Goal: Communication & Community: Participate in discussion

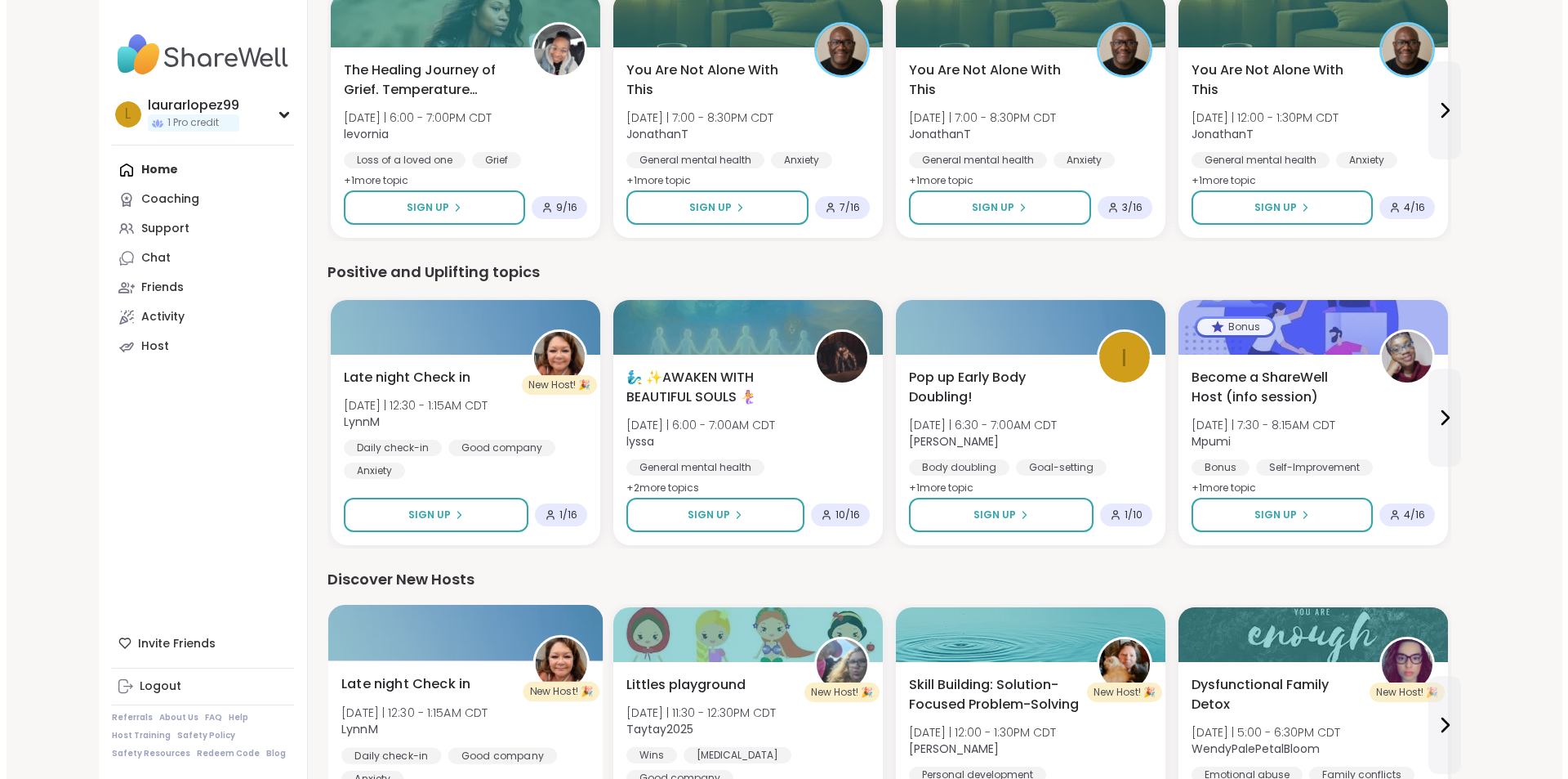
scroll to position [1226, 0]
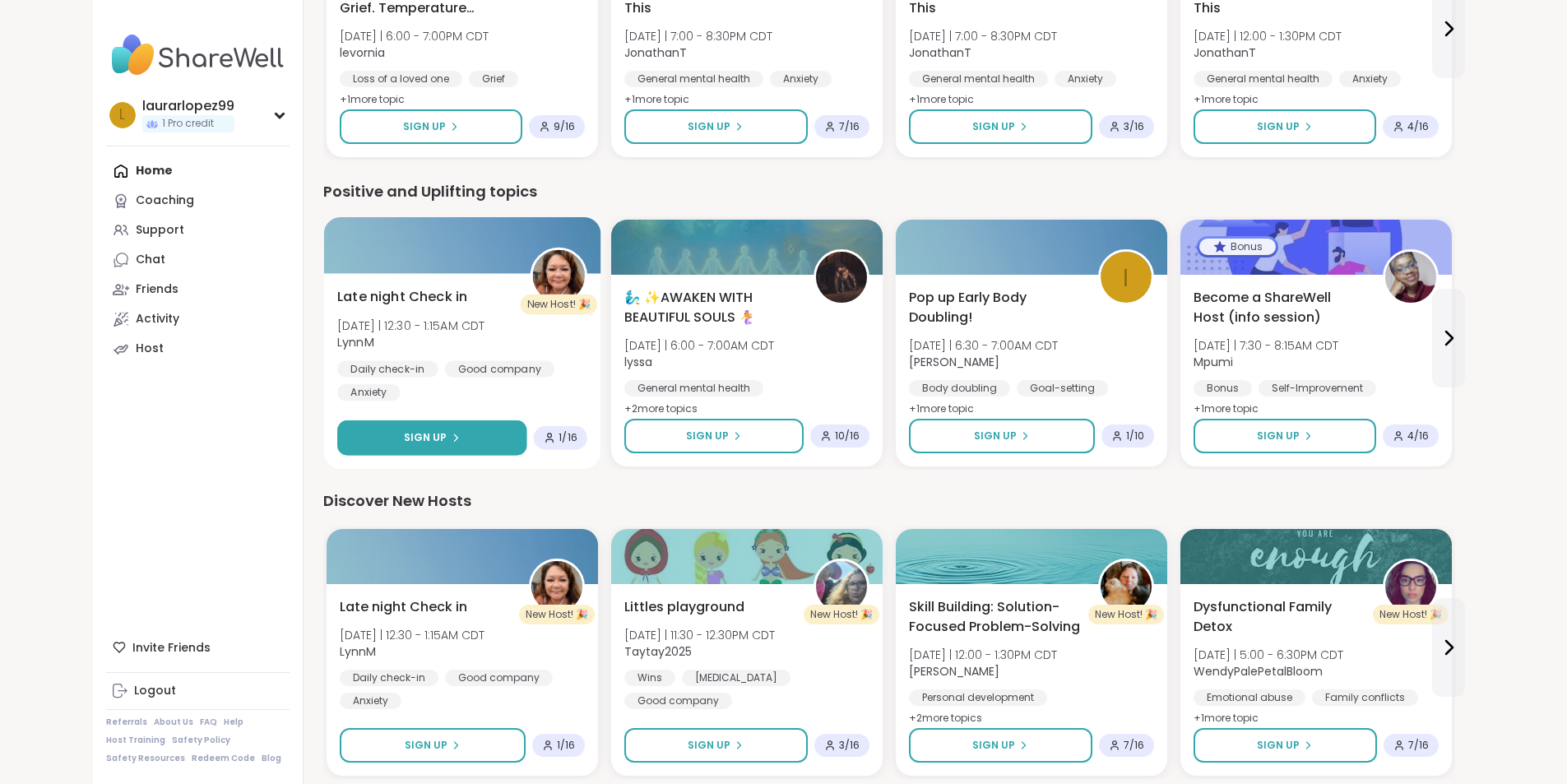
click at [338, 430] on button "Sign Up" at bounding box center [432, 437] width 190 height 35
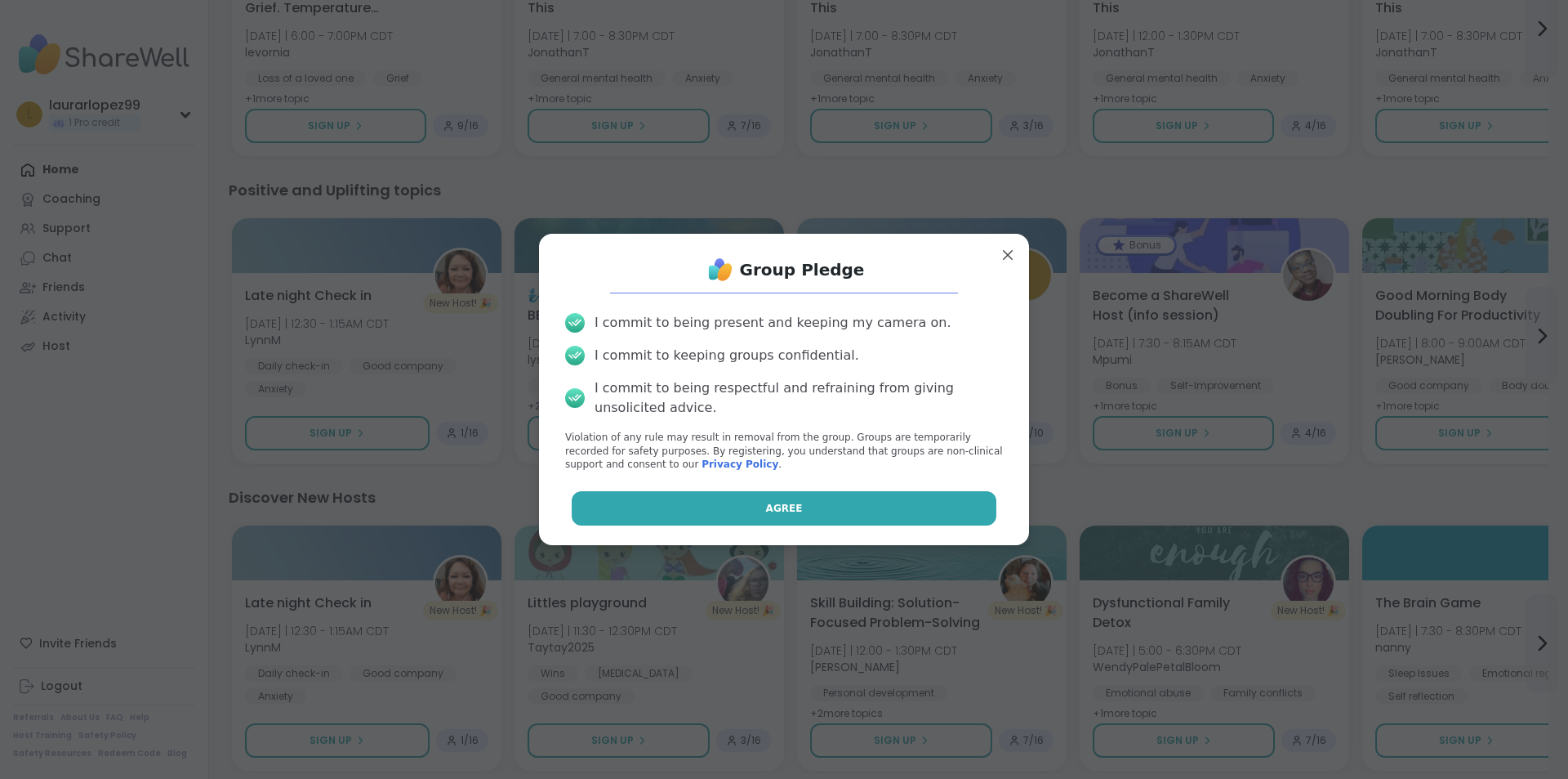
click at [837, 513] on button "Agree" at bounding box center [784, 508] width 425 height 34
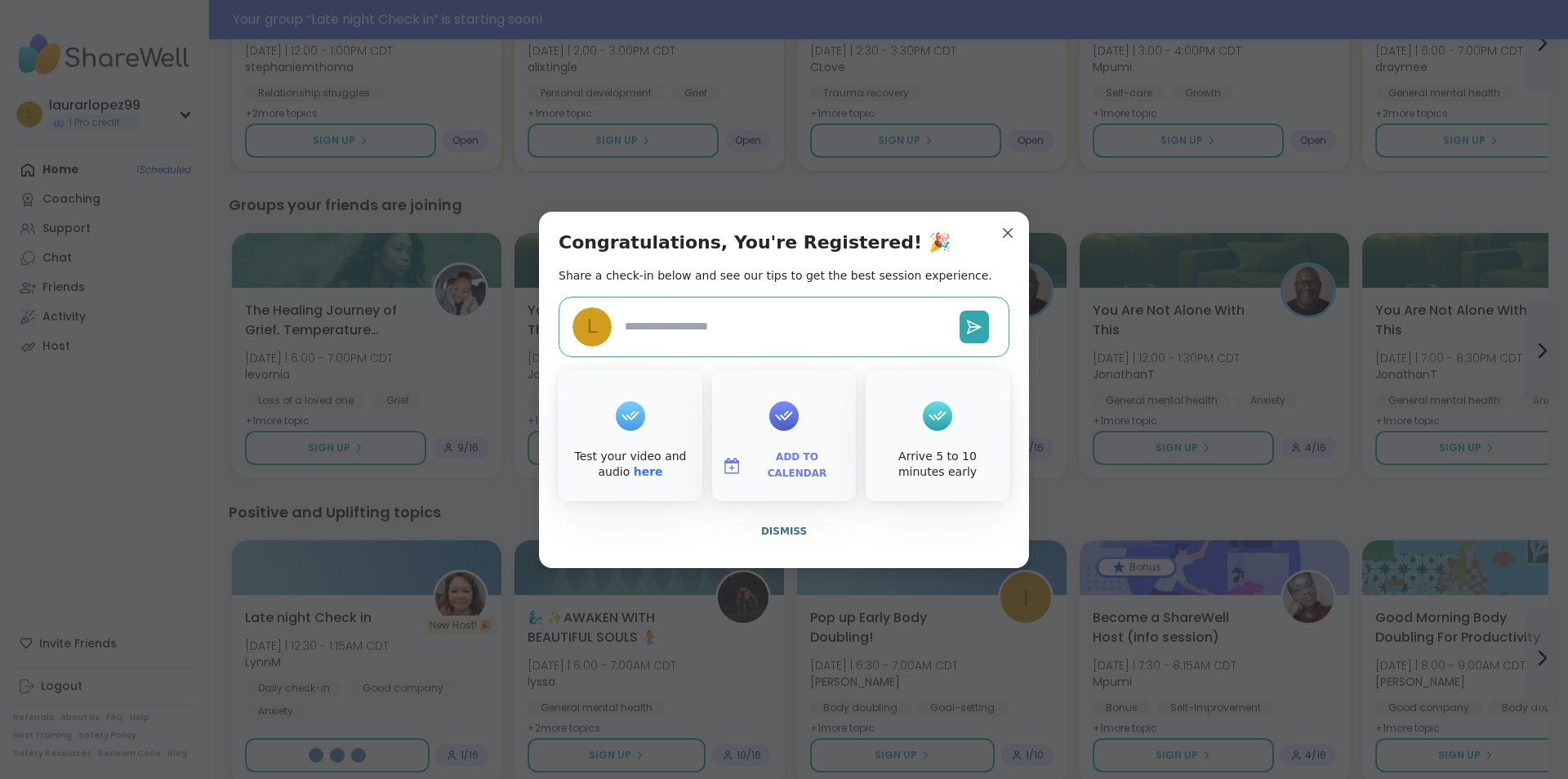
type textarea "*"
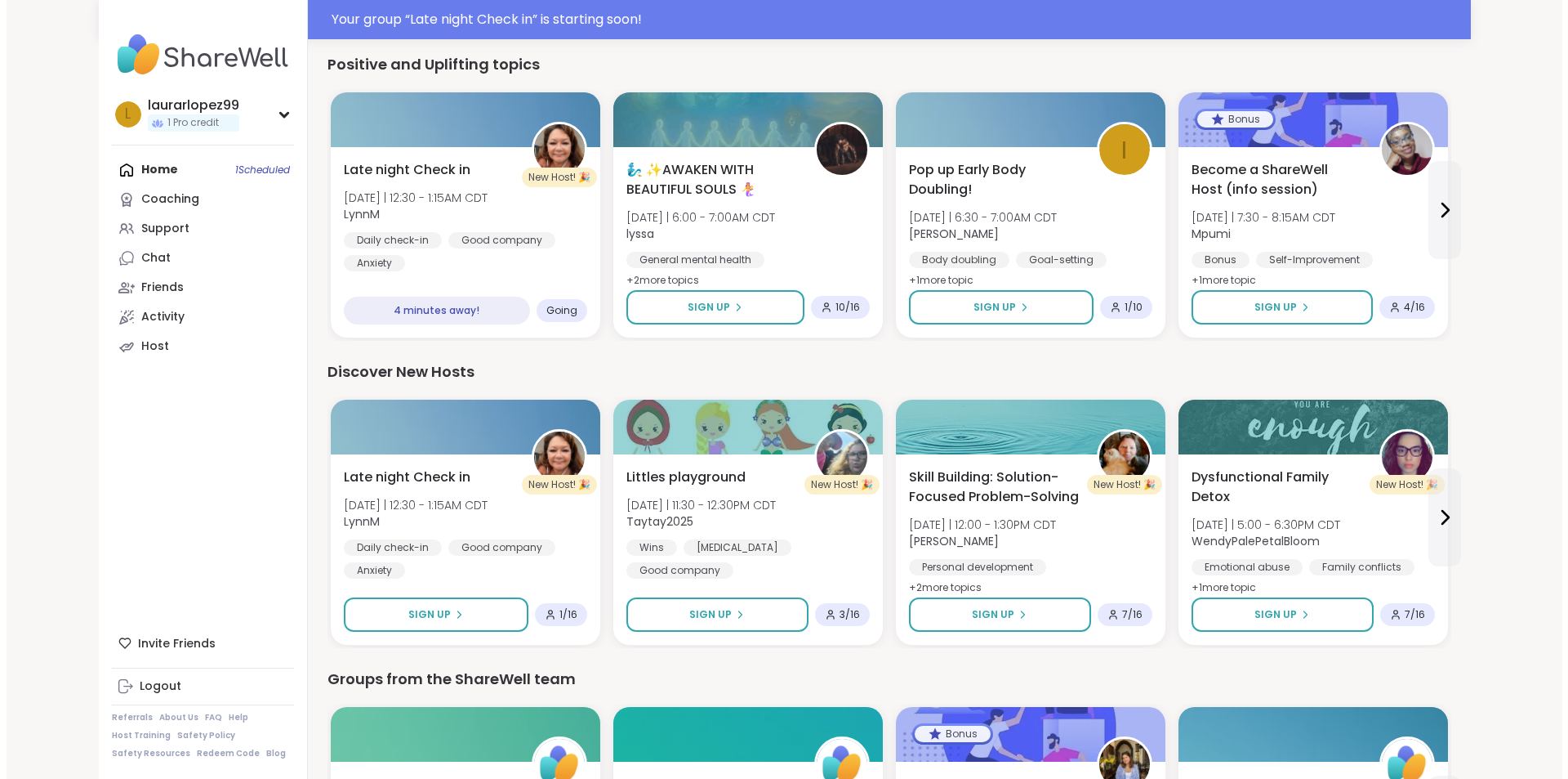
scroll to position [1920, 0]
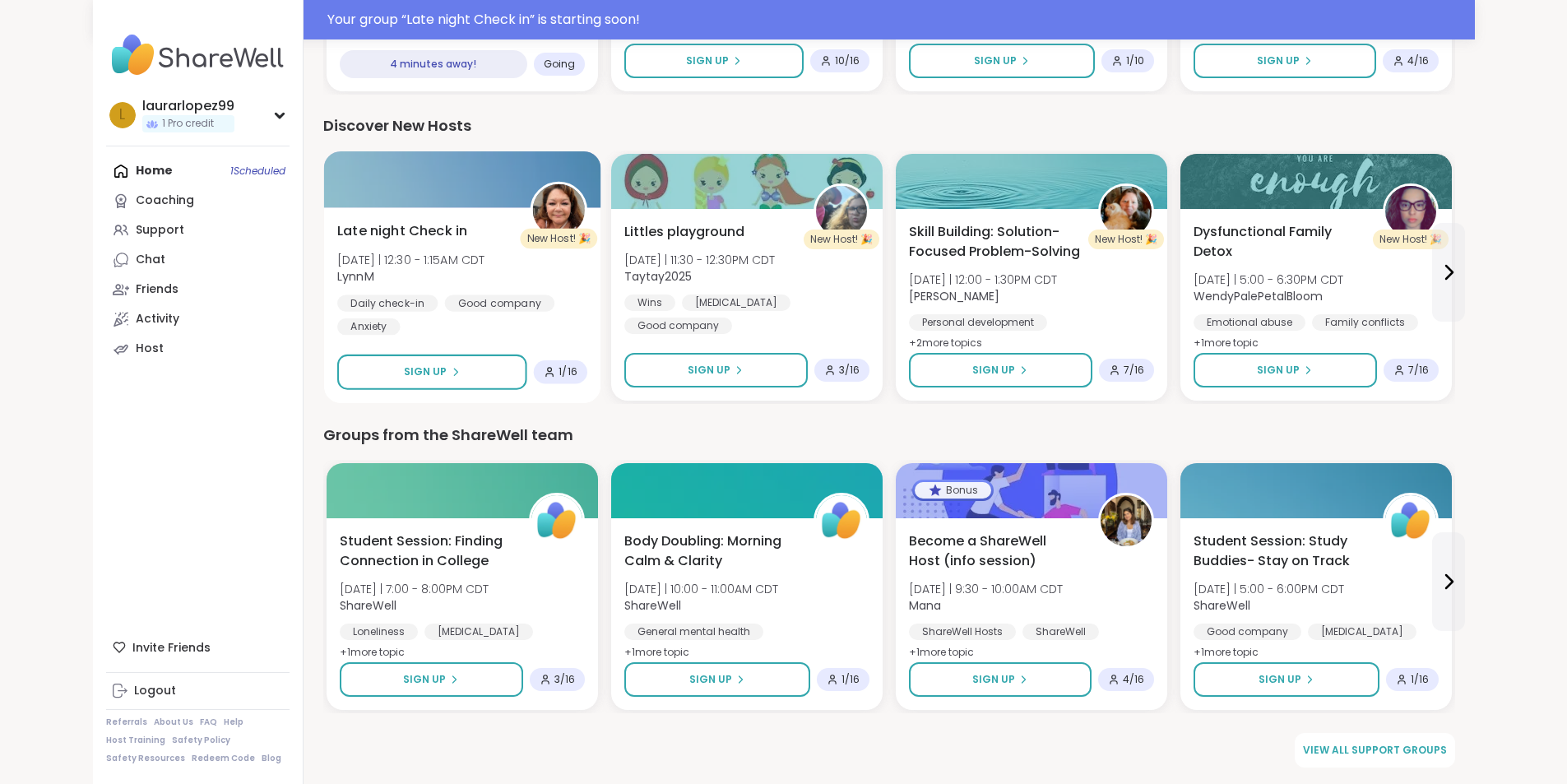
click at [559, 376] on span "1 / 16" at bounding box center [567, 372] width 18 height 13
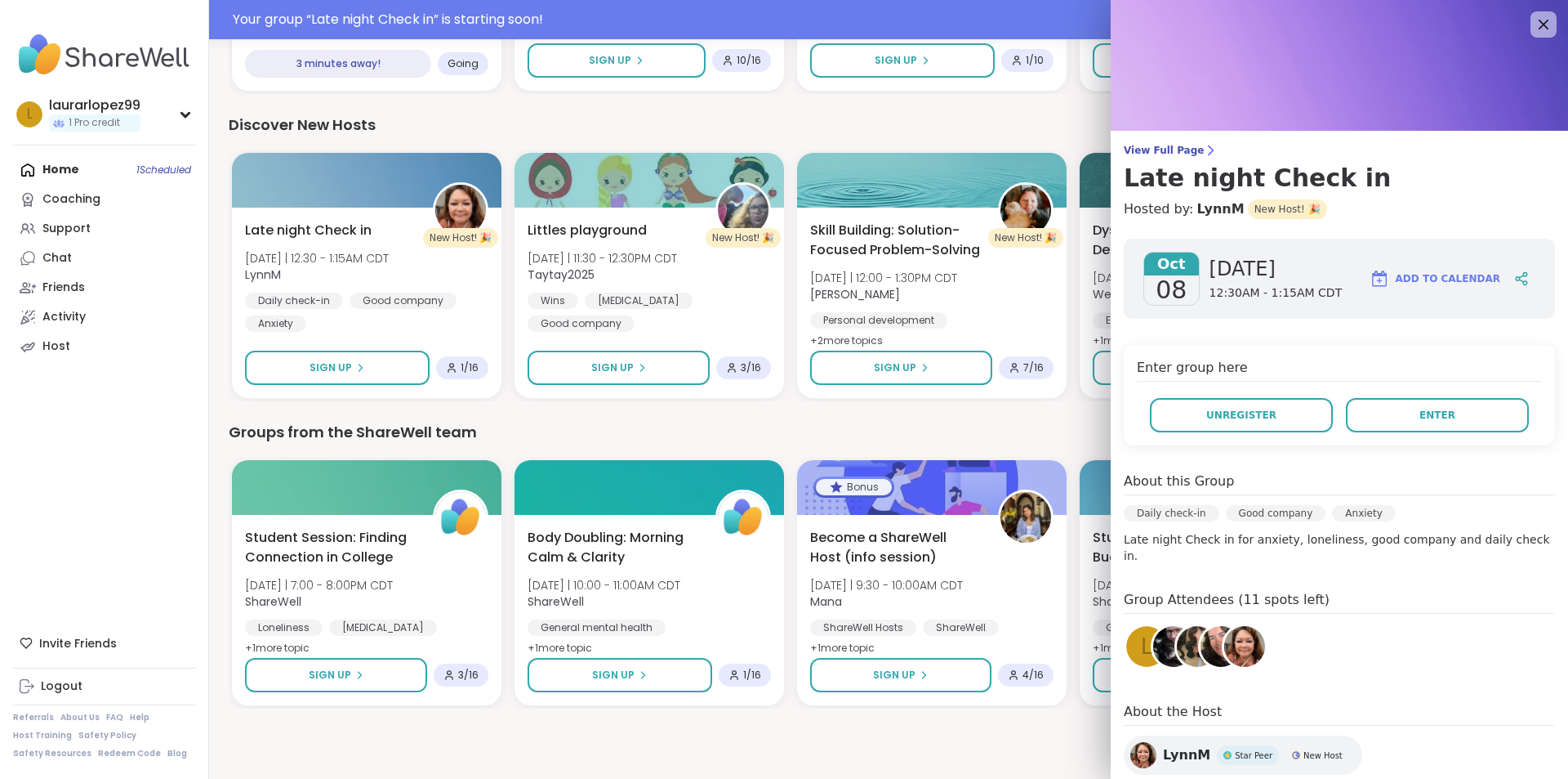
scroll to position [74, 0]
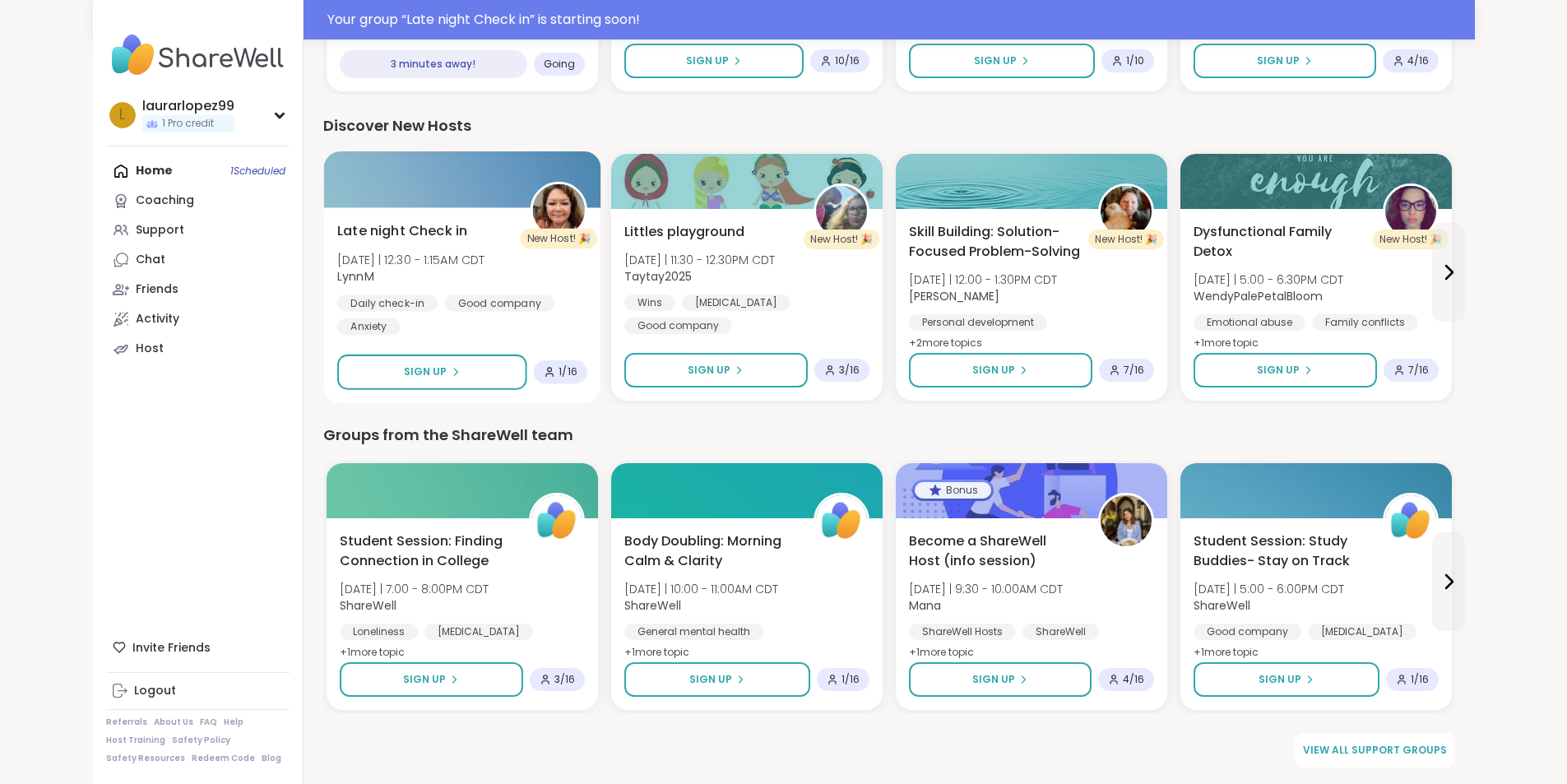
click at [389, 250] on div "Late night Check in [DATE] | 12:30 - 1:15AM CDT LynnM Daily check-in Good compa…" at bounding box center [462, 278] width 250 height 115
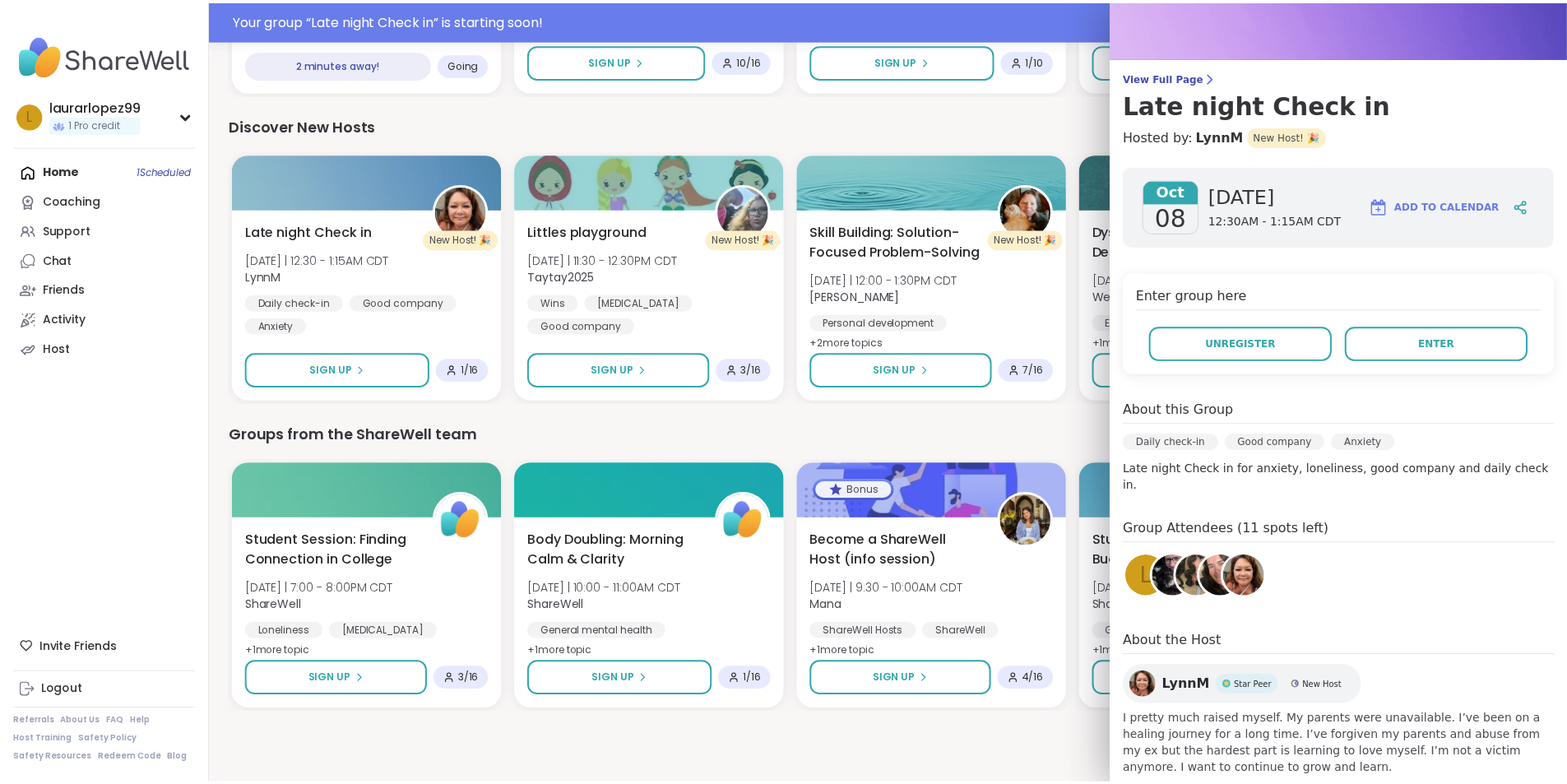
scroll to position [0, 0]
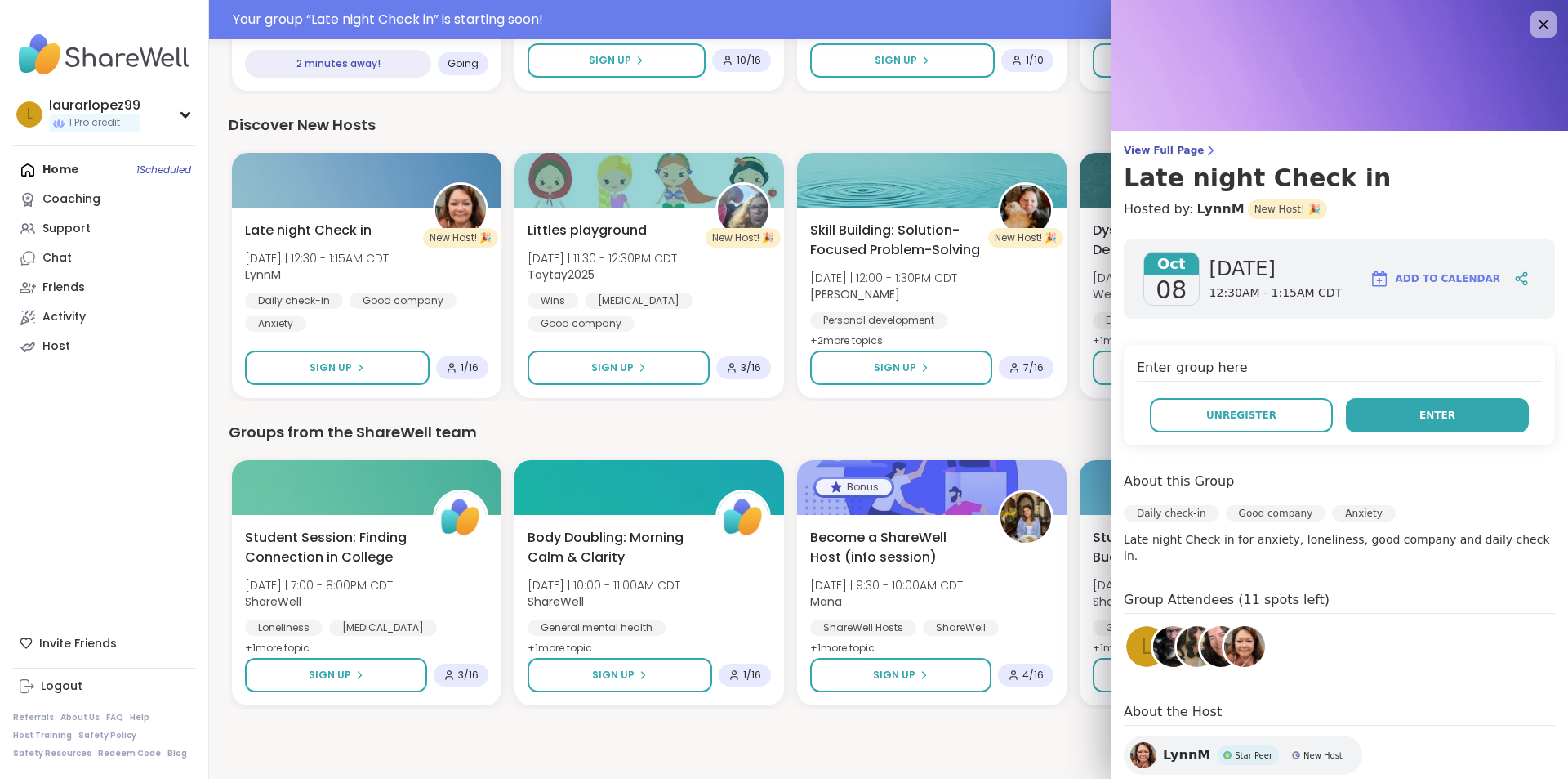
click at [1429, 421] on span "Enter" at bounding box center [1438, 414] width 36 height 14
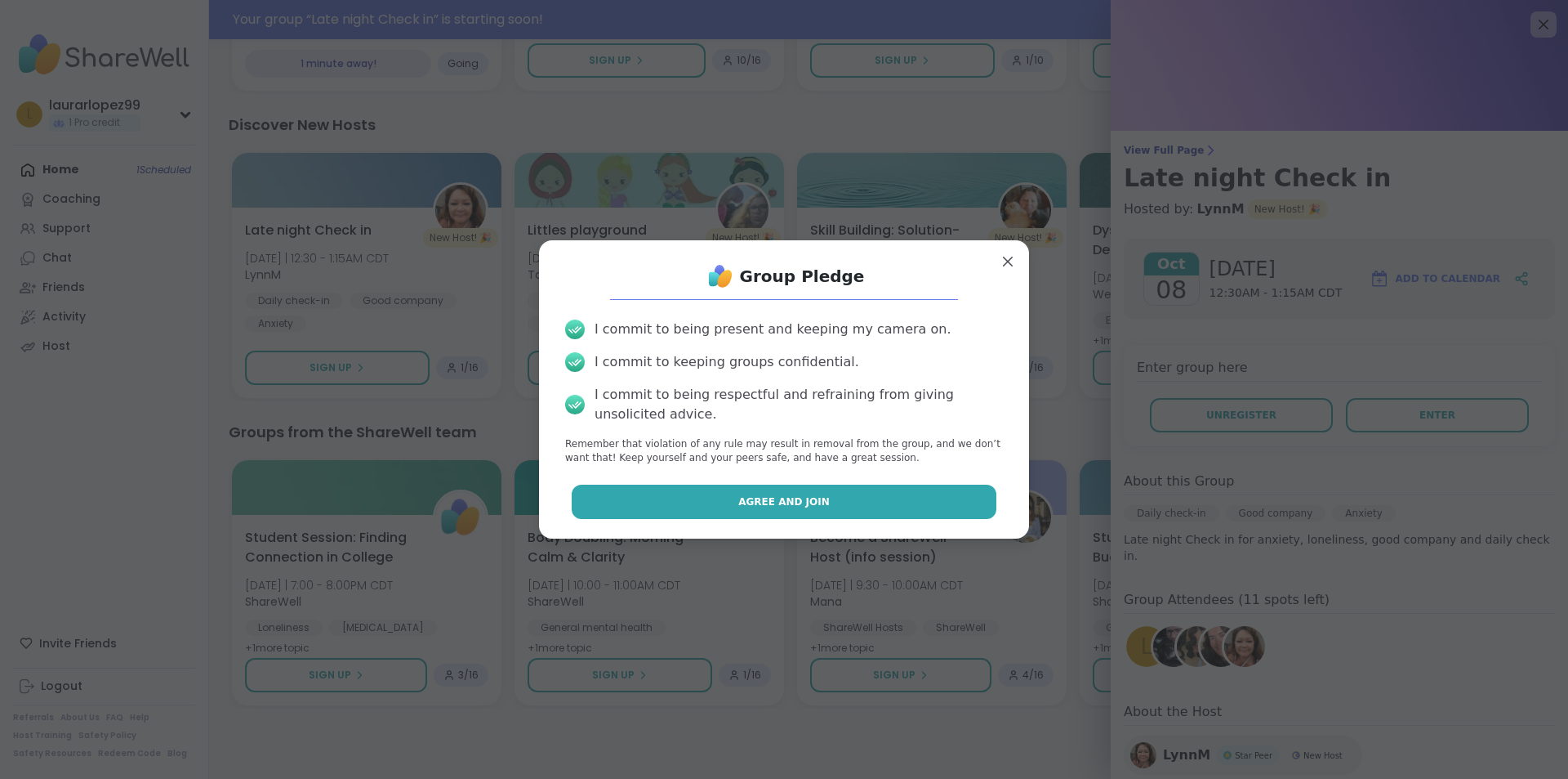
click at [820, 512] on button "Agree and Join" at bounding box center [784, 502] width 425 height 34
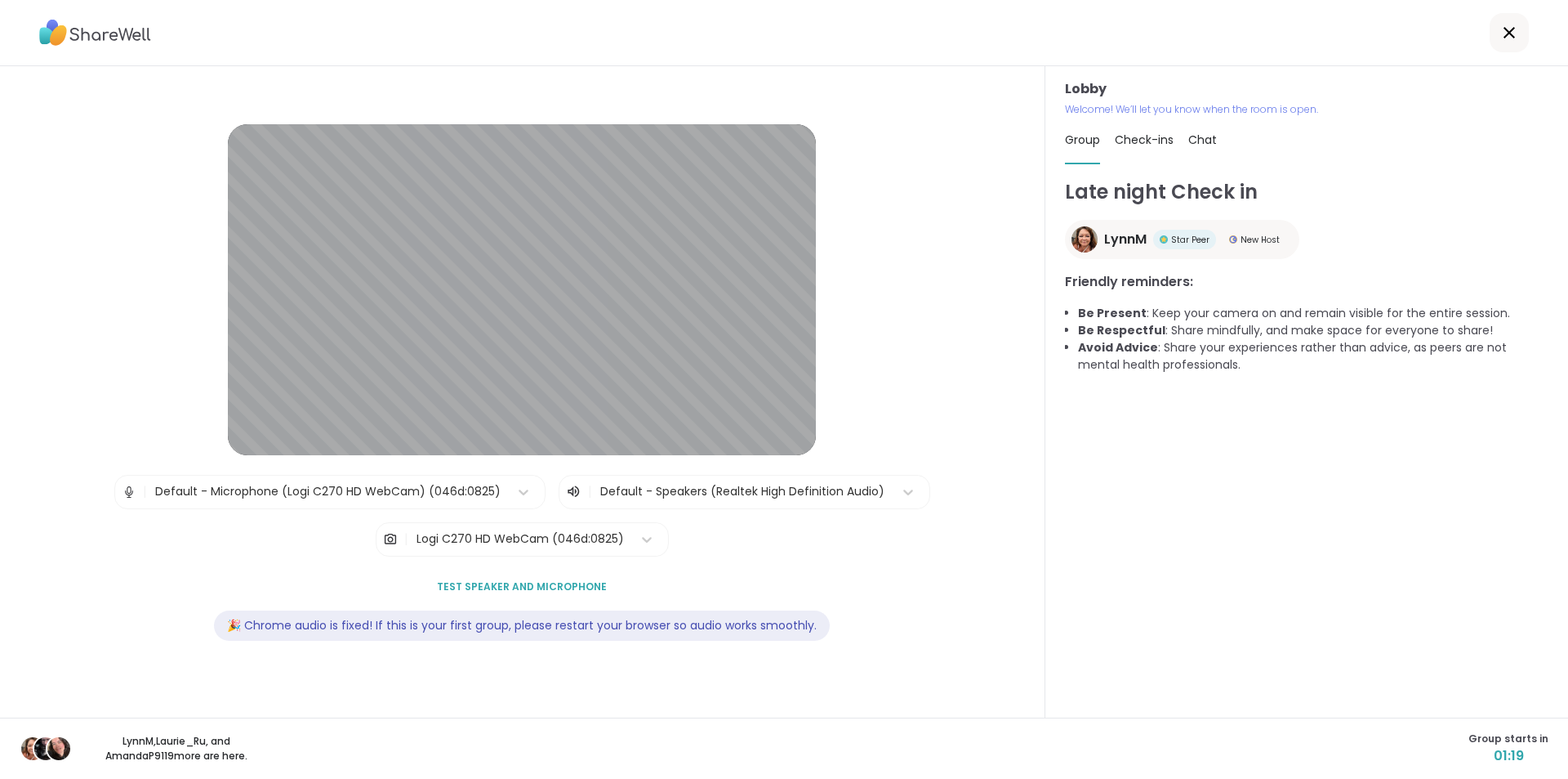
click at [1516, 22] on div at bounding box center [1509, 32] width 39 height 39
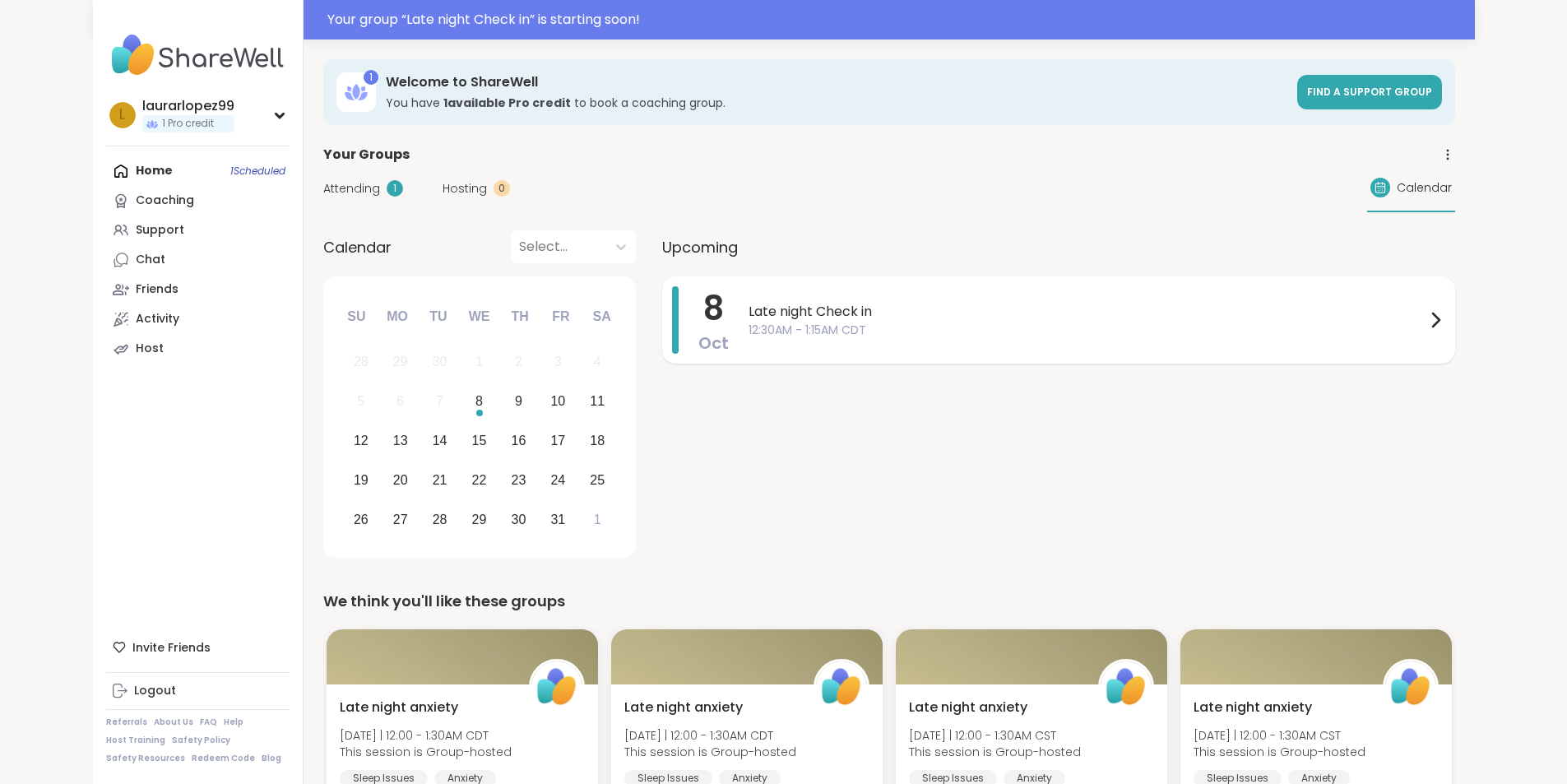
click at [791, 296] on div "Late night Check in 12:30AM - 1:15AM CDT" at bounding box center [1097, 319] width 696 height 68
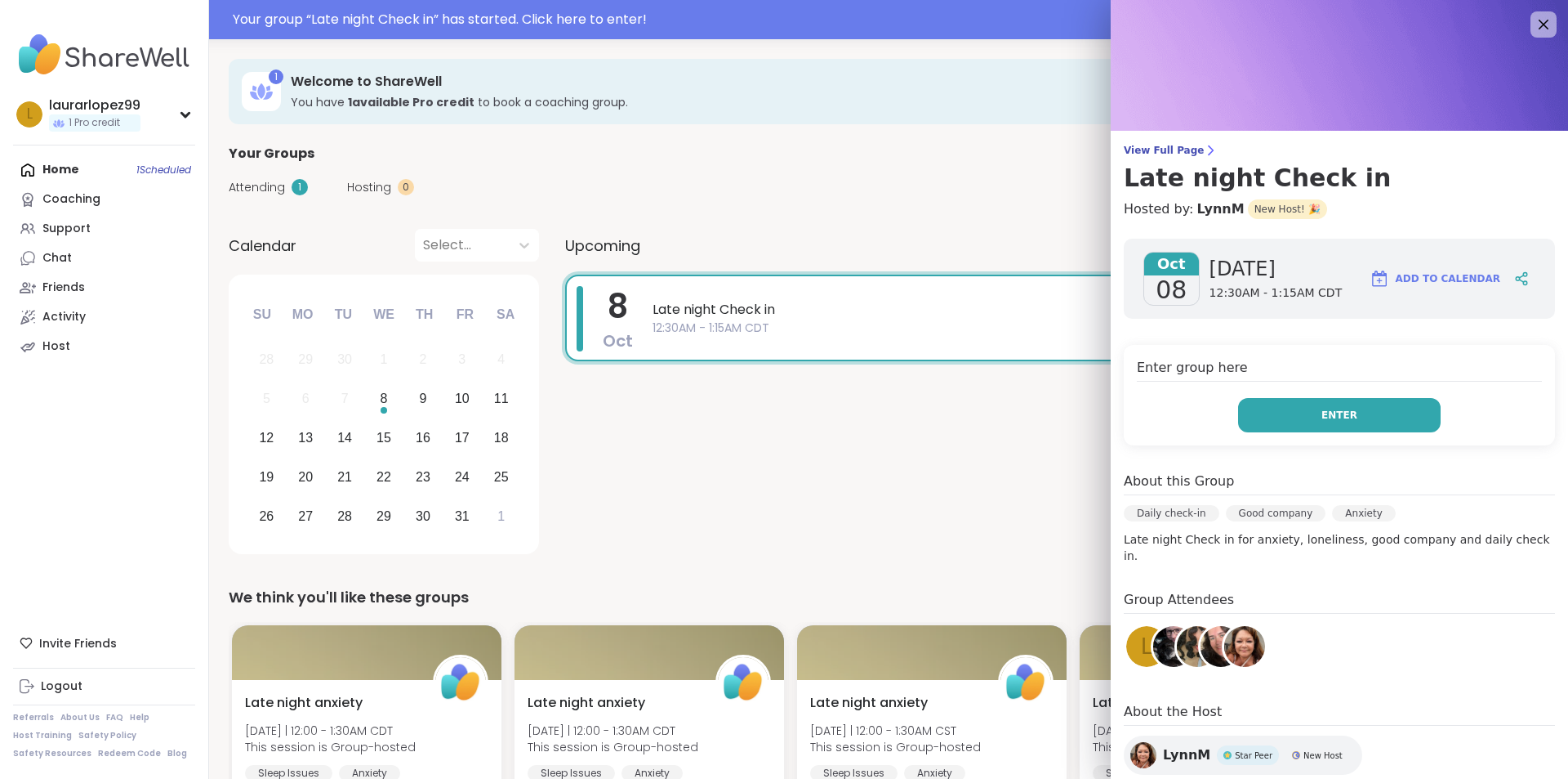
click at [1291, 411] on button "Enter" at bounding box center [1339, 415] width 202 height 34
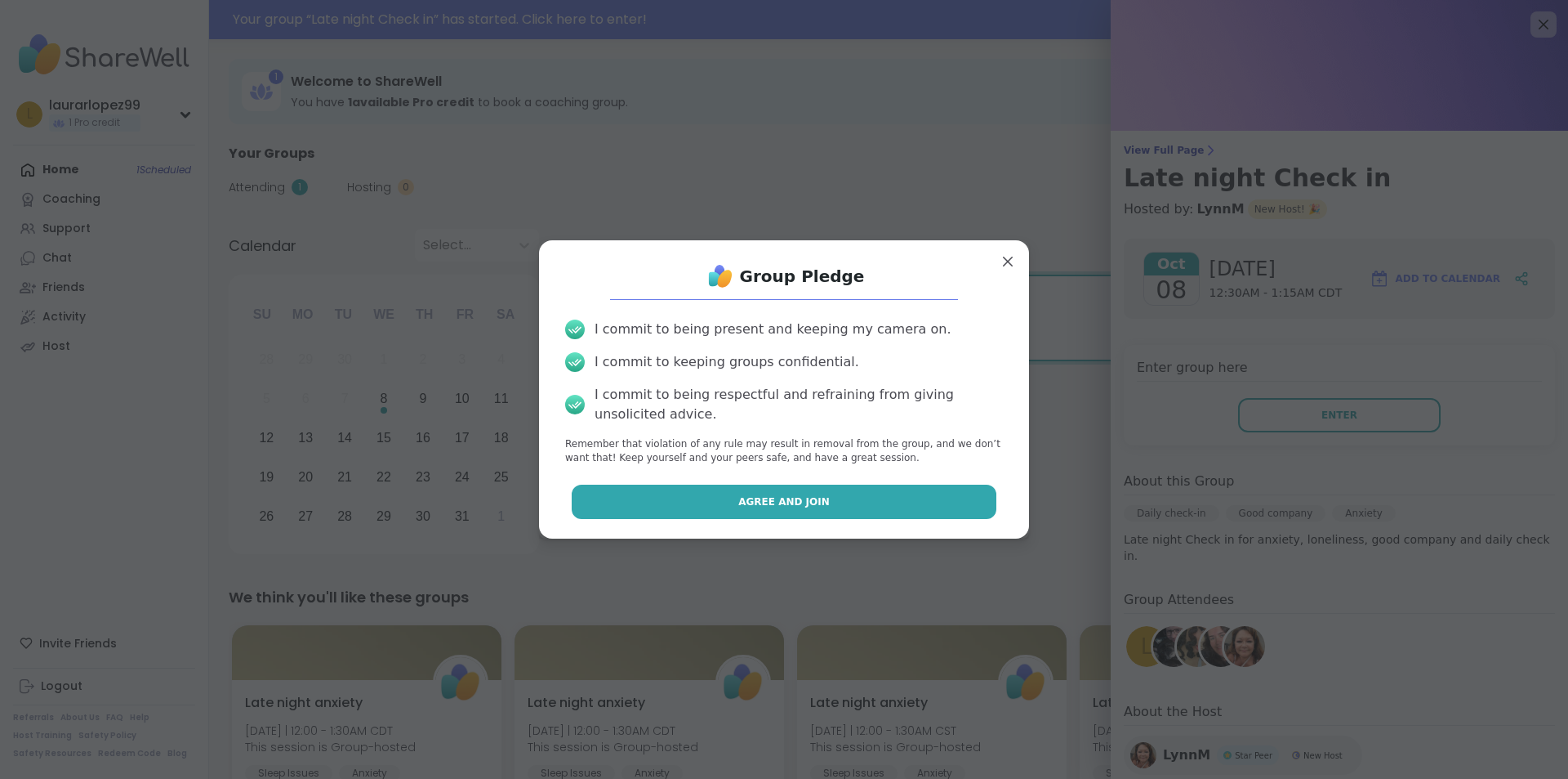
click at [887, 492] on button "Agree and Join" at bounding box center [784, 502] width 425 height 34
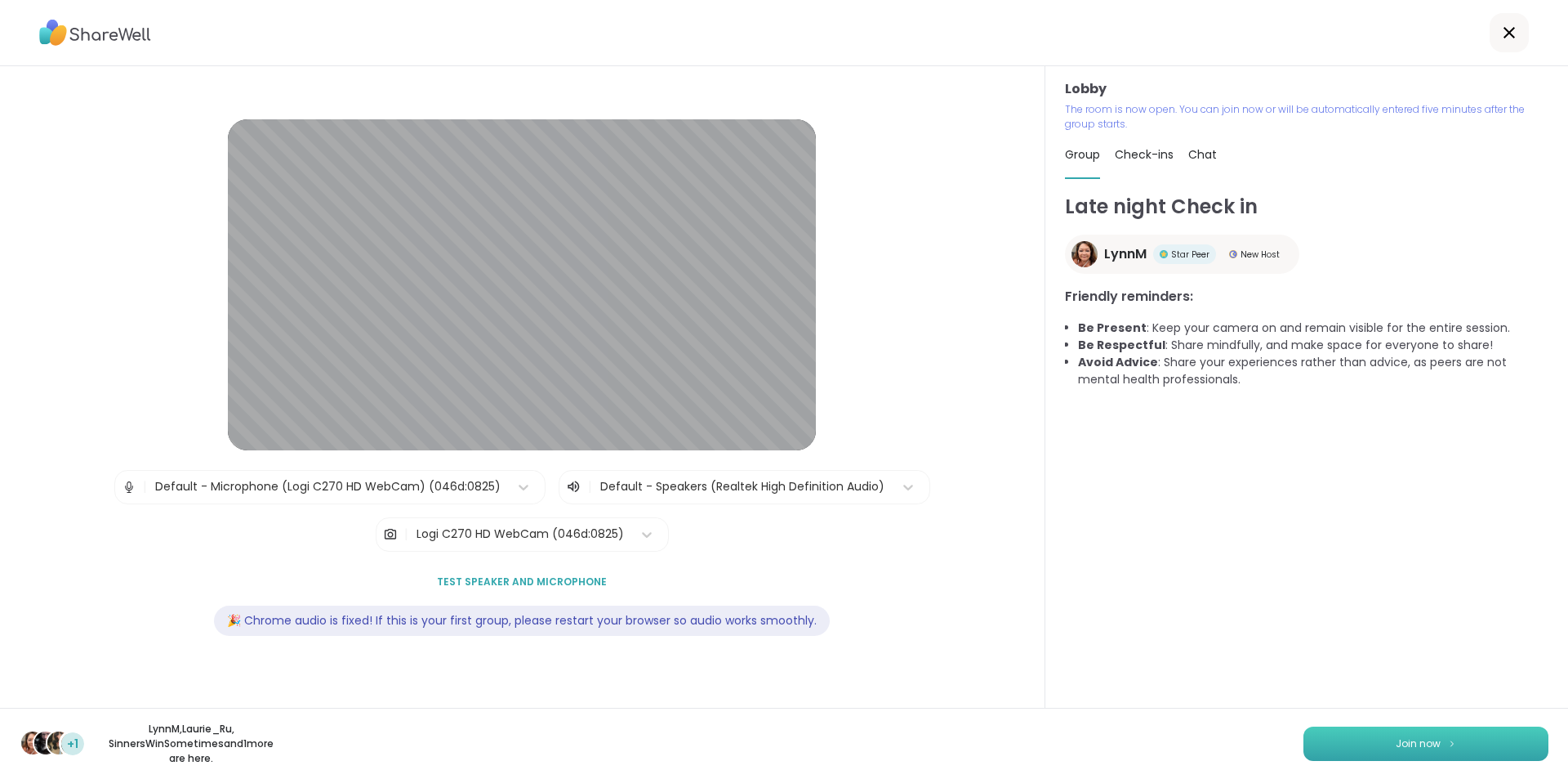
click at [1374, 745] on button "Join now" at bounding box center [1426, 744] width 245 height 34
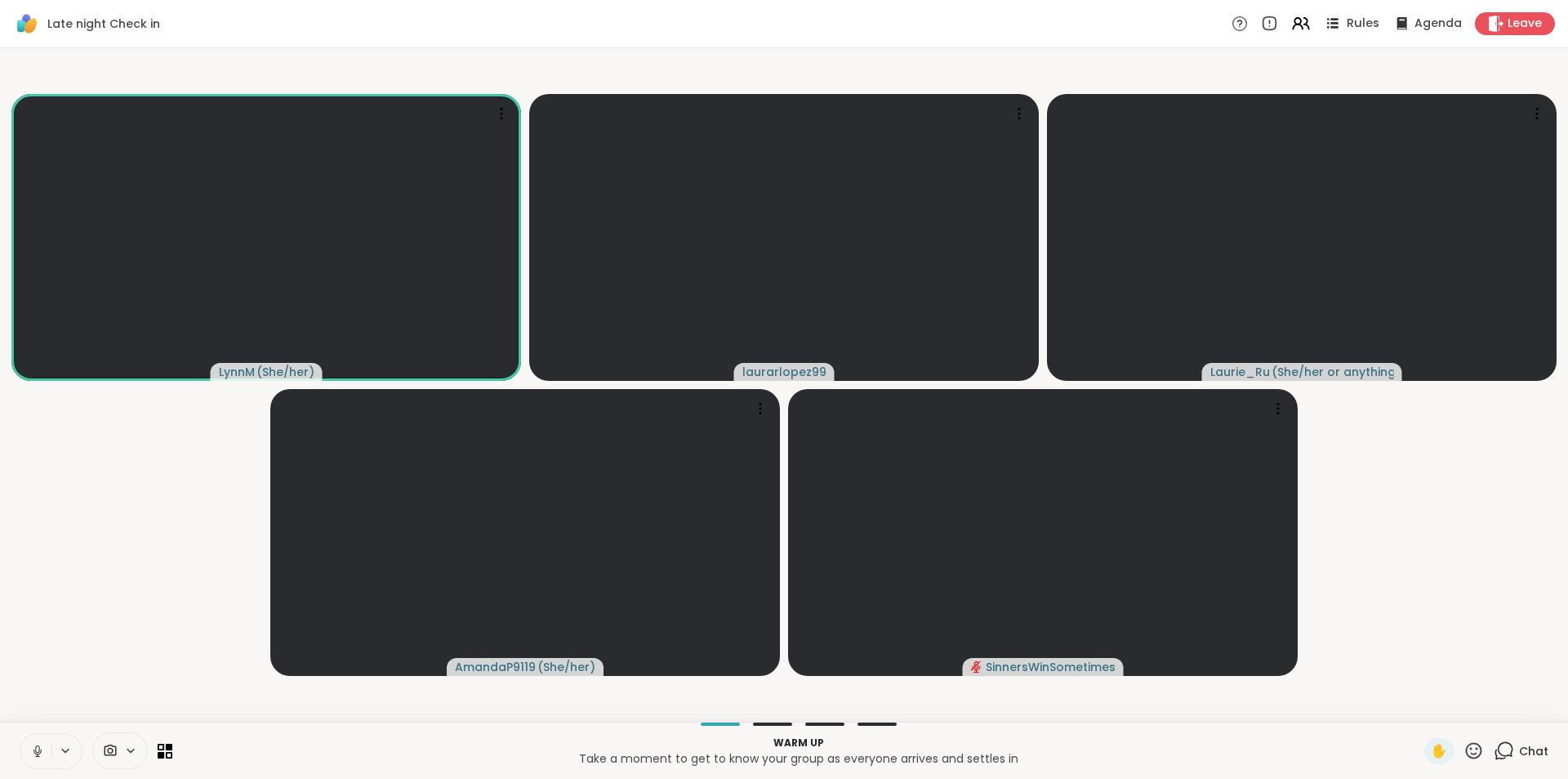
click at [1362, 32] on span "Rules" at bounding box center [1363, 24] width 33 height 17
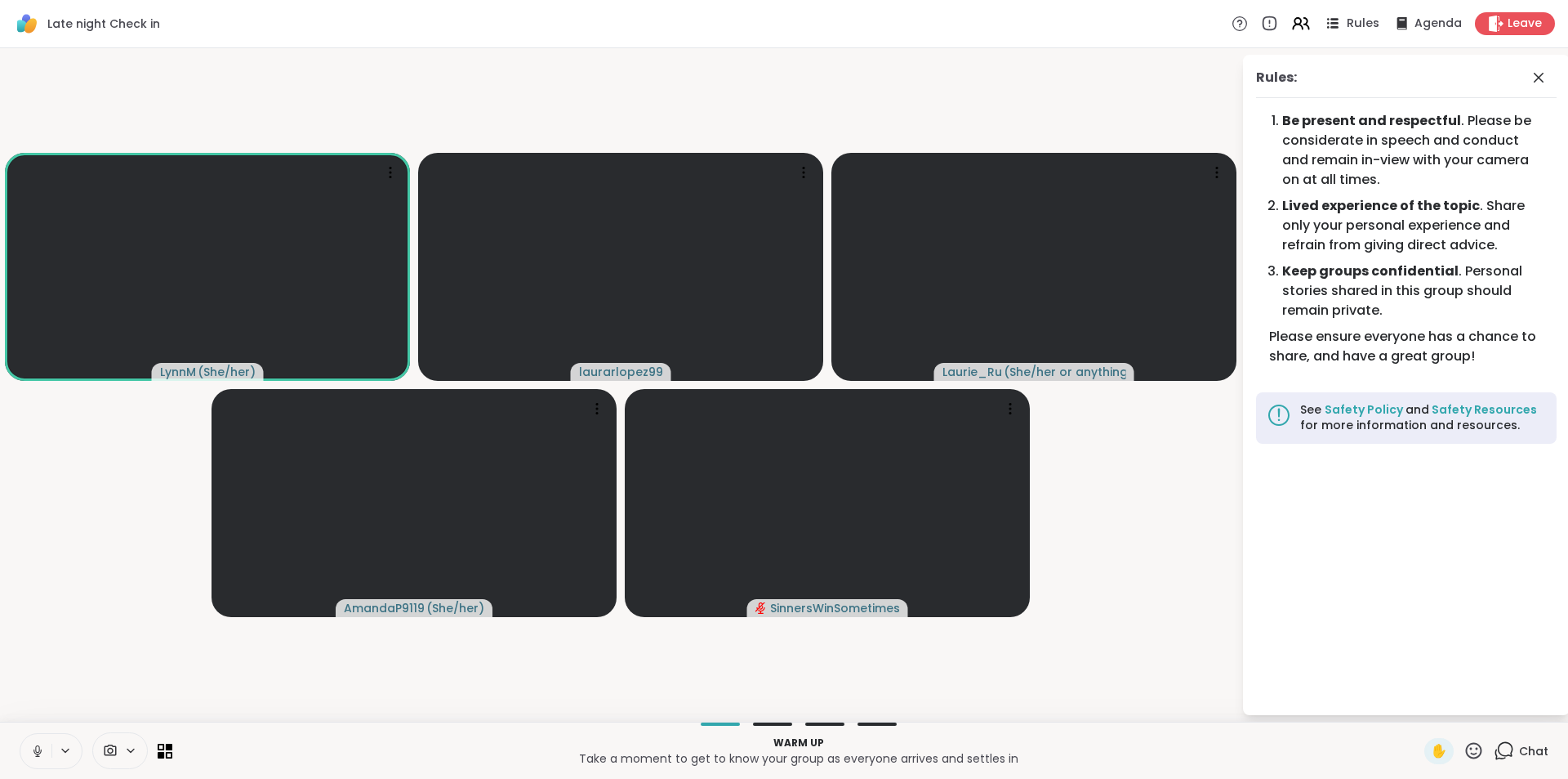
click at [1362, 31] on span "Rules" at bounding box center [1363, 24] width 33 height 17
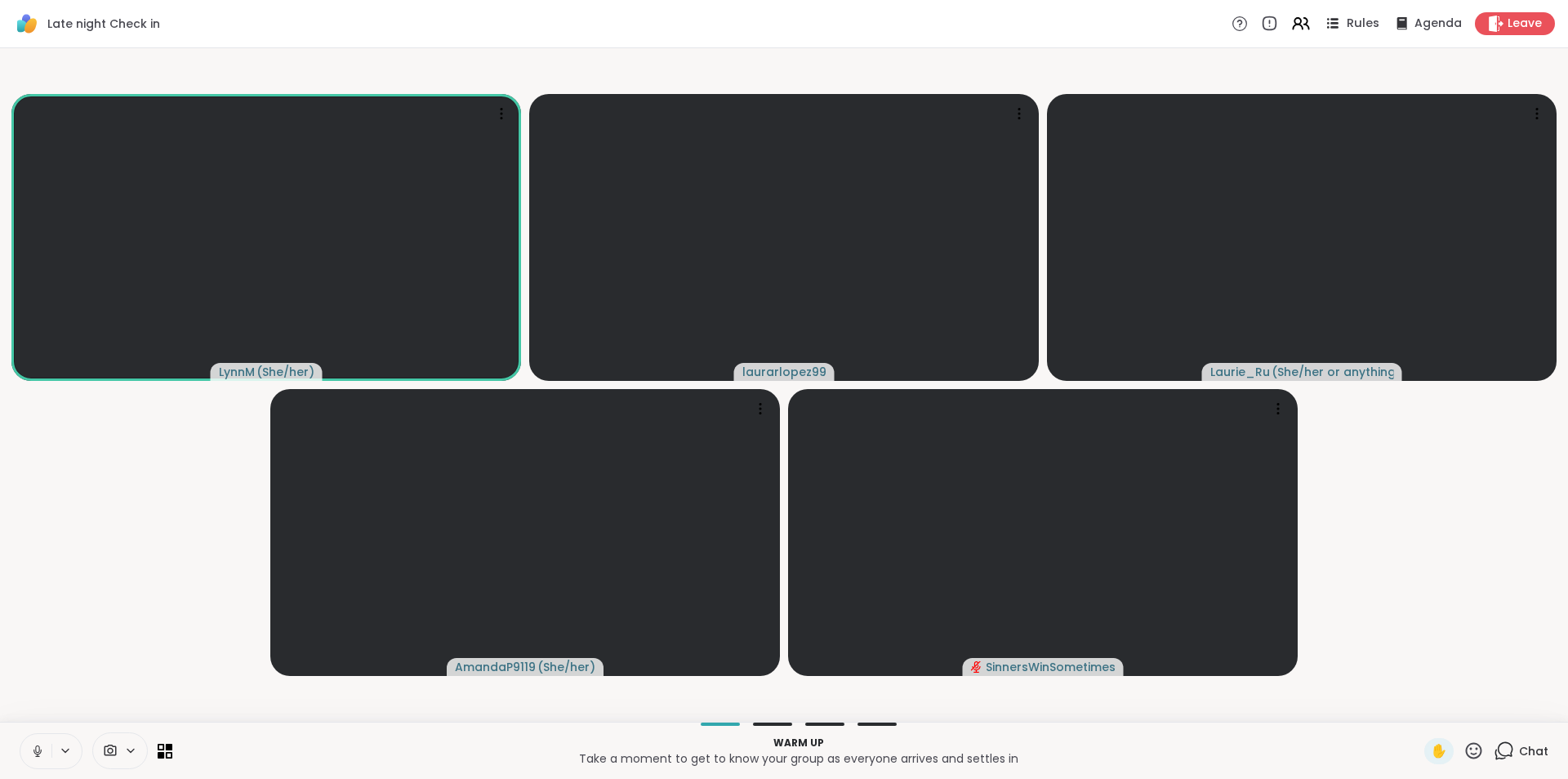
click at [1365, 15] on span "Rules" at bounding box center [1363, 24] width 33 height 17
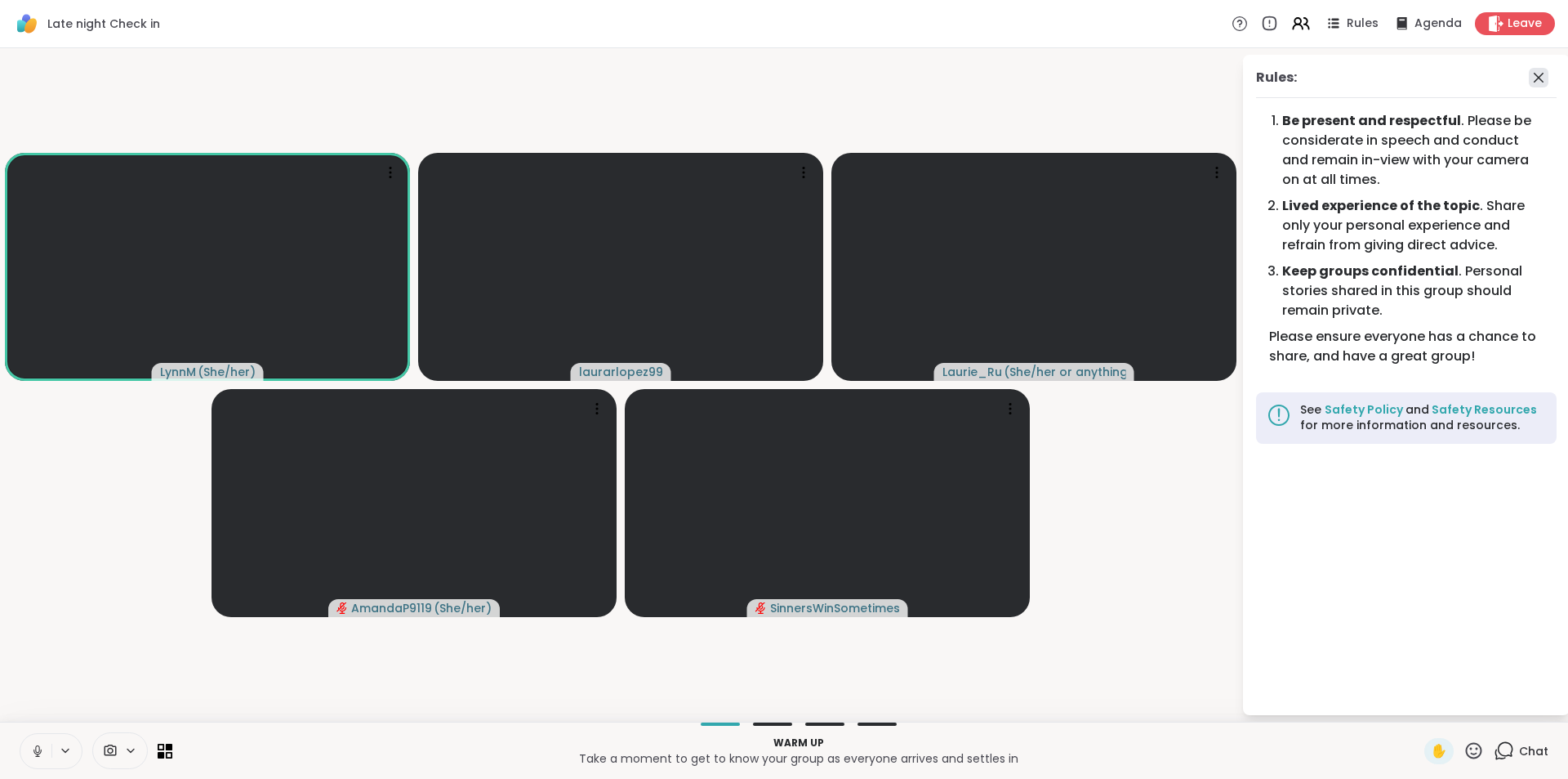
click at [1544, 75] on icon at bounding box center [1539, 77] width 20 height 20
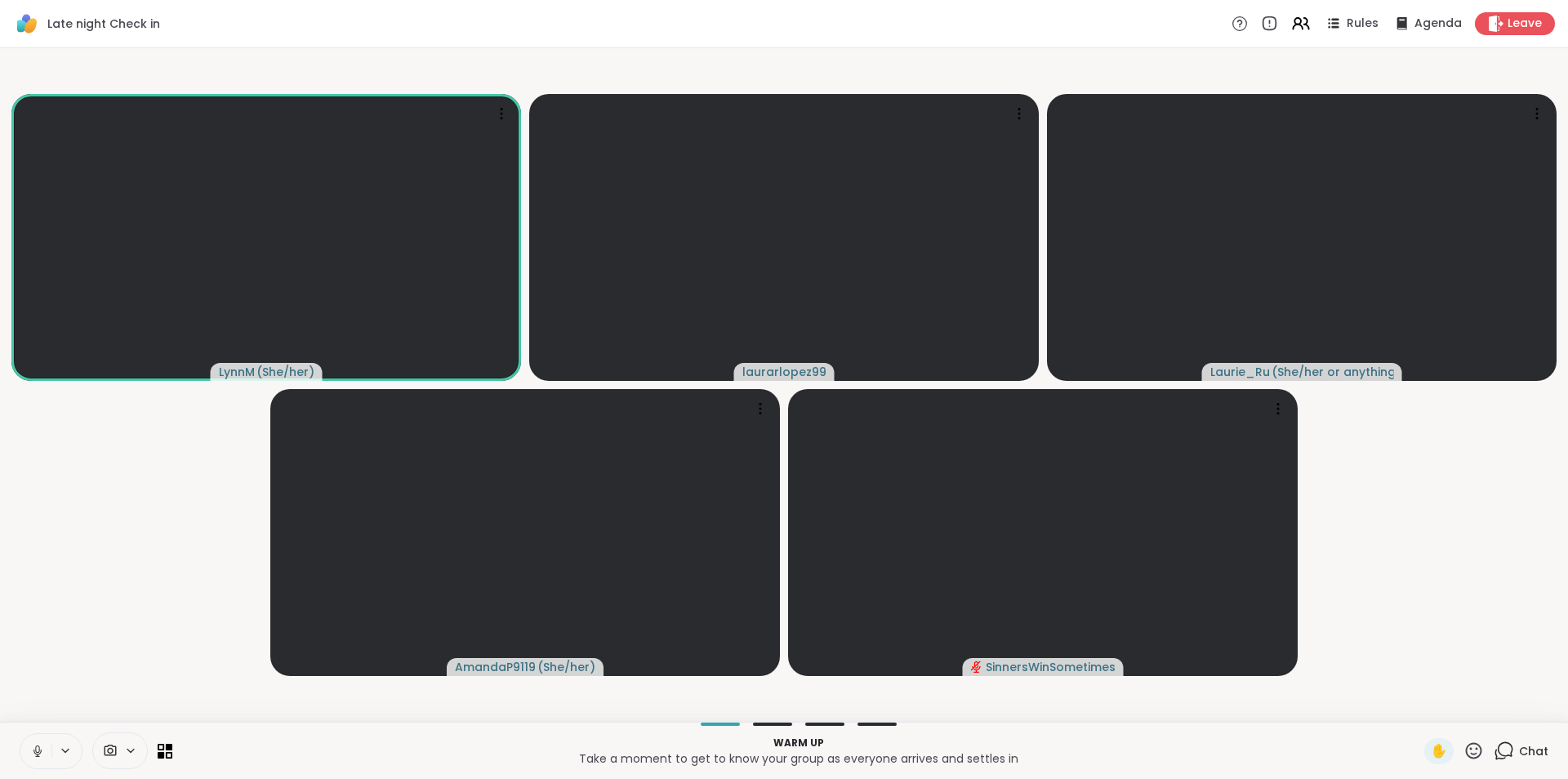
click at [47, 738] on button at bounding box center [35, 750] width 31 height 34
click at [39, 744] on icon at bounding box center [37, 750] width 14 height 14
click at [30, 752] on icon at bounding box center [37, 750] width 14 height 14
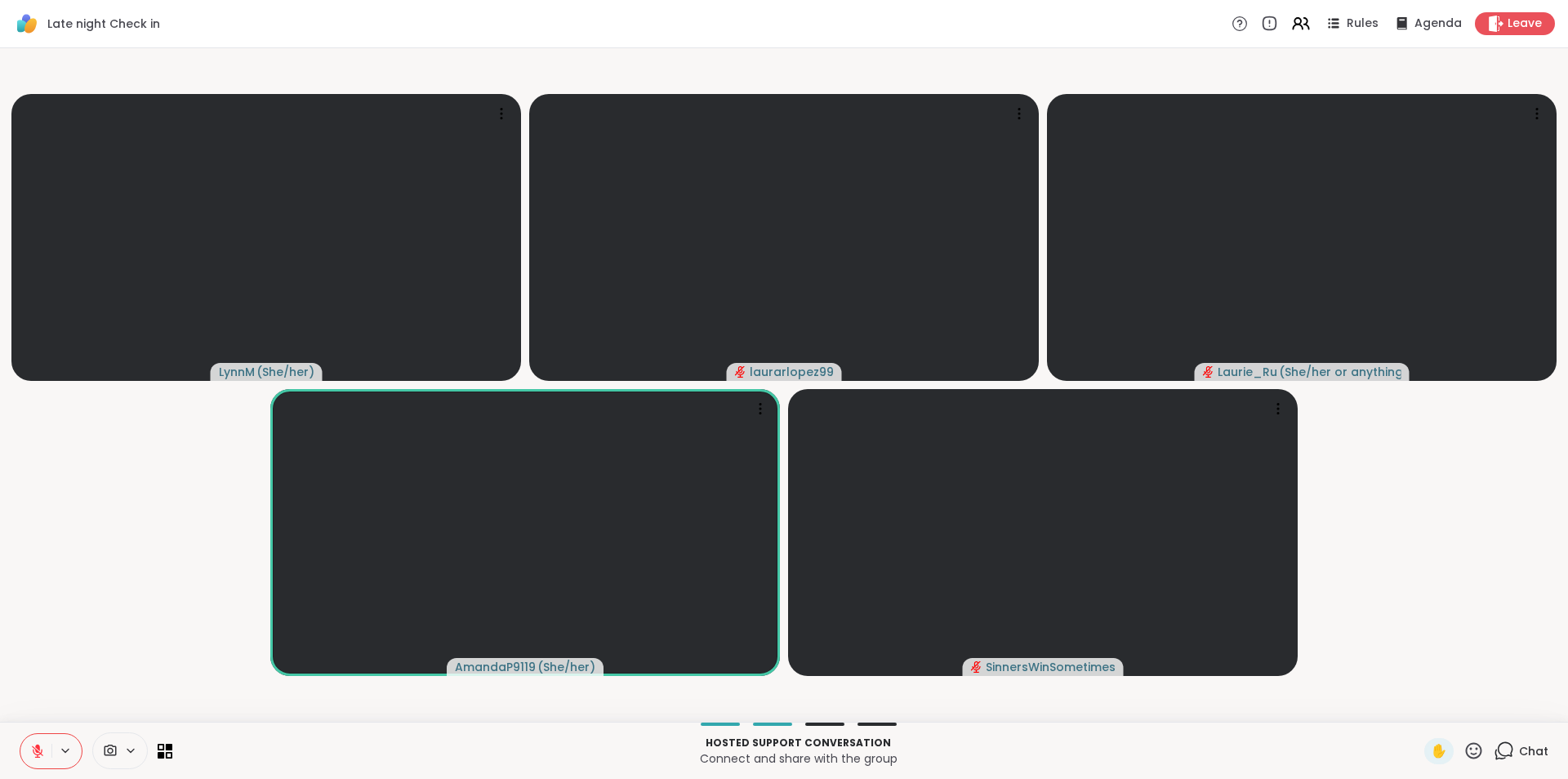
click at [1500, 748] on icon at bounding box center [1503, 750] width 20 height 20
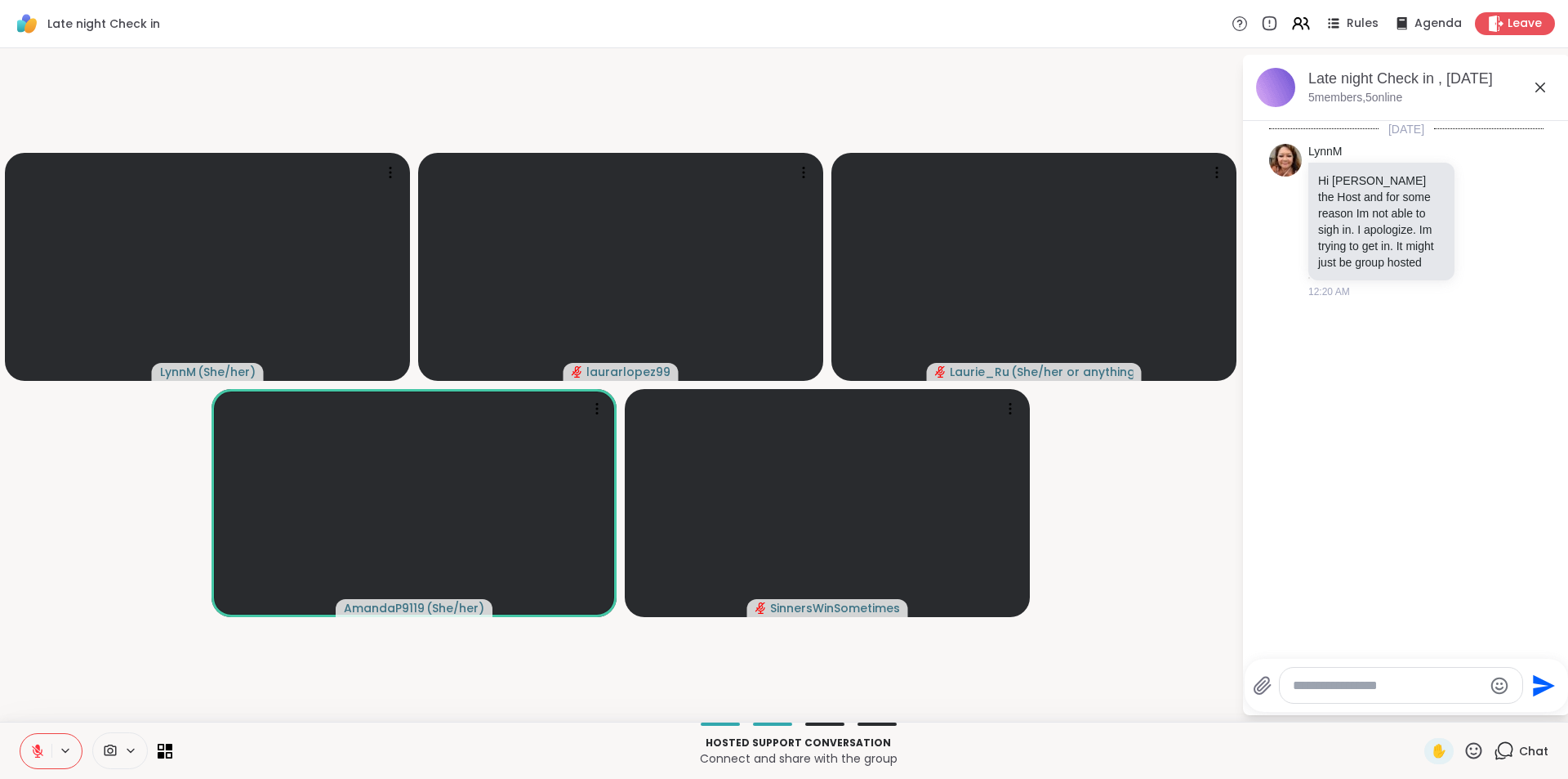
click at [1533, 88] on icon at bounding box center [1540, 87] width 20 height 20
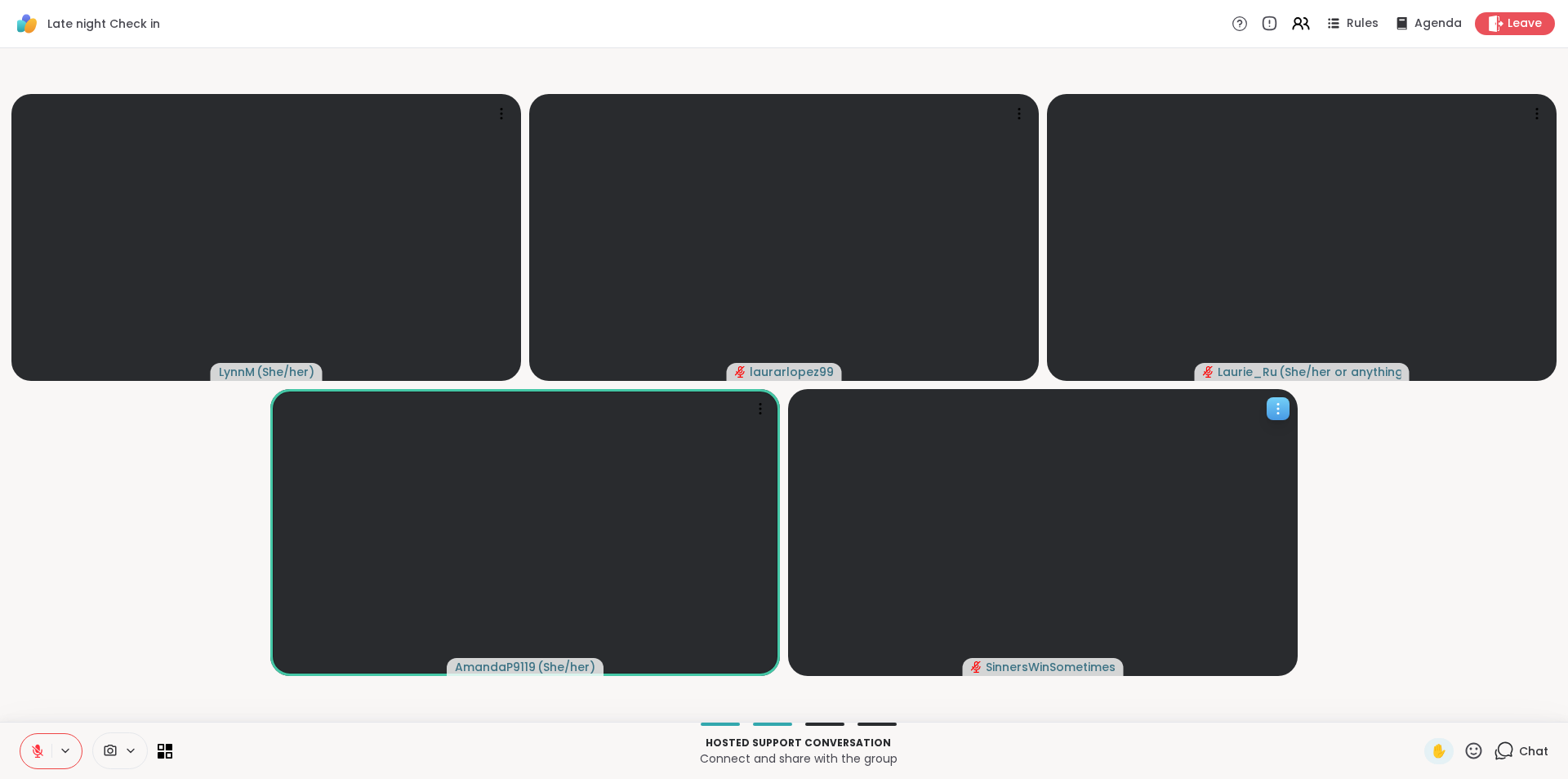
click at [1284, 410] on icon at bounding box center [1277, 408] width 16 height 16
click at [1256, 542] on video at bounding box center [1043, 532] width 510 height 287
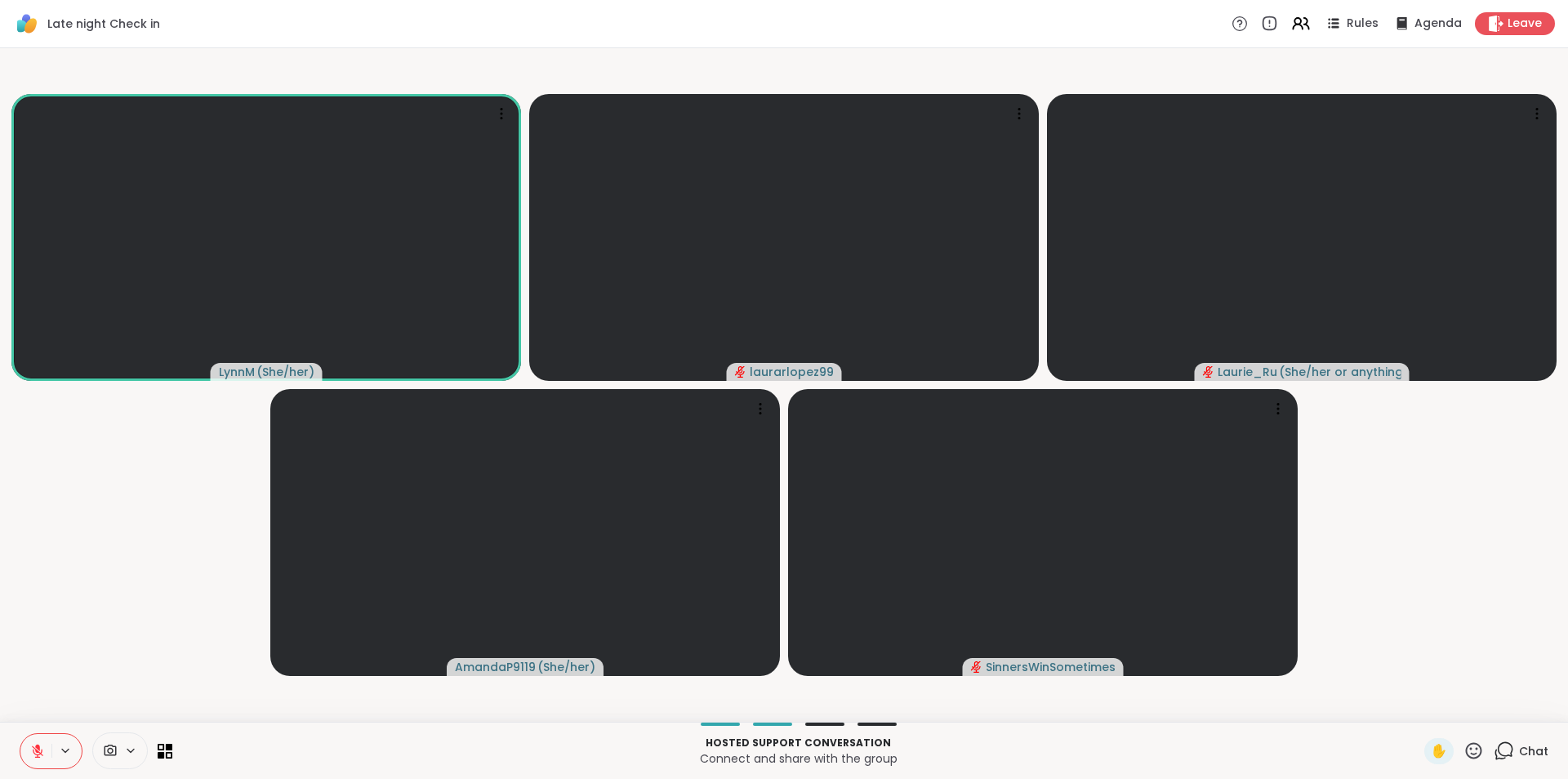
click at [1521, 746] on span "Chat" at bounding box center [1534, 750] width 29 height 16
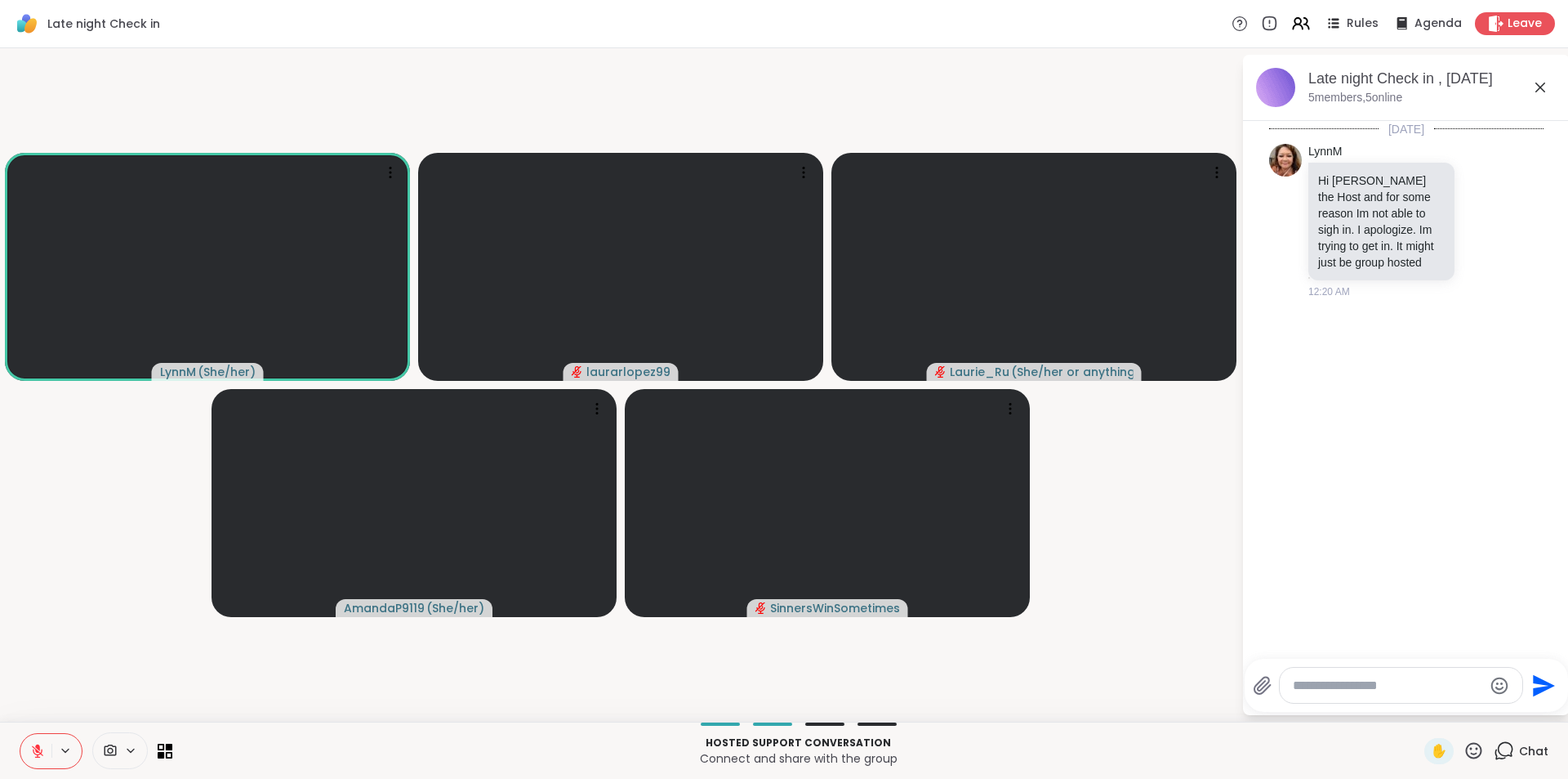
click at [1352, 670] on div at bounding box center [1401, 685] width 242 height 35
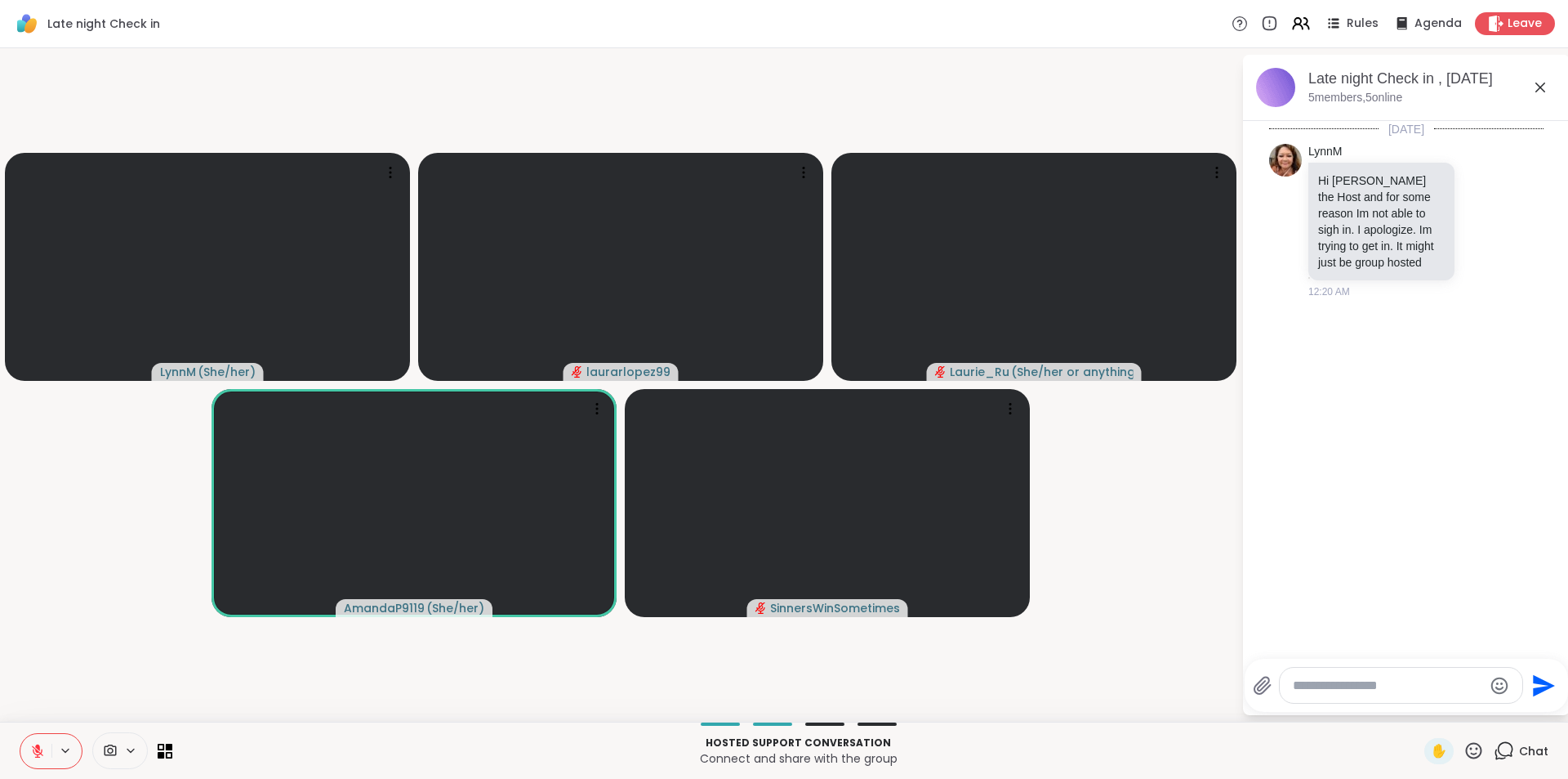
click at [1362, 683] on textarea "Type your message" at bounding box center [1388, 685] width 190 height 16
type textarea "**********"
click at [108, 750] on icon at bounding box center [110, 750] width 12 height 11
click at [112, 759] on div at bounding box center [120, 750] width 55 height 37
click at [110, 750] on icon at bounding box center [109, 750] width 14 height 15
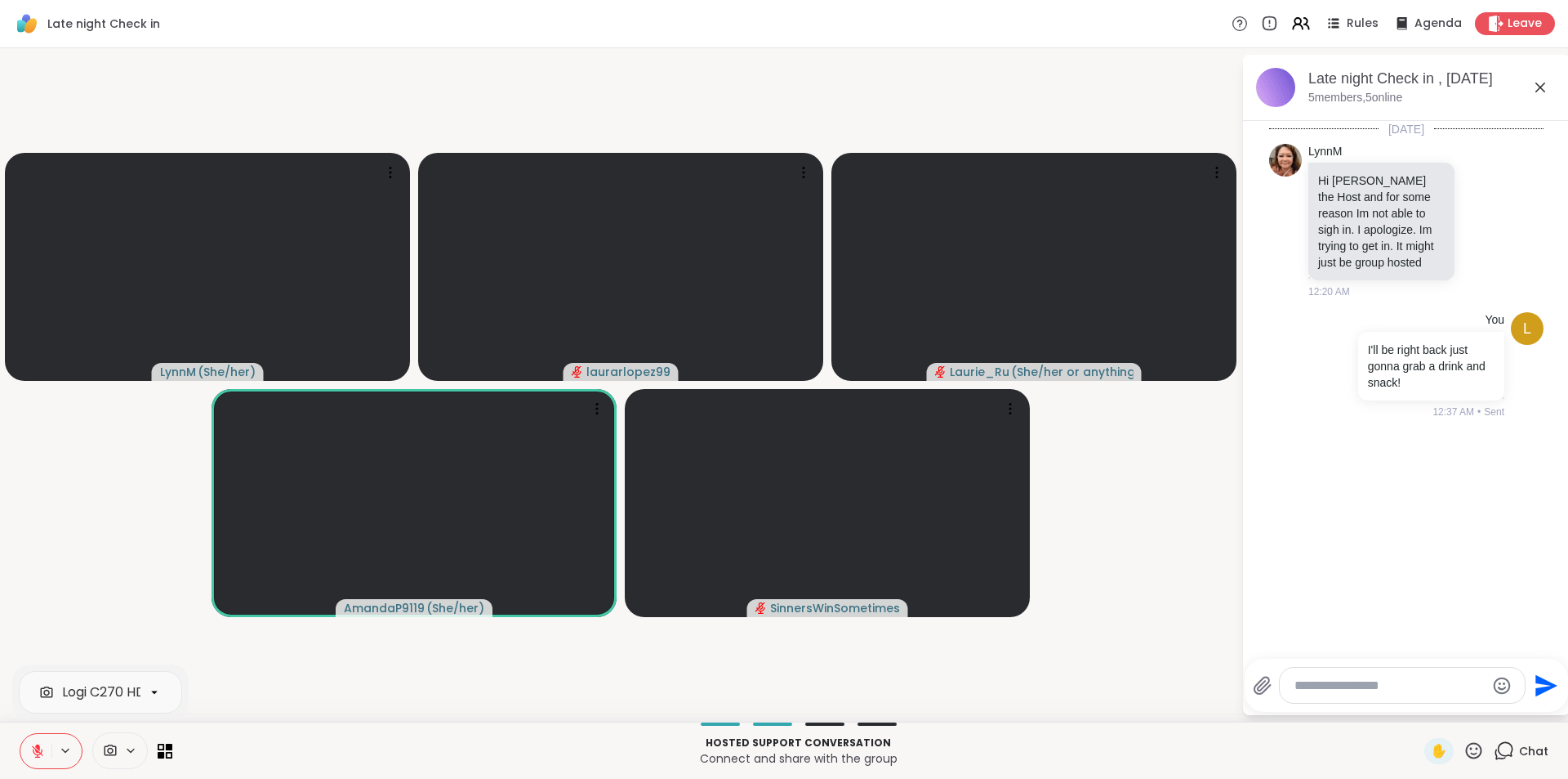
click at [98, 690] on div "Logi C270 HD WebCam" at bounding box center [136, 692] width 148 height 20
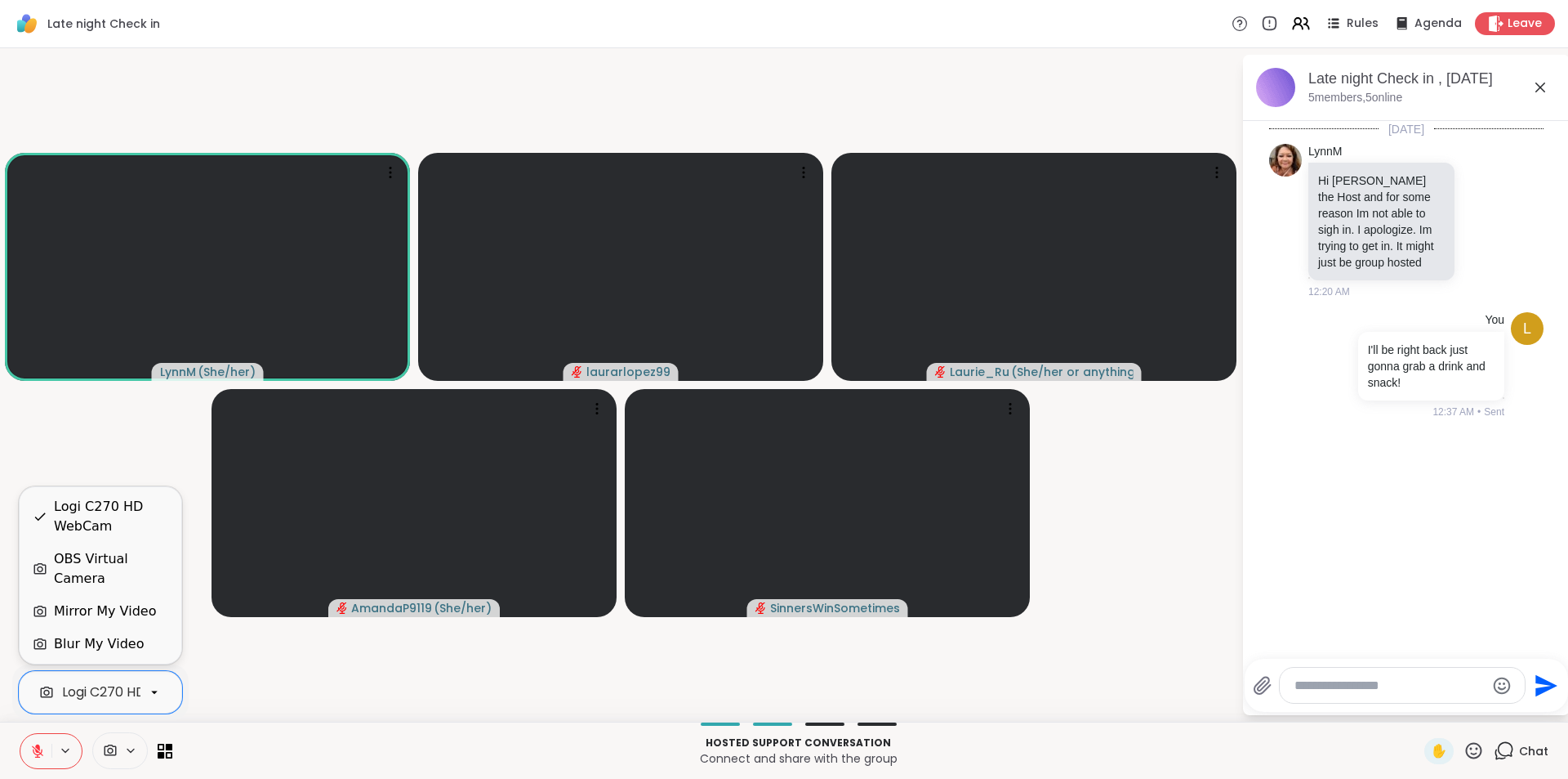
click at [112, 750] on icon at bounding box center [110, 750] width 12 height 11
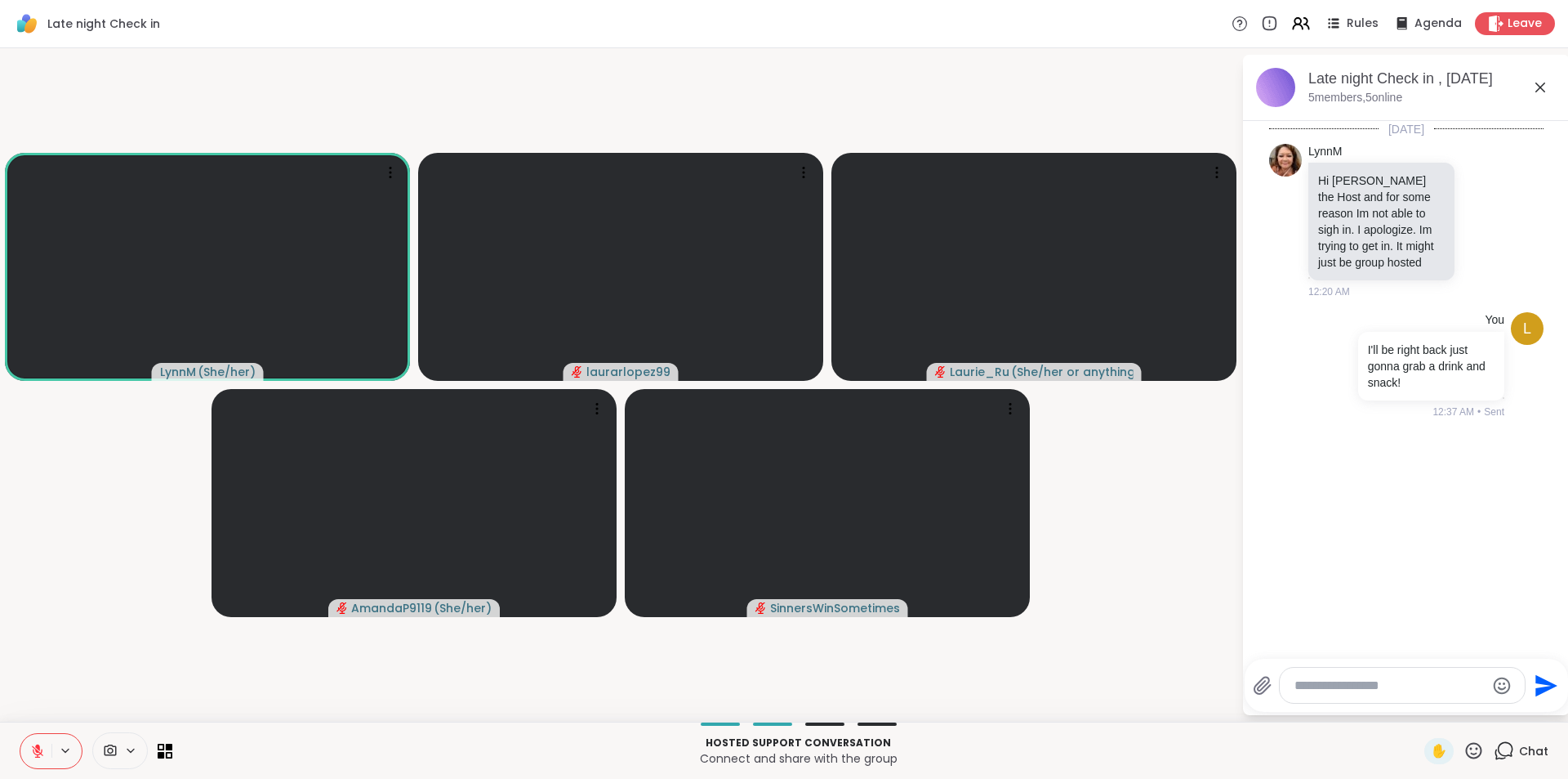
click at [112, 750] on icon at bounding box center [110, 750] width 12 height 11
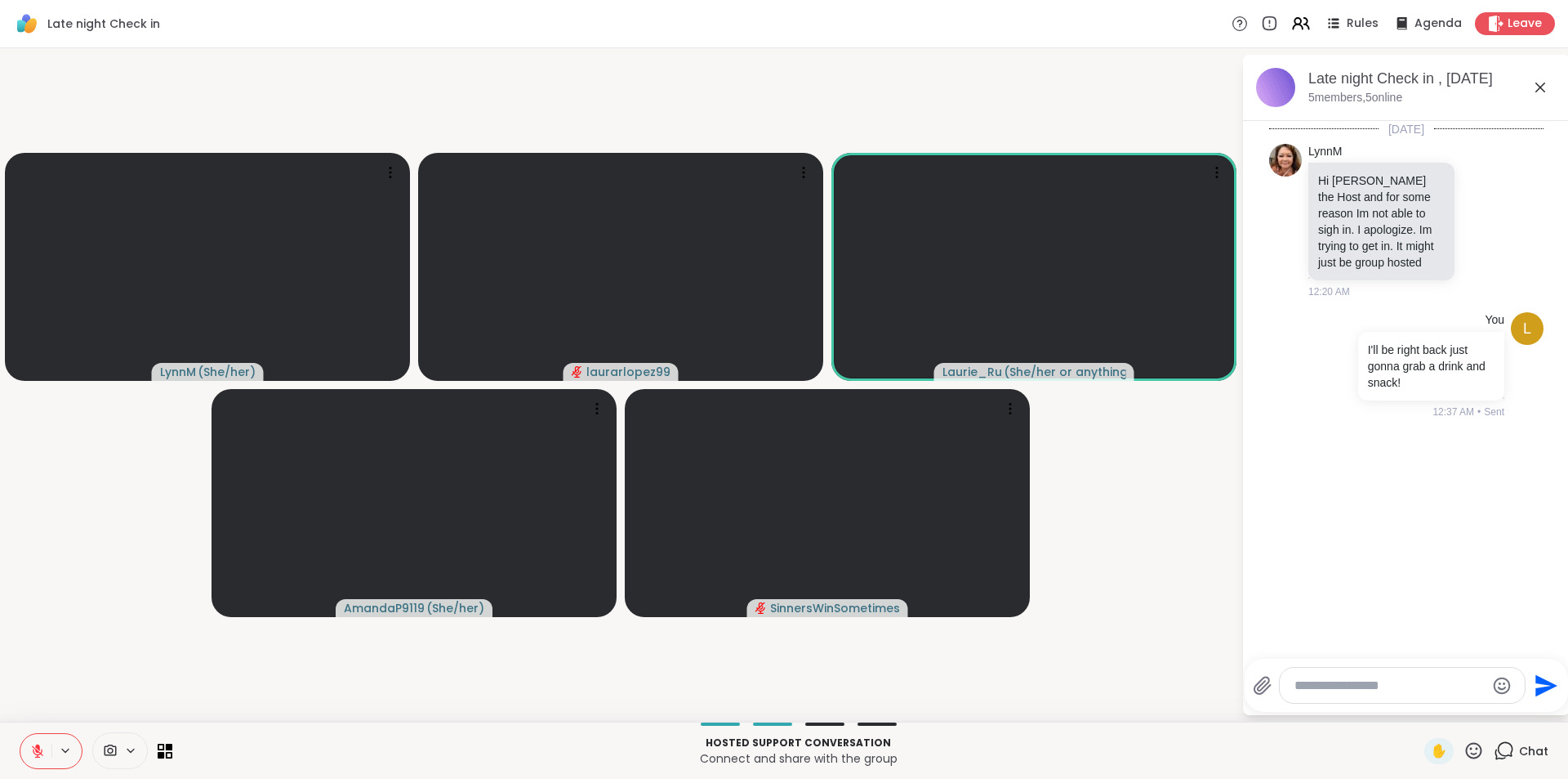
click at [47, 750] on button at bounding box center [35, 750] width 31 height 34
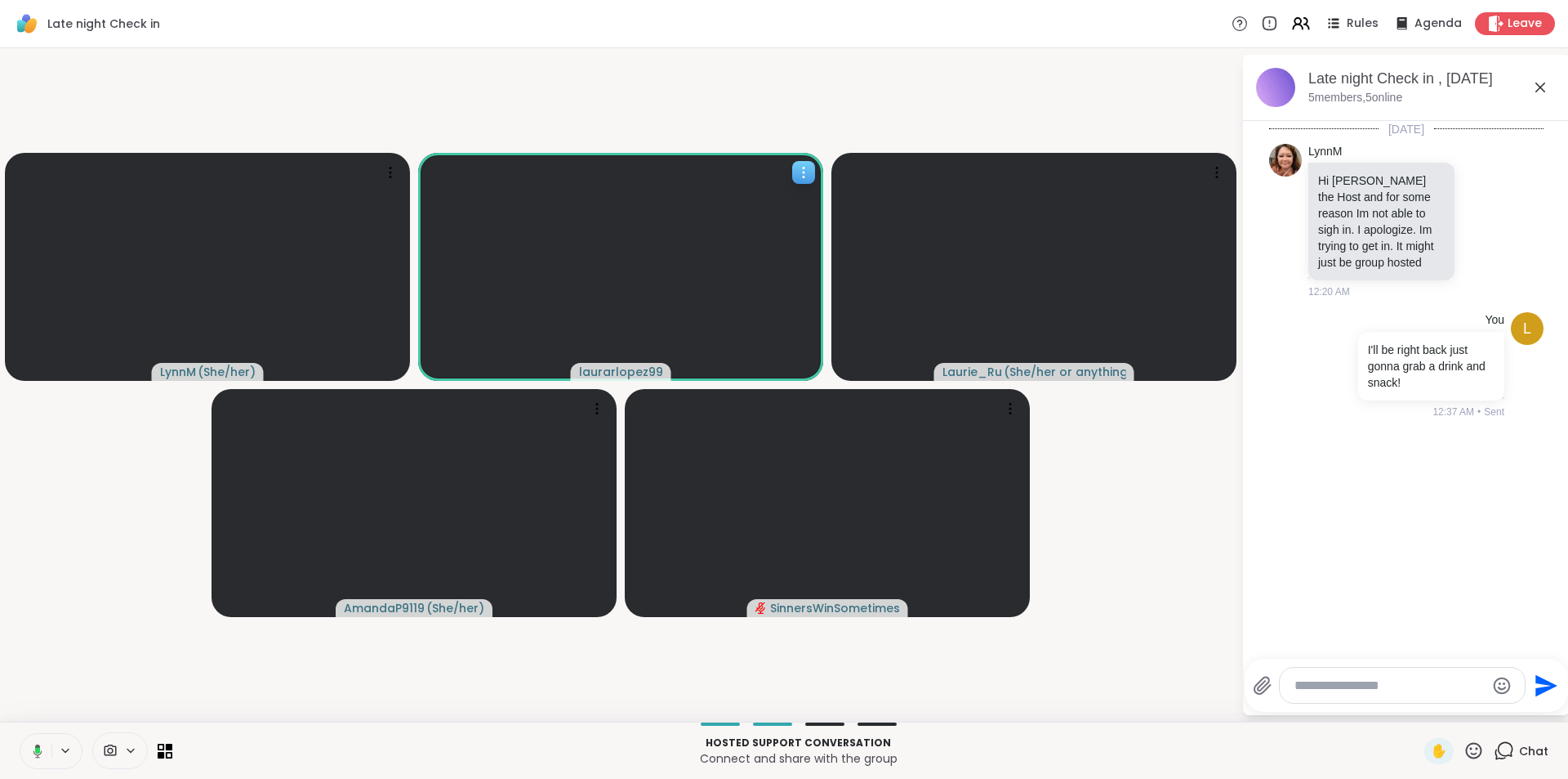
click at [806, 171] on icon at bounding box center [803, 172] width 16 height 16
click at [611, 370] on span "laurarlopez99" at bounding box center [621, 371] width 85 height 16
click at [1543, 84] on icon at bounding box center [1540, 87] width 9 height 10
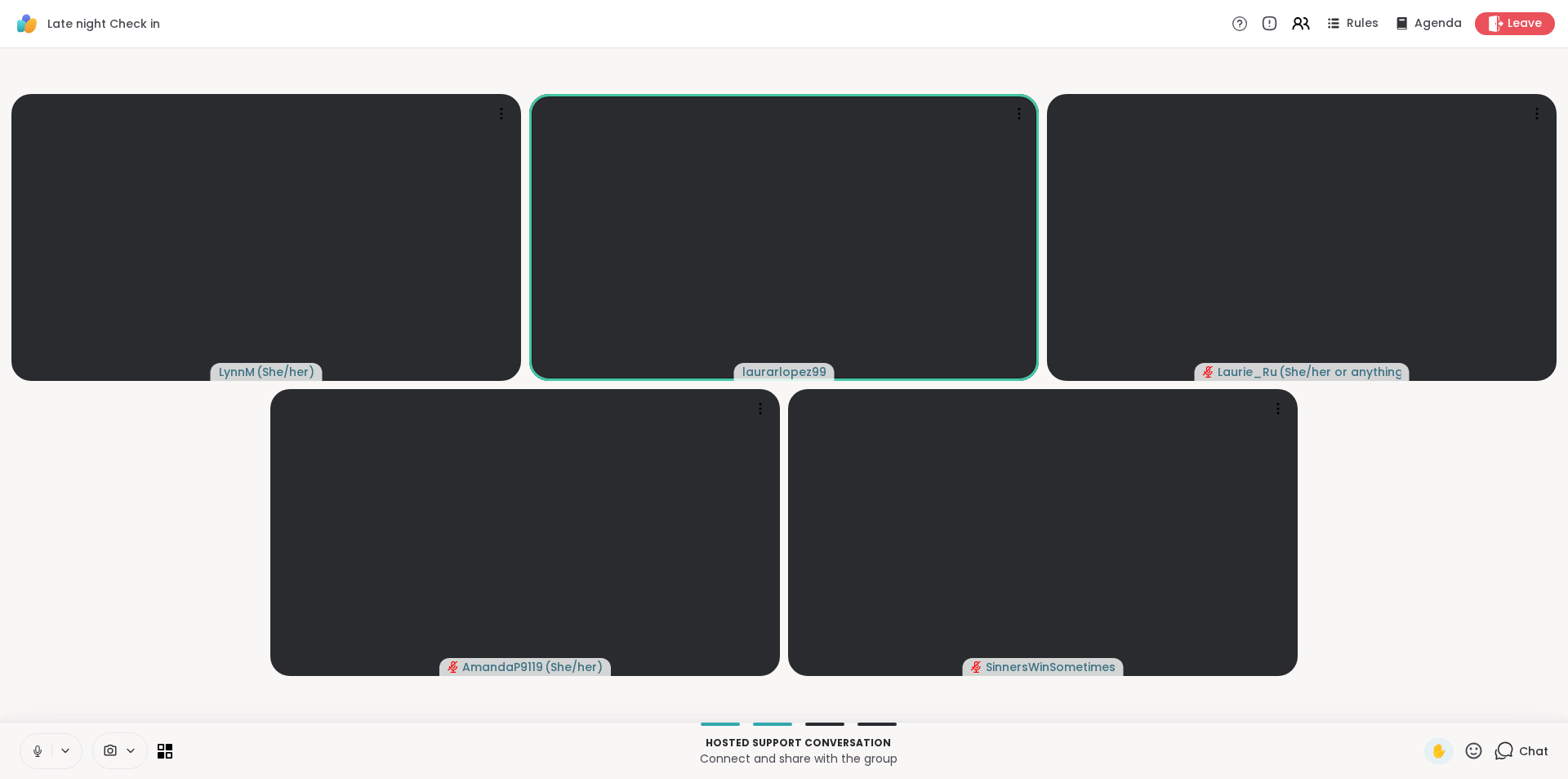
click at [1300, 406] on video-player-container "LynnM ( She/her ) laurarlopez99 Laurie_Ru ( She/her or anything else ) AmandaP9…" at bounding box center [784, 385] width 1548 height 660
drag, startPoint x: 1300, startPoint y: 406, endPoint x: 1346, endPoint y: 418, distance: 47.5
click at [1346, 418] on video-player-container "LynnM ( She/her ) laurarlopez99 Laurie_Ru ( She/her or anything else ) AmandaP9…" at bounding box center [784, 385] width 1548 height 660
drag, startPoint x: 1301, startPoint y: 404, endPoint x: 1333, endPoint y: 462, distance: 66.2
click at [1333, 462] on video-player-container "LynnM ( She/her ) laurarlopez99 Laurie_Ru ( She/her or anything else ) AmandaP9…" at bounding box center [784, 385] width 1548 height 660
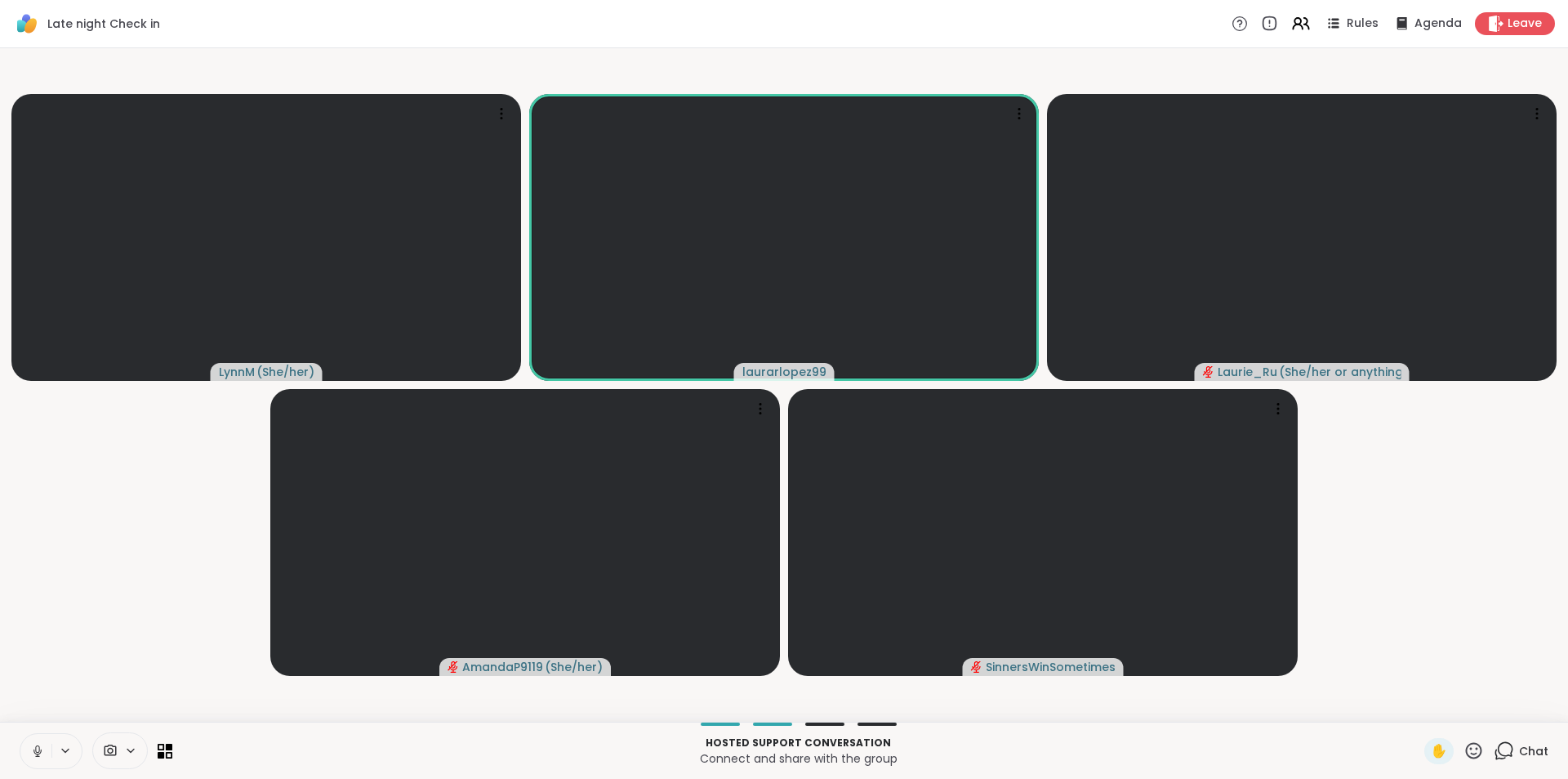
click at [1100, 726] on div "Hosted support conversation Connect and share with the group ✋ Chat" at bounding box center [784, 750] width 1568 height 57
click at [1157, 722] on div at bounding box center [799, 723] width 1233 height 3
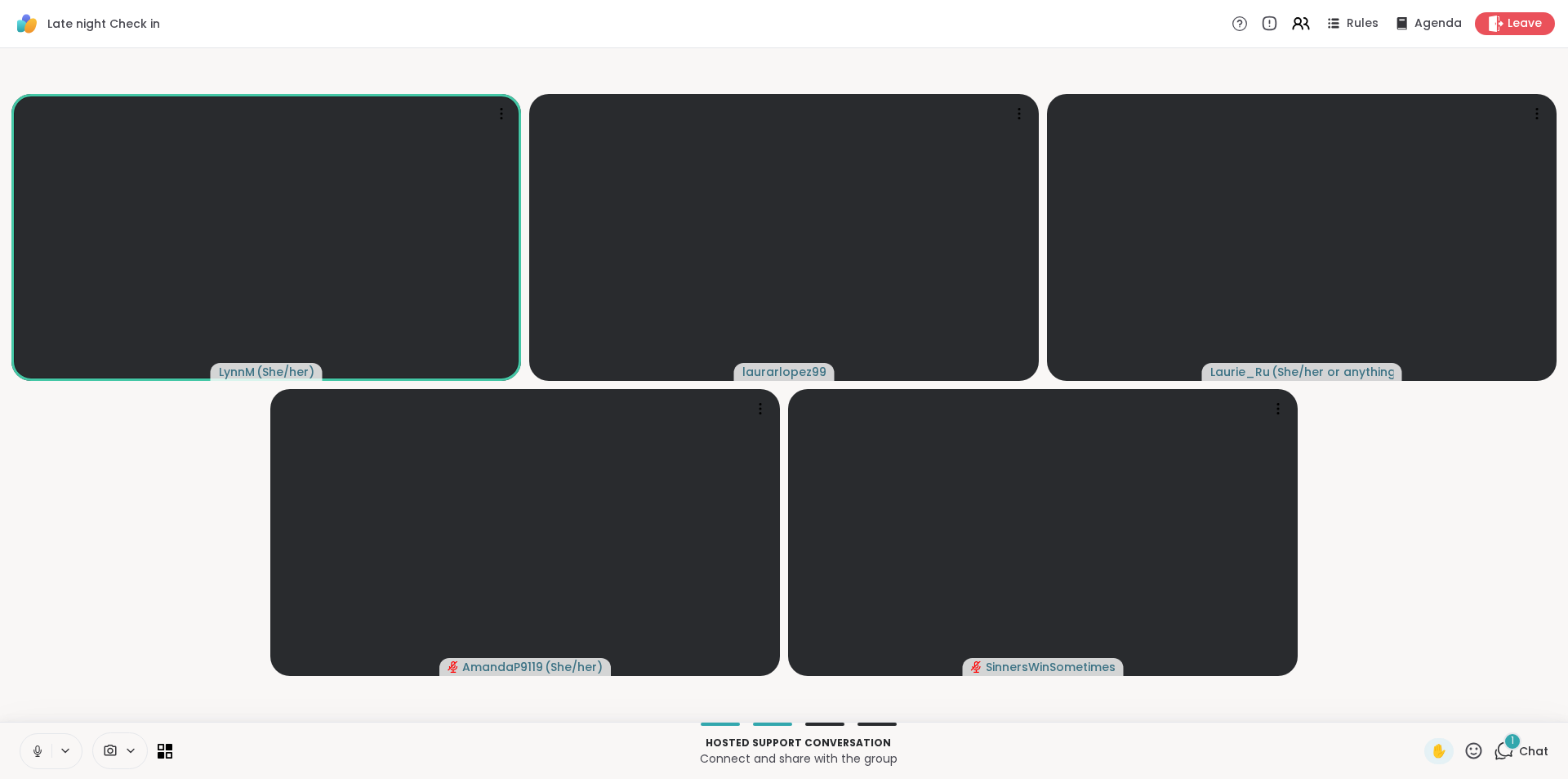
click at [34, 750] on icon at bounding box center [37, 750] width 9 height 5
click at [32, 754] on icon at bounding box center [37, 750] width 14 height 14
click at [1503, 746] on div "2" at bounding box center [1512, 741] width 18 height 18
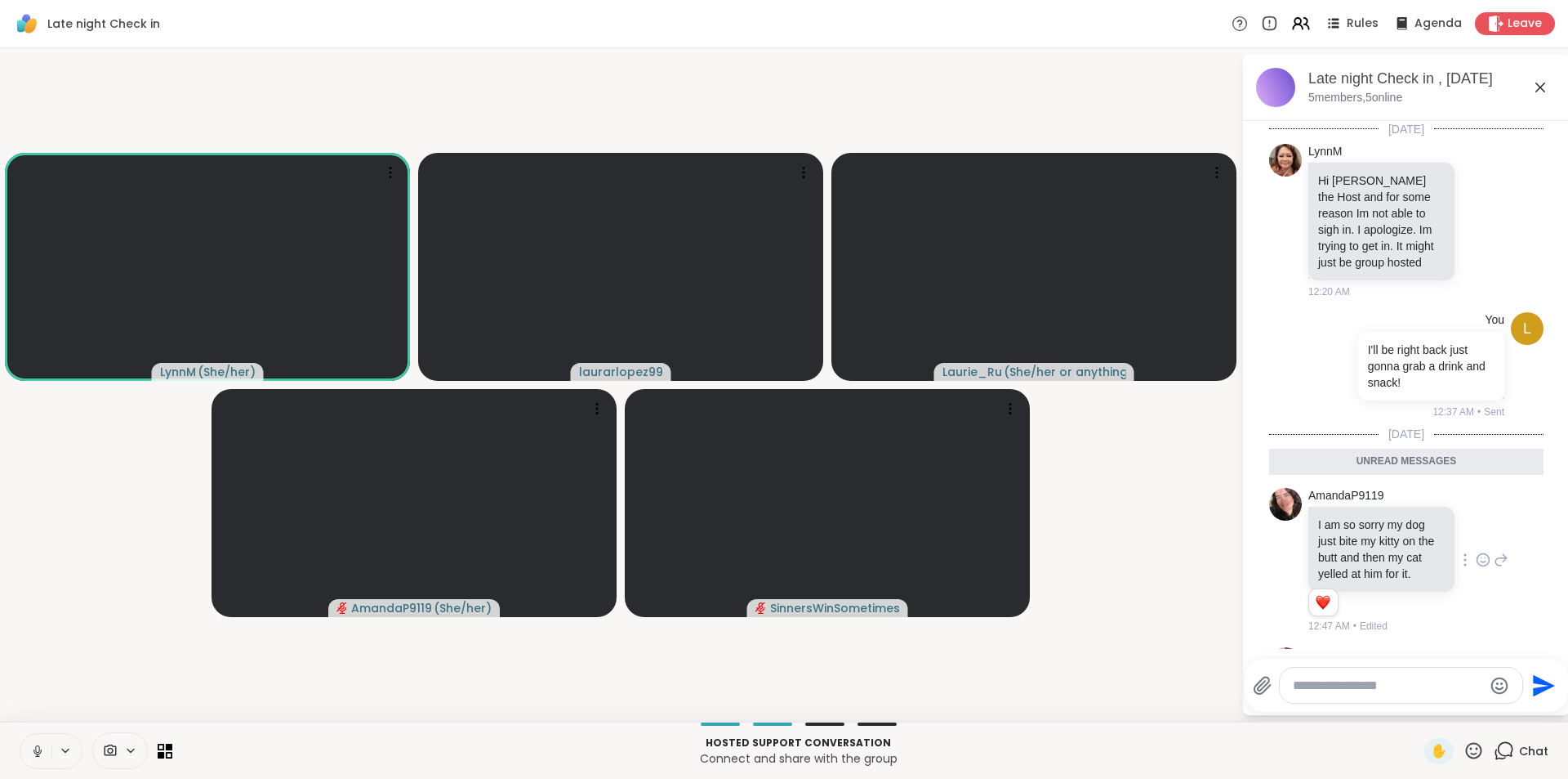
scroll to position [111, 0]
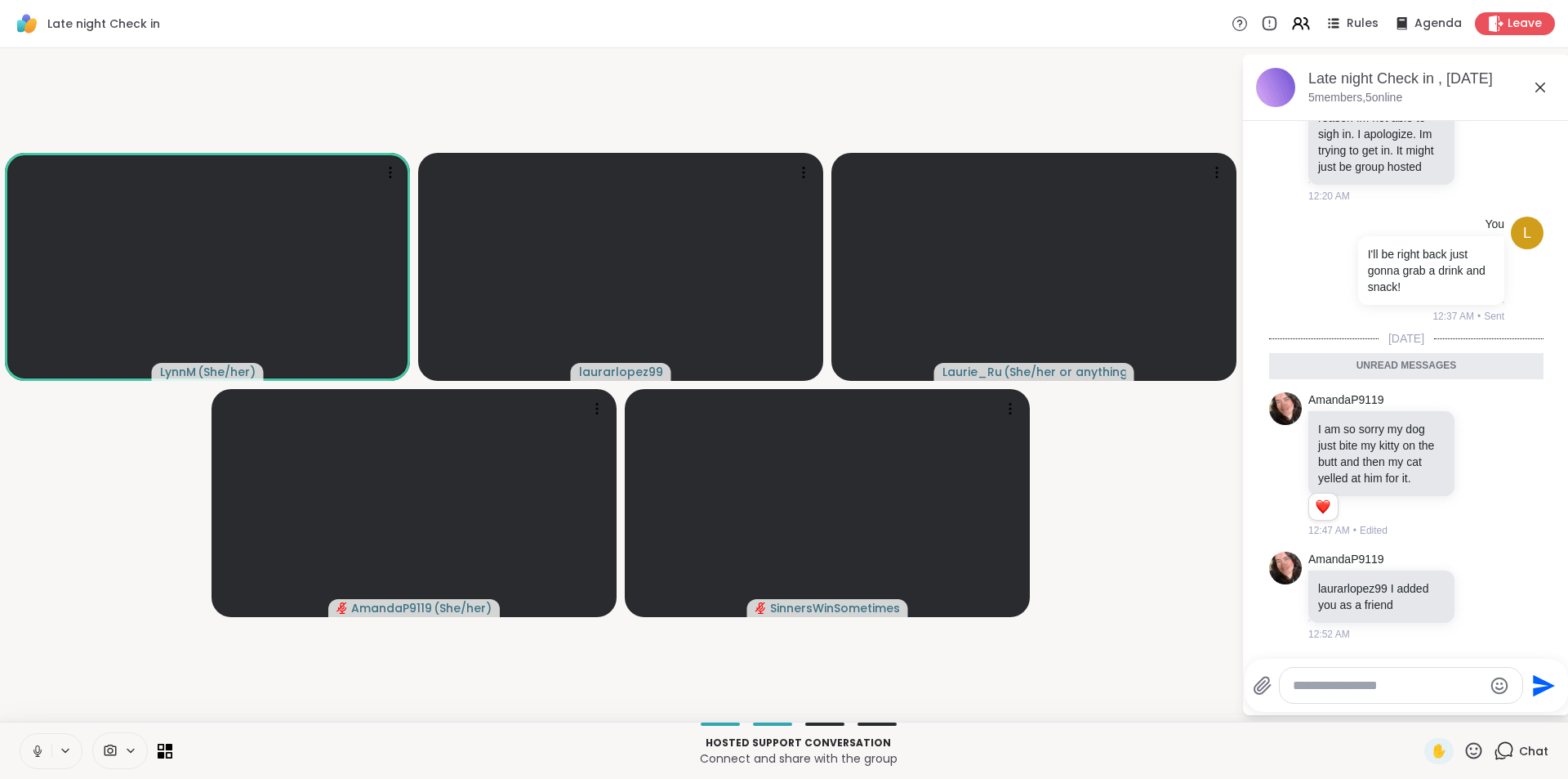
click at [1353, 697] on div at bounding box center [1401, 685] width 242 height 35
click at [1350, 679] on textarea "Type your message" at bounding box center [1388, 685] width 190 height 16
click at [822, 678] on video-player-container "LynnM ( She/her ) laurarlopez99 Laurie_Ru ( She/her or anything else ) AmandaP9…" at bounding box center [620, 385] width 1222 height 660
click at [1535, 89] on icon at bounding box center [1540, 87] width 20 height 20
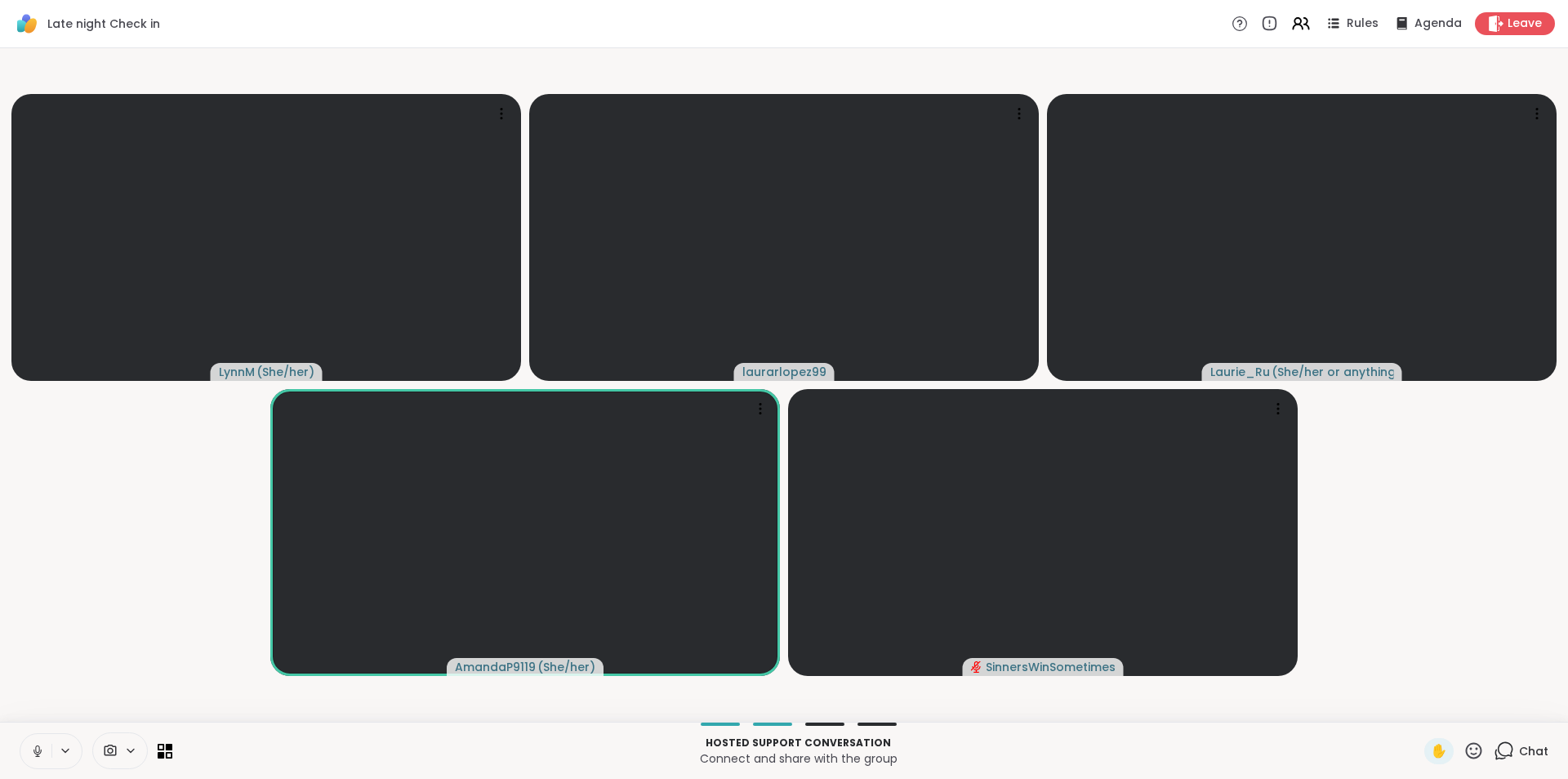
click at [1496, 750] on icon at bounding box center [1501, 754] width 10 height 10
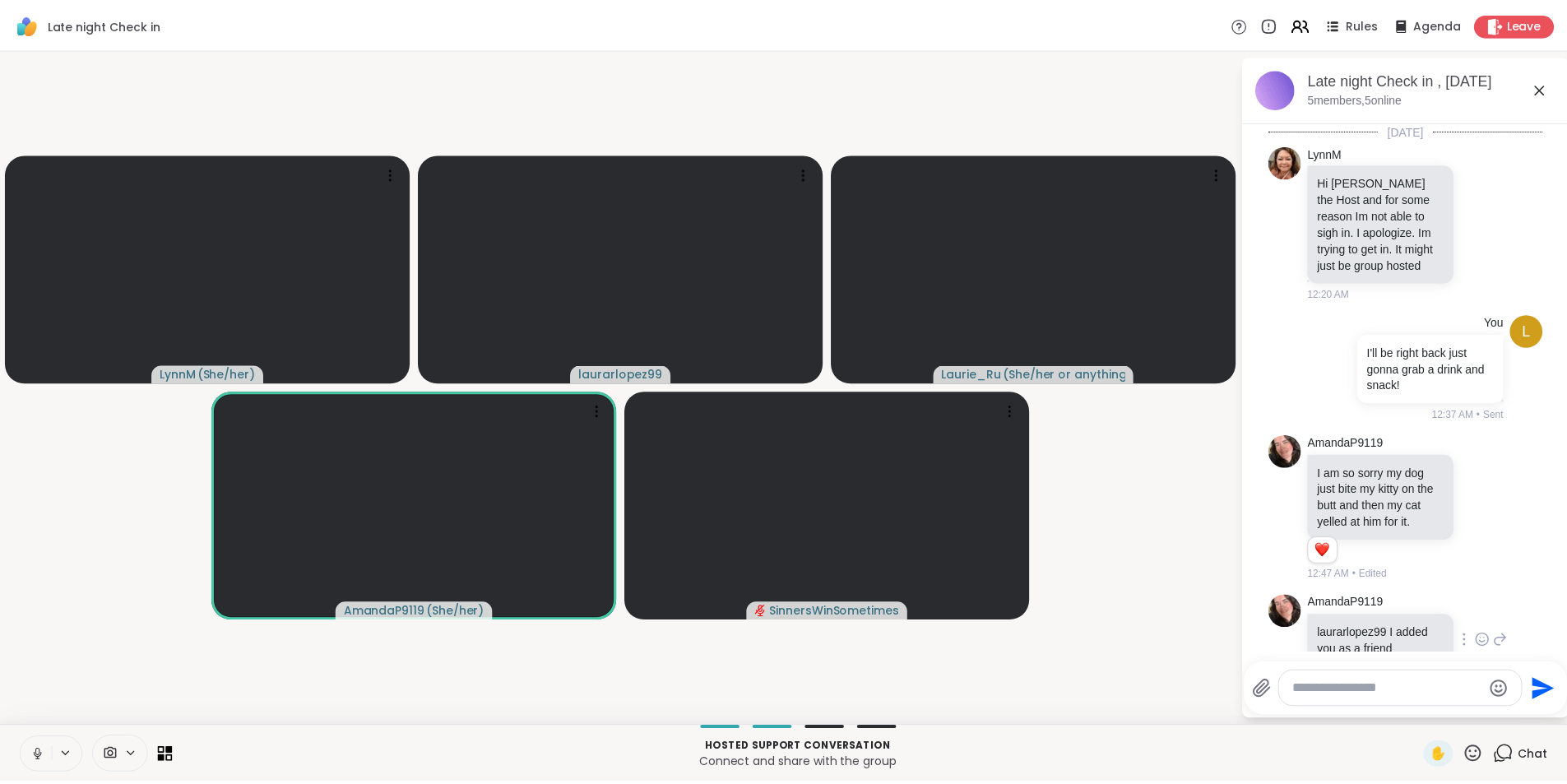
scroll to position [56, 0]
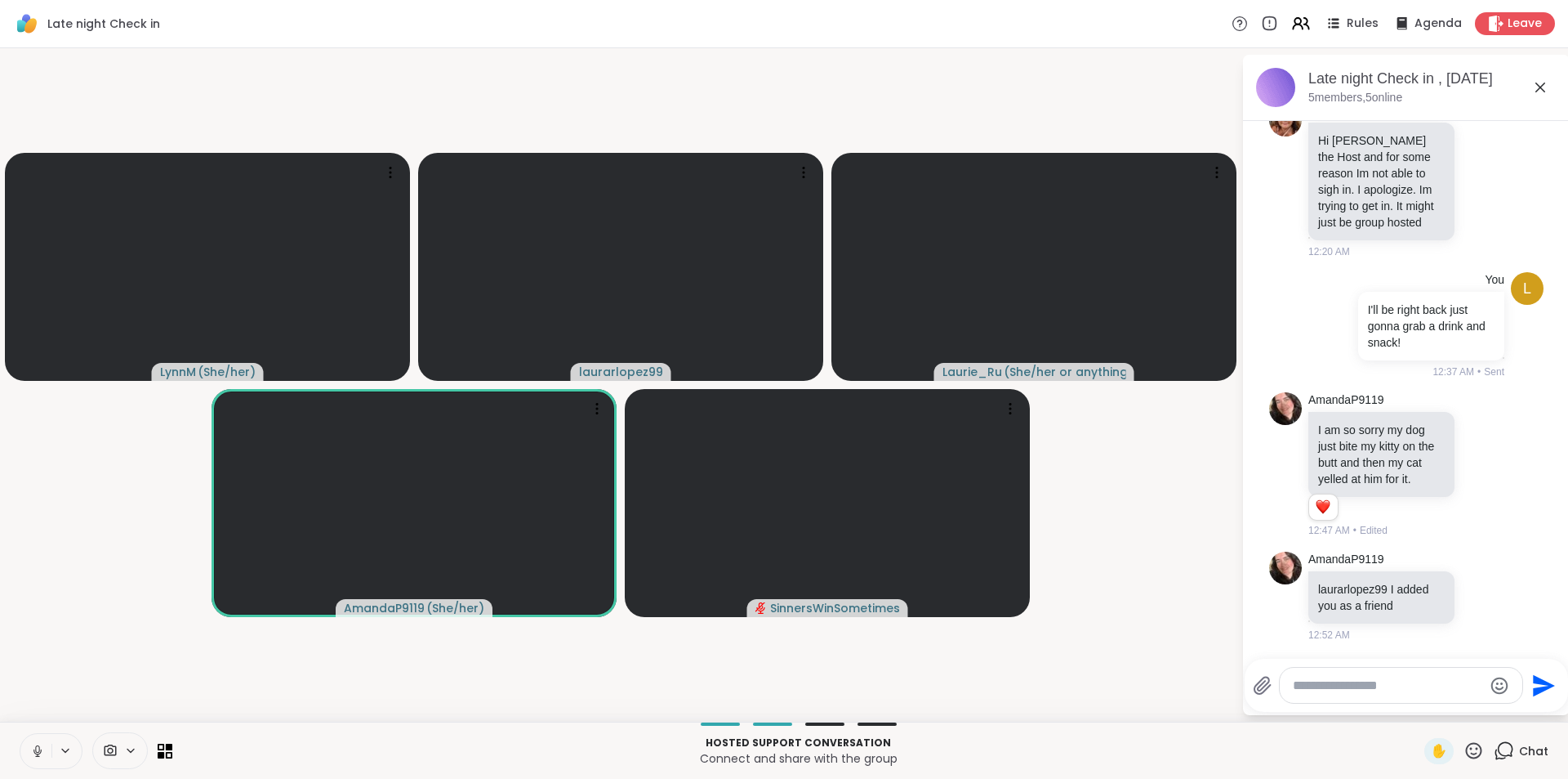
click at [1534, 80] on icon at bounding box center [1540, 87] width 20 height 20
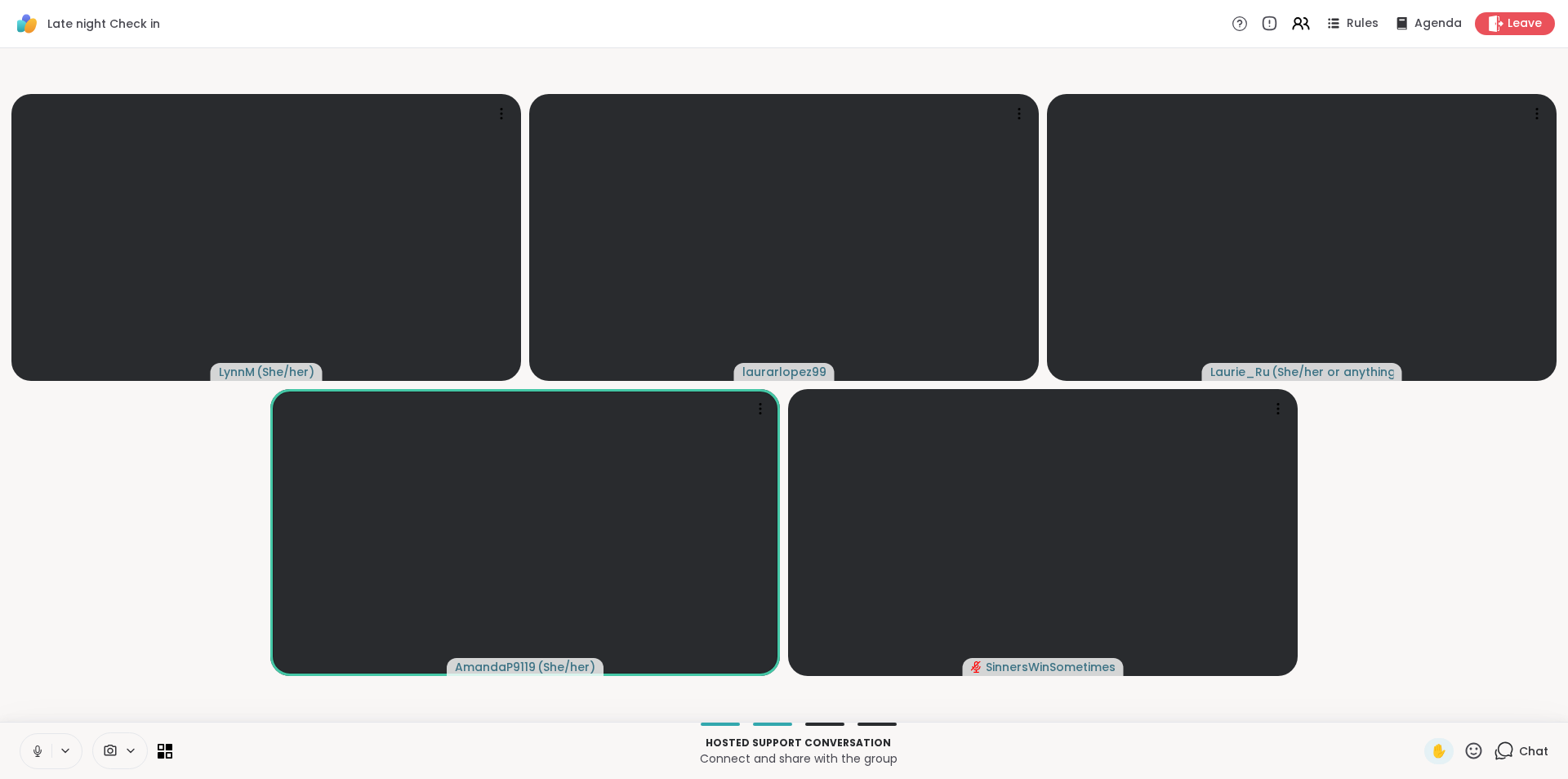
click at [27, 740] on button at bounding box center [35, 750] width 31 height 34
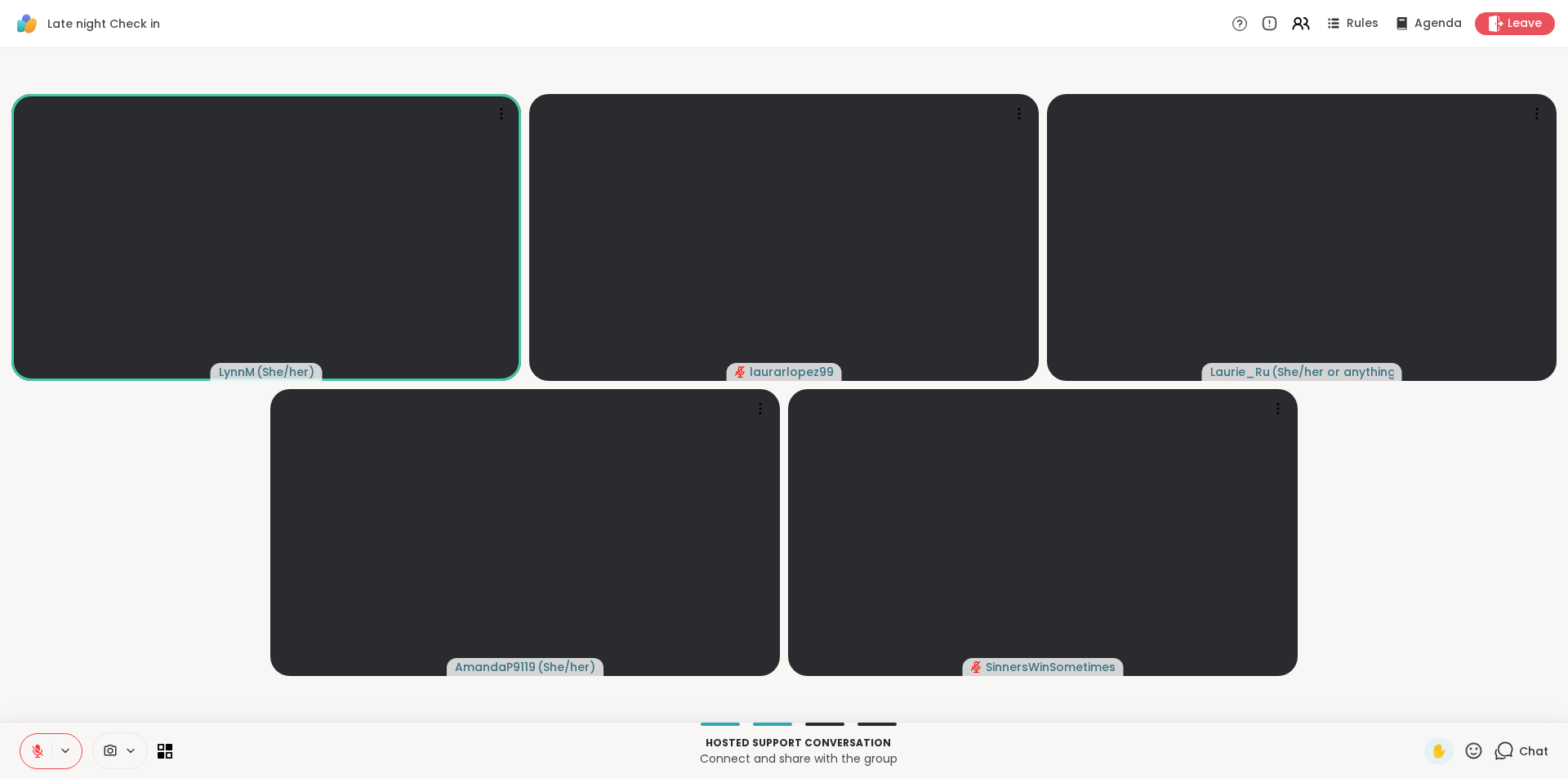
click at [27, 740] on button at bounding box center [35, 750] width 31 height 34
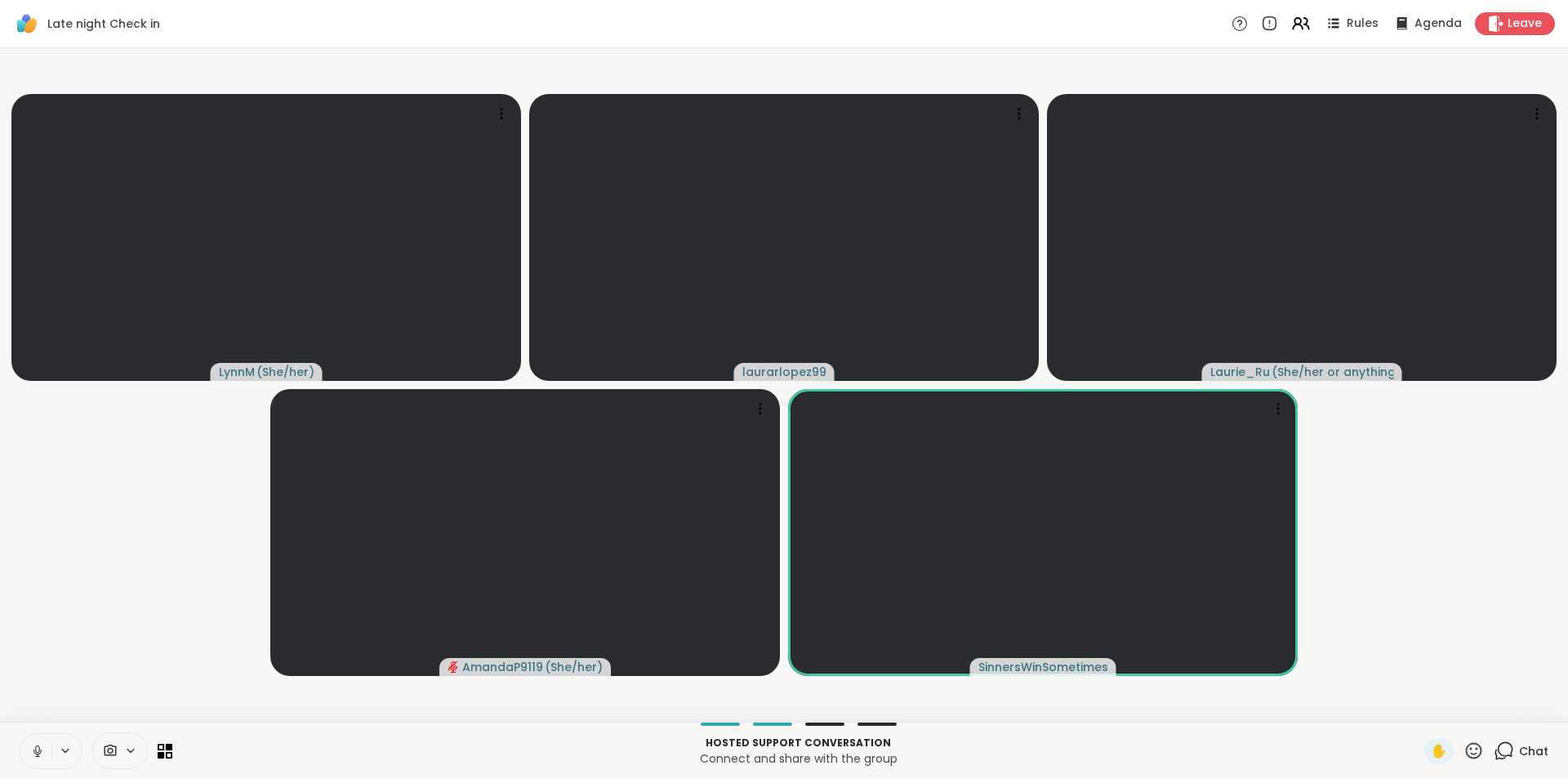
click at [30, 755] on icon at bounding box center [37, 750] width 14 height 14
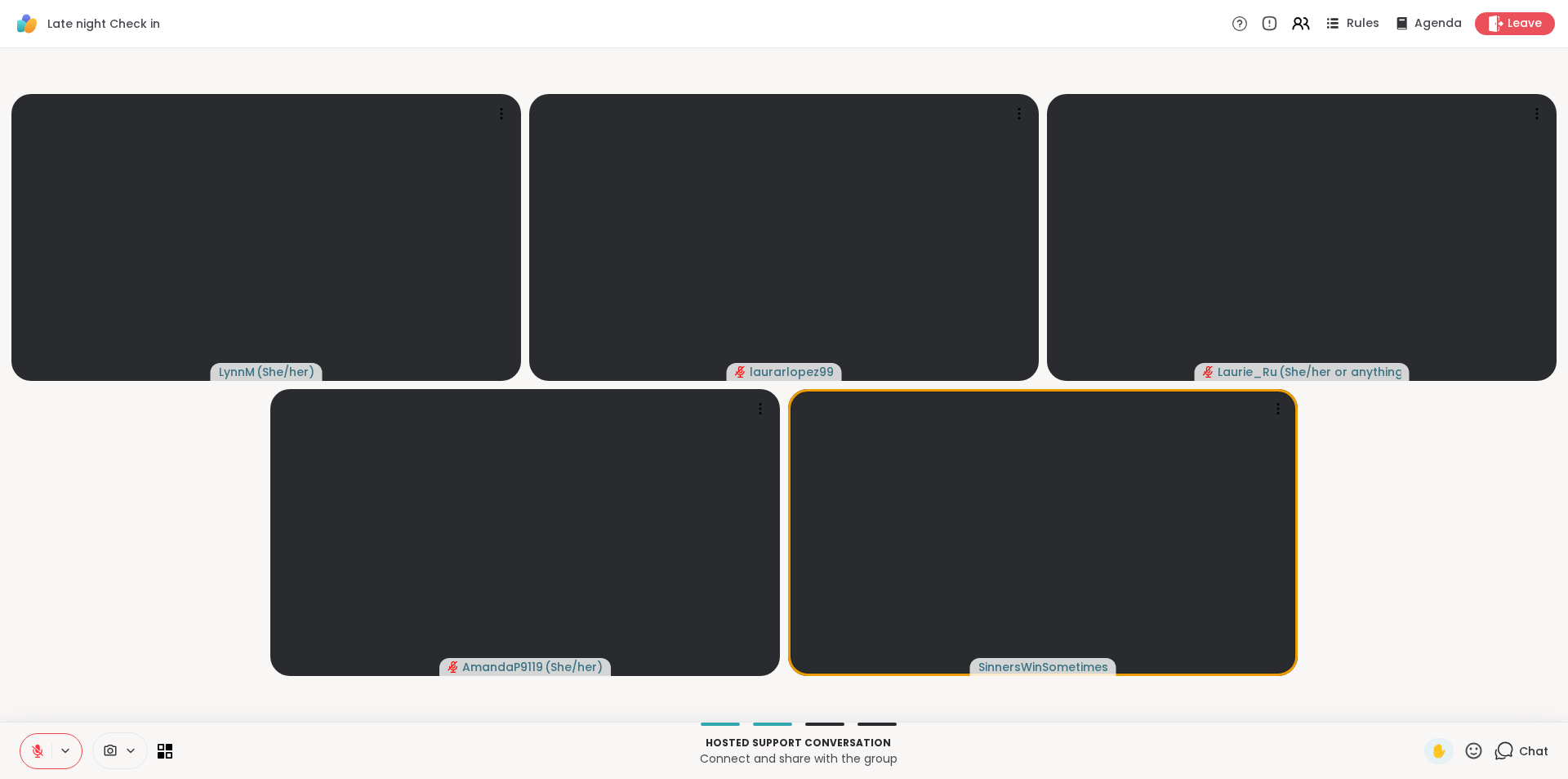
click at [1347, 29] on span "Rules" at bounding box center [1363, 24] width 33 height 17
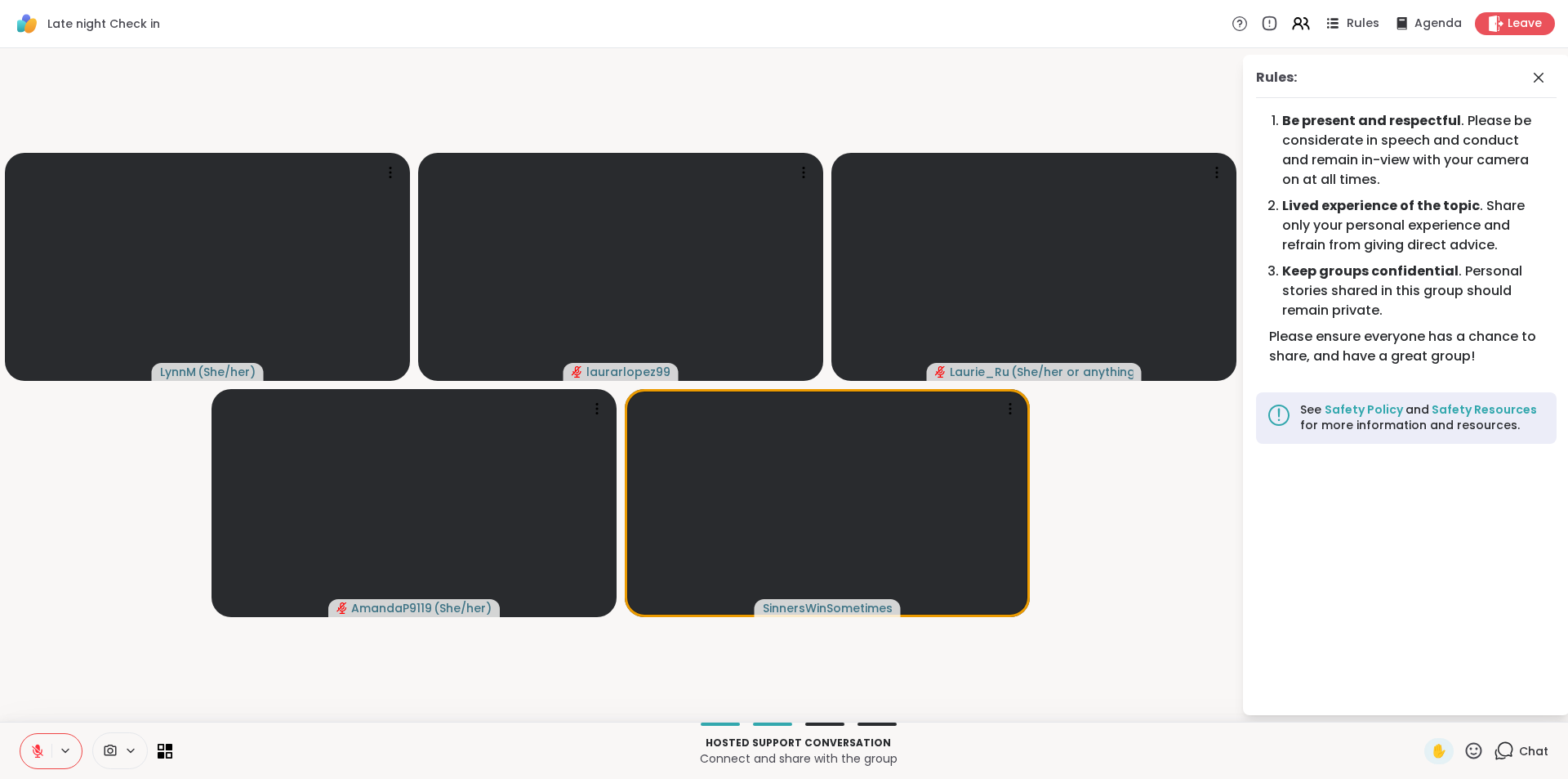
click at [1347, 28] on span "Rules" at bounding box center [1363, 24] width 33 height 17
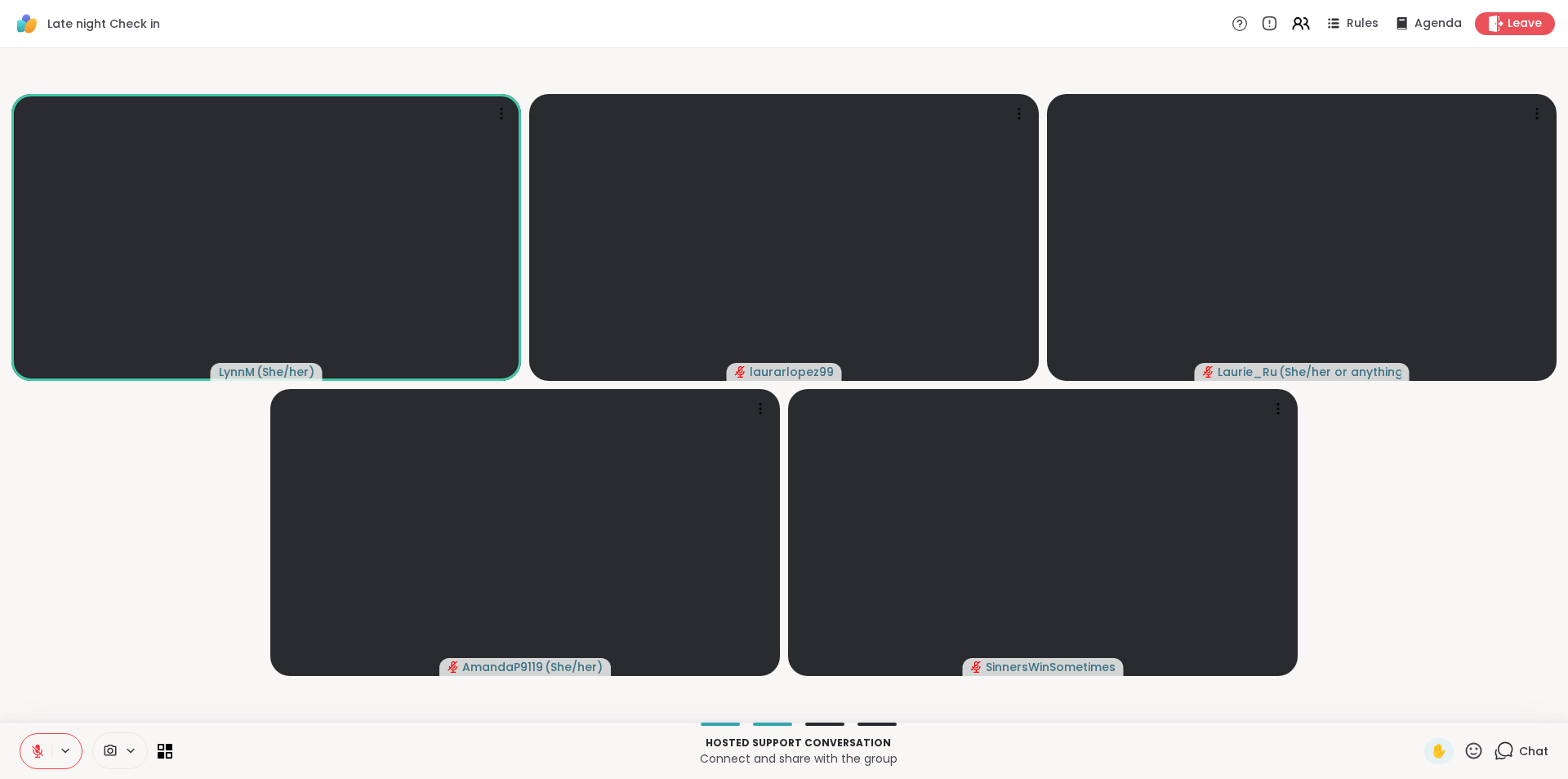
click at [34, 750] on icon at bounding box center [37, 750] width 14 height 14
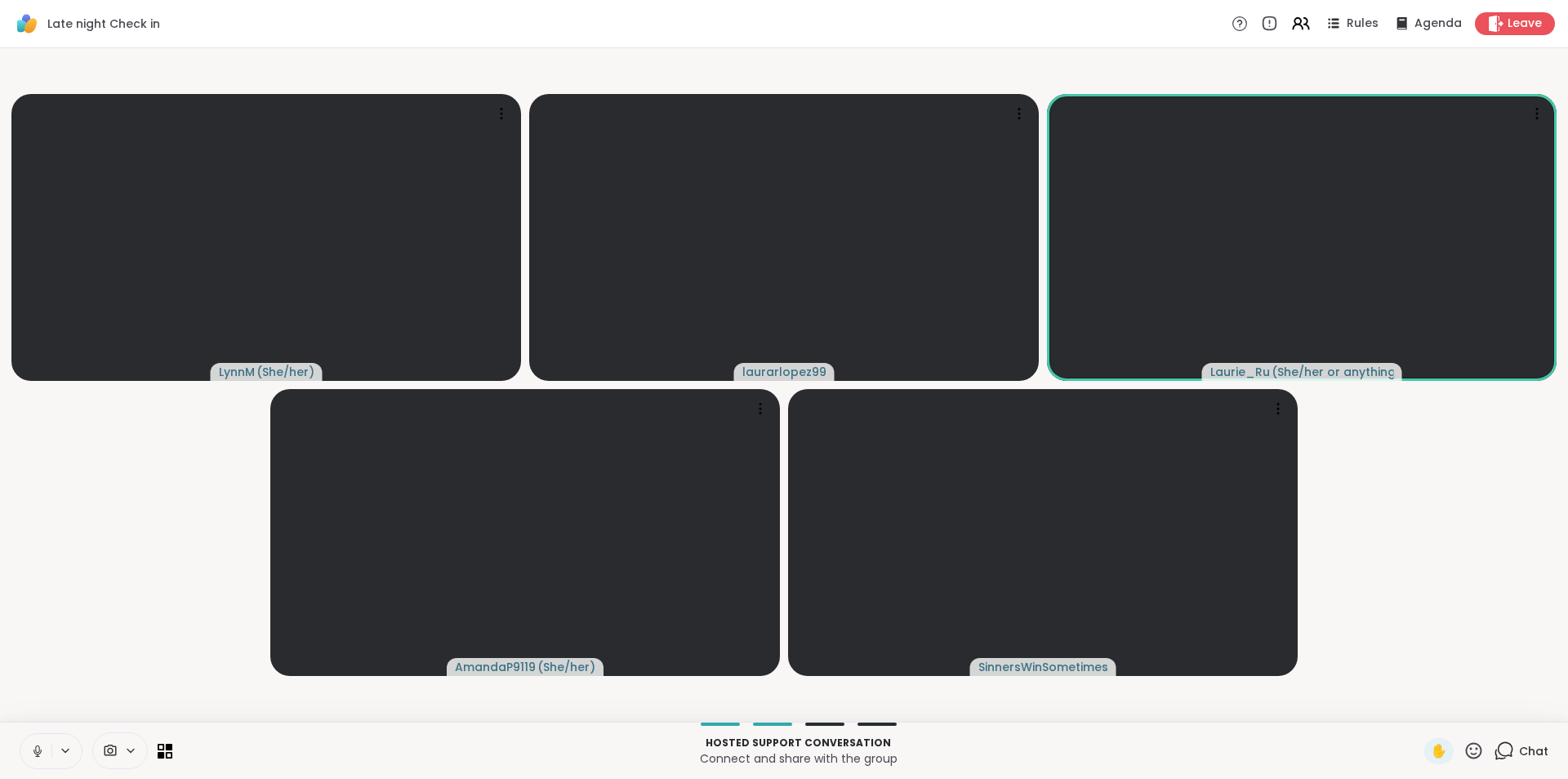
click at [1479, 592] on video-player-container "LynnM ( She/her ) laurarlopez99 Laurie_Ru ( She/her or anything else ) AmandaP9…" at bounding box center [784, 385] width 1548 height 660
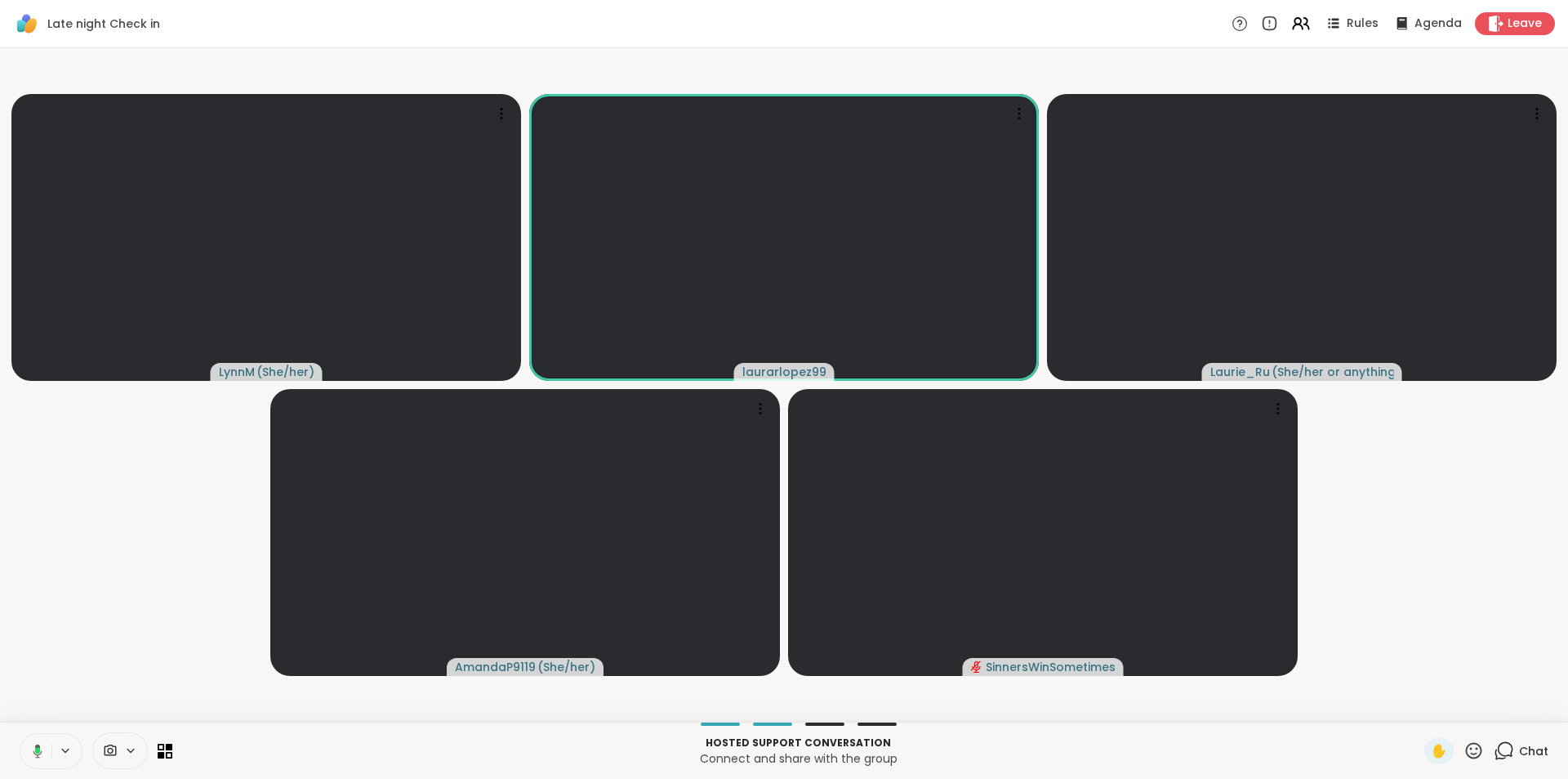
click at [41, 738] on button at bounding box center [34, 750] width 33 height 34
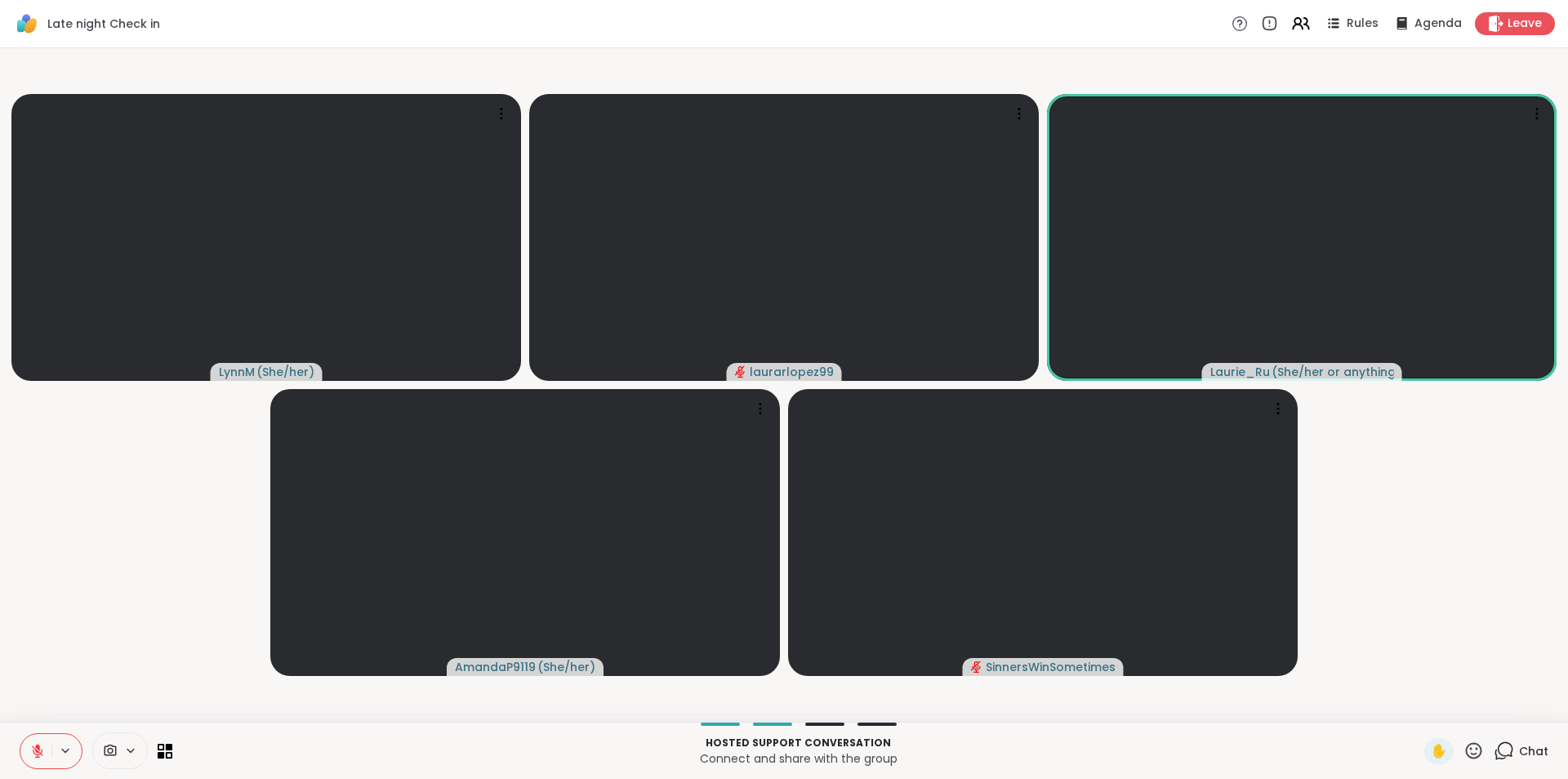
click at [29, 746] on button at bounding box center [35, 750] width 31 height 34
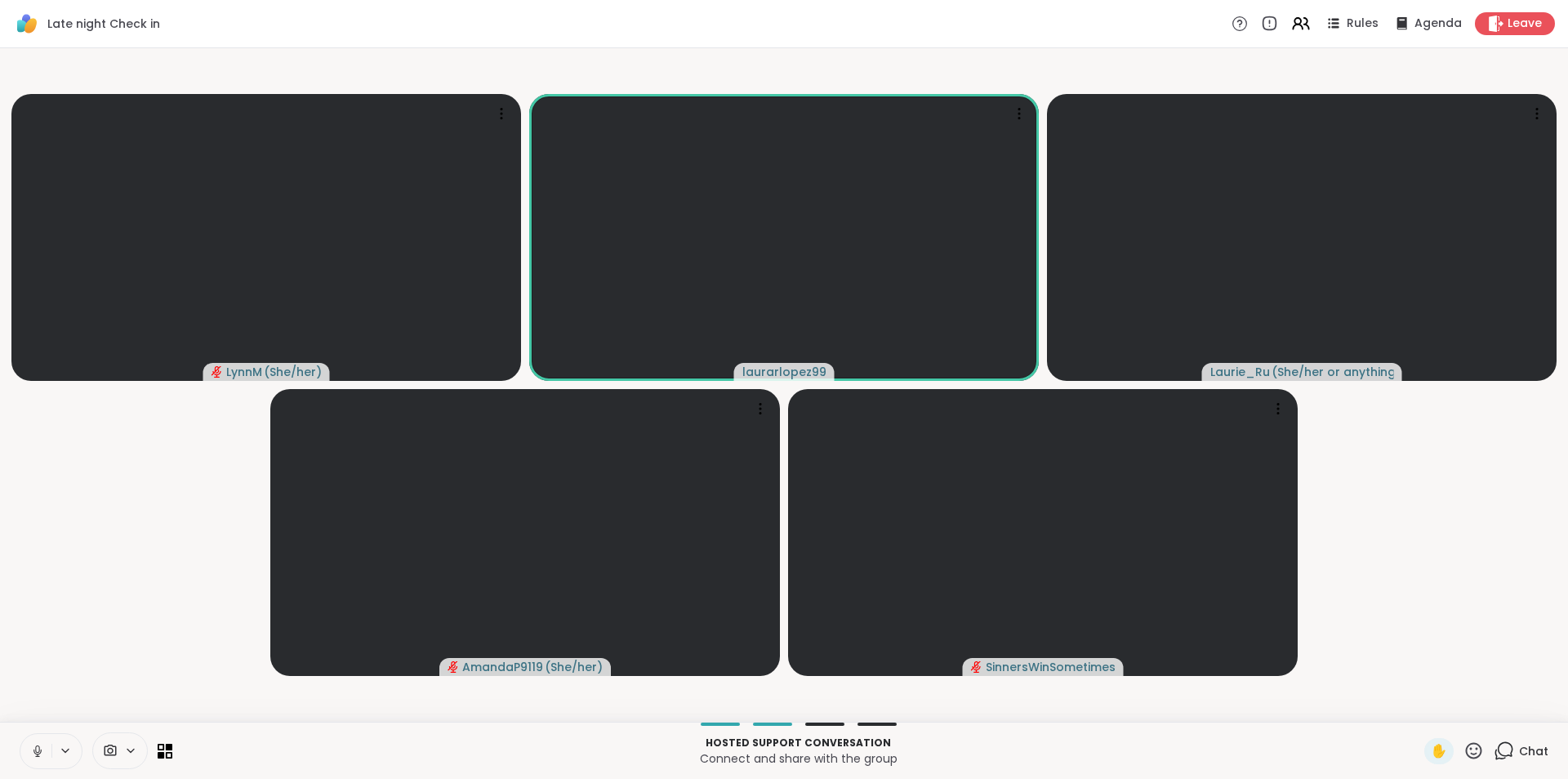
click at [32, 748] on icon at bounding box center [37, 750] width 14 height 14
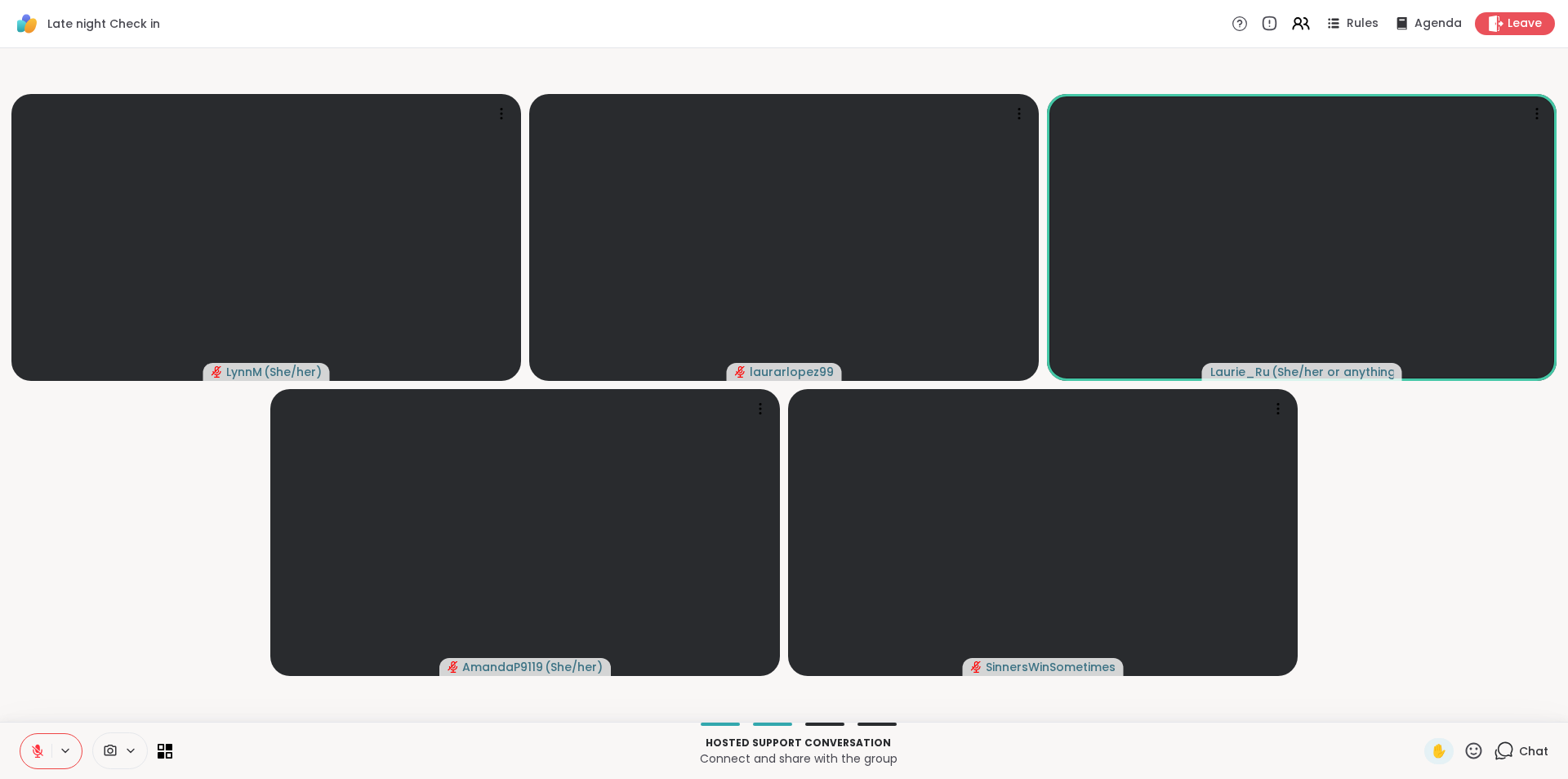
drag, startPoint x: 1316, startPoint y: 394, endPoint x: 1365, endPoint y: 434, distance: 63.3
click at [1365, 434] on video-player-container "LynnM ( She/her ) laurarlopez99 Laurie_Ru ( She/her or anything else ) AmandaP9…" at bounding box center [784, 385] width 1548 height 660
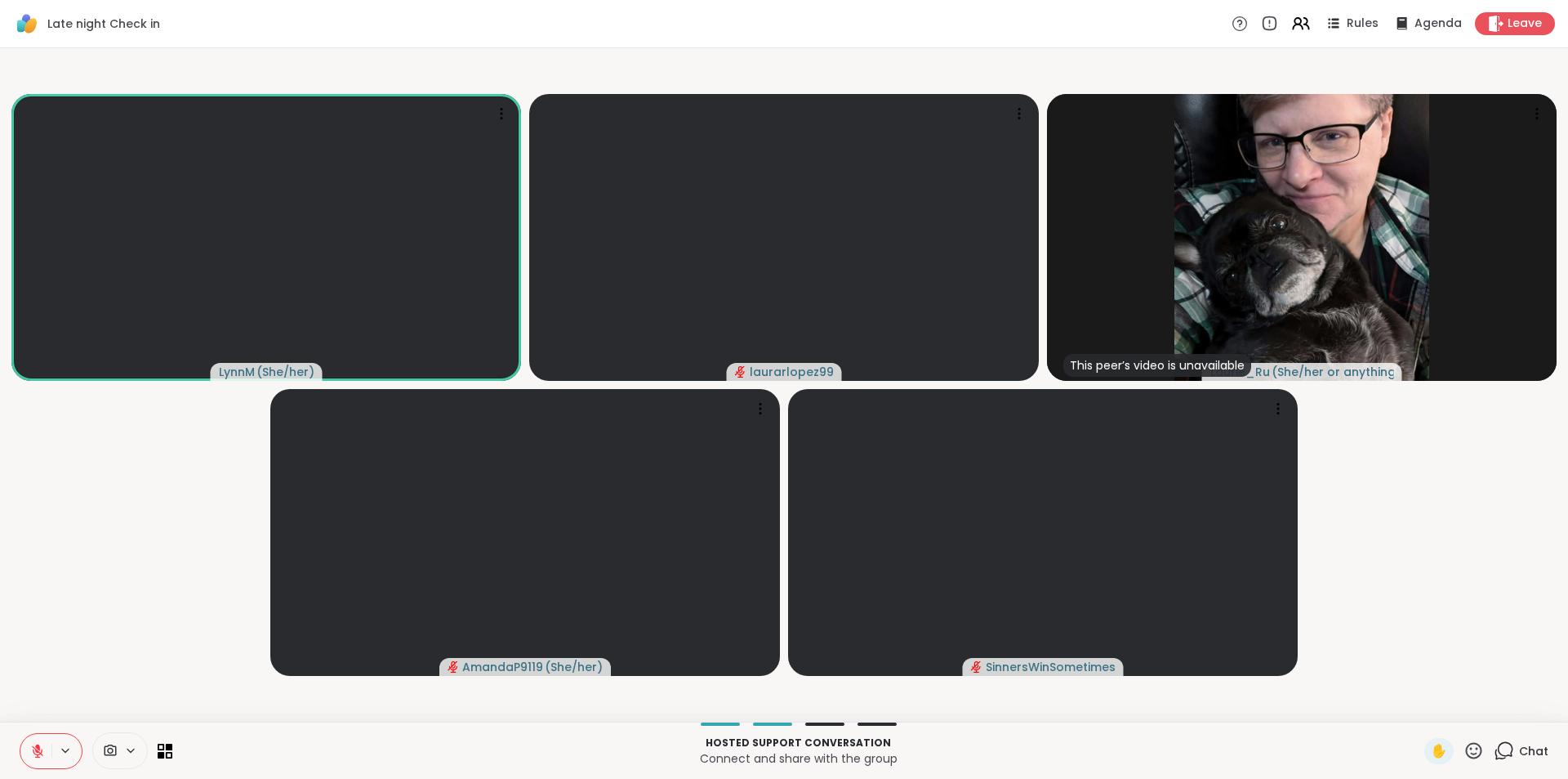
click at [20, 755] on div at bounding box center [51, 750] width 63 height 36
click at [32, 750] on icon at bounding box center [37, 750] width 14 height 14
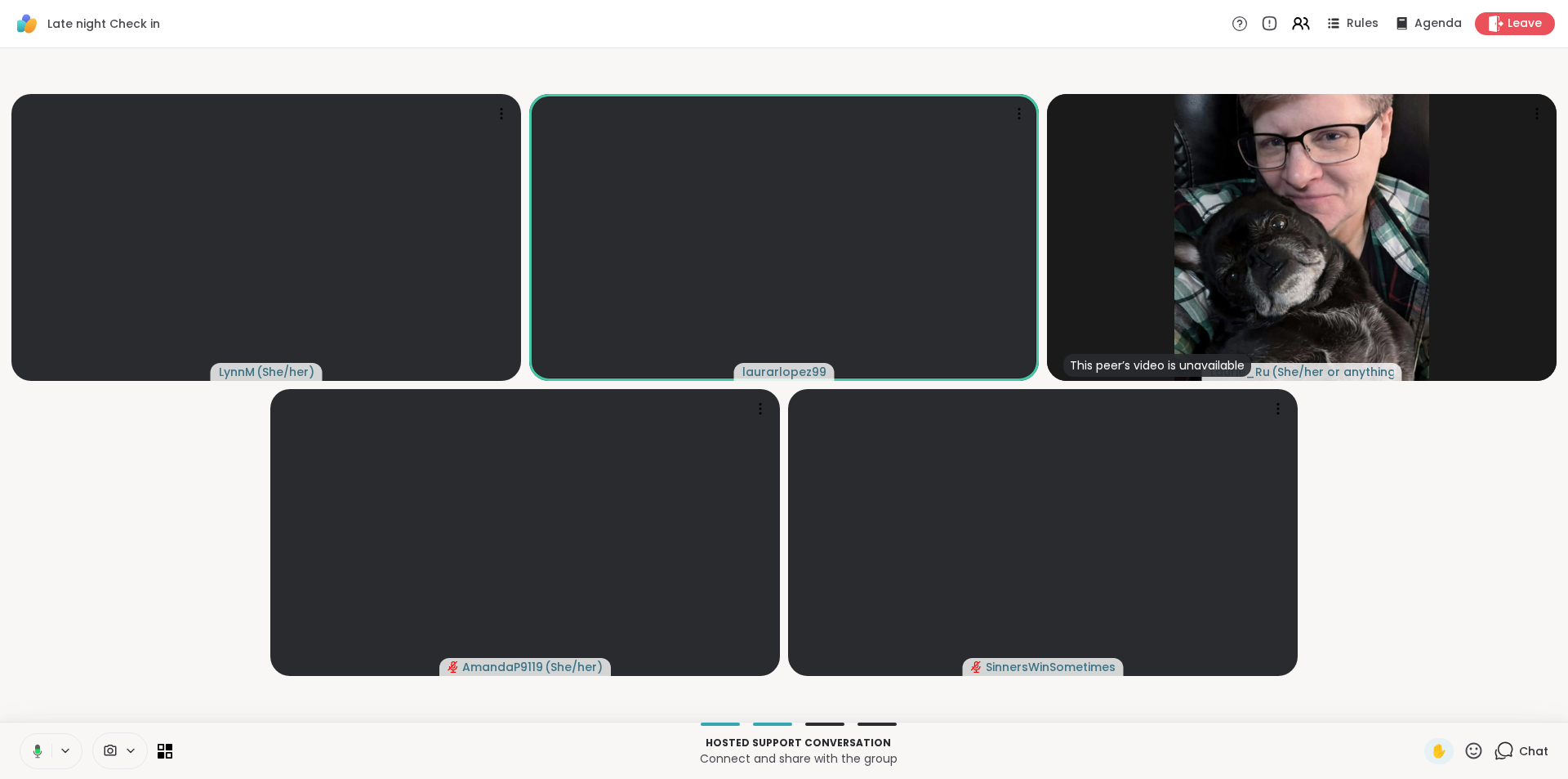
click at [33, 755] on icon at bounding box center [34, 750] width 14 height 14
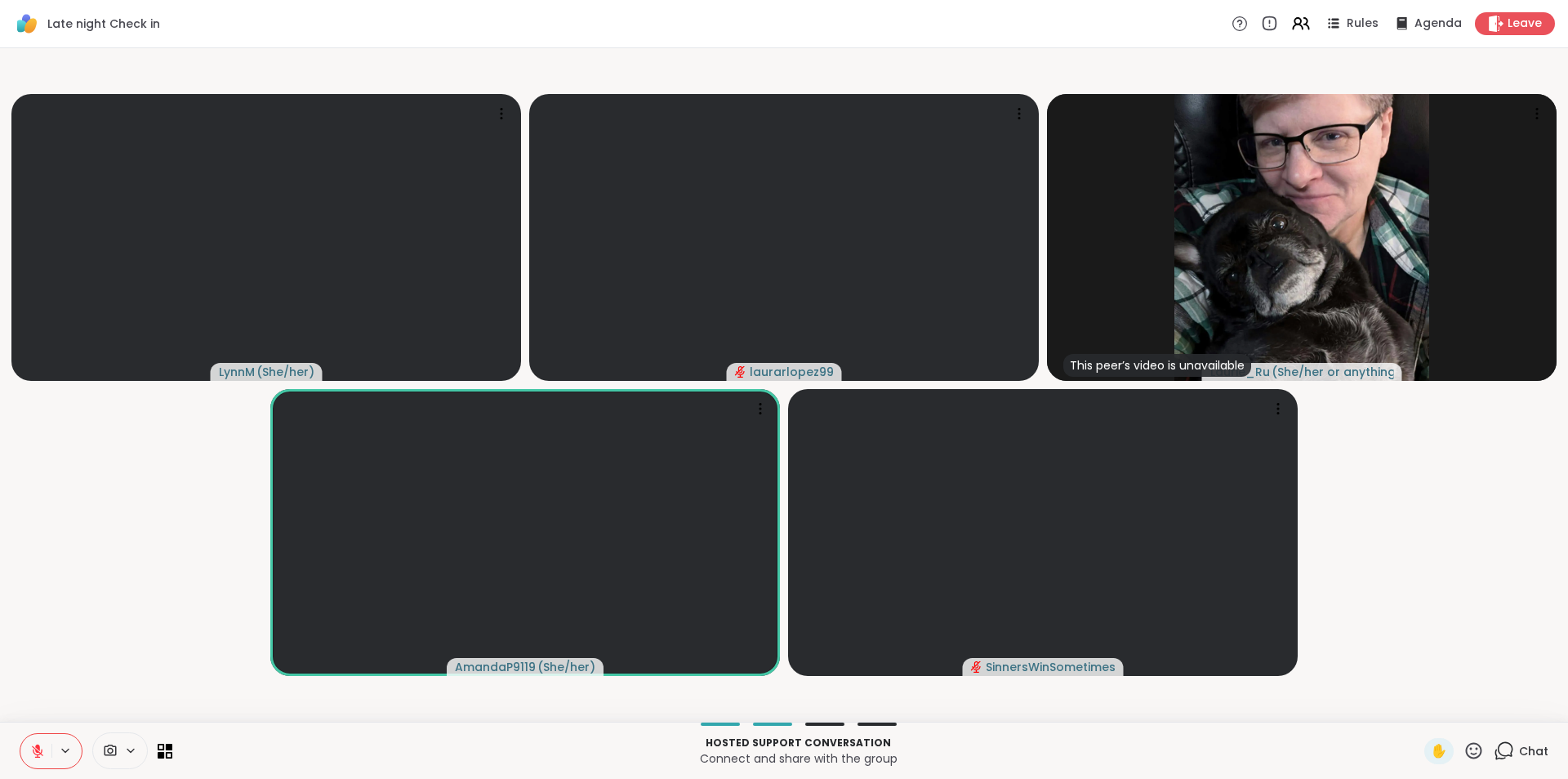
click at [29, 744] on button at bounding box center [35, 750] width 31 height 34
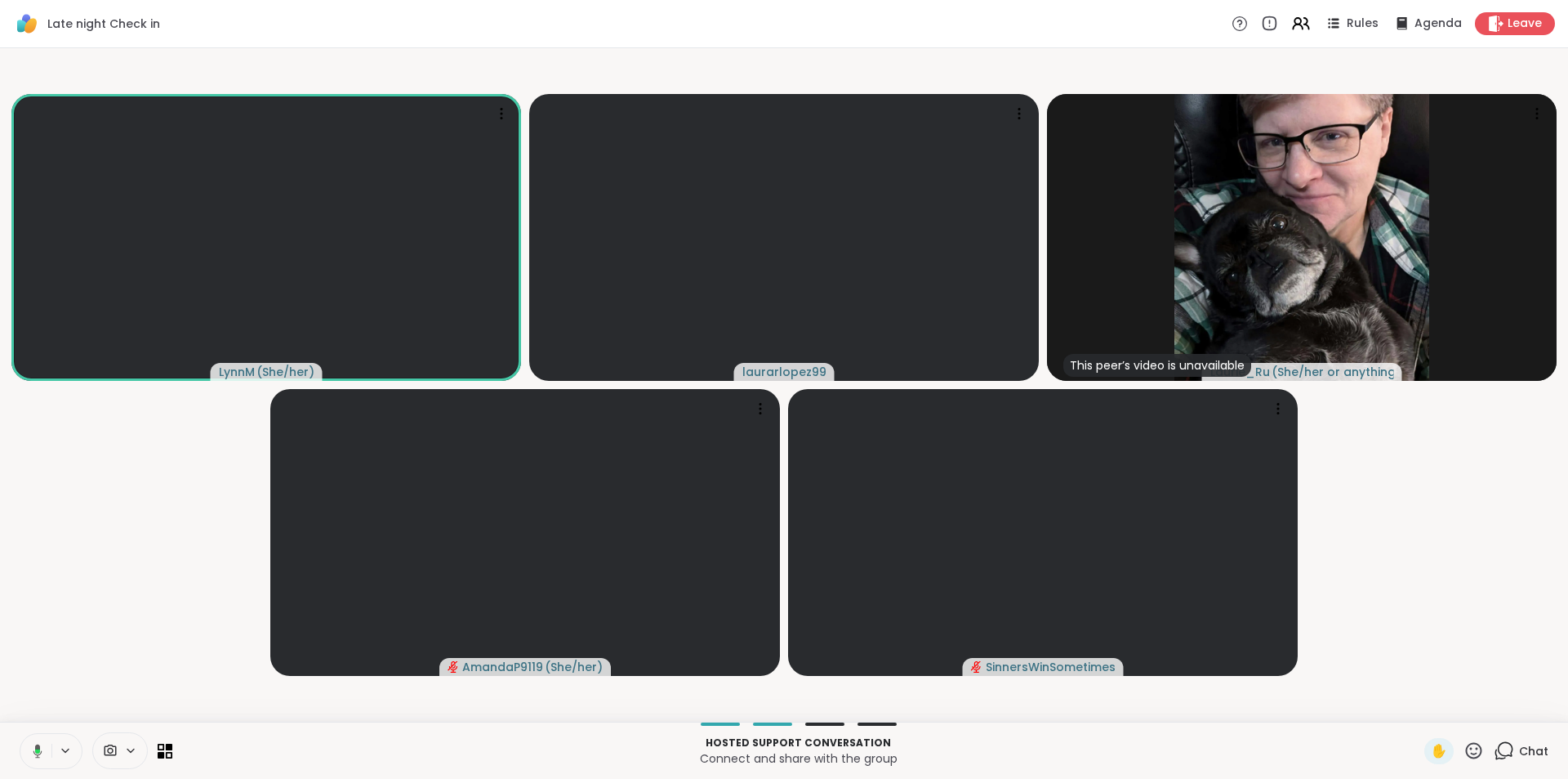
click at [33, 749] on icon at bounding box center [34, 750] width 14 height 14
click at [35, 744] on icon at bounding box center [37, 750] width 14 height 14
click at [41, 741] on button at bounding box center [35, 750] width 31 height 34
click at [38, 751] on icon at bounding box center [38, 750] width 11 height 11
click at [20, 744] on button at bounding box center [35, 750] width 31 height 34
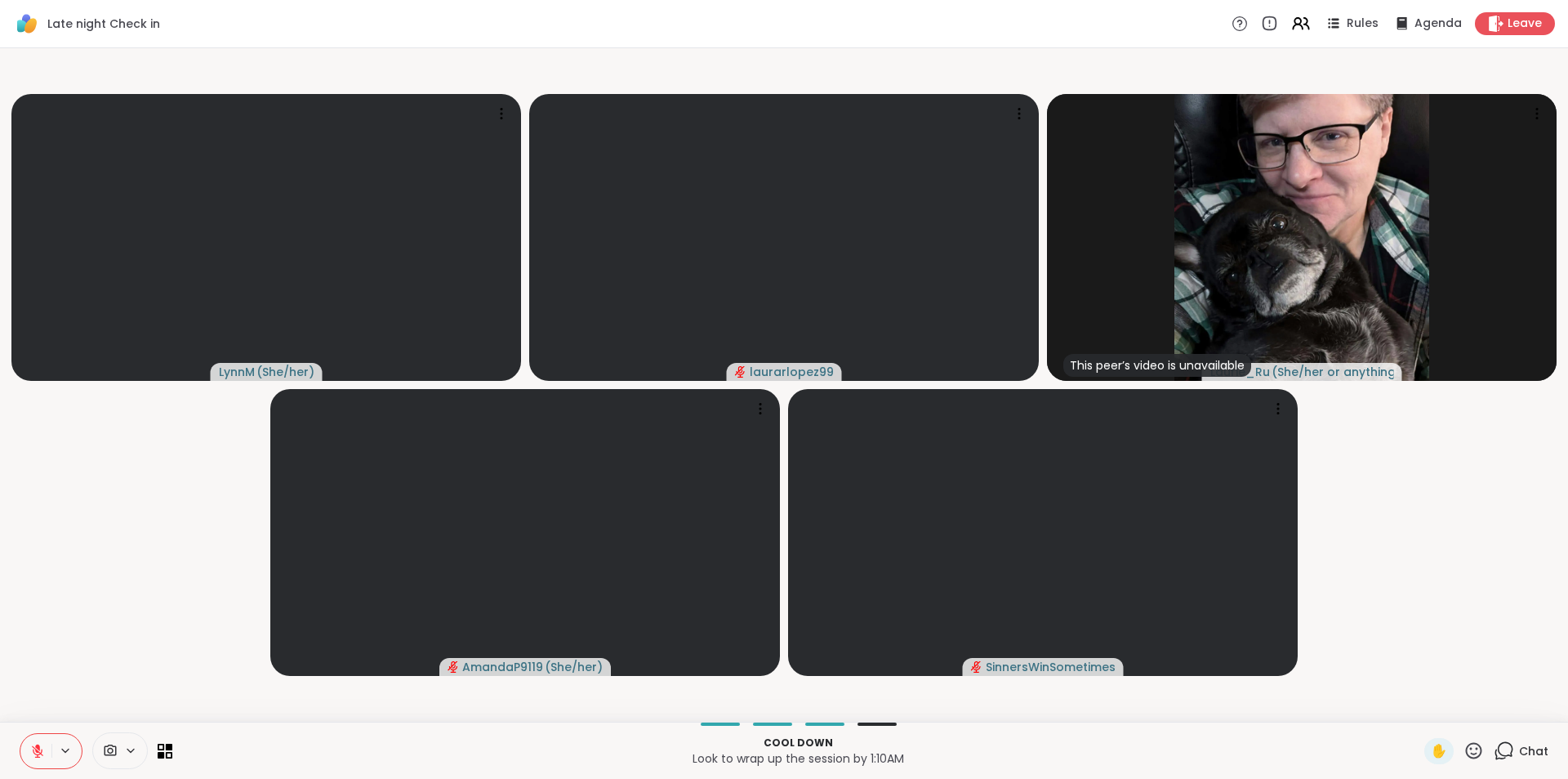
click at [34, 758] on button at bounding box center [35, 750] width 31 height 34
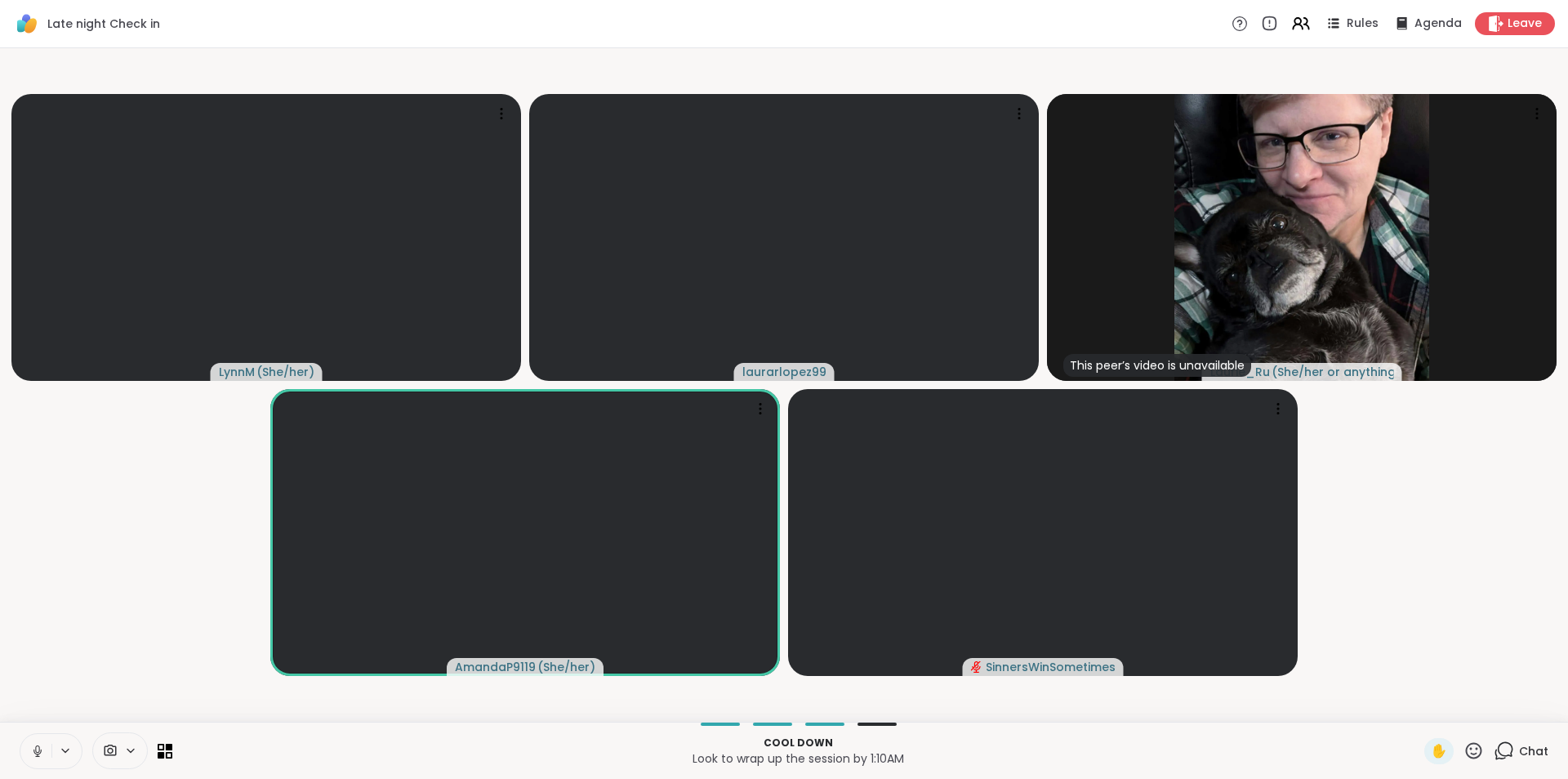
click at [37, 747] on icon at bounding box center [37, 750] width 14 height 14
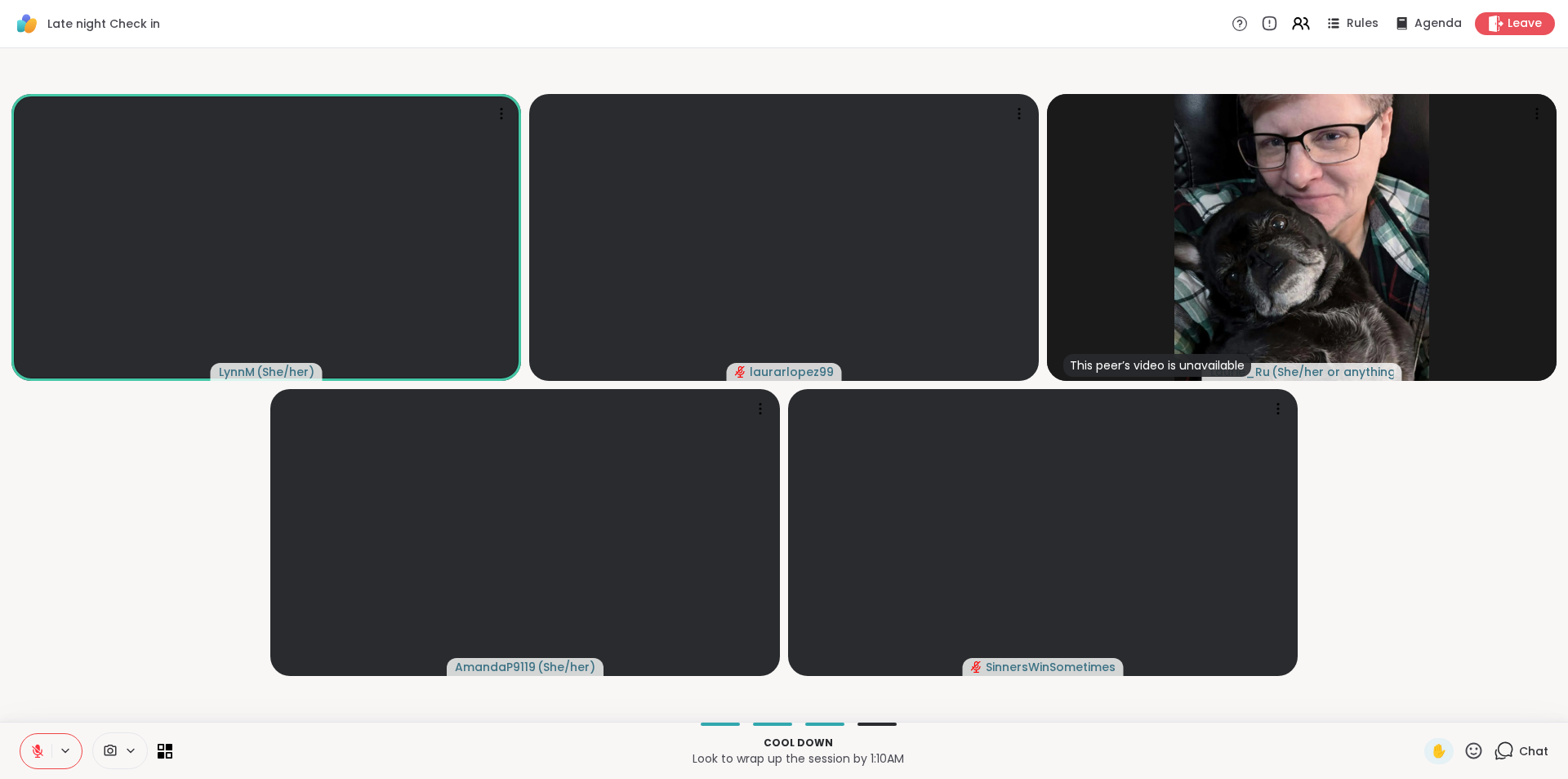
click at [44, 749] on icon at bounding box center [37, 750] width 14 height 14
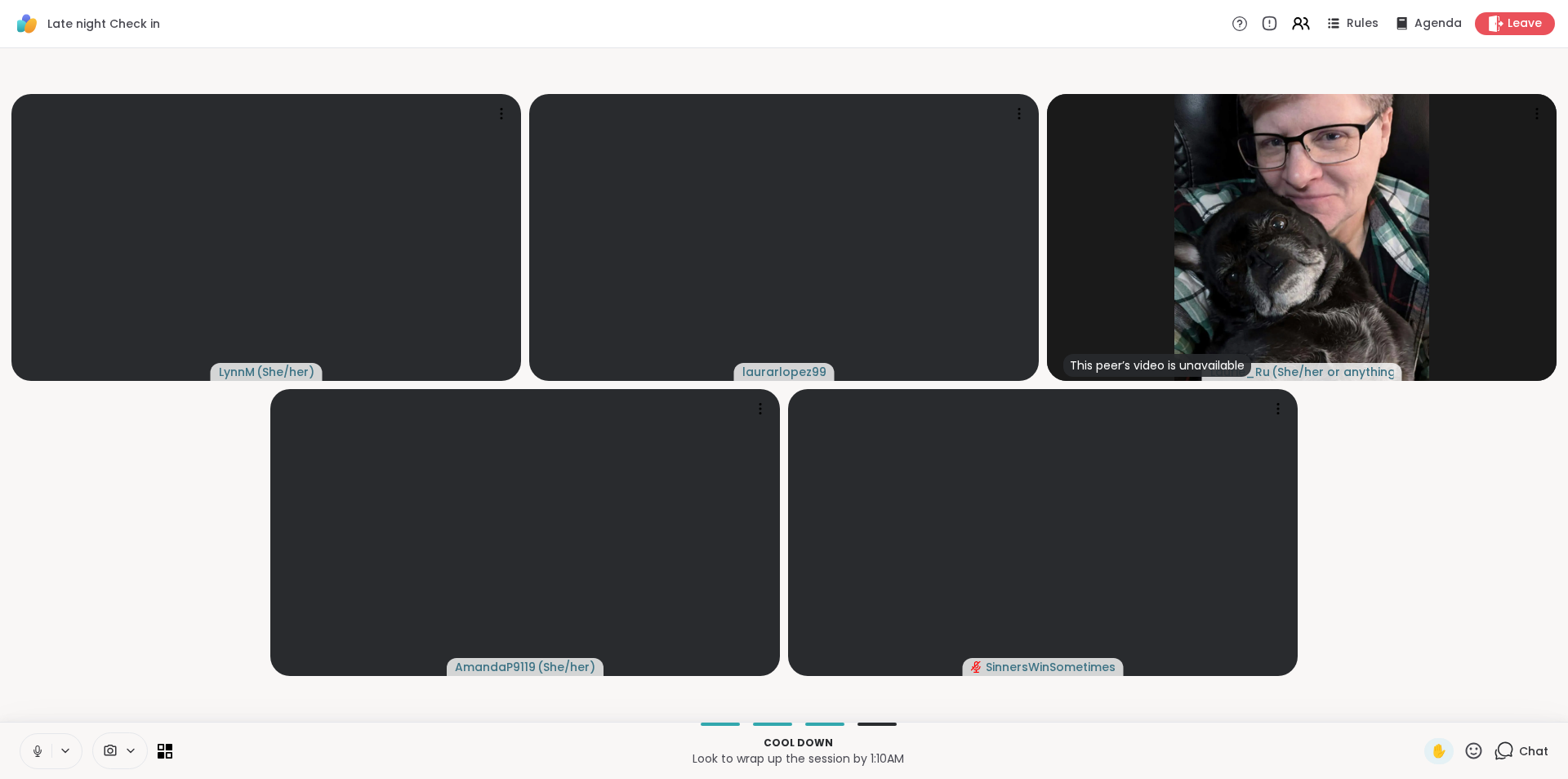
click at [34, 749] on icon at bounding box center [37, 750] width 14 height 14
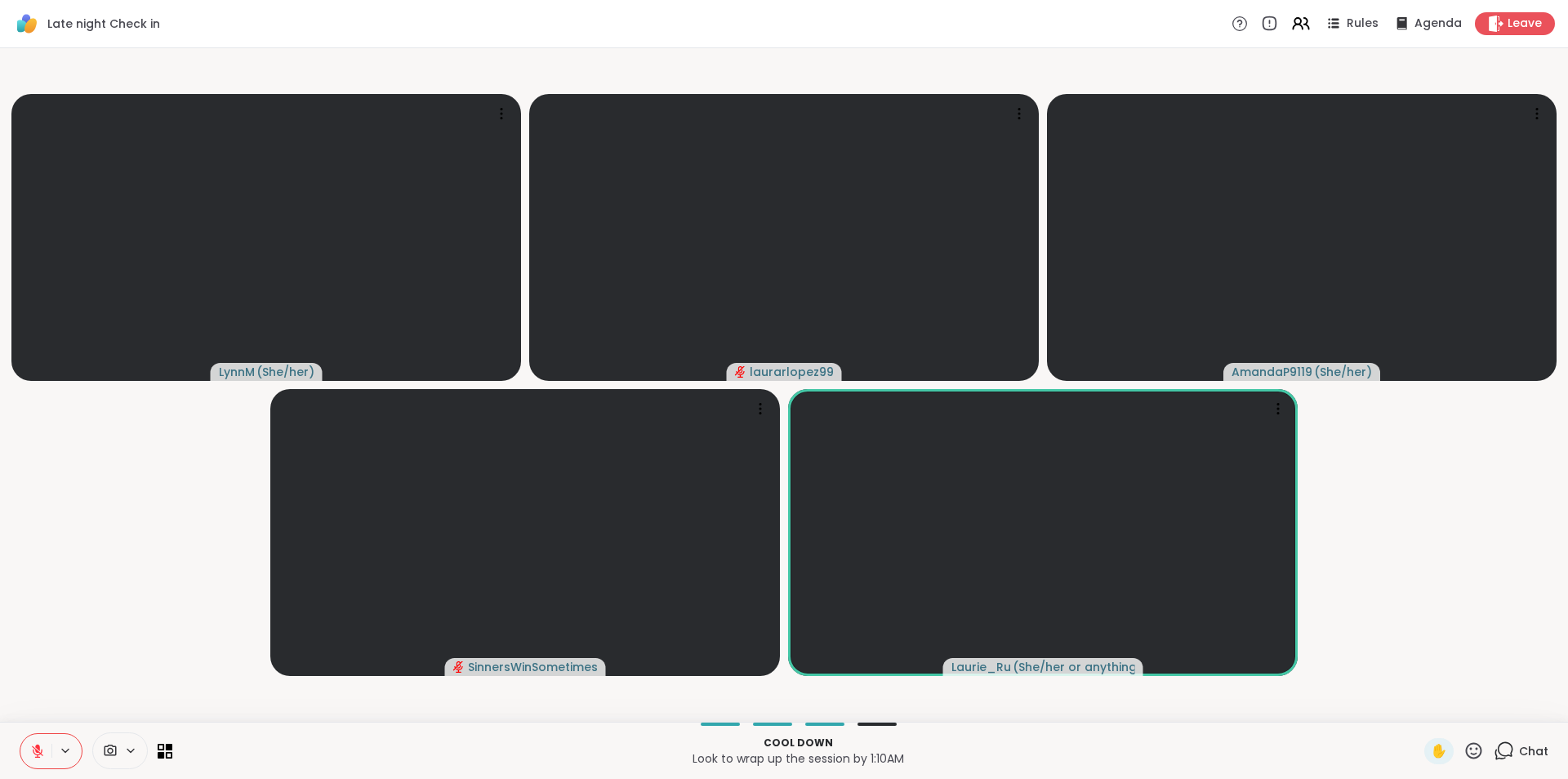
click at [46, 753] on button at bounding box center [35, 750] width 31 height 34
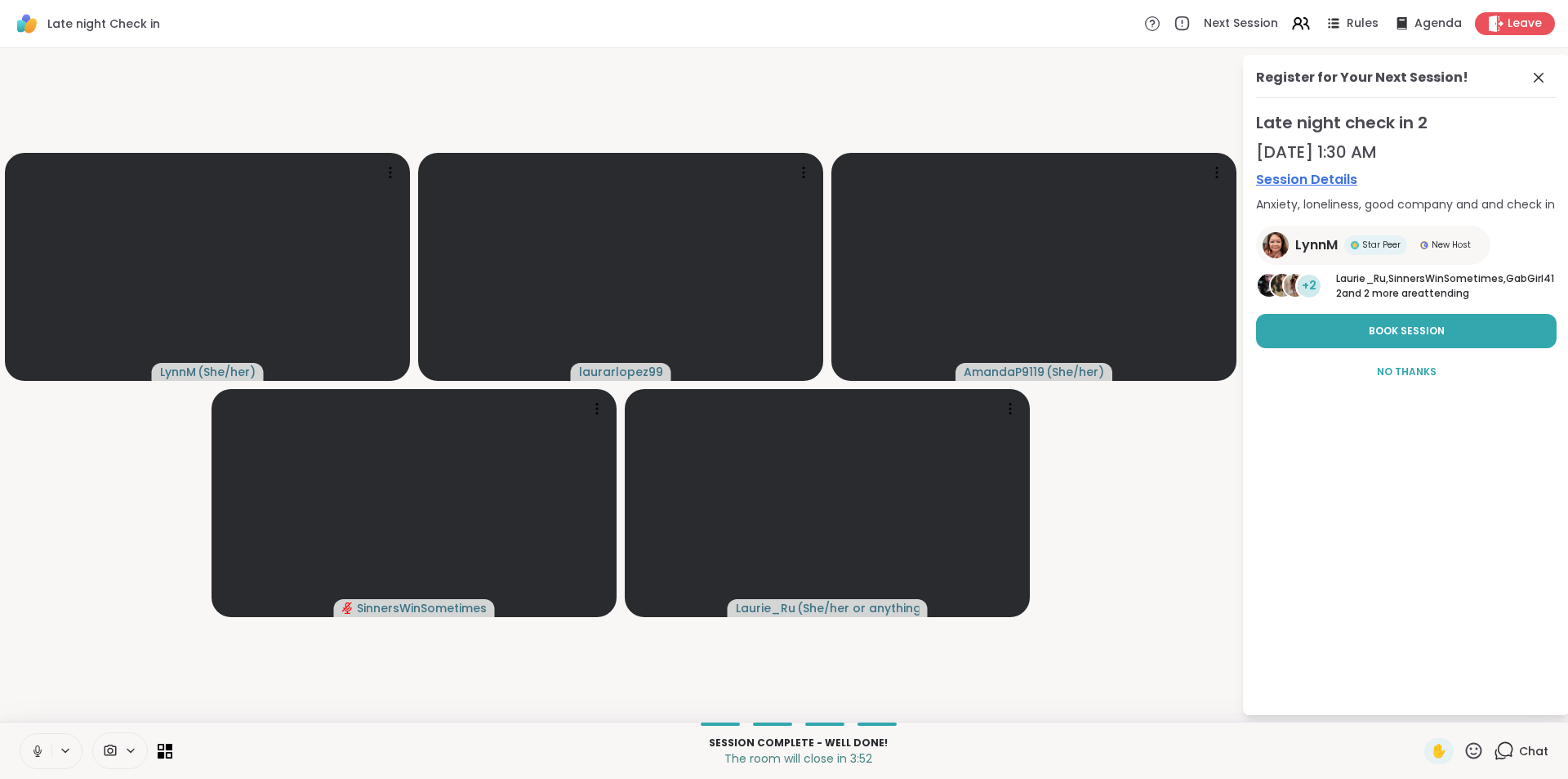
click at [29, 754] on button at bounding box center [35, 750] width 31 height 34
click at [1540, 76] on icon at bounding box center [1539, 78] width 9 height 10
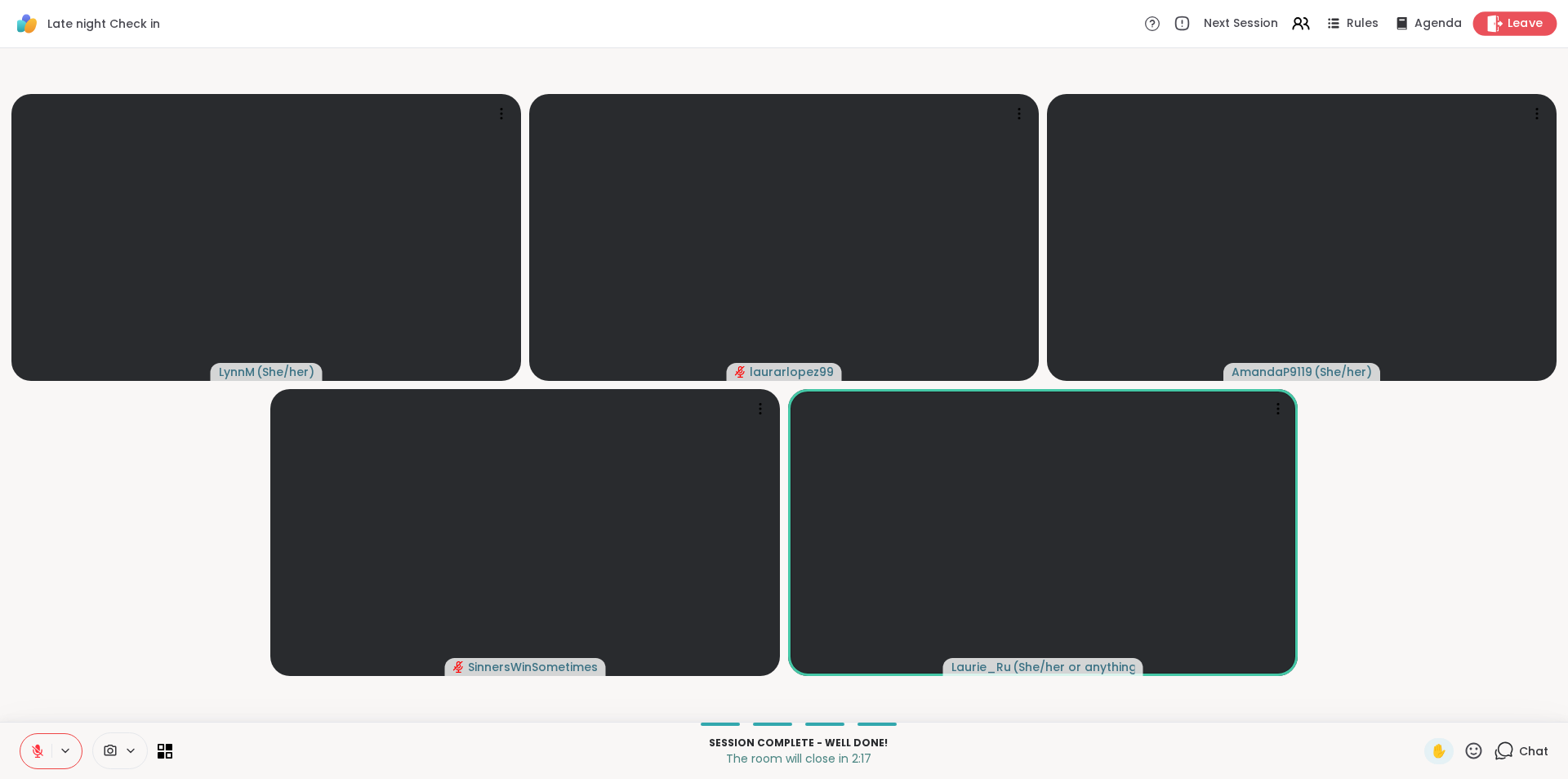
click at [1521, 24] on span "Leave" at bounding box center [1525, 24] width 36 height 17
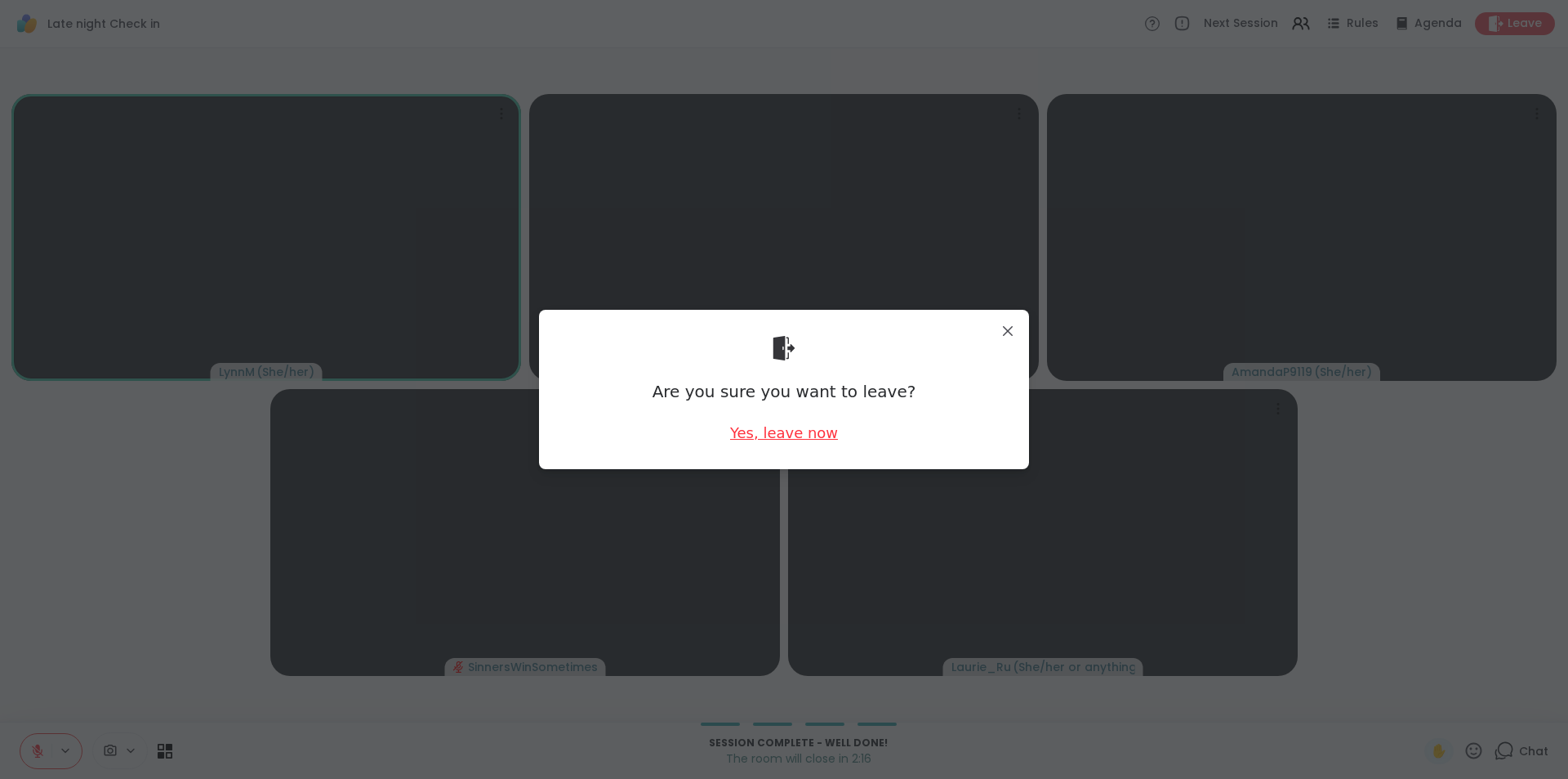
click at [747, 433] on div "Yes, leave now" at bounding box center [784, 432] width 108 height 20
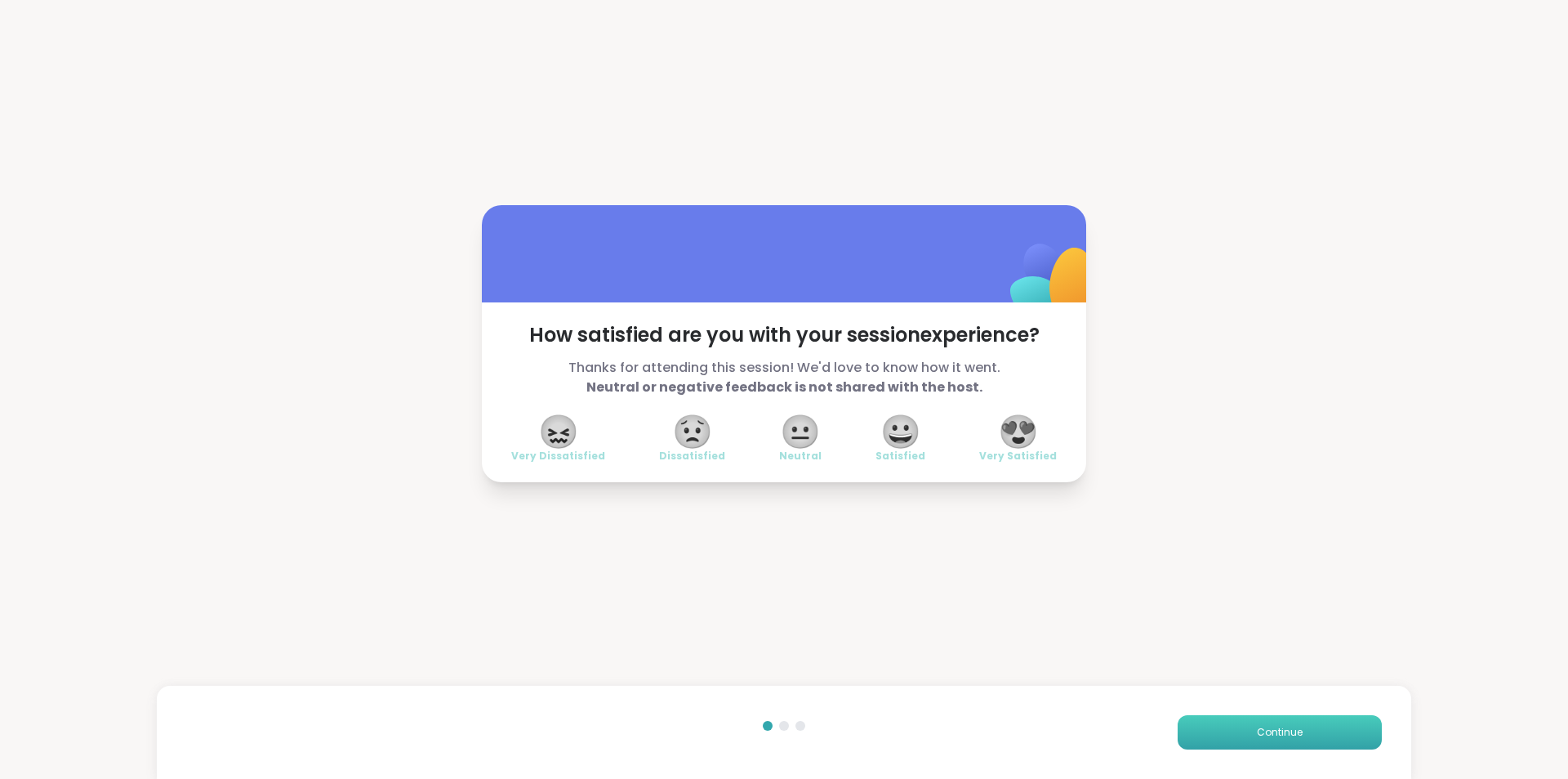
click at [1205, 724] on button "Continue" at bounding box center [1279, 732] width 204 height 34
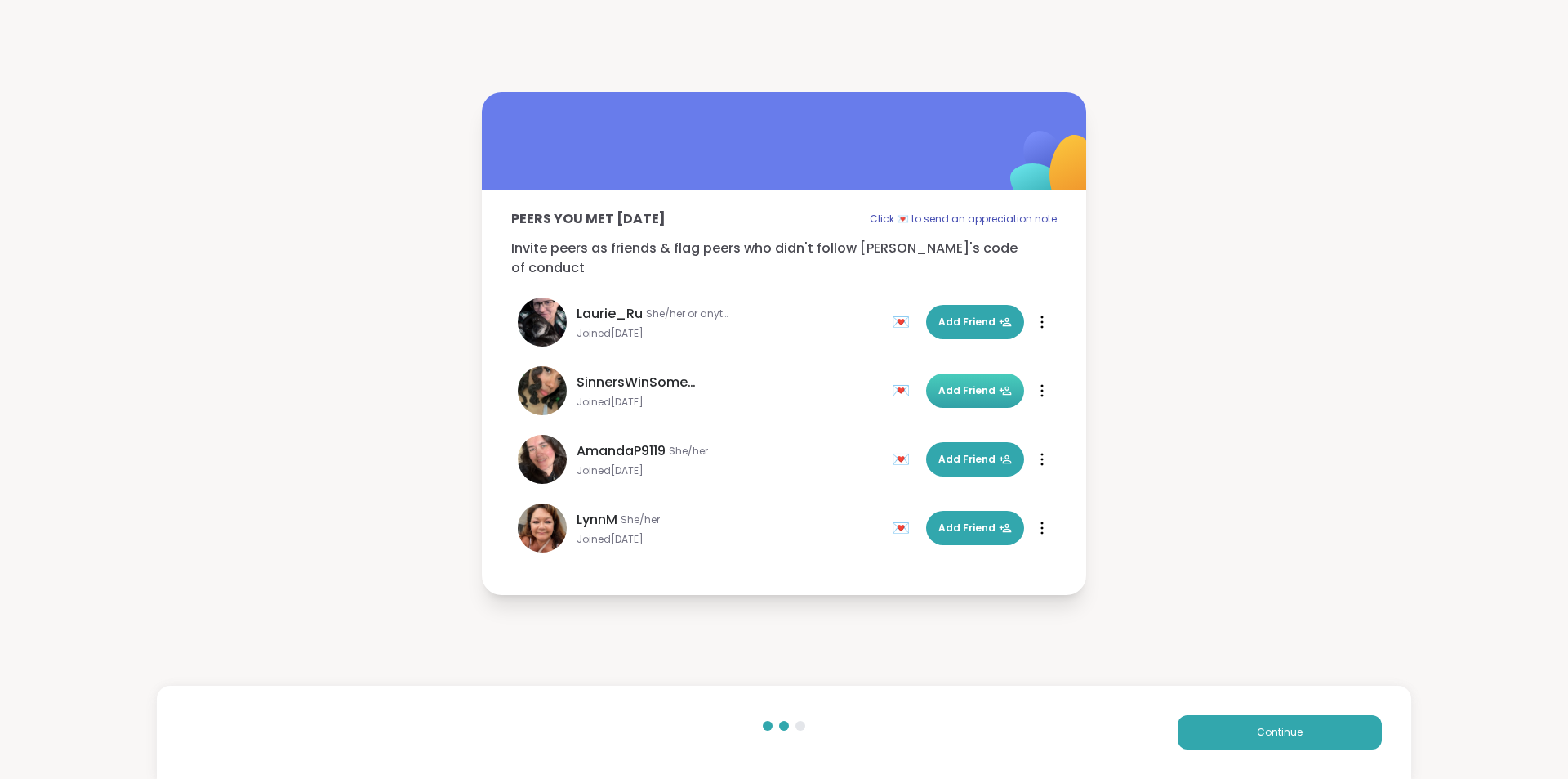
click at [985, 388] on button "Add Friend" at bounding box center [974, 390] width 98 height 34
click at [1197, 732] on button "Continue" at bounding box center [1279, 732] width 204 height 34
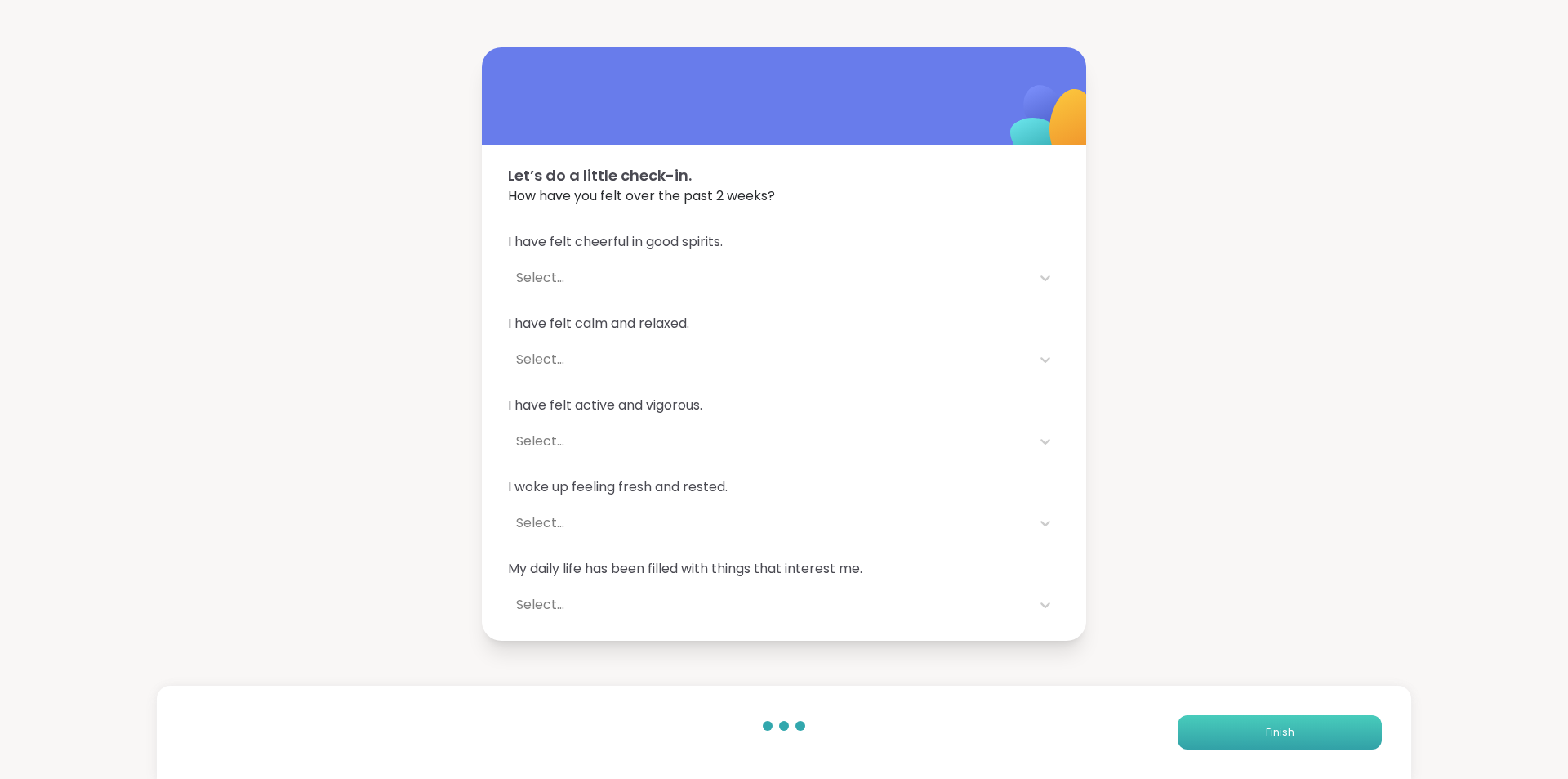
click at [1197, 732] on button "Finish" at bounding box center [1279, 732] width 204 height 34
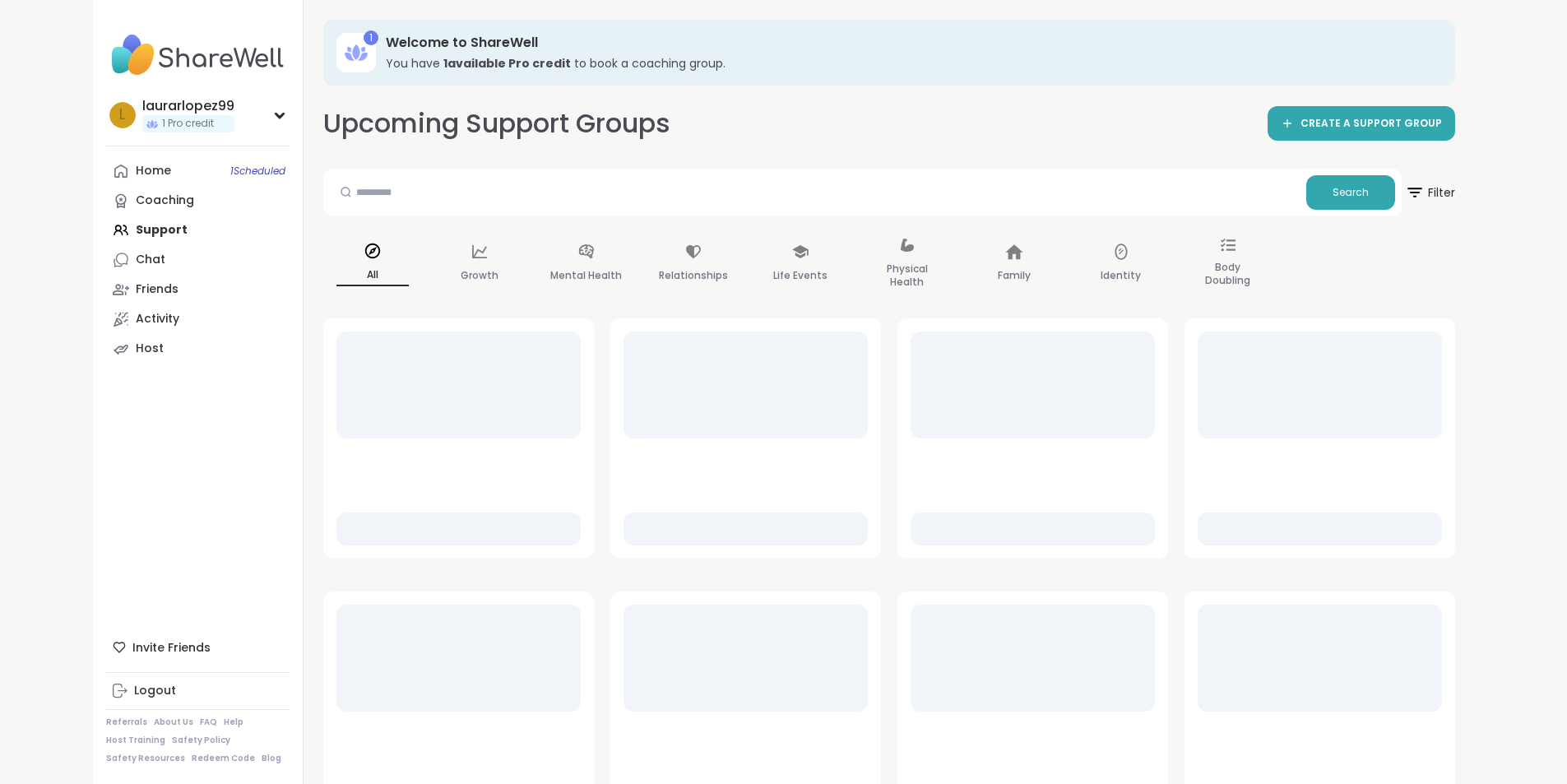
click at [112, 228] on div "Home 1 Scheduled Coaching Support Chat Friends Activity Host" at bounding box center [198, 259] width 184 height 207
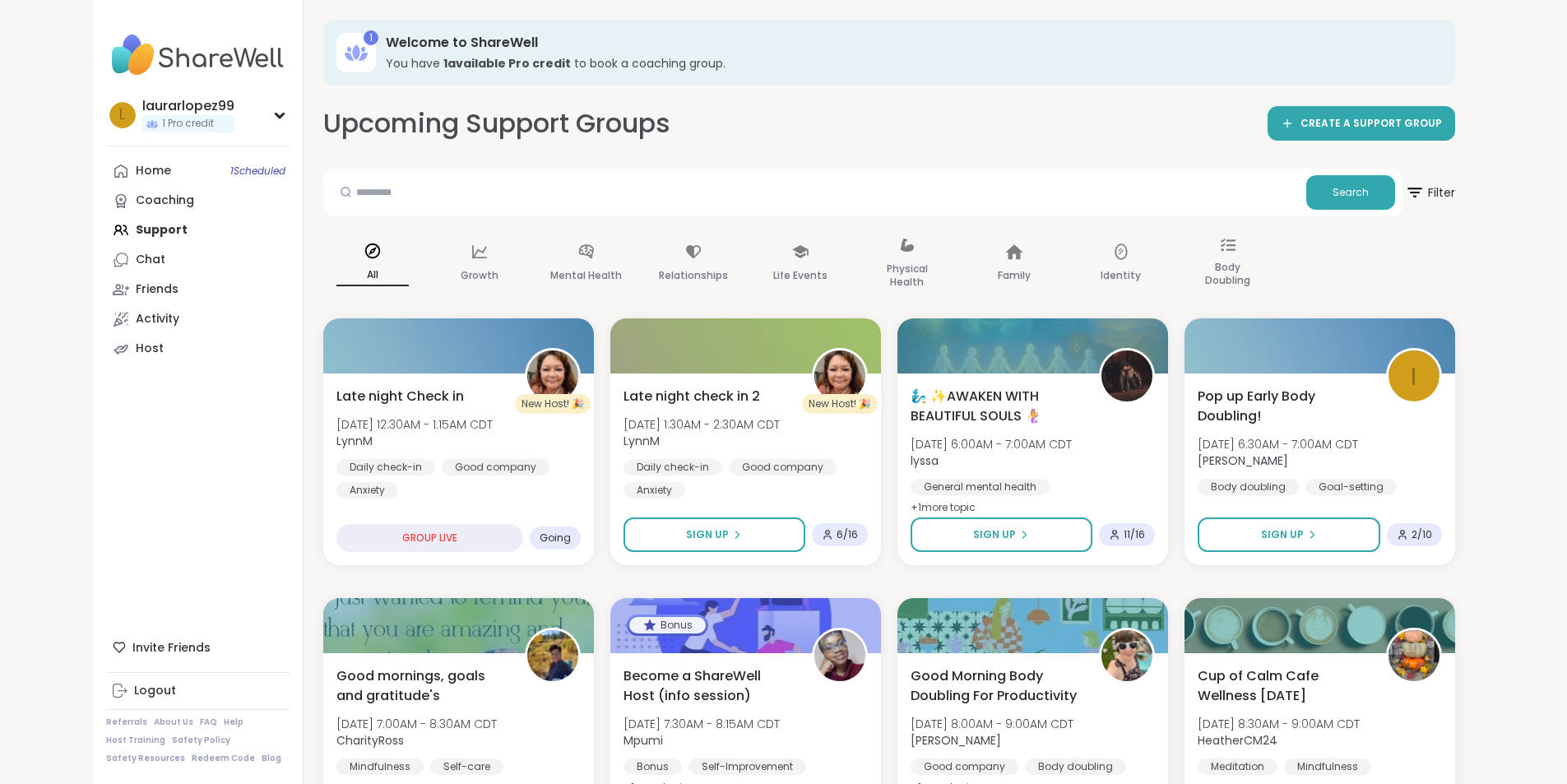
click at [106, 232] on div "Home 1 Scheduled Coaching Support Chat Friends Activity Host" at bounding box center [198, 259] width 184 height 207
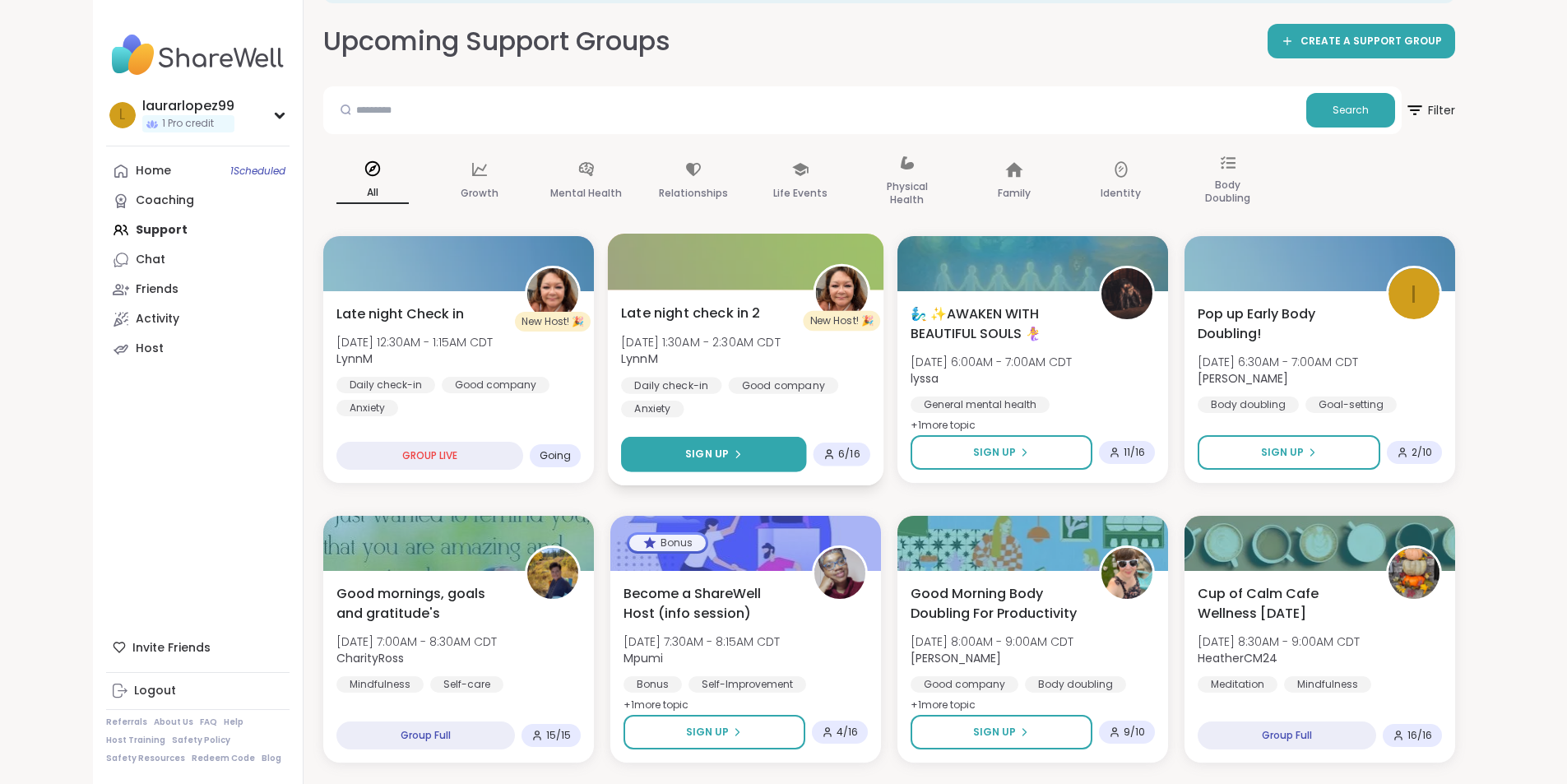
click at [775, 463] on button "Sign Up" at bounding box center [713, 454] width 185 height 35
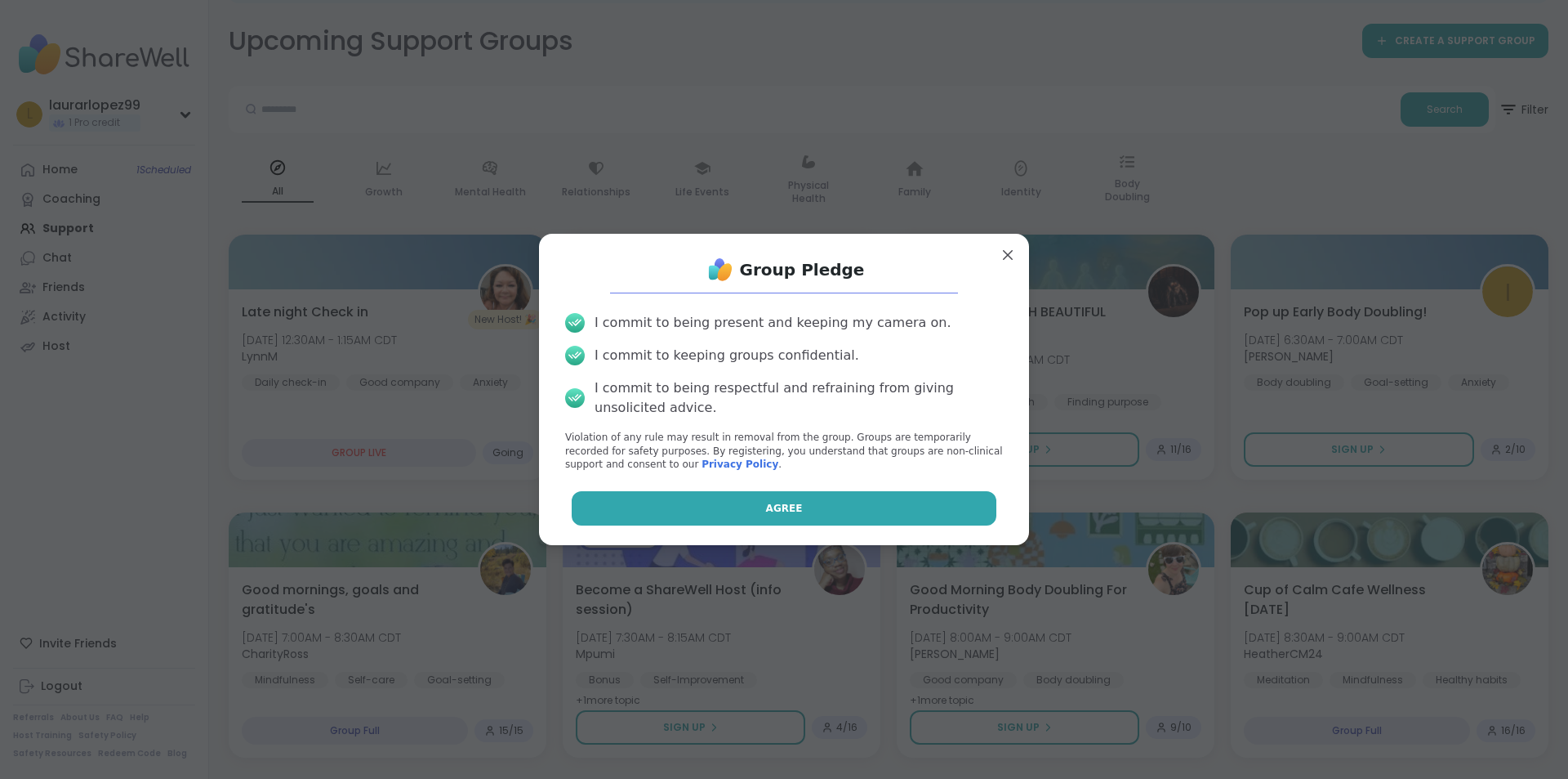
click at [790, 502] on button "Agree" at bounding box center [784, 508] width 425 height 34
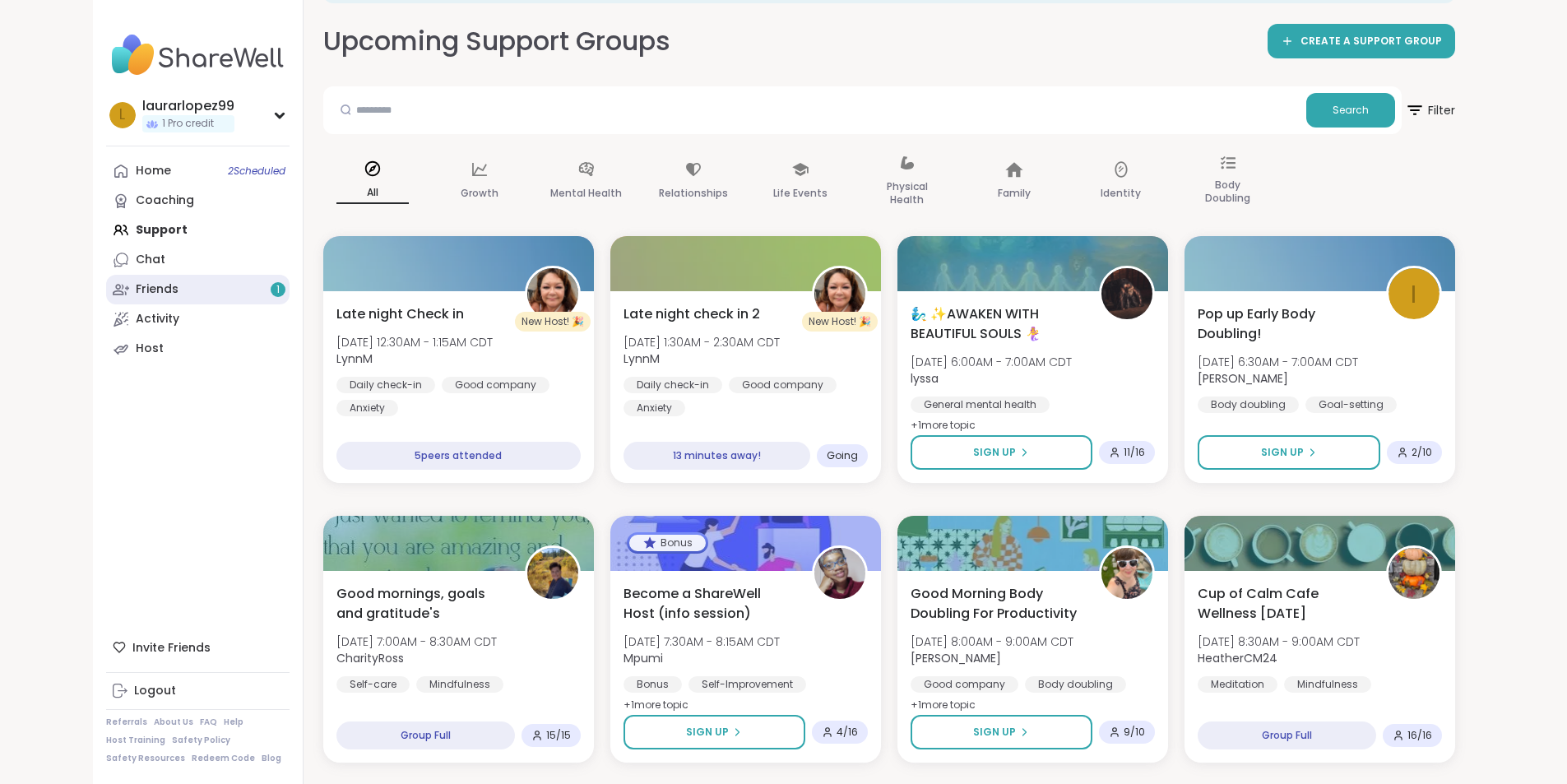
click at [168, 288] on link "Friends 1" at bounding box center [198, 289] width 184 height 30
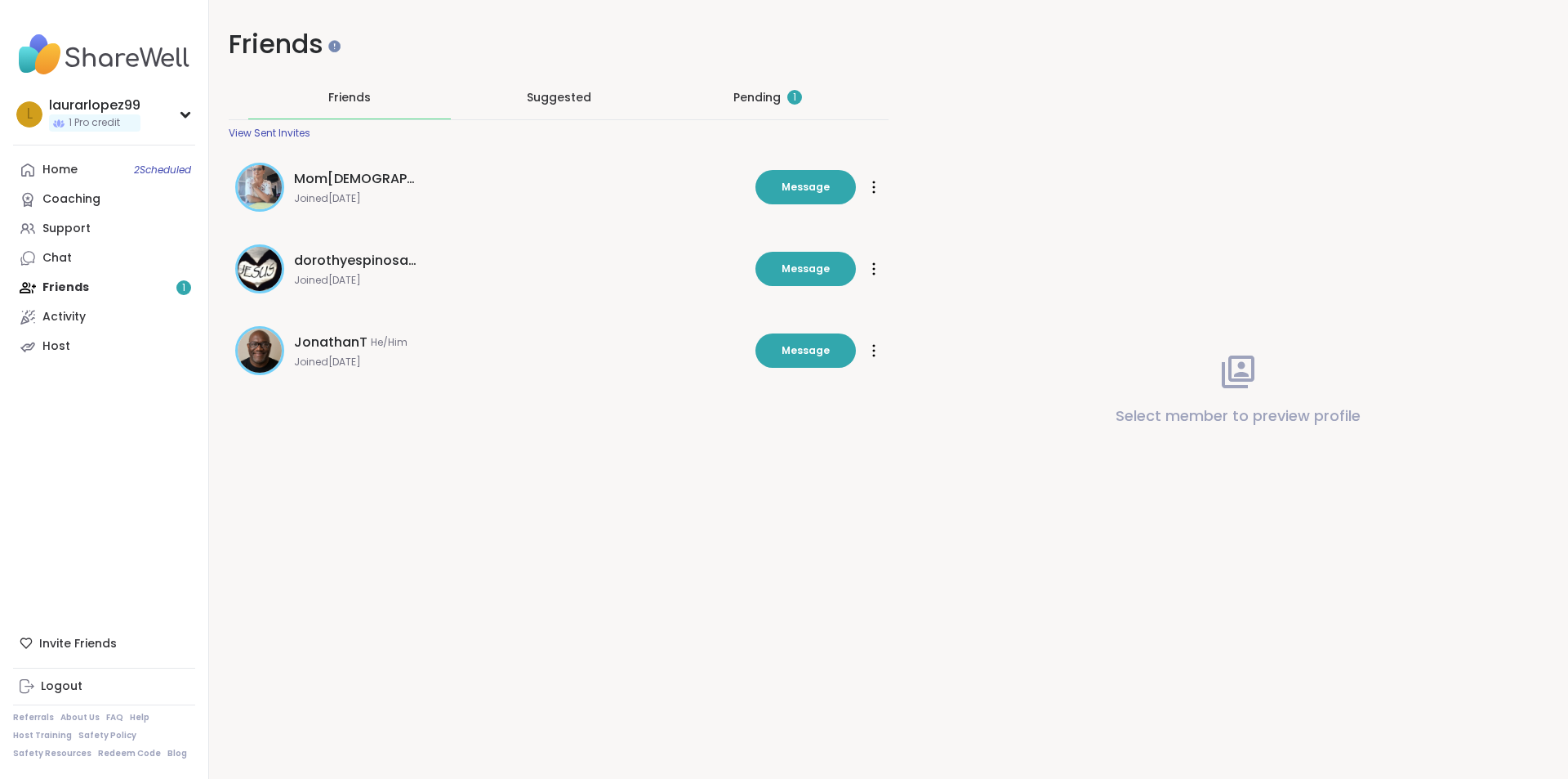
click at [784, 89] on div "Pending 1" at bounding box center [767, 97] width 68 height 16
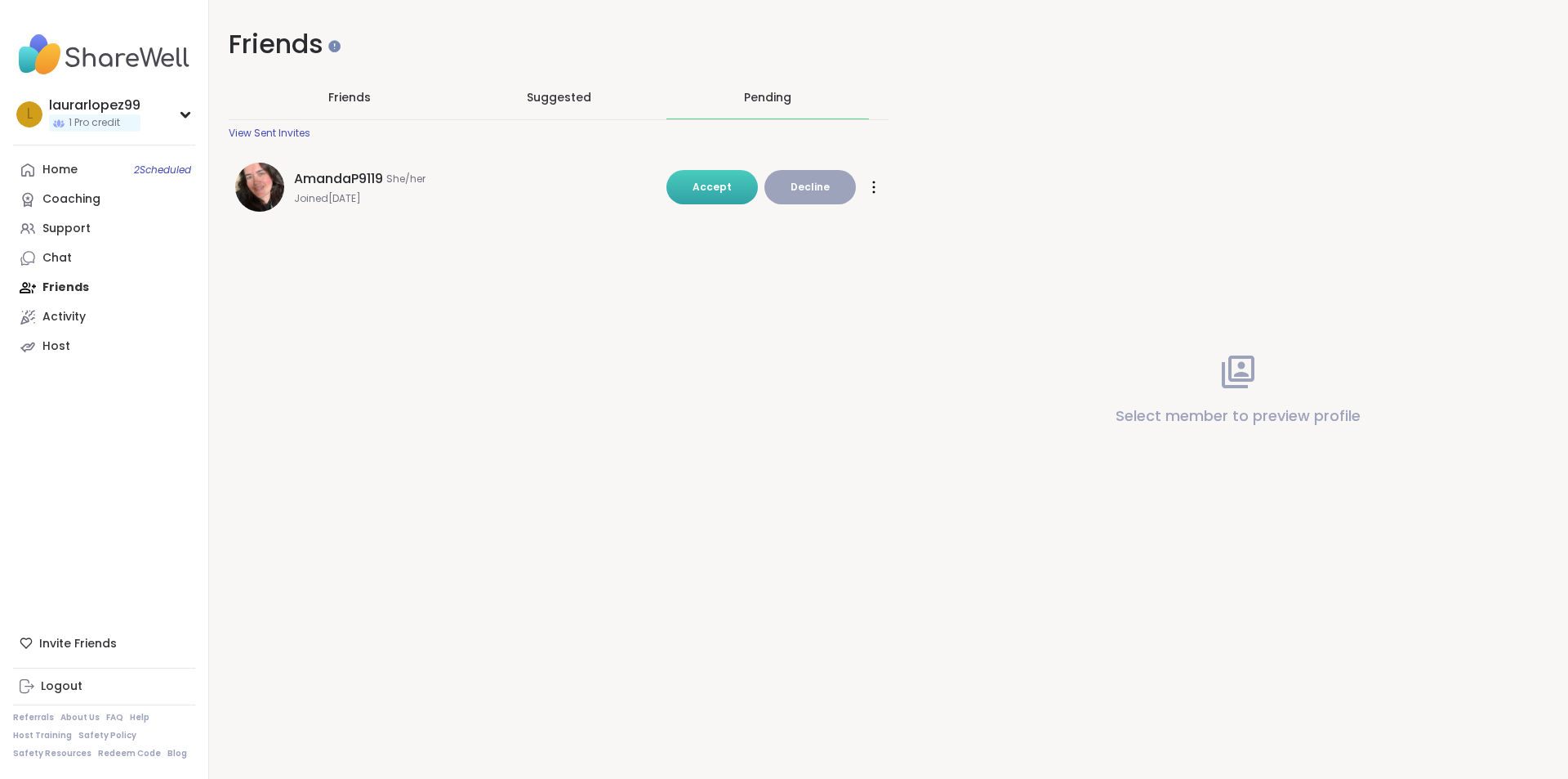
click at [715, 180] on span "Accept" at bounding box center [711, 186] width 39 height 14
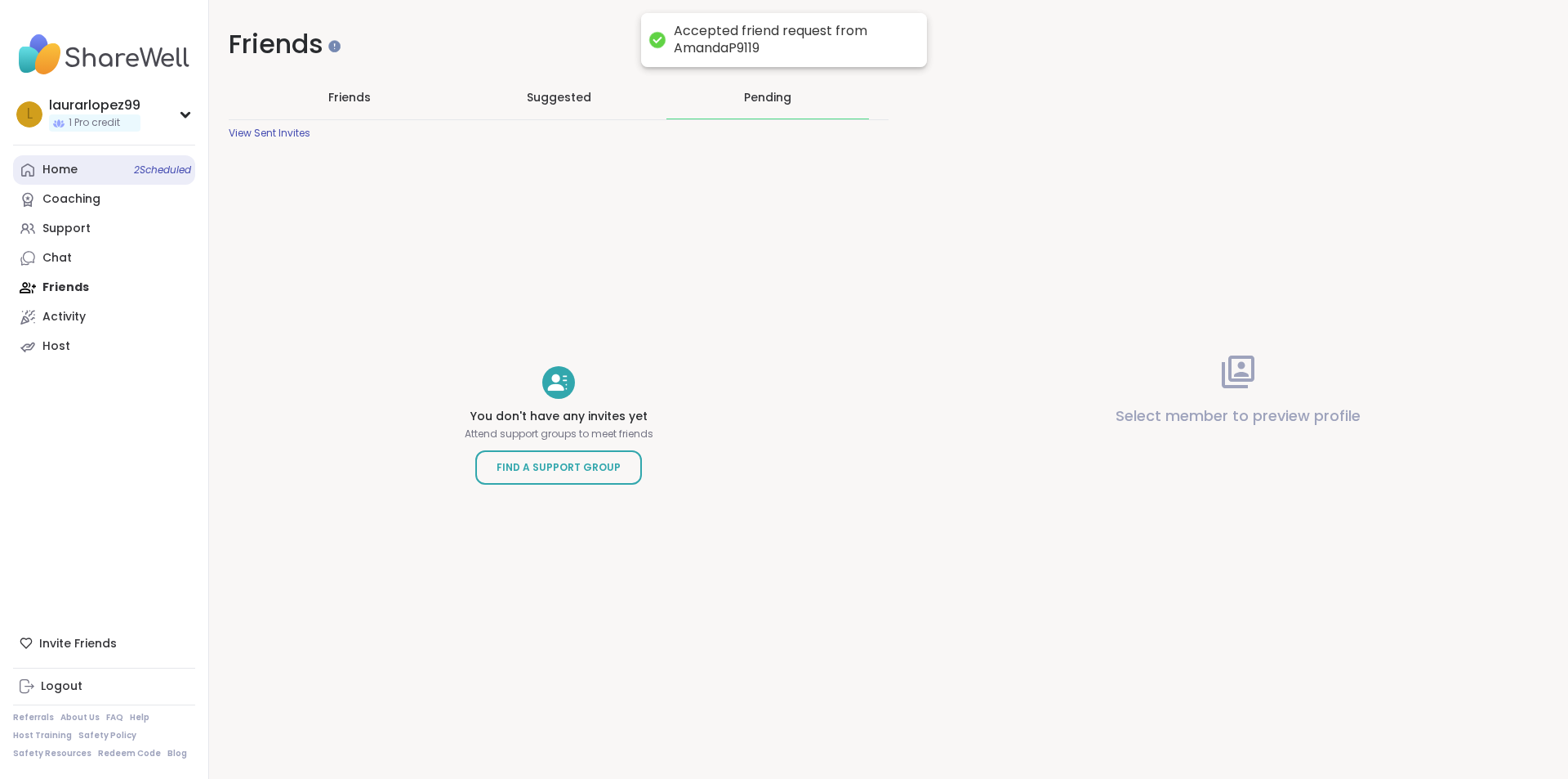
click at [37, 177] on link "Home 2 Scheduled" at bounding box center [104, 169] width 182 height 29
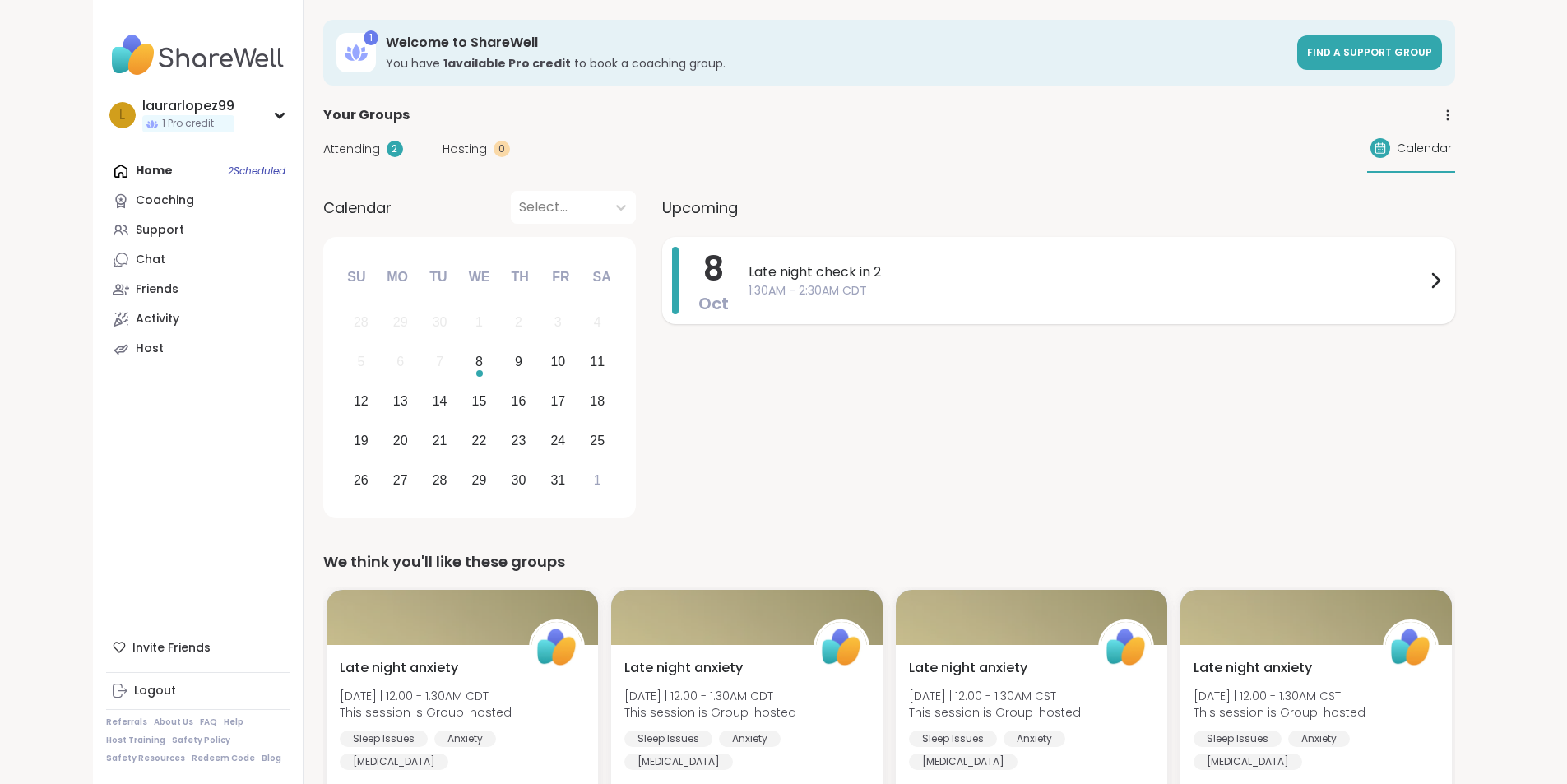
click at [786, 303] on div "Late night check in 2 1:30AM - 2:30AM CDT" at bounding box center [1097, 280] width 696 height 68
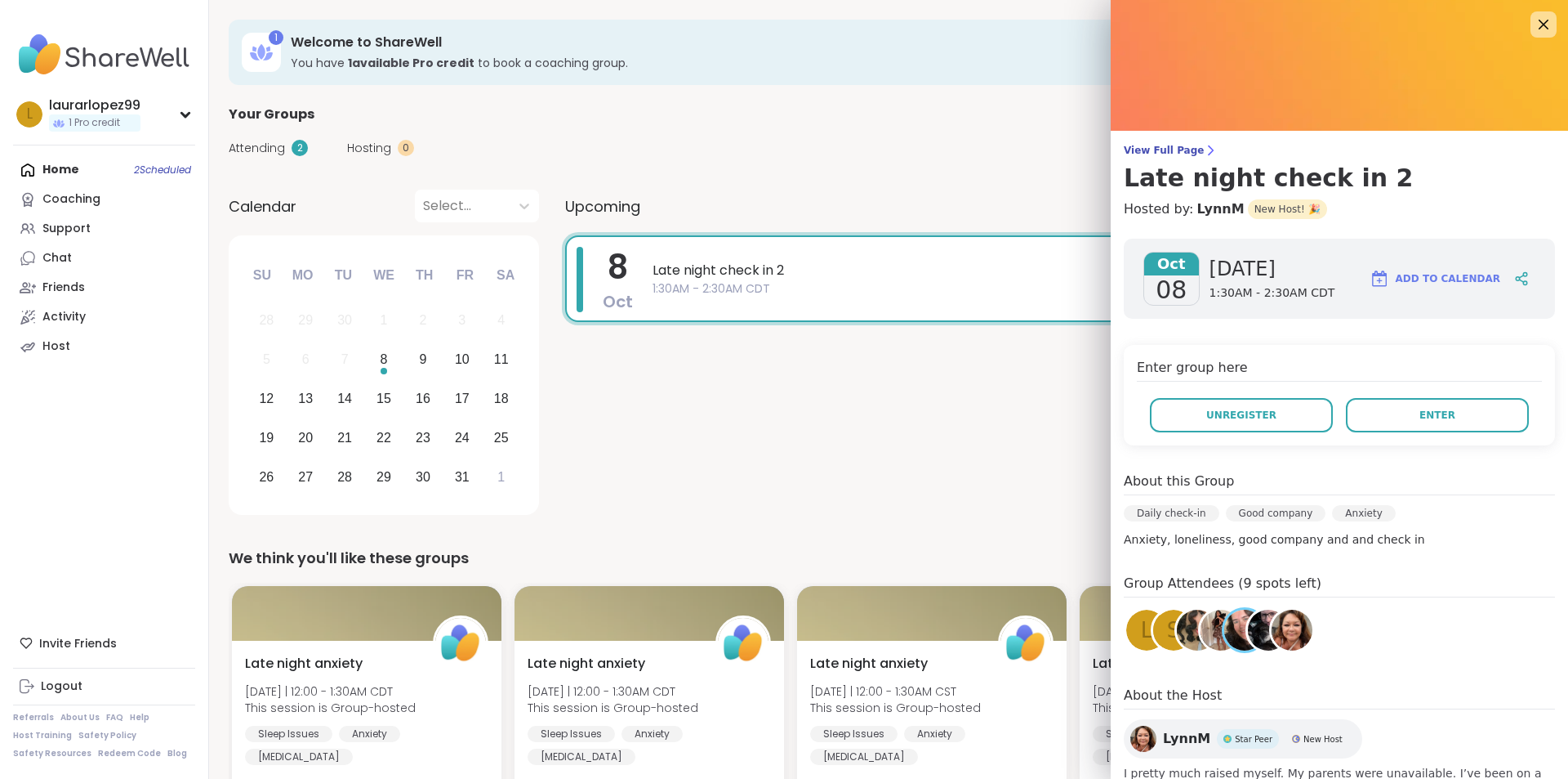
click at [643, 370] on div "8 Oct Late night check in 2 1:30AM - 2:30AM CDT" at bounding box center [1056, 378] width 983 height 285
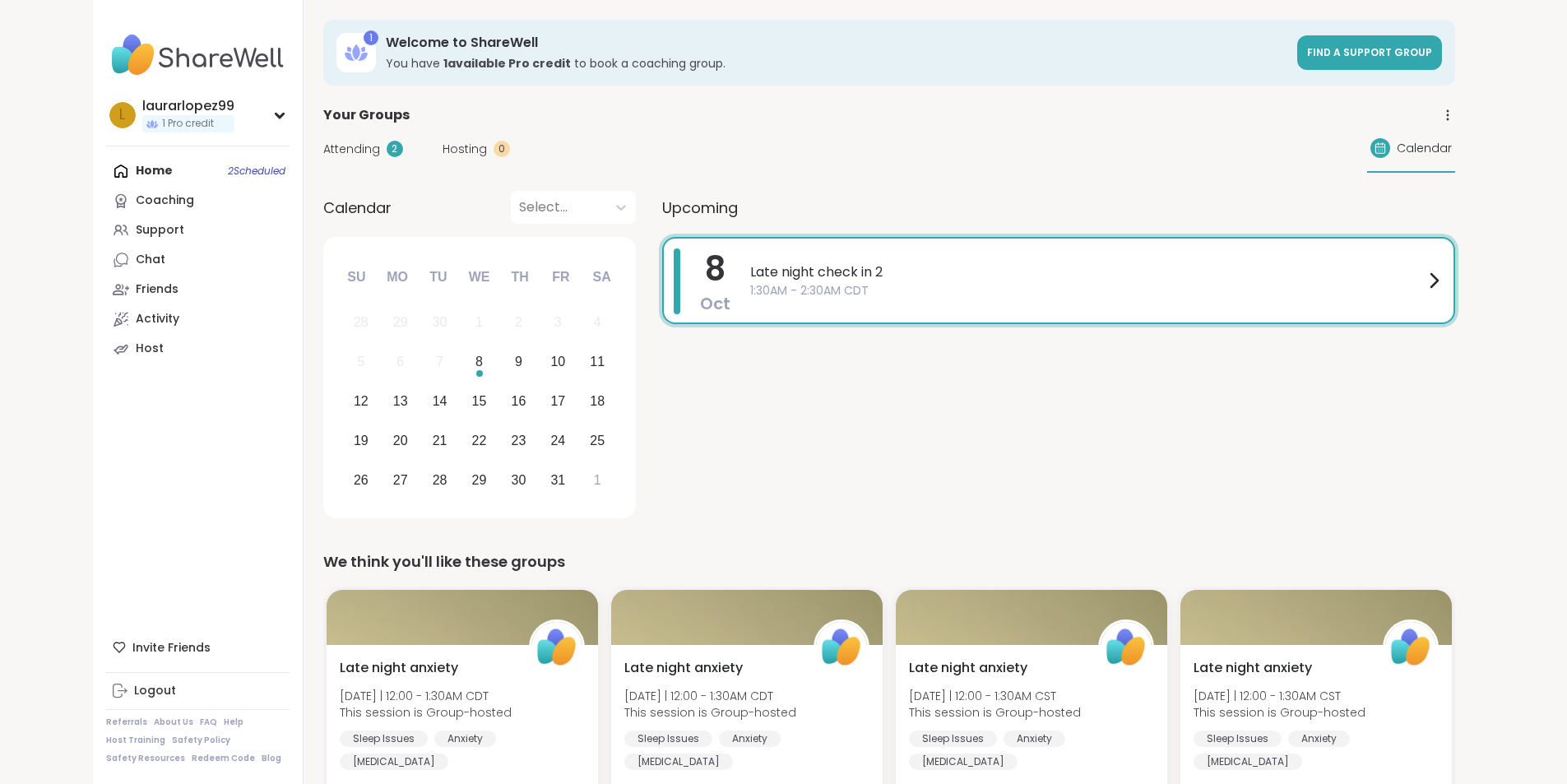
click at [364, 37] on div "1" at bounding box center [370, 37] width 14 height 14
click at [167, 124] on div "l laurarlopez99 1 Pro credit" at bounding box center [198, 115] width 184 height 42
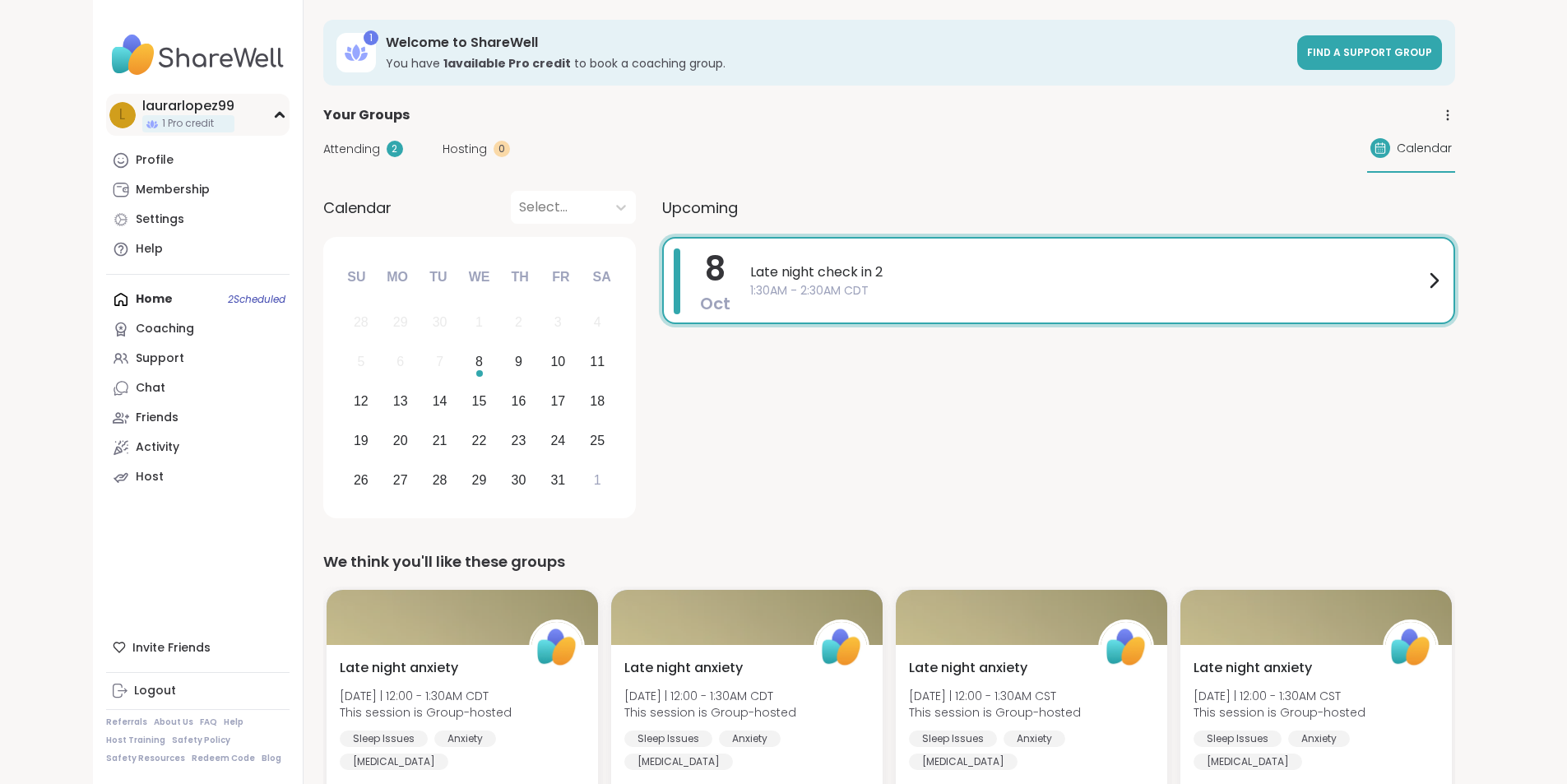
click at [167, 124] on div "l laurarlopez99 1 Pro credit" at bounding box center [198, 115] width 184 height 42
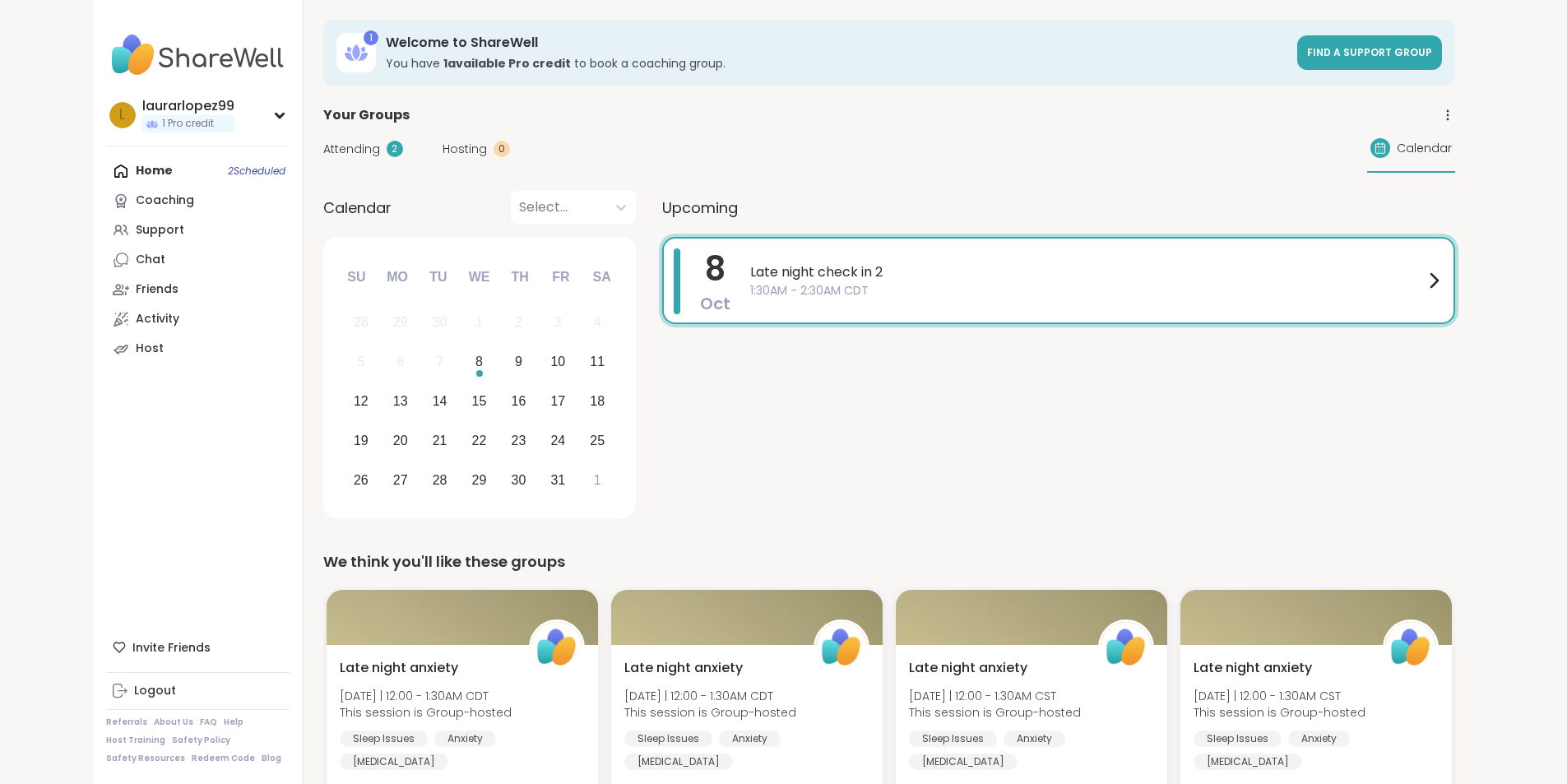
click at [766, 490] on div "8 Oct Late night check in 2 1:30AM - 2:30AM CDT" at bounding box center [1058, 381] width 793 height 287
click at [755, 275] on span "Late night check in 2" at bounding box center [1087, 272] width 673 height 20
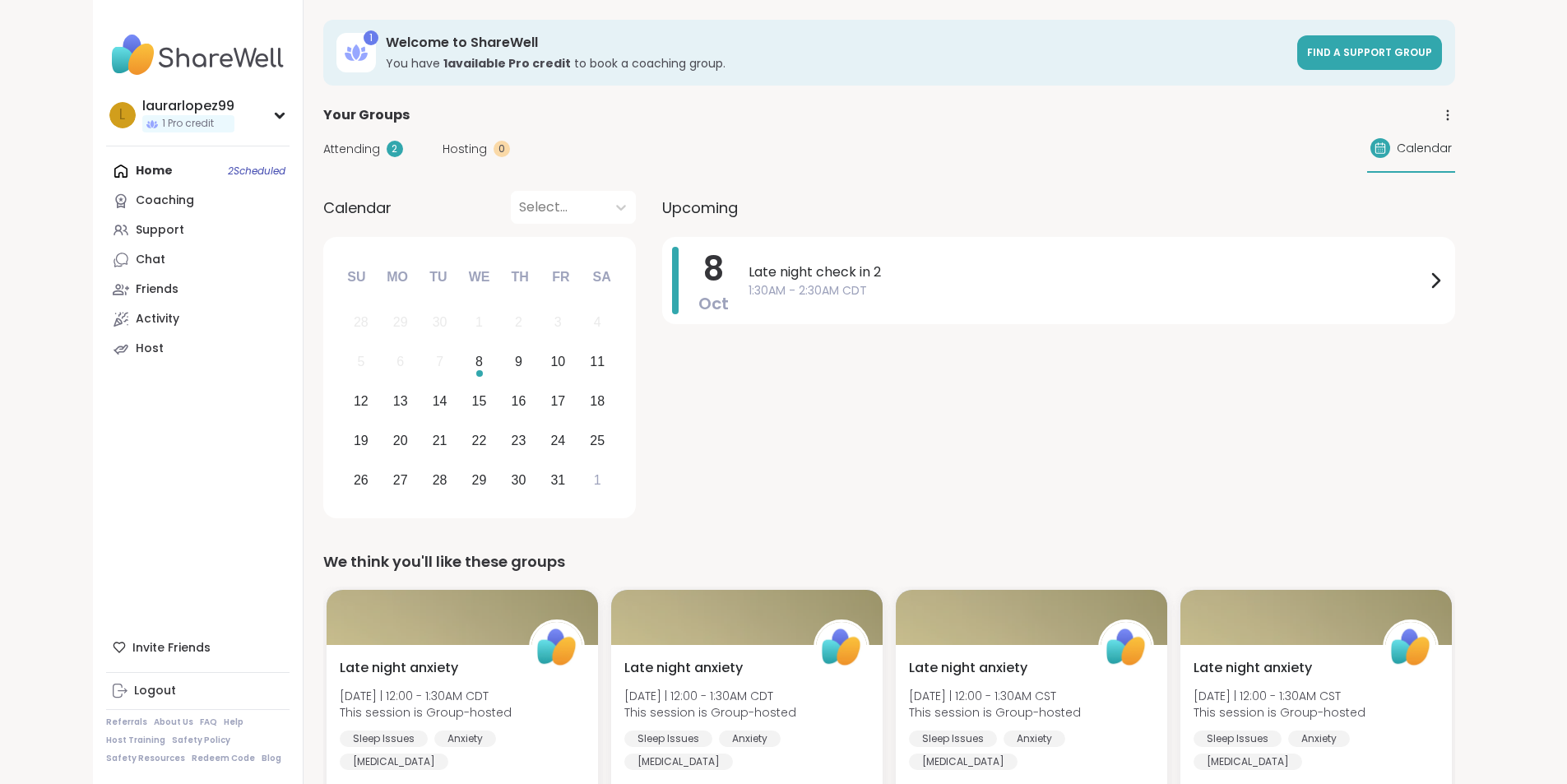
click at [721, 410] on div "8 Oct Late night check in 2 1:30AM - 2:30AM CDT" at bounding box center [1058, 381] width 793 height 287
click at [519, 214] on div at bounding box center [559, 207] width 79 height 23
click at [323, 143] on span "Attending" at bounding box center [351, 149] width 56 height 17
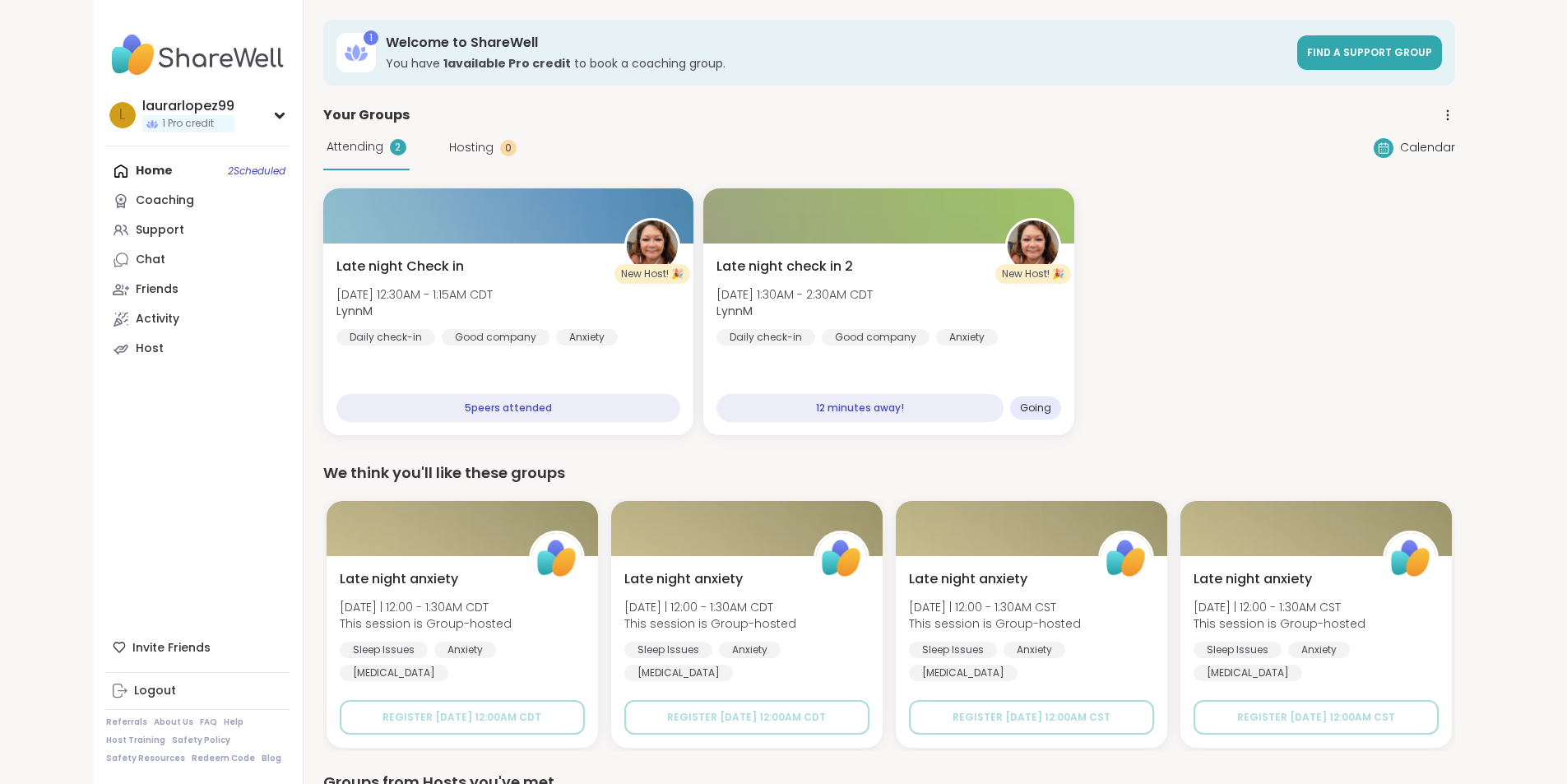
click at [1455, 158] on div "Attending 2 Hosting 0 Calendar" at bounding box center [889, 147] width 1132 height 45
click at [1394, 157] on div at bounding box center [1383, 147] width 20 height 20
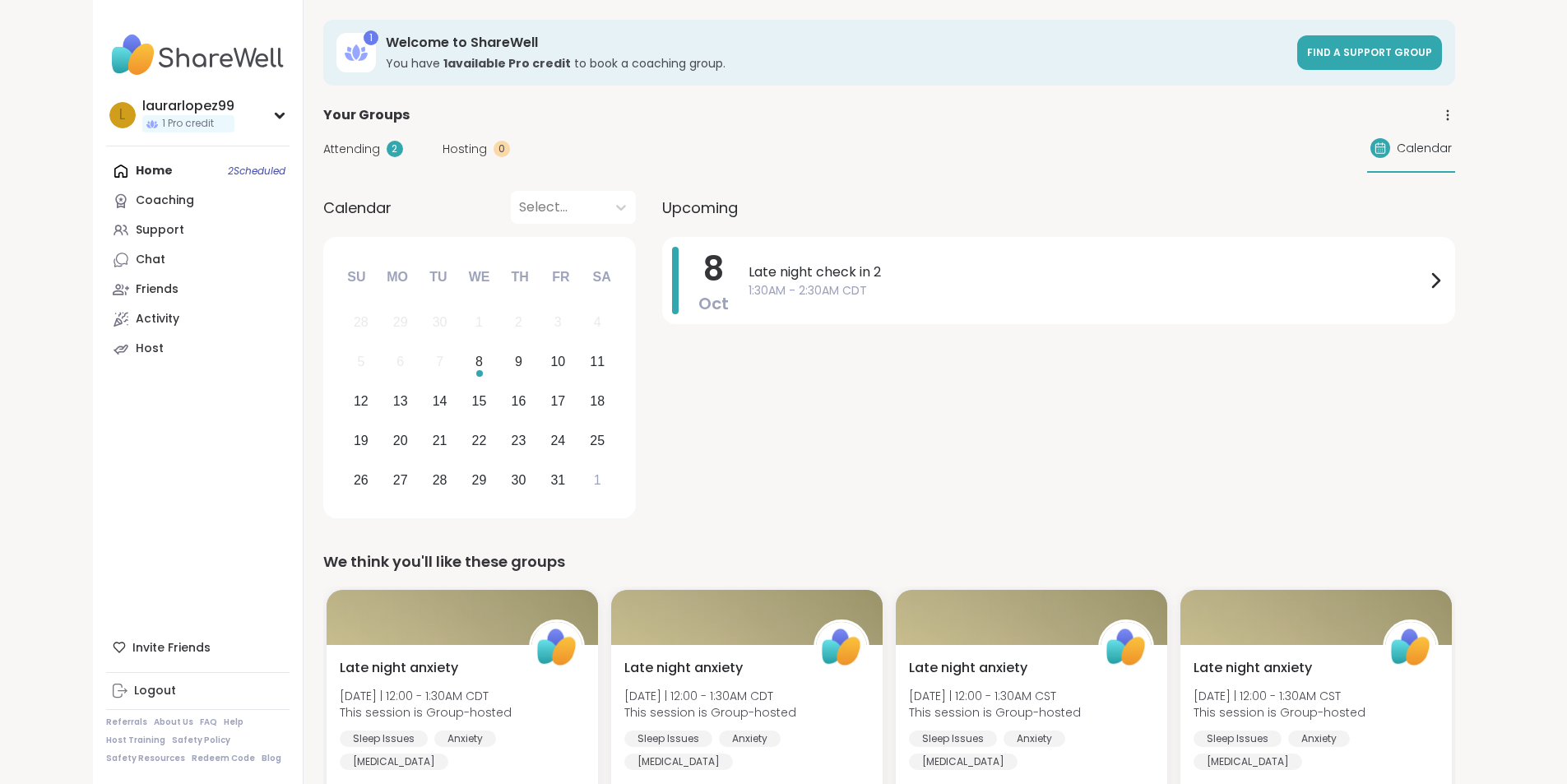
click at [1380, 156] on div "Attending 2 Hosting 0 Calendar" at bounding box center [889, 149] width 1132 height 48
click at [1455, 122] on div "Your Groups" at bounding box center [889, 115] width 1132 height 20
click at [1455, 120] on icon at bounding box center [1447, 115] width 14 height 14
click at [917, 296] on span "1:30AM - 2:30AM CDT" at bounding box center [1088, 291] width 677 height 17
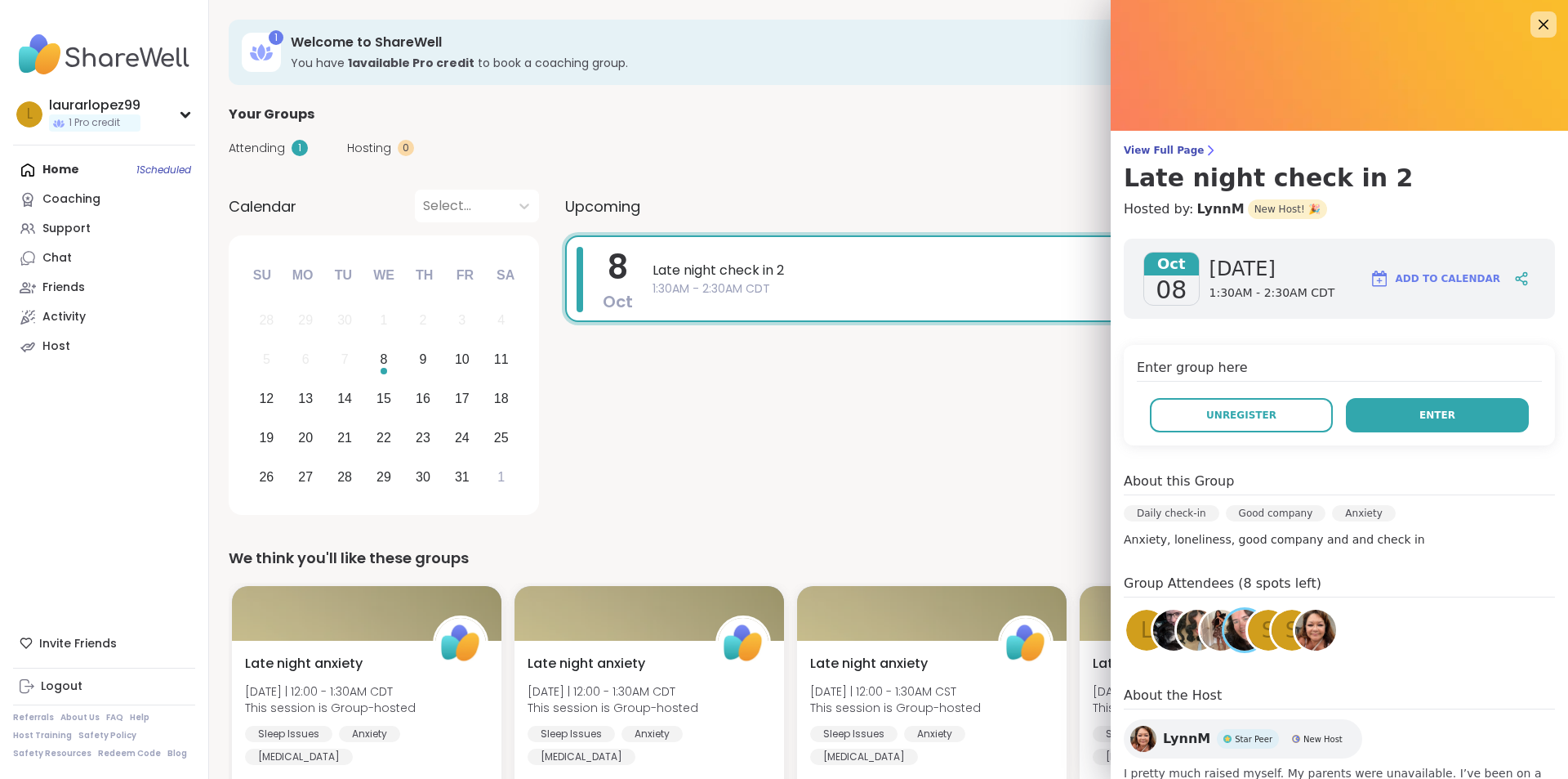
click at [1374, 417] on button "Enter" at bounding box center [1437, 415] width 183 height 34
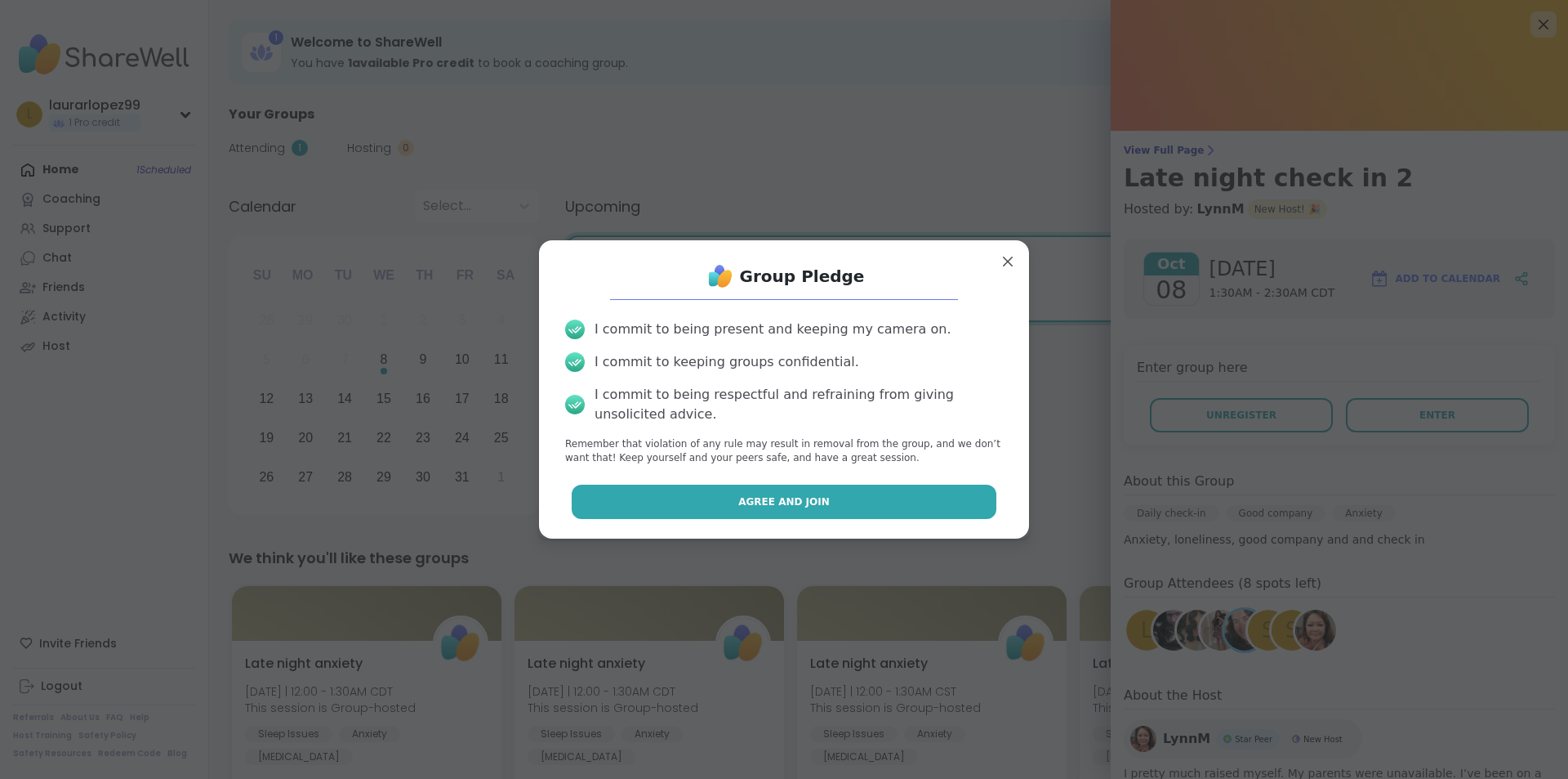
click at [784, 496] on span "Agree and Join" at bounding box center [784, 501] width 91 height 14
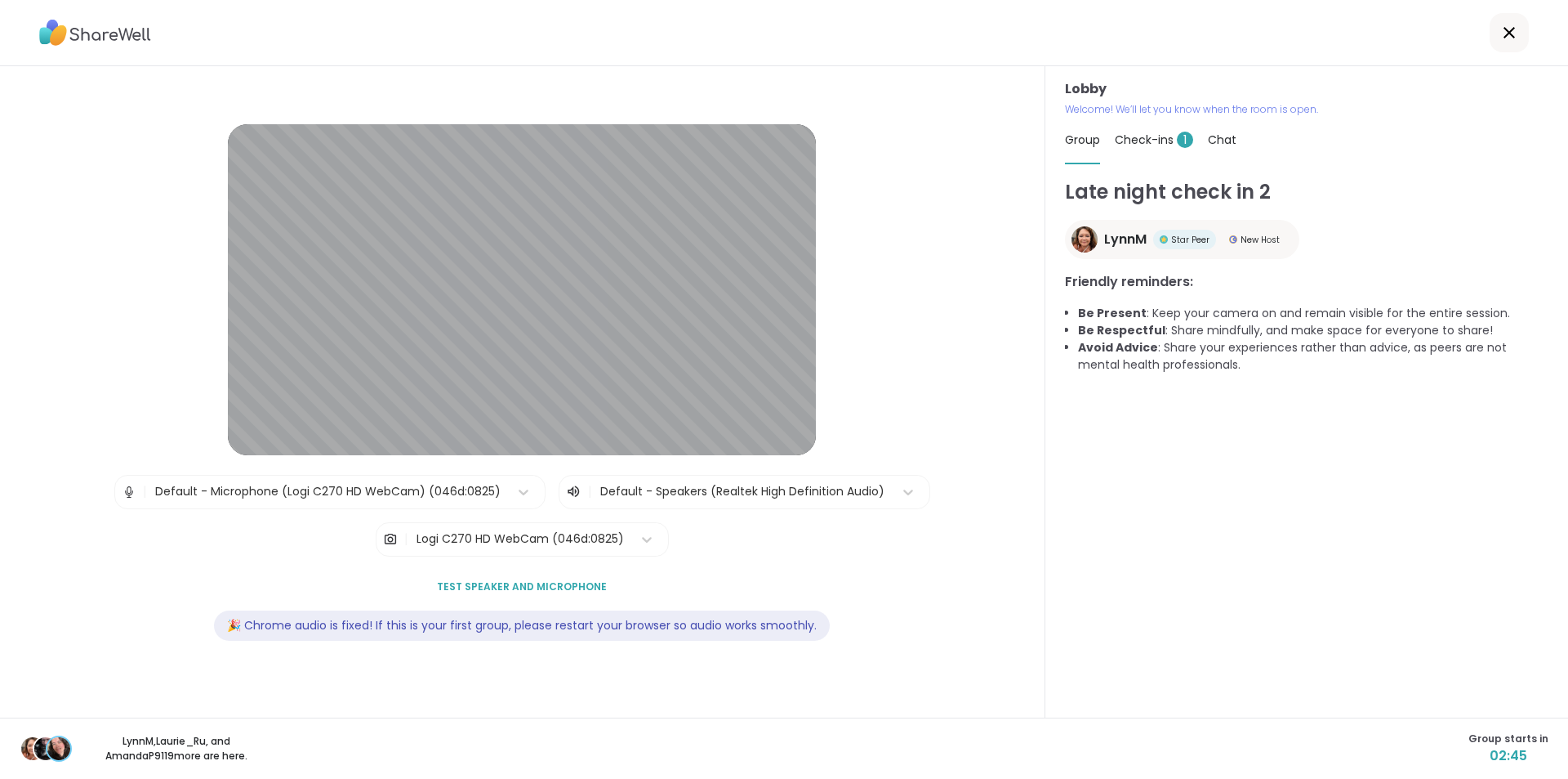
click at [1164, 130] on div "Check-ins 1" at bounding box center [1154, 140] width 79 height 46
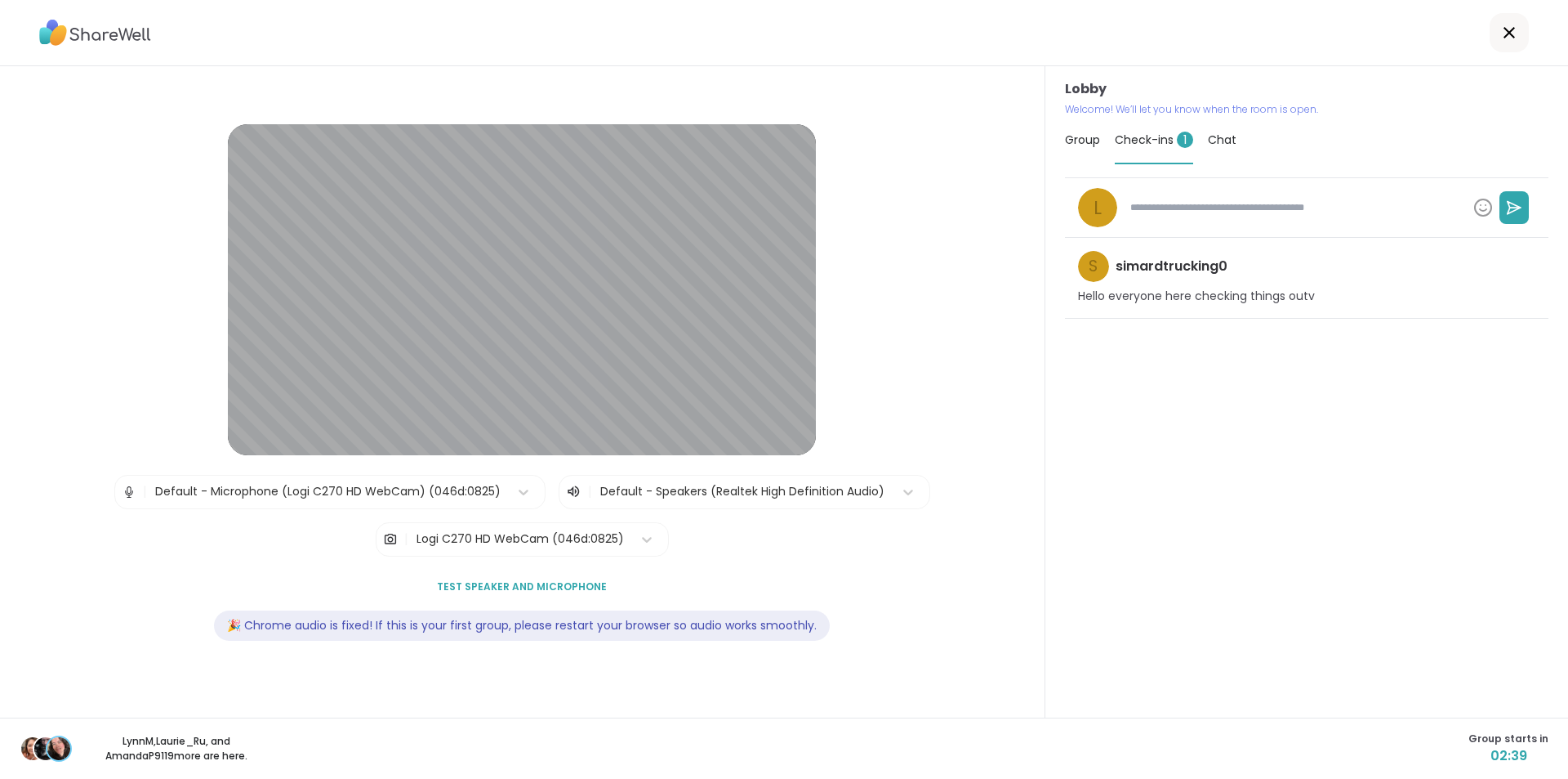
click at [1192, 436] on div "l s simardtrucking0 Hello everyone here checking things outv" at bounding box center [1306, 440] width 483 height 525
click at [1199, 154] on div "Group Check-ins 1 Chat" at bounding box center [1306, 141] width 483 height 48
click at [1208, 148] on div "Chat" at bounding box center [1222, 140] width 28 height 46
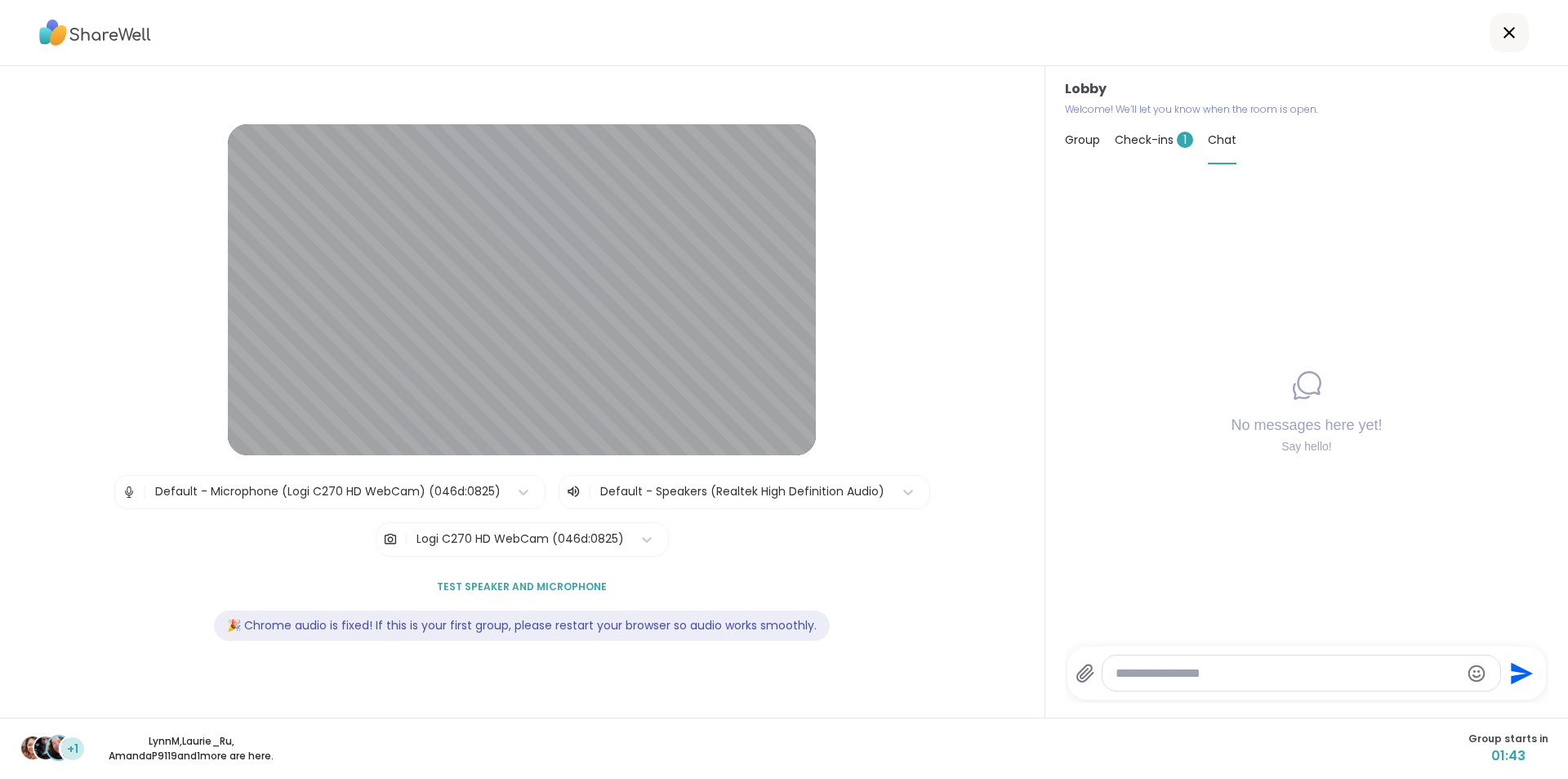
click at [1152, 141] on span "Check-ins 1" at bounding box center [1154, 139] width 79 height 16
type textarea "*"
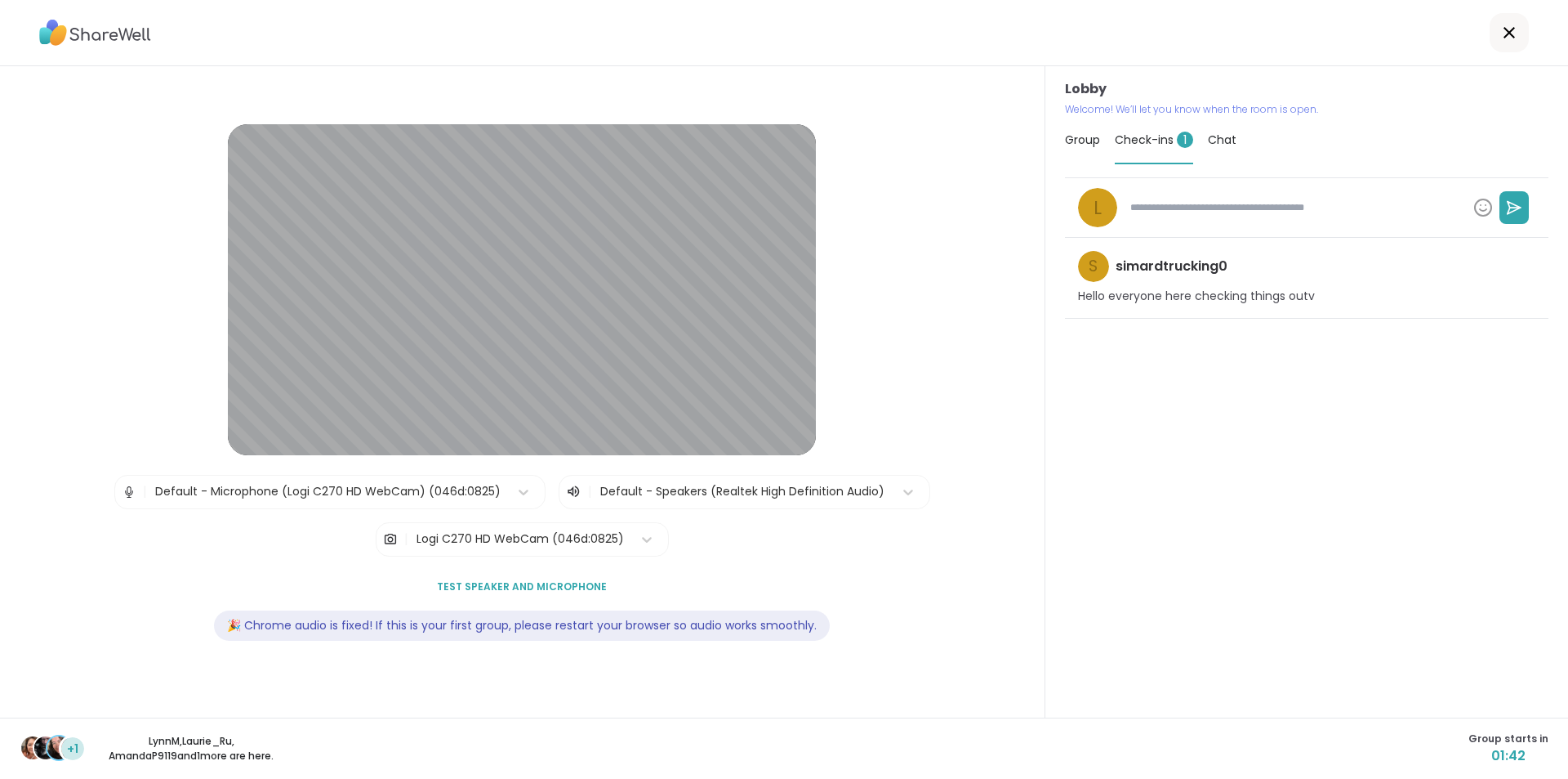
click at [1067, 138] on span "Group" at bounding box center [1082, 139] width 35 height 16
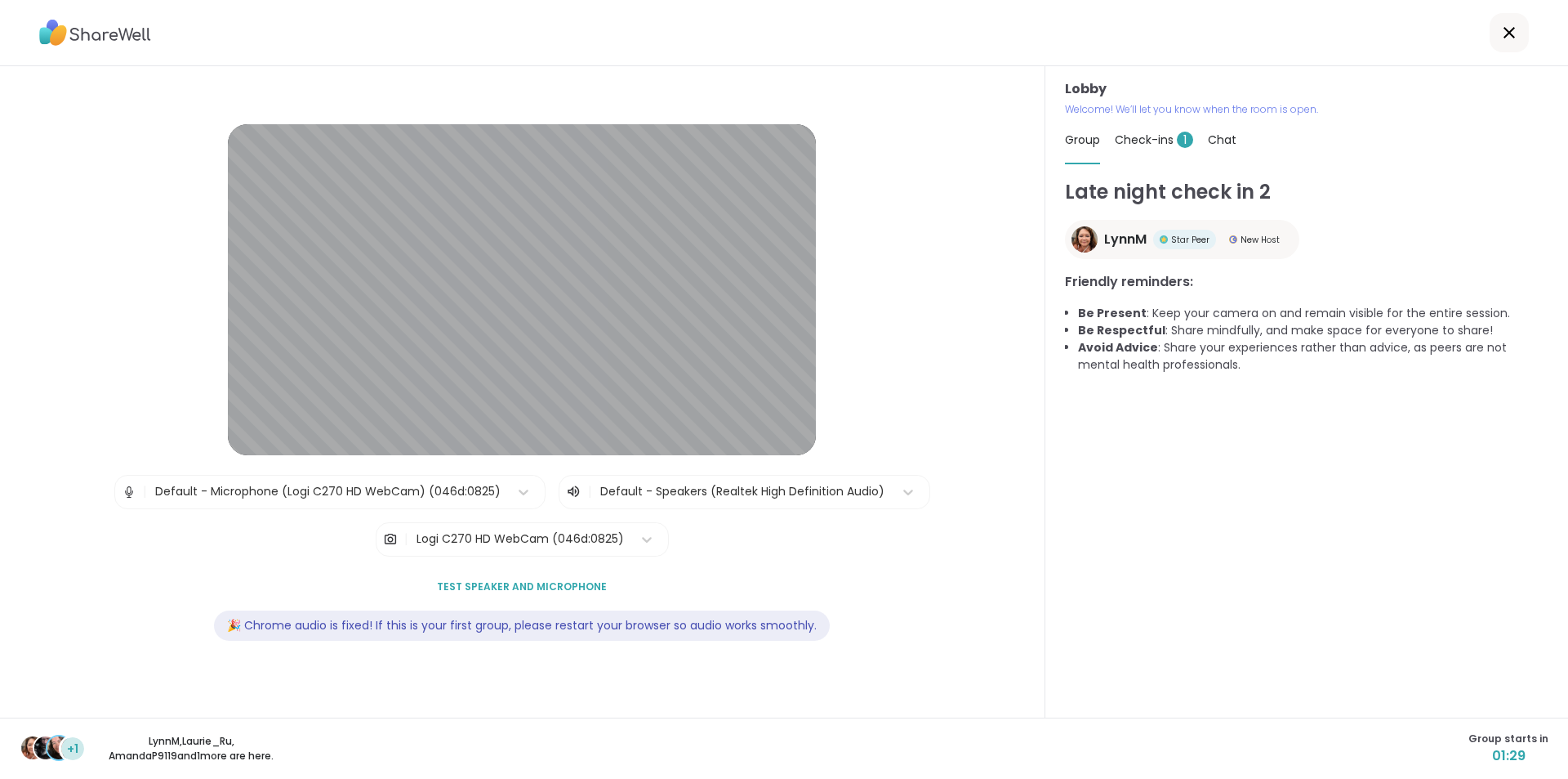
click at [69, 755] on span "+1" at bounding box center [73, 749] width 11 height 17
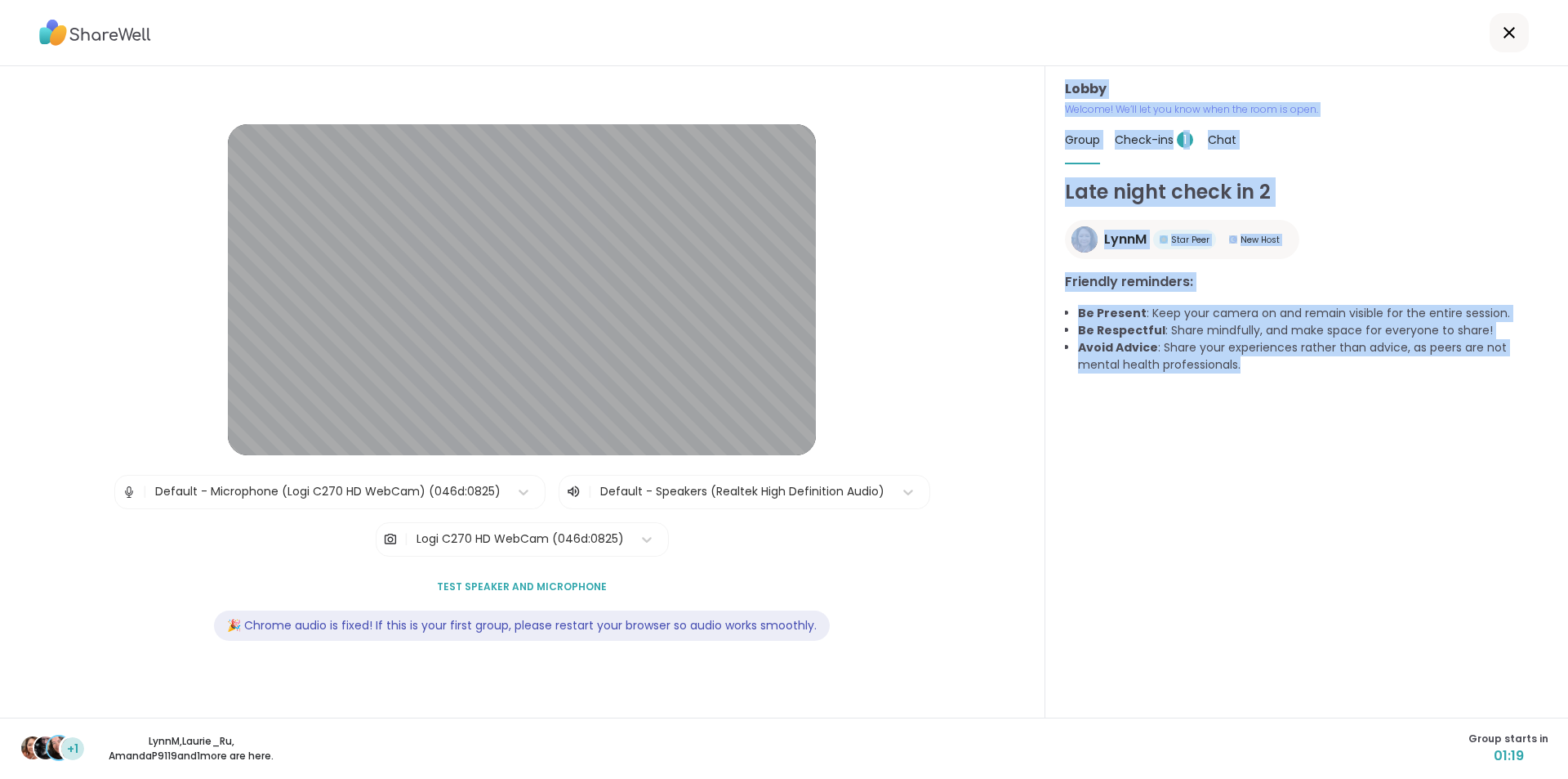
drag, startPoint x: 1059, startPoint y: 83, endPoint x: 1403, endPoint y: 370, distance: 448.0
click at [1403, 370] on div "Lobby Welcome! We’ll let you know when the room is open. Group Check-ins 1 Chat…" at bounding box center [1307, 391] width 522 height 651
click at [1402, 444] on div "Late night check in 2 LynnM Star Peer New Host Friendly reminders: Be Present :…" at bounding box center [1306, 440] width 483 height 525
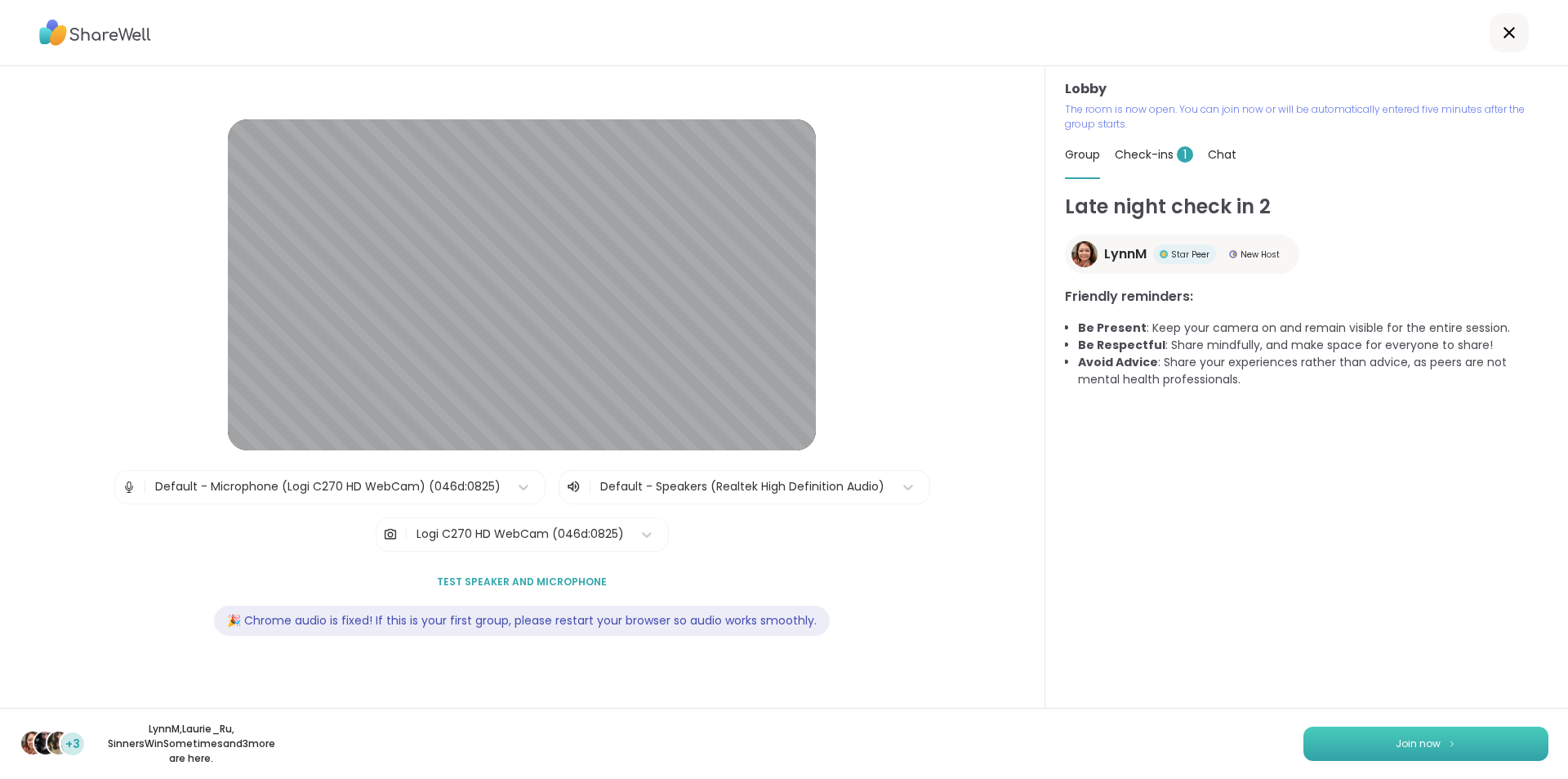
click at [1437, 736] on button "Join now" at bounding box center [1426, 744] width 245 height 34
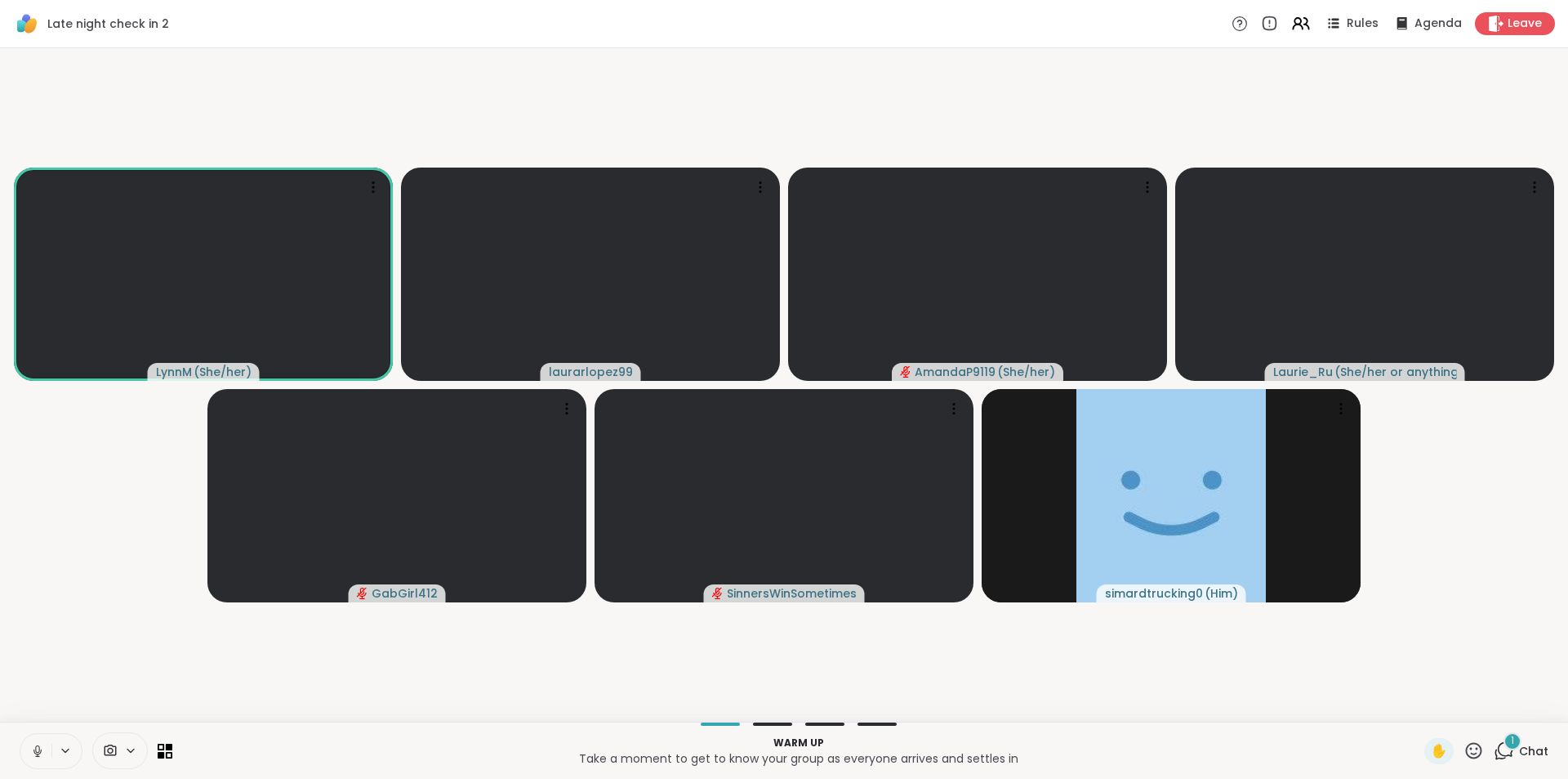
click at [1520, 750] on span "Chat" at bounding box center [1534, 750] width 29 height 16
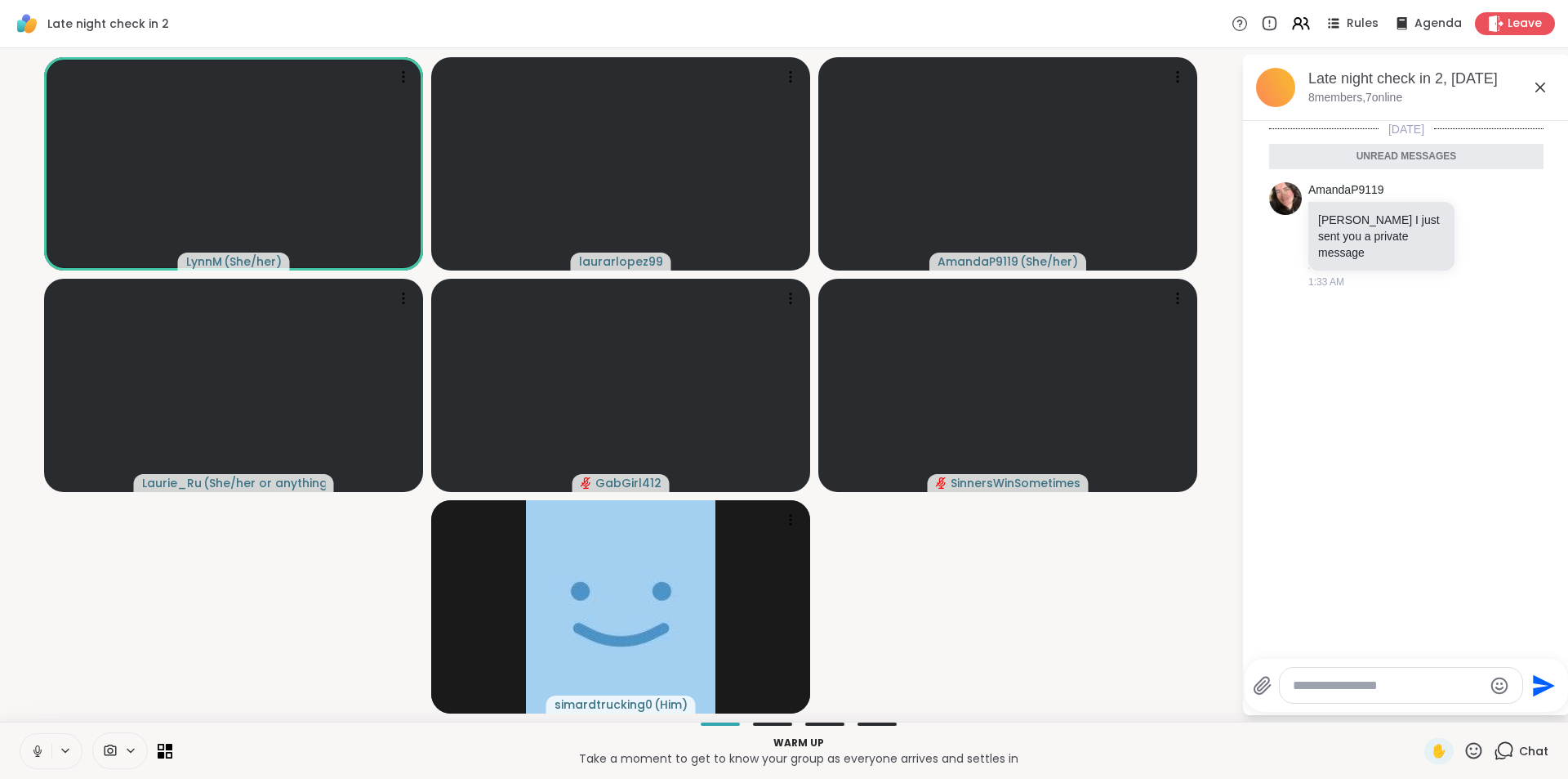
click at [1542, 85] on icon at bounding box center [1540, 87] width 9 height 10
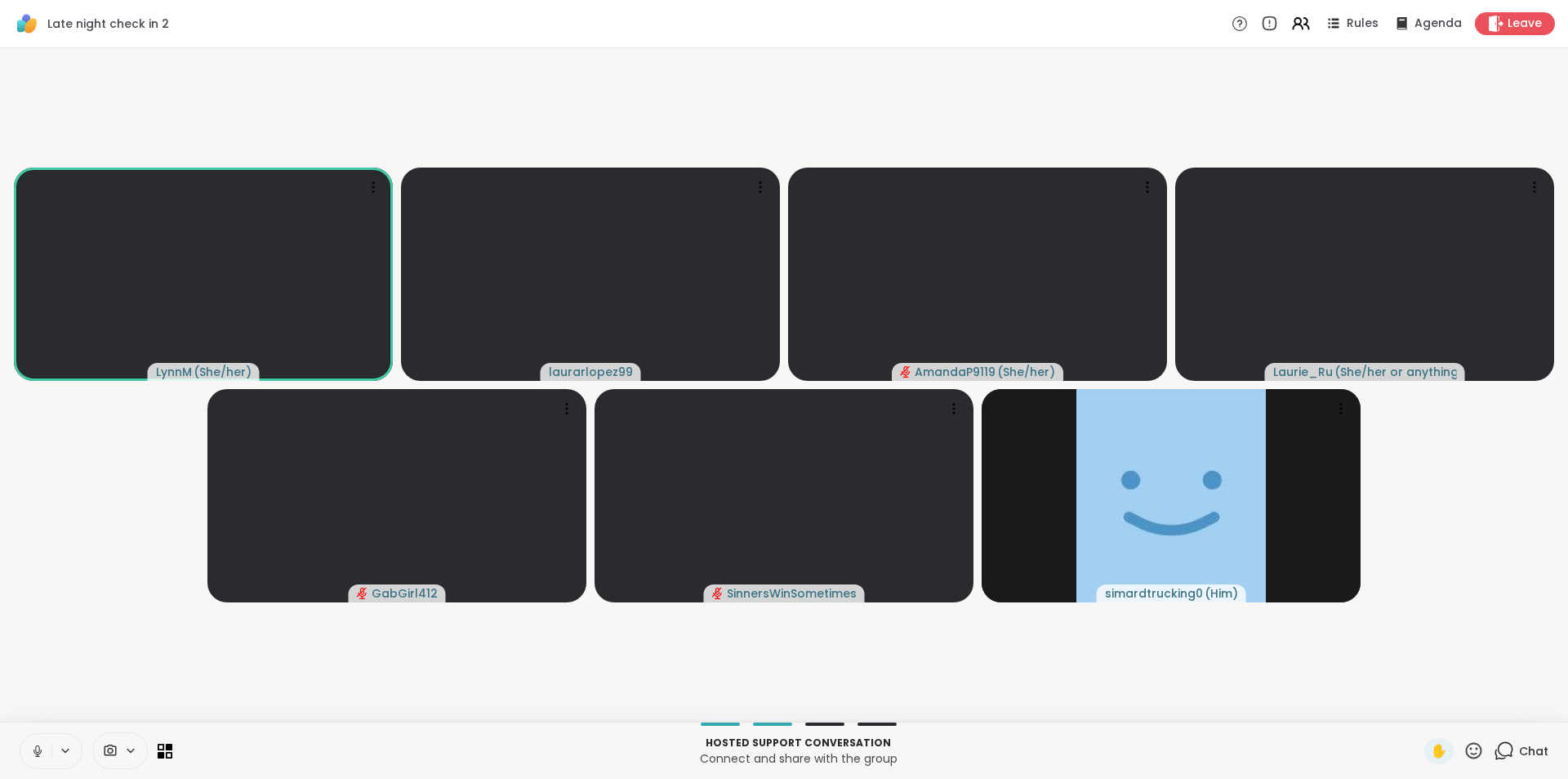
click at [33, 750] on icon at bounding box center [37, 750] width 14 height 14
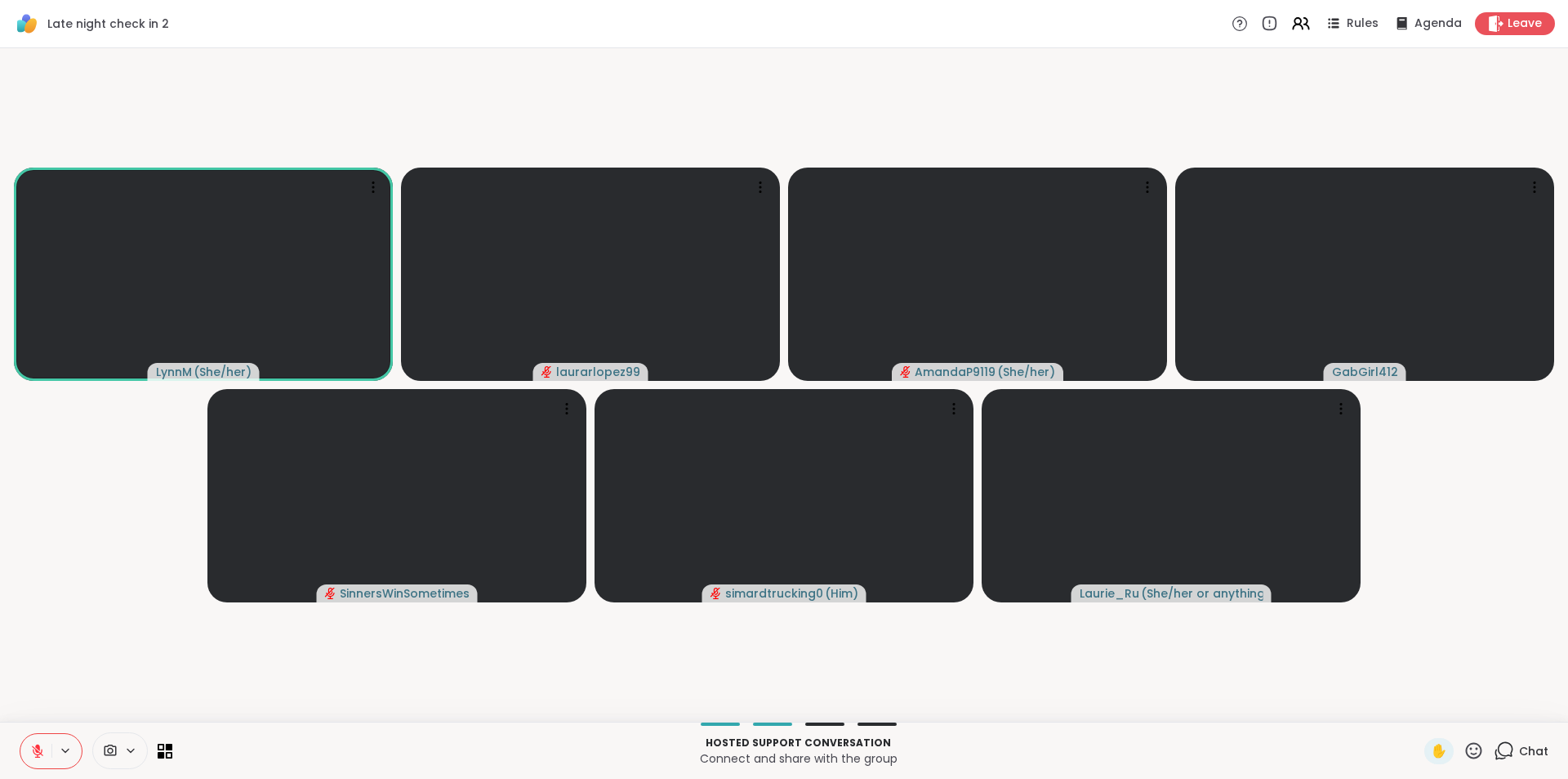
click at [47, 755] on button at bounding box center [35, 750] width 31 height 34
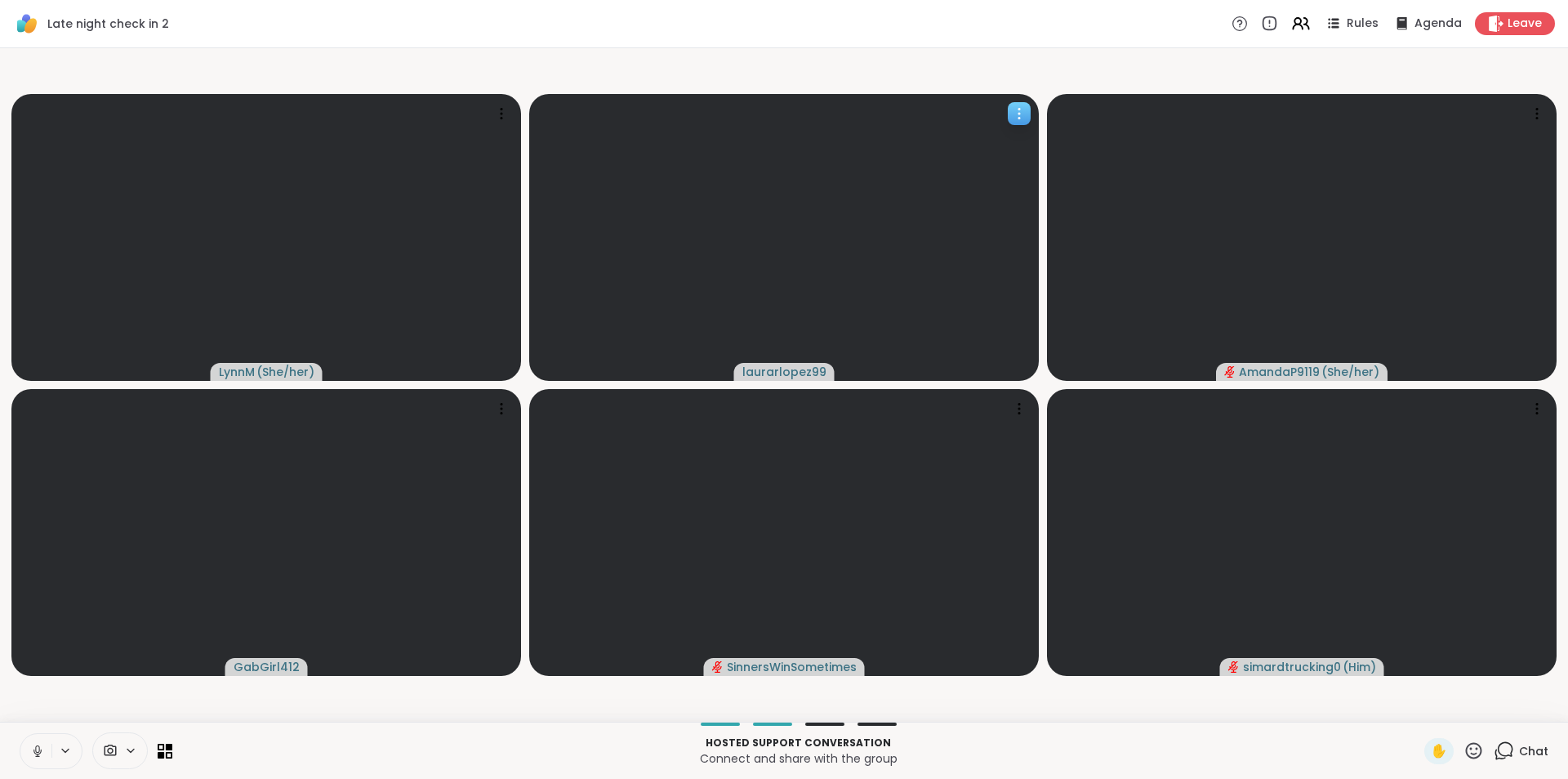
click at [1013, 111] on icon at bounding box center [1019, 113] width 16 height 16
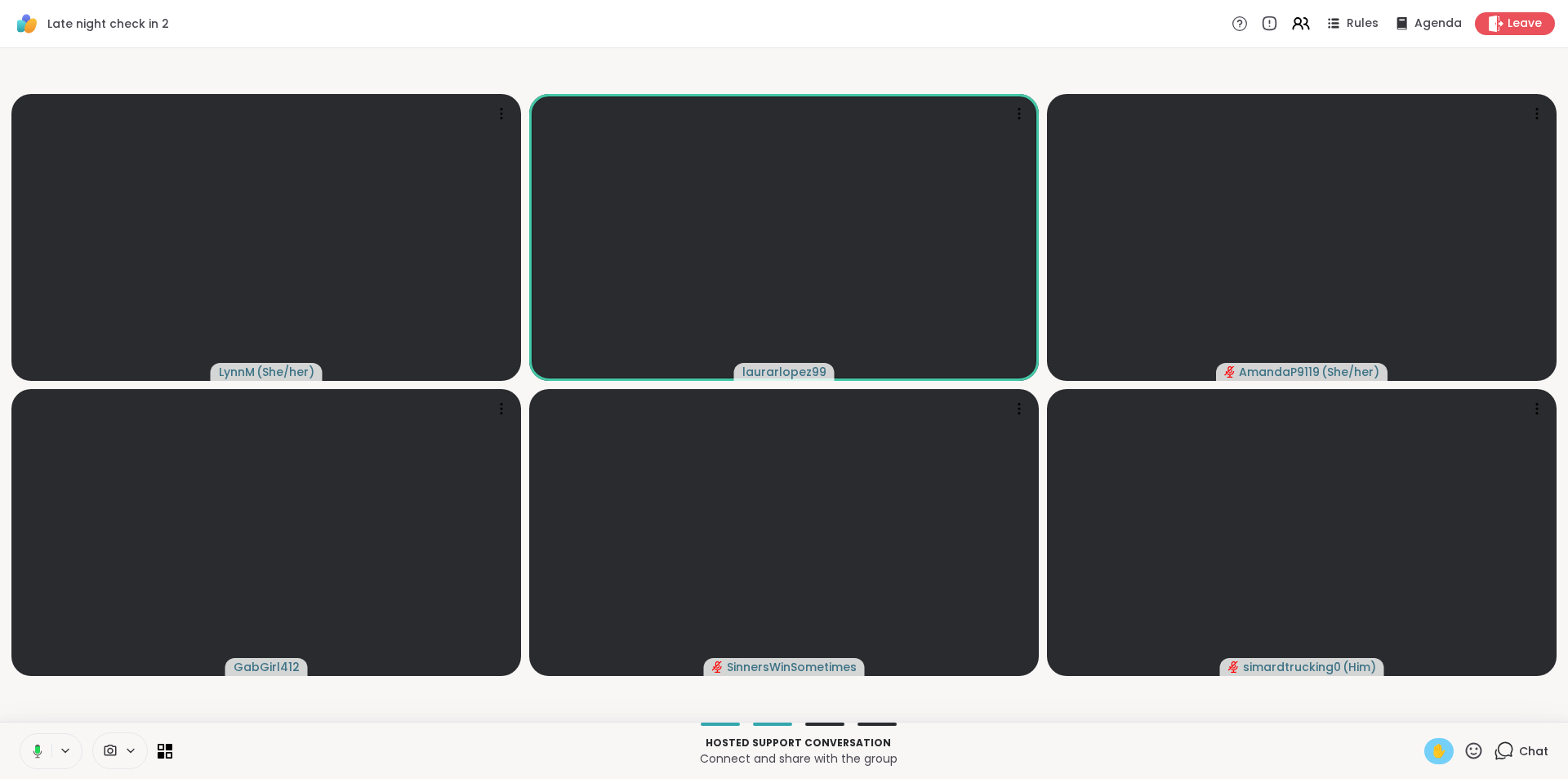
click at [1431, 743] on span "✋" at bounding box center [1439, 750] width 16 height 20
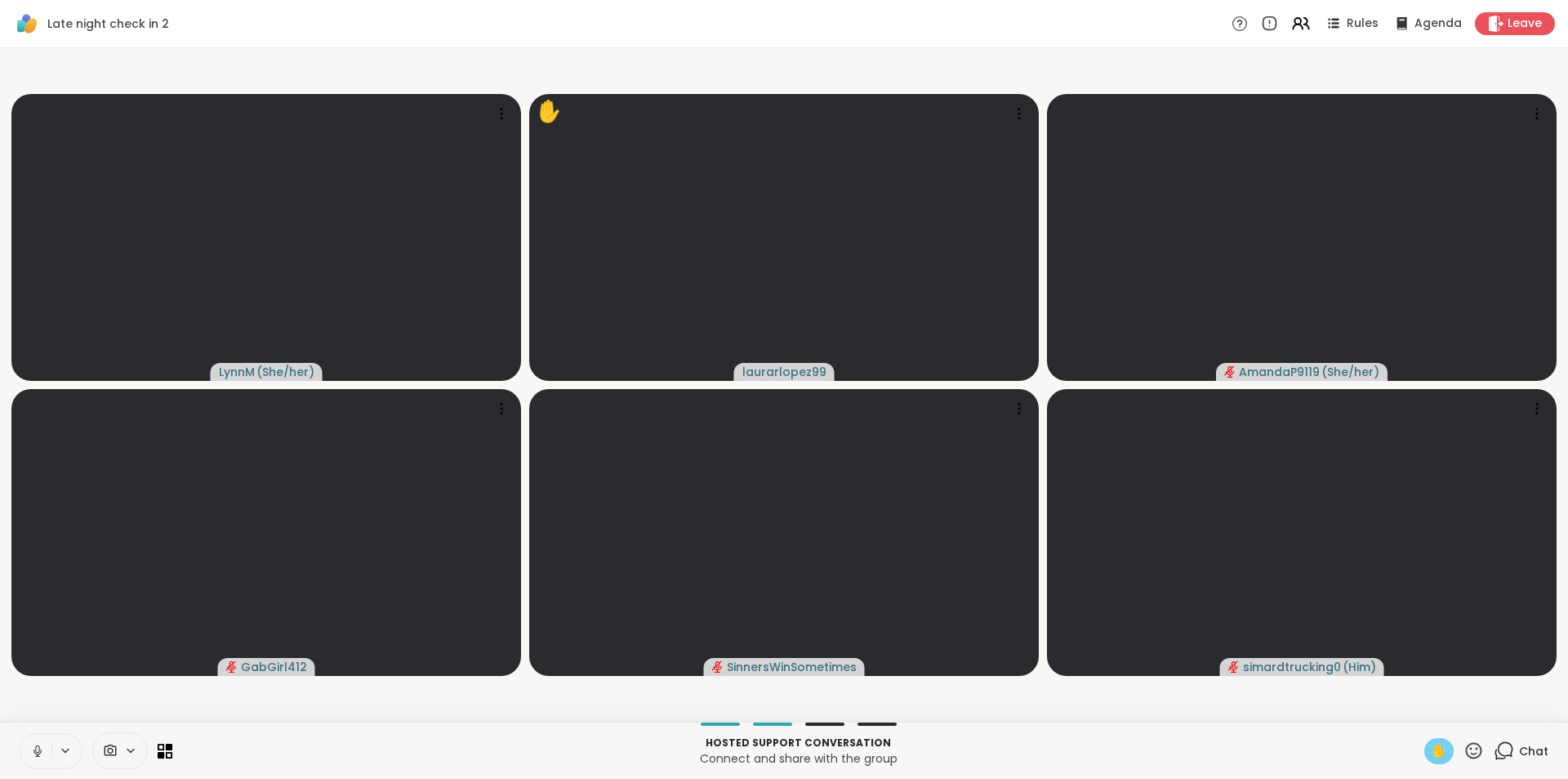
click at [1431, 751] on span "✋" at bounding box center [1439, 750] width 16 height 20
click at [1466, 750] on icon at bounding box center [1474, 750] width 16 height 16
click at [1525, 714] on span "🎉" at bounding box center [1533, 707] width 16 height 20
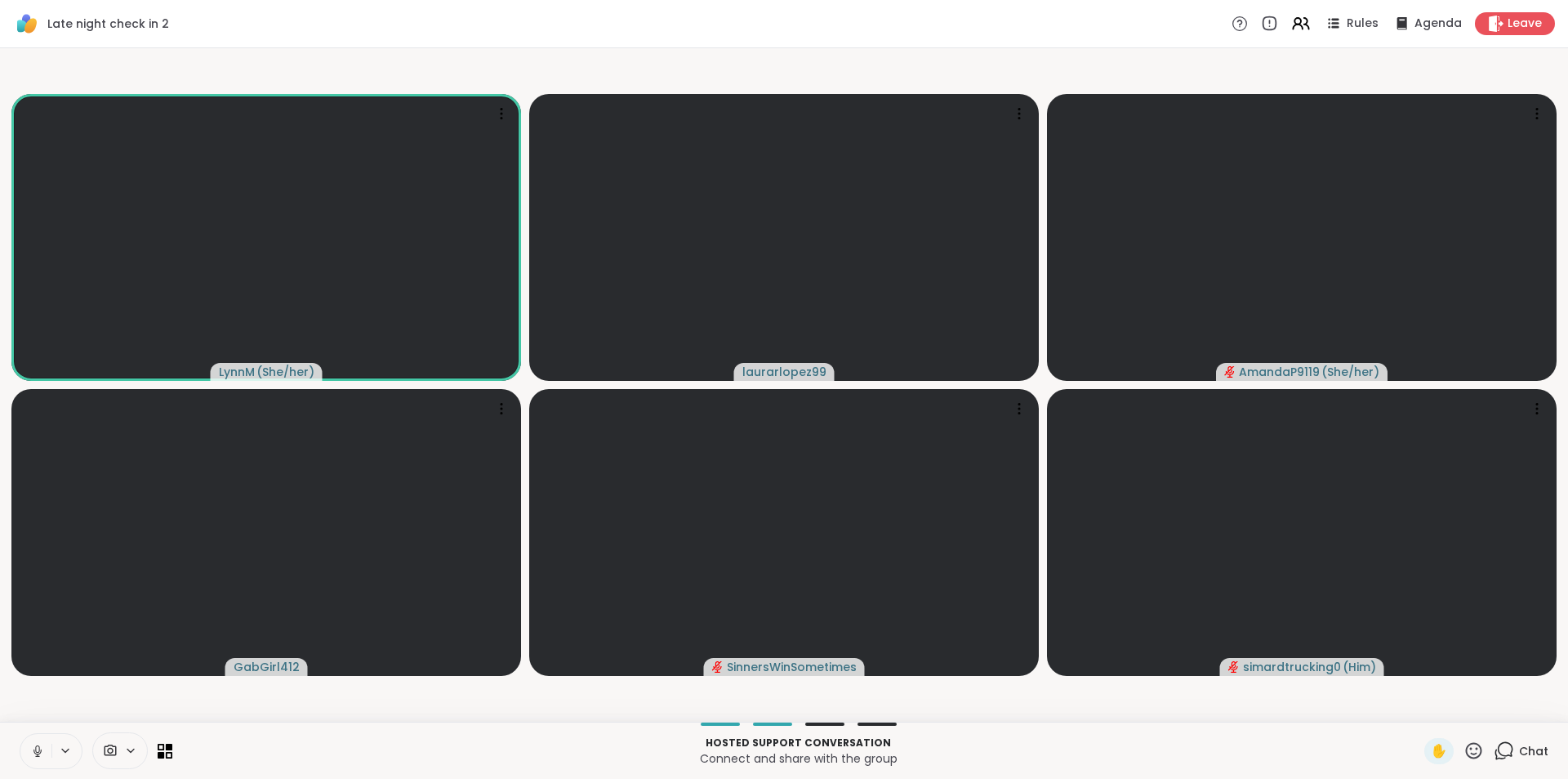
click at [42, 744] on icon at bounding box center [37, 750] width 14 height 14
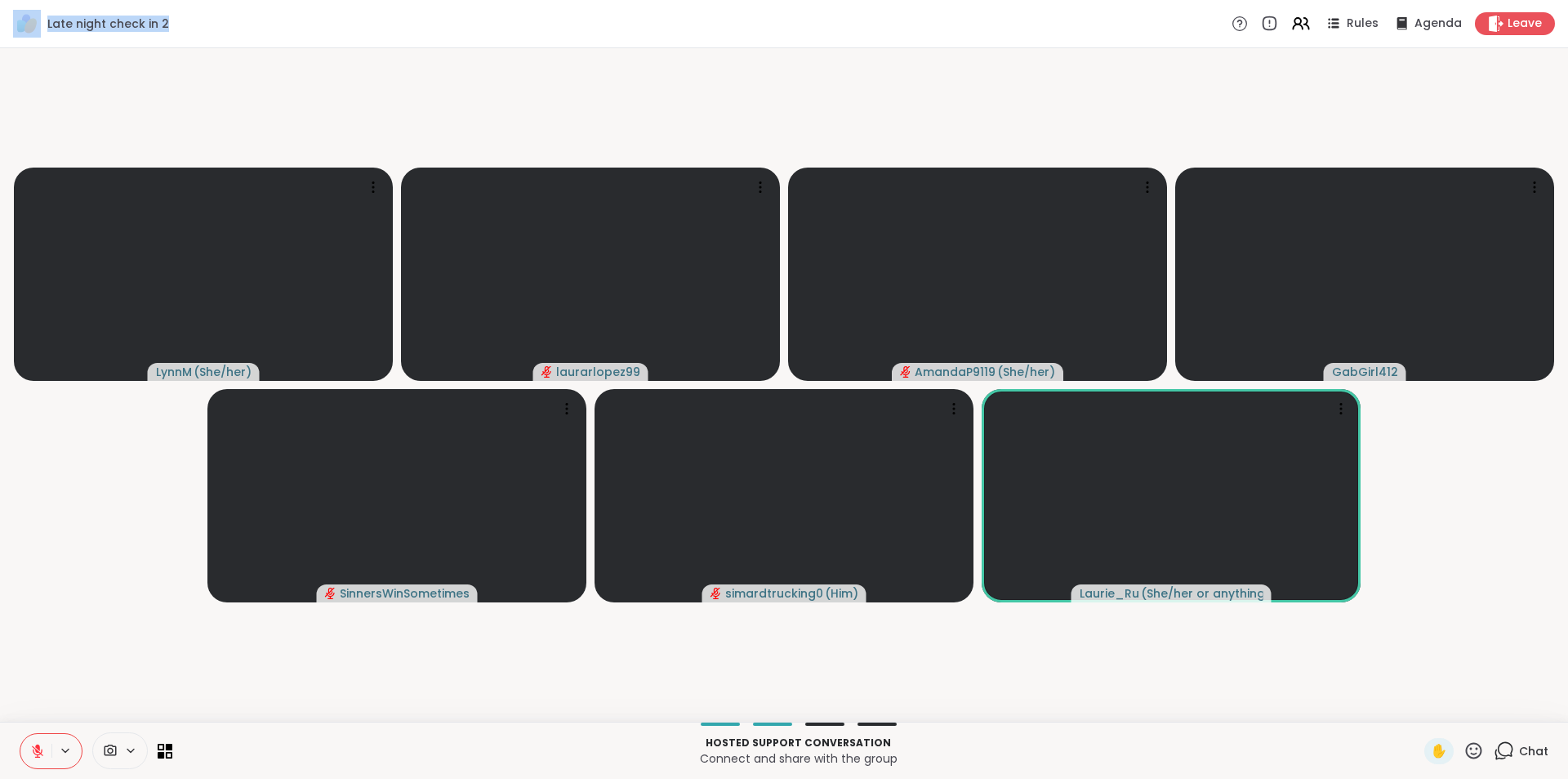
drag, startPoint x: 176, startPoint y: 26, endPoint x: 0, endPoint y: 27, distance: 176.0
click at [0, 27] on div "Late night check in 2 Rules Agenda Leave" at bounding box center [784, 24] width 1568 height 48
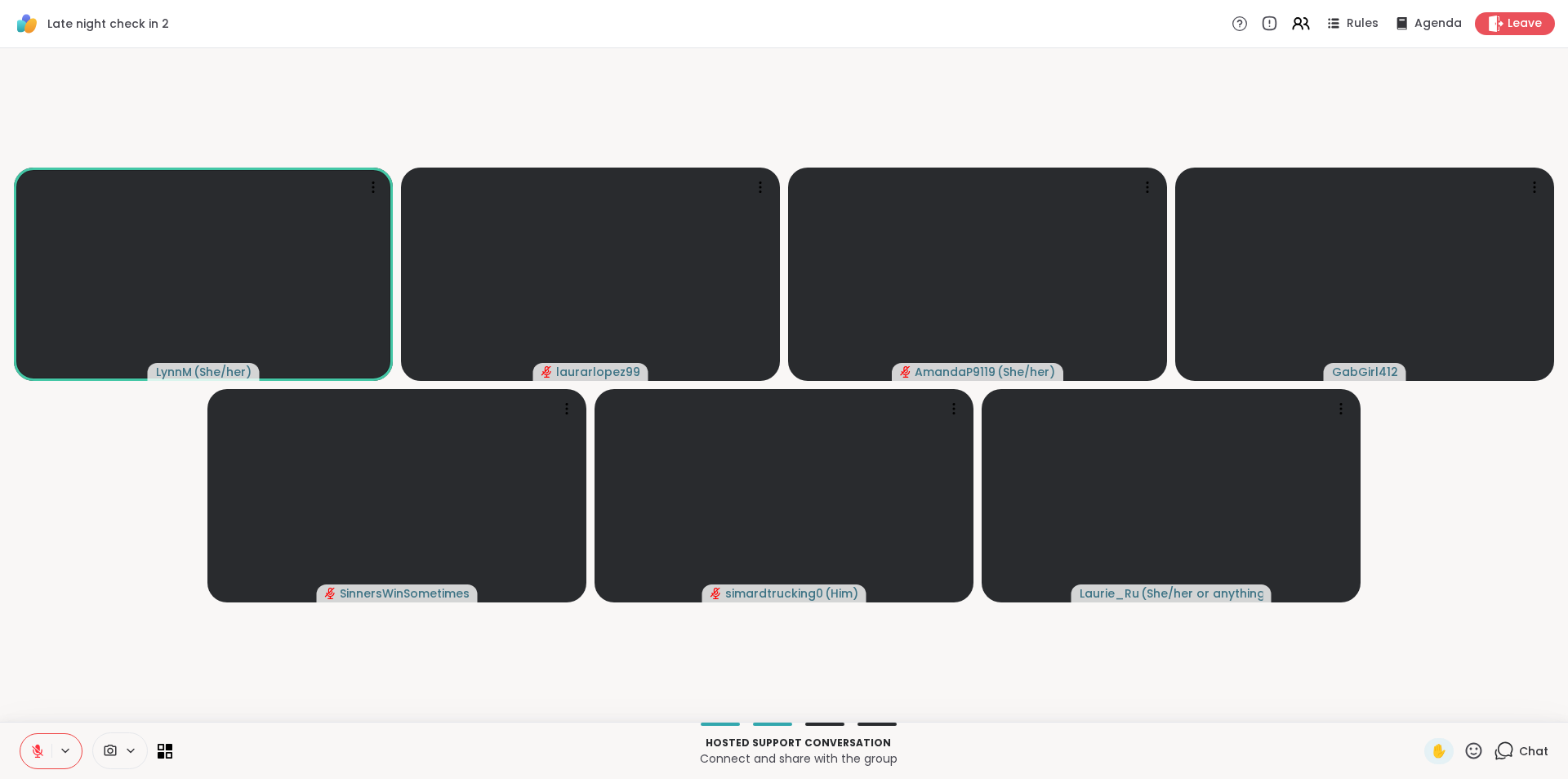
click at [90, 528] on video-player-container "LynnM ( She/her ) laurarlopez99 AmandaP9119 ( She/her ) GabGirl412 SinnersWinSo…" at bounding box center [784, 385] width 1548 height 660
drag, startPoint x: 243, startPoint y: 66, endPoint x: 539, endPoint y: 67, distance: 296.0
click at [539, 67] on video-player-container "LynnM ( She/her ) laurarlopez99 AmandaP9119 ( She/her ) GabGirl412 SinnersWinSo…" at bounding box center [784, 385] width 1548 height 660
click at [39, 746] on icon at bounding box center [37, 747] width 5 height 7
click at [32, 755] on icon at bounding box center [37, 750] width 14 height 14
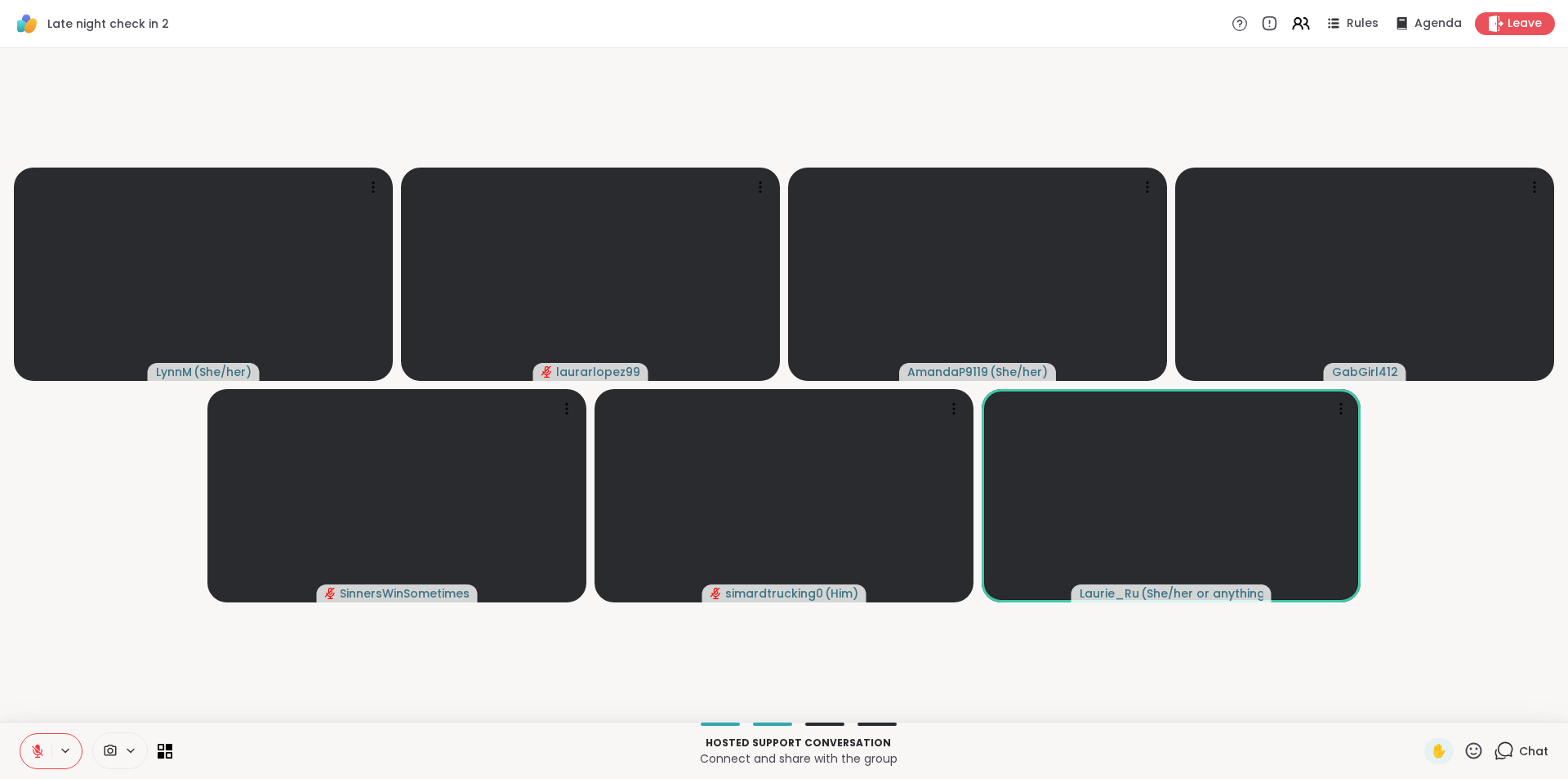
click at [30, 744] on icon at bounding box center [37, 750] width 14 height 14
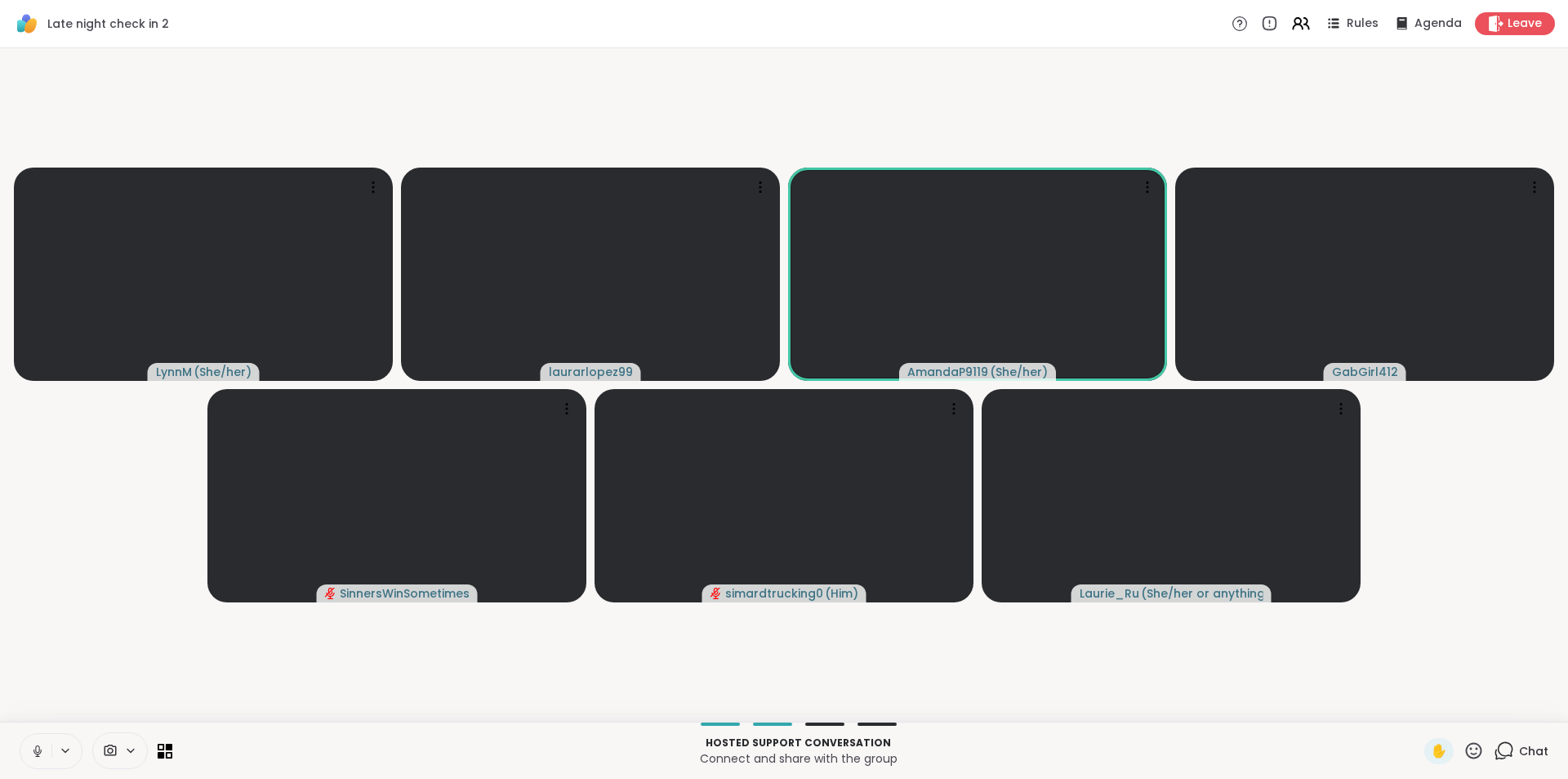
click at [40, 744] on icon at bounding box center [37, 750] width 14 height 14
click at [29, 745] on button at bounding box center [35, 750] width 31 height 34
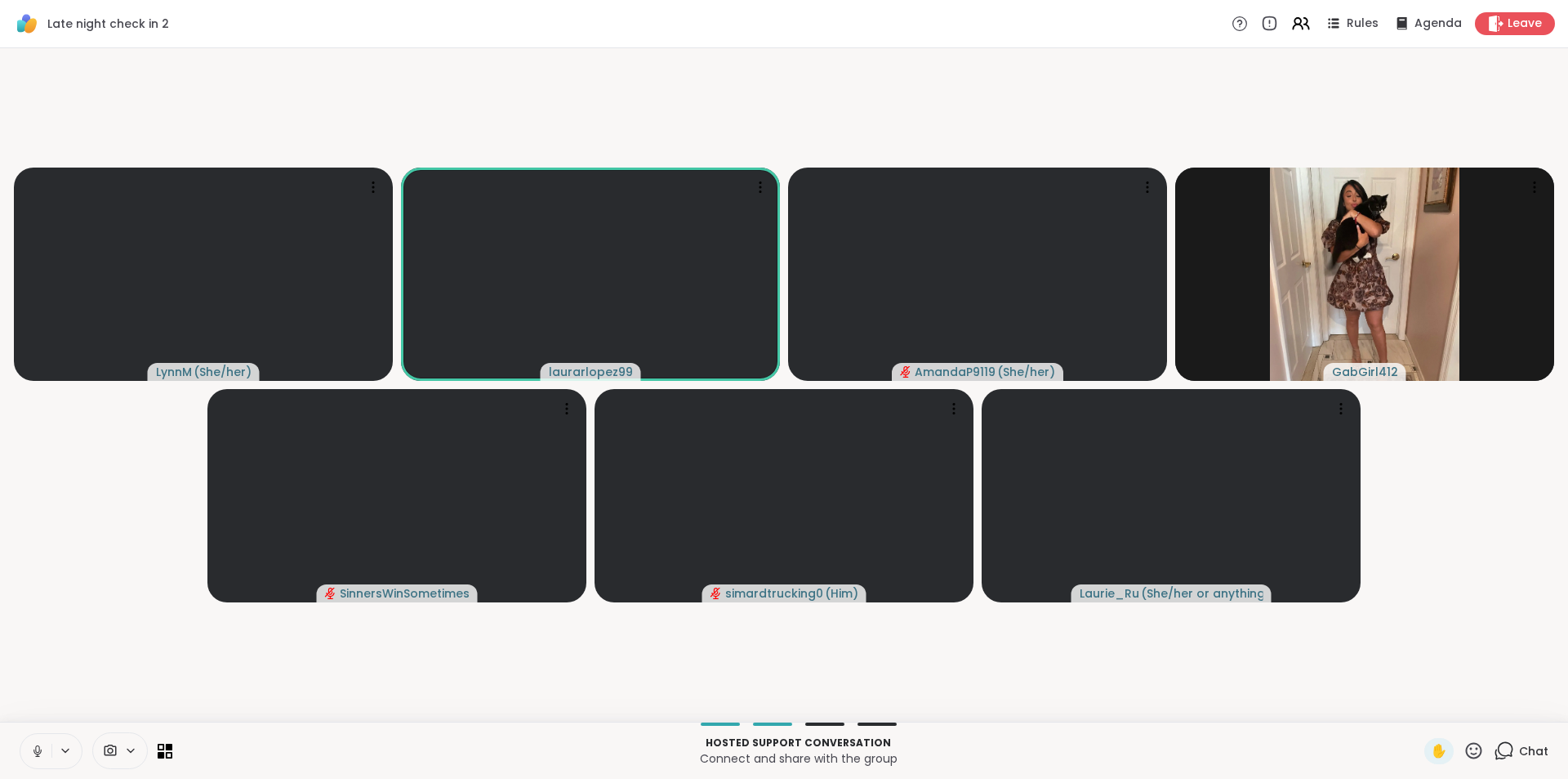
drag, startPoint x: 1373, startPoint y: 396, endPoint x: 1482, endPoint y: 504, distance: 153.4
click at [1482, 499] on video-player-container "LynnM ( She/her ) laurarlopez99 AmandaP9119 ( She/her ) GabGirl412 SinnersWinSo…" at bounding box center [784, 385] width 1548 height 660
drag, startPoint x: 1372, startPoint y: 396, endPoint x: 1538, endPoint y: 534, distance: 215.9
click at [1539, 458] on video-player-container "LynnM ( She/her ) laurarlopez99 AmandaP9119 ( She/her ) GabGirl412 SinnersWinSo…" at bounding box center [784, 385] width 1548 height 660
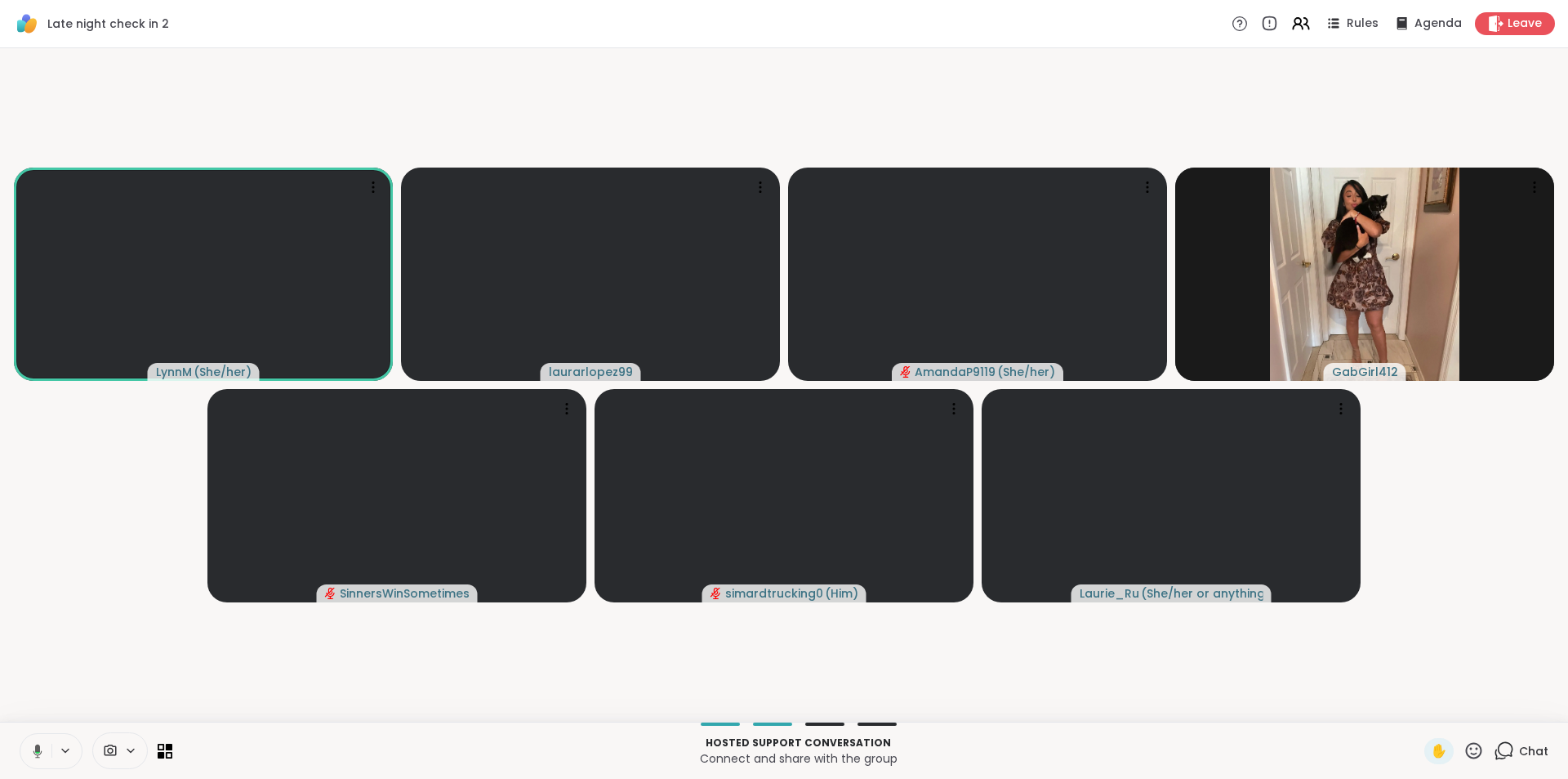
click at [45, 750] on button at bounding box center [34, 750] width 33 height 34
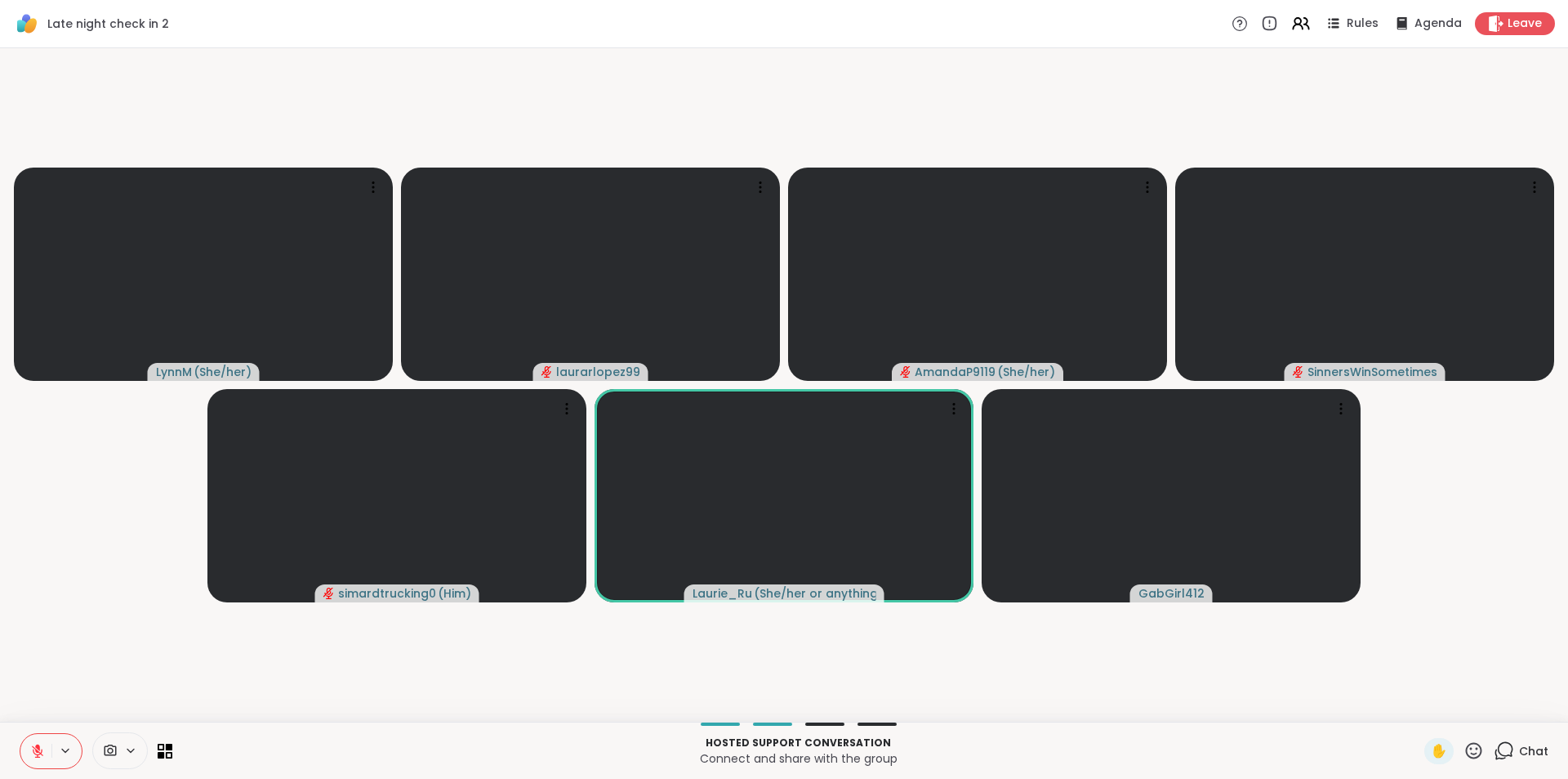
click at [29, 750] on button at bounding box center [35, 750] width 31 height 34
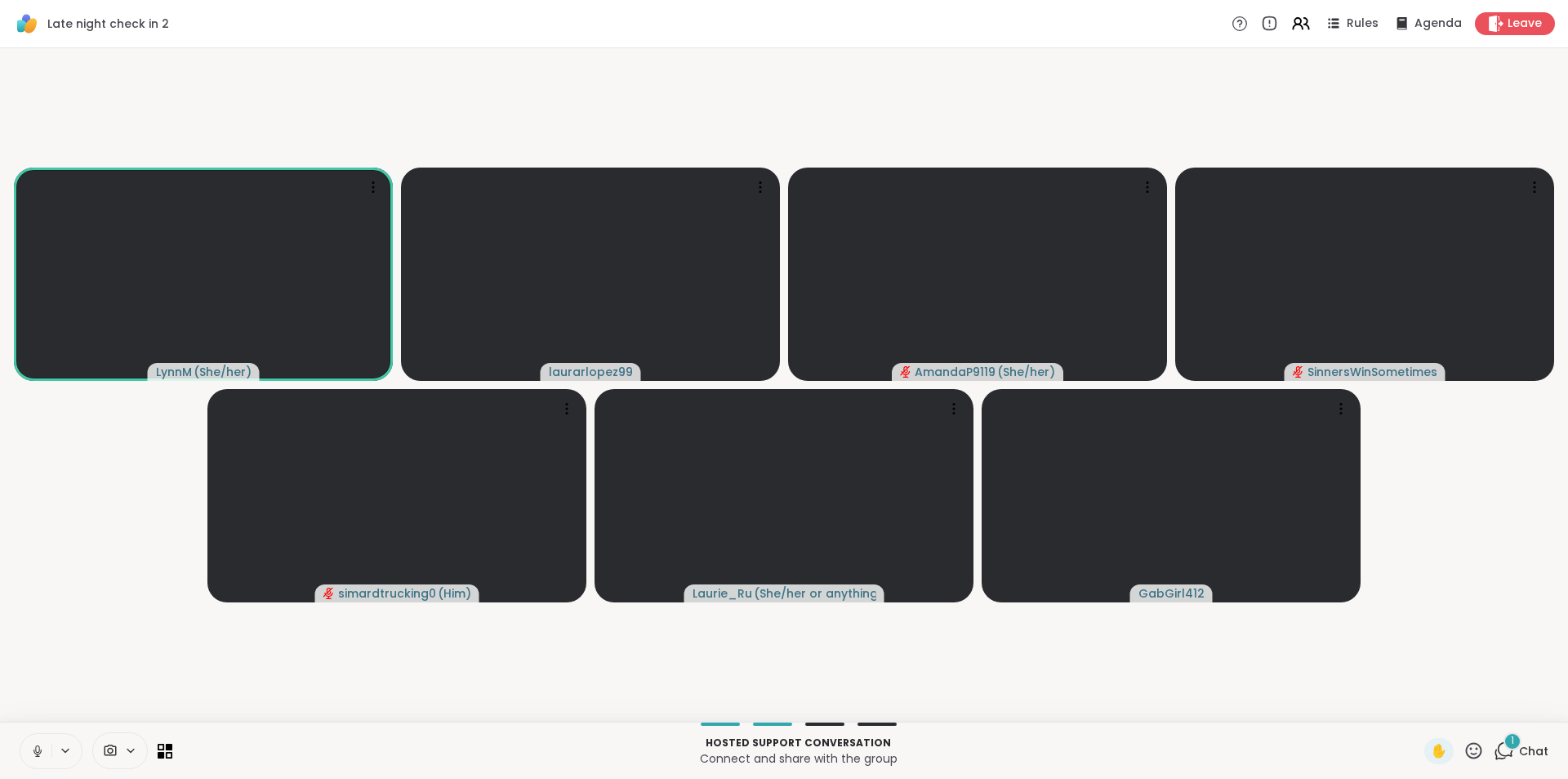
drag, startPoint x: 1370, startPoint y: 391, endPoint x: 1400, endPoint y: 458, distance: 73.4
click at [1400, 458] on video-player-container "LynnM ( She/her ) laurarlopez99 AmandaP9119 ( She/her ) SinnersWinSometimes sim…" at bounding box center [784, 385] width 1548 height 660
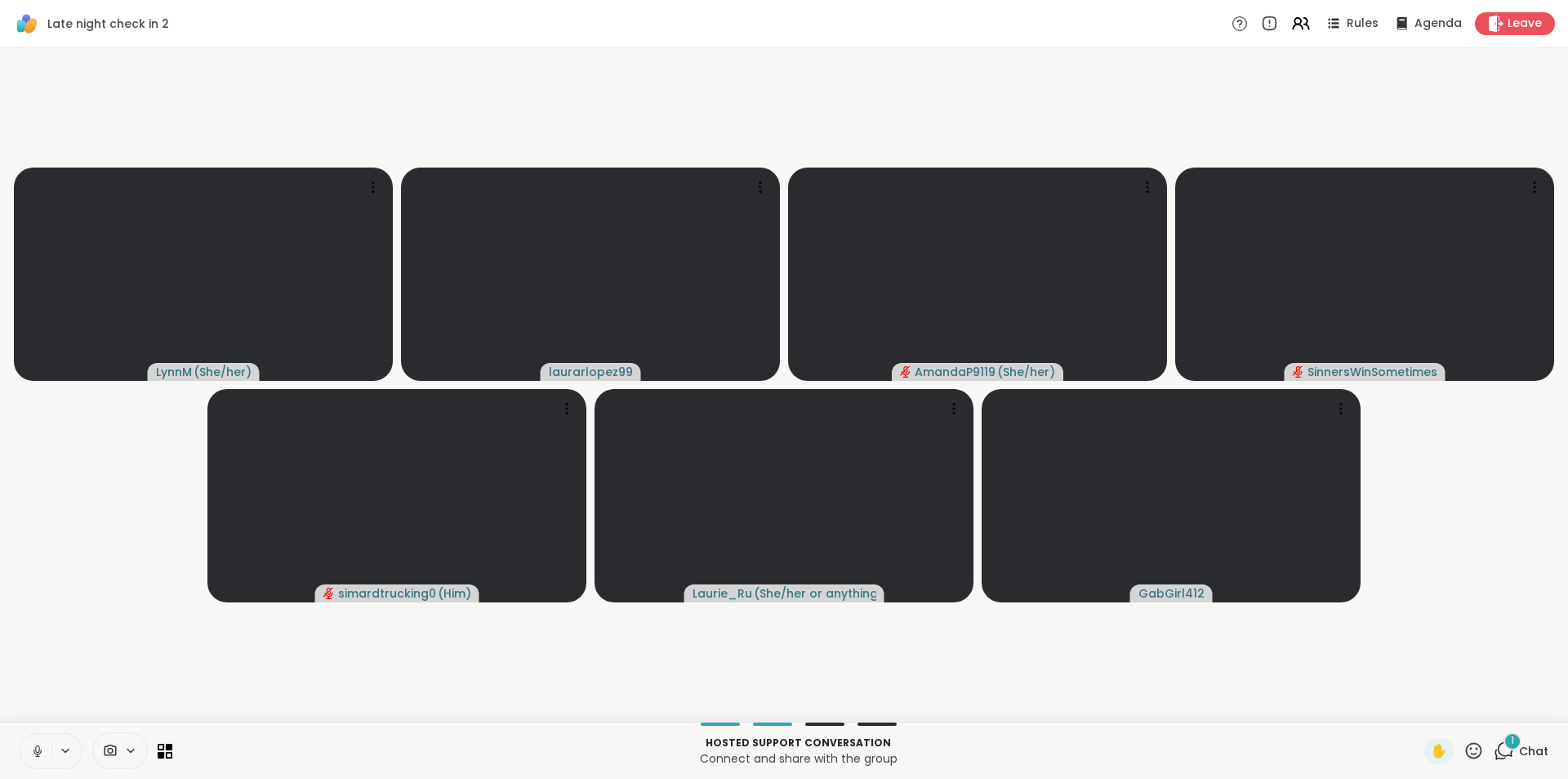
drag, startPoint x: 390, startPoint y: 153, endPoint x: 579, endPoint y: 118, distance: 192.2
click at [556, 122] on video-player-container "LynnM ( She/her ) laurarlopez99 AmandaP9119 ( She/her ) SinnersWinSometimes sim…" at bounding box center [784, 385] width 1548 height 660
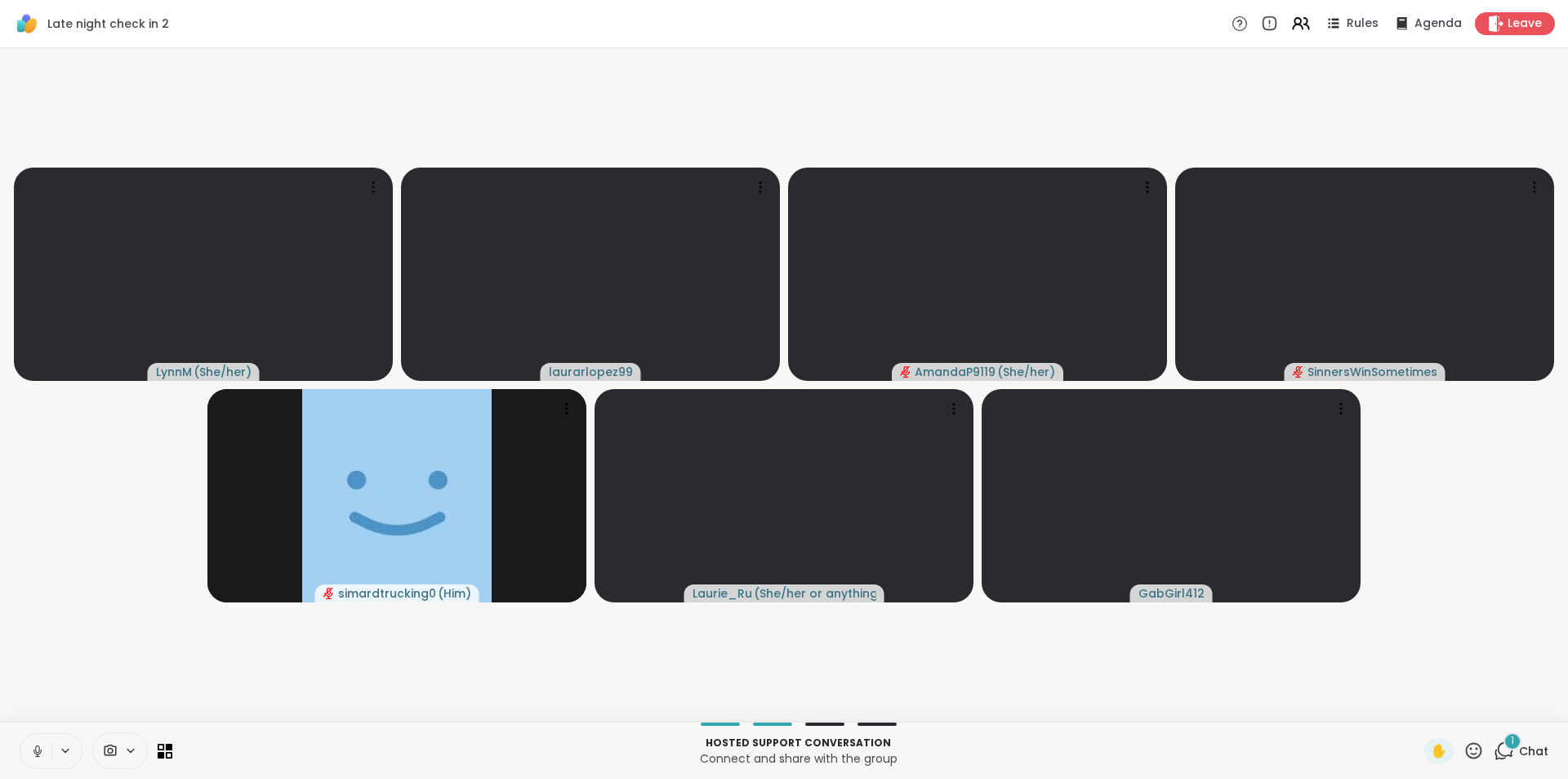
click at [42, 738] on button at bounding box center [35, 750] width 31 height 34
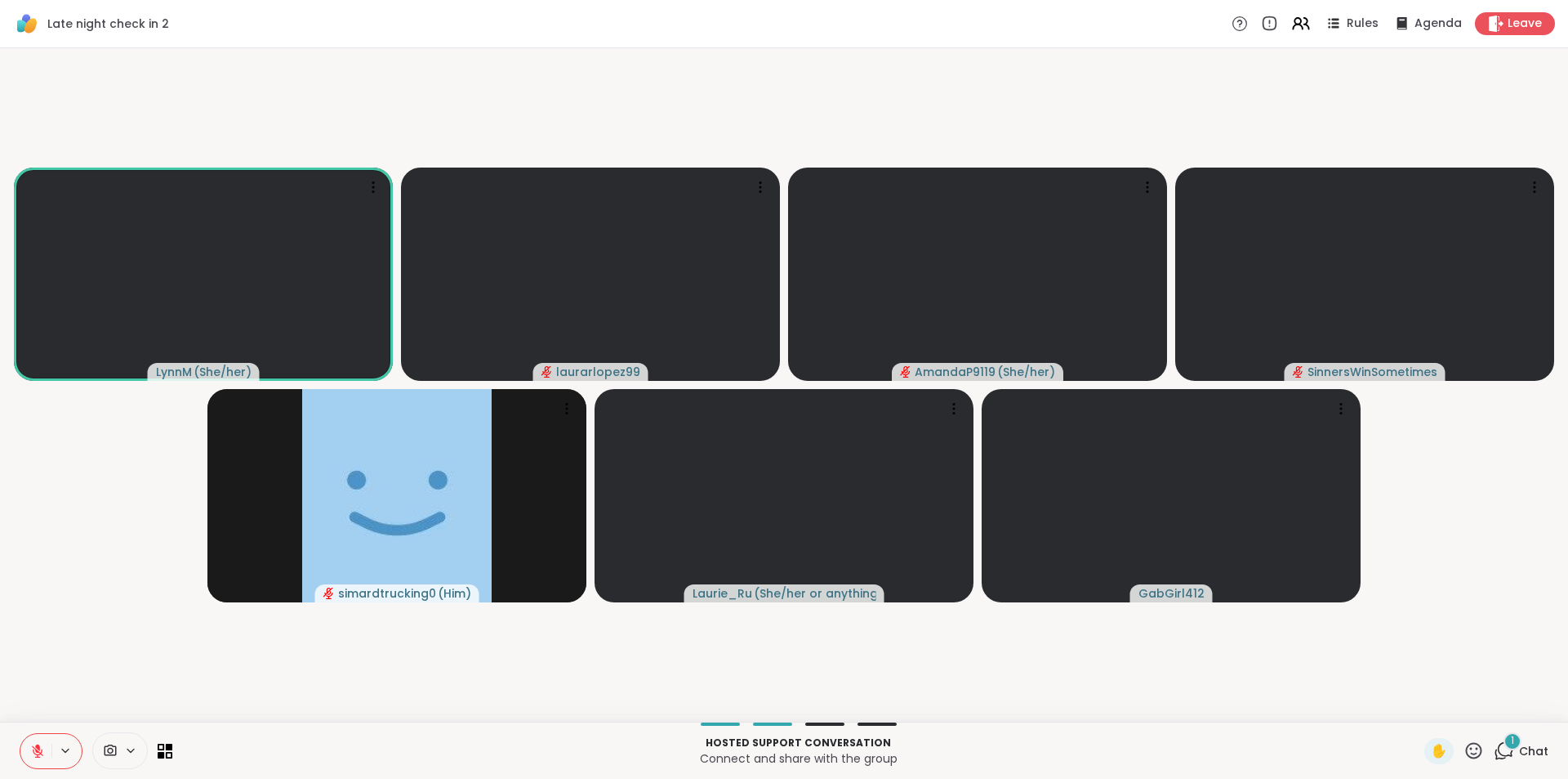
click at [37, 750] on icon at bounding box center [38, 750] width 11 height 11
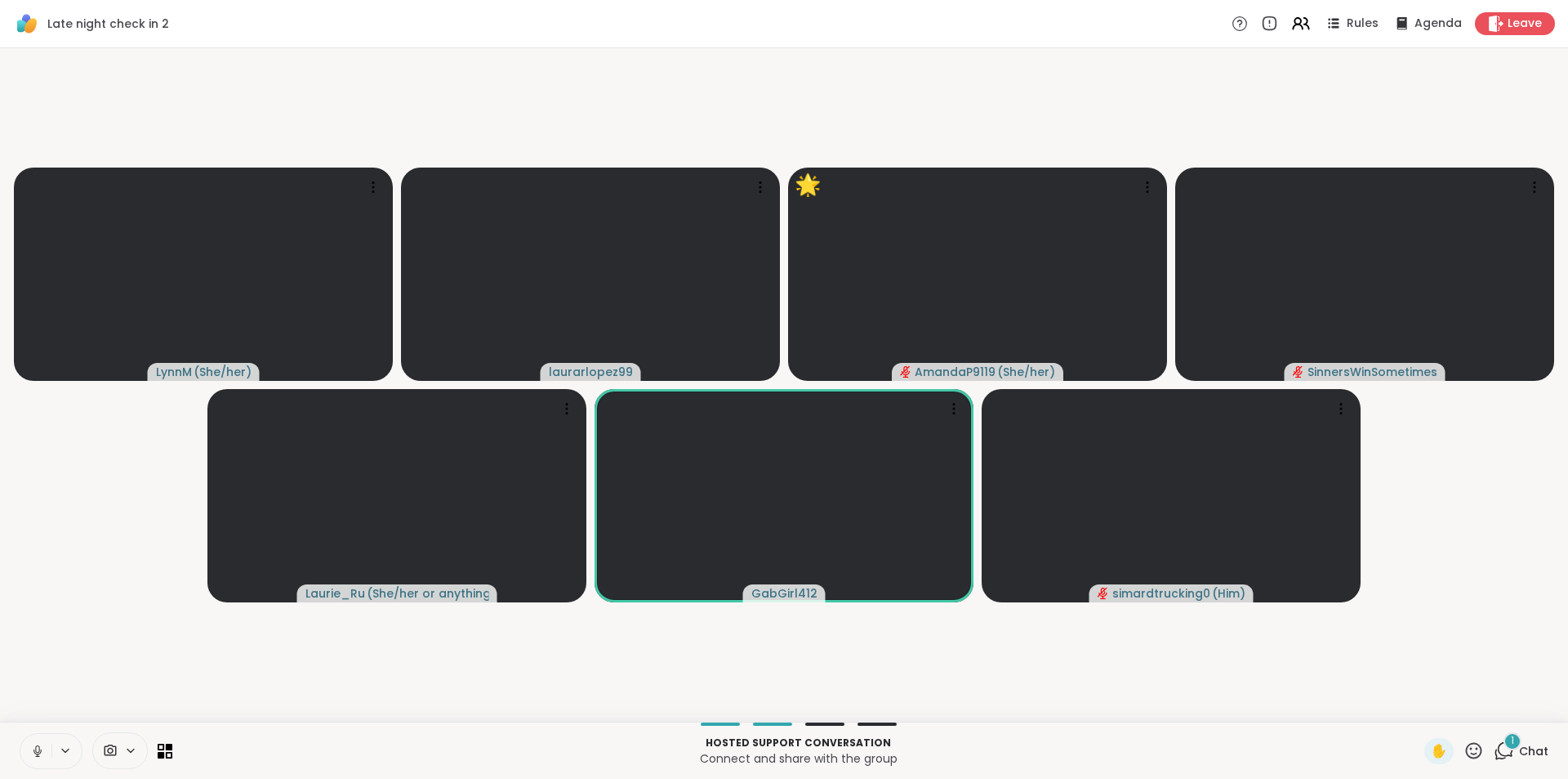
click at [36, 760] on button at bounding box center [35, 750] width 31 height 34
click at [42, 744] on icon at bounding box center [37, 750] width 14 height 14
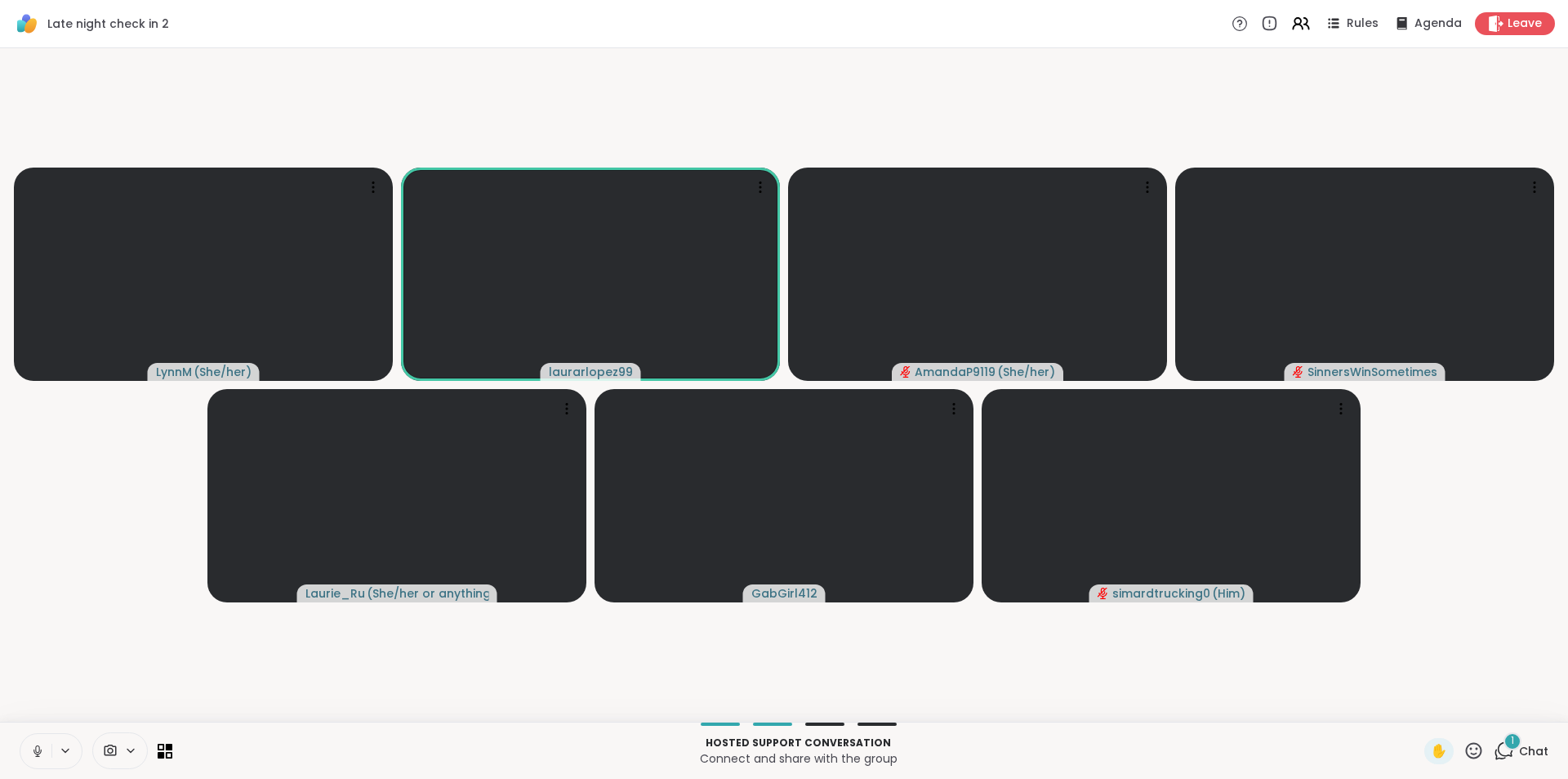
click at [26, 755] on button at bounding box center [35, 750] width 31 height 34
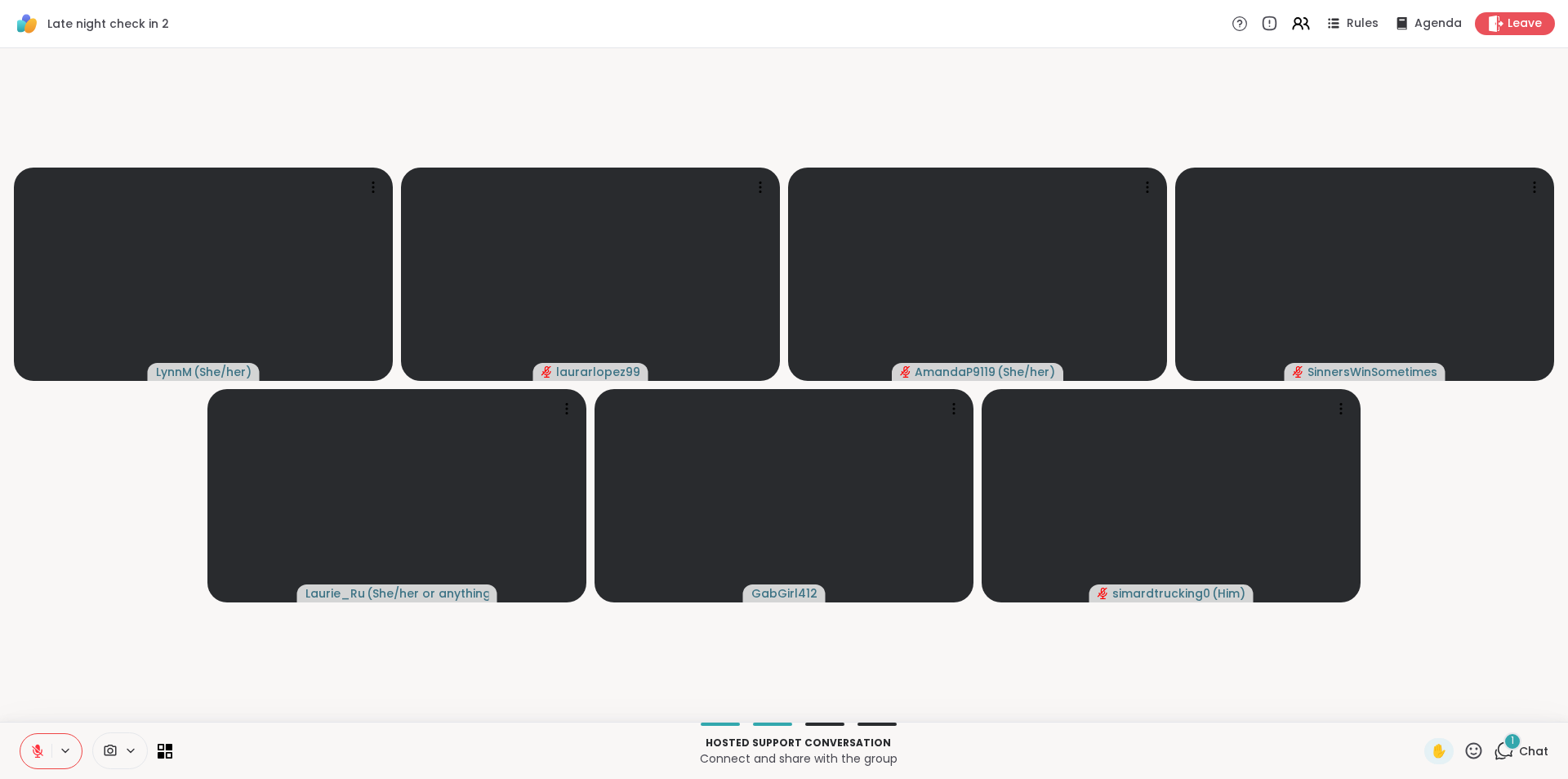
click at [26, 755] on button at bounding box center [35, 750] width 31 height 34
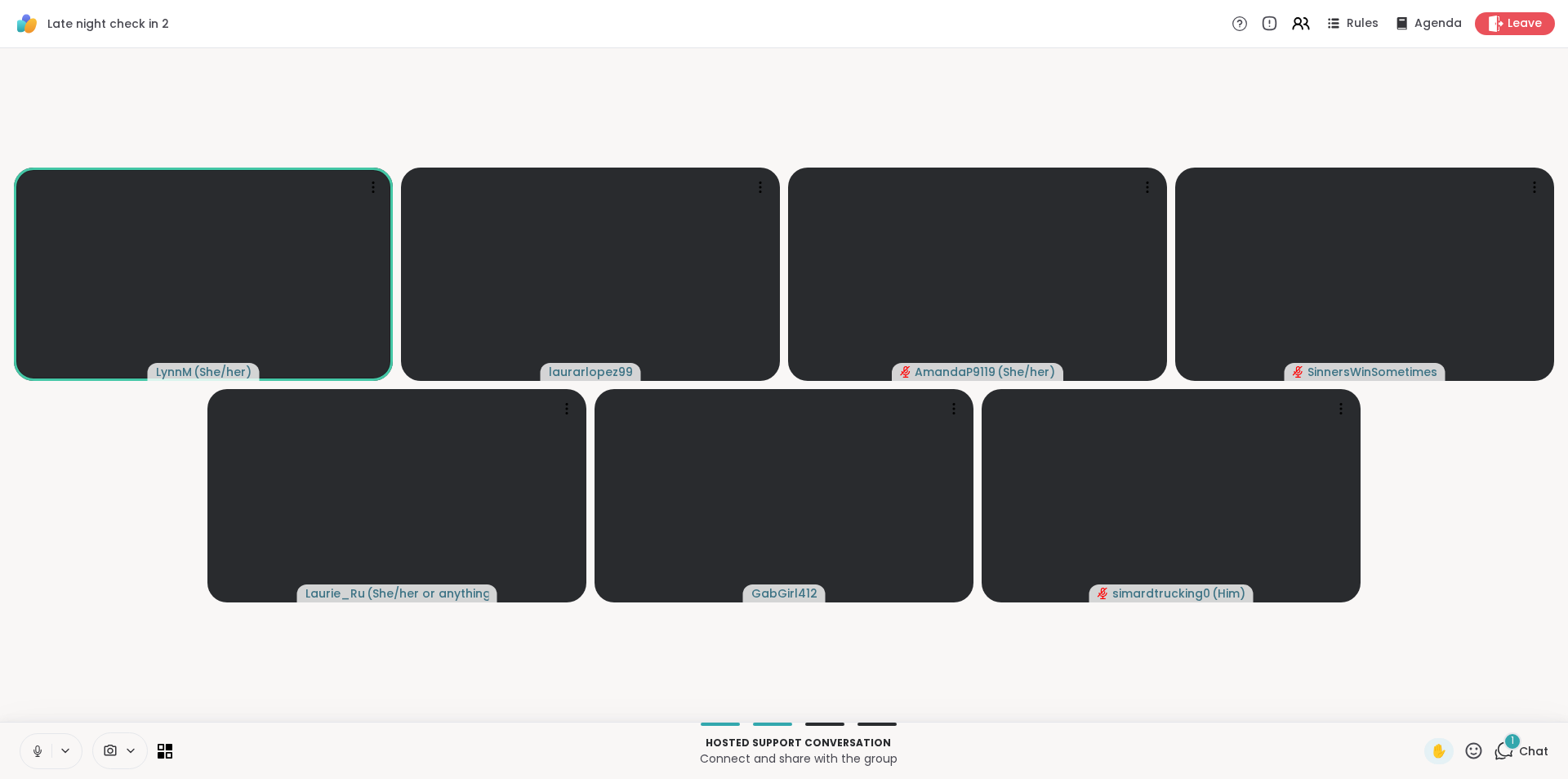
click at [28, 750] on button at bounding box center [35, 750] width 31 height 34
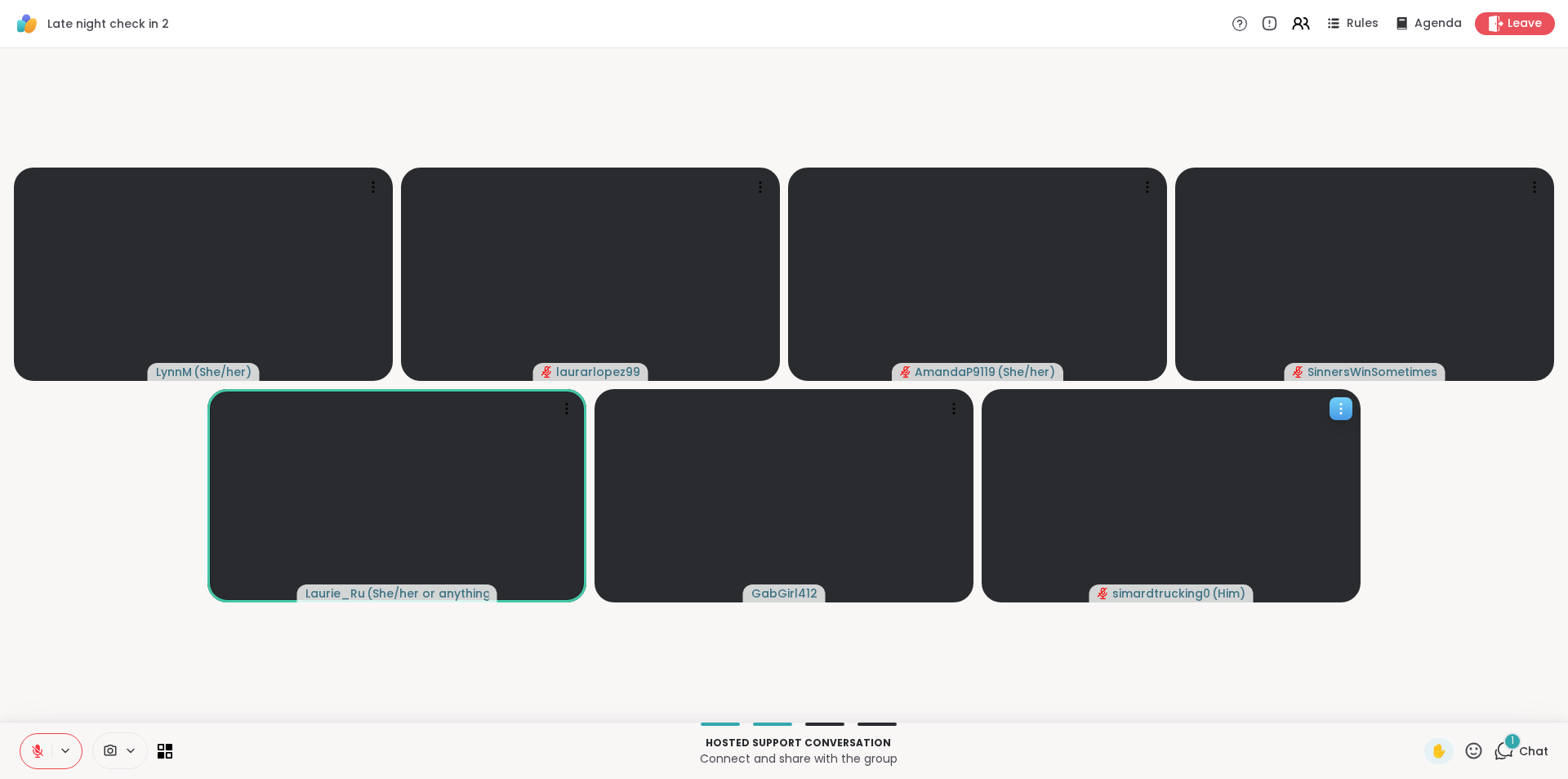
click at [1201, 548] on video at bounding box center [1171, 495] width 379 height 213
click at [1226, 657] on video-player-container "LynnM ( She/her ) laurarlopez99 AmandaP9119 ( She/her ) SinnersWinSometimes Lau…" at bounding box center [784, 385] width 1548 height 660
click at [1339, 416] on icon at bounding box center [1340, 408] width 16 height 16
click at [1444, 527] on video-player-container "LynnM ( She/her ) laurarlopez99 AmandaP9119 ( She/her ) SinnersWinSometimes Lau…" at bounding box center [784, 385] width 1548 height 660
click at [1162, 537] on video at bounding box center [1171, 495] width 379 height 213
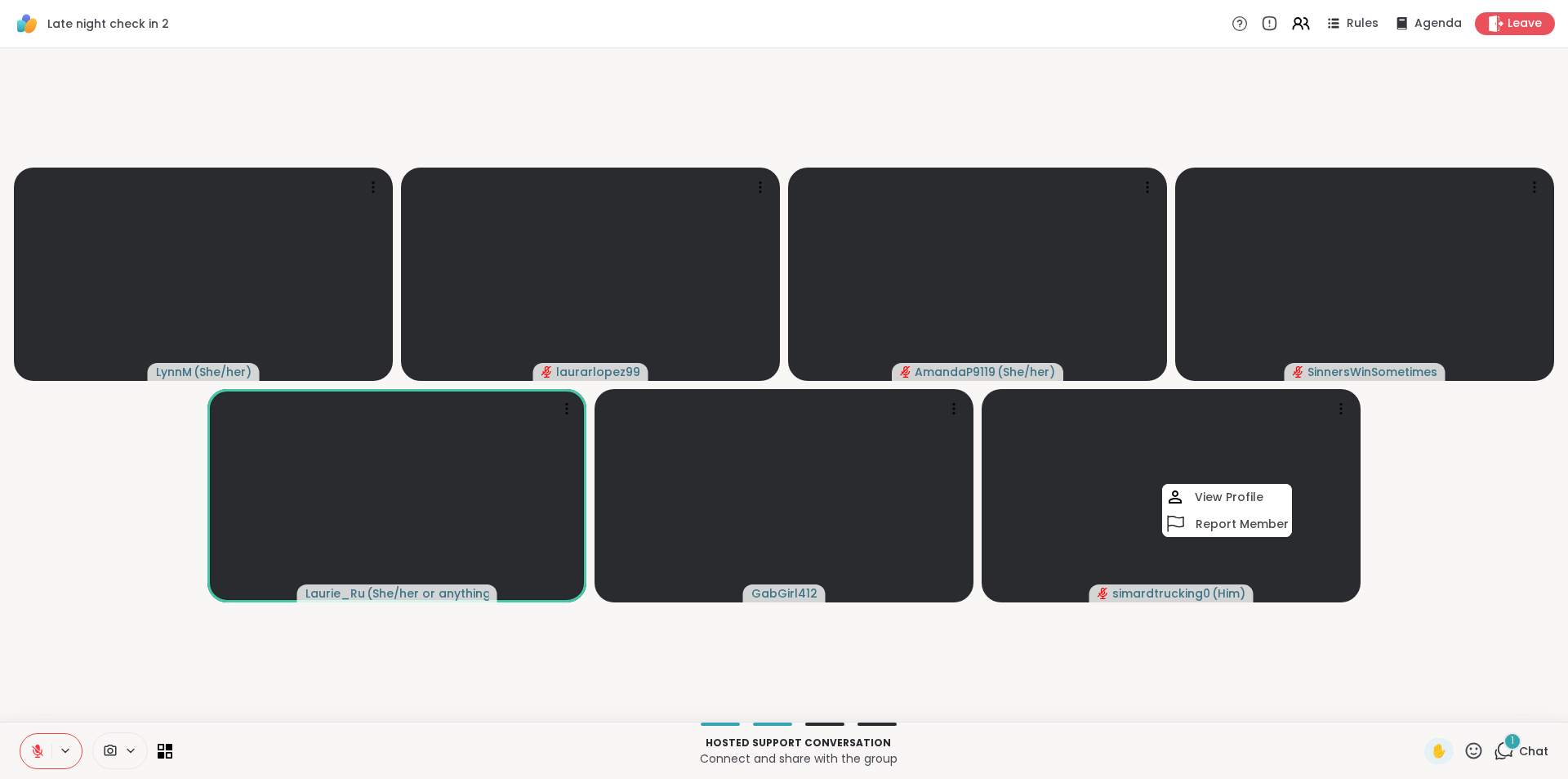
click at [1243, 667] on video-player-container "LynnM ( She/her ) laurarlopez99 AmandaP9119 ( She/her ) SinnersWinSometimes Lau…" at bounding box center [784, 385] width 1548 height 660
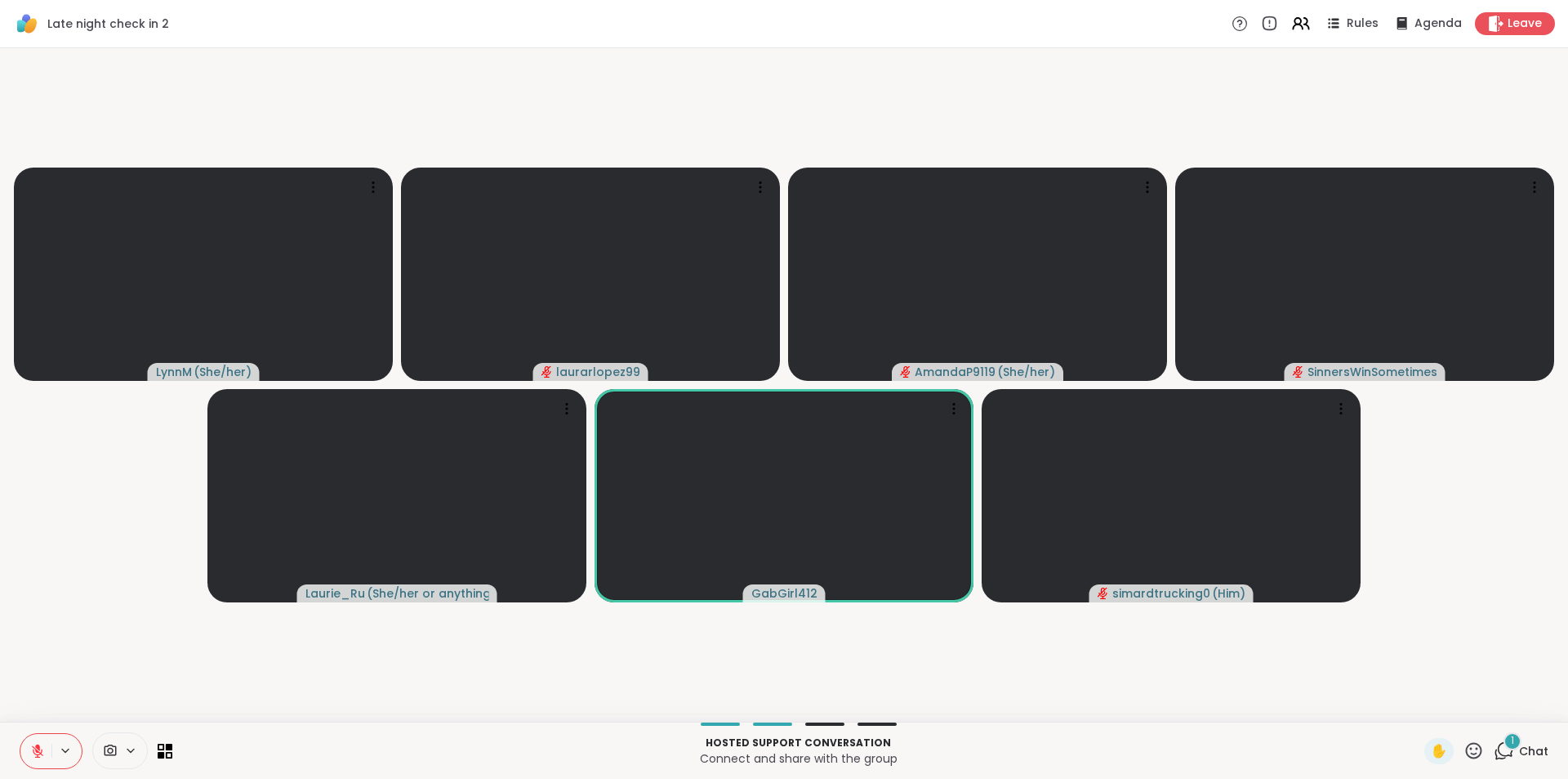
click at [32, 749] on icon at bounding box center [37, 750] width 14 height 14
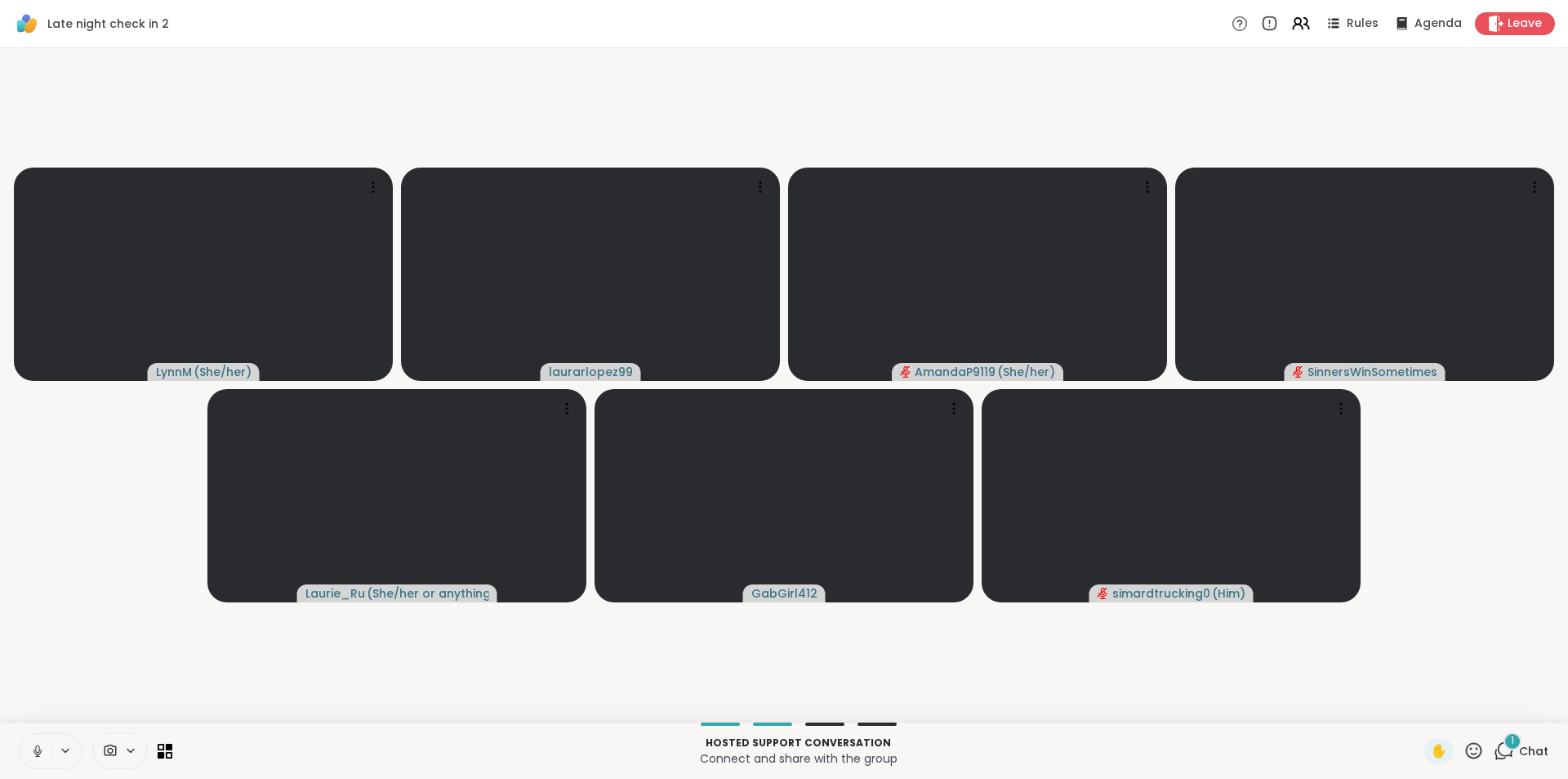
click at [37, 738] on button at bounding box center [35, 750] width 31 height 34
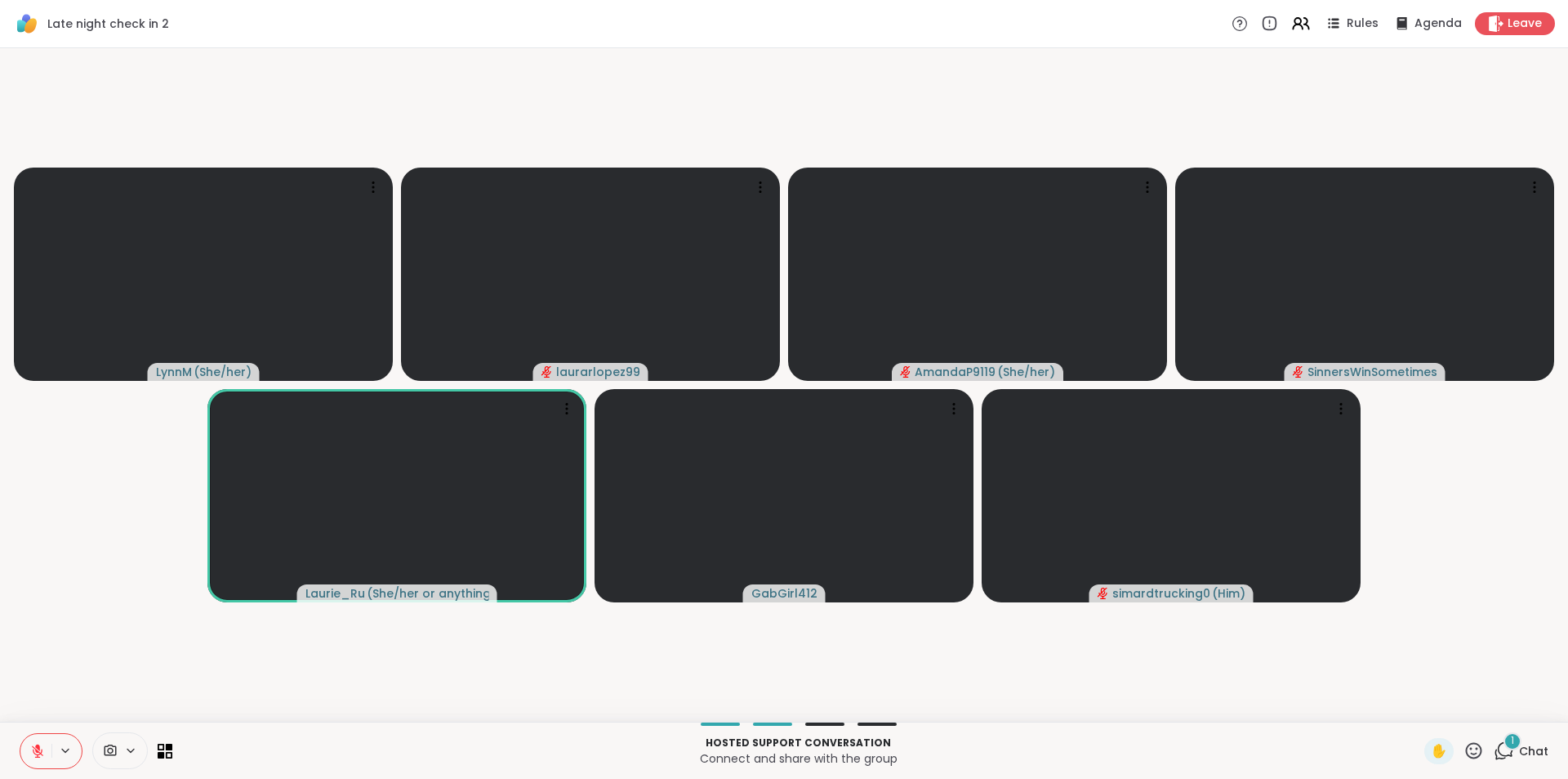
click at [33, 745] on icon at bounding box center [37, 750] width 14 height 14
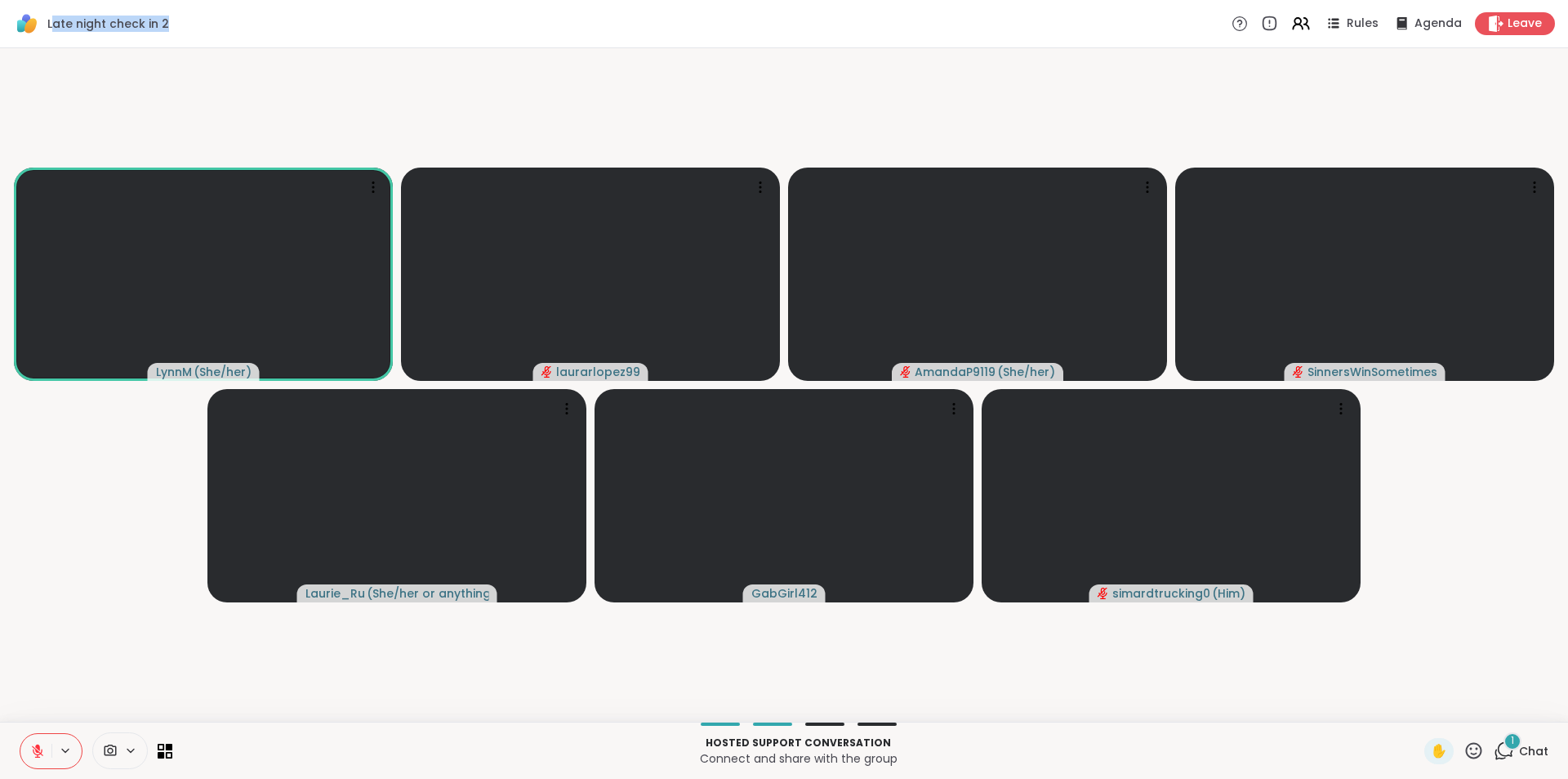
drag, startPoint x: 50, startPoint y: 22, endPoint x: 164, endPoint y: 20, distance: 114.0
click at [164, 20] on span "Late night check in 2" at bounding box center [108, 23] width 122 height 16
click at [351, 122] on video-player-container "LynnM ( She/her ) laurarlopez99 AmandaP9119 ( She/her ) SinnersWinSometimes Lau…" at bounding box center [784, 385] width 1548 height 660
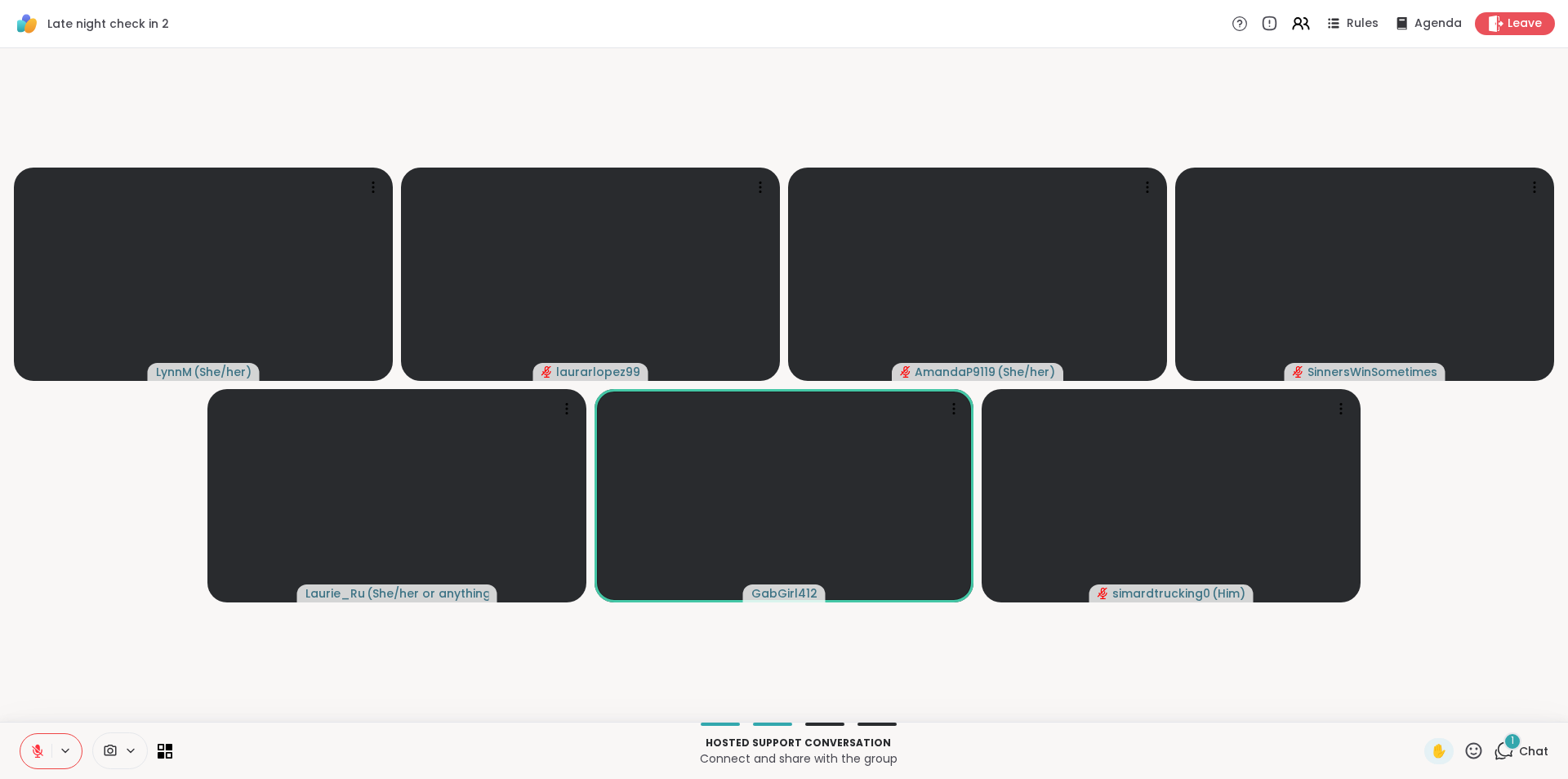
click at [28, 755] on button at bounding box center [35, 750] width 31 height 34
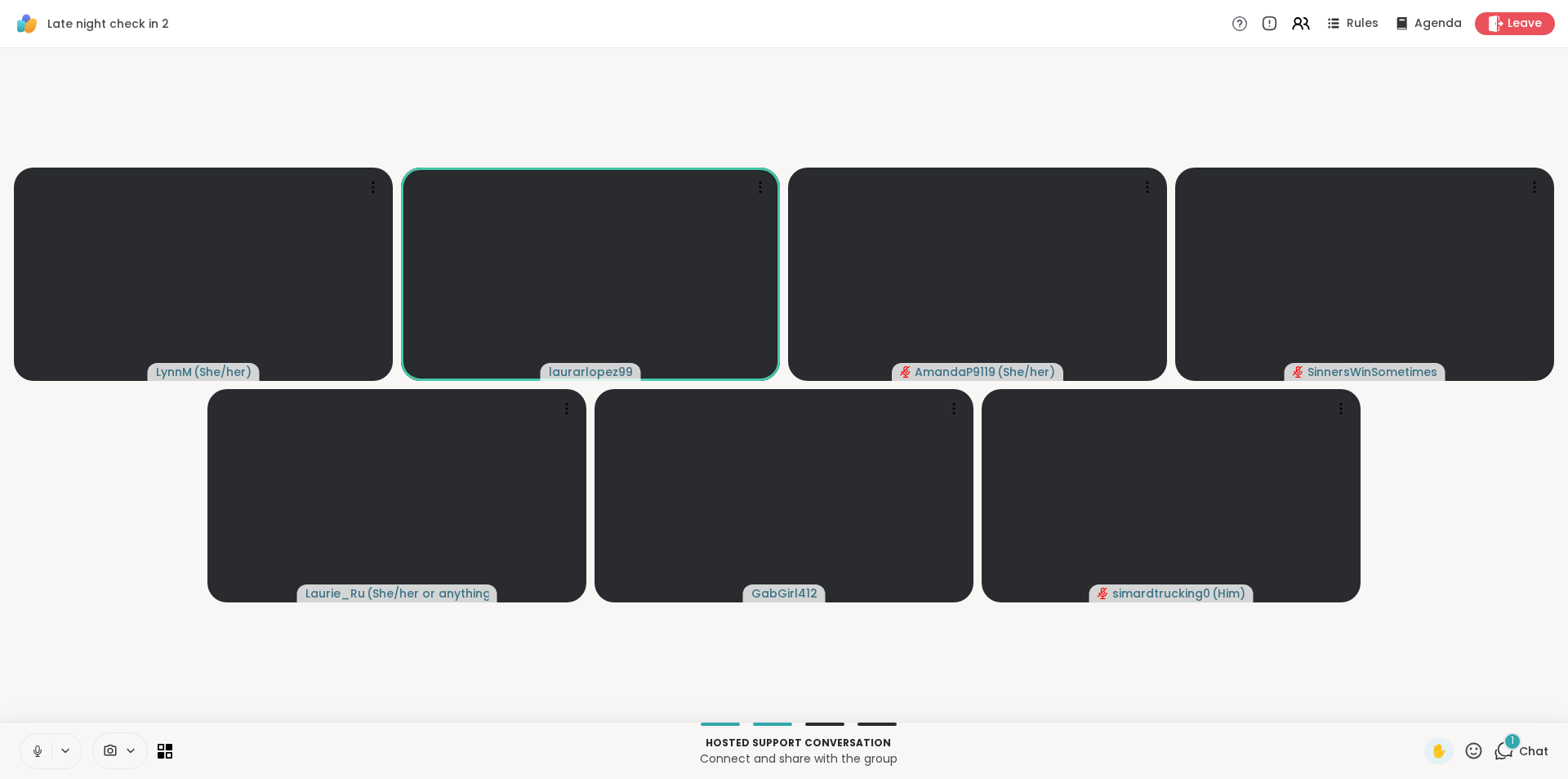
click at [32, 739] on button at bounding box center [35, 750] width 31 height 34
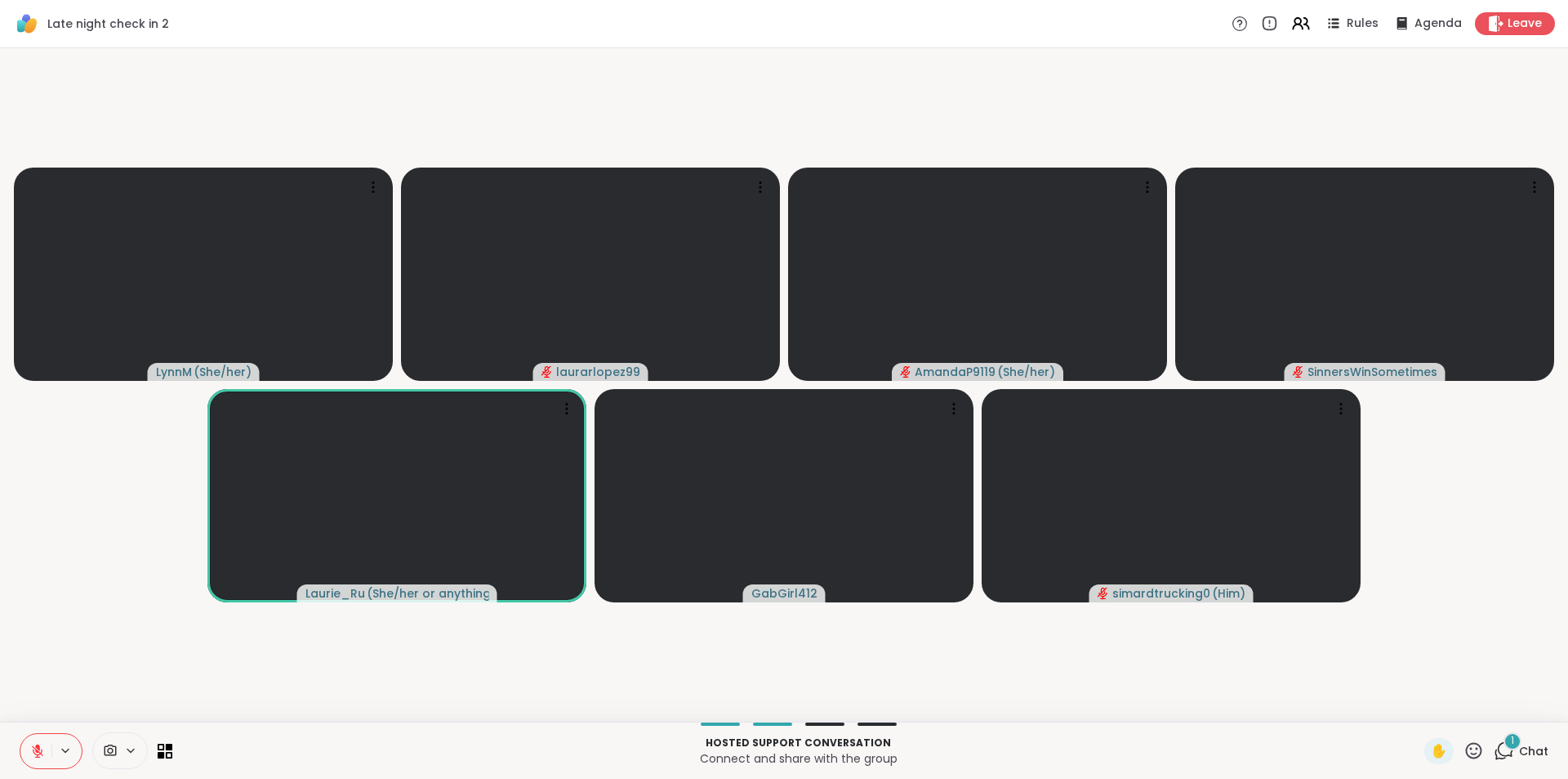
click at [32, 739] on button at bounding box center [35, 750] width 31 height 34
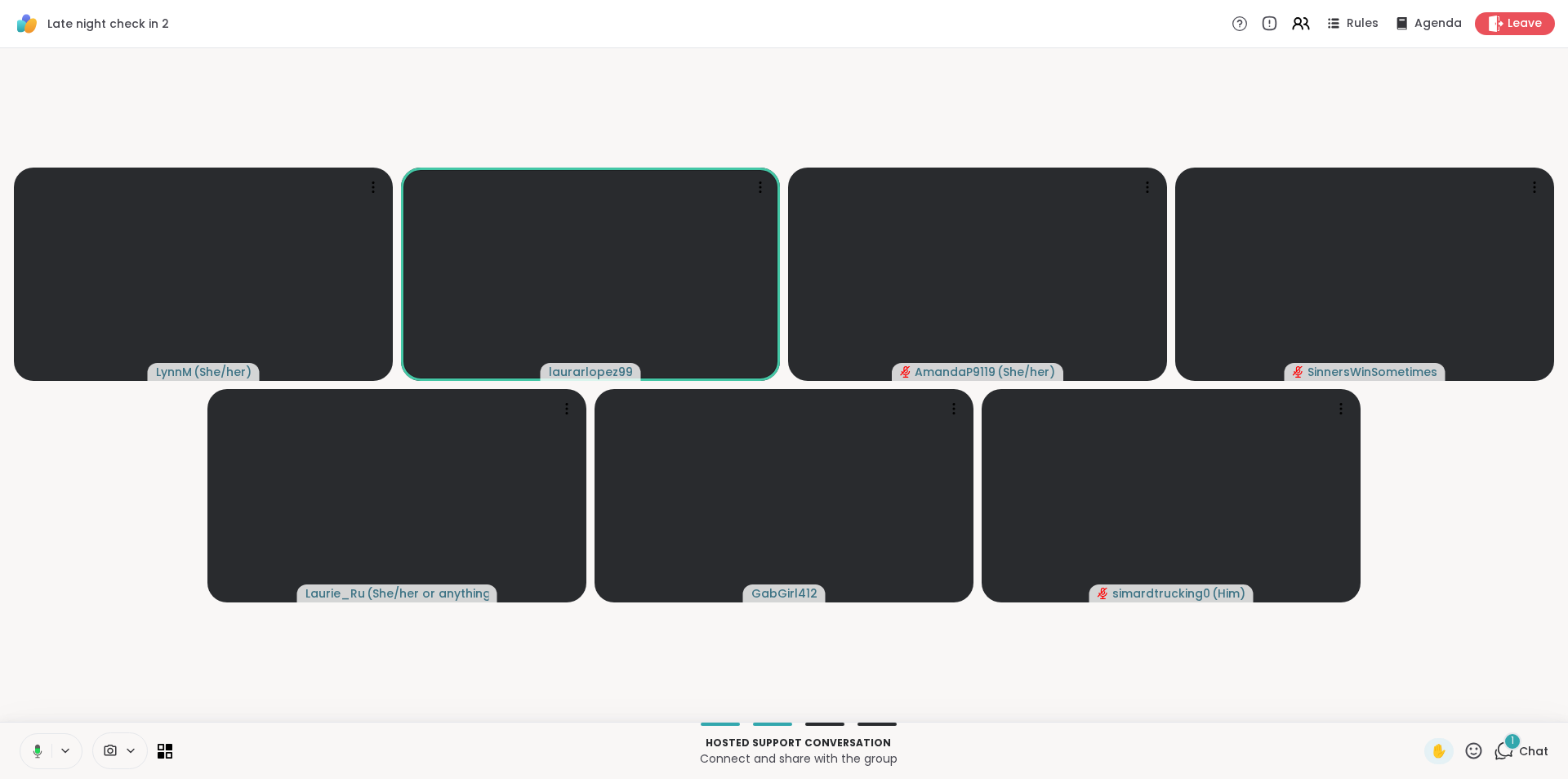
click at [32, 739] on button at bounding box center [34, 750] width 33 height 34
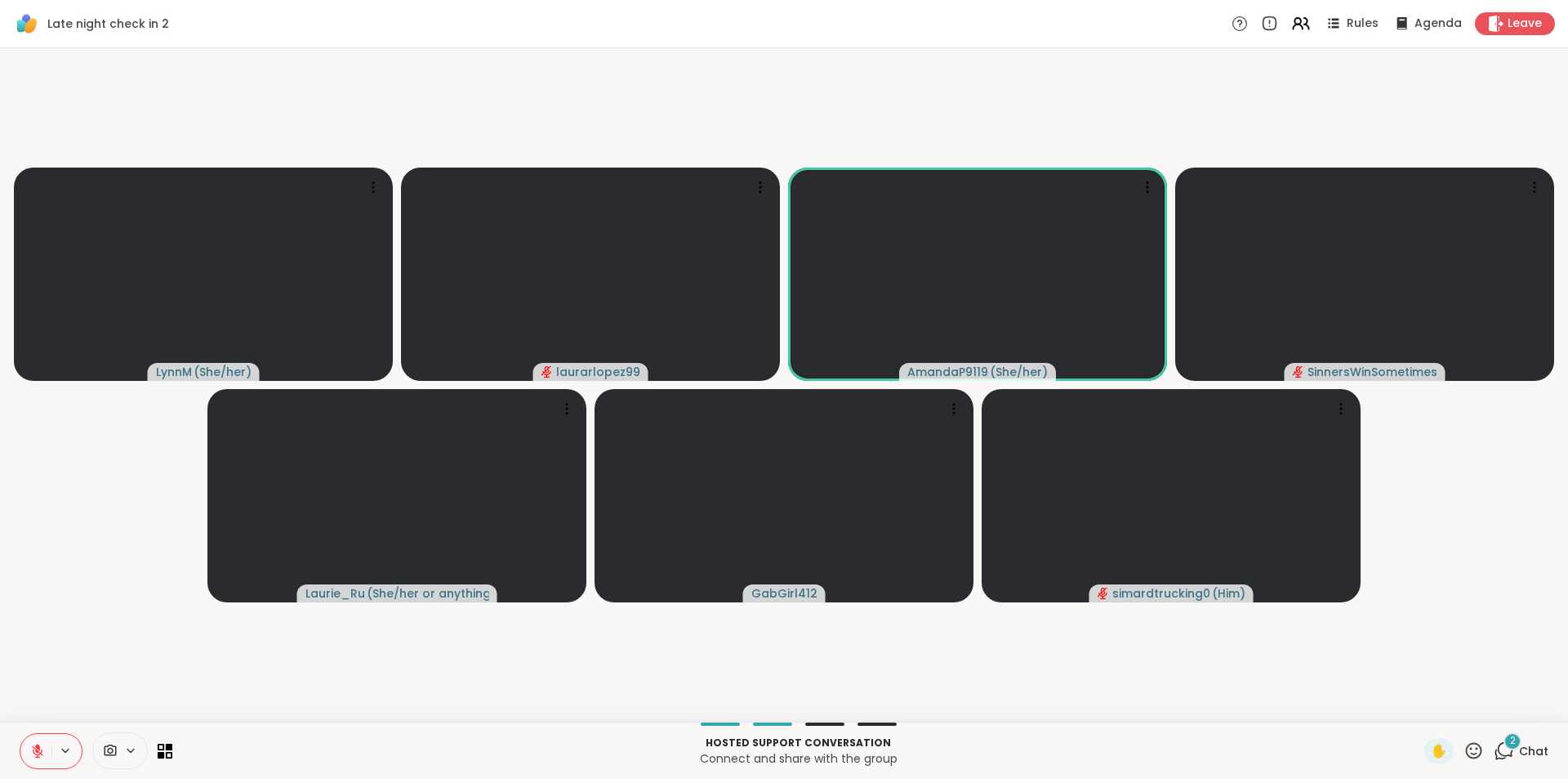
click at [27, 744] on button at bounding box center [35, 750] width 31 height 34
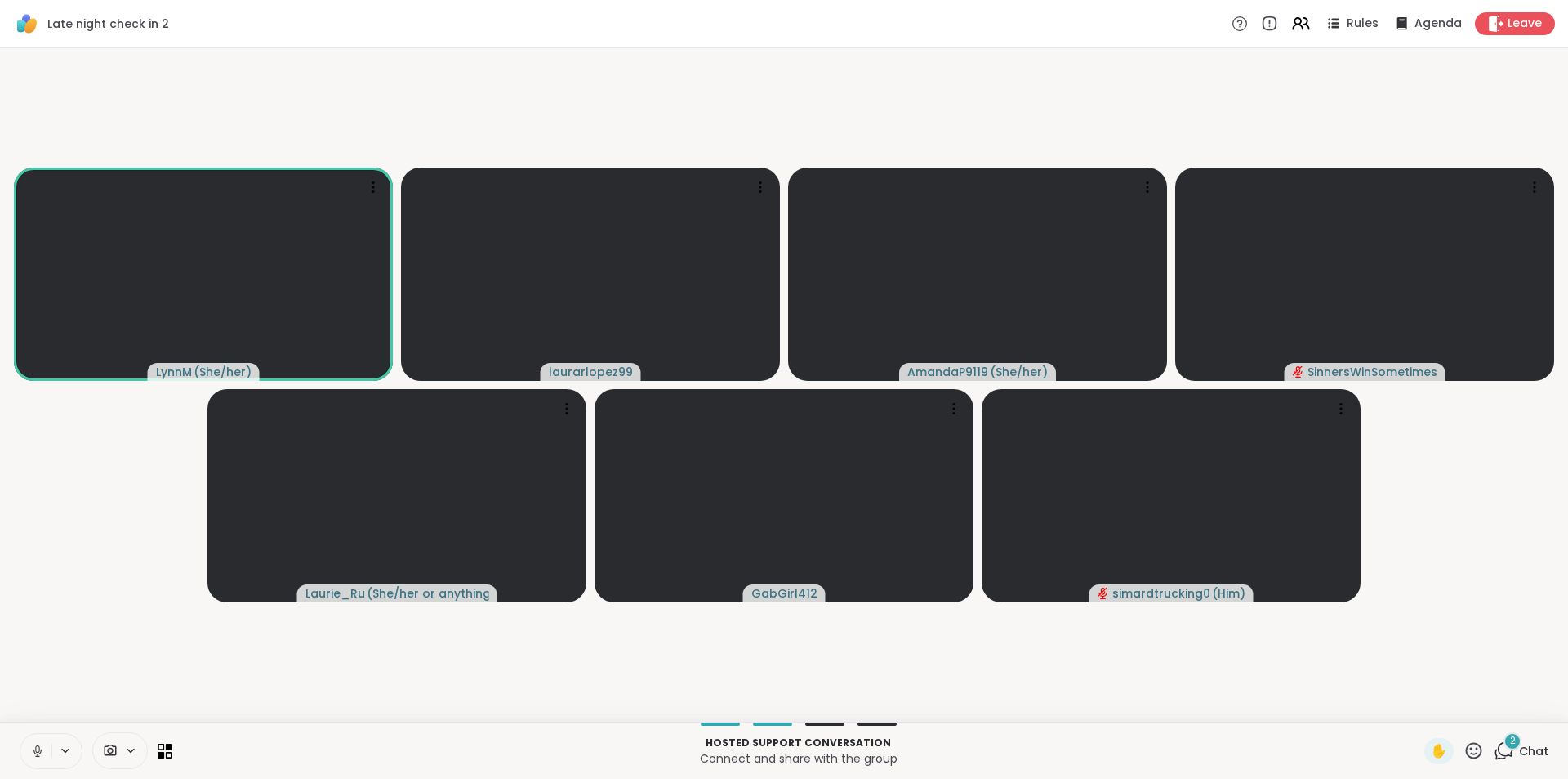
click at [29, 745] on button at bounding box center [35, 750] width 31 height 34
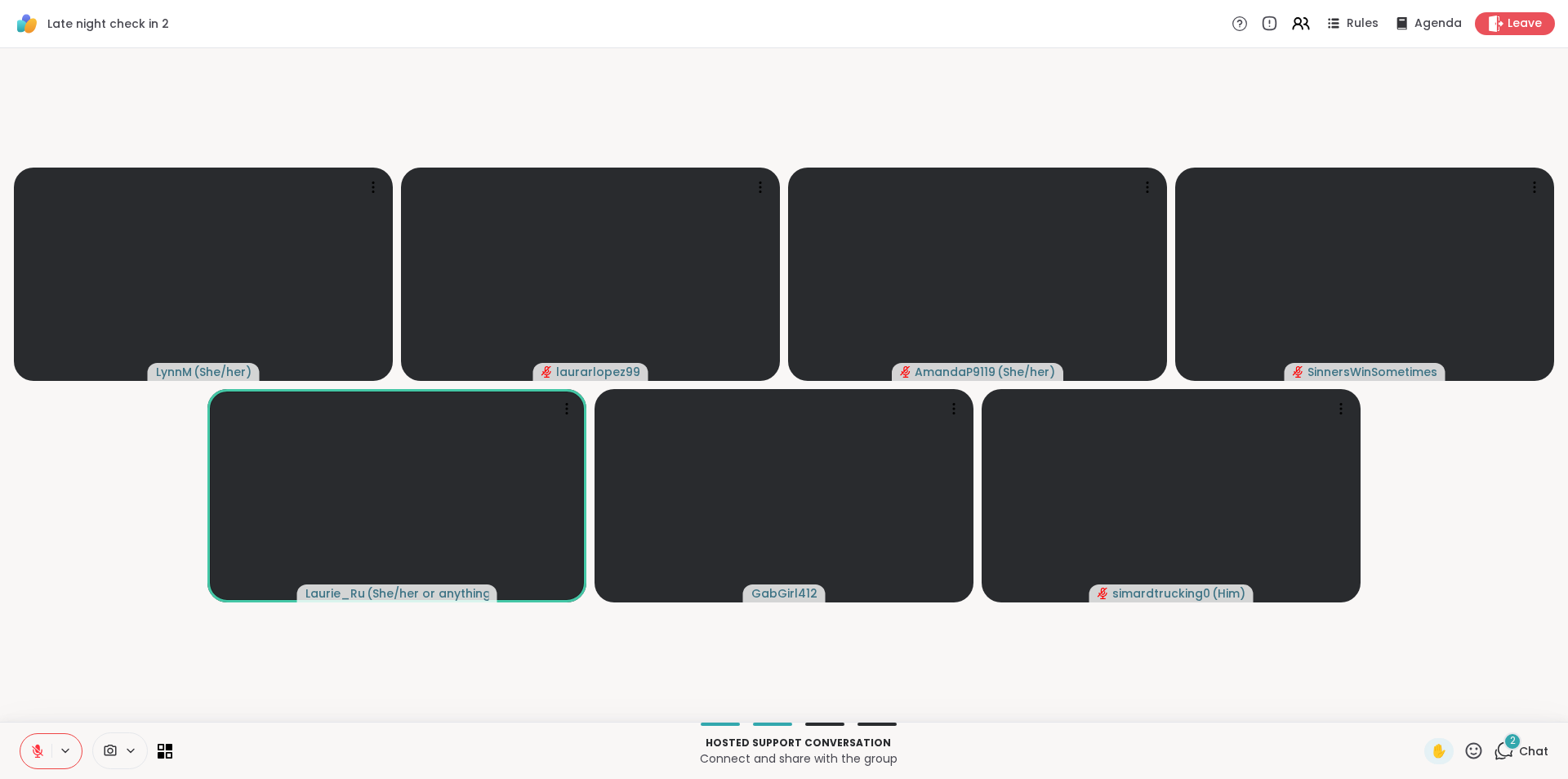
click at [44, 744] on icon at bounding box center [37, 750] width 14 height 14
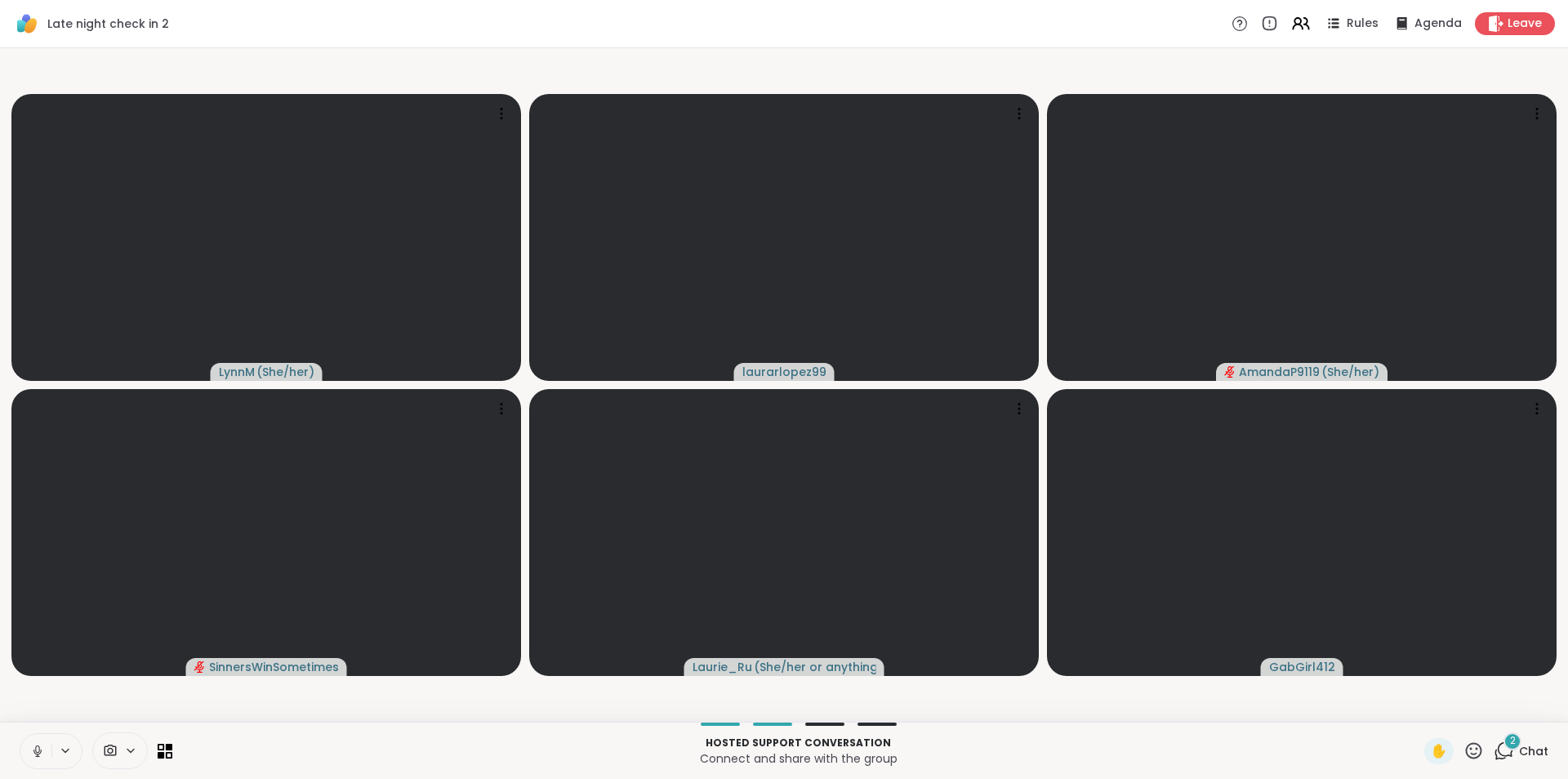
click at [44, 742] on button at bounding box center [35, 750] width 31 height 34
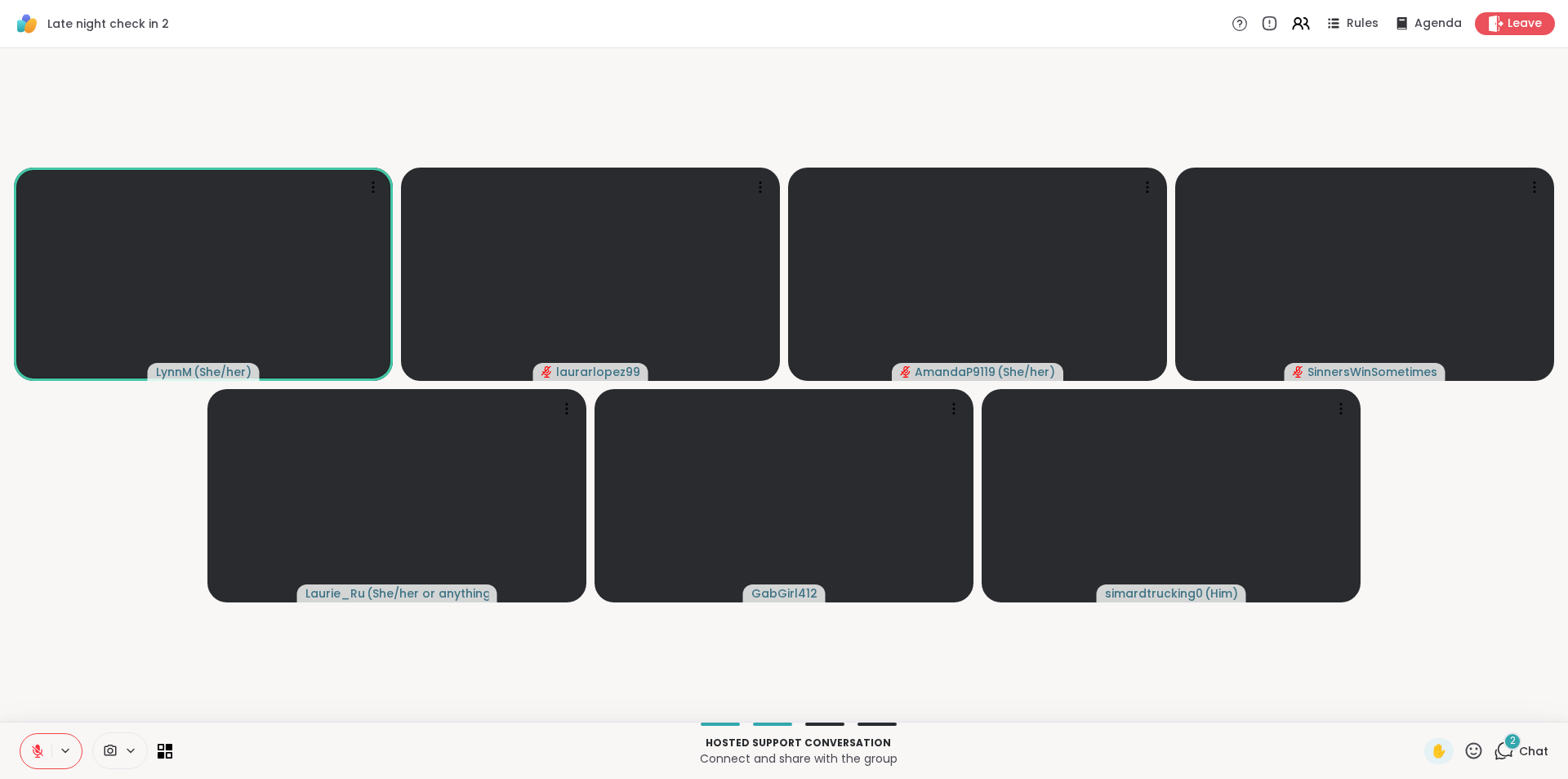
click at [35, 757] on icon at bounding box center [37, 750] width 14 height 14
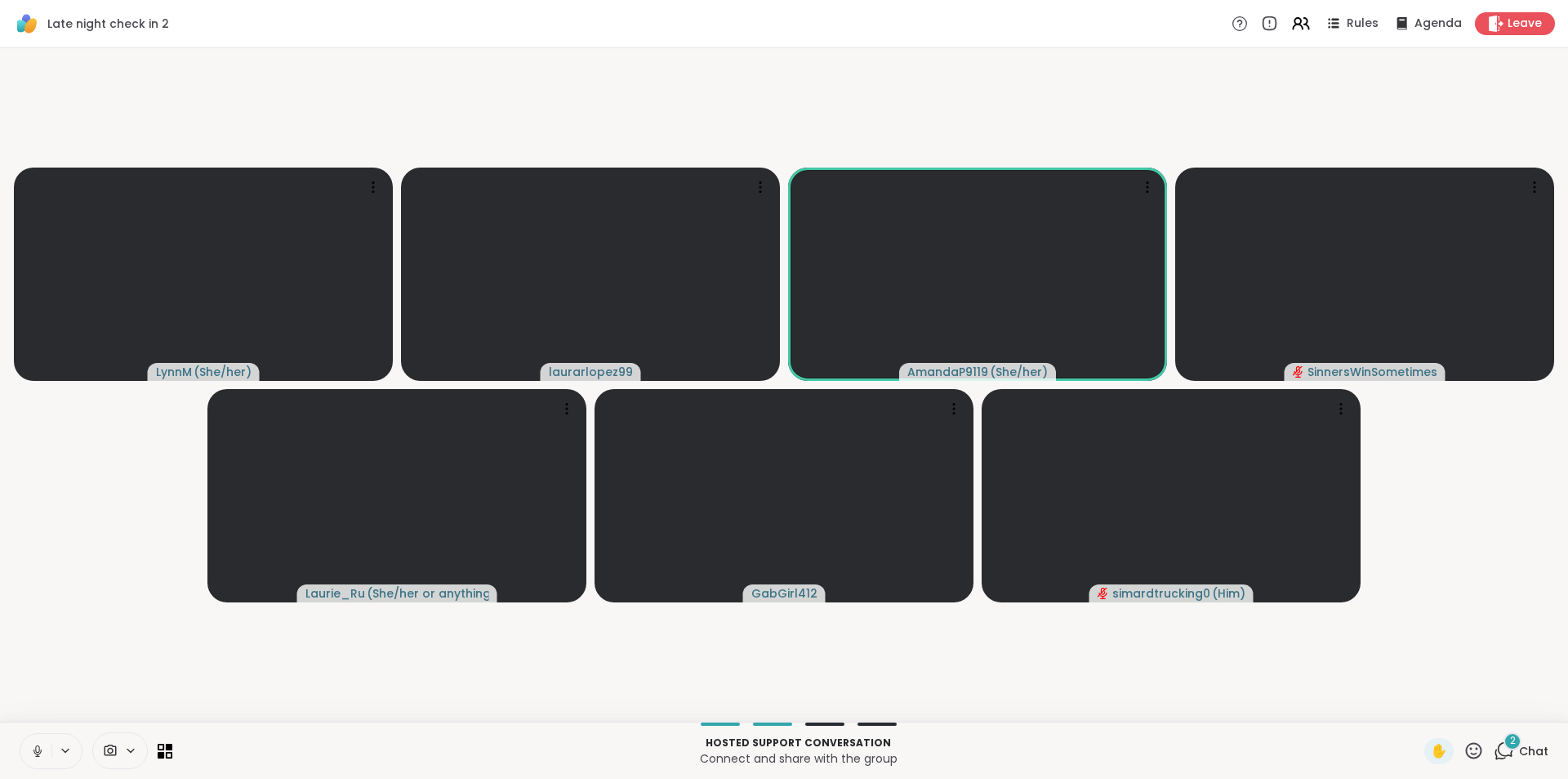
click at [41, 761] on button at bounding box center [35, 750] width 31 height 34
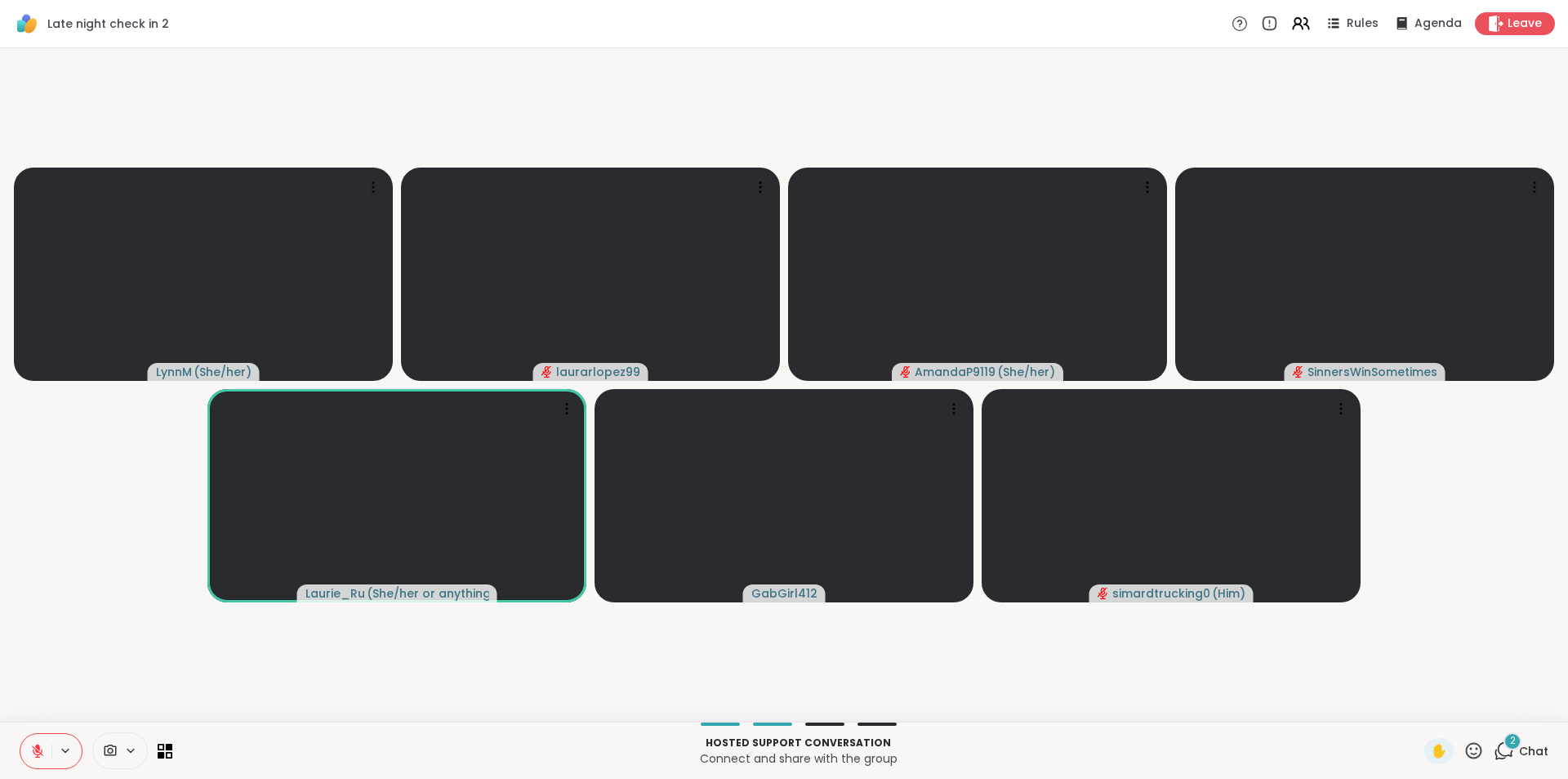
click at [40, 761] on button at bounding box center [35, 750] width 31 height 34
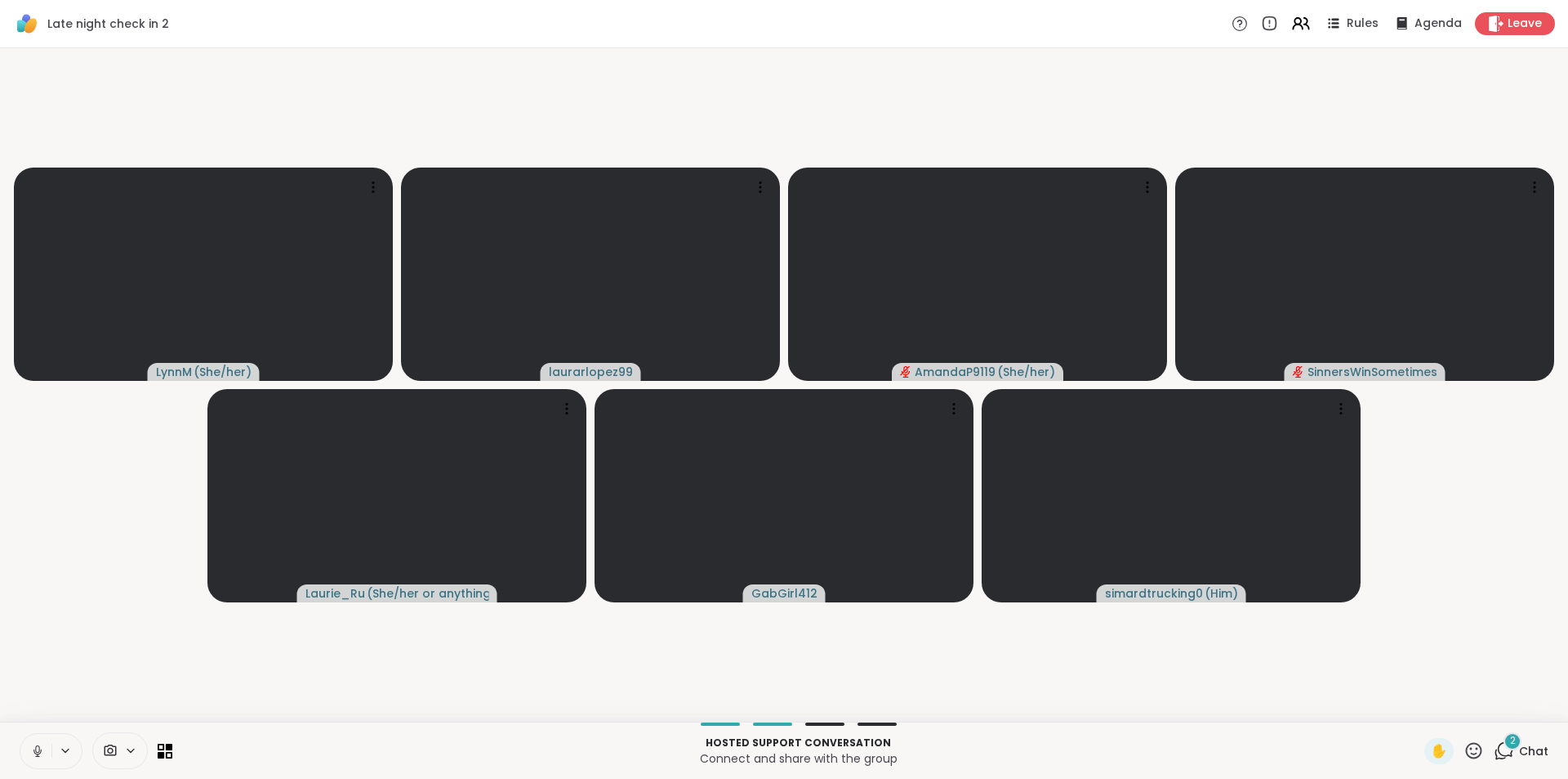
drag, startPoint x: 32, startPoint y: 49, endPoint x: 73, endPoint y: 63, distance: 43.3
click at [73, 63] on div "LynnM ( She/her ) laurarlopez99 AmandaP9119 ( She/her ) SinnersWinSometimes Lau…" at bounding box center [784, 385] width 1568 height 674
click at [32, 755] on icon at bounding box center [37, 750] width 14 height 14
drag, startPoint x: 24, startPoint y: 394, endPoint x: 118, endPoint y: 402, distance: 94.3
click at [118, 402] on video-player-container "LynnM ( She/her ) laurarlopez99 AmandaP9119 ( She/her ) SinnersWinSometimes Lau…" at bounding box center [784, 385] width 1548 height 660
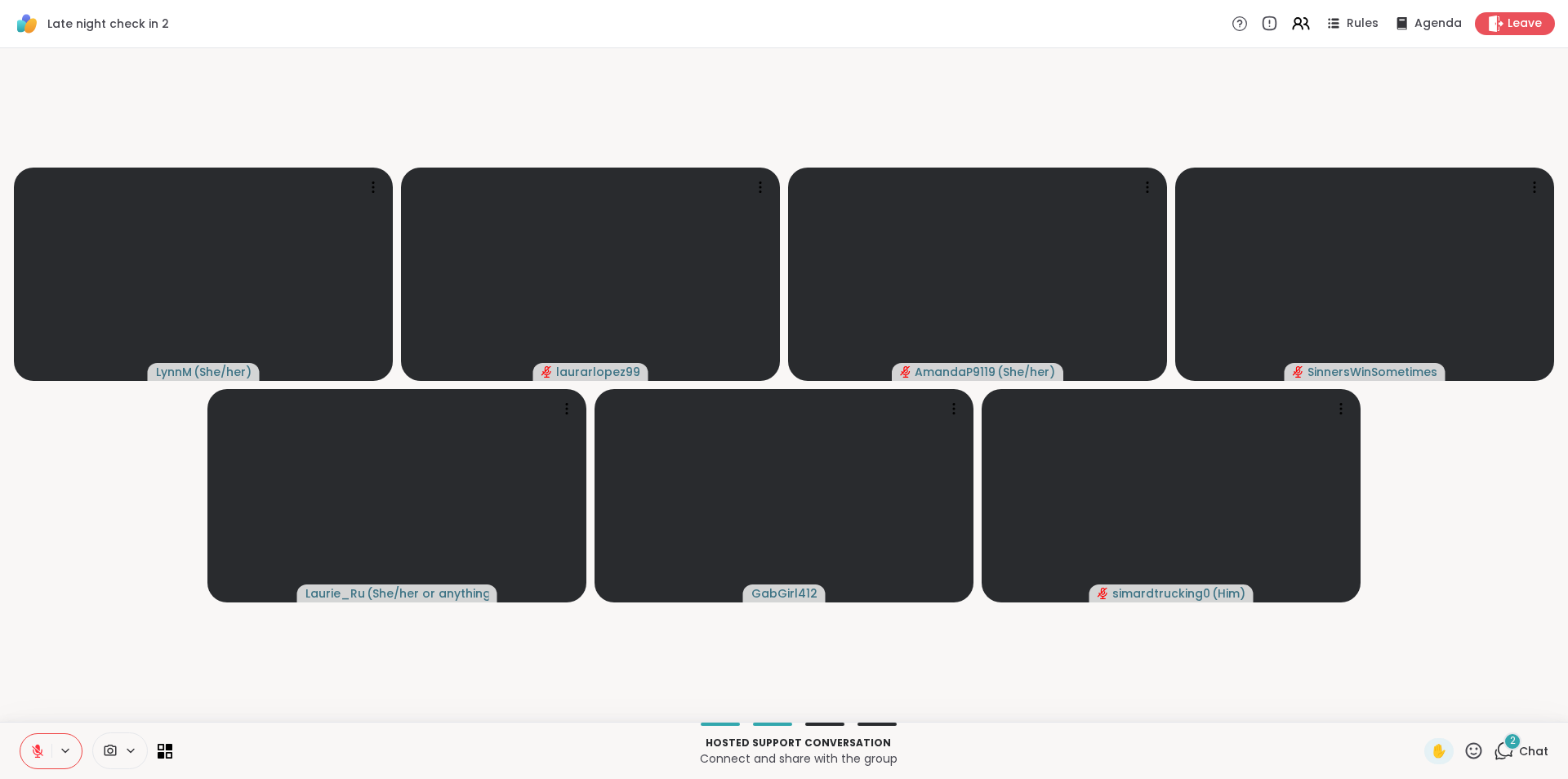
drag, startPoint x: 38, startPoint y: 130, endPoint x: 221, endPoint y: 149, distance: 184.0
click at [130, 138] on video-player-container "LynnM ( She/her ) laurarlopez99 AmandaP9119 ( She/her ) SinnersWinSometimes Lau…" at bounding box center [784, 385] width 1548 height 660
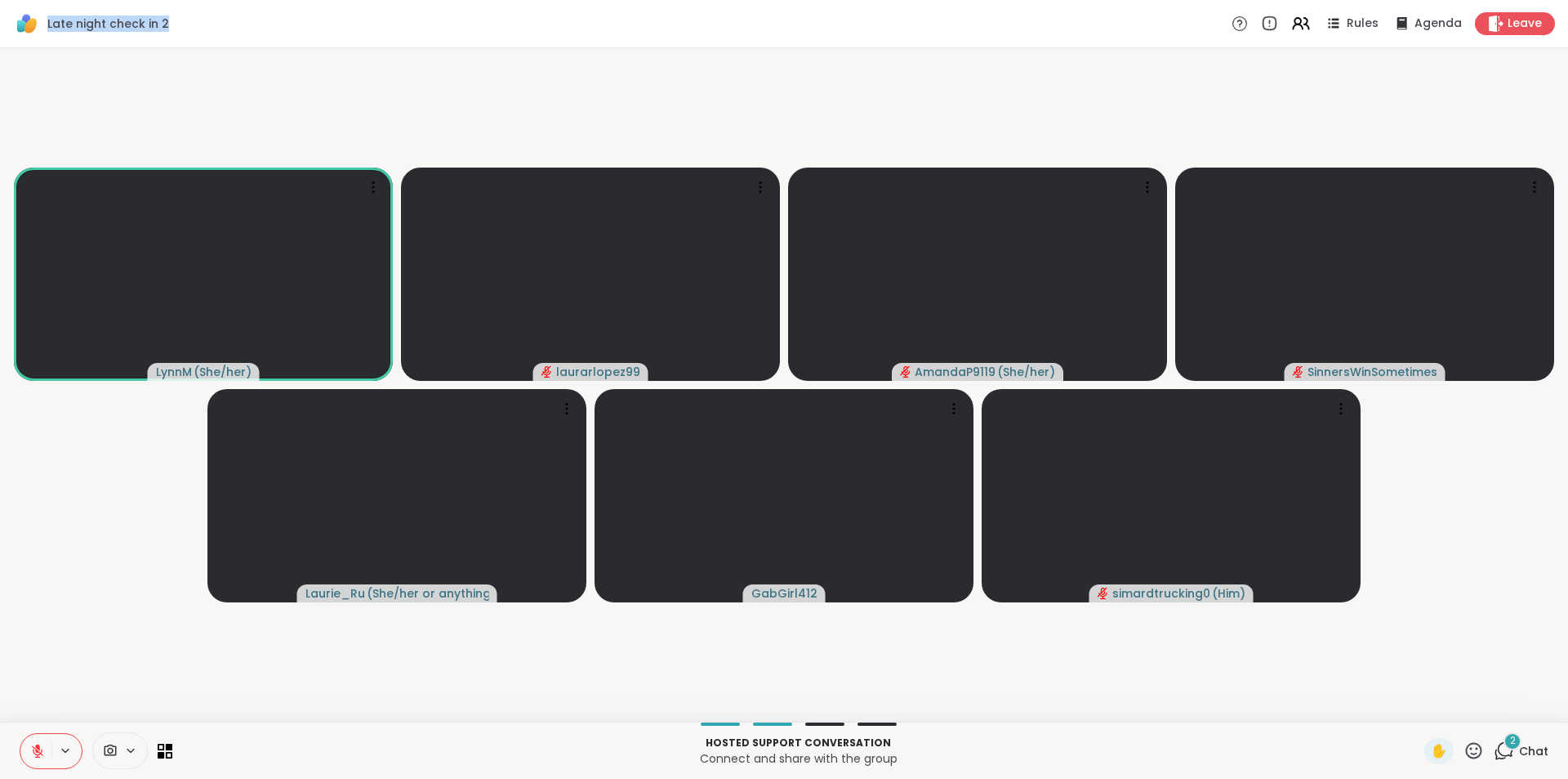
drag, startPoint x: 47, startPoint y: 24, endPoint x: 183, endPoint y: 19, distance: 136.1
click at [183, 19] on div "Late night check in 2 Rules Agenda Leave" at bounding box center [784, 24] width 1568 height 48
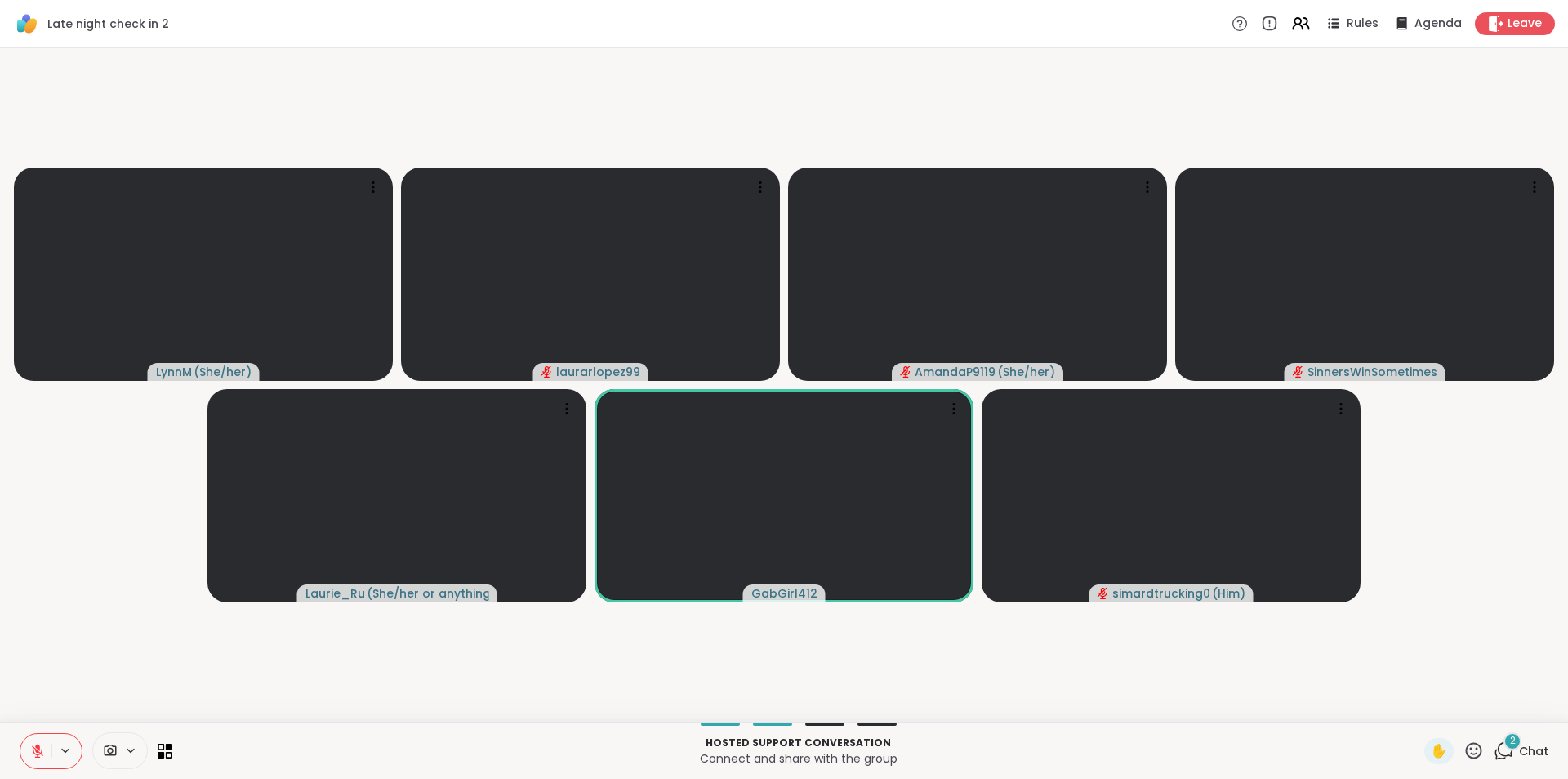
click at [187, 55] on video-player-container "LynnM ( She/her ) laurarlopez99 AmandaP9119 ( She/her ) SinnersWinSometimes Lau…" at bounding box center [784, 385] width 1548 height 660
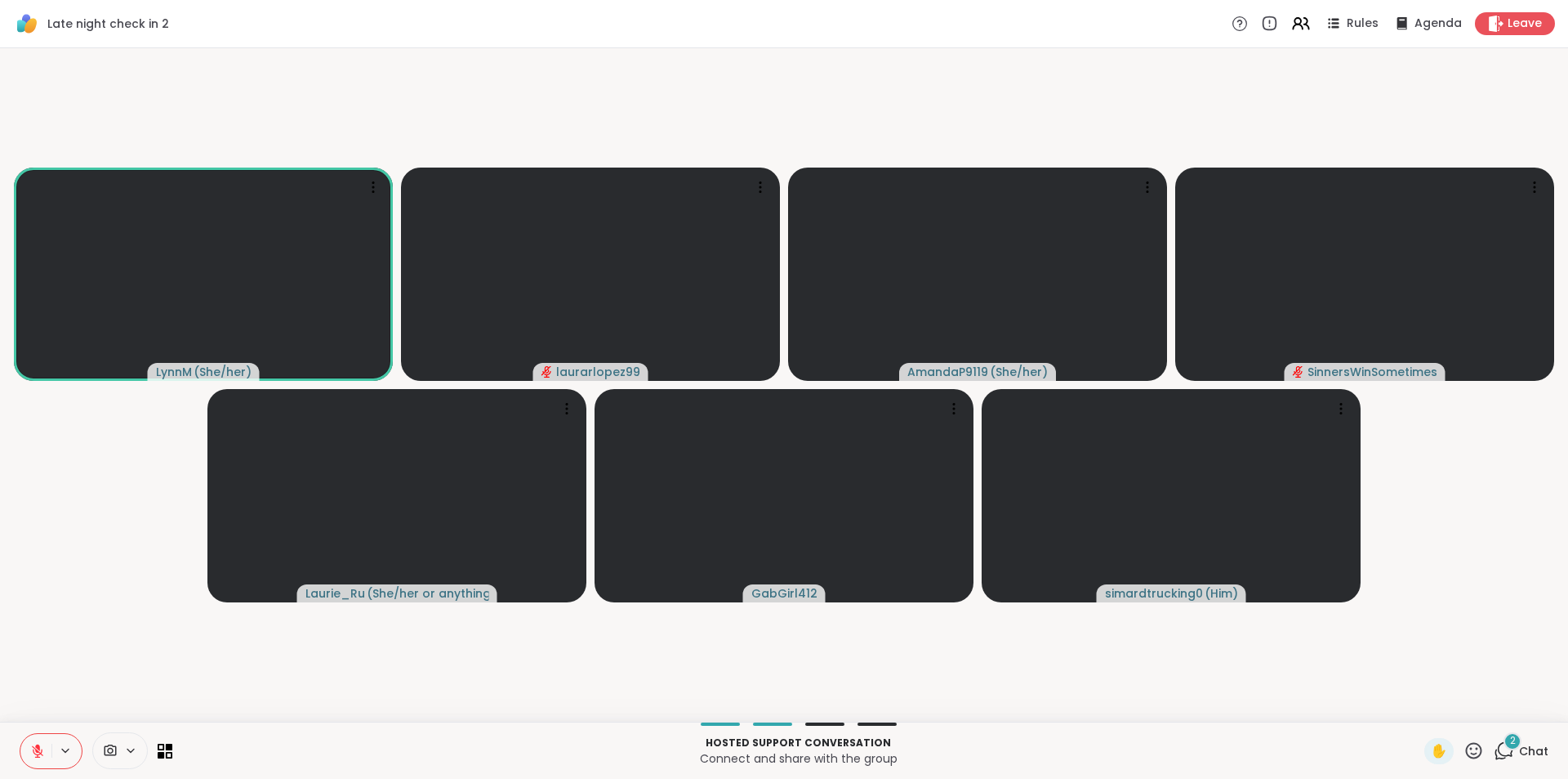
click at [36, 741] on button at bounding box center [35, 750] width 31 height 34
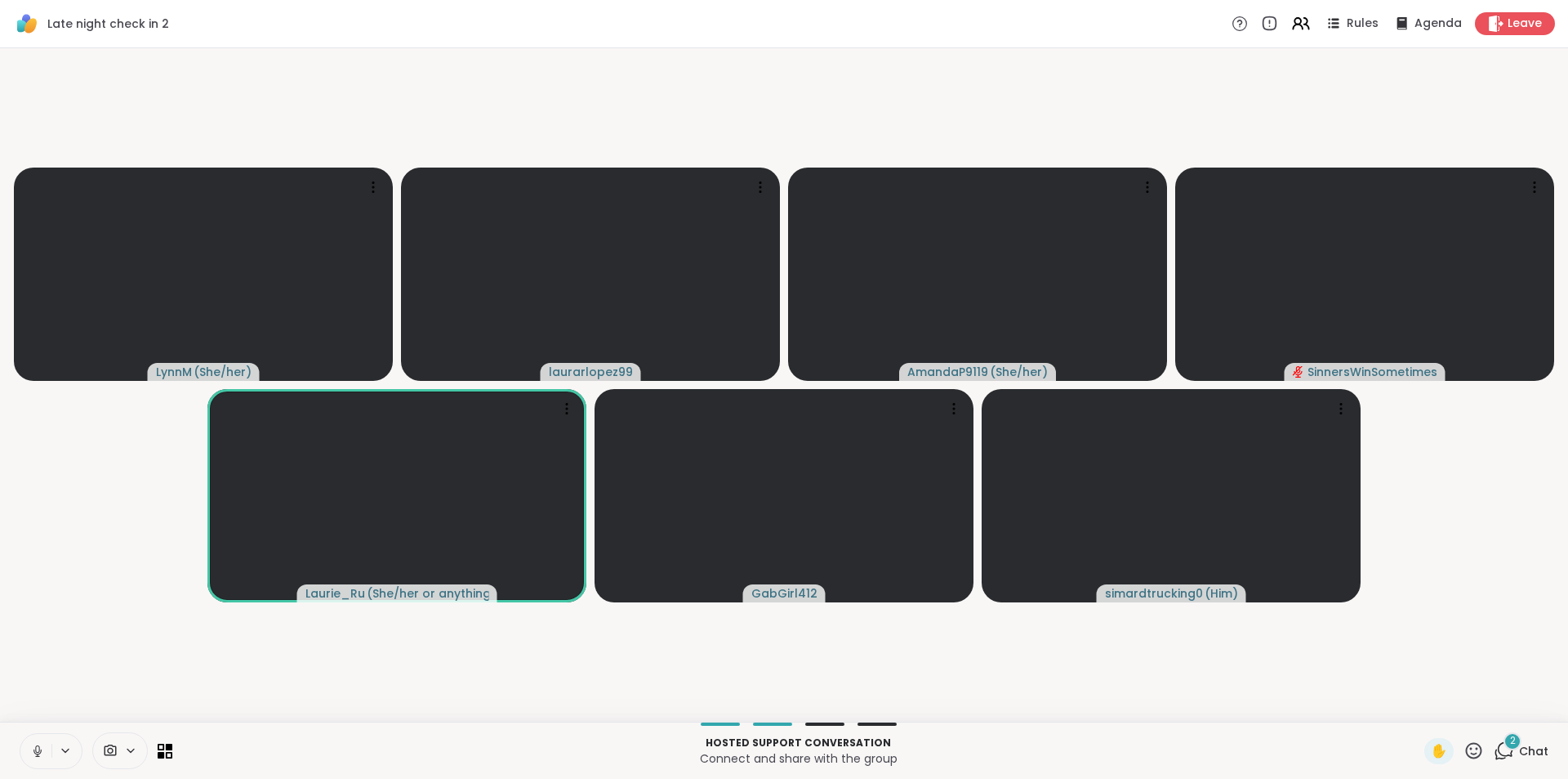
click at [32, 744] on icon at bounding box center [37, 750] width 14 height 14
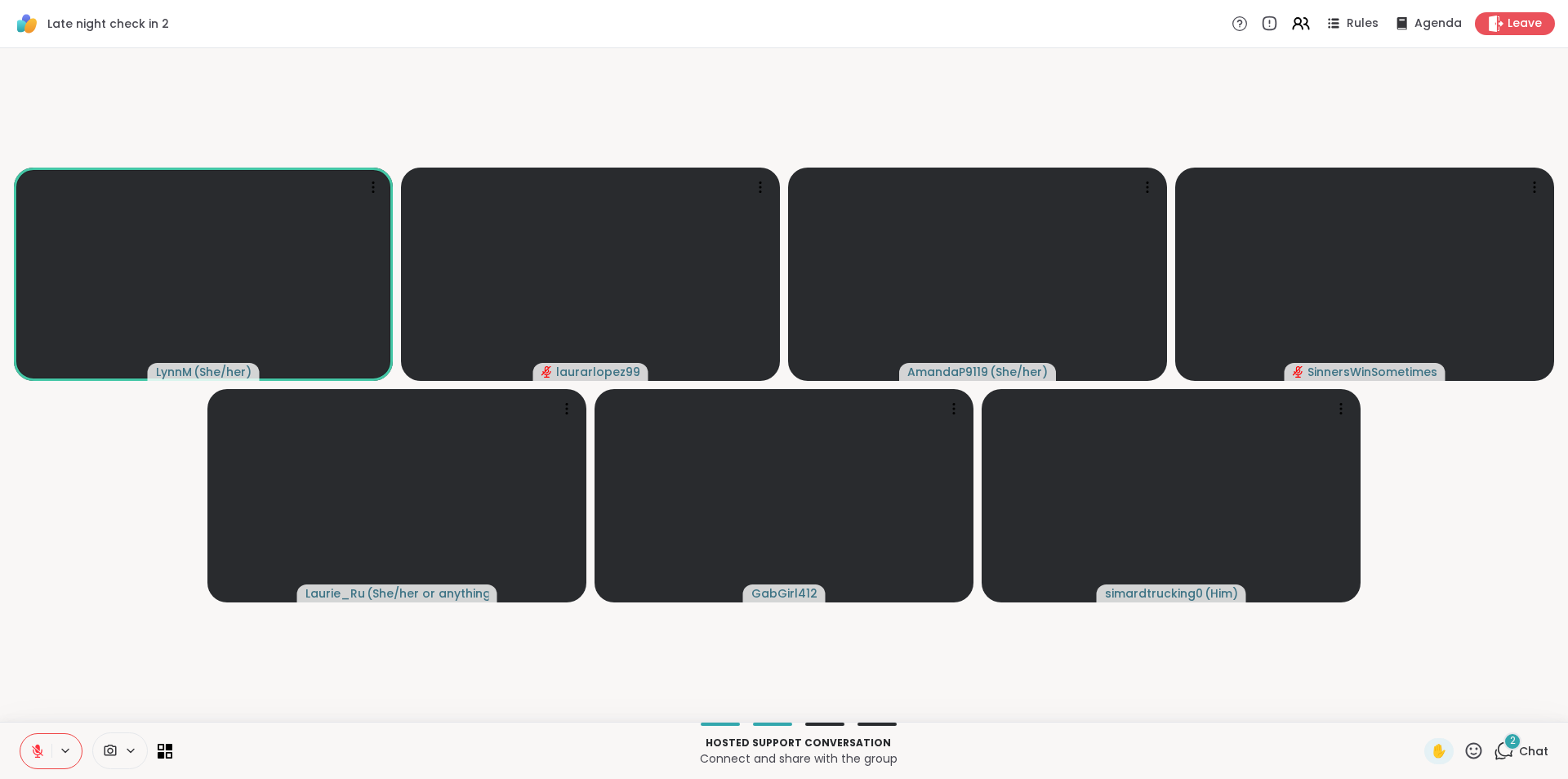
click at [30, 760] on button at bounding box center [35, 750] width 31 height 34
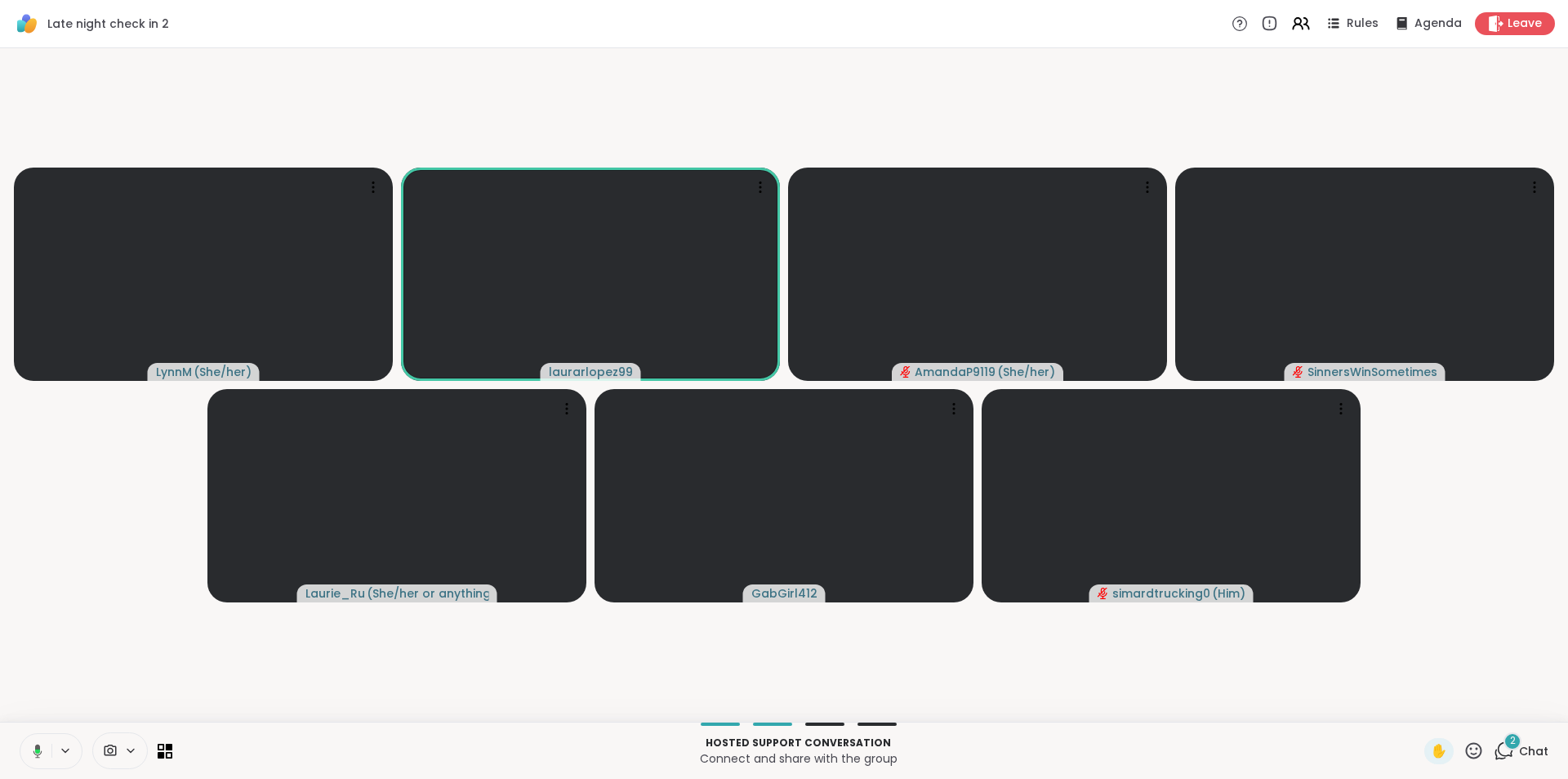
click at [1163, 154] on video-player-container "LynnM ( She/her ) laurarlopez99 AmandaP9119 ( She/her ) SinnersWinSometimes Lau…" at bounding box center [784, 385] width 1548 height 660
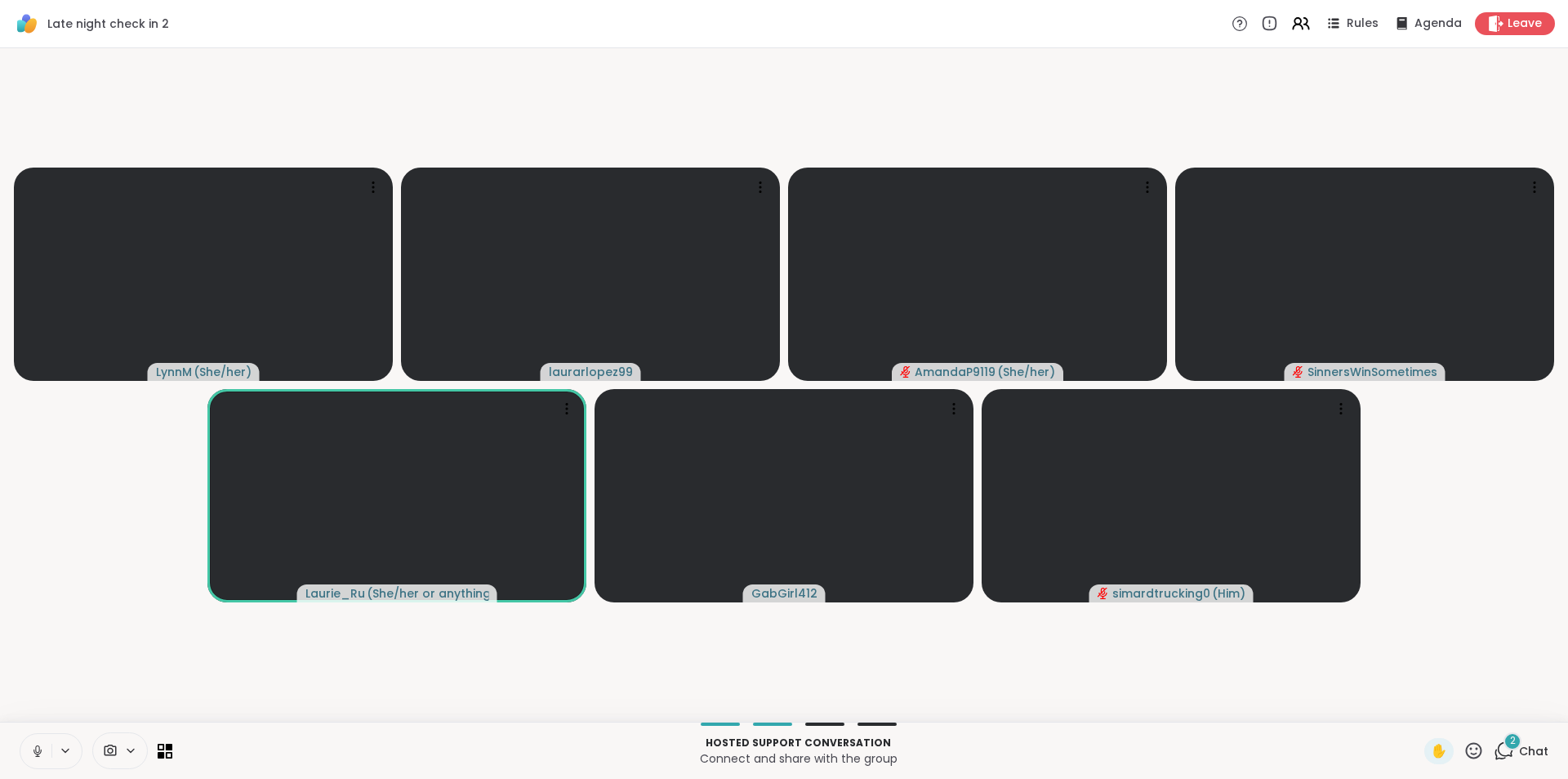
click at [32, 760] on button at bounding box center [35, 750] width 31 height 34
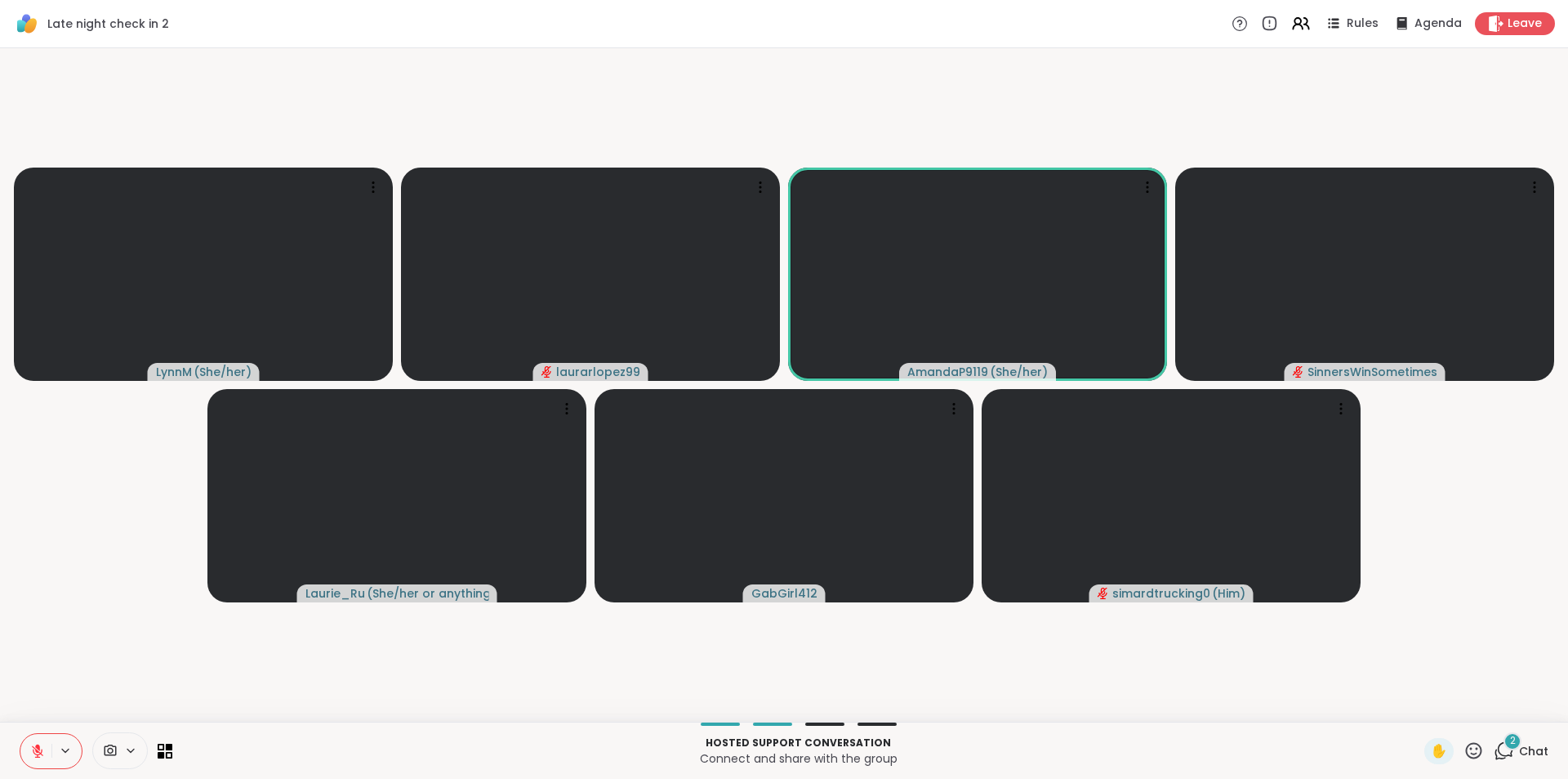
click at [28, 745] on button at bounding box center [35, 750] width 31 height 34
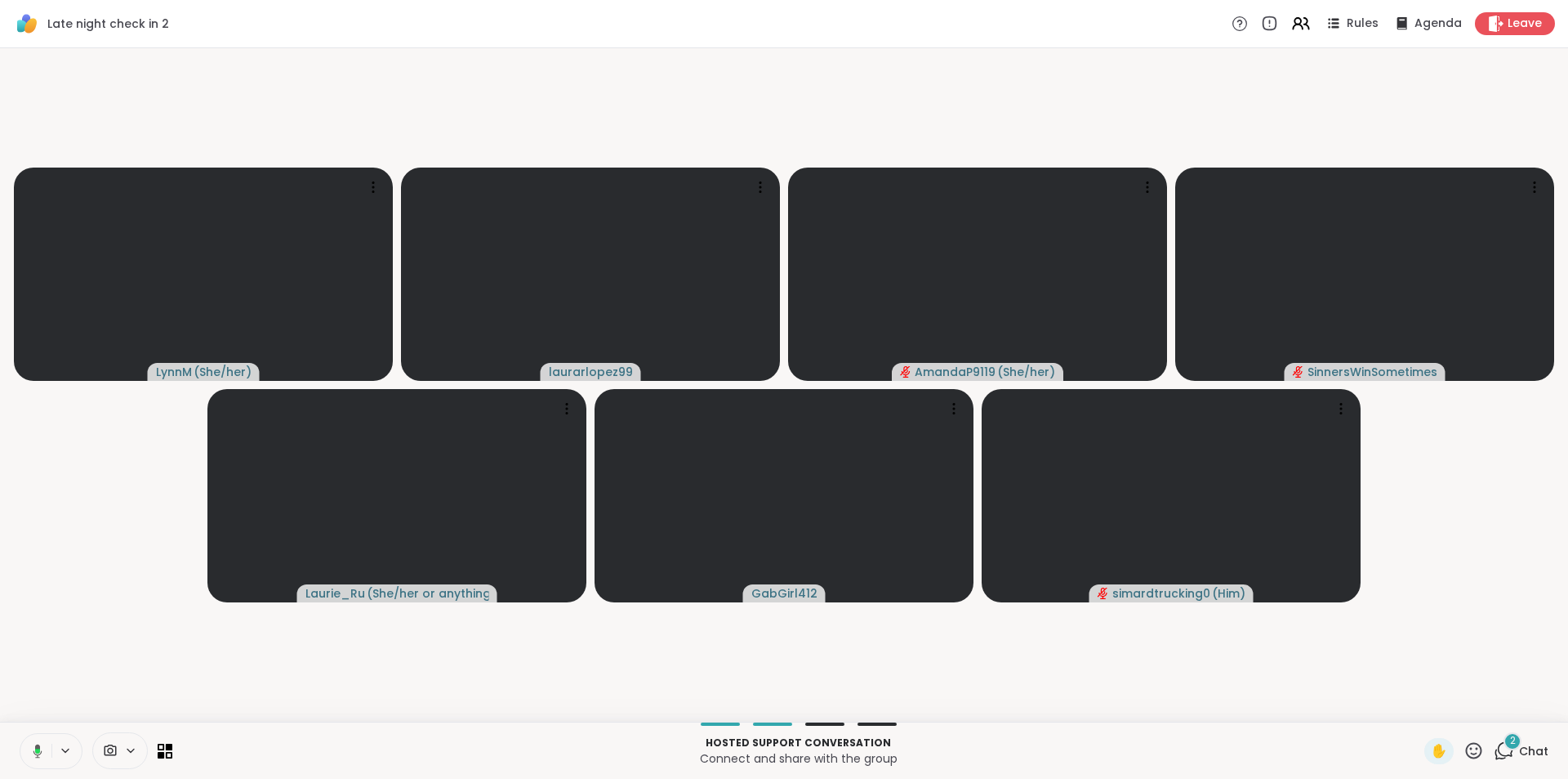
click at [34, 756] on icon at bounding box center [34, 750] width 14 height 14
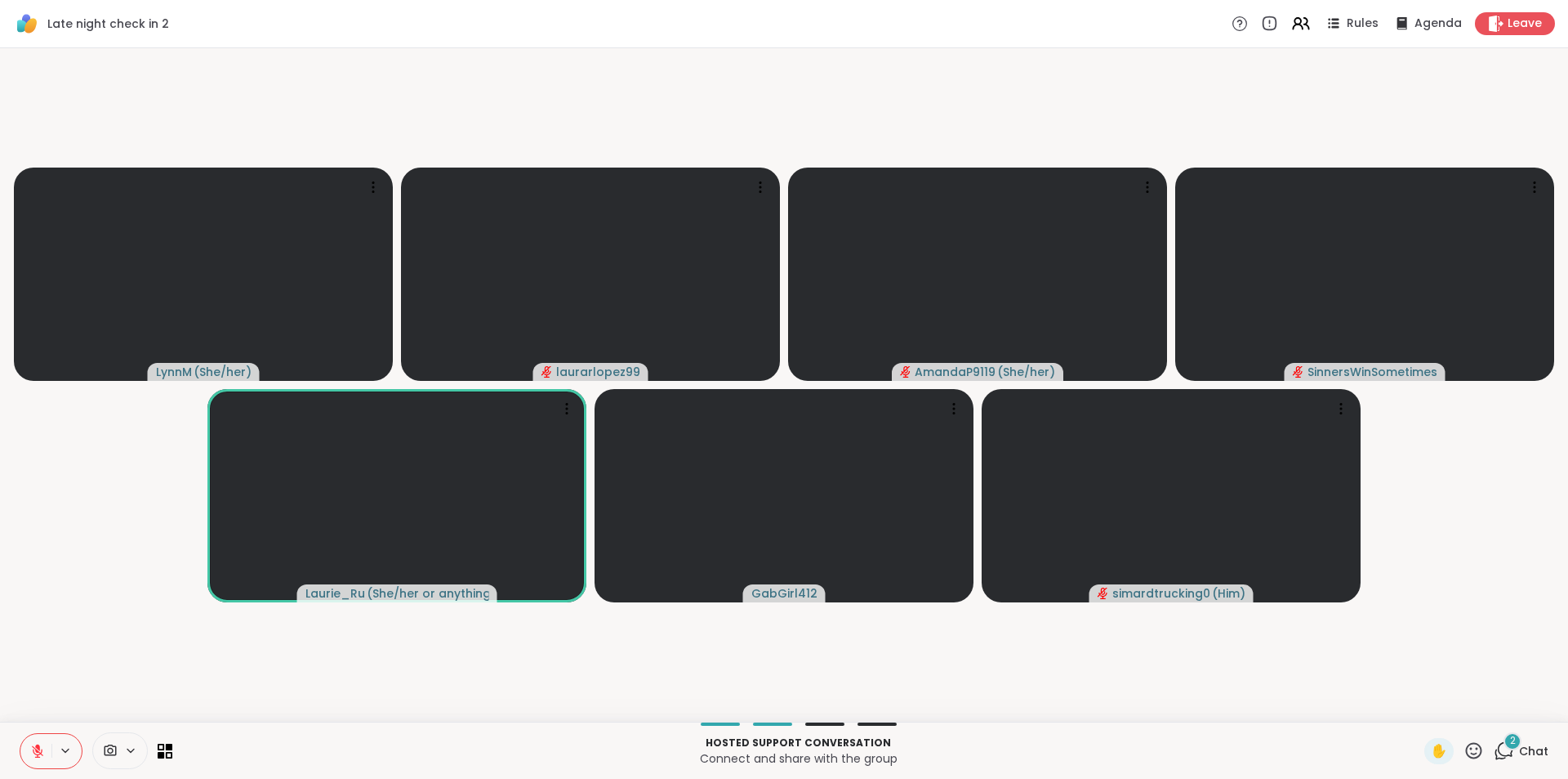
click at [38, 748] on icon at bounding box center [37, 747] width 5 height 7
click at [45, 744] on button at bounding box center [34, 750] width 33 height 34
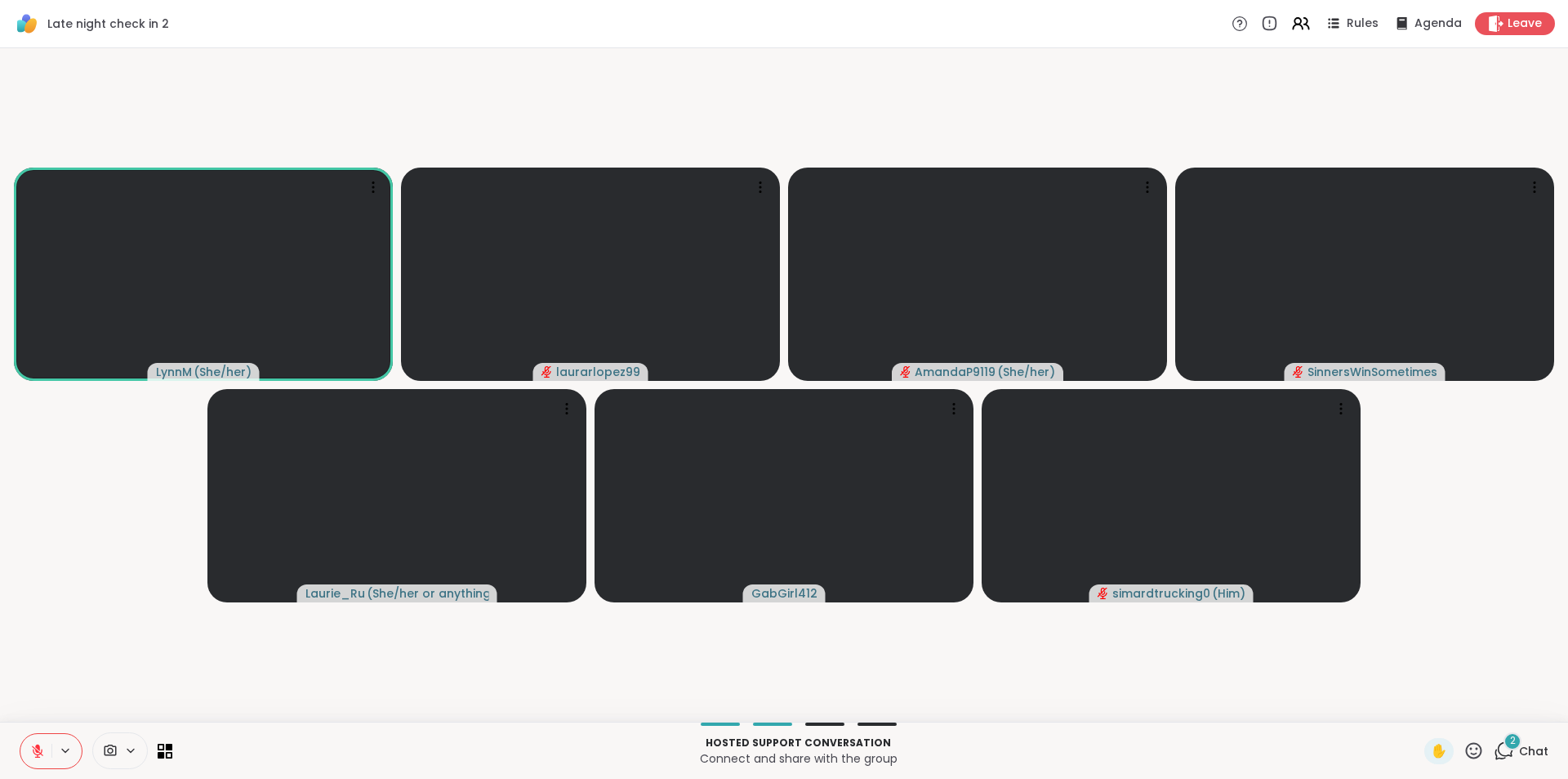
click at [28, 740] on button at bounding box center [35, 750] width 31 height 34
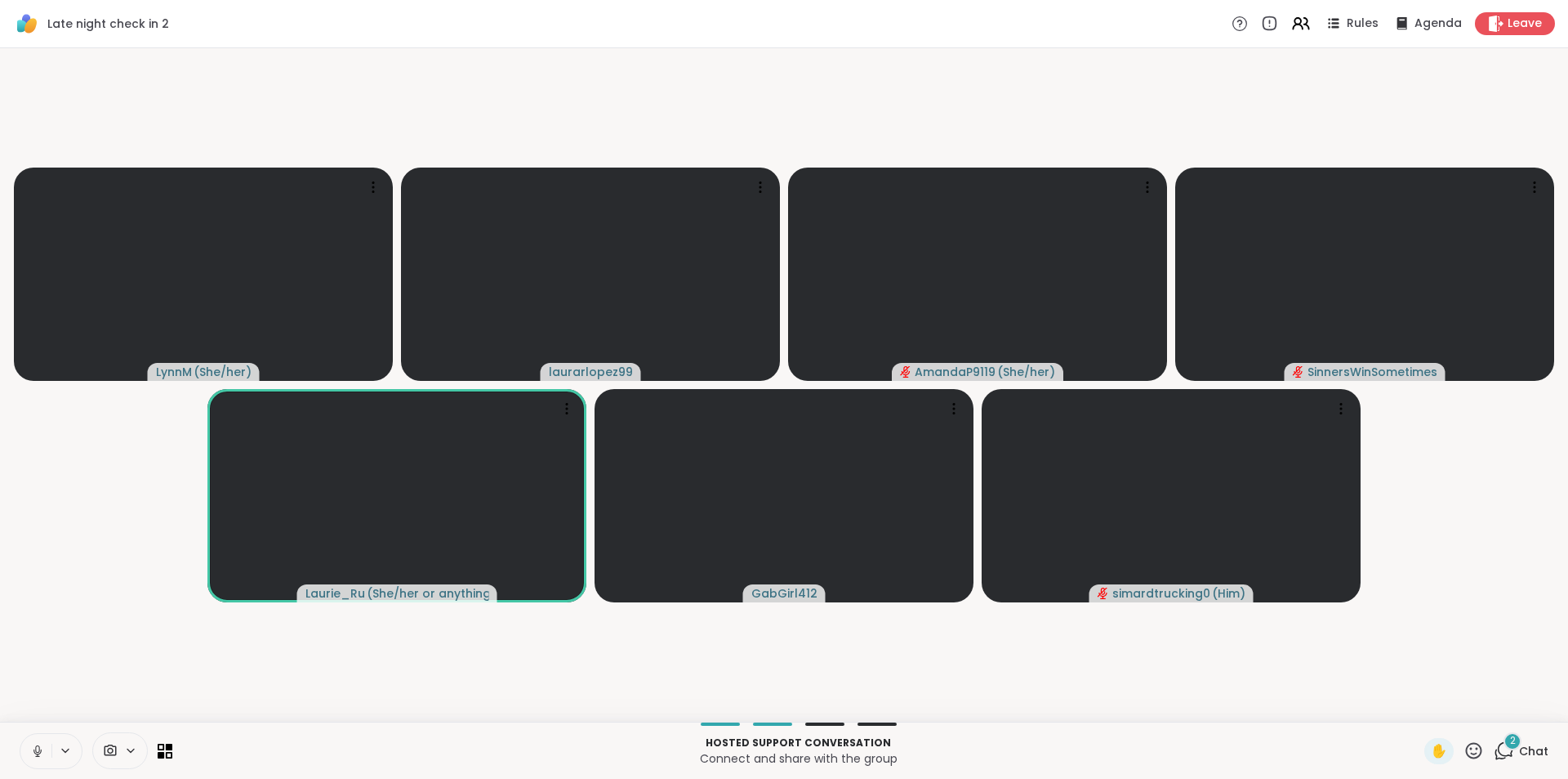
click at [40, 744] on icon at bounding box center [37, 750] width 14 height 14
click at [38, 742] on button at bounding box center [35, 750] width 31 height 34
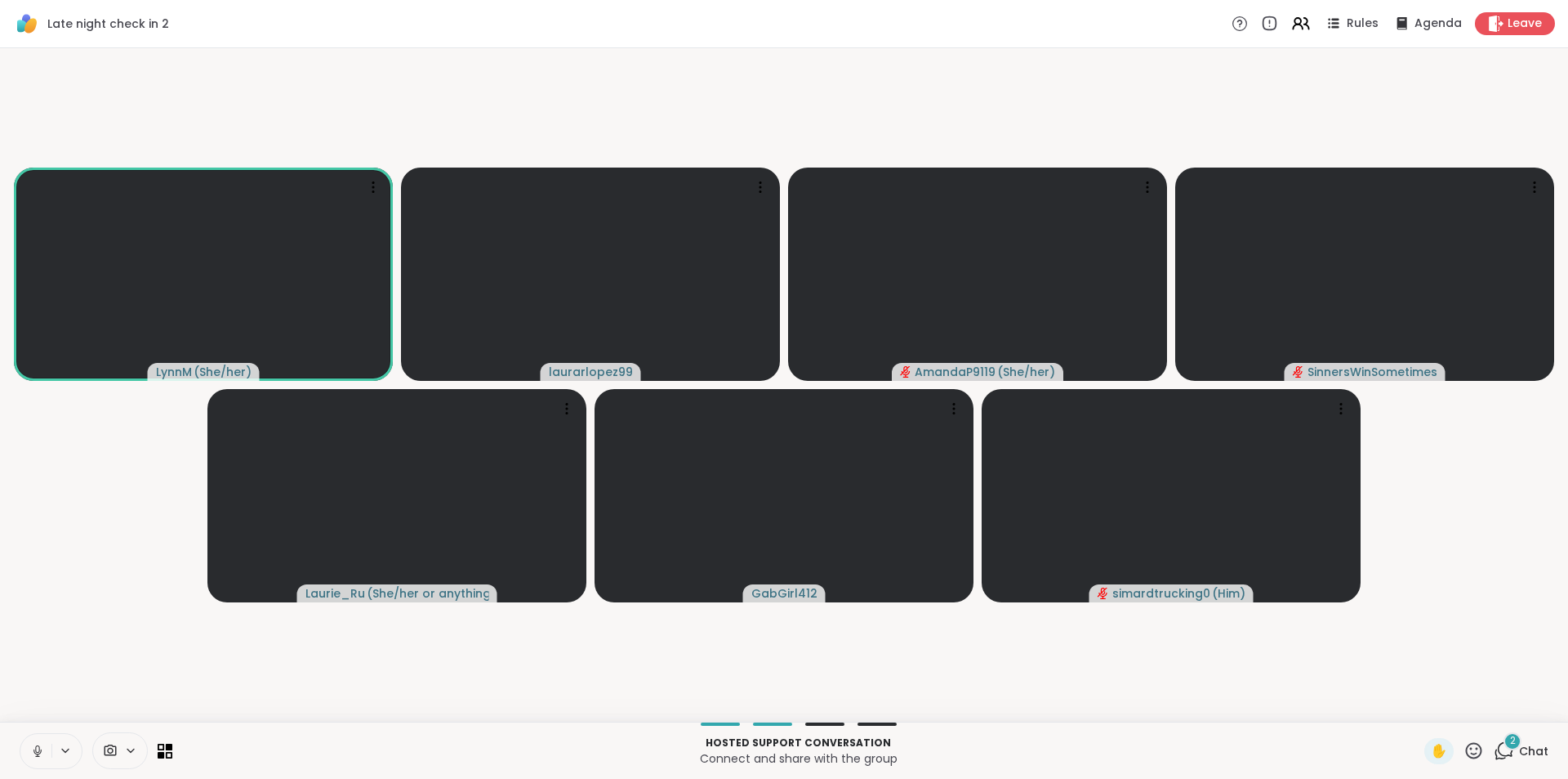
drag, startPoint x: 31, startPoint y: 98, endPoint x: 400, endPoint y: 94, distance: 369.0
click at [400, 94] on video-player-container "LynnM ( She/her ) laurarlopez99 AmandaP9119 ( She/her ) SinnersWinSometimes Lau…" at bounding box center [784, 385] width 1548 height 660
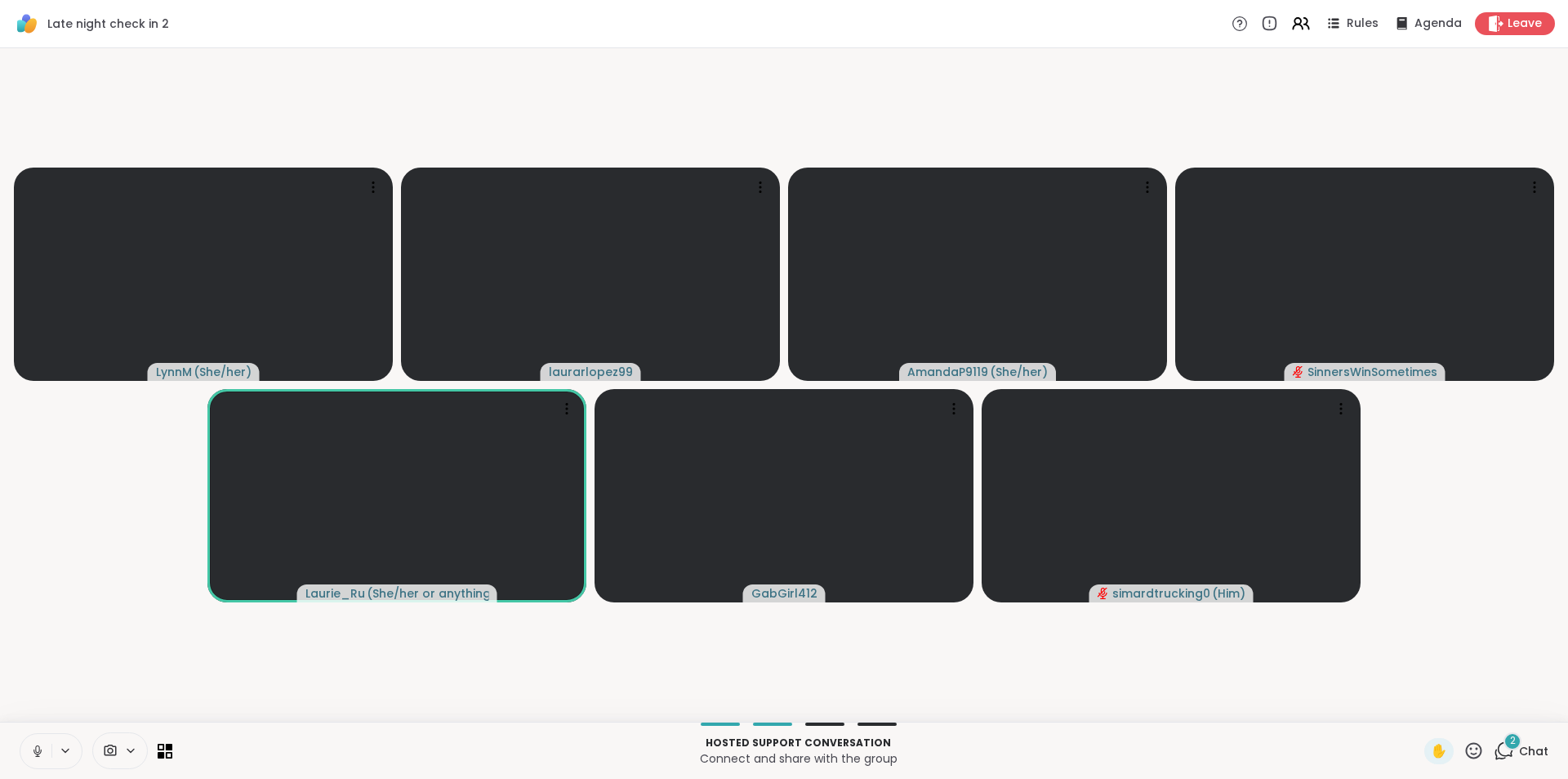
click at [34, 750] on icon at bounding box center [37, 750] width 9 height 5
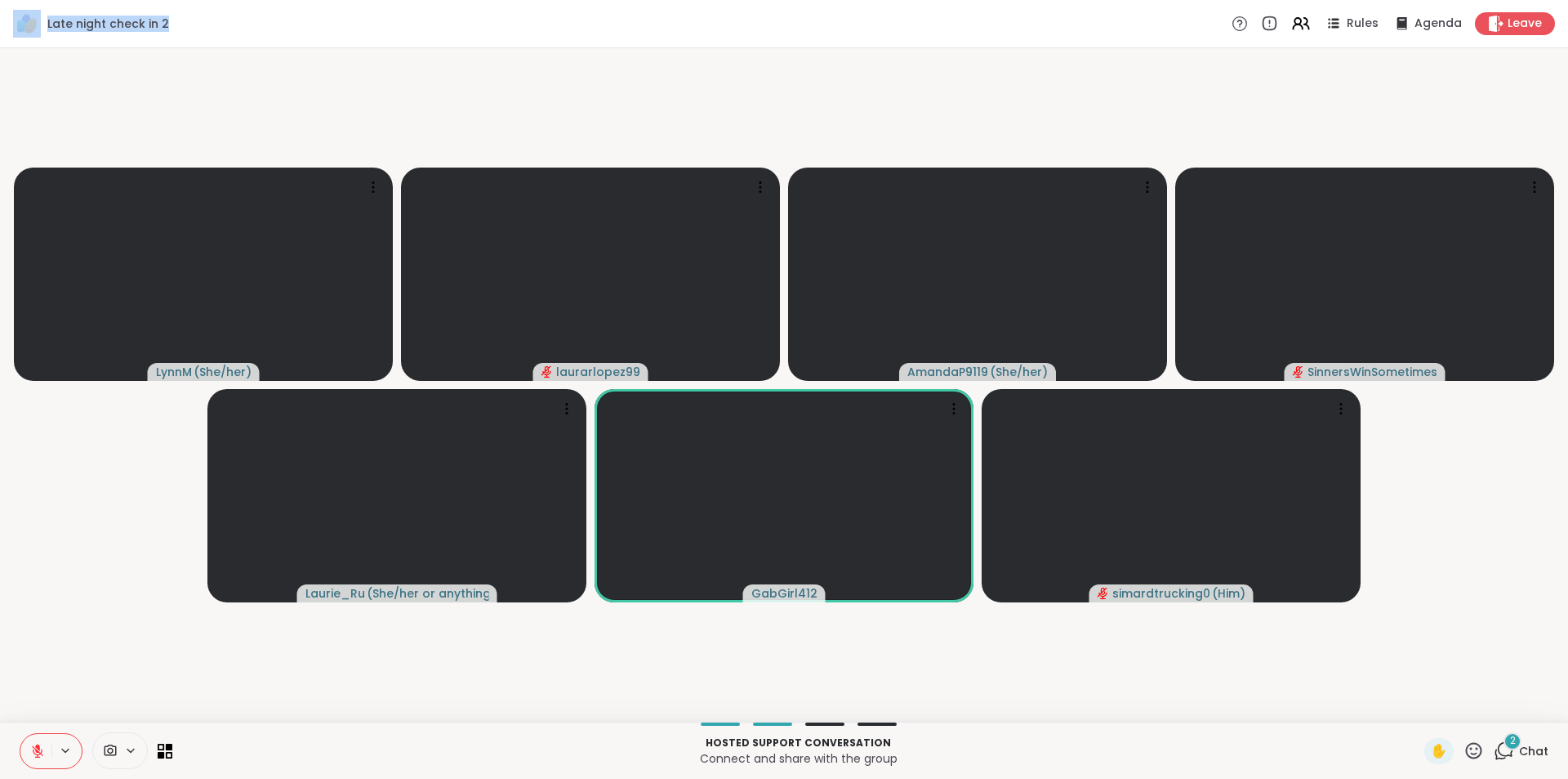
drag, startPoint x: 192, startPoint y: 26, endPoint x: 10, endPoint y: 30, distance: 182.0
click at [10, 30] on div "Late night check in 2 Rules Agenda Leave" at bounding box center [784, 24] width 1568 height 48
click at [47, 116] on video-player-container "LynnM ( She/her ) laurarlopez99 AmandaP9119 ( She/her ) SinnersWinSometimes Lau…" at bounding box center [784, 385] width 1548 height 660
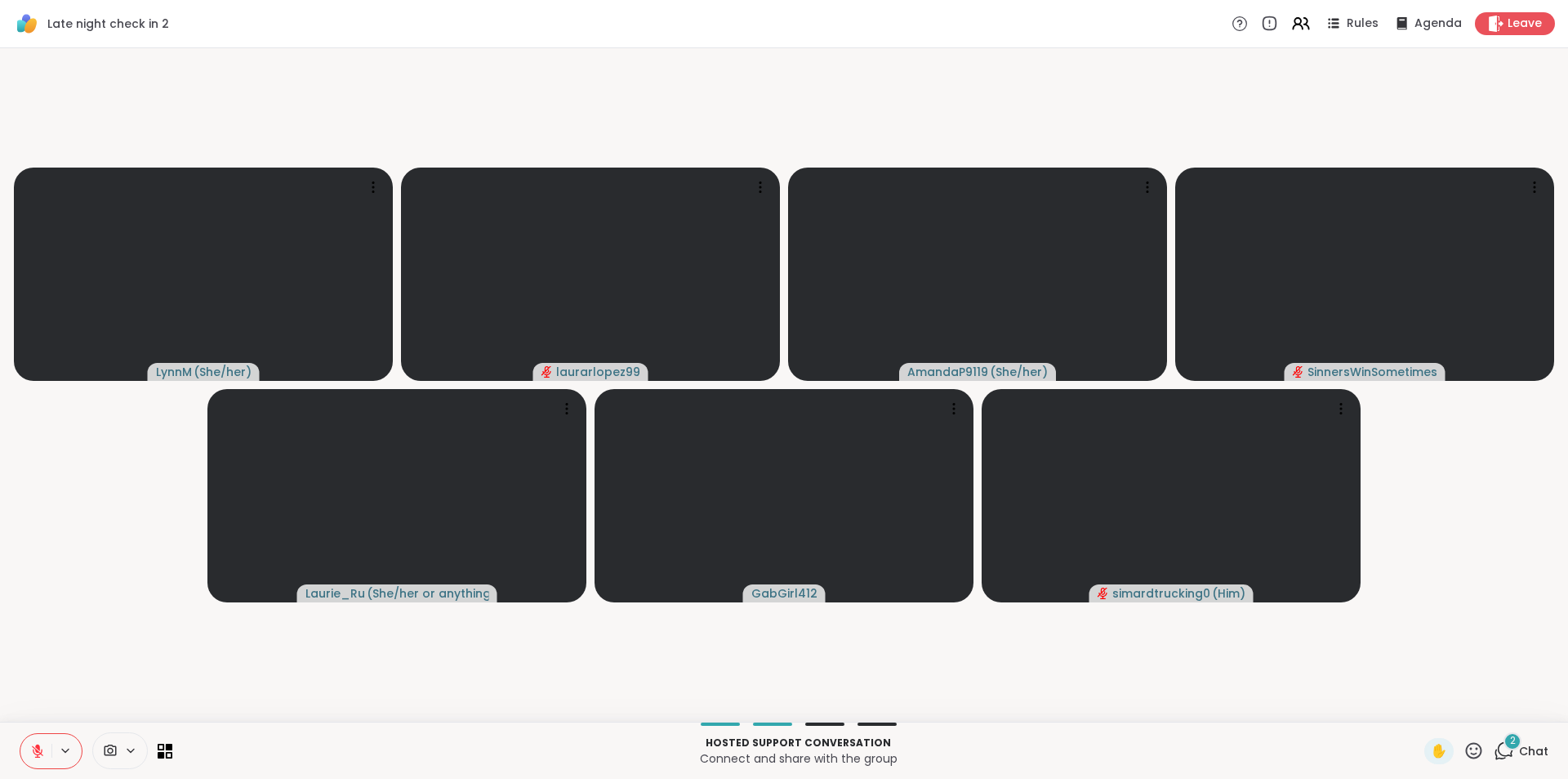
click at [36, 757] on icon at bounding box center [37, 750] width 14 height 14
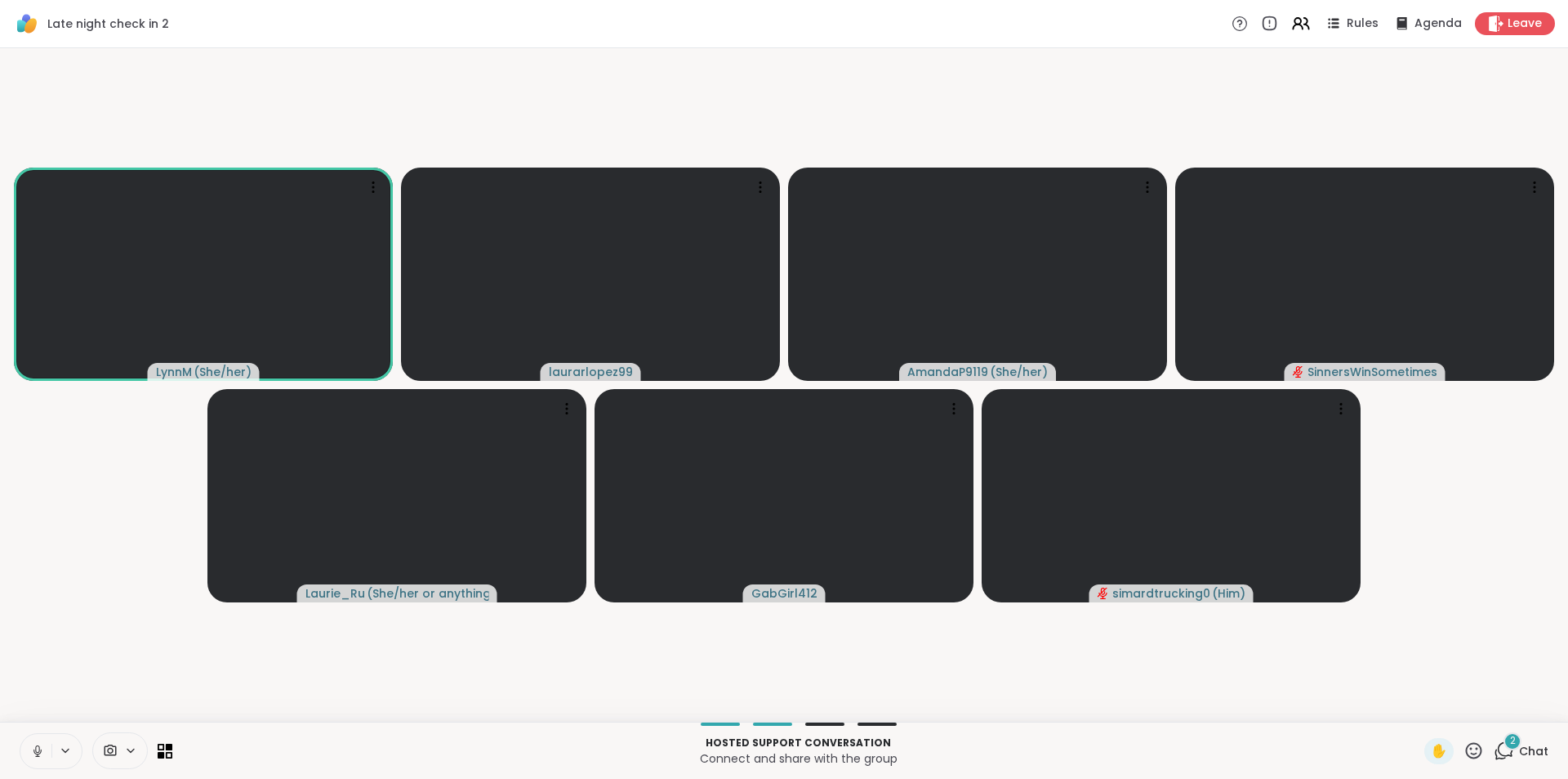
click at [39, 744] on icon at bounding box center [37, 750] width 14 height 14
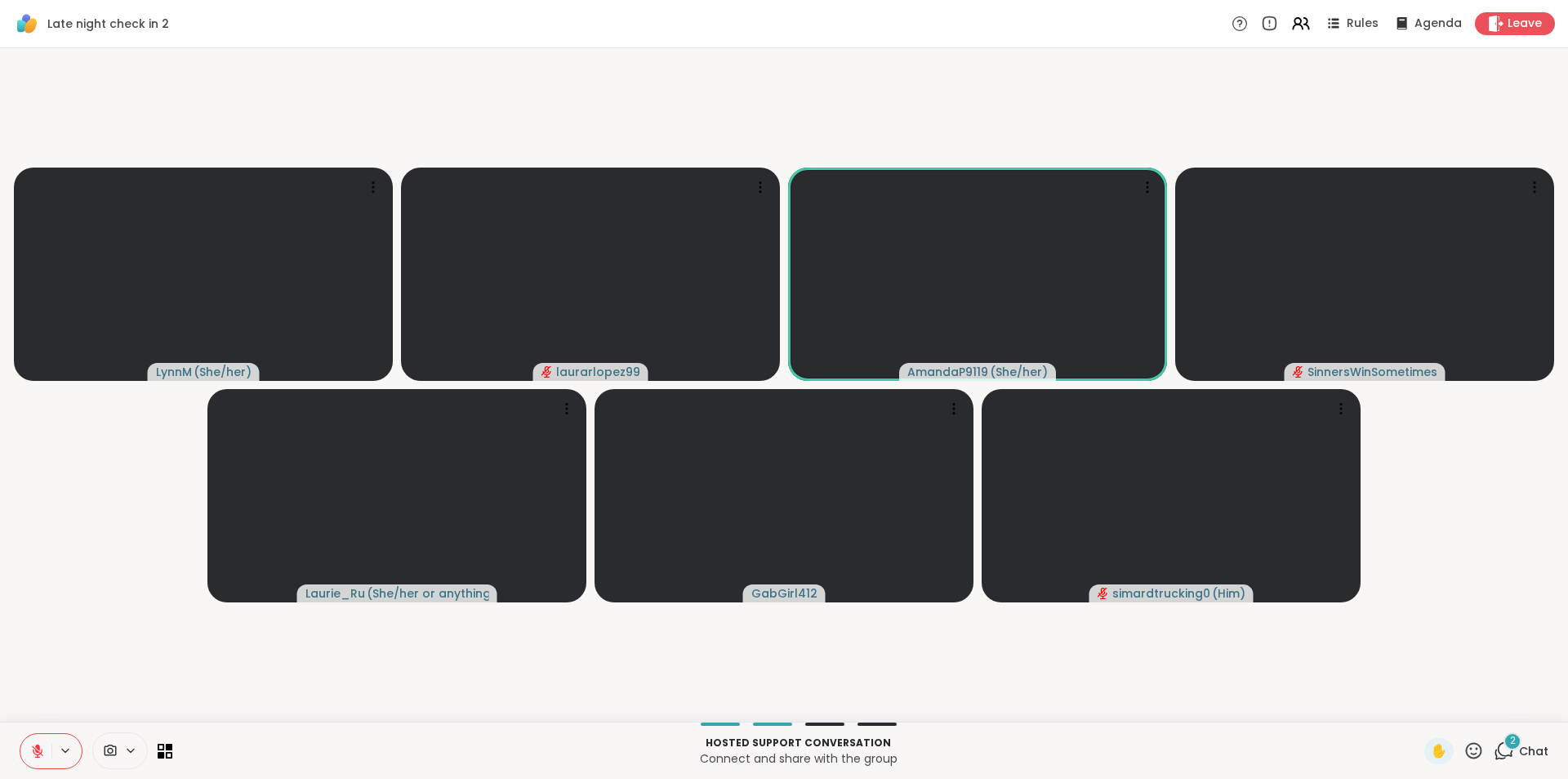
click at [36, 748] on icon at bounding box center [37, 750] width 14 height 14
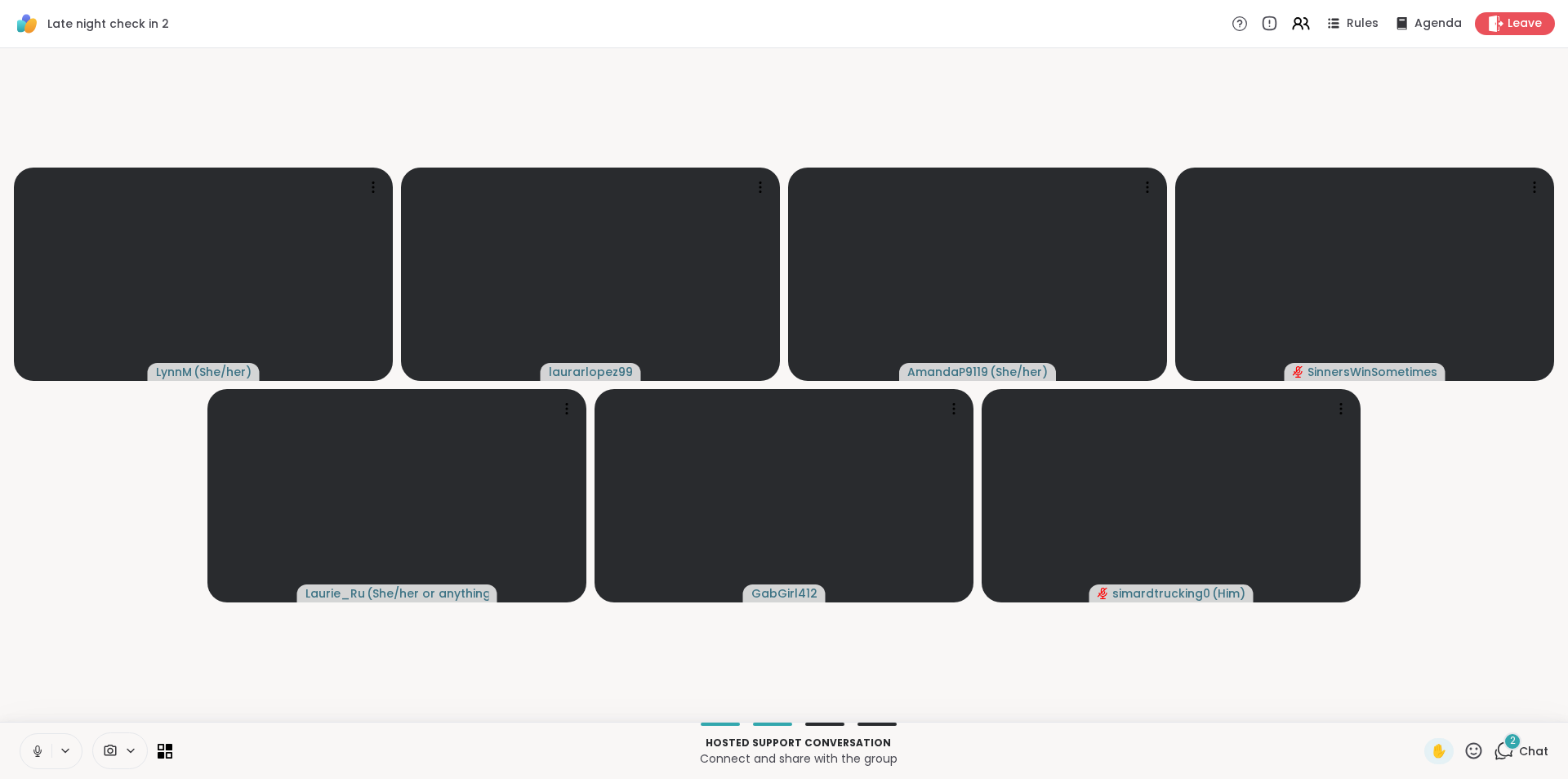
click at [38, 756] on icon at bounding box center [37, 750] width 14 height 14
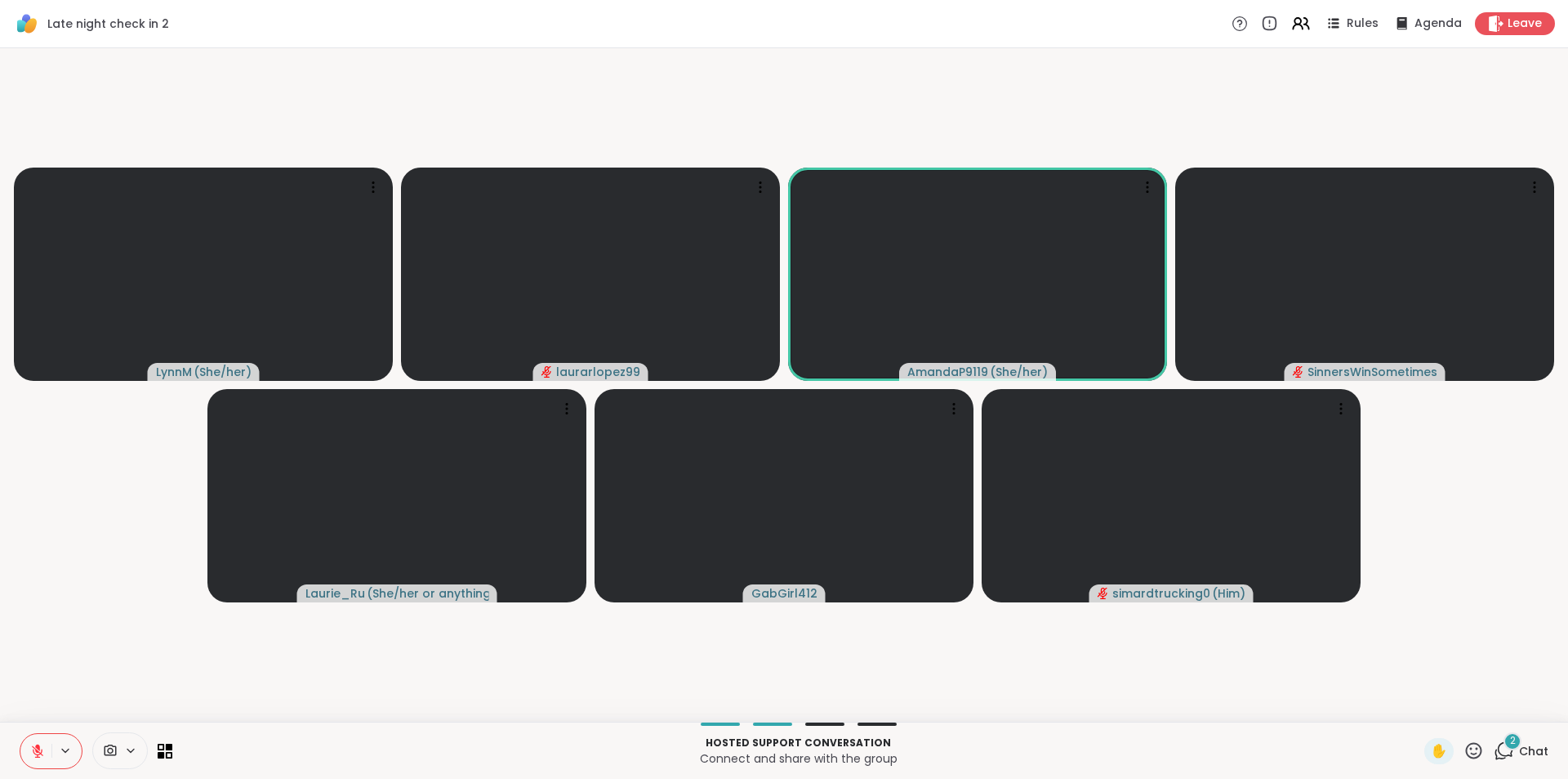
click at [32, 745] on icon at bounding box center [37, 750] width 14 height 14
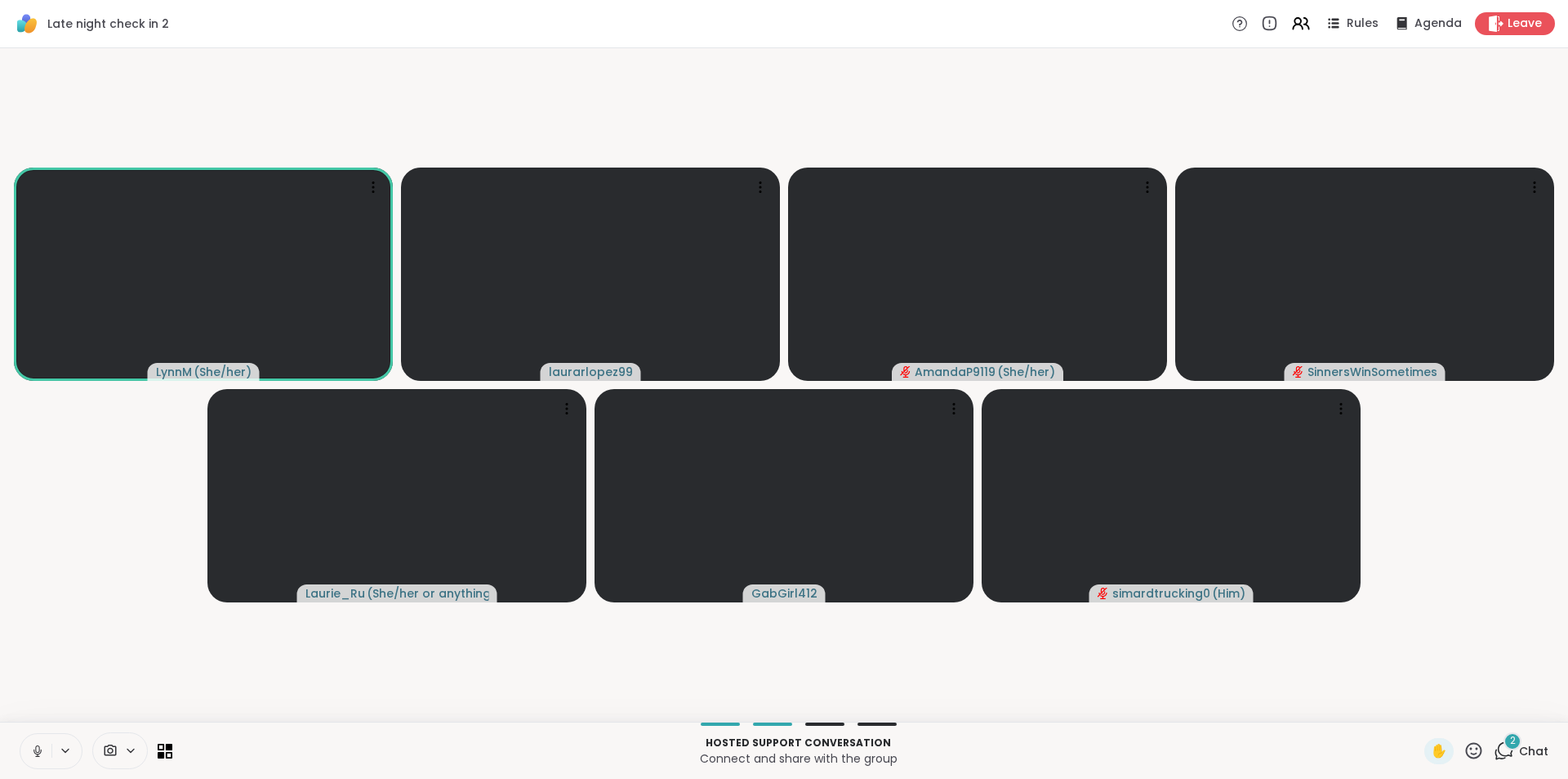
click at [42, 741] on button at bounding box center [35, 750] width 31 height 34
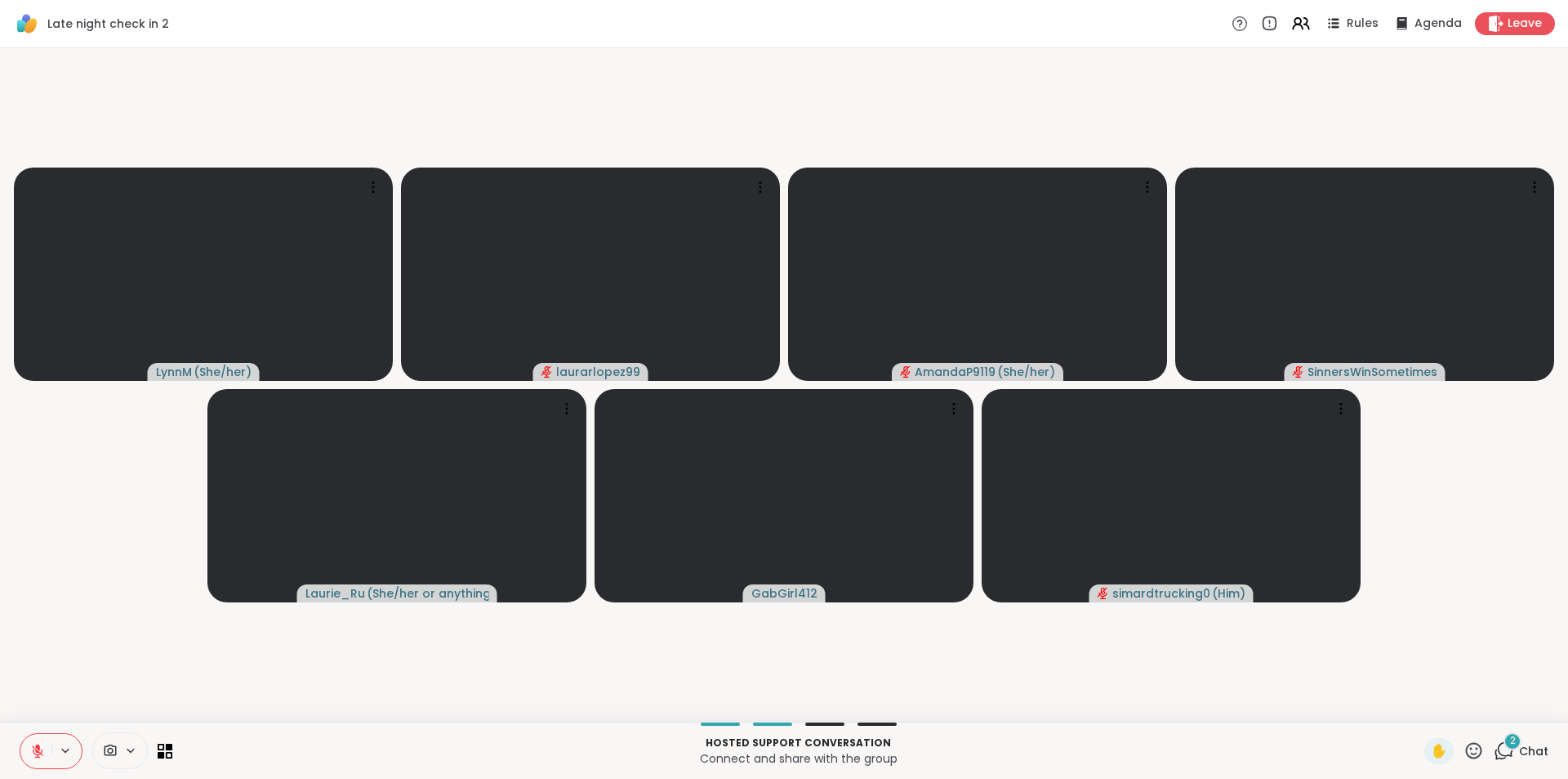
click at [1499, 753] on icon at bounding box center [1503, 750] width 20 height 20
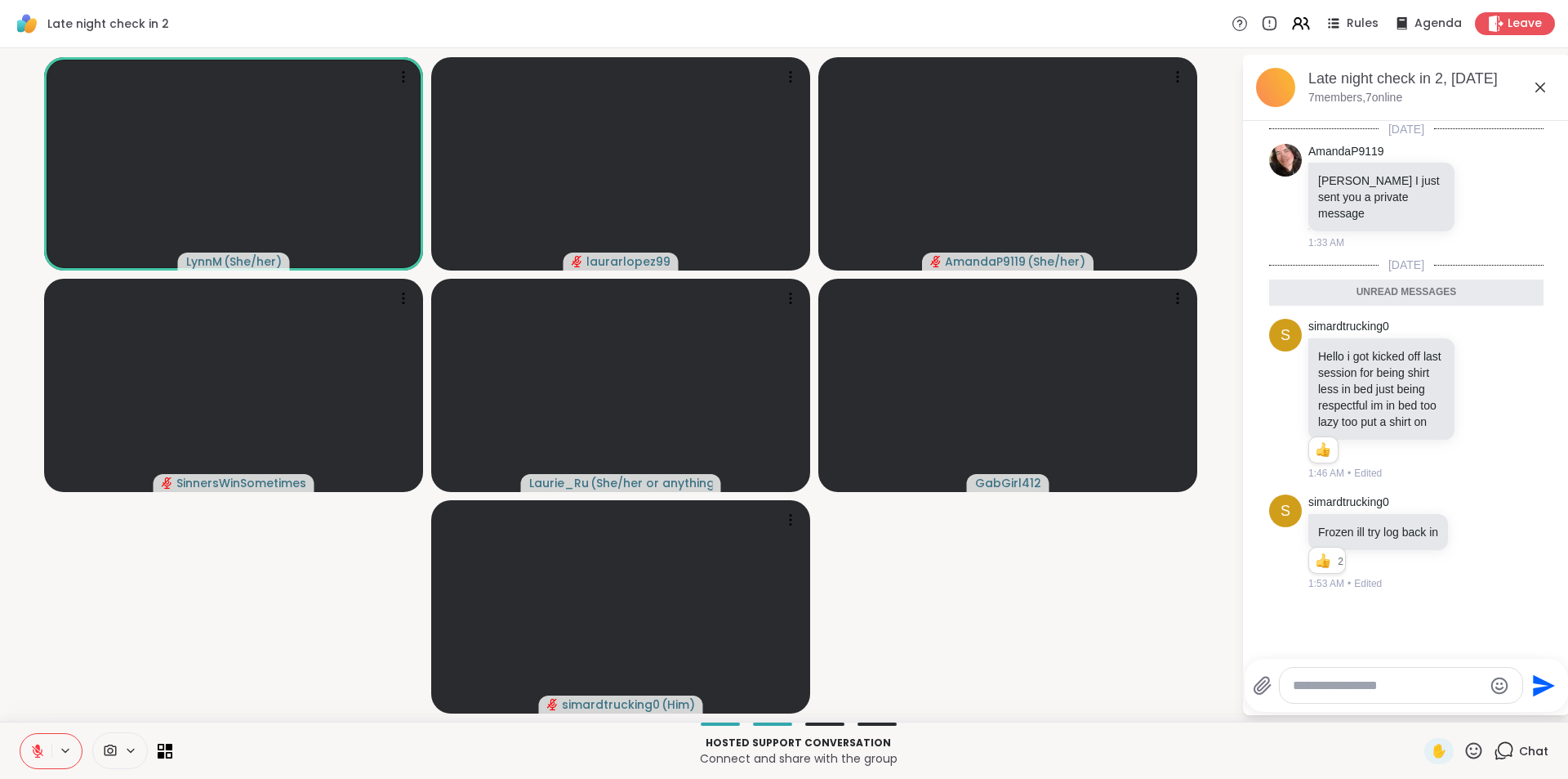
click at [1537, 85] on icon at bounding box center [1540, 87] width 20 height 20
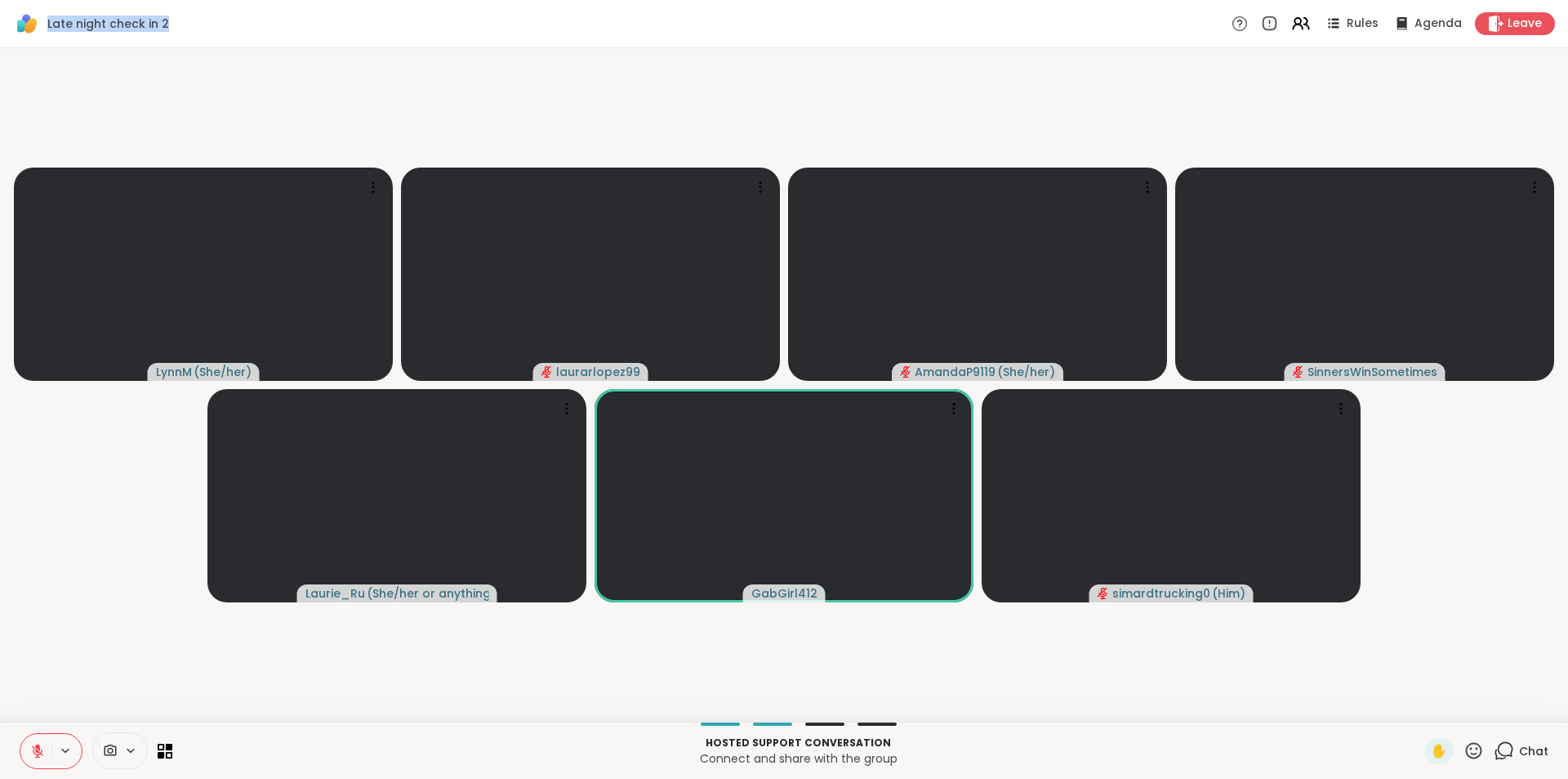
drag, startPoint x: 163, startPoint y: 25, endPoint x: 46, endPoint y: 19, distance: 117.2
click at [46, 19] on div "Late night check in 2" at bounding box center [91, 23] width 156 height 28
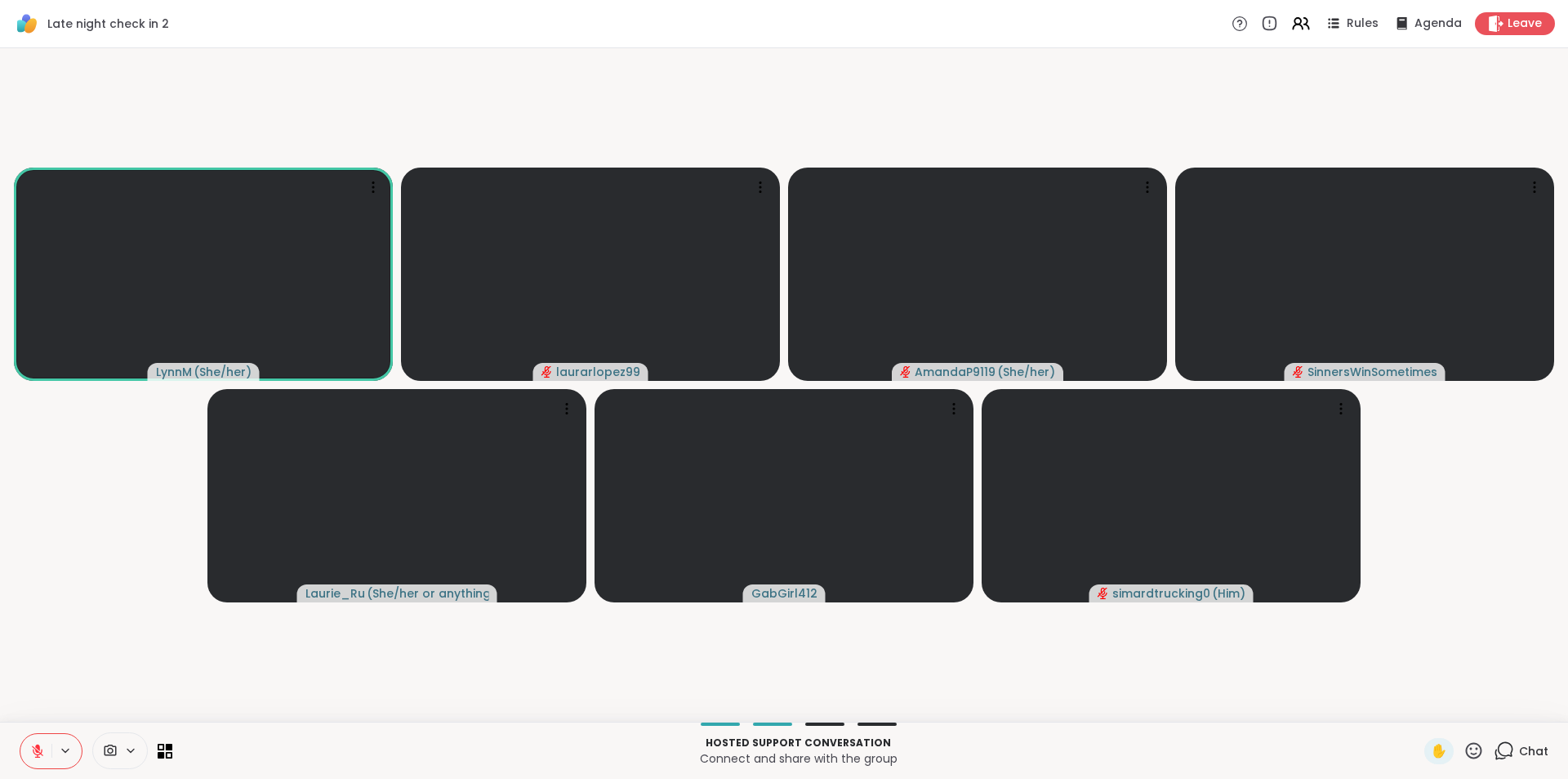
click at [66, 452] on video-player-container "LynnM ( She/her ) laurarlopez99 AmandaP9119 ( She/her ) SinnersWinSometimes Lau…" at bounding box center [784, 385] width 1548 height 660
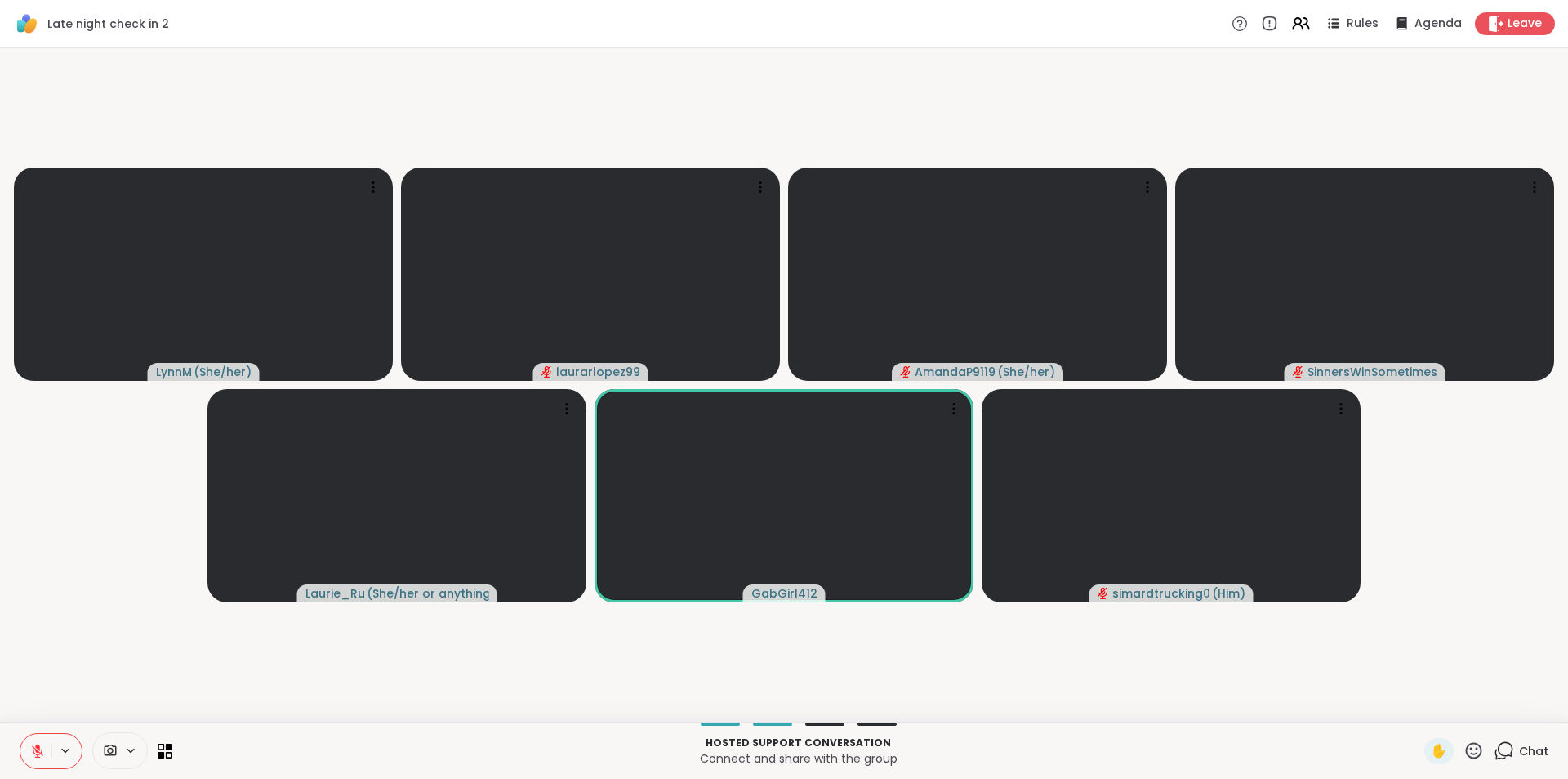
click at [44, 750] on icon at bounding box center [37, 750] width 14 height 14
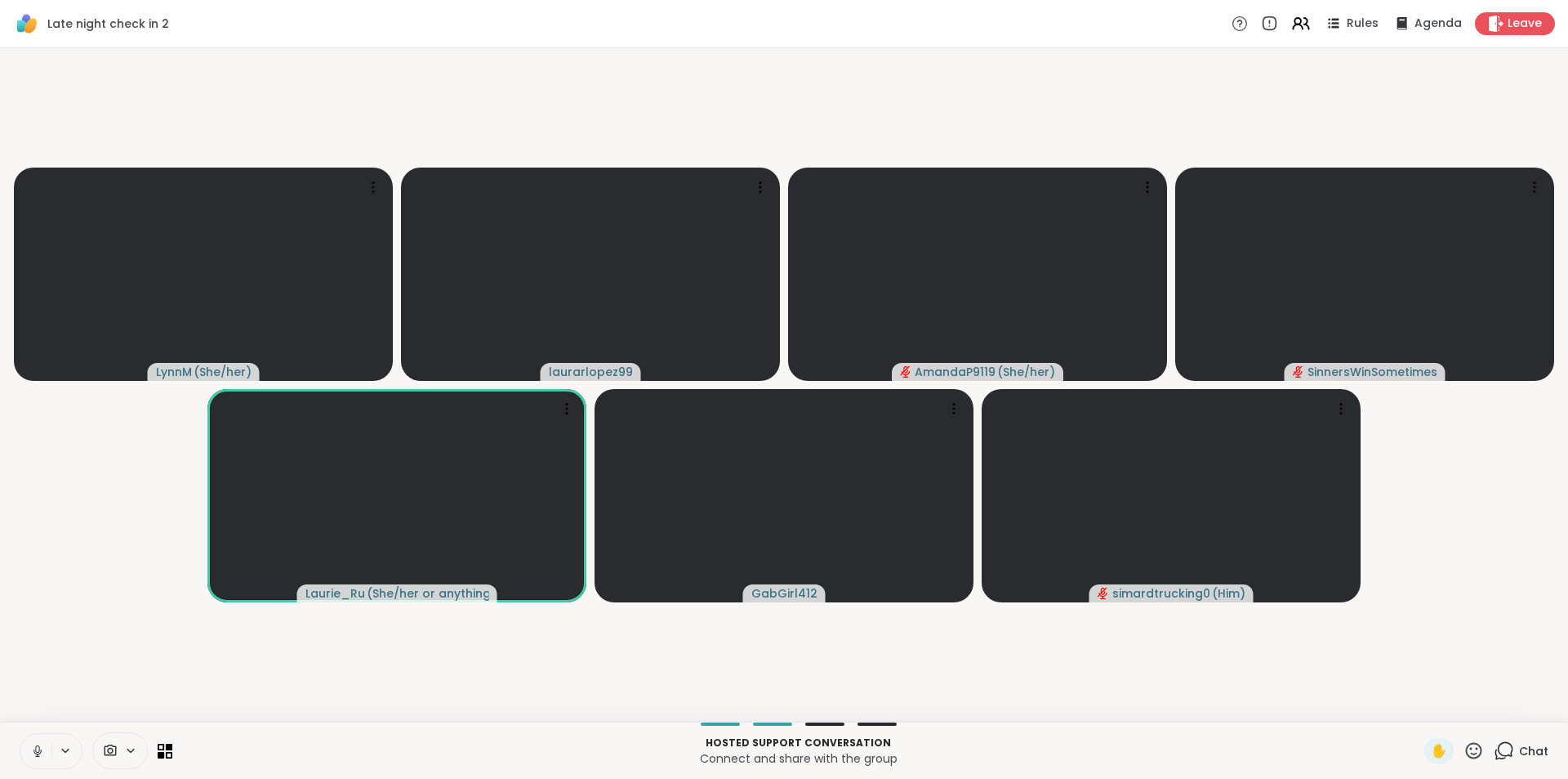
click at [28, 745] on button at bounding box center [35, 750] width 31 height 34
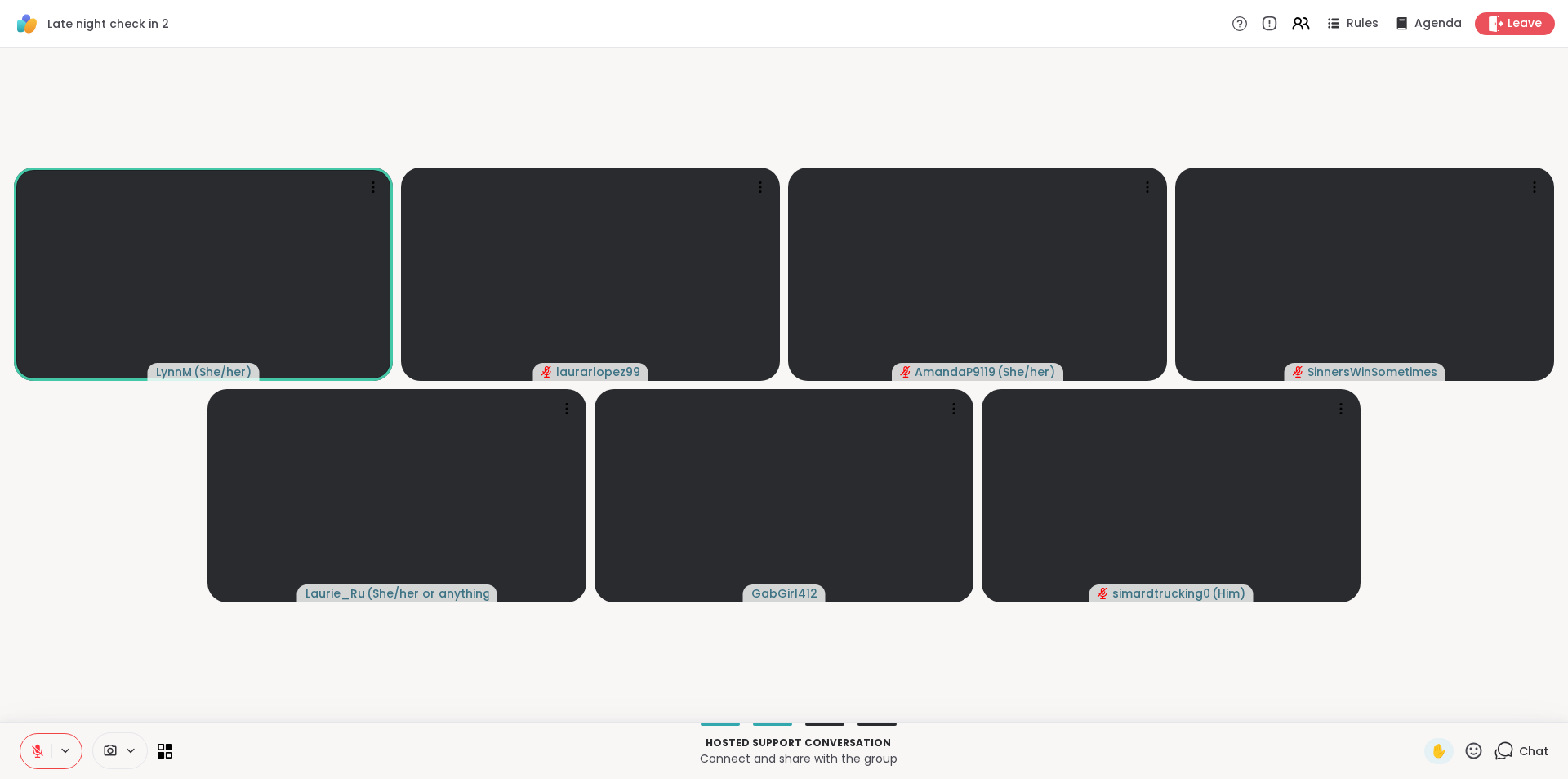
click at [28, 745] on button at bounding box center [35, 750] width 31 height 34
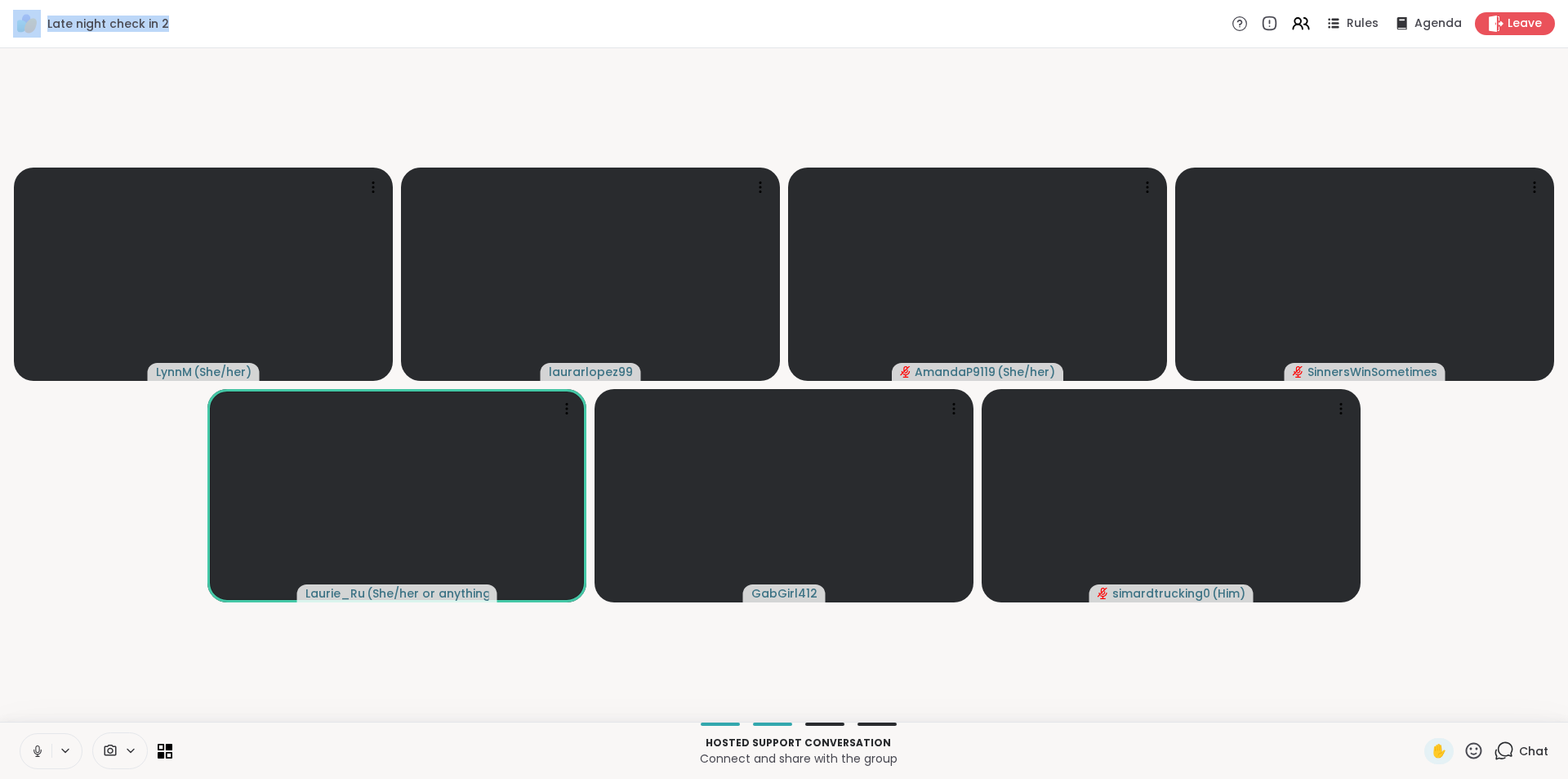
drag, startPoint x: 170, startPoint y: 24, endPoint x: 0, endPoint y: 12, distance: 170.4
click at [0, 12] on div "Late night check in 2 Rules Agenda Leave" at bounding box center [784, 24] width 1568 height 48
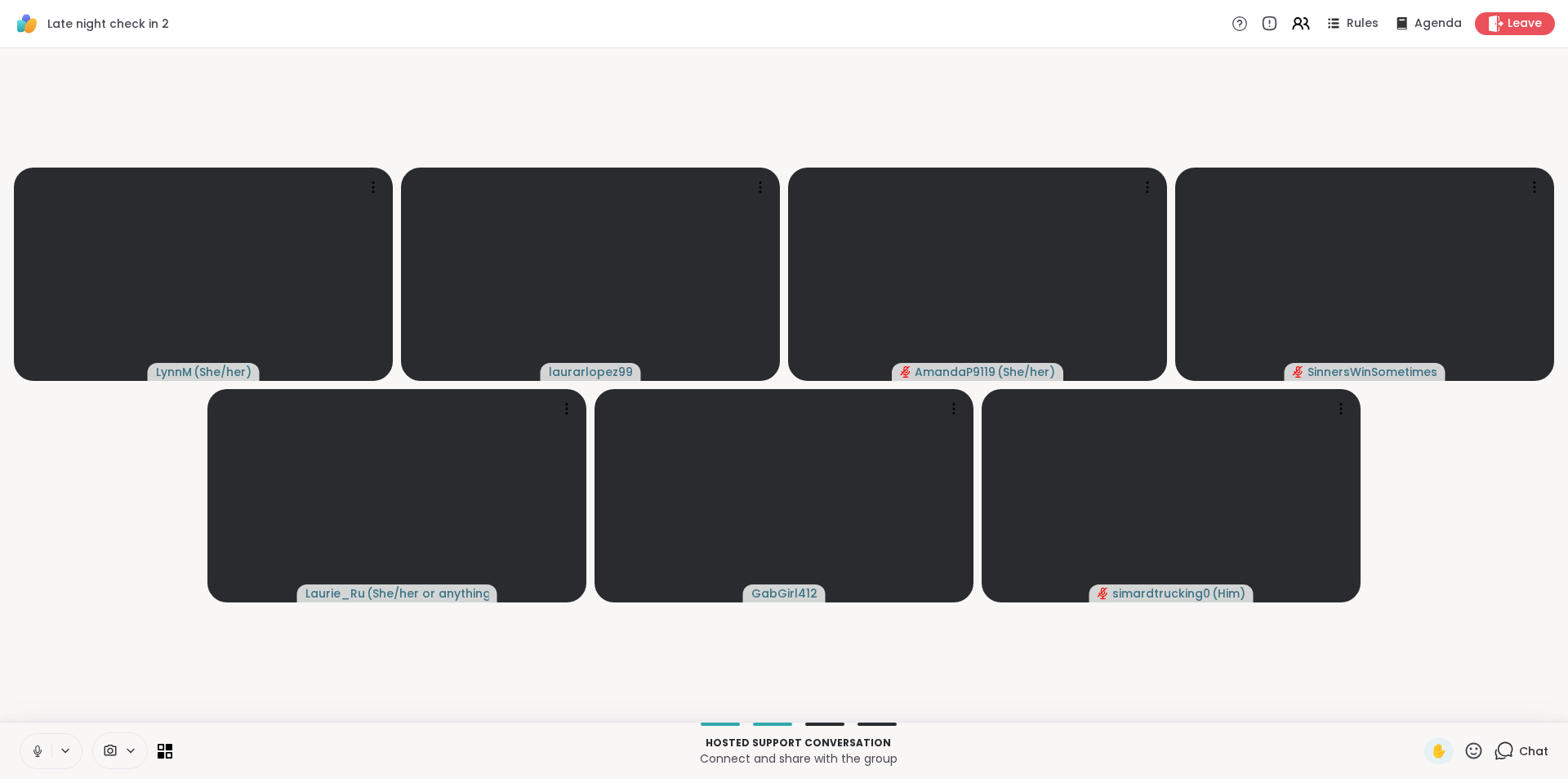
click at [47, 84] on video-player-container "LynnM ( She/her ) laurarlopez99 AmandaP9119 ( She/her ) SinnersWinSometimes Lau…" at bounding box center [784, 385] width 1548 height 660
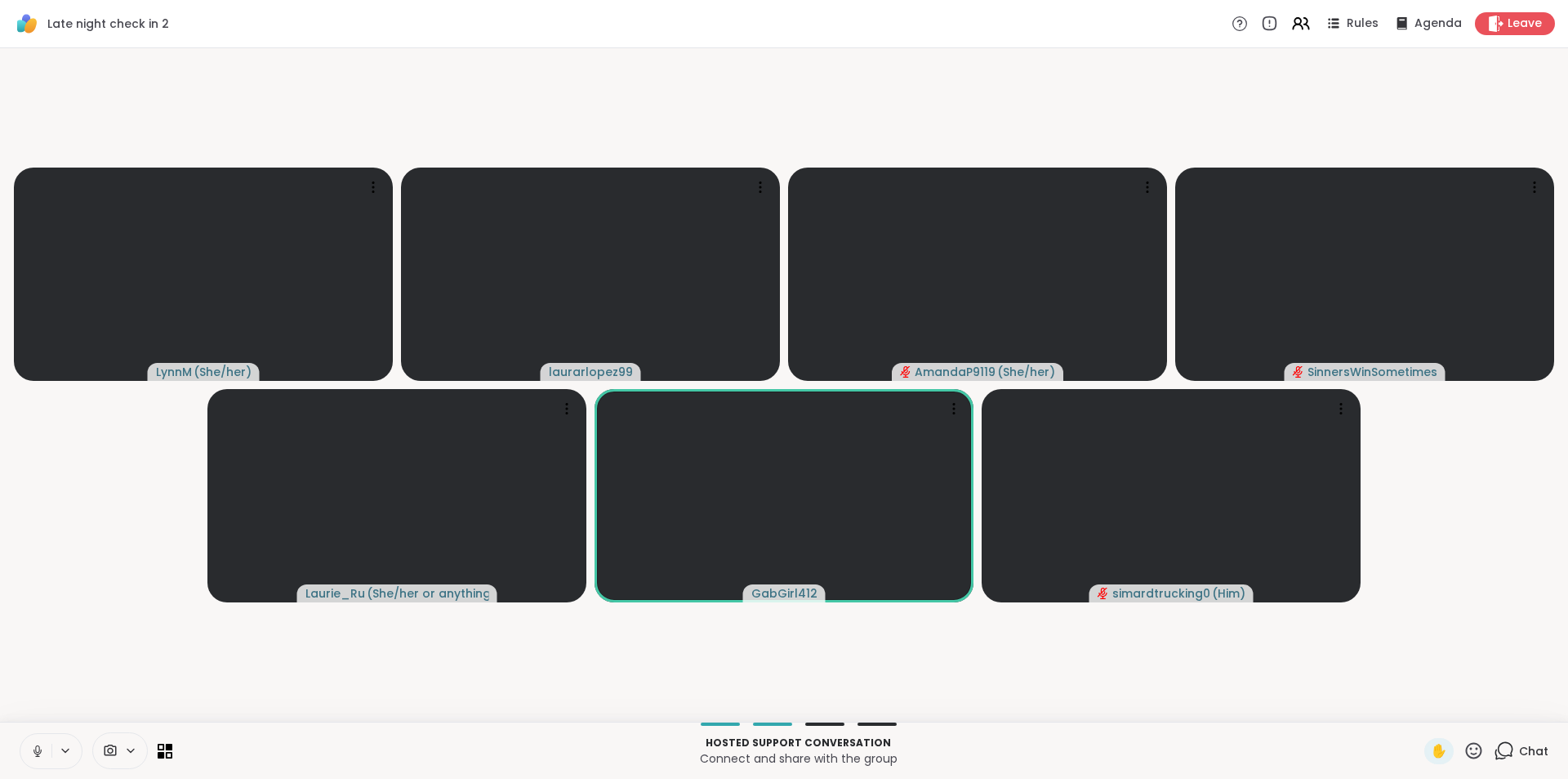
click at [394, 146] on video-player-container "LynnM ( She/her ) laurarlopez99 AmandaP9119 ( She/her ) SinnersWinSometimes Lau…" at bounding box center [784, 385] width 1548 height 660
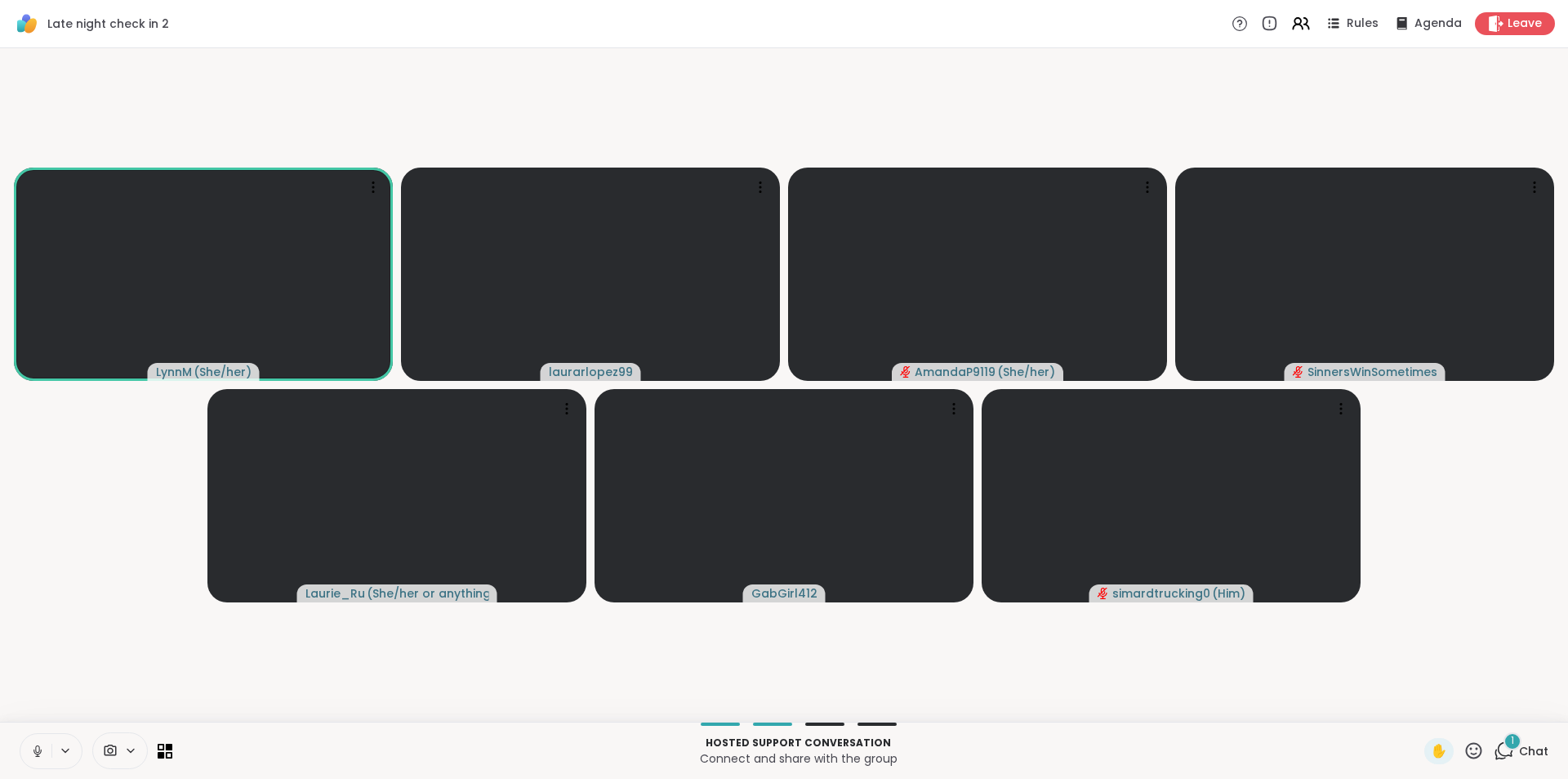
click at [26, 393] on video-player-container "LynnM ( She/her ) laurarlopez99 AmandaP9119 ( She/her ) SinnersWinSometimes Lau…" at bounding box center [784, 385] width 1548 height 660
click at [36, 755] on icon at bounding box center [37, 755] width 4 height 1
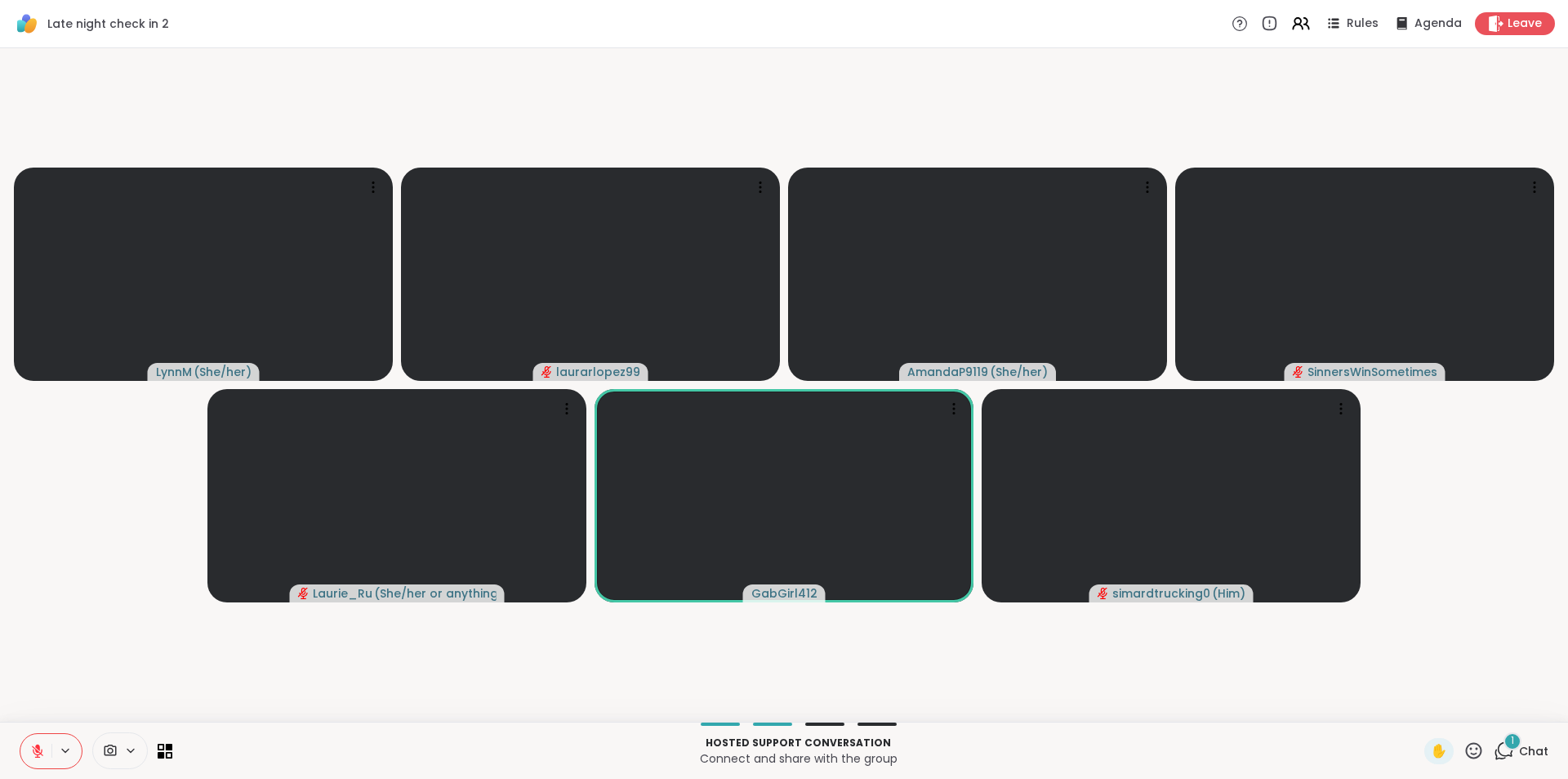
click at [36, 755] on icon at bounding box center [37, 750] width 14 height 14
click at [29, 744] on button at bounding box center [35, 750] width 31 height 34
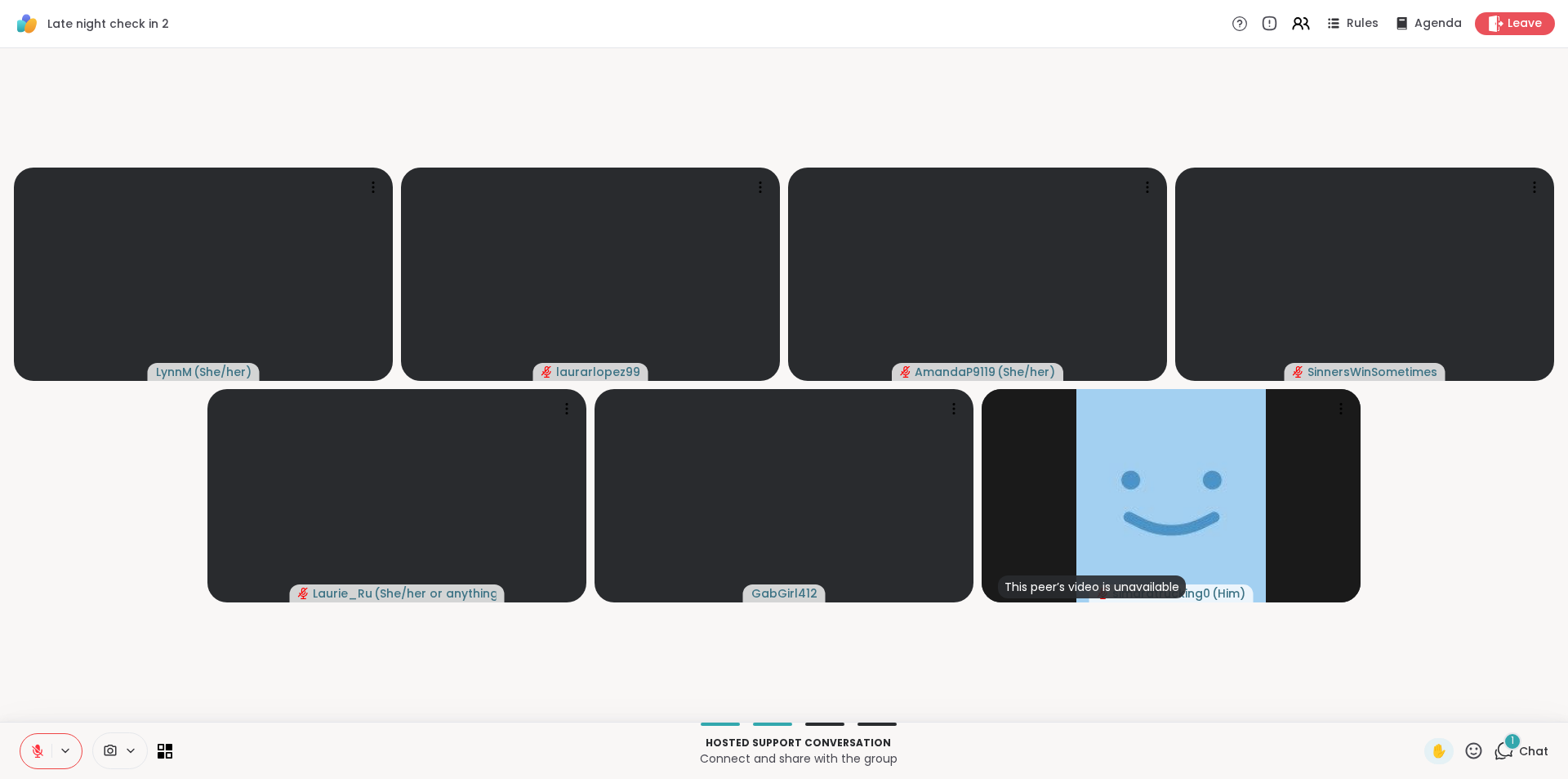
click at [1497, 753] on icon at bounding box center [1503, 750] width 20 height 20
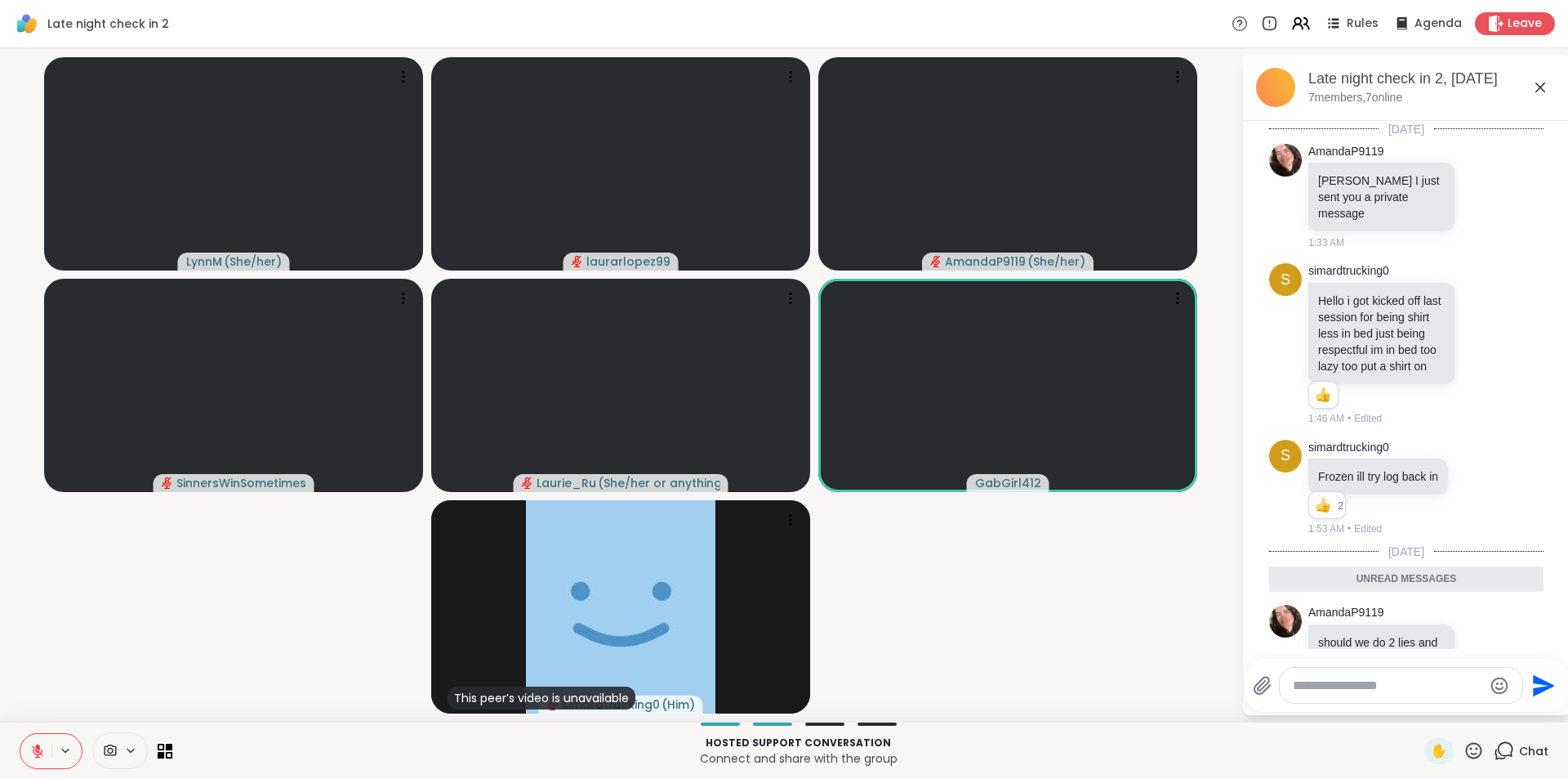
scroll to position [69, 0]
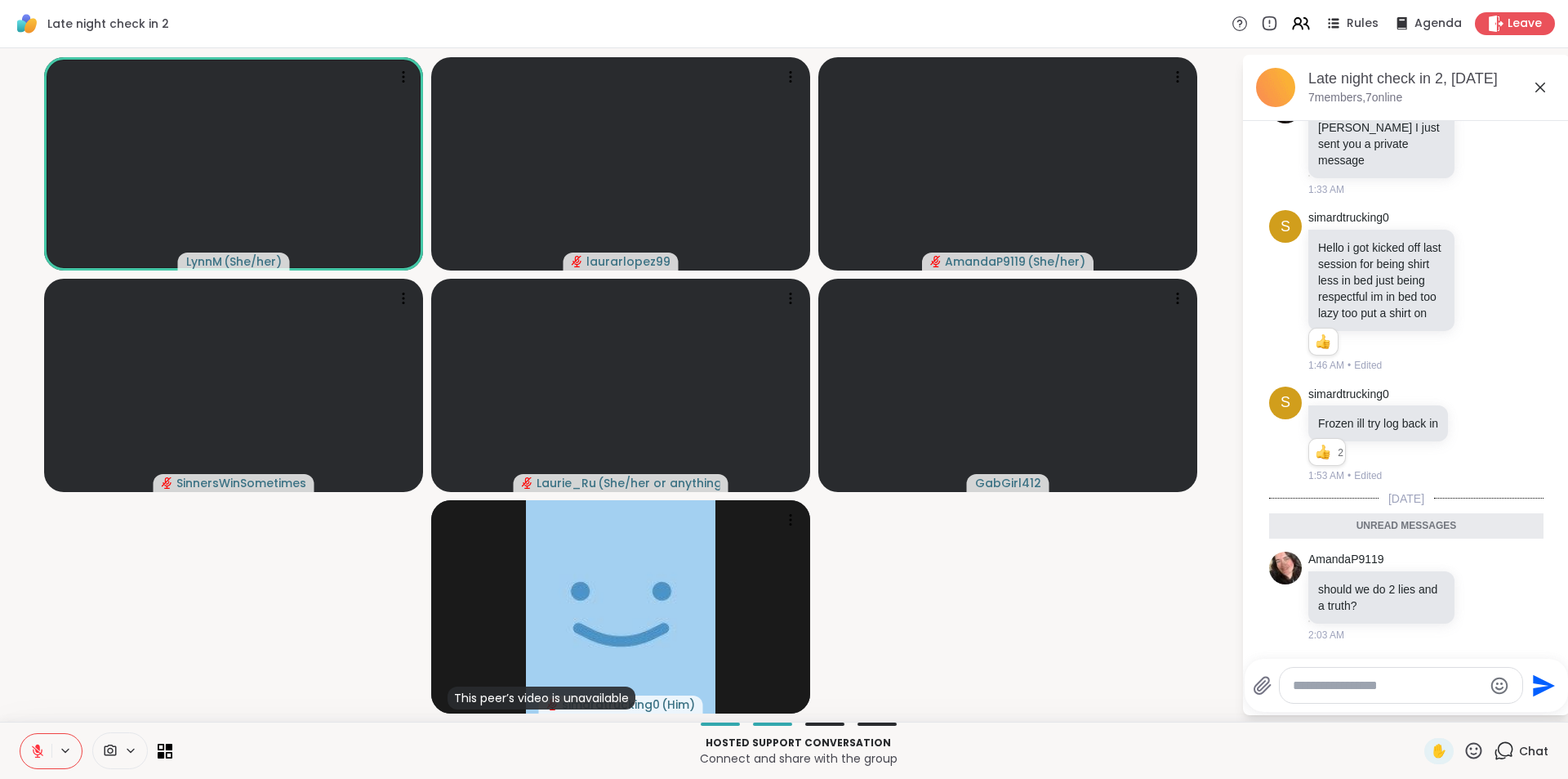
click at [1540, 88] on icon at bounding box center [1540, 87] width 9 height 10
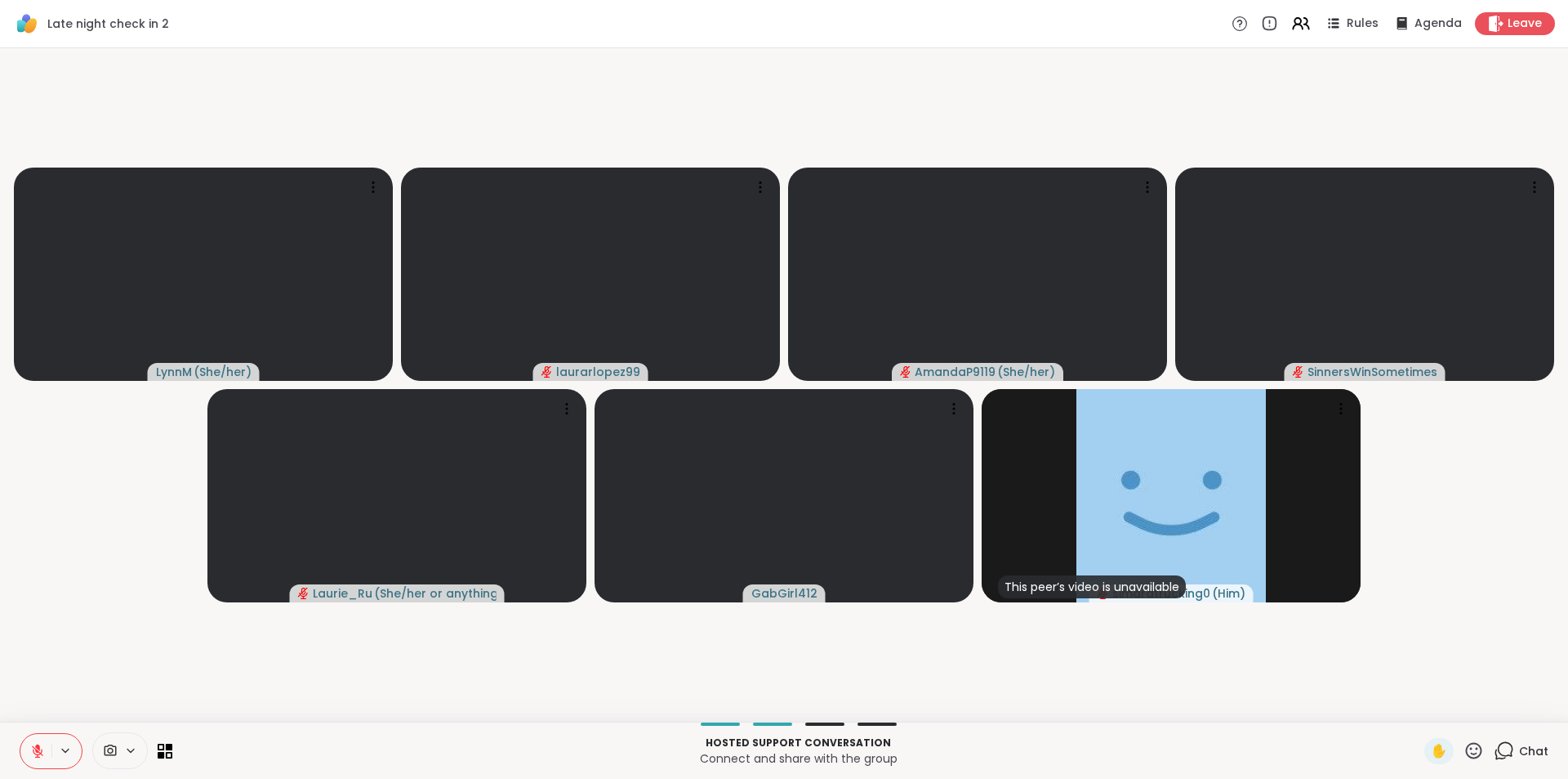
click at [866, 74] on video-player-container "LynnM ( She/her ) laurarlopez99 AmandaP9119 ( She/her ) SinnersWinSometimes Lau…" at bounding box center [784, 385] width 1548 height 660
click at [32, 754] on icon at bounding box center [37, 750] width 14 height 14
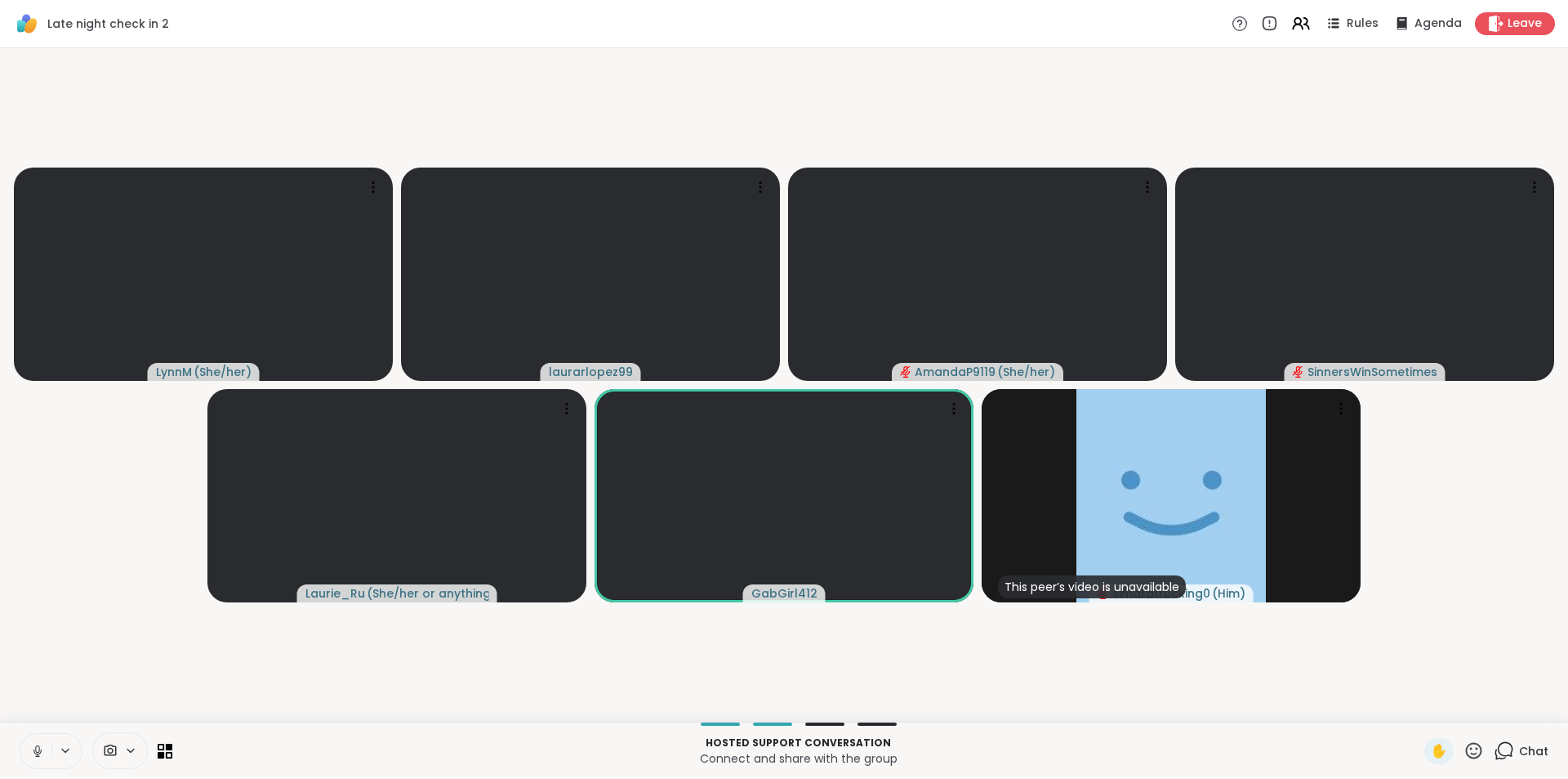
click at [30, 755] on icon at bounding box center [37, 750] width 14 height 14
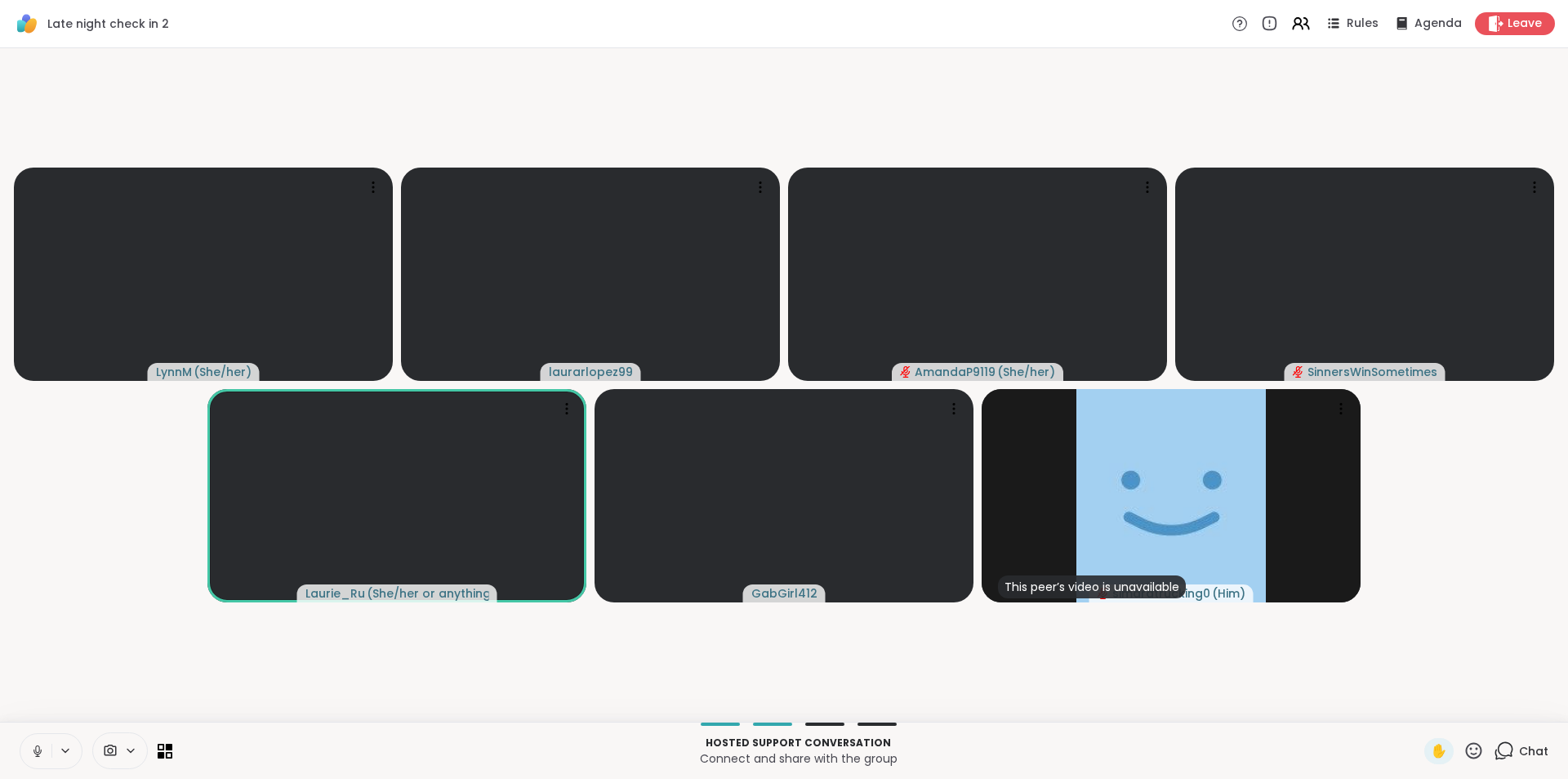
click at [30, 755] on icon at bounding box center [37, 750] width 14 height 14
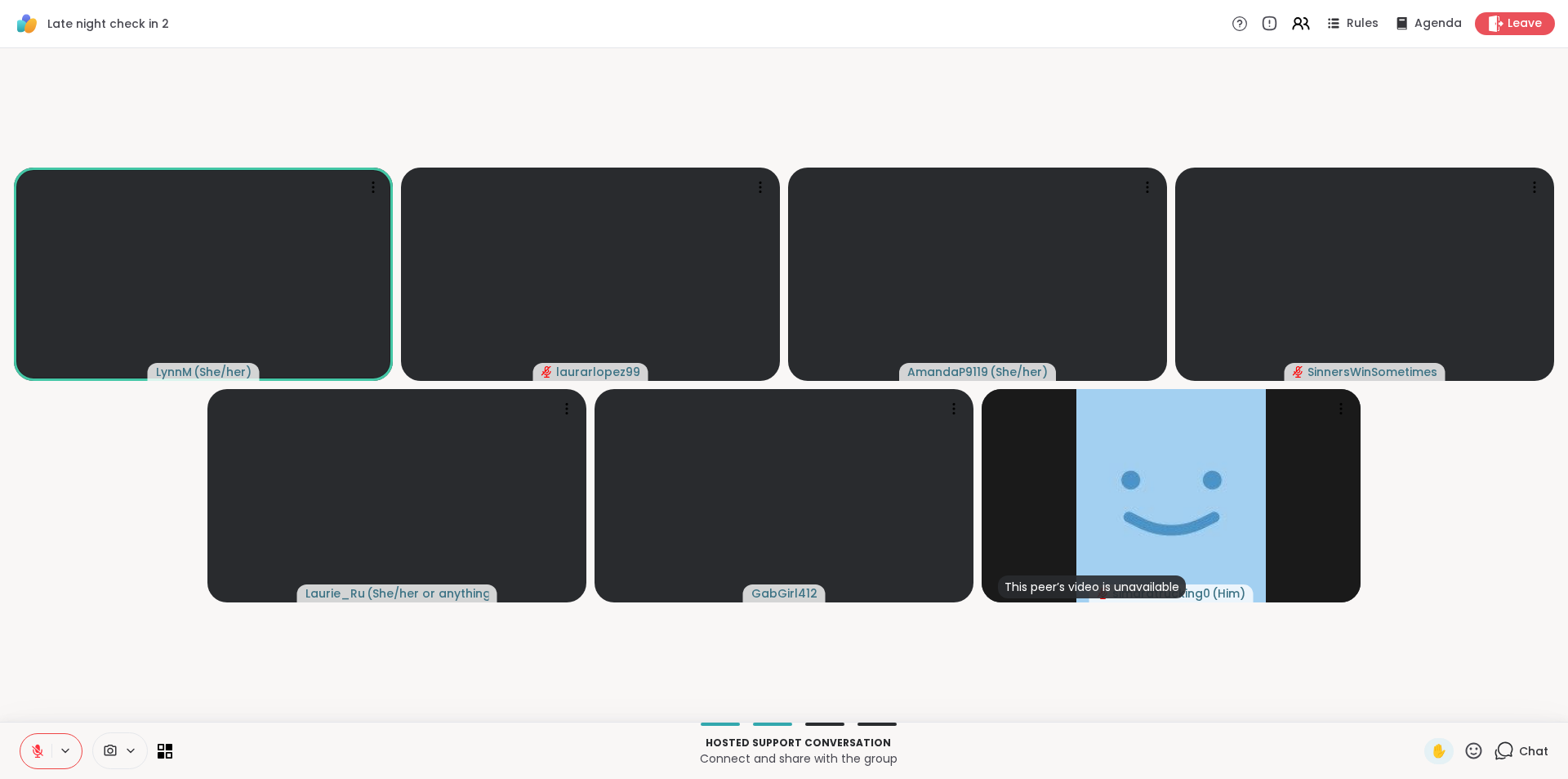
click at [32, 752] on icon at bounding box center [37, 750] width 14 height 14
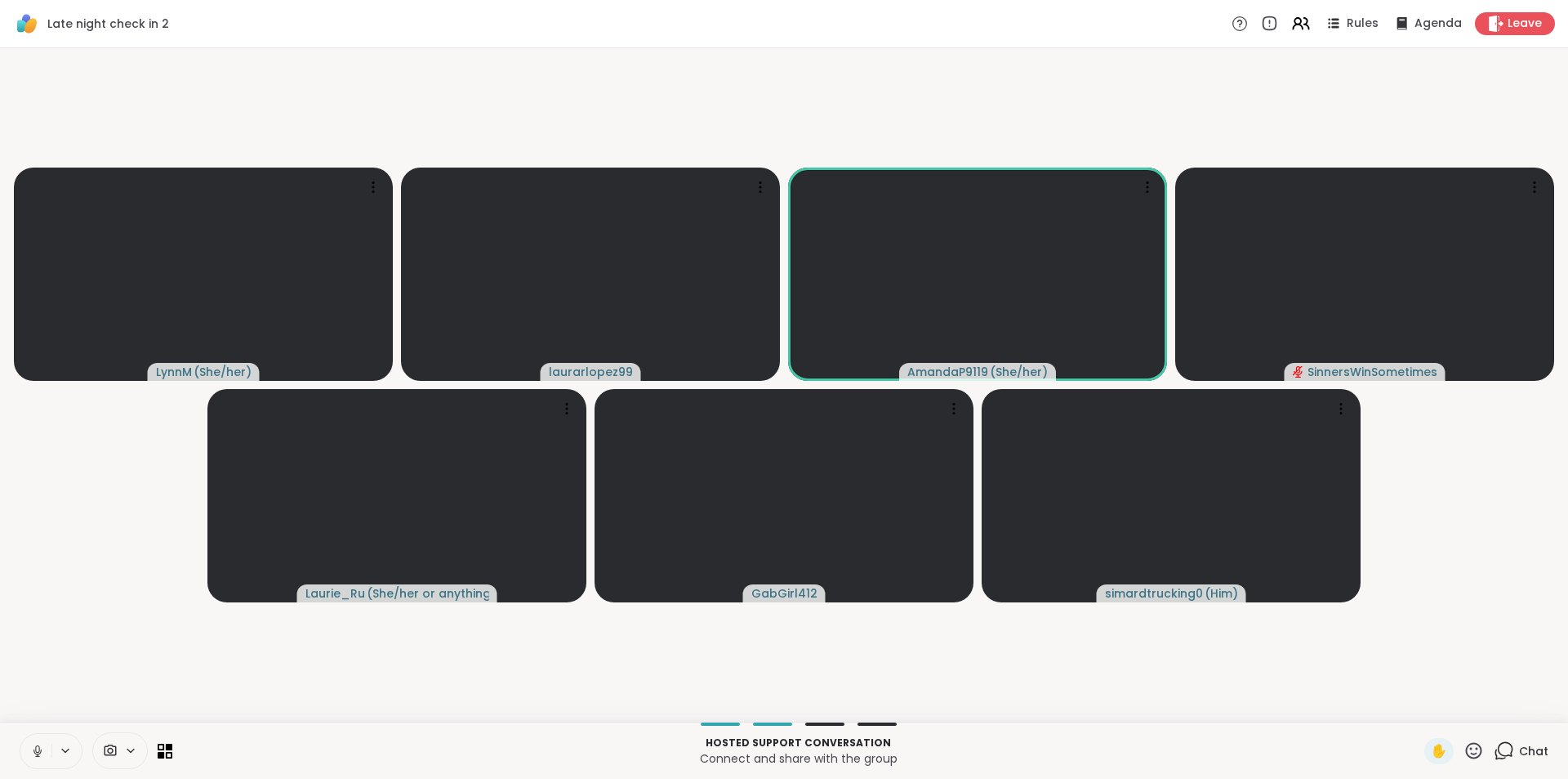
click at [32, 752] on icon at bounding box center [37, 750] width 14 height 14
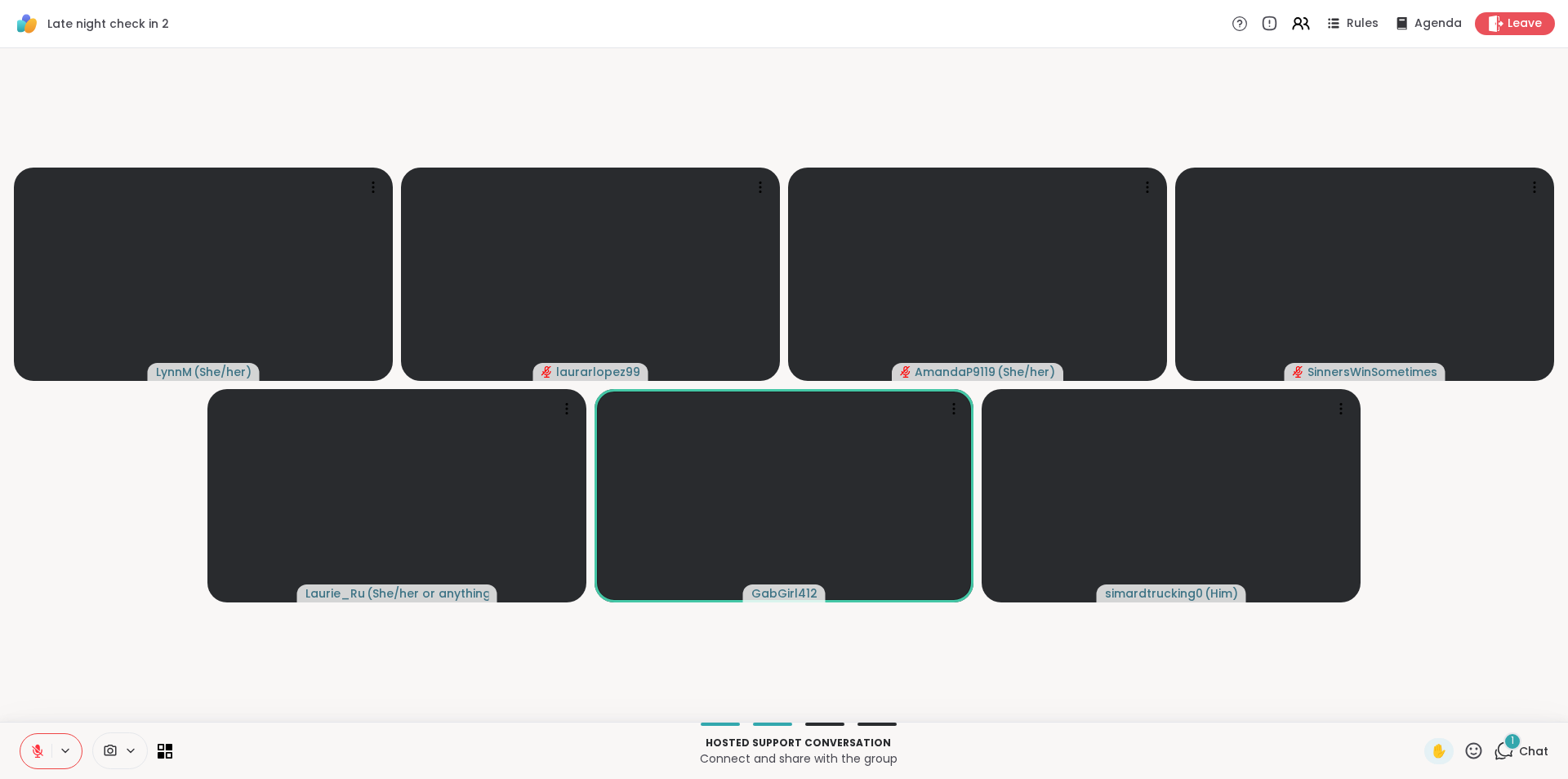
click at [1494, 745] on icon at bounding box center [1503, 750] width 20 height 20
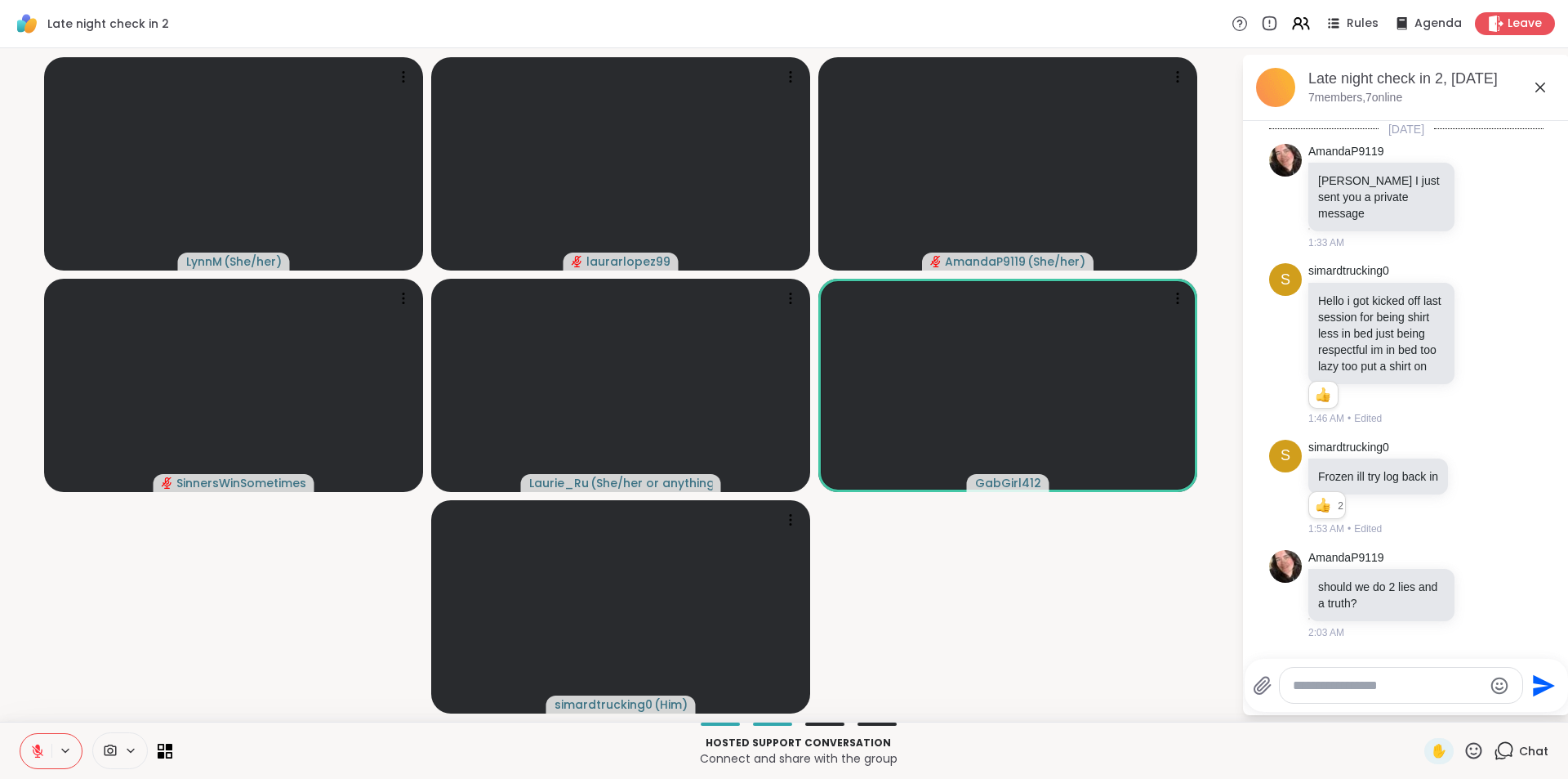
scroll to position [525, 0]
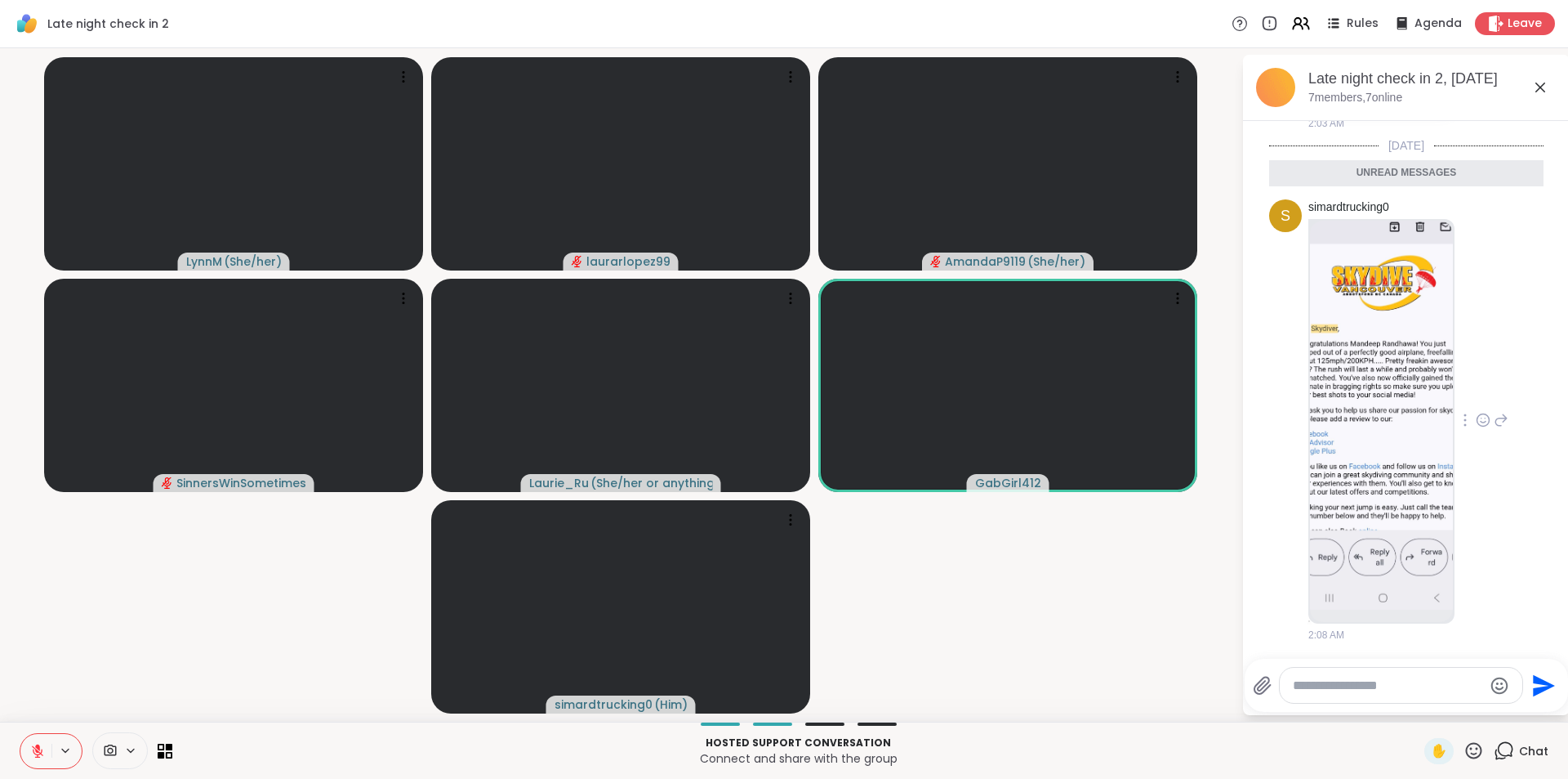
click at [1347, 376] on img at bounding box center [1381, 414] width 142 height 389
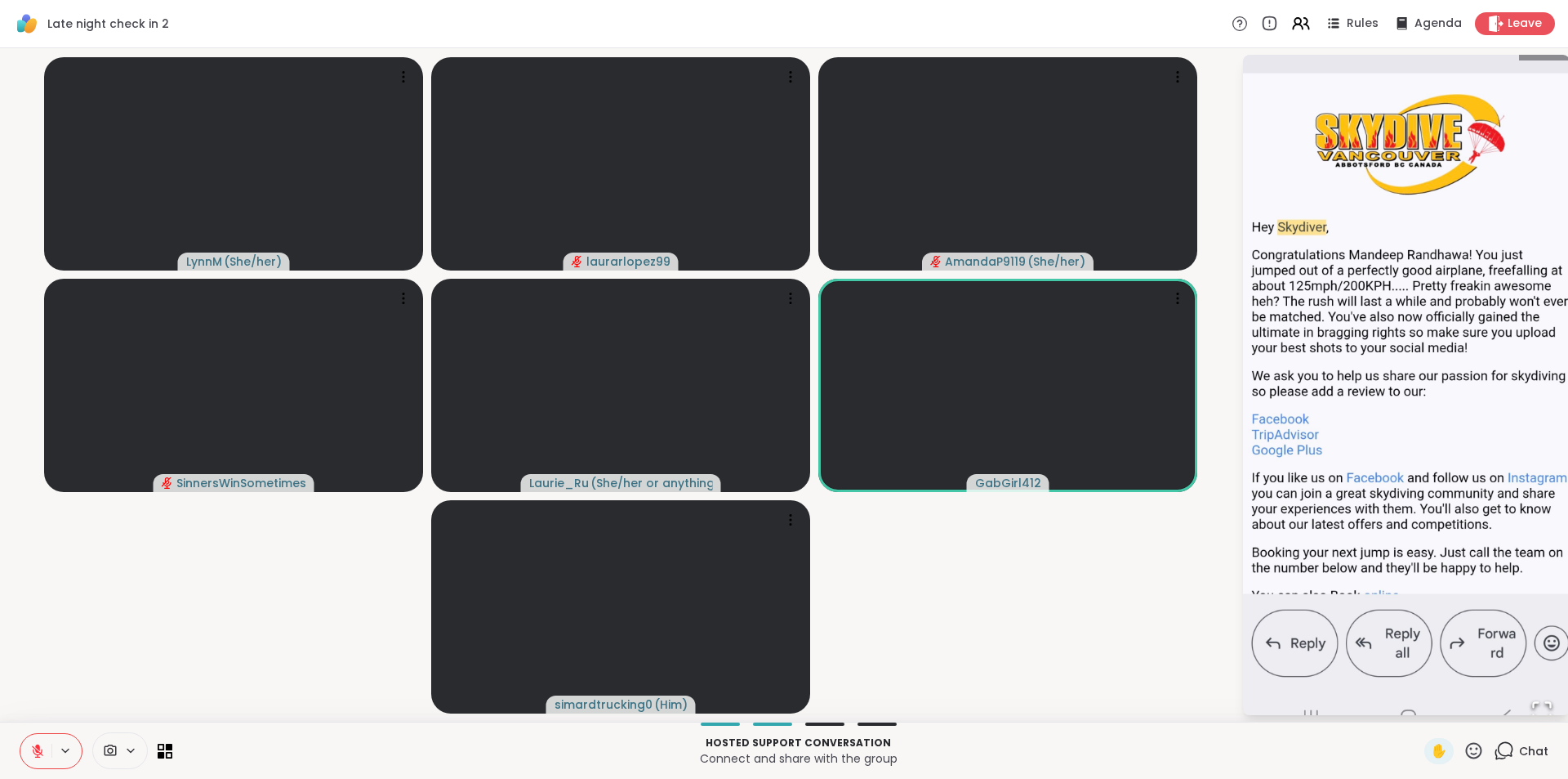
click at [1496, 745] on icon at bounding box center [1503, 750] width 20 height 20
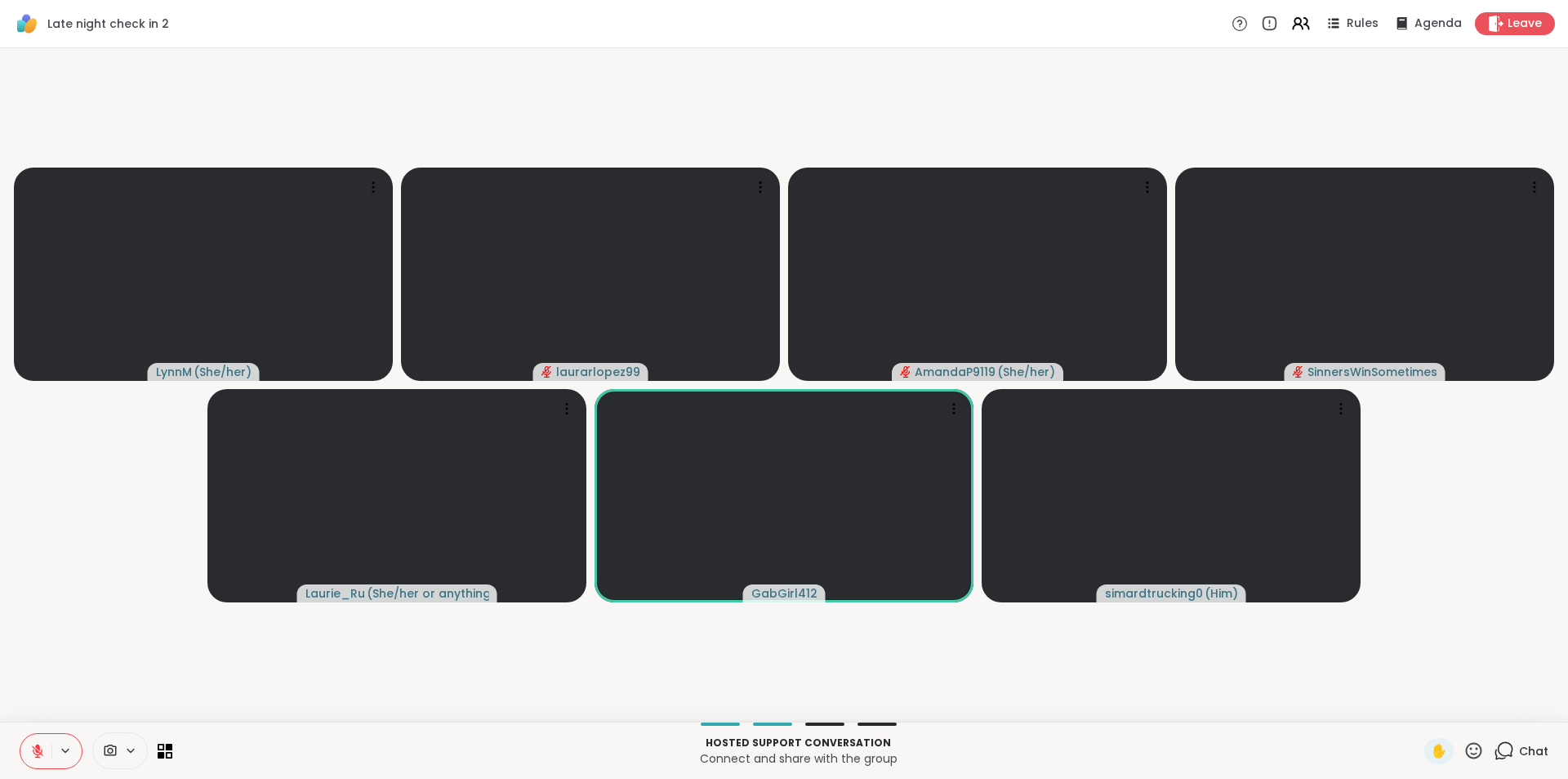
click at [1494, 745] on icon at bounding box center [1503, 750] width 20 height 20
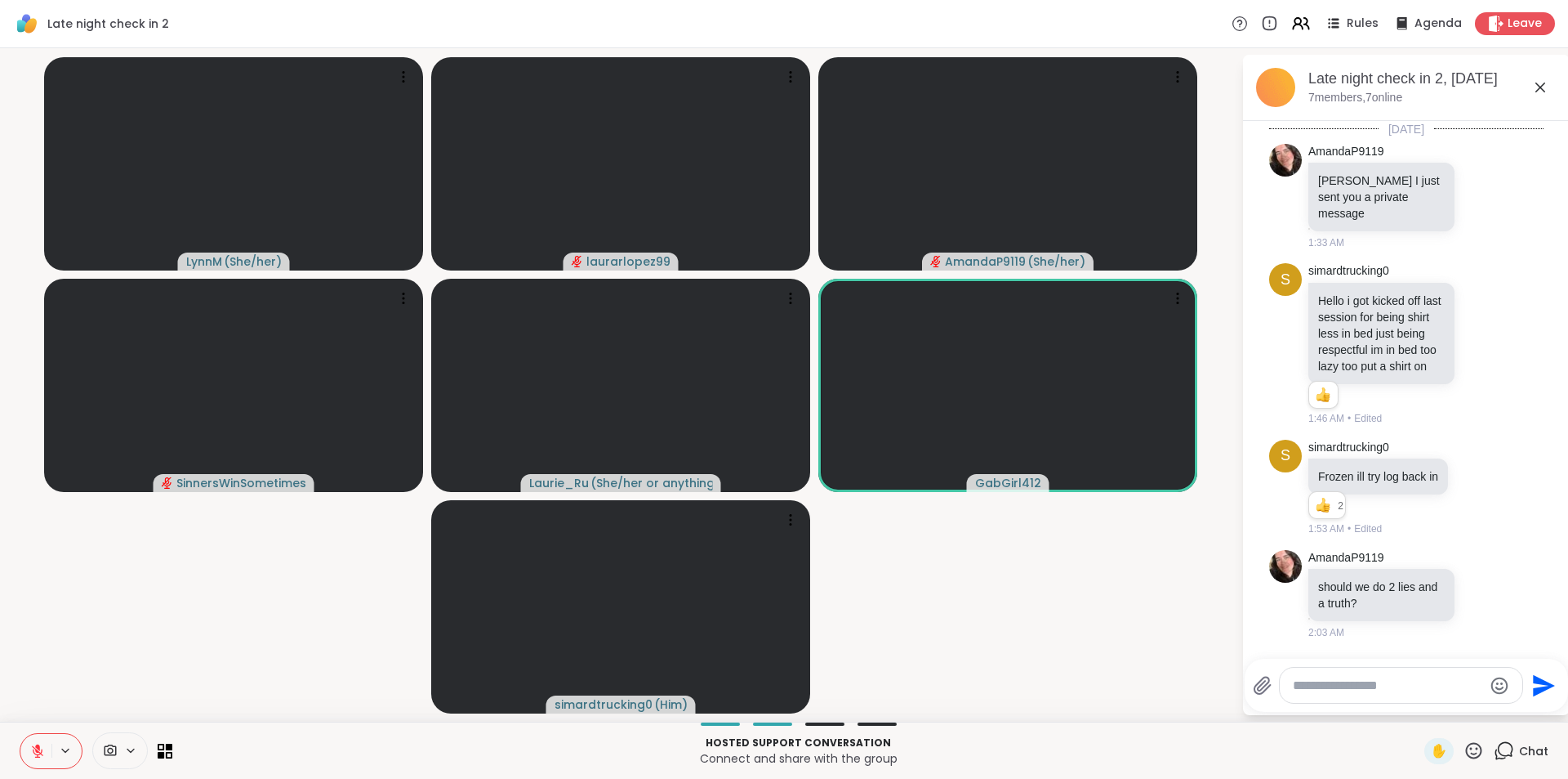
scroll to position [469, 0]
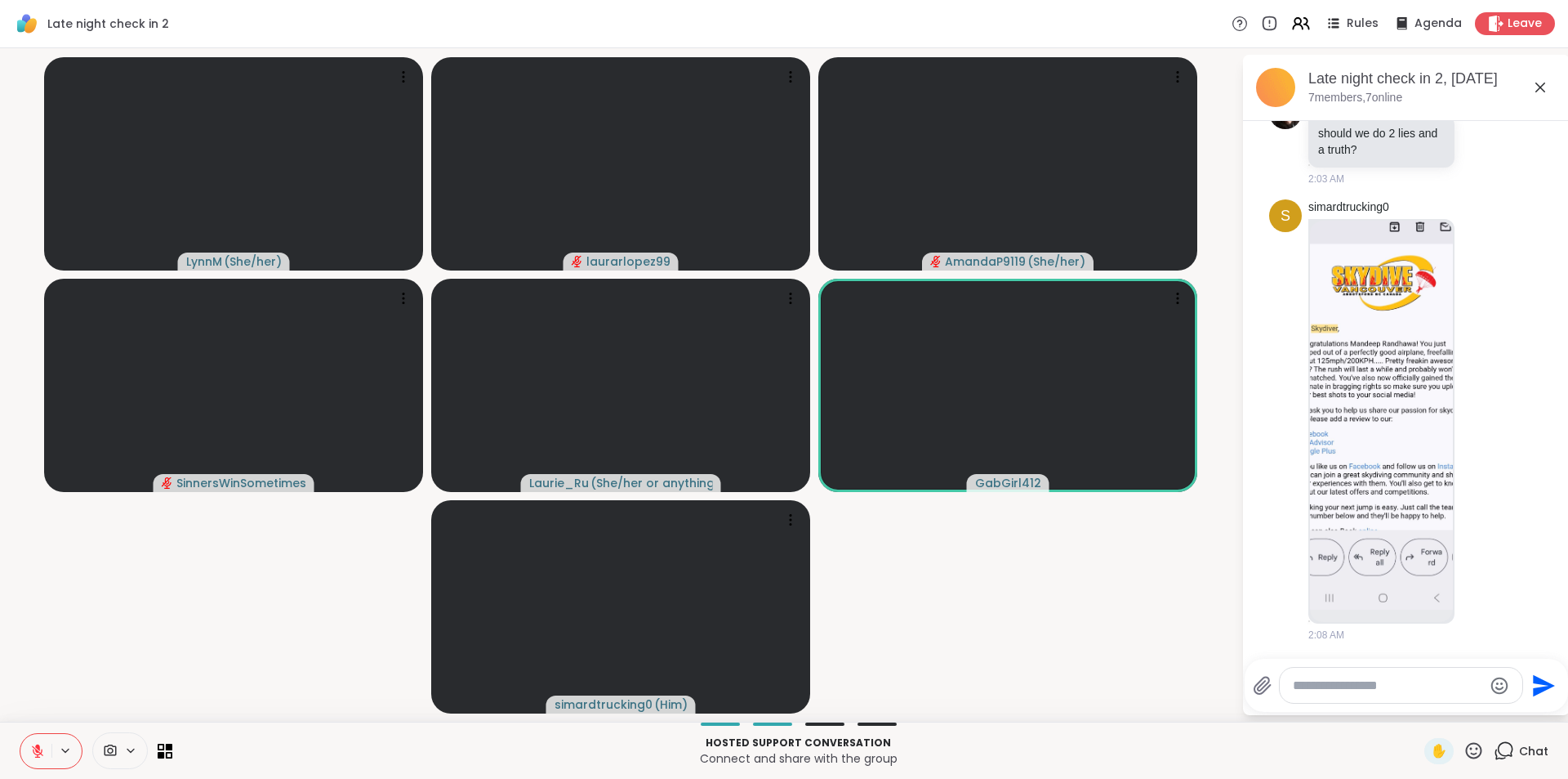
click at [1494, 745] on icon at bounding box center [1503, 750] width 20 height 20
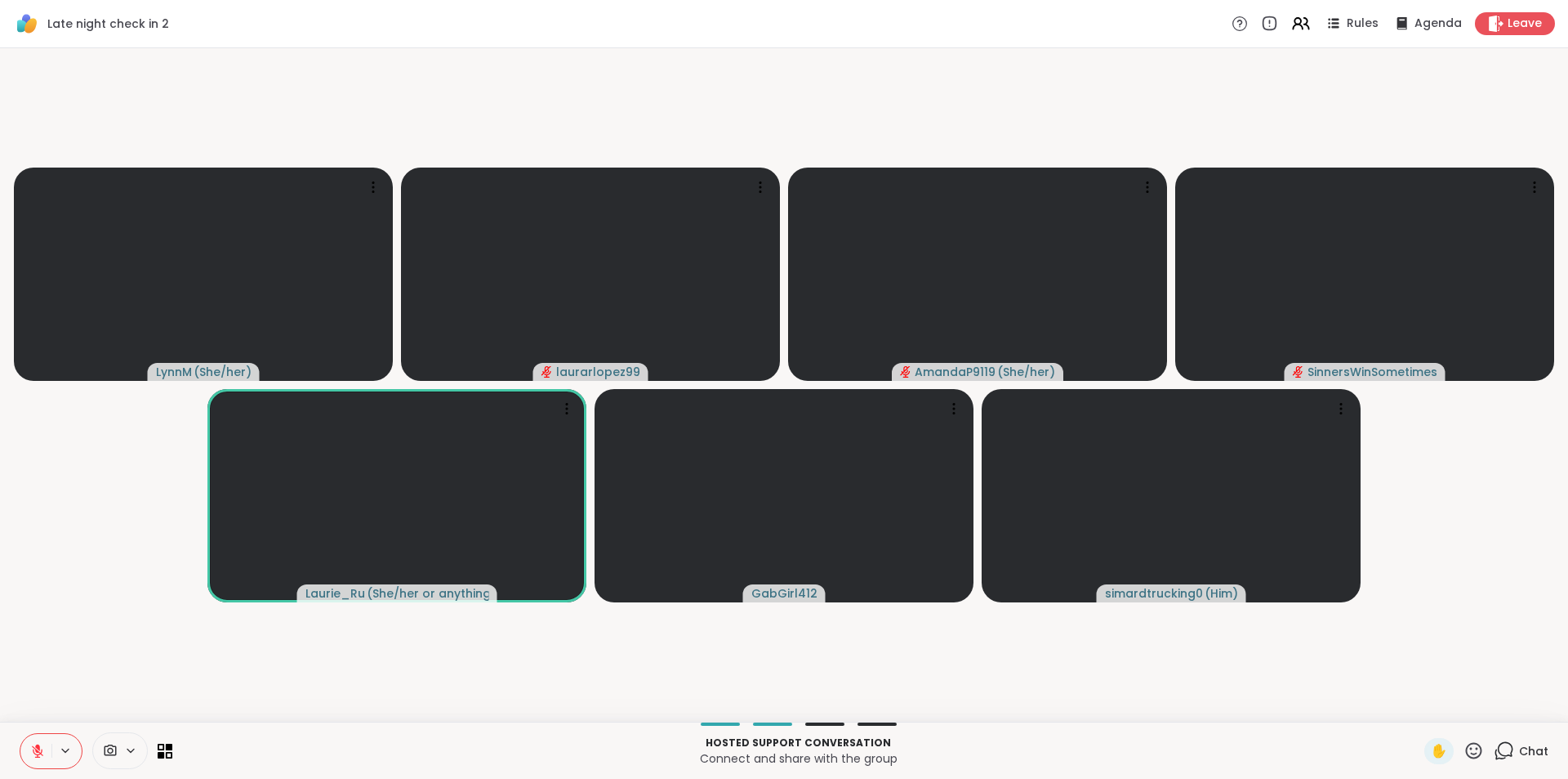
click at [1520, 751] on span "Chat" at bounding box center [1534, 750] width 29 height 16
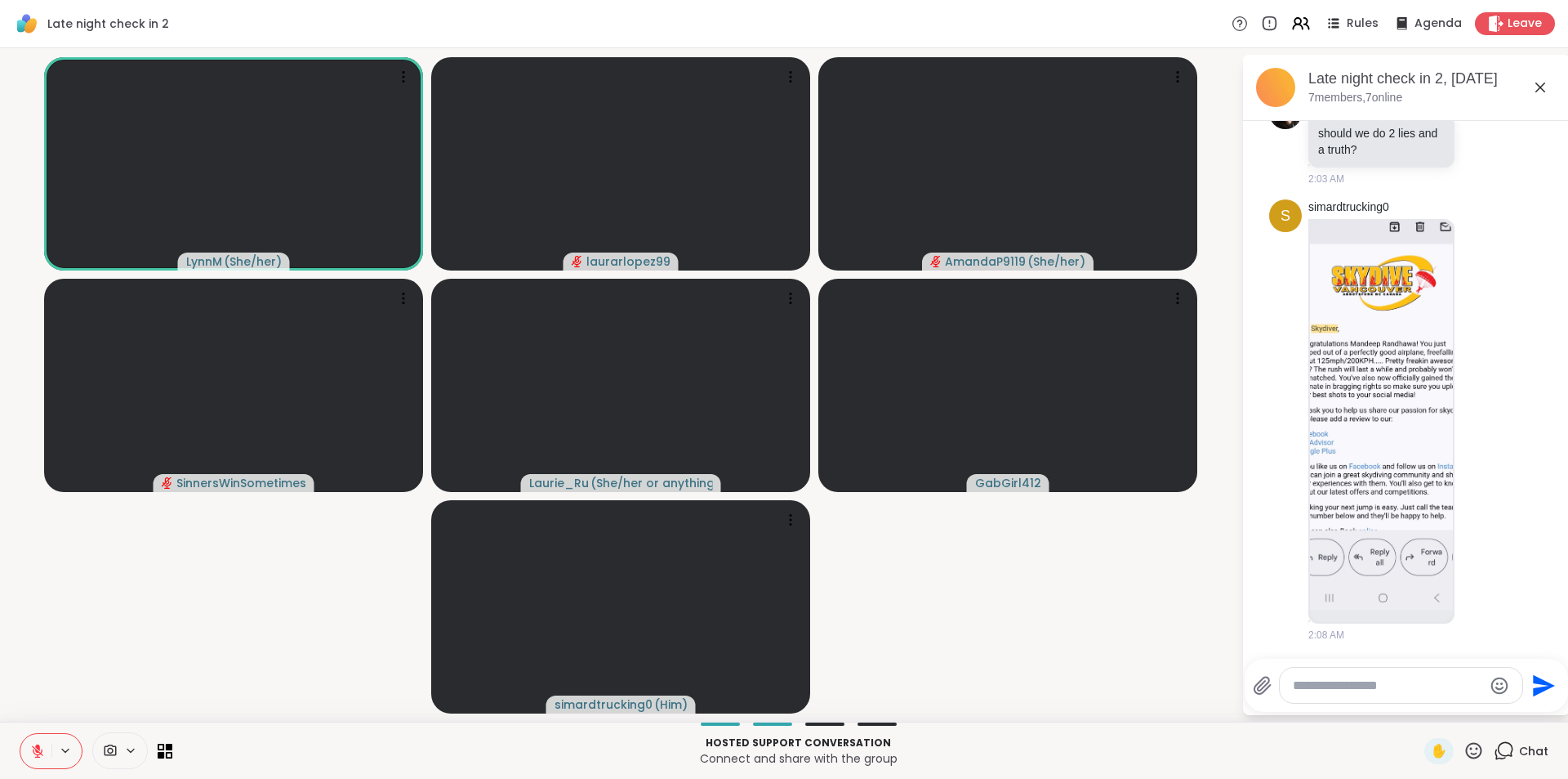
click at [1520, 751] on span "Chat" at bounding box center [1534, 750] width 29 height 16
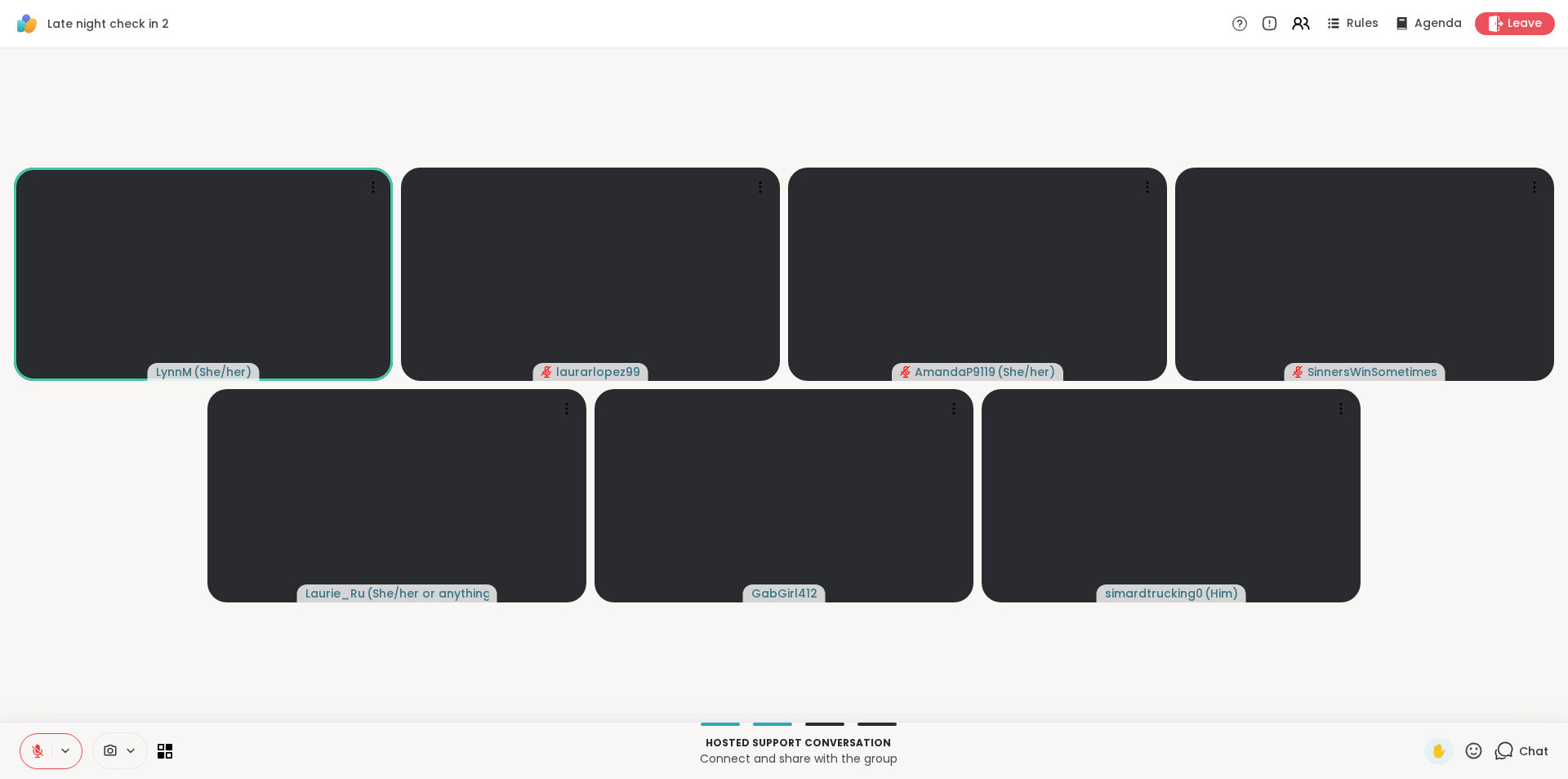
click at [1518, 762] on div "Chat" at bounding box center [1521, 751] width 55 height 27
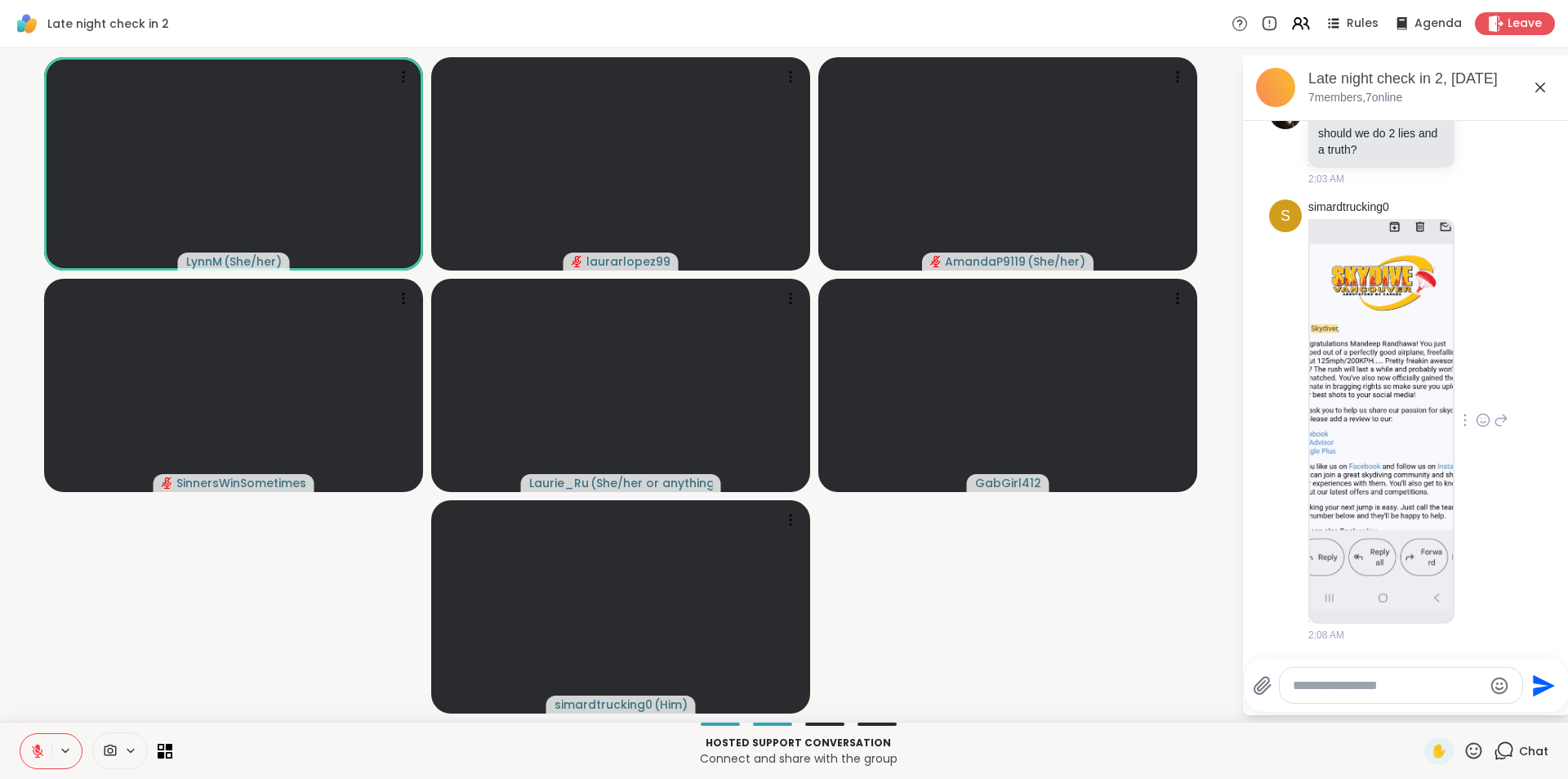
click at [1351, 435] on img at bounding box center [1381, 414] width 142 height 389
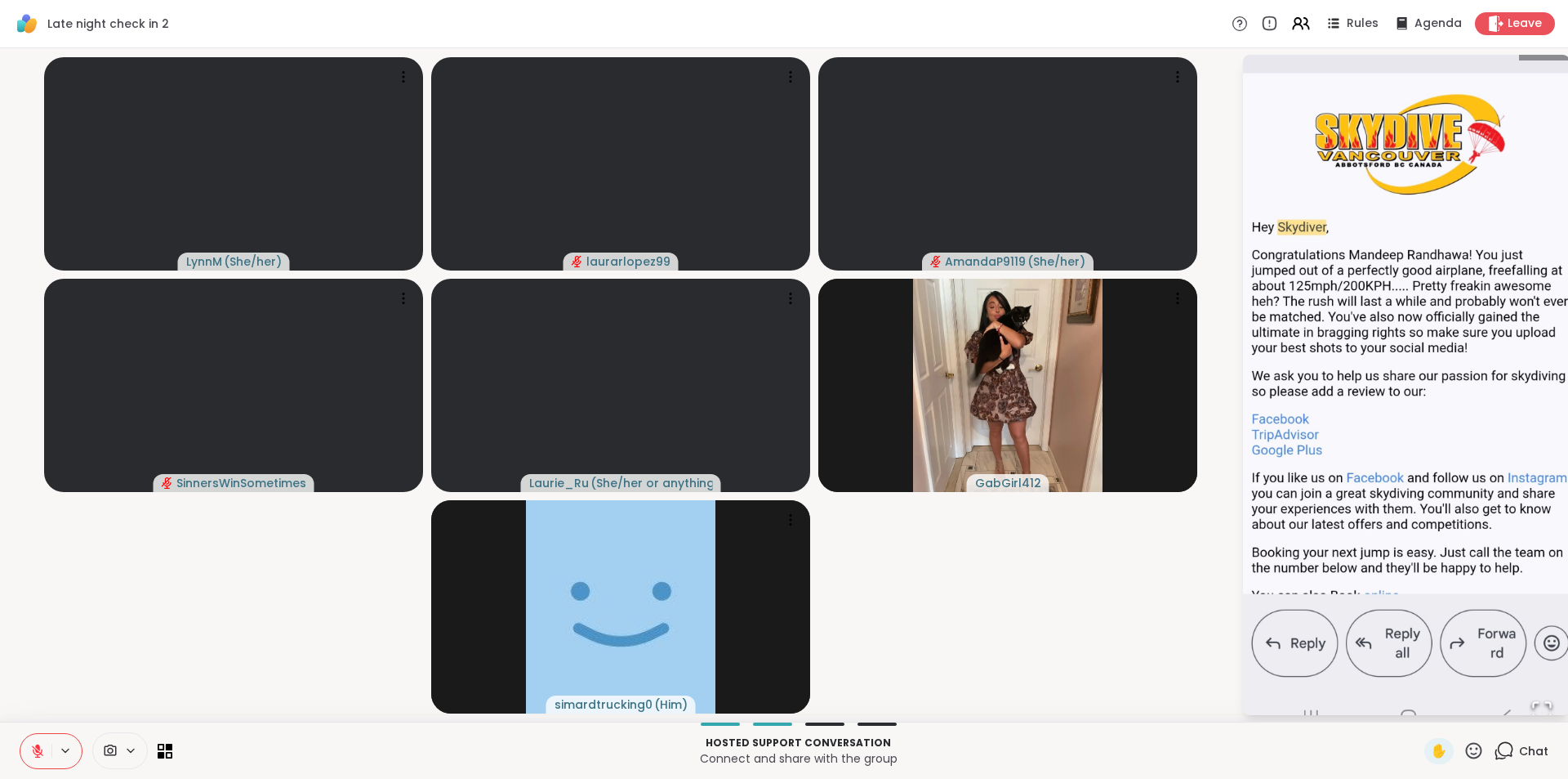
click at [1503, 738] on div "Chat" at bounding box center [1521, 751] width 55 height 27
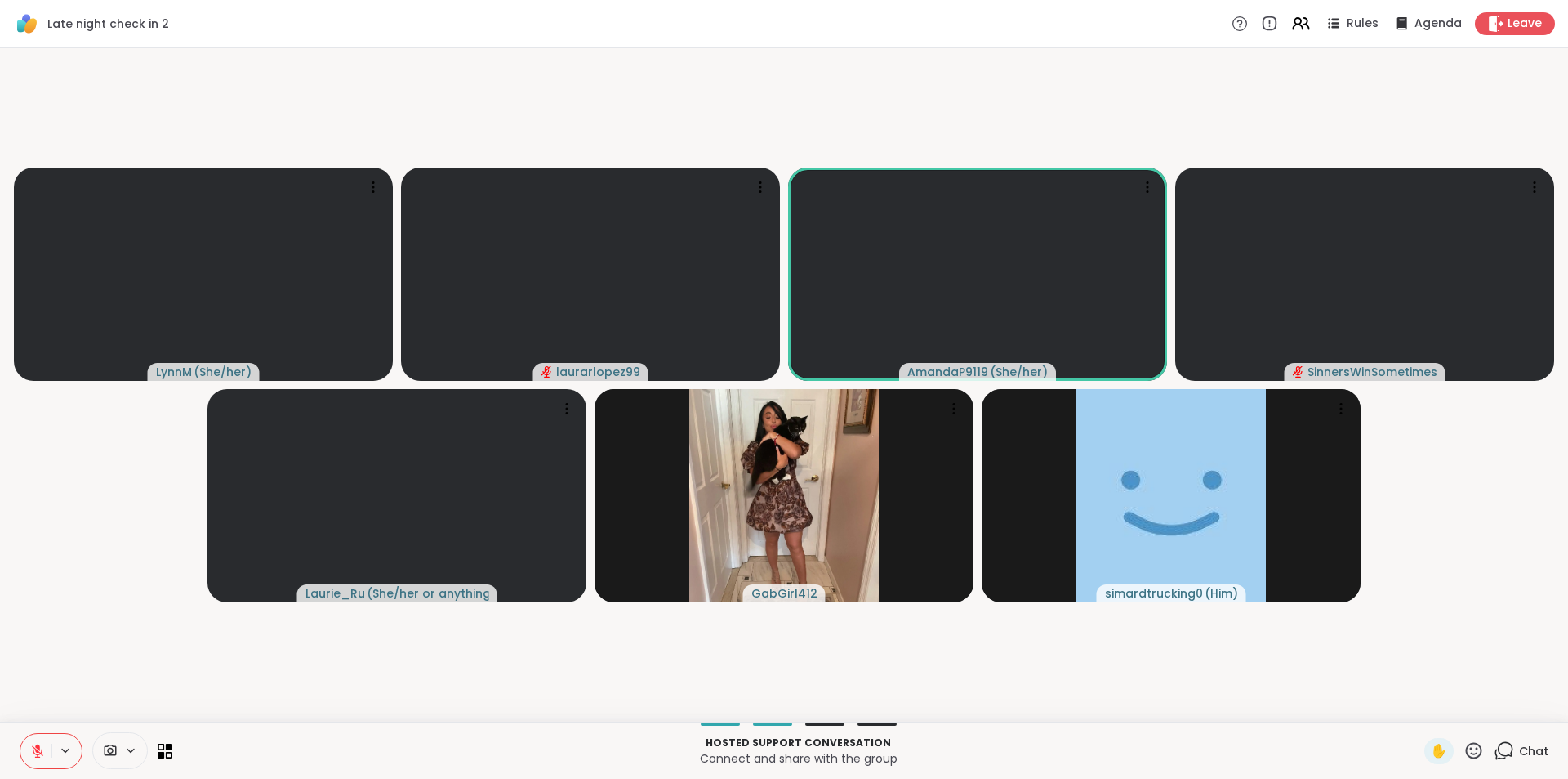
drag, startPoint x: 387, startPoint y: 135, endPoint x: 1111, endPoint y: 113, distance: 724.3
click at [1111, 113] on video-player-container "LynnM ( She/her ) laurarlopez99 AmandaP9119 ( She/her ) SinnersWinSometimes Lau…" at bounding box center [784, 385] width 1548 height 660
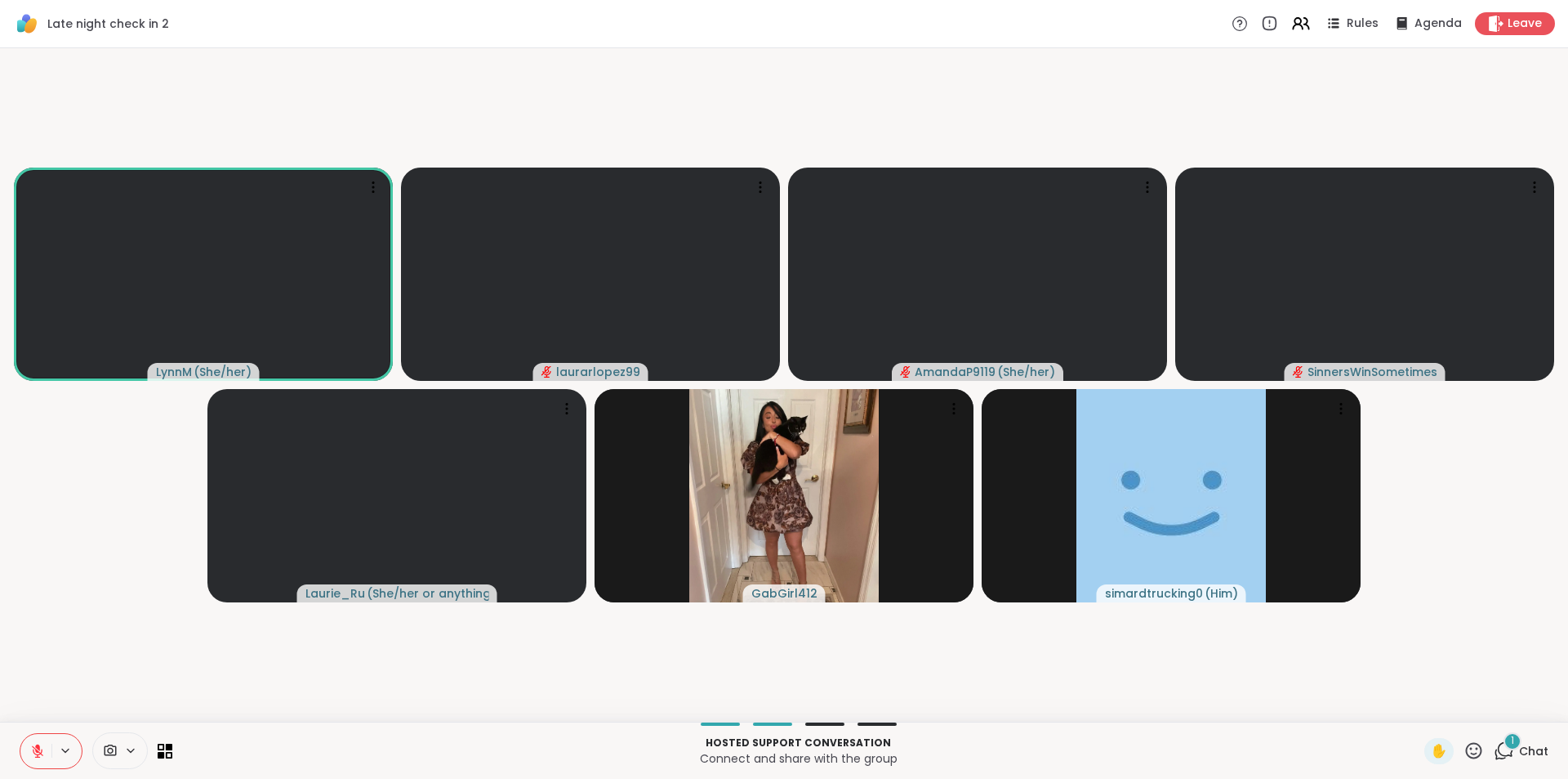
click at [1494, 747] on icon at bounding box center [1503, 750] width 20 height 20
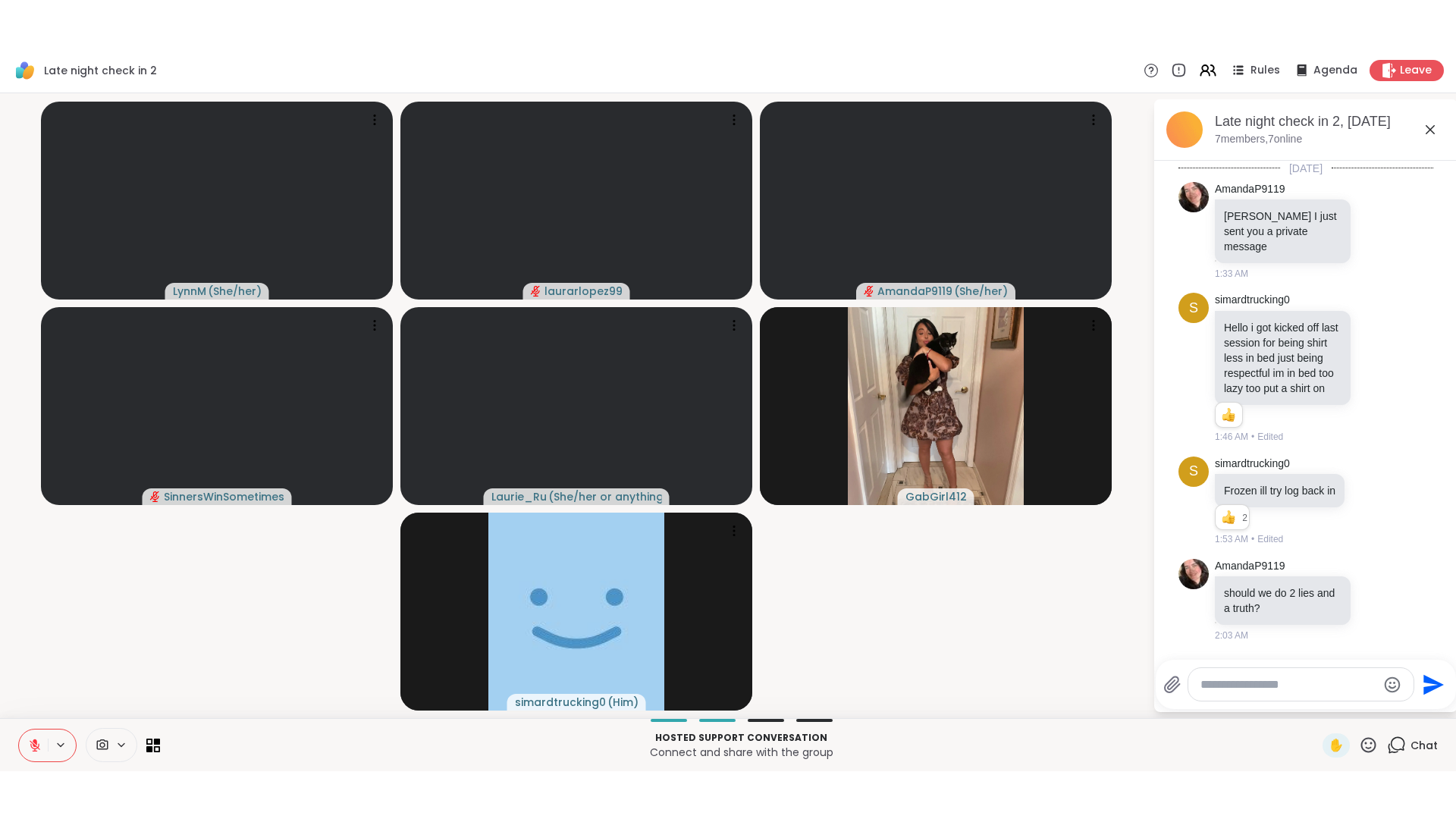
scroll to position [910, 0]
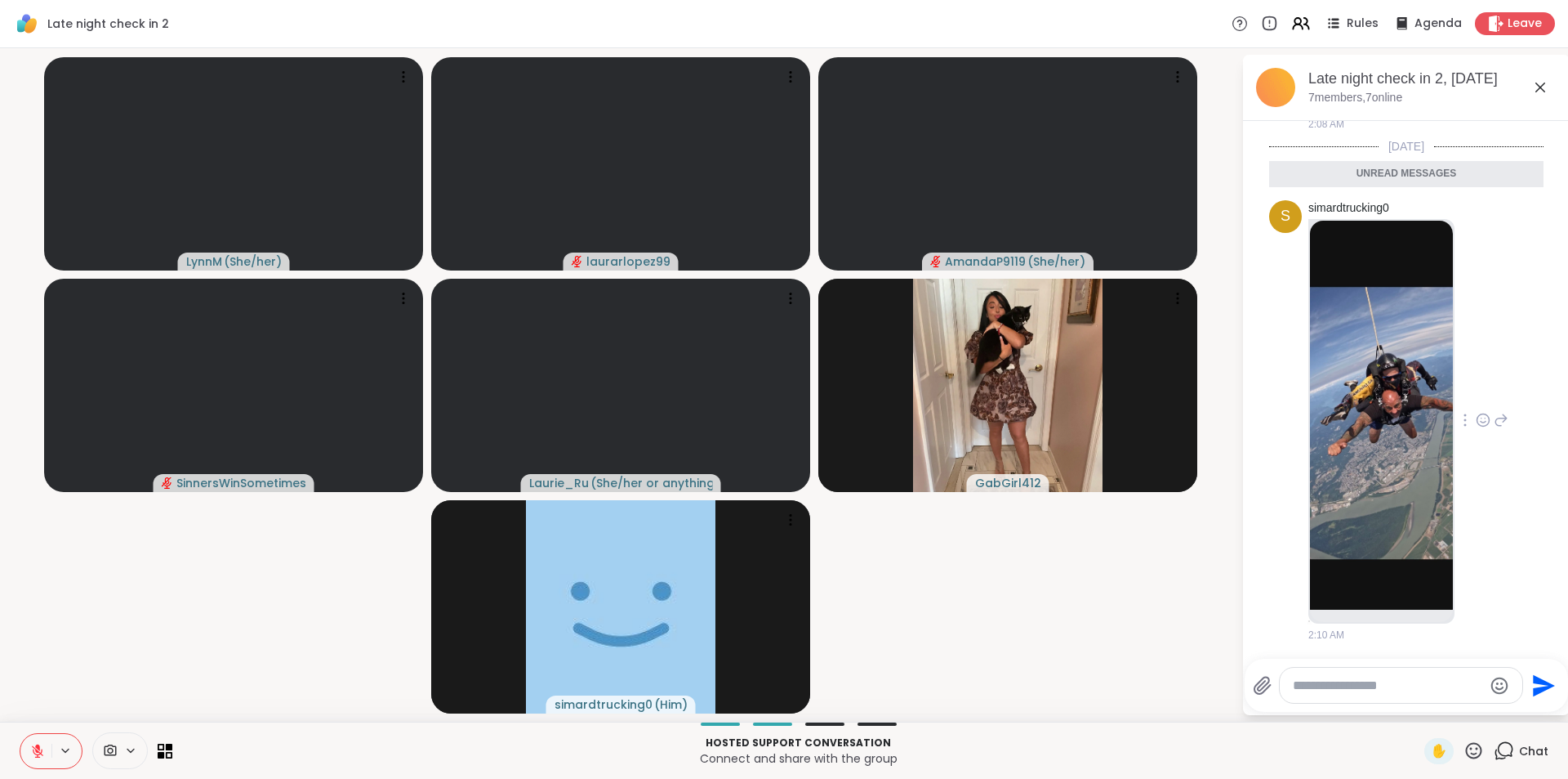
click at [1382, 453] on img at bounding box center [1381, 414] width 142 height 389
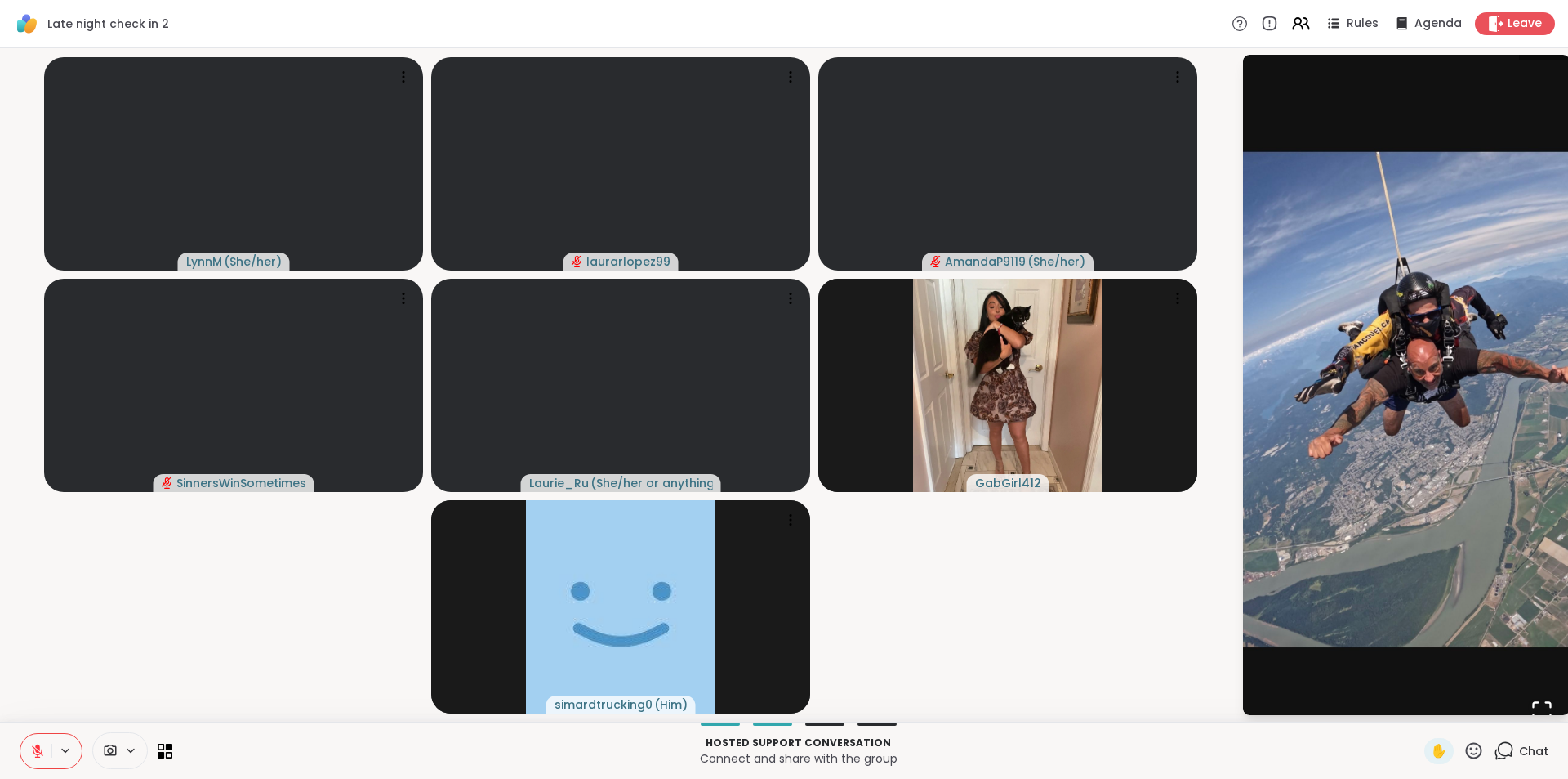
click at [37, 740] on button at bounding box center [35, 750] width 31 height 34
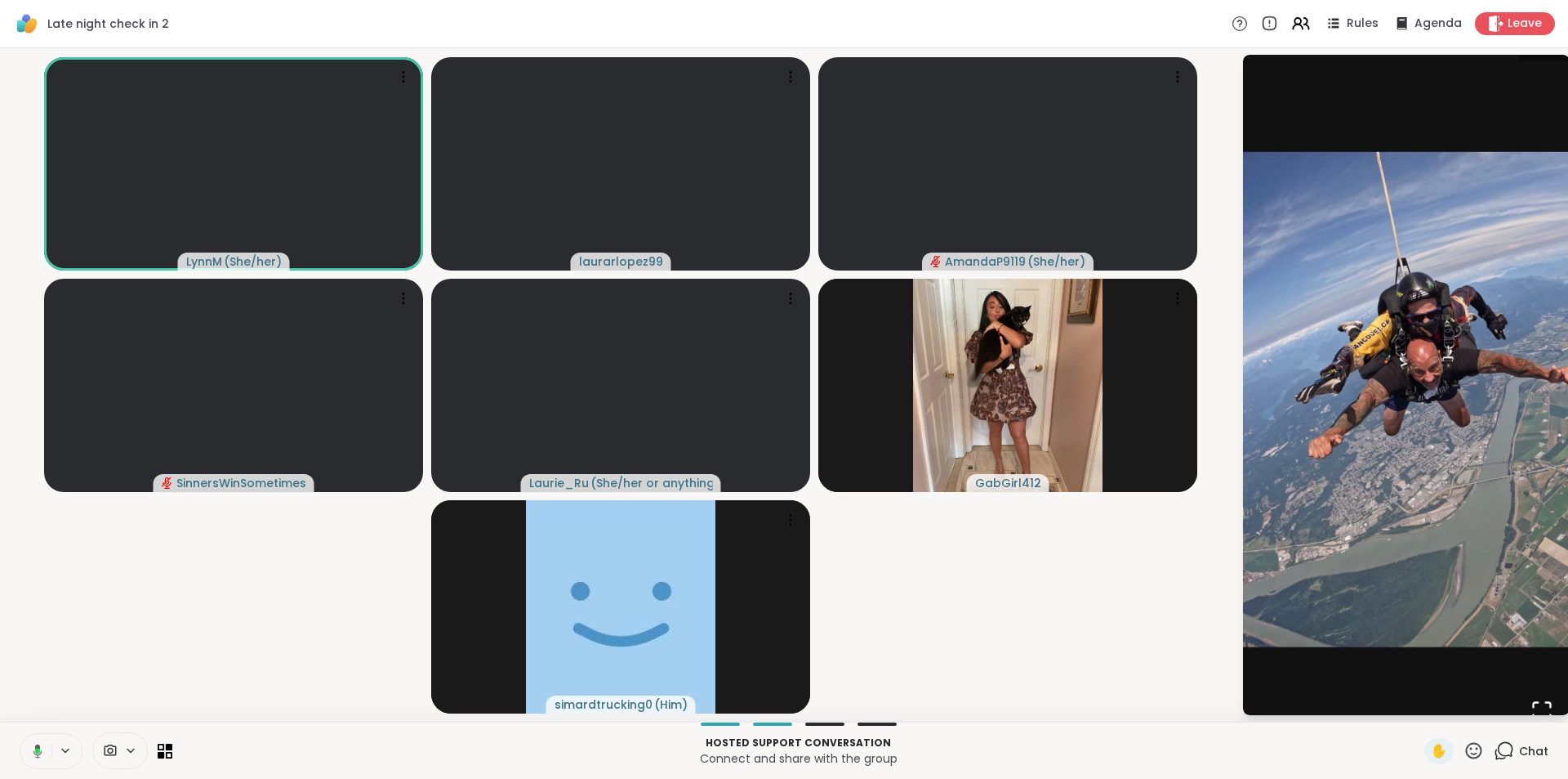
click at [37, 746] on icon at bounding box center [37, 750] width 9 height 14
click at [1407, 335] on img "Go to Slide 1" at bounding box center [1407, 386] width 327 height 709
click at [1406, 335] on img "Go to Slide 1" at bounding box center [1407, 386] width 327 height 709
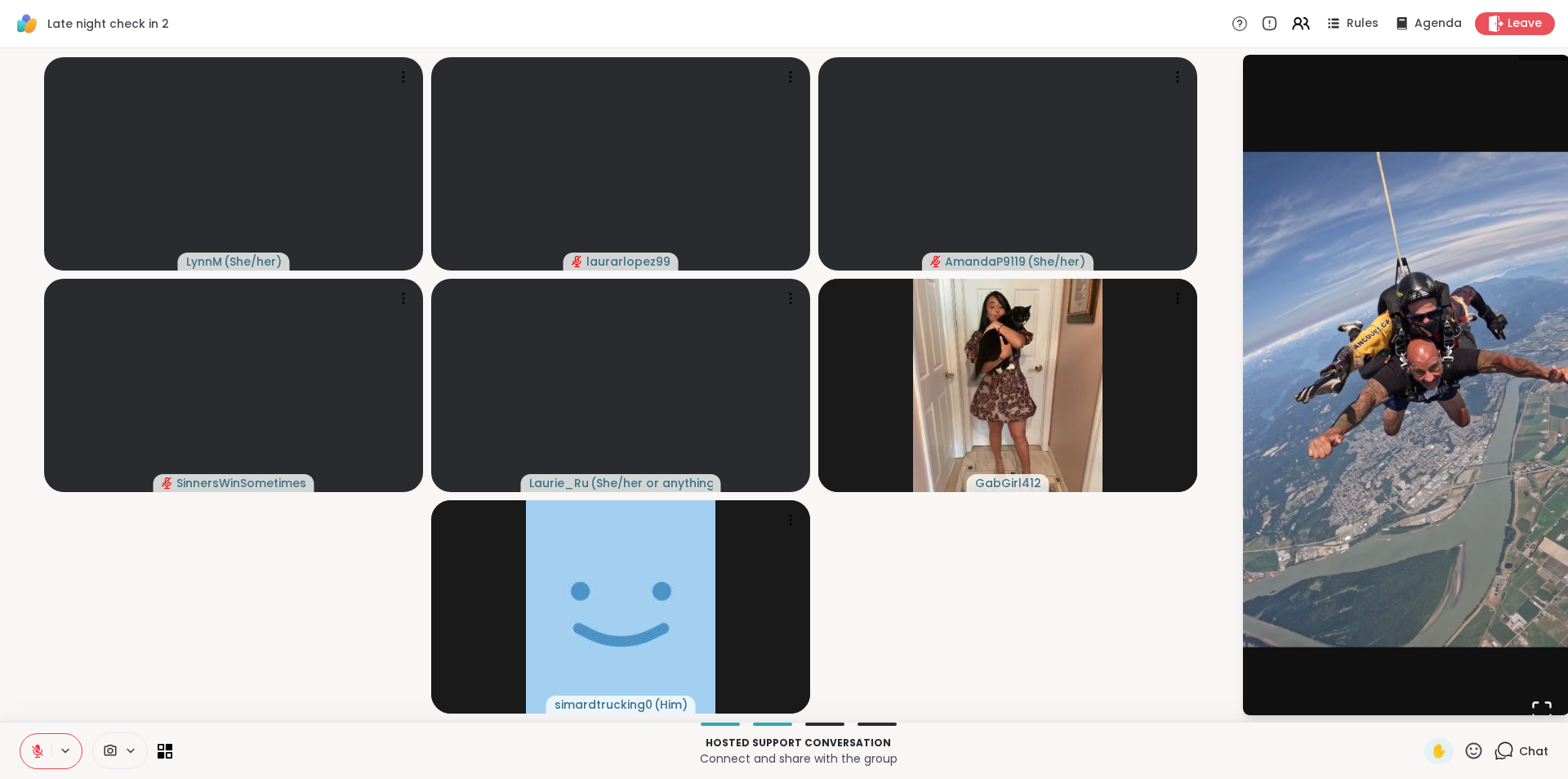
click at [1532, 712] on icon "Open Fullscreen" at bounding box center [1542, 711] width 23 height 23
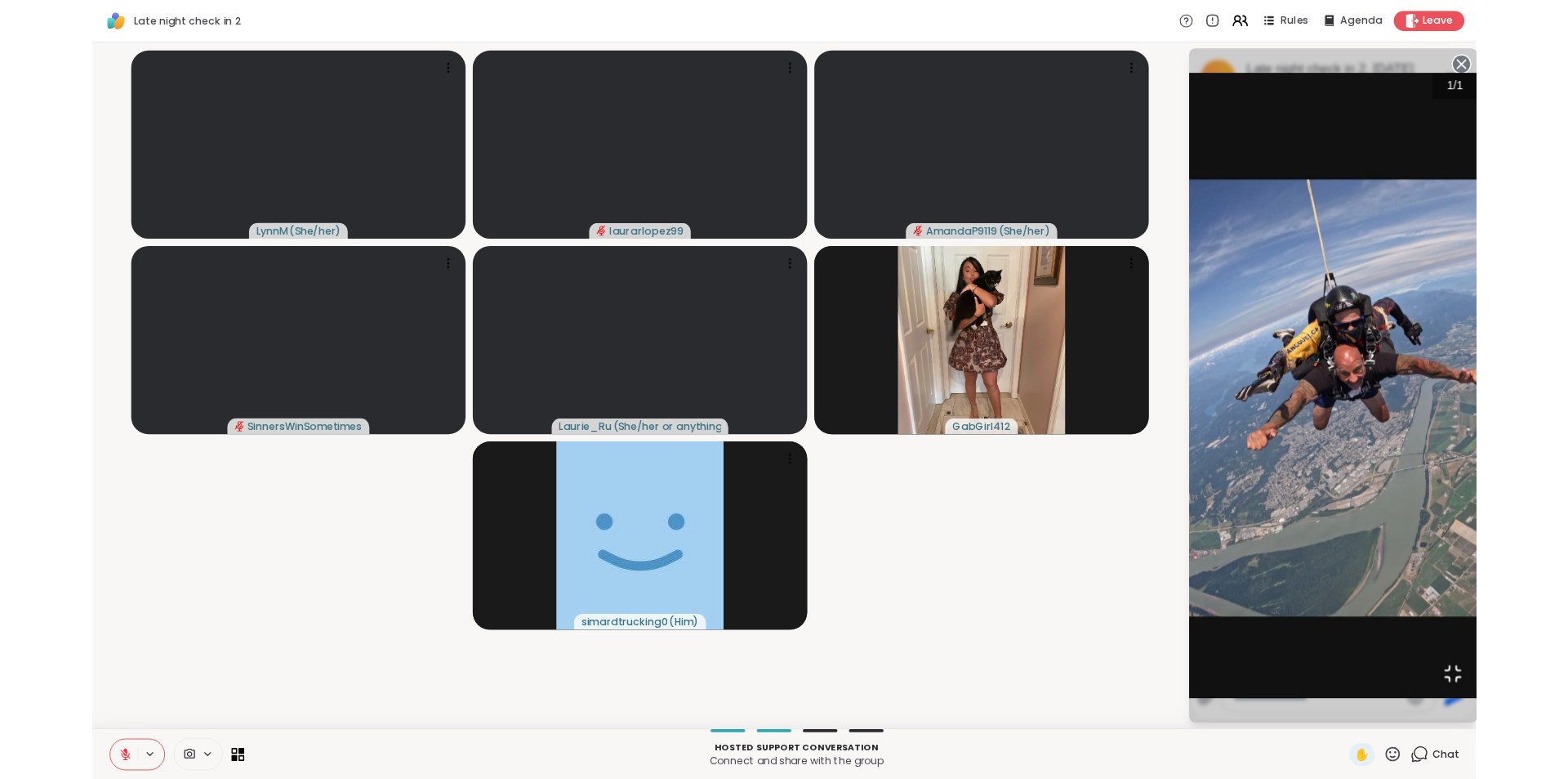
scroll to position [877, 0]
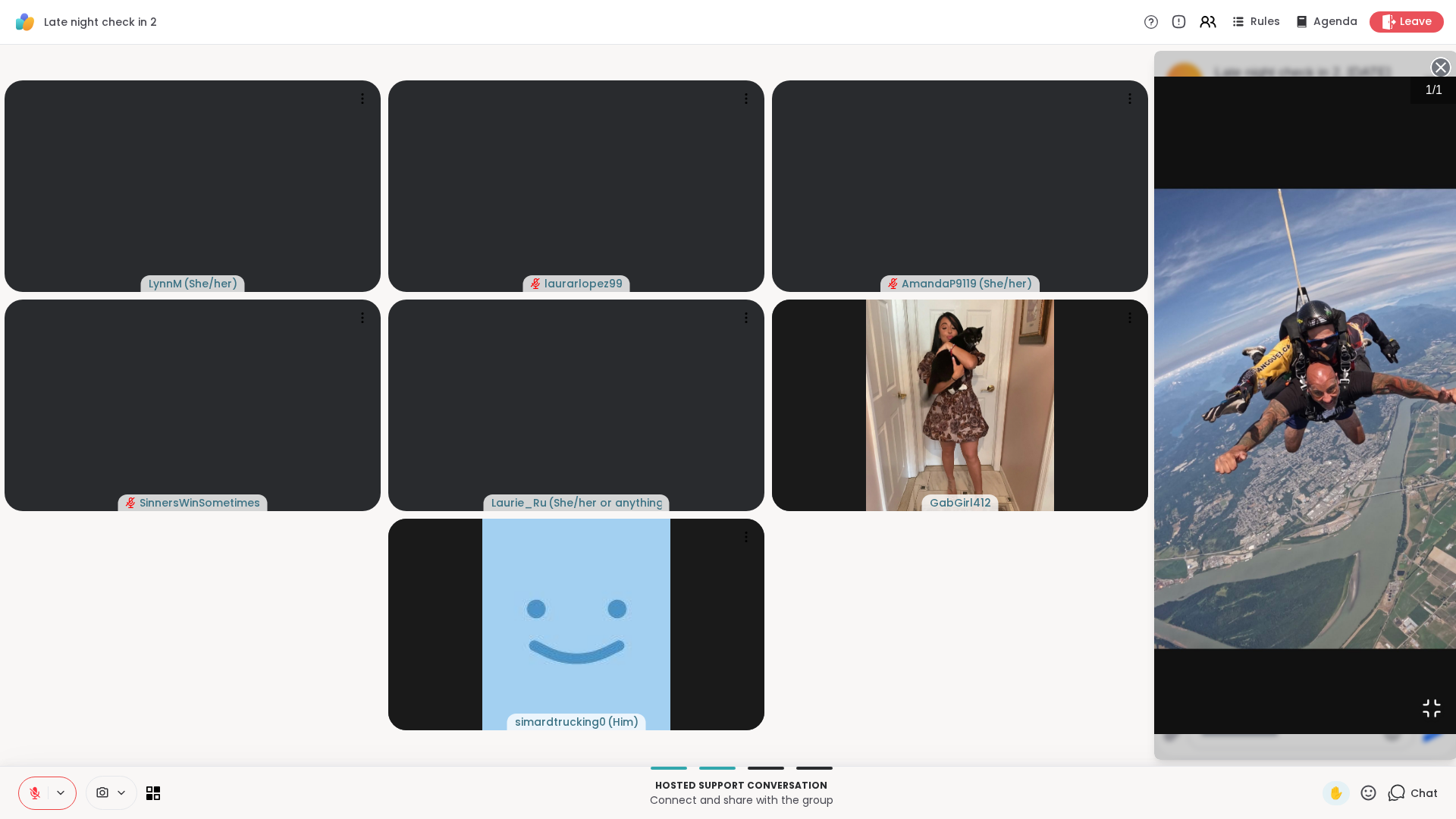
click at [1393, 297] on div "1 / 1" at bounding box center [1306, 406] width 303 height 709
click at [1154, 299] on div "1 / 1" at bounding box center [1306, 406] width 303 height 709
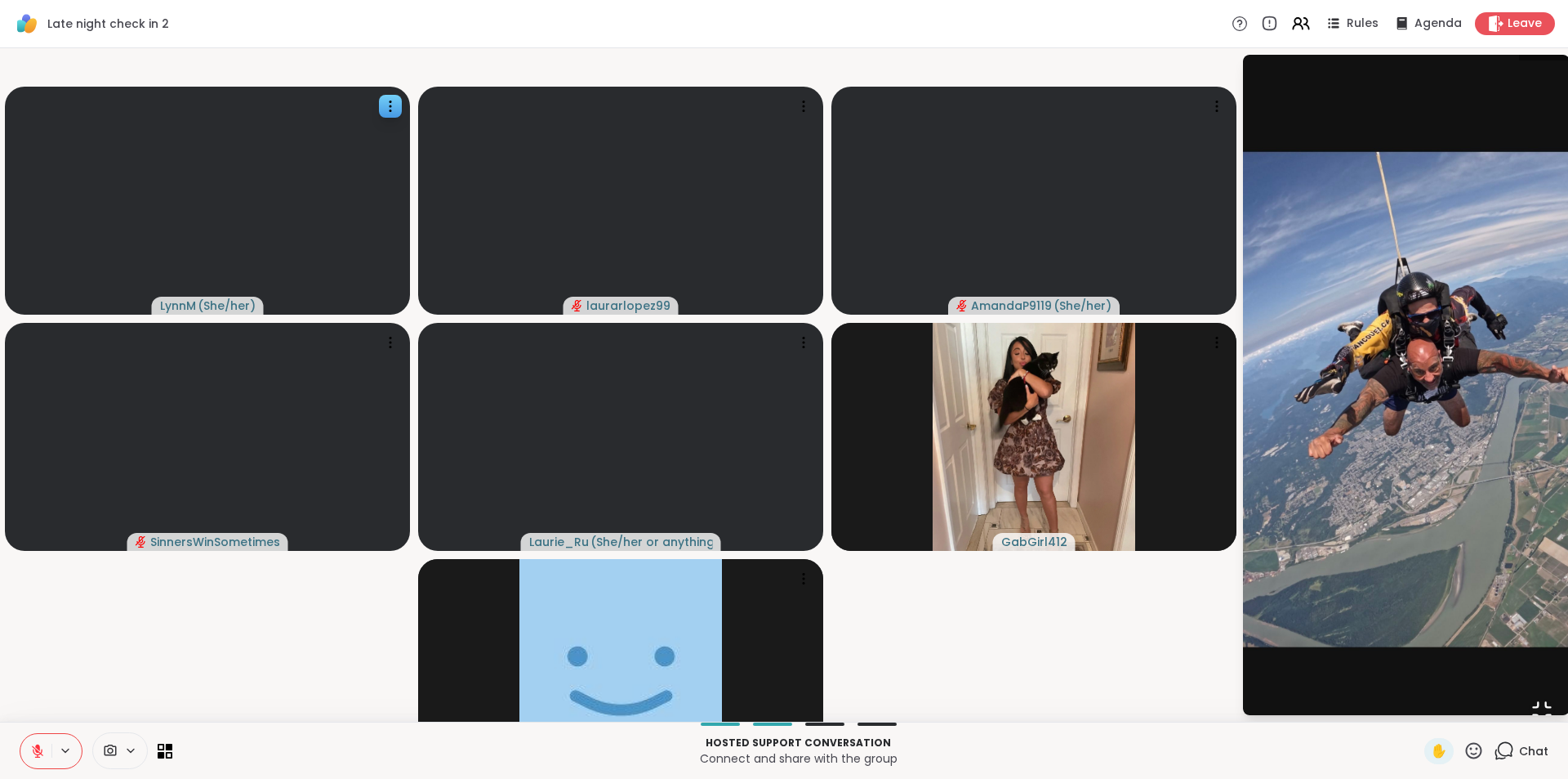
scroll to position [980, 0]
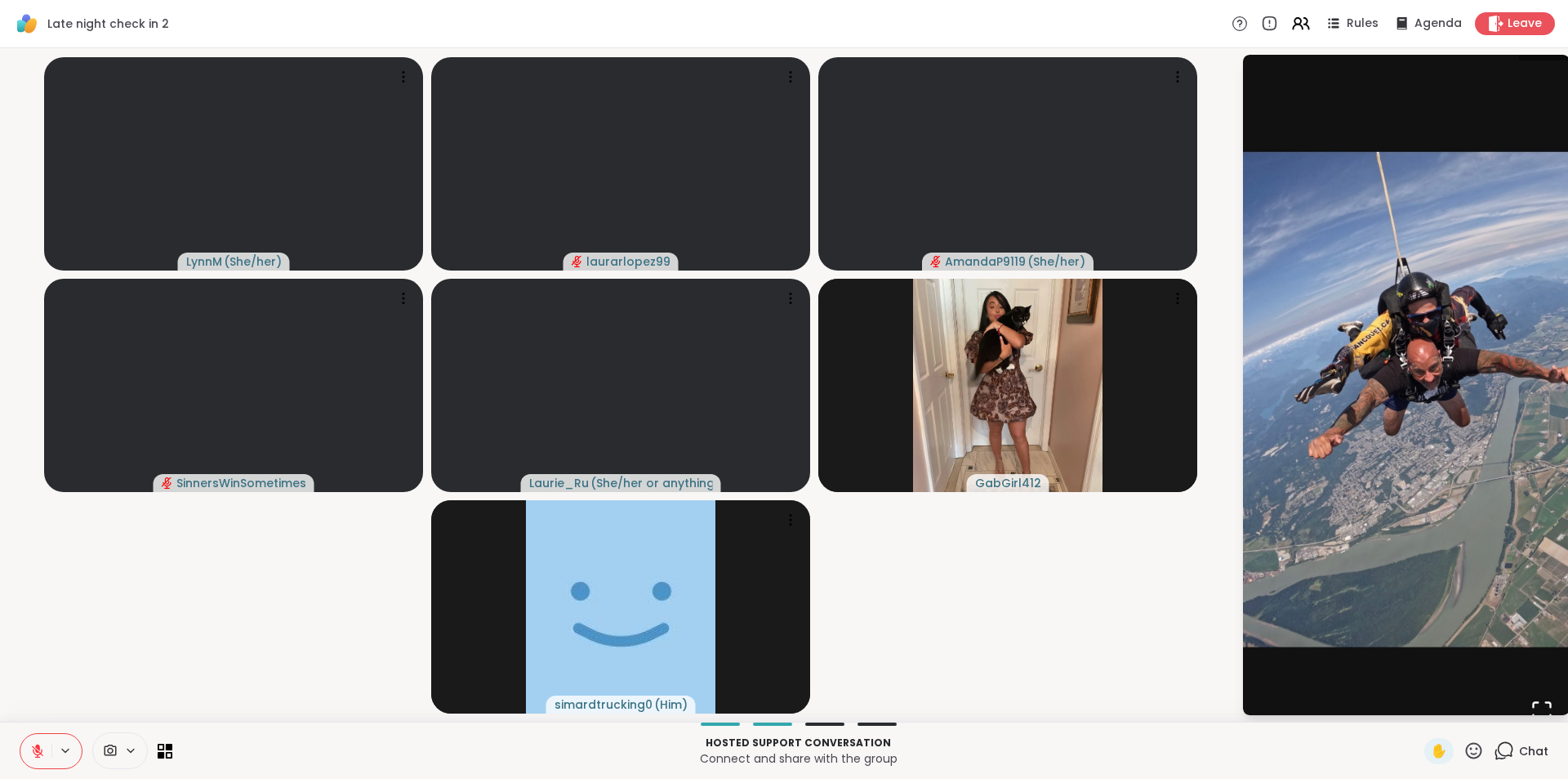
click at [1528, 754] on span "Chat" at bounding box center [1534, 750] width 29 height 16
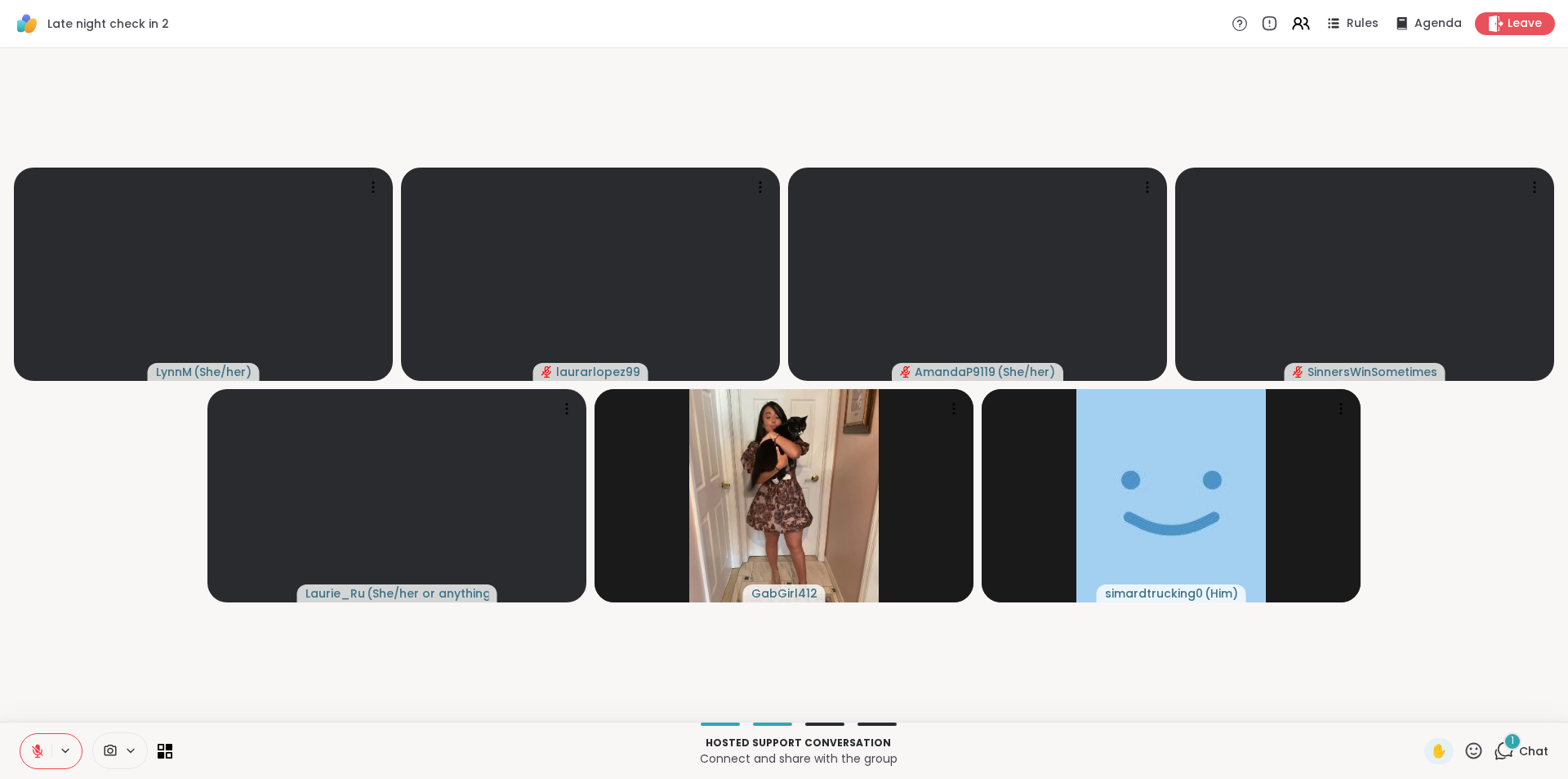
click at [1501, 762] on div "1 Chat" at bounding box center [1521, 751] width 55 height 27
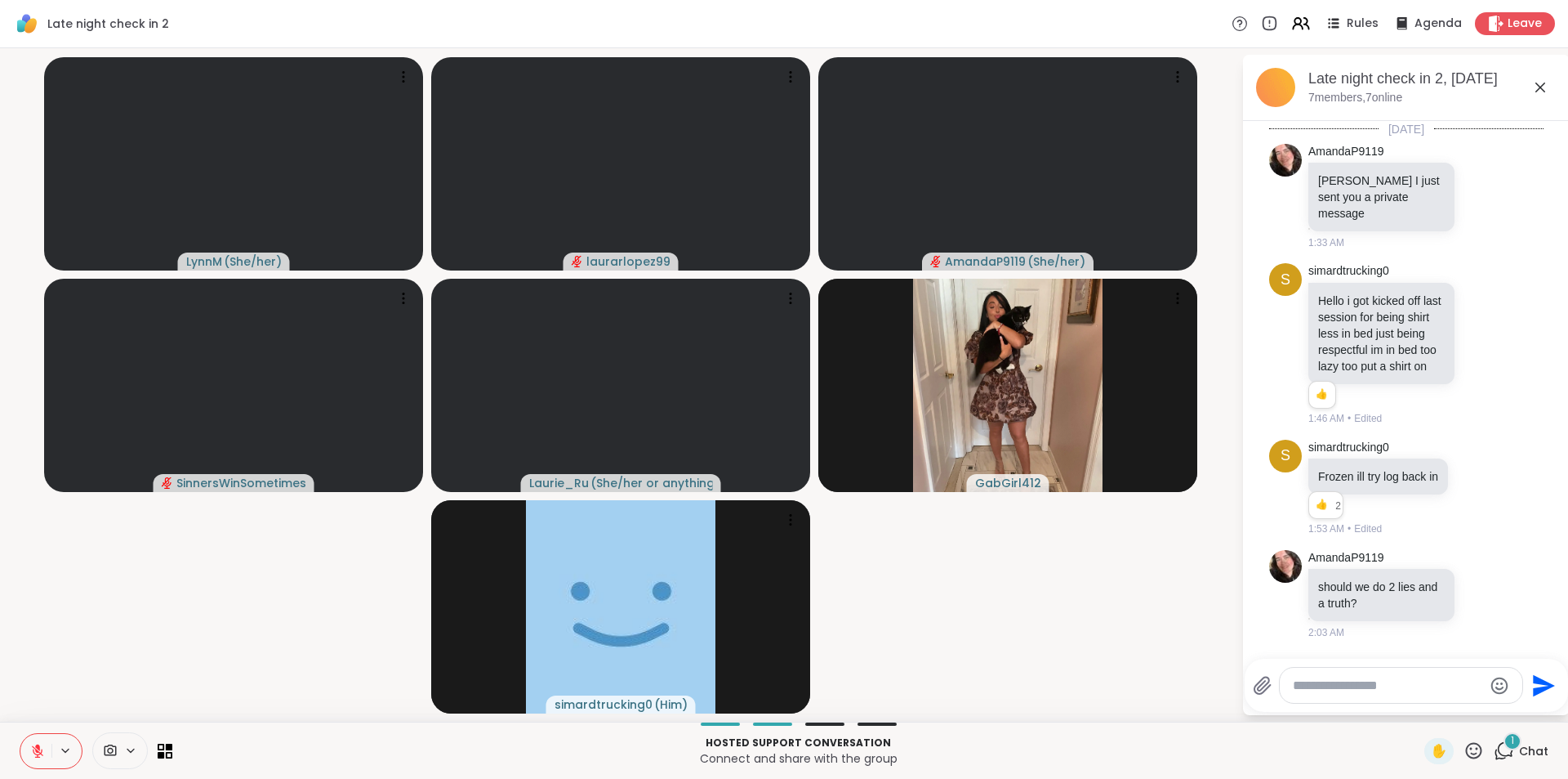
scroll to position [1436, 0]
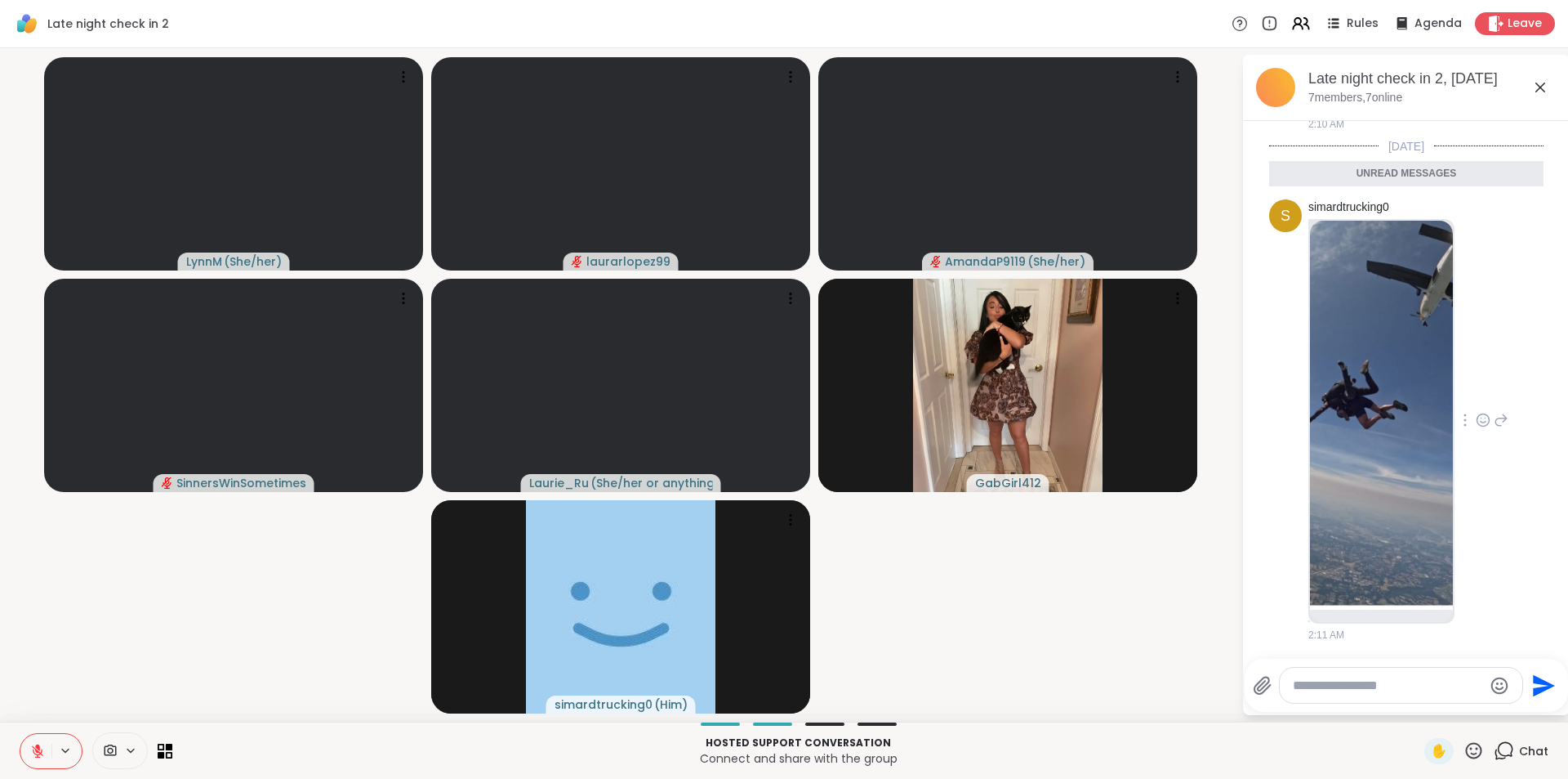
click at [1348, 440] on img at bounding box center [1381, 414] width 142 height 389
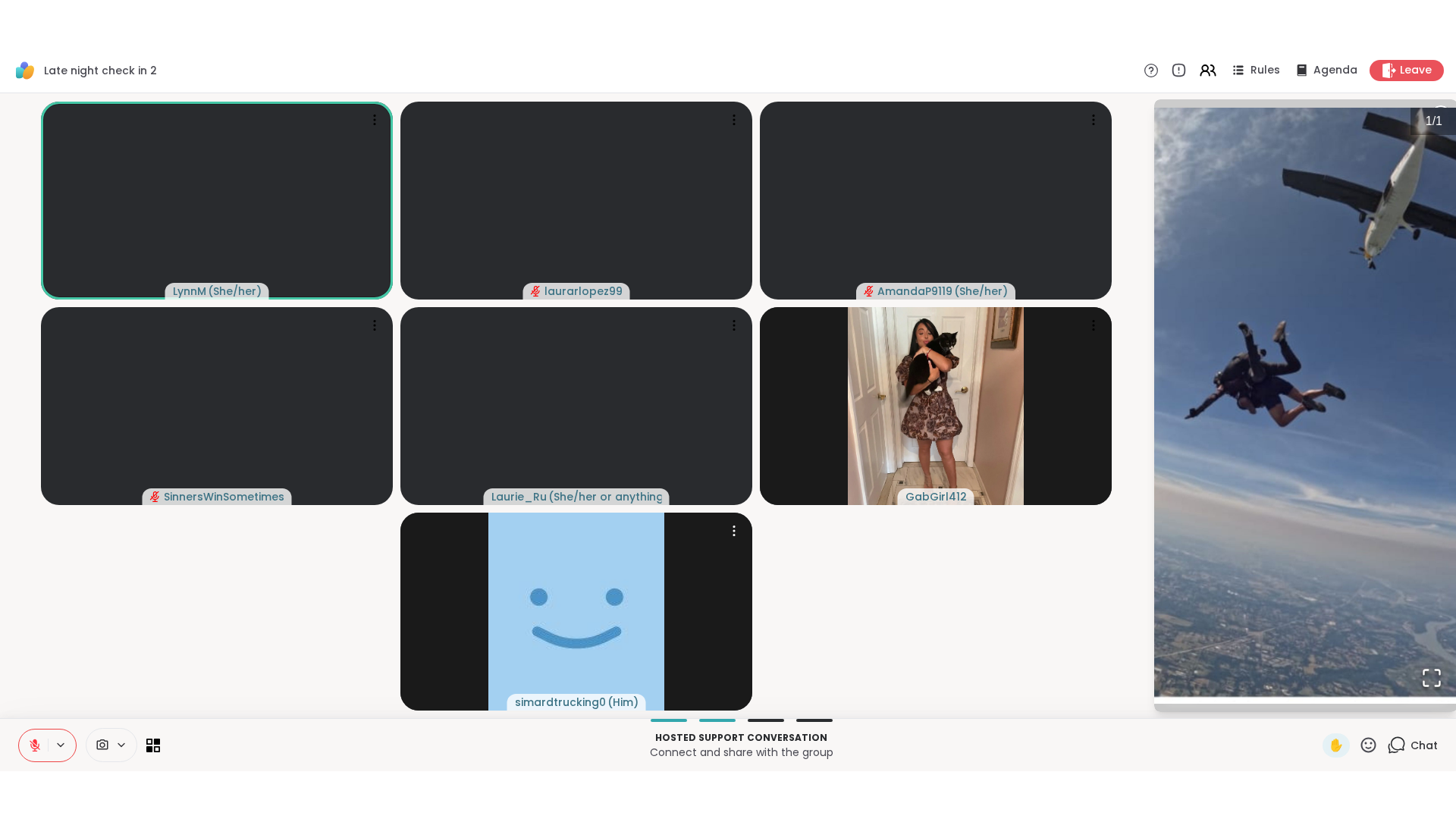
scroll to position [1378, 0]
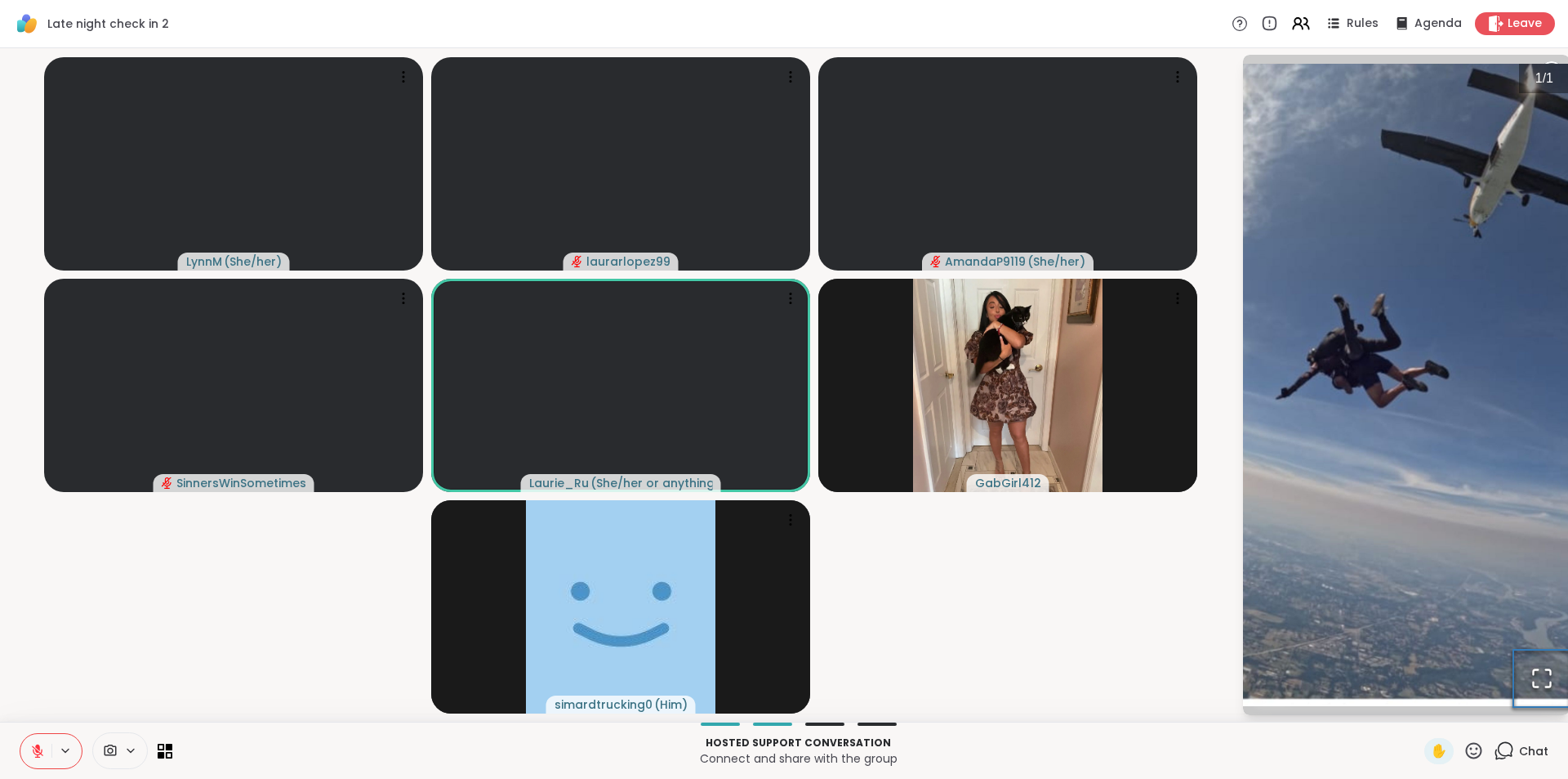
click at [1548, 677] on icon "Open Fullscreen" at bounding box center [1542, 678] width 23 height 23
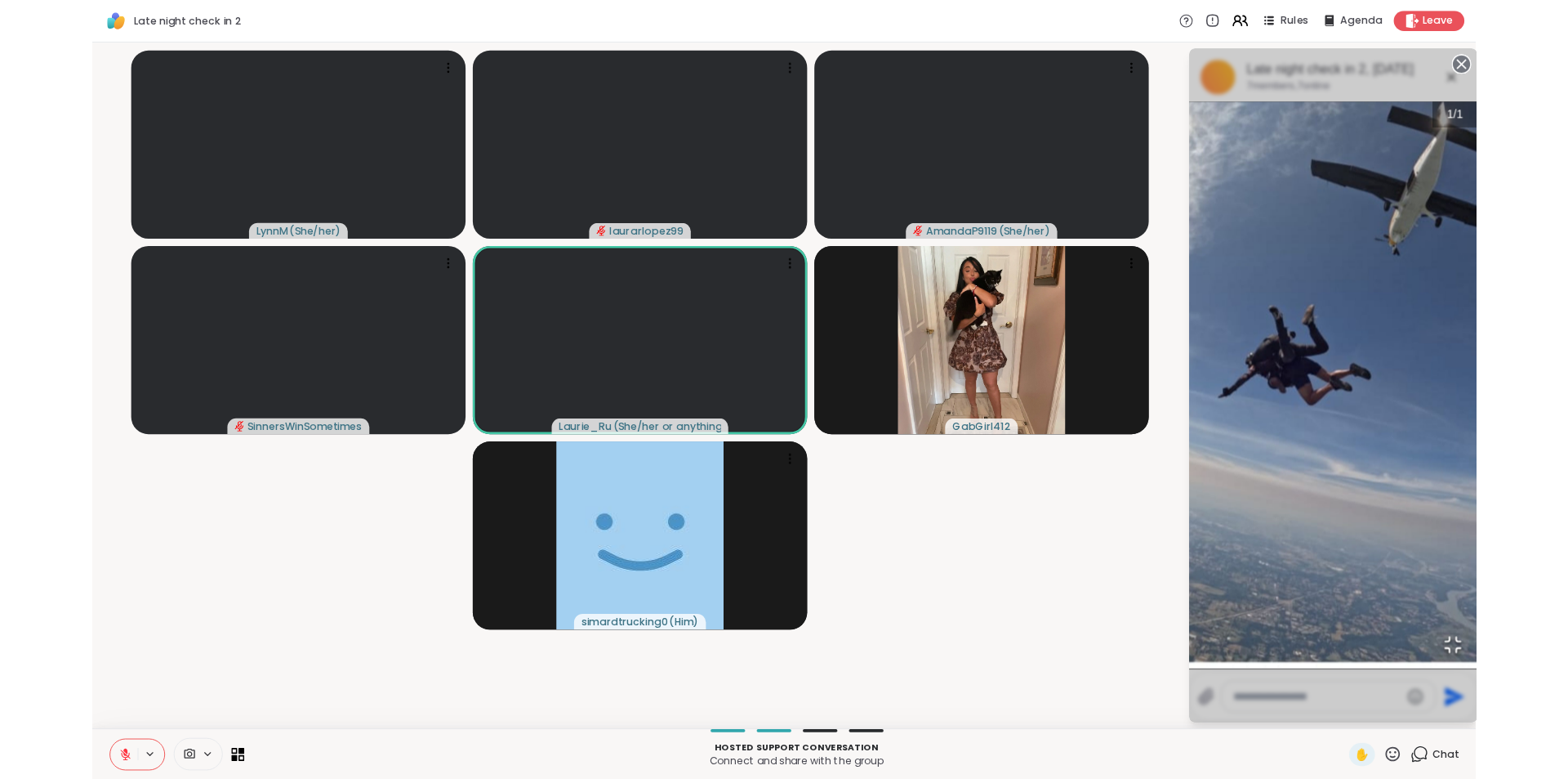
scroll to position [1380, 0]
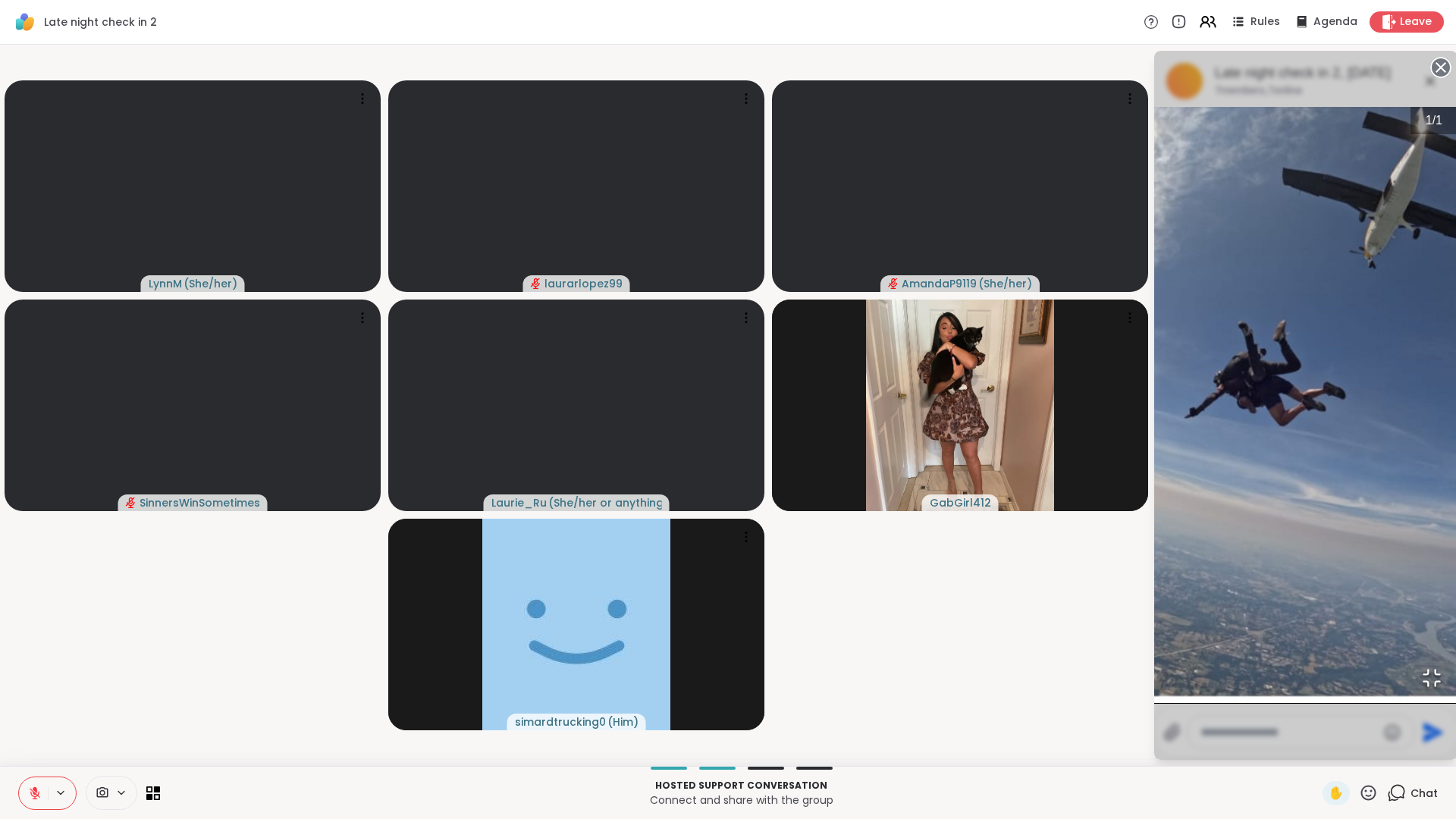
click at [1154, 438] on div "1 / 1" at bounding box center [1306, 406] width 303 height 709
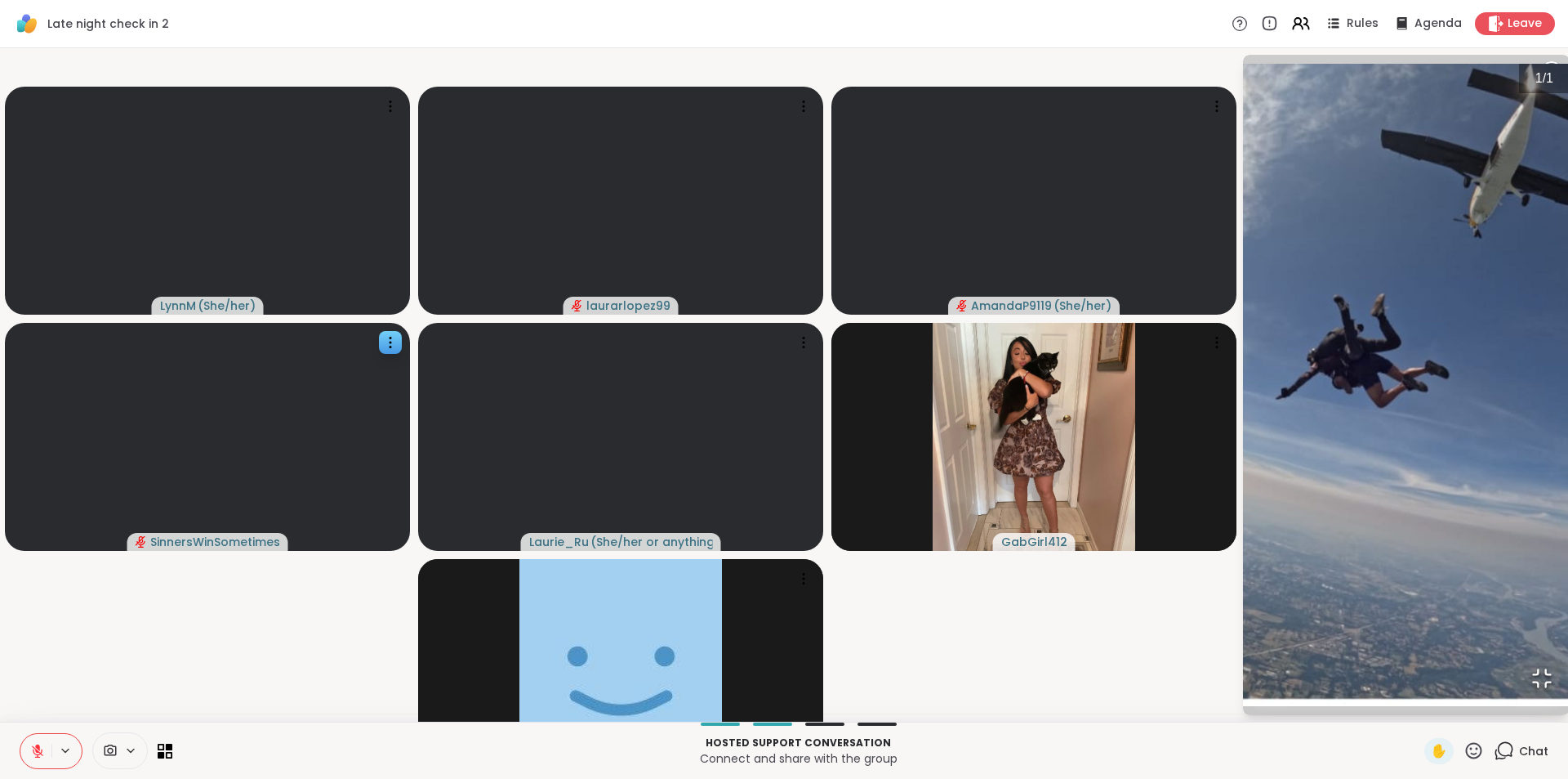
scroll to position [1485, 0]
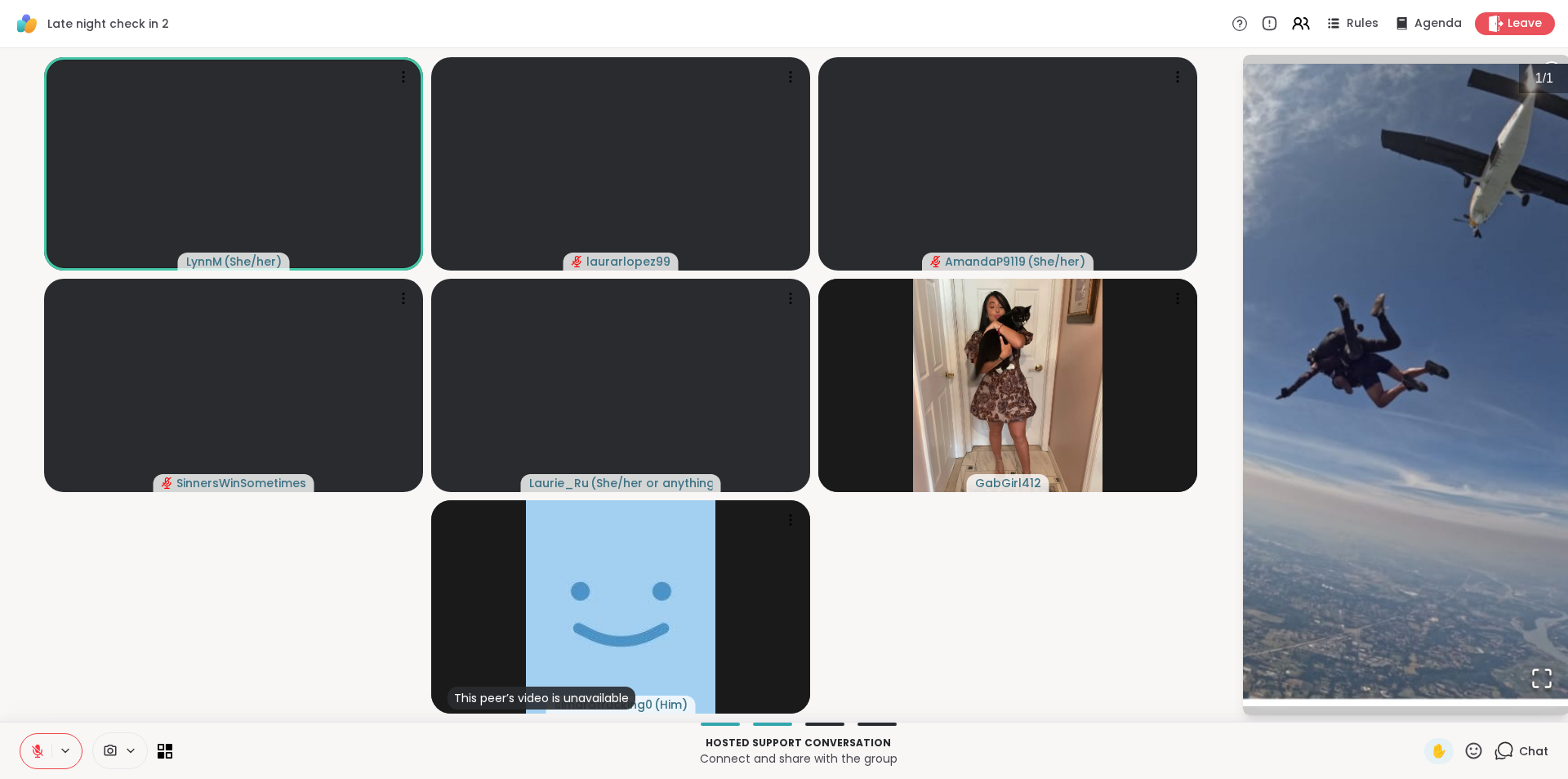
click at [1520, 745] on span "Chat" at bounding box center [1534, 750] width 29 height 16
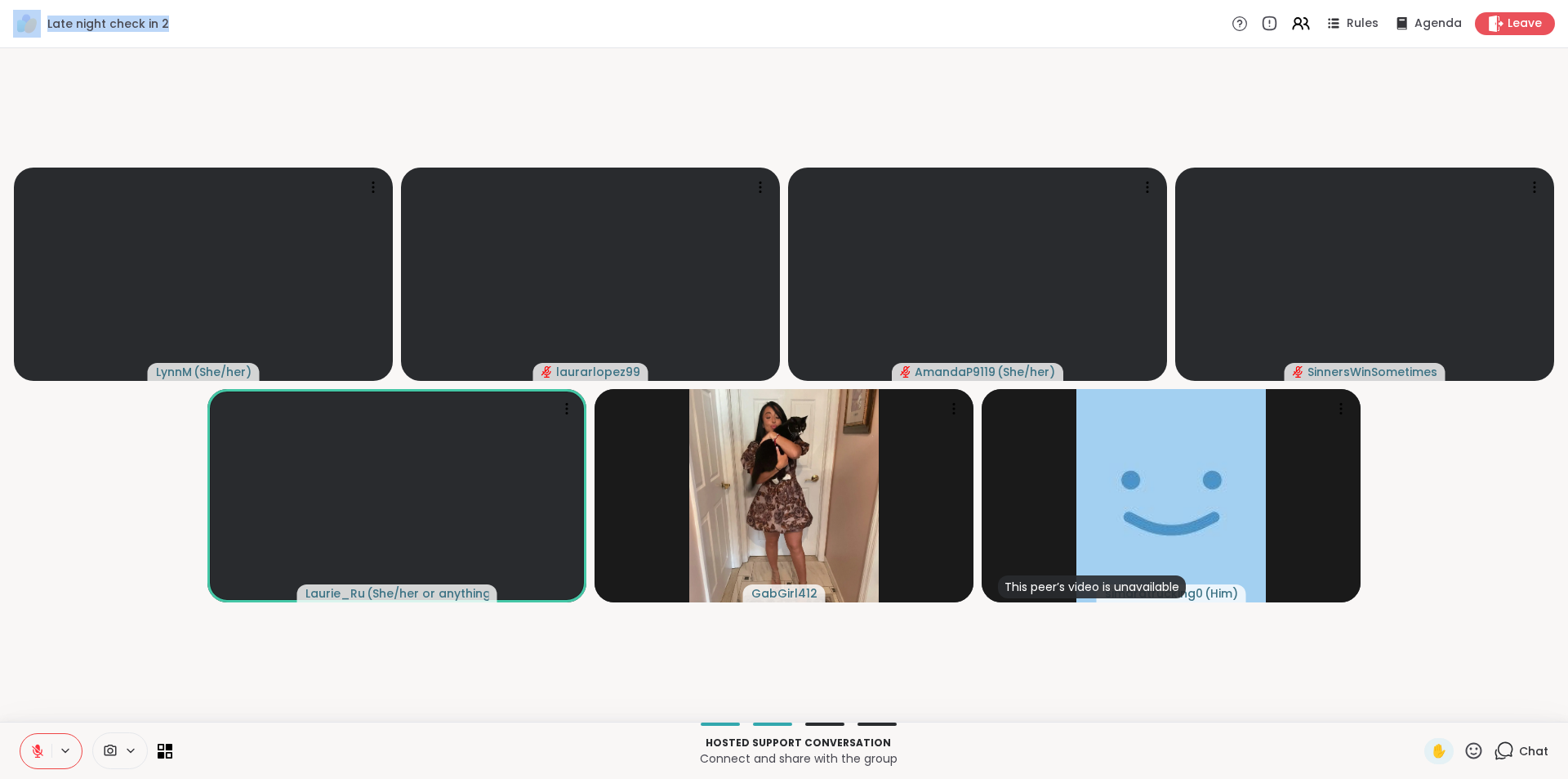
drag, startPoint x: 166, startPoint y: 22, endPoint x: 0, endPoint y: 21, distance: 166.0
click at [0, 21] on div "Late night check in 2 Rules Agenda Leave" at bounding box center [784, 24] width 1568 height 48
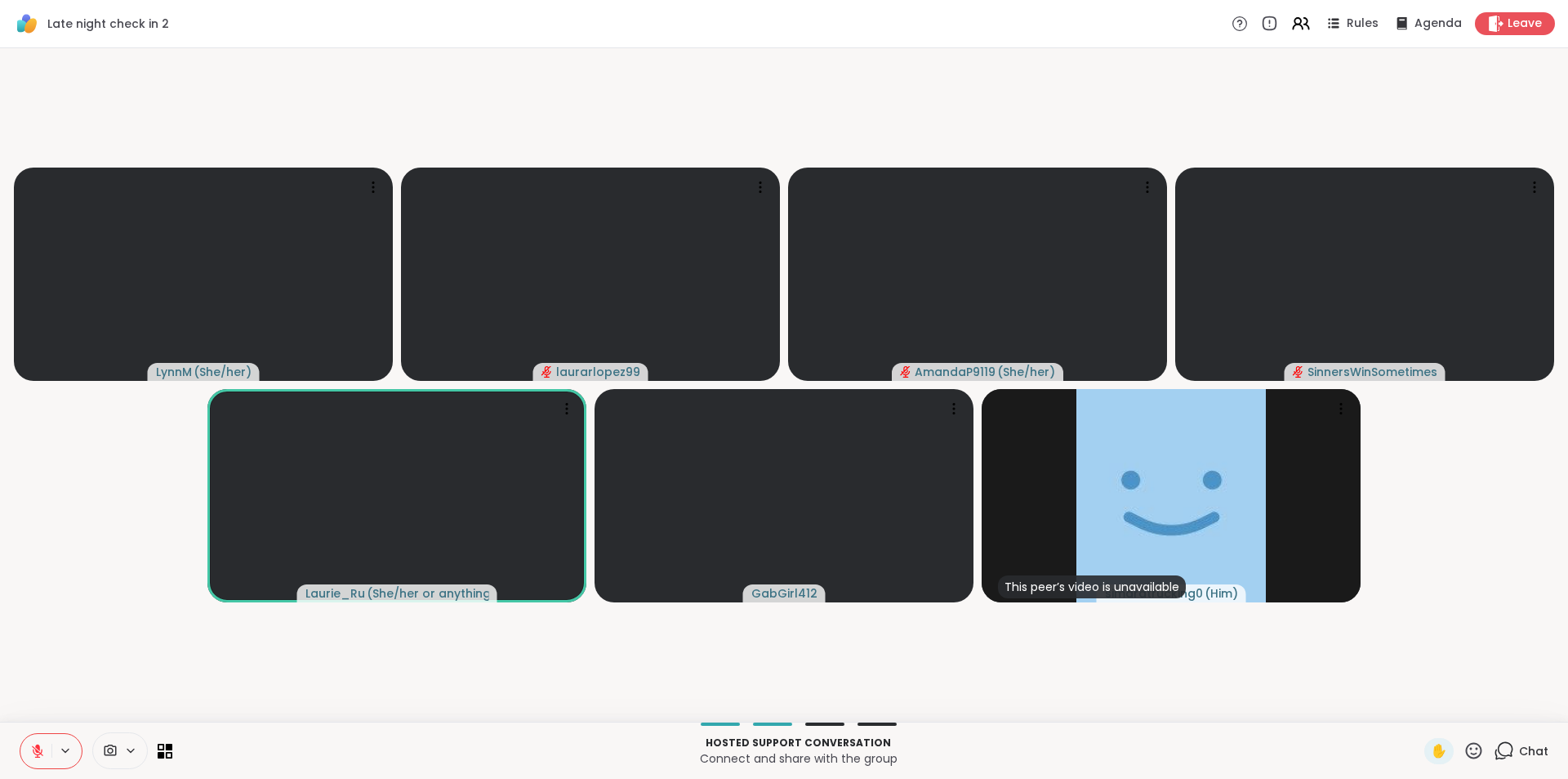
click at [28, 75] on video-player-container "LynnM ( She/her ) laurarlopez99 AmandaP9119 ( She/her ) SinnersWinSometimes Lau…" at bounding box center [784, 385] width 1548 height 660
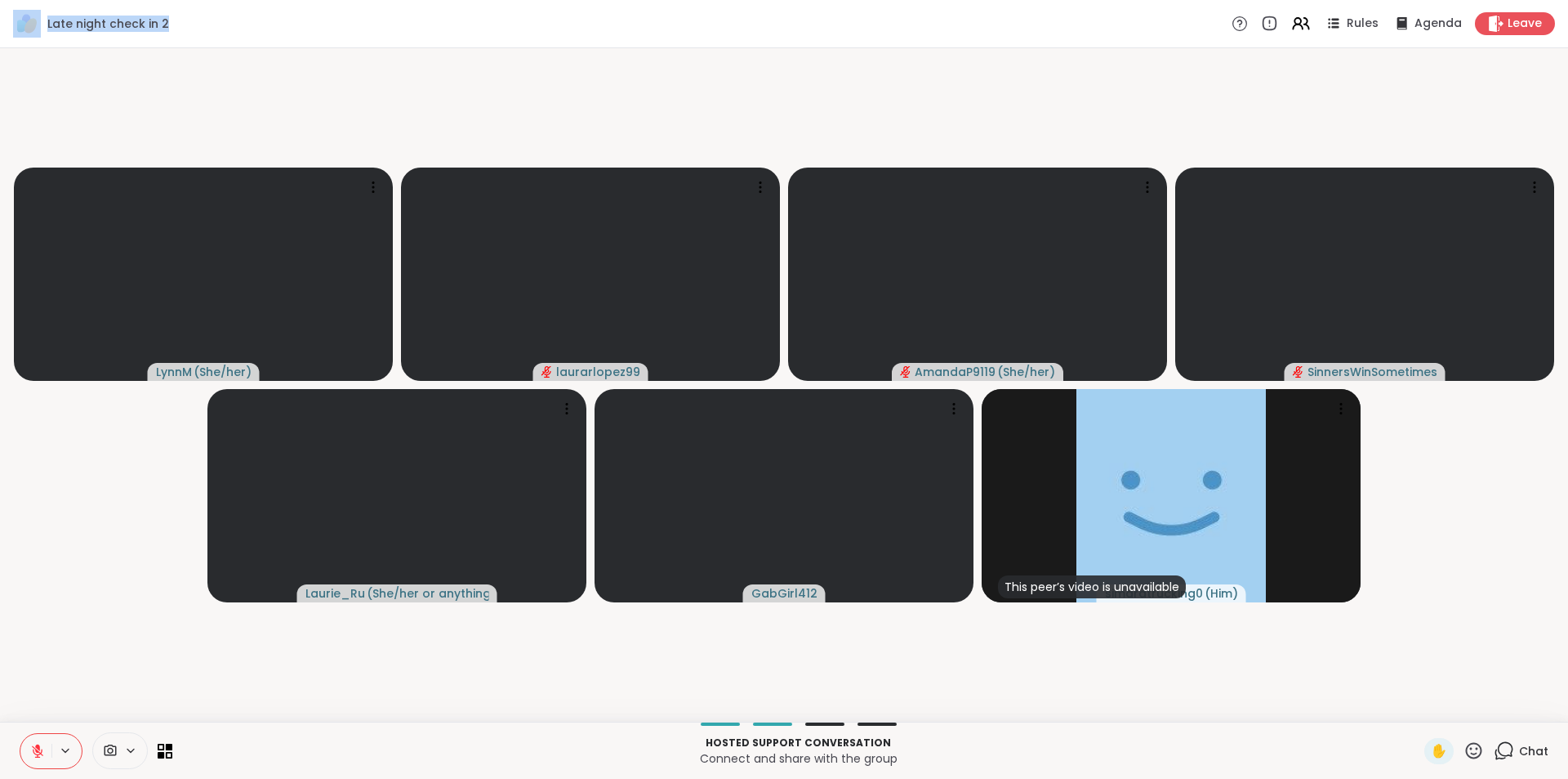
drag, startPoint x: 190, startPoint y: 27, endPoint x: 4, endPoint y: 14, distance: 186.5
click at [4, 14] on div "Late night check in 2 Rules Agenda Leave" at bounding box center [784, 24] width 1568 height 48
click at [220, 99] on video-player-container "LynnM ( She/her ) laurarlopez99 AmandaP9119 ( She/her ) SinnersWinSometimes Lau…" at bounding box center [784, 385] width 1548 height 660
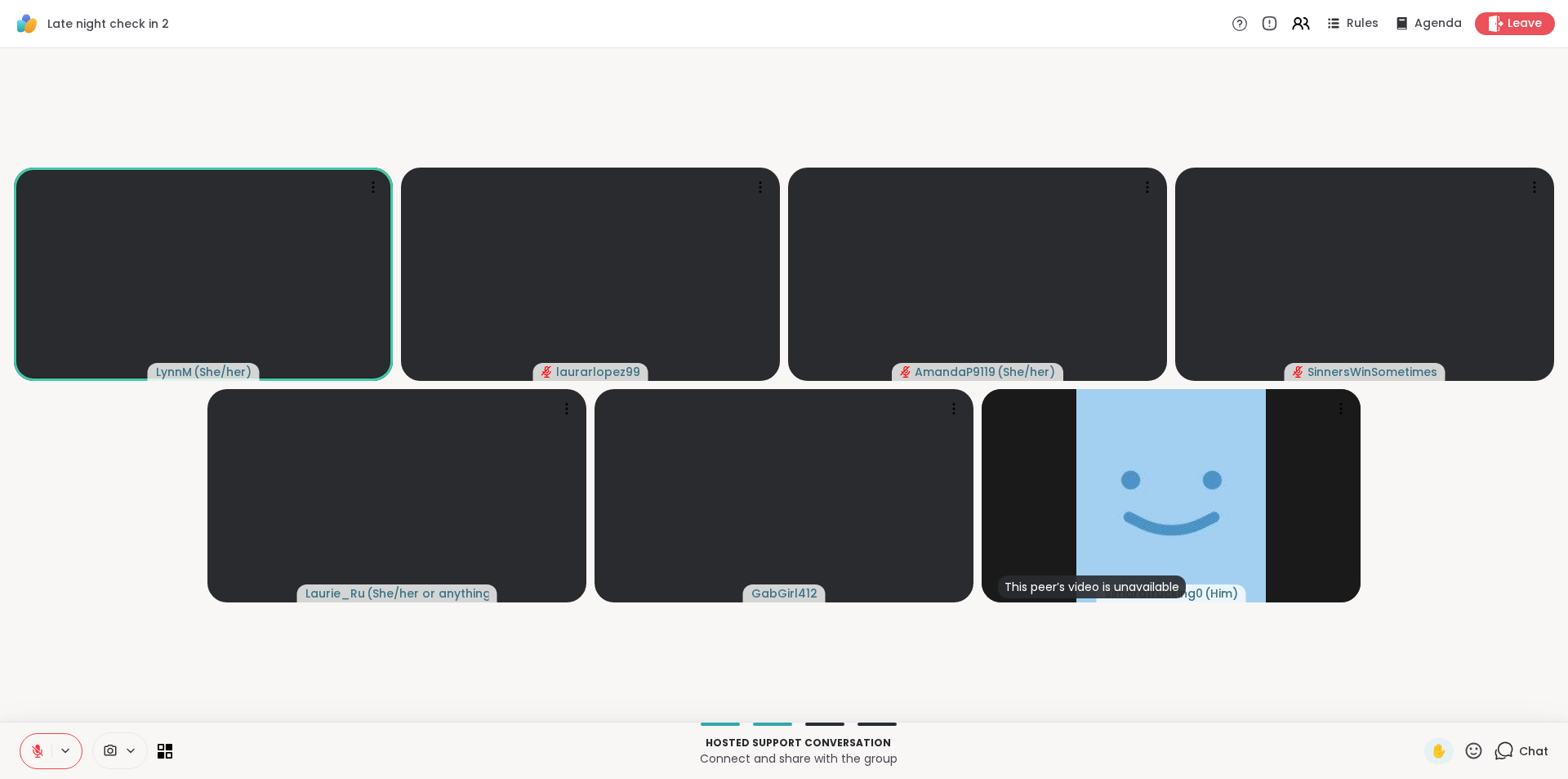
drag, startPoint x: 1404, startPoint y: 635, endPoint x: 1030, endPoint y: 78, distance: 670.9
click at [1030, 78] on video-player-container "LynnM ( She/her ) laurarlopez99 AmandaP9119 ( She/her ) SinnersWinSometimes Lau…" at bounding box center [784, 385] width 1548 height 660
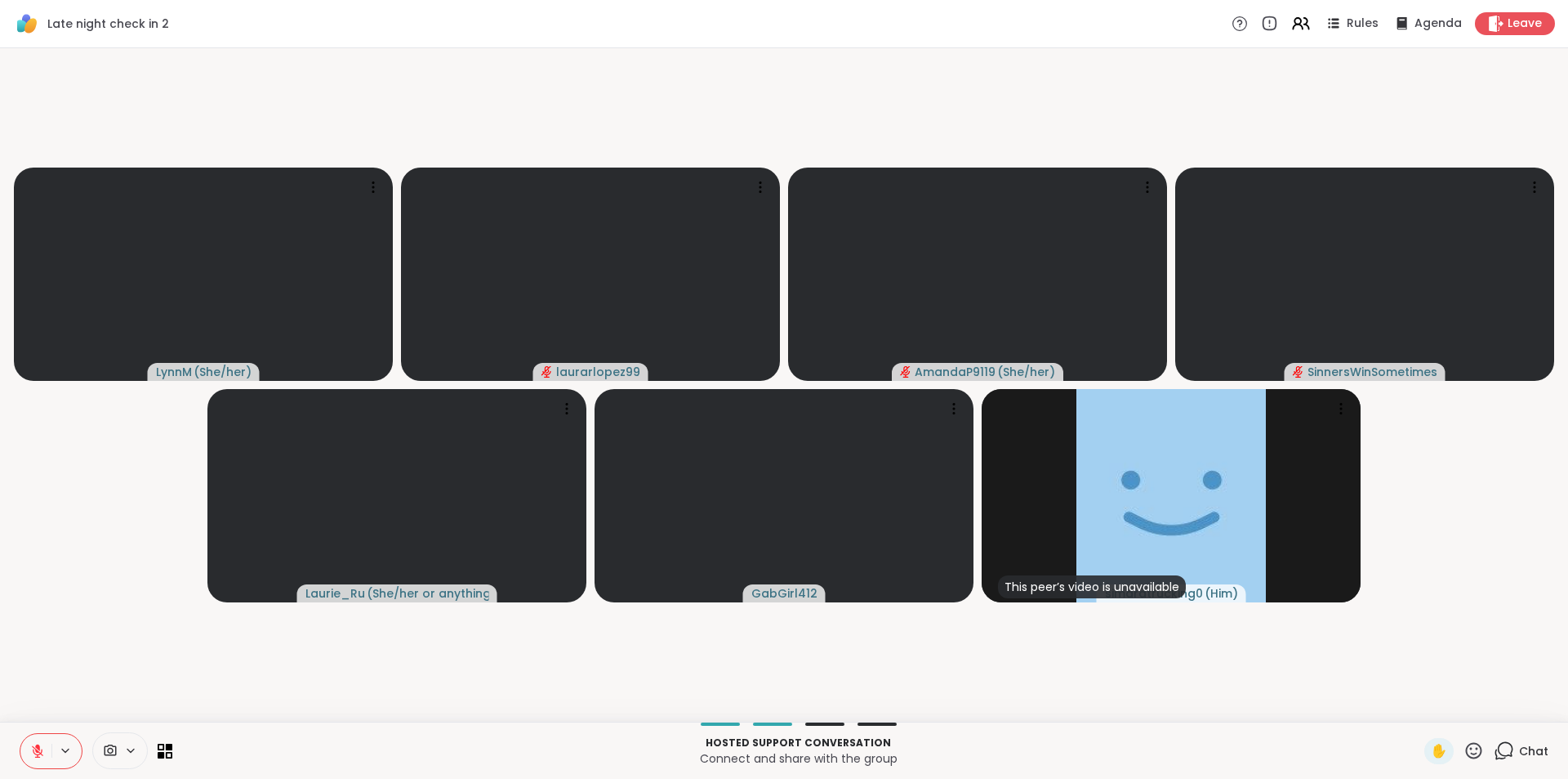
click at [1520, 758] on span "Chat" at bounding box center [1534, 750] width 29 height 16
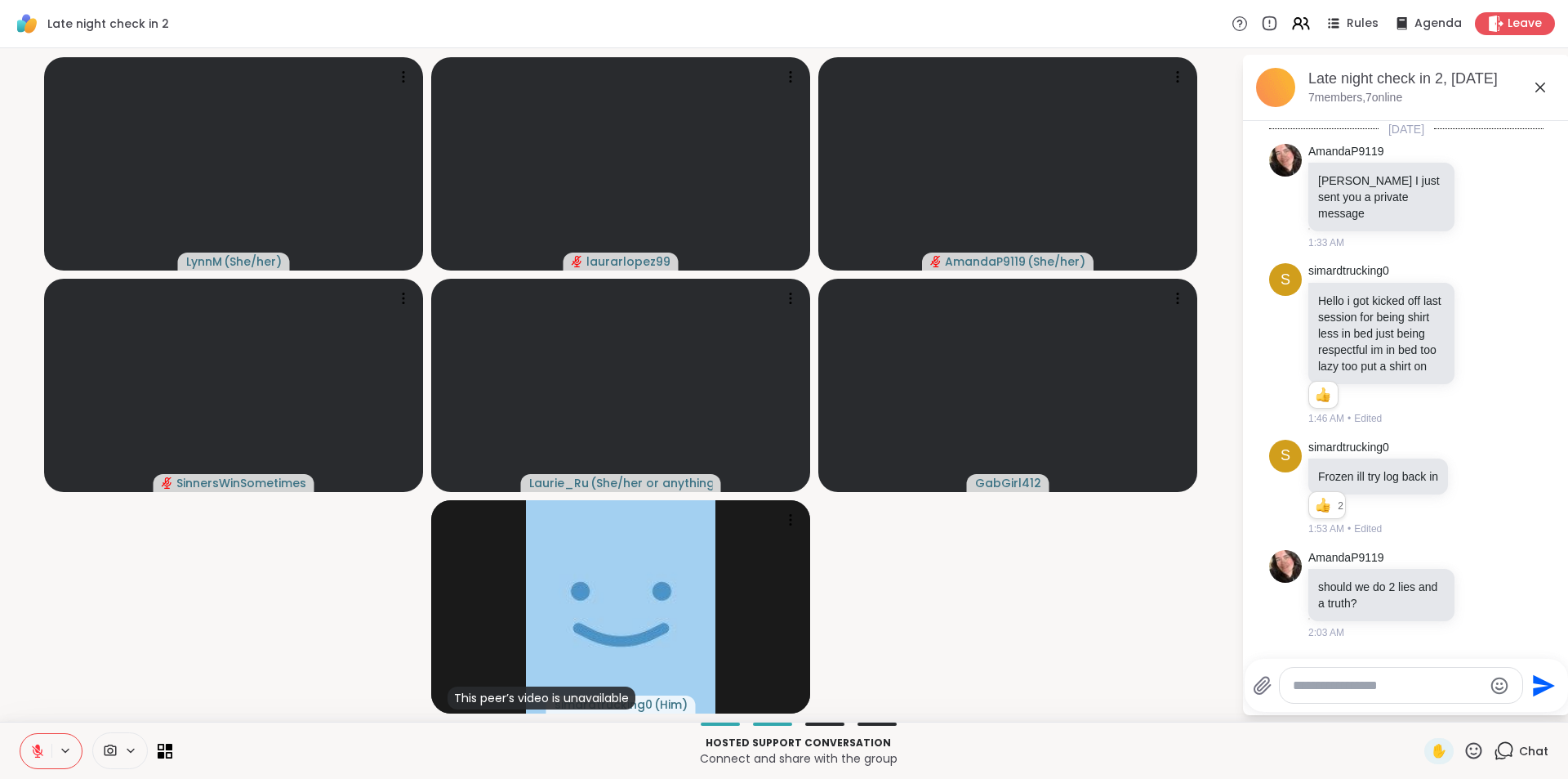
scroll to position [1468, 0]
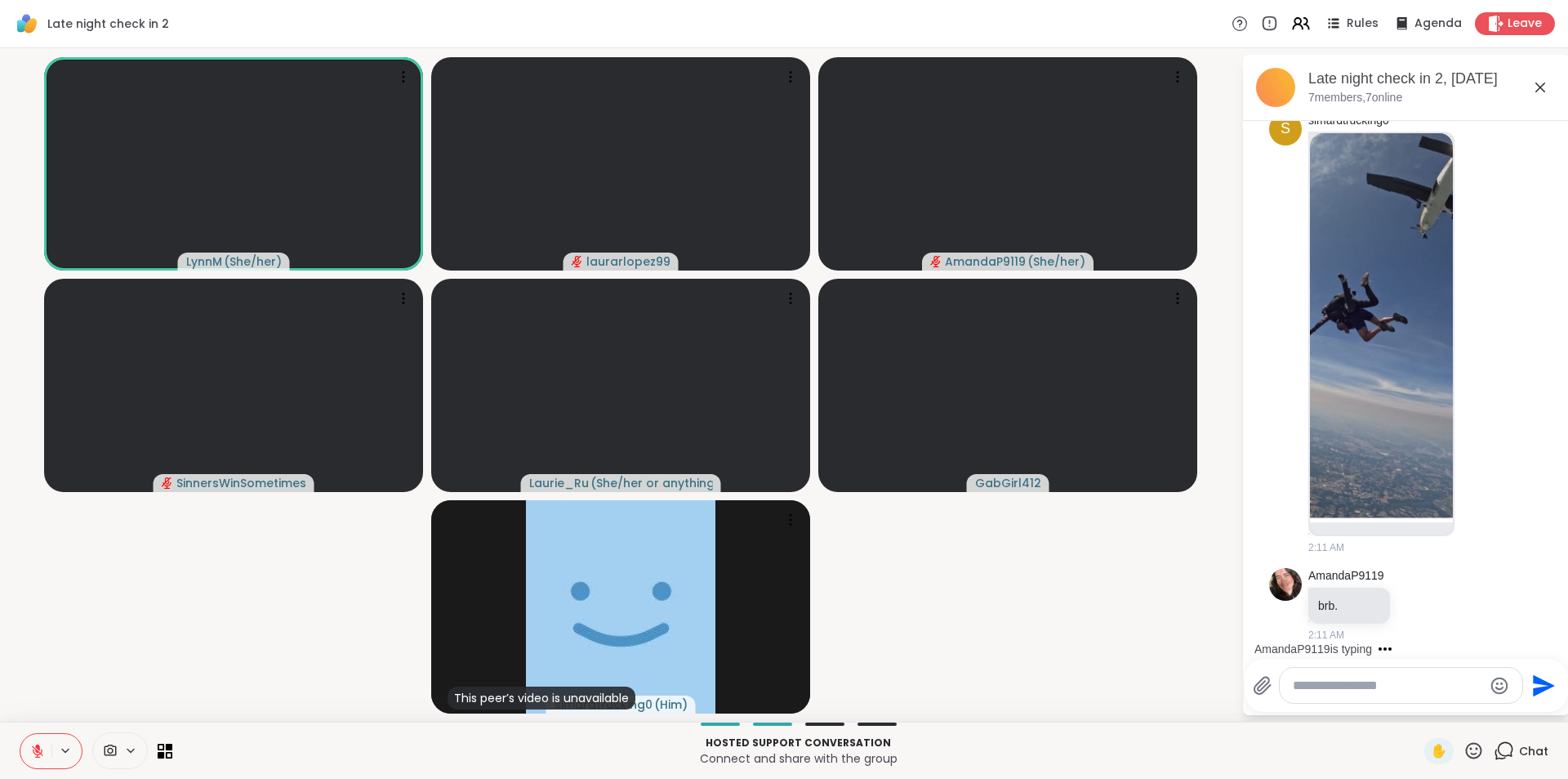
click at [1520, 758] on span "Chat" at bounding box center [1534, 750] width 29 height 16
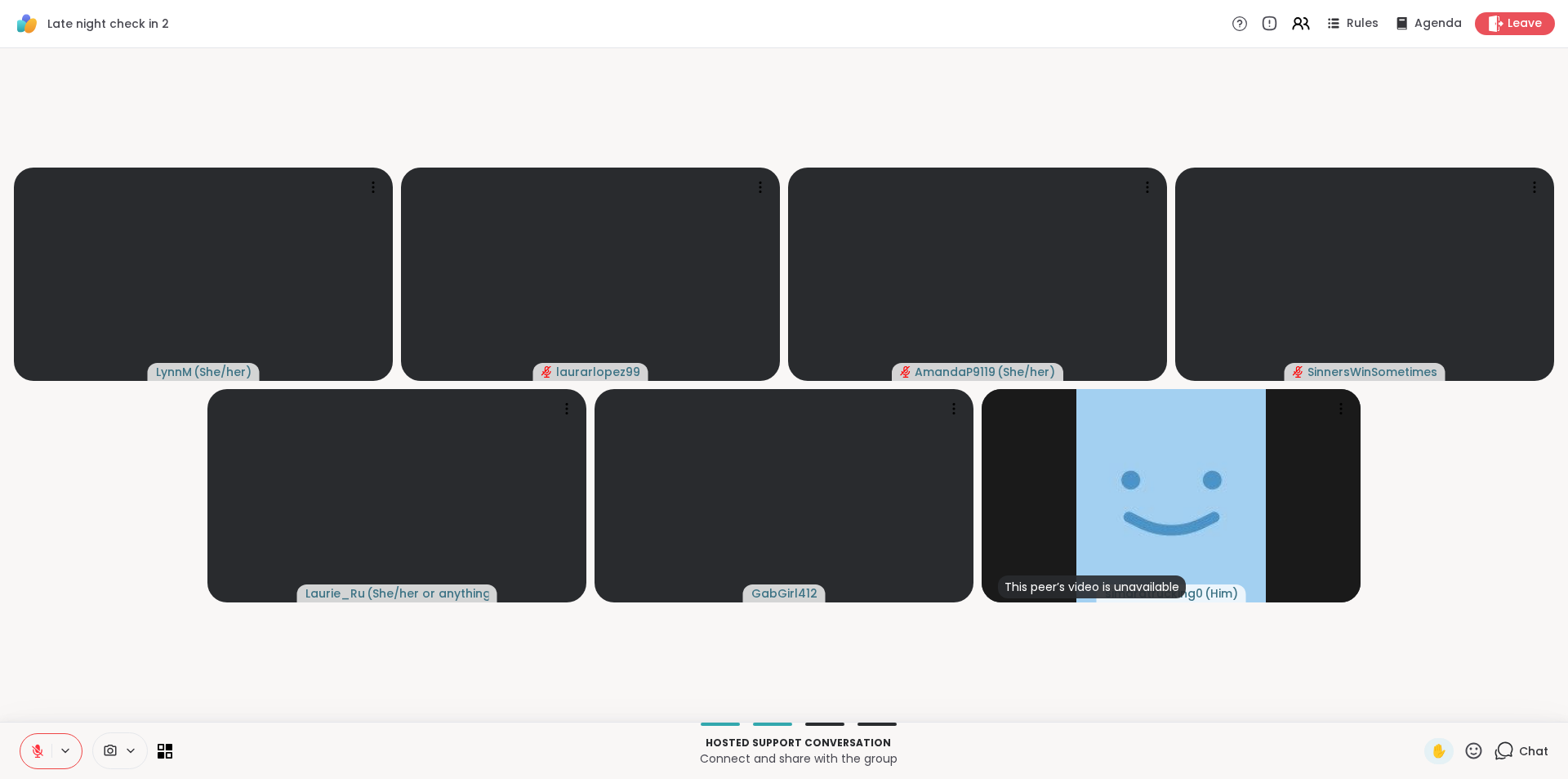
click at [949, 100] on video-player-container "LynnM ( She/her ) laurarlopez99 AmandaP9119 ( She/her ) SinnersWinSometimes Lau…" at bounding box center [784, 385] width 1548 height 660
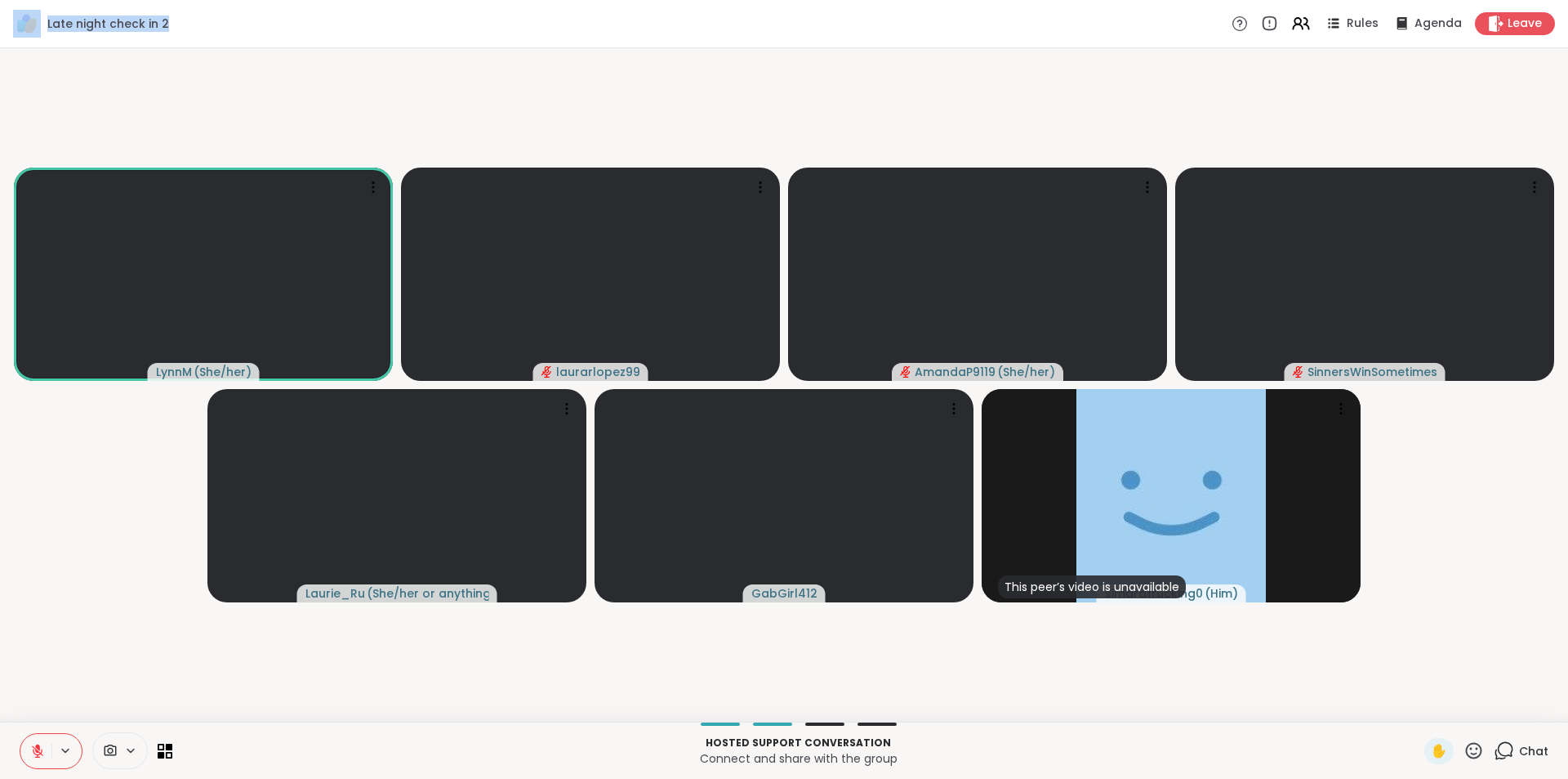
drag, startPoint x: 168, startPoint y: 19, endPoint x: 0, endPoint y: 14, distance: 168.1
click at [0, 14] on div "Late night check in 2 Rules Agenda Leave" at bounding box center [784, 24] width 1568 height 48
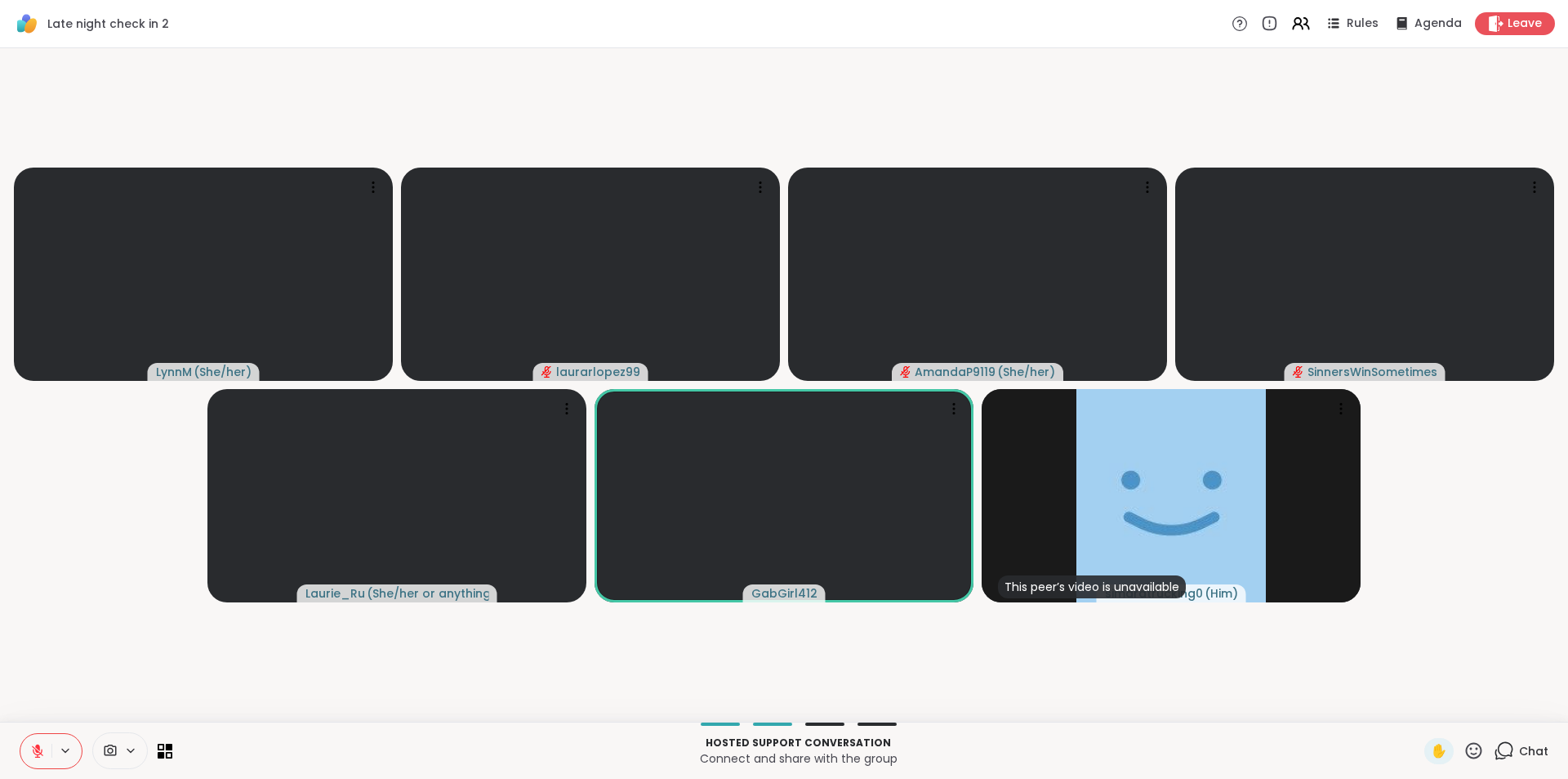
click at [293, 142] on video-player-container "LynnM ( She/her ) laurarlopez99 AmandaP9119 ( She/her ) SinnersWinSometimes Lau…" at bounding box center [784, 385] width 1548 height 660
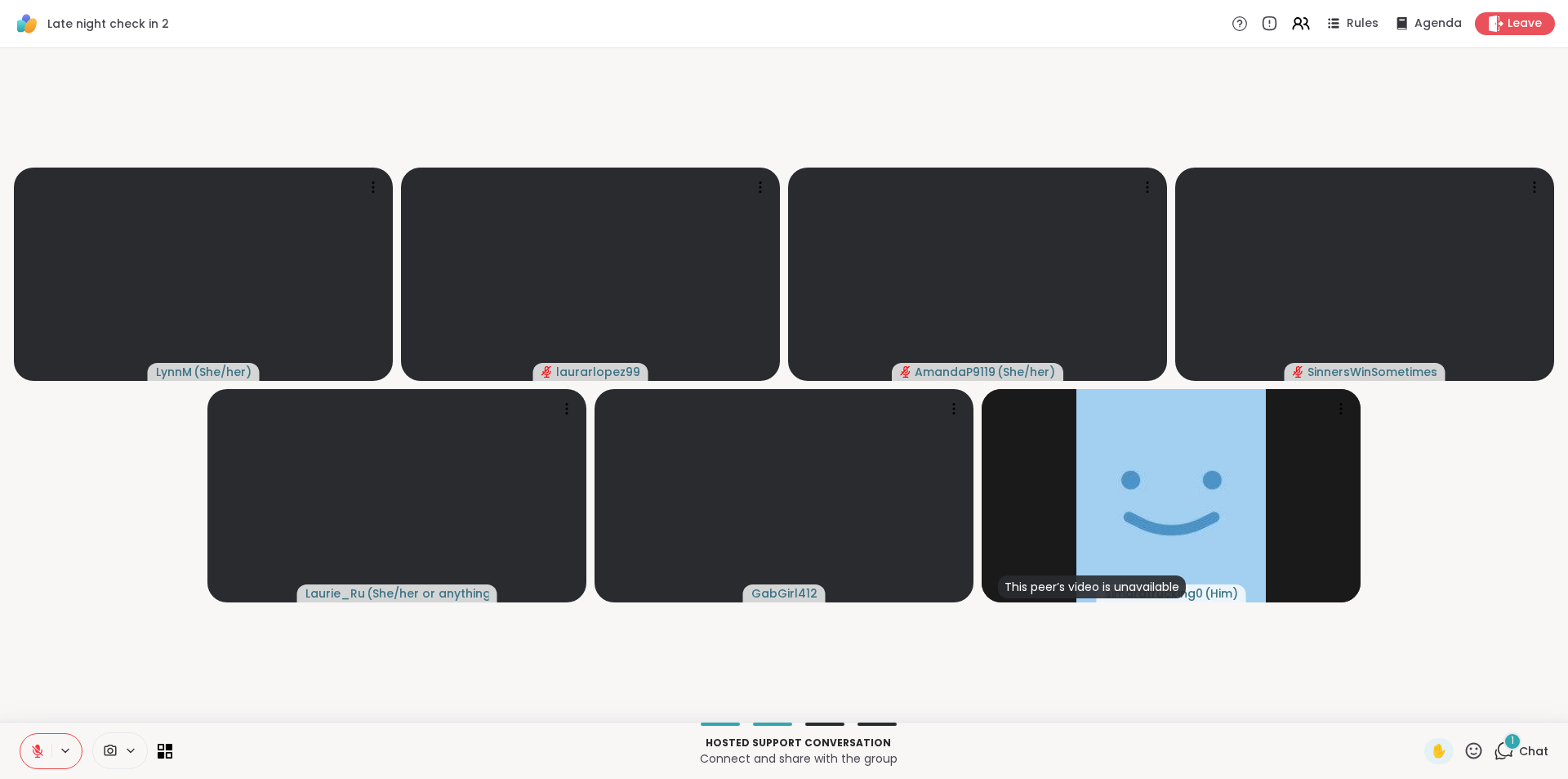
click at [39, 746] on icon at bounding box center [37, 747] width 5 height 7
click at [33, 758] on button at bounding box center [35, 750] width 31 height 34
click at [1502, 752] on icon at bounding box center [1503, 750] width 20 height 20
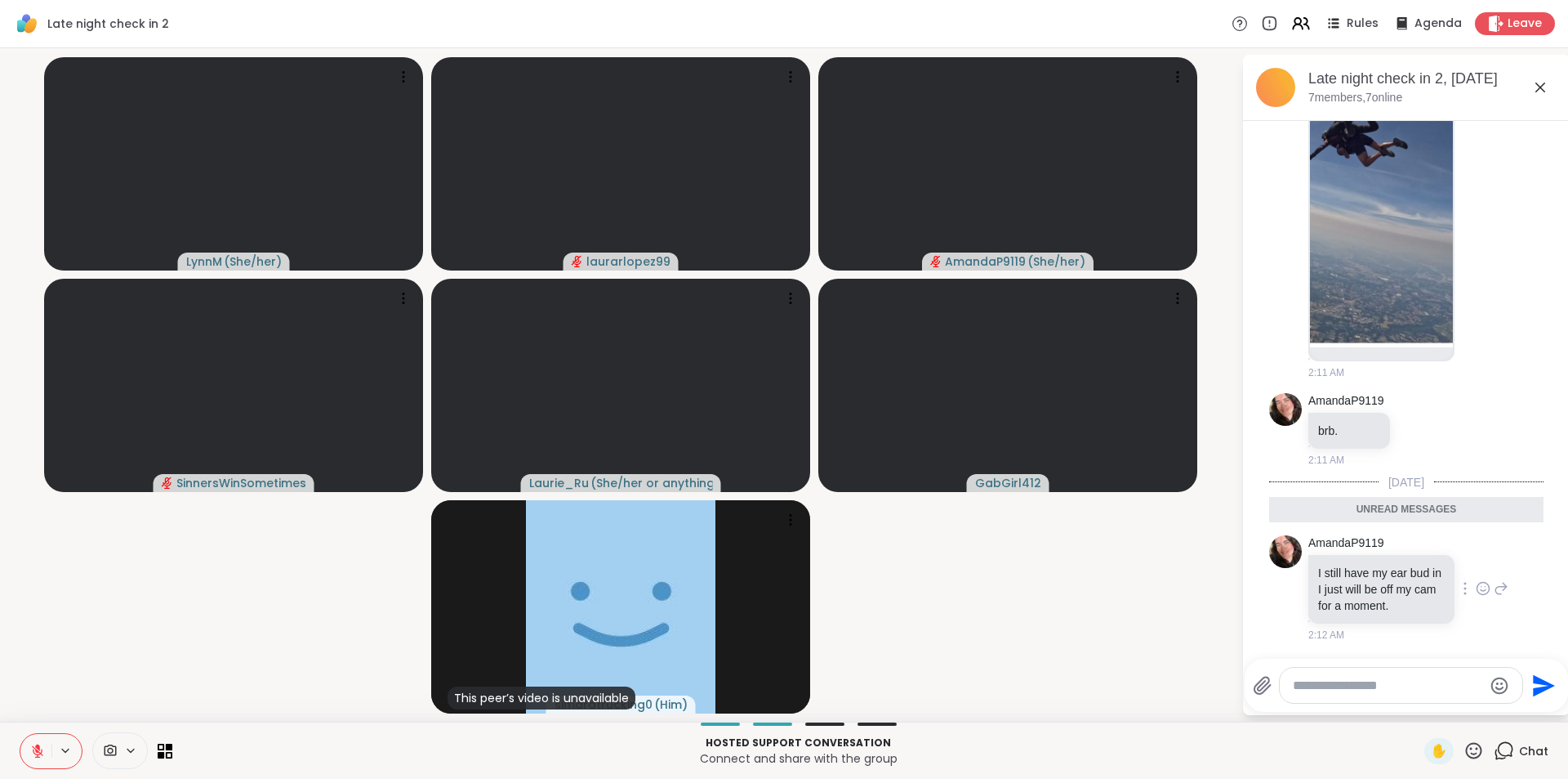
scroll to position [1578, 0]
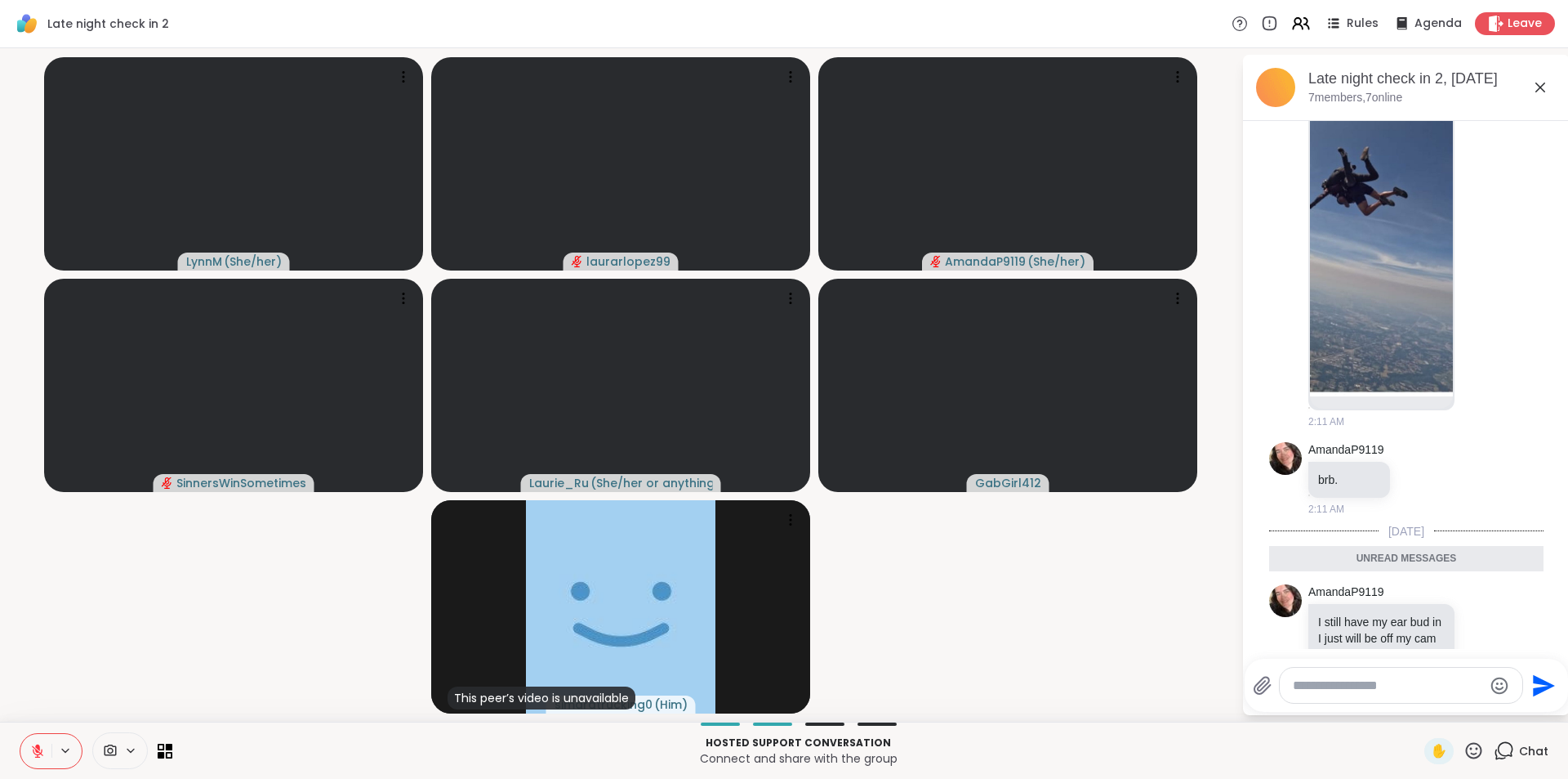
click at [1537, 83] on icon at bounding box center [1540, 87] width 20 height 20
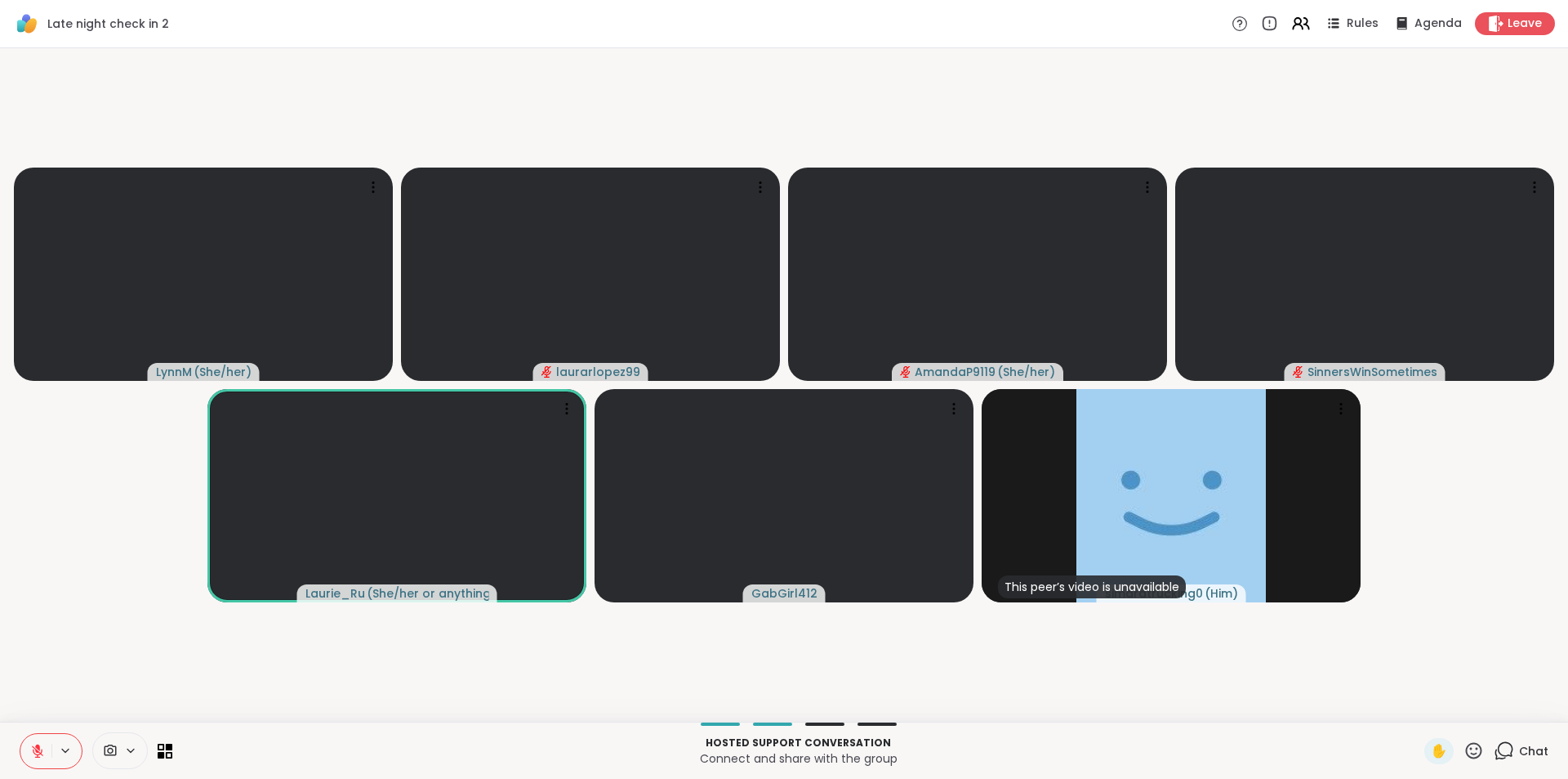
click at [41, 742] on button at bounding box center [35, 750] width 31 height 34
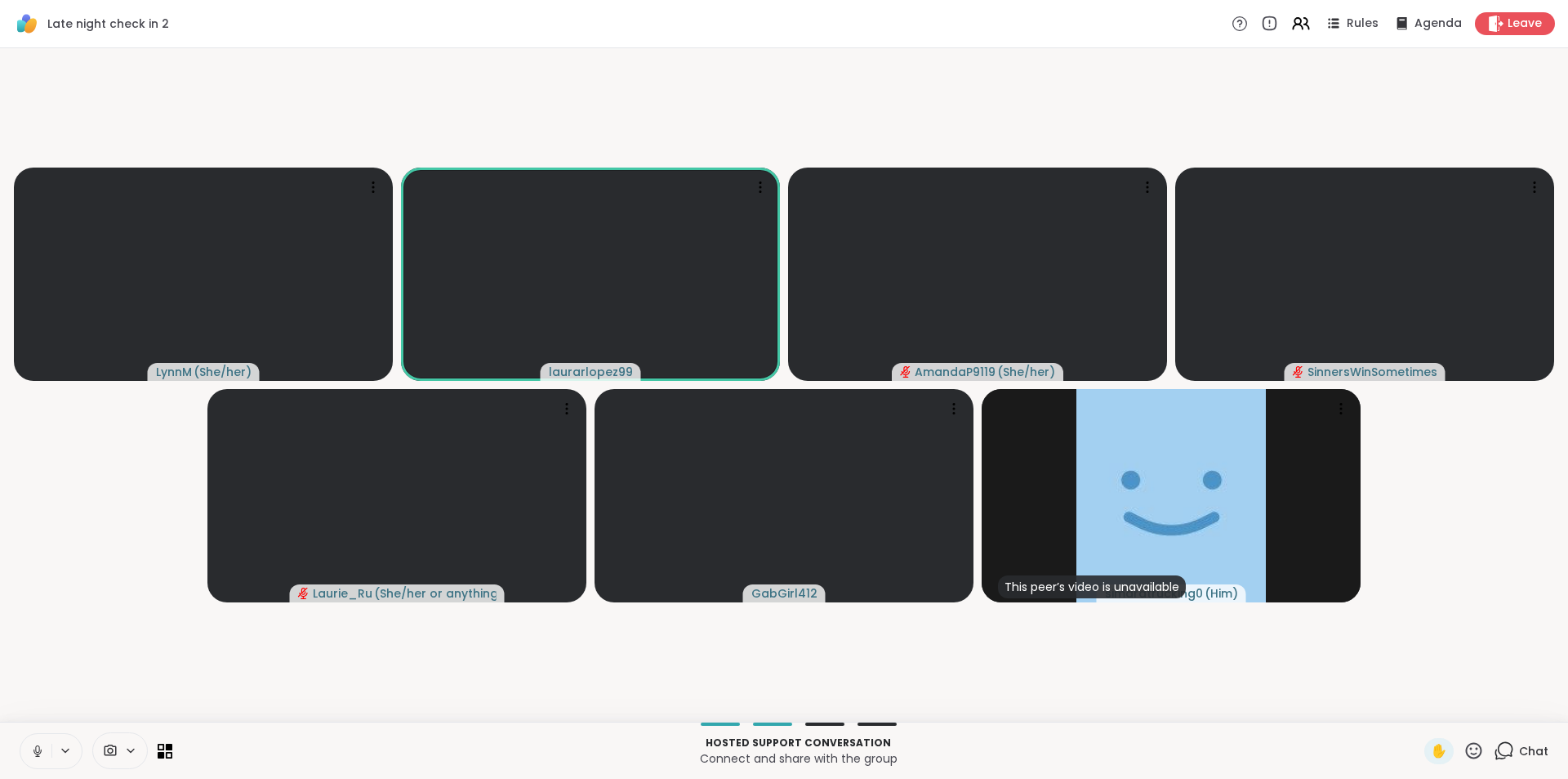
click at [29, 744] on button at bounding box center [35, 750] width 31 height 34
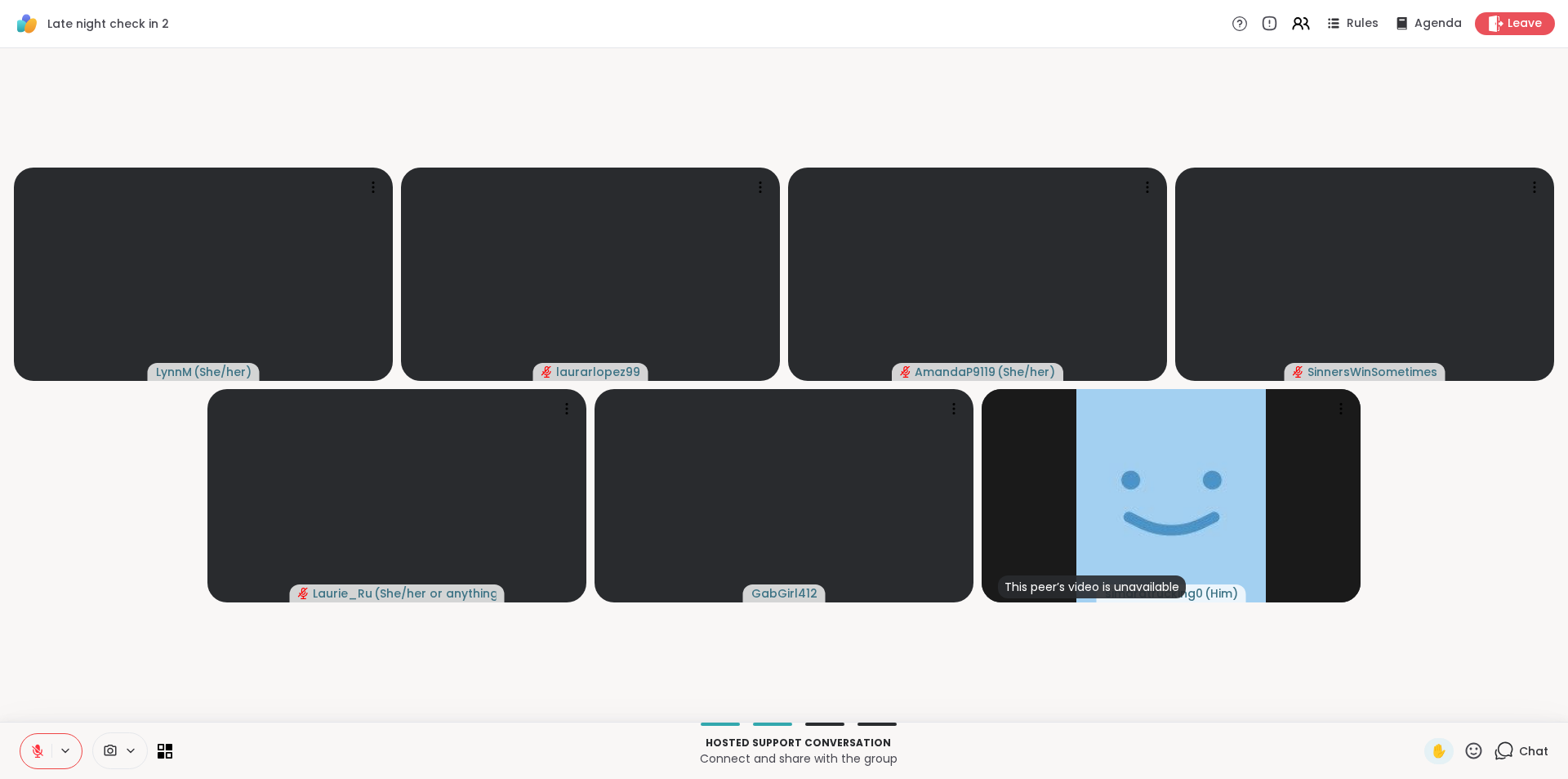
click at [38, 749] on icon at bounding box center [37, 747] width 5 height 7
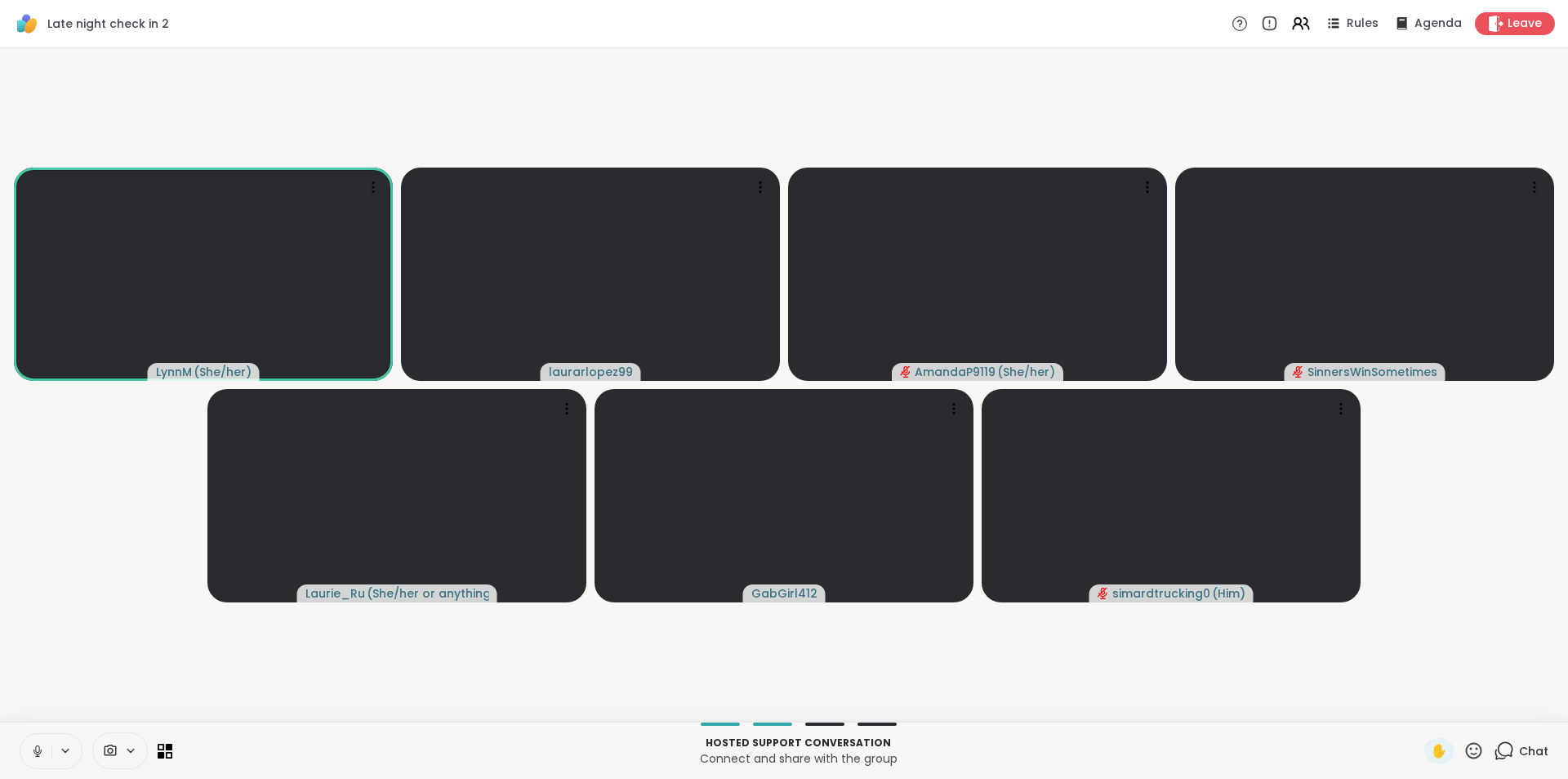
click at [395, 142] on video-player-container "LynnM ( She/her ) laurarlopez99 AmandaP9119 ( She/her ) SinnersWinSometimes Lau…" at bounding box center [784, 385] width 1548 height 660
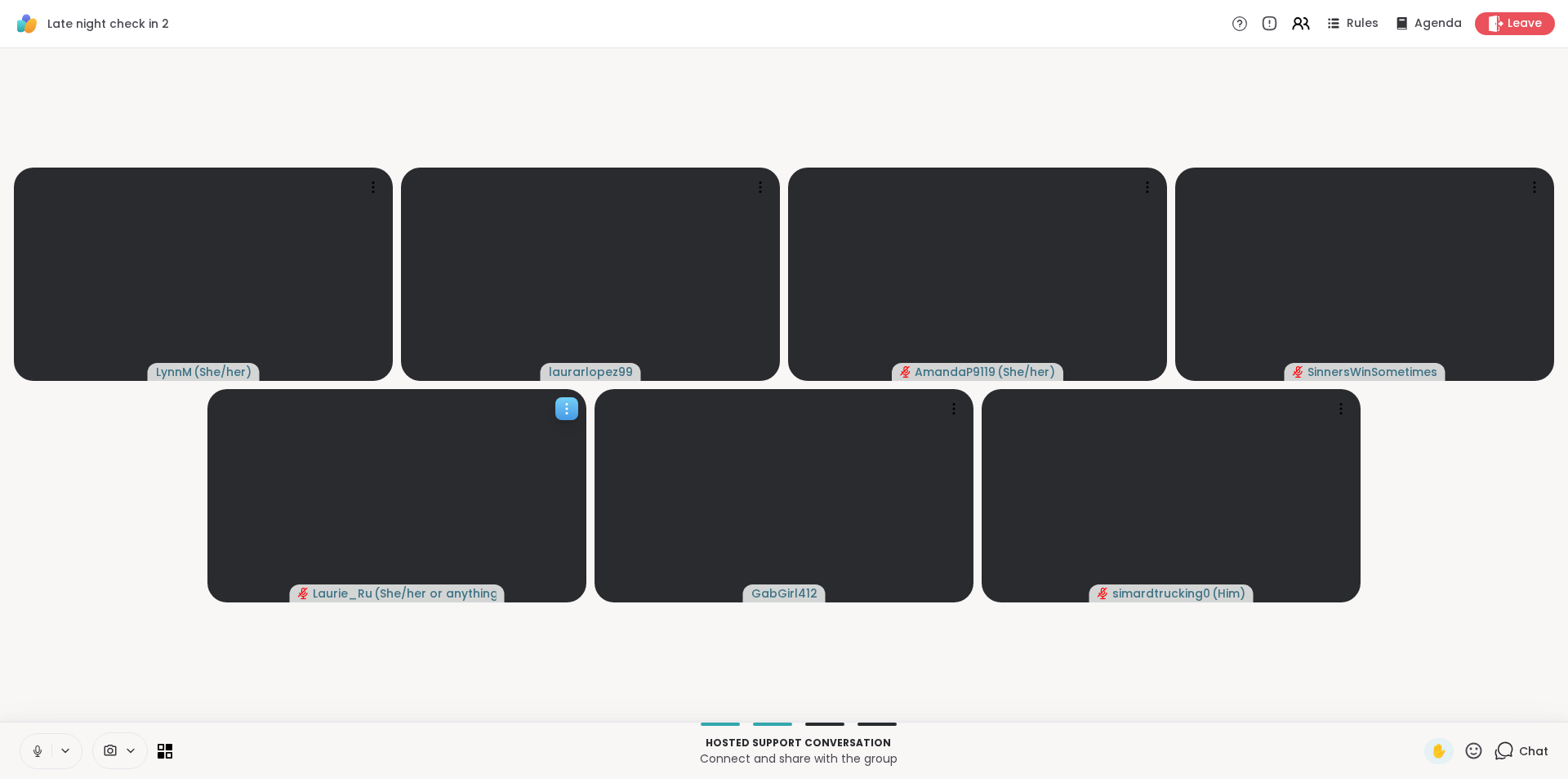
click at [398, 536] on video at bounding box center [396, 495] width 379 height 213
click at [36, 759] on button at bounding box center [35, 750] width 31 height 34
click at [44, 755] on icon at bounding box center [37, 750] width 14 height 14
click at [28, 745] on button at bounding box center [35, 750] width 31 height 34
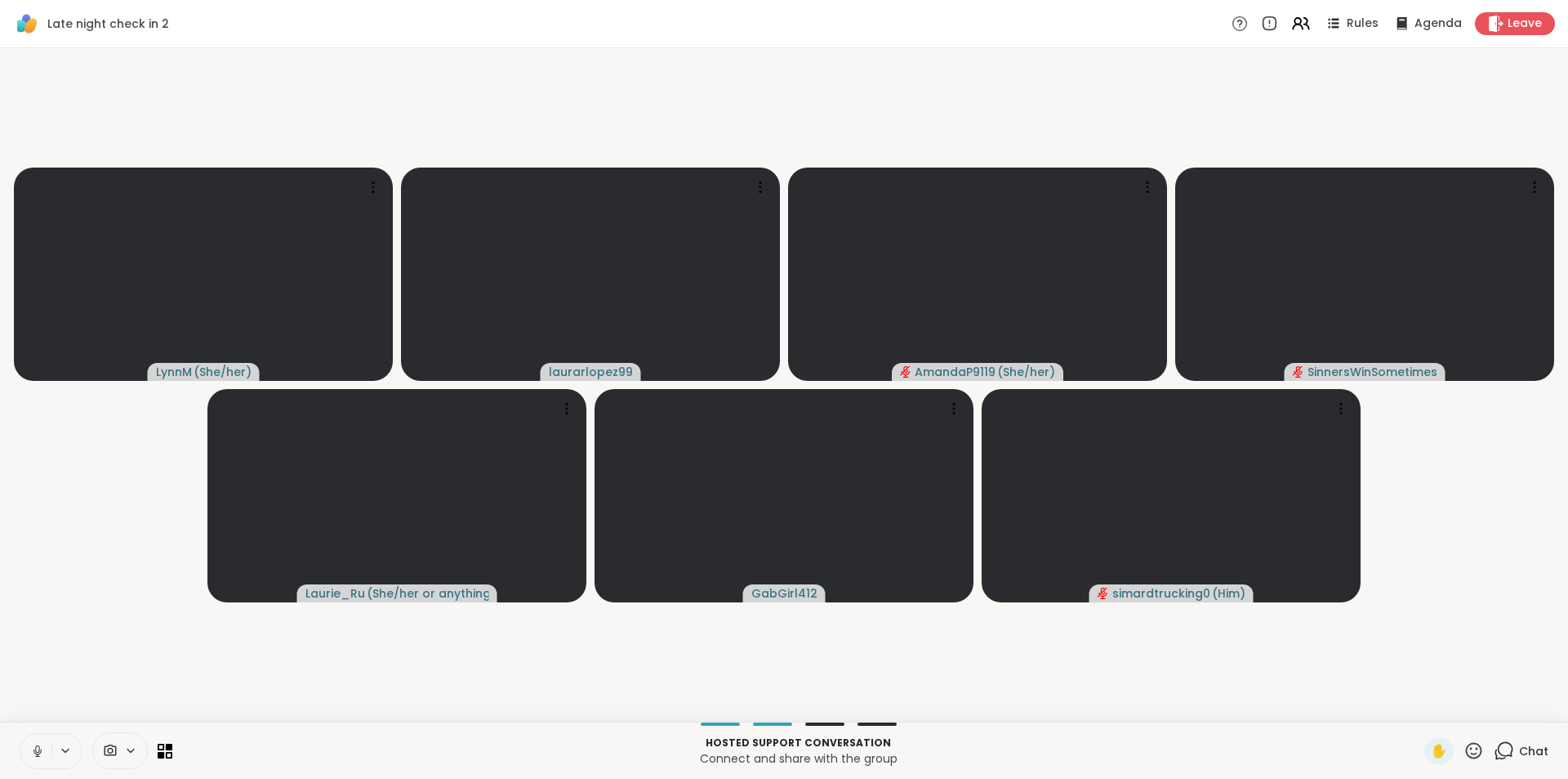
click at [37, 744] on icon at bounding box center [37, 750] width 14 height 14
click at [1494, 748] on icon at bounding box center [1503, 750] width 20 height 20
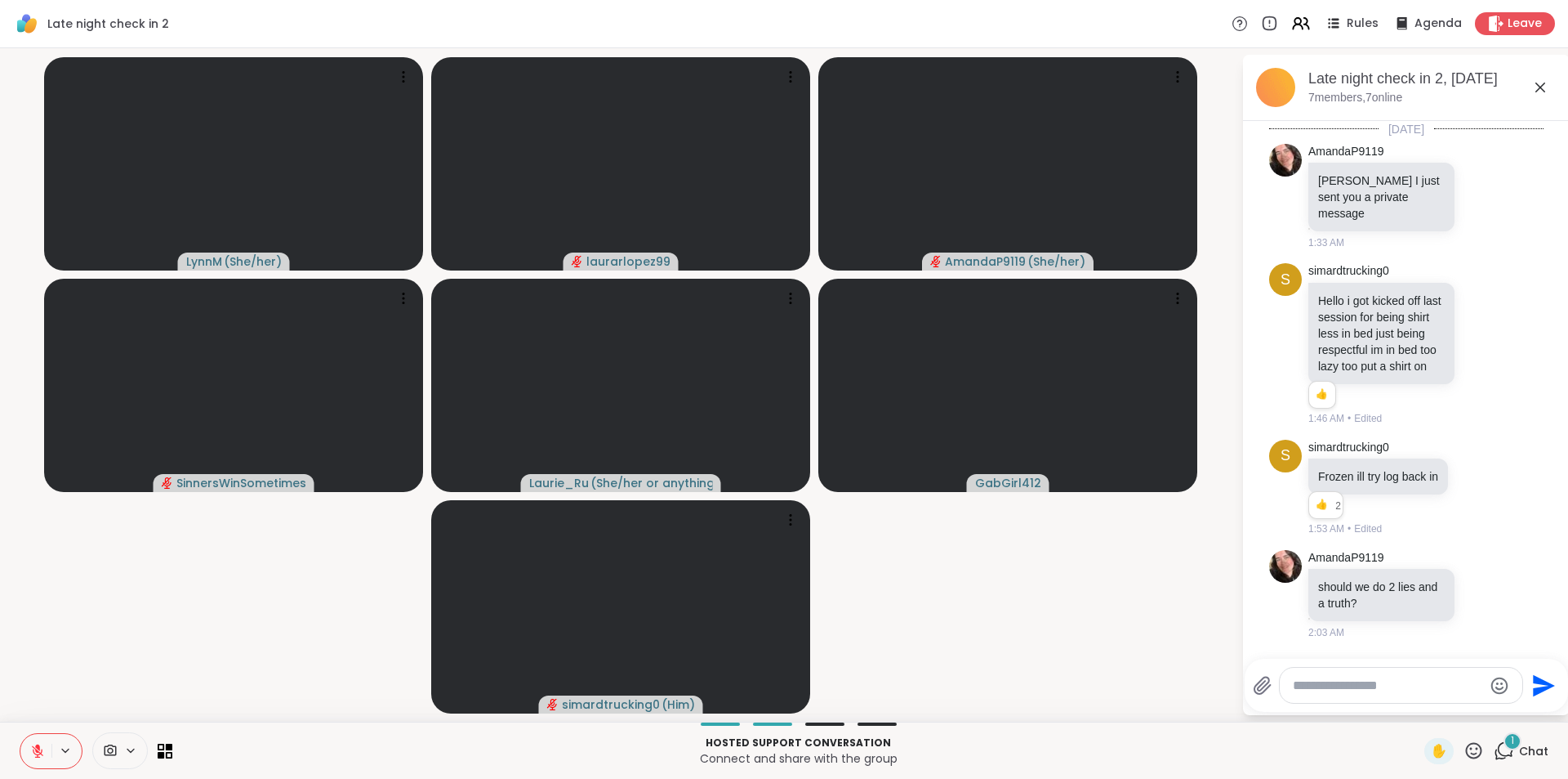
scroll to position [1786, 0]
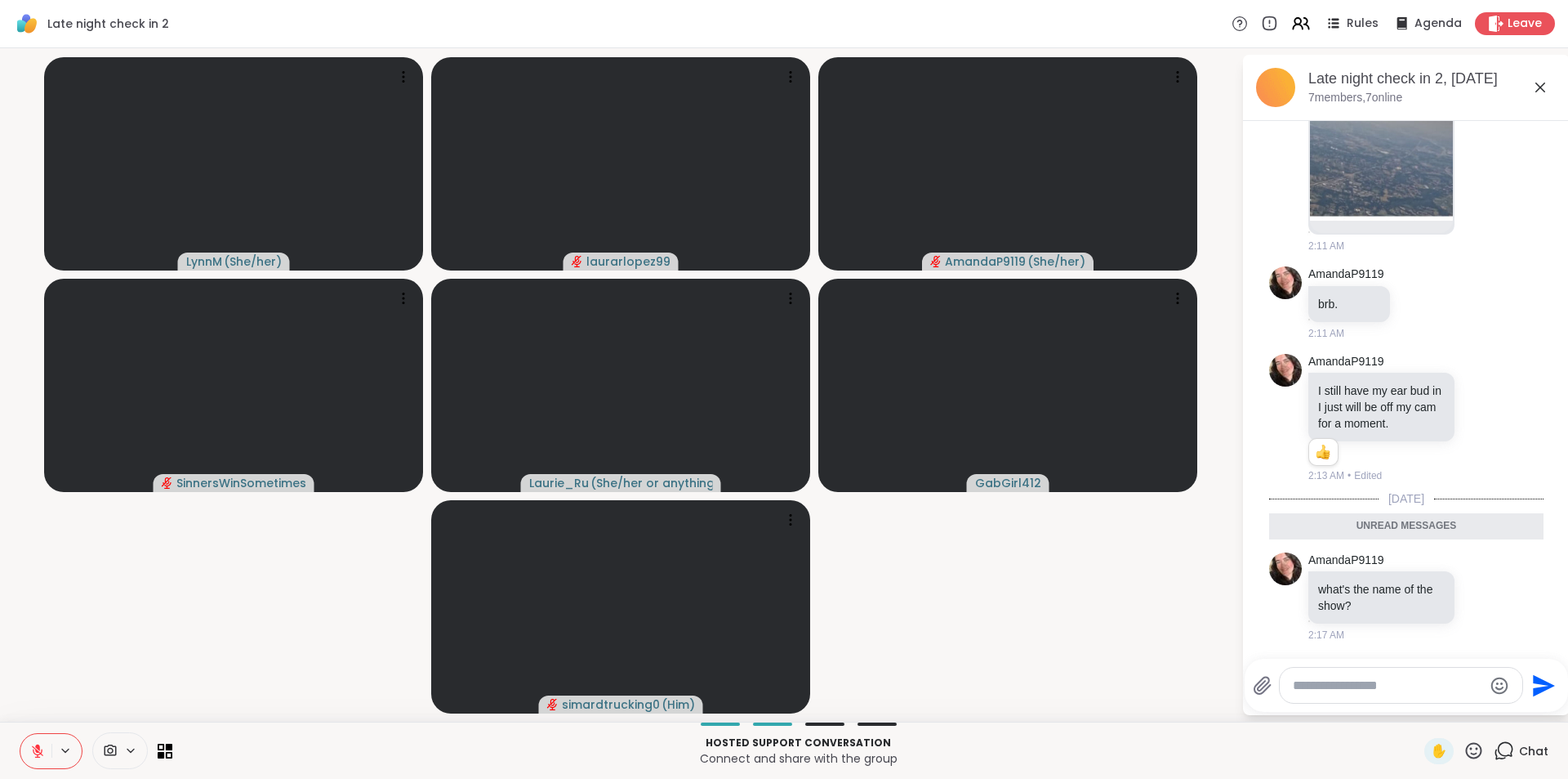
click at [1539, 85] on icon at bounding box center [1540, 87] width 20 height 20
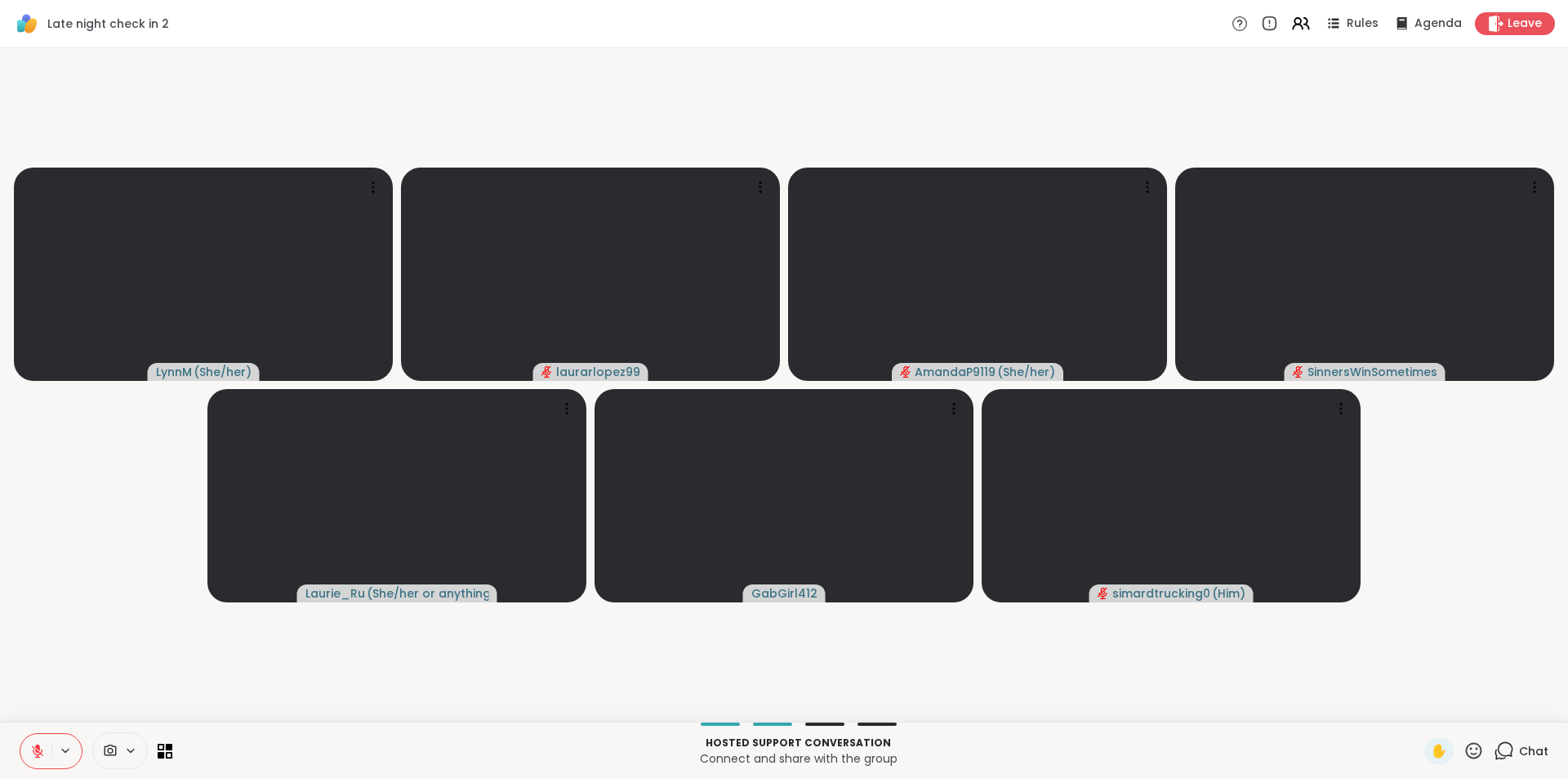
click at [27, 751] on button at bounding box center [35, 750] width 31 height 34
click at [40, 748] on icon at bounding box center [37, 750] width 14 height 14
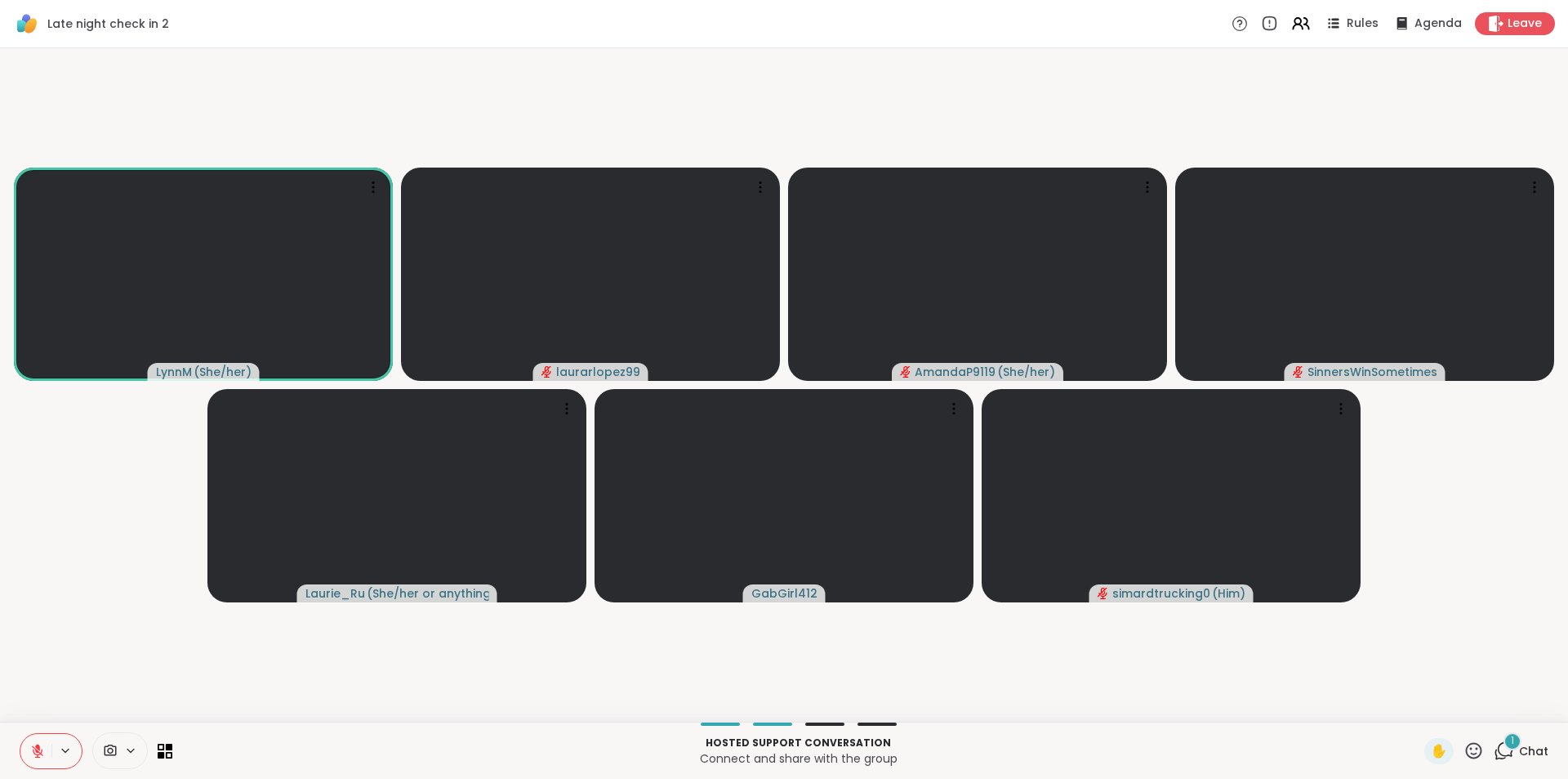
click at [40, 748] on icon at bounding box center [37, 750] width 14 height 14
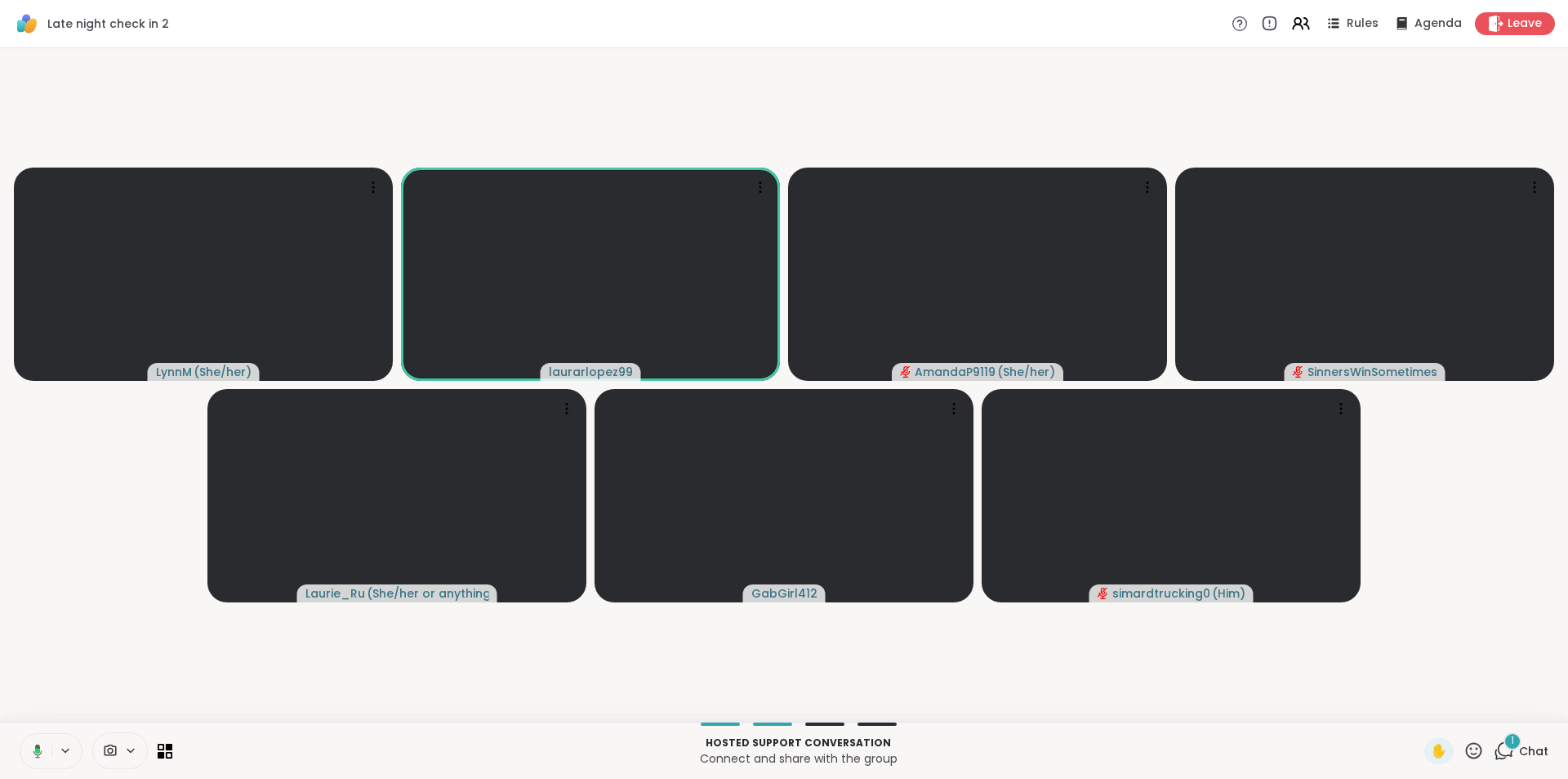
click at [43, 754] on button at bounding box center [34, 750] width 33 height 34
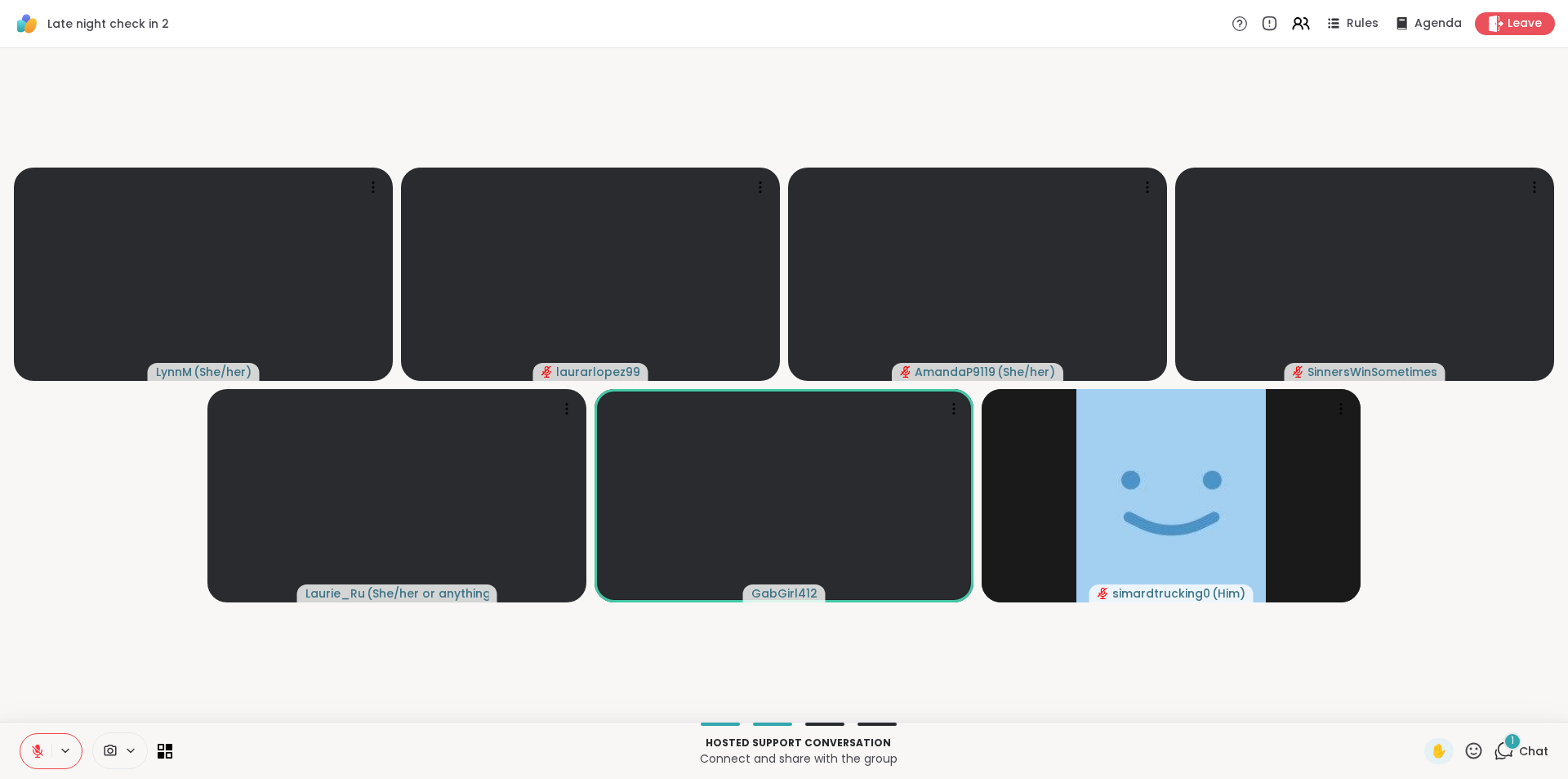
click at [44, 744] on icon at bounding box center [37, 750] width 14 height 14
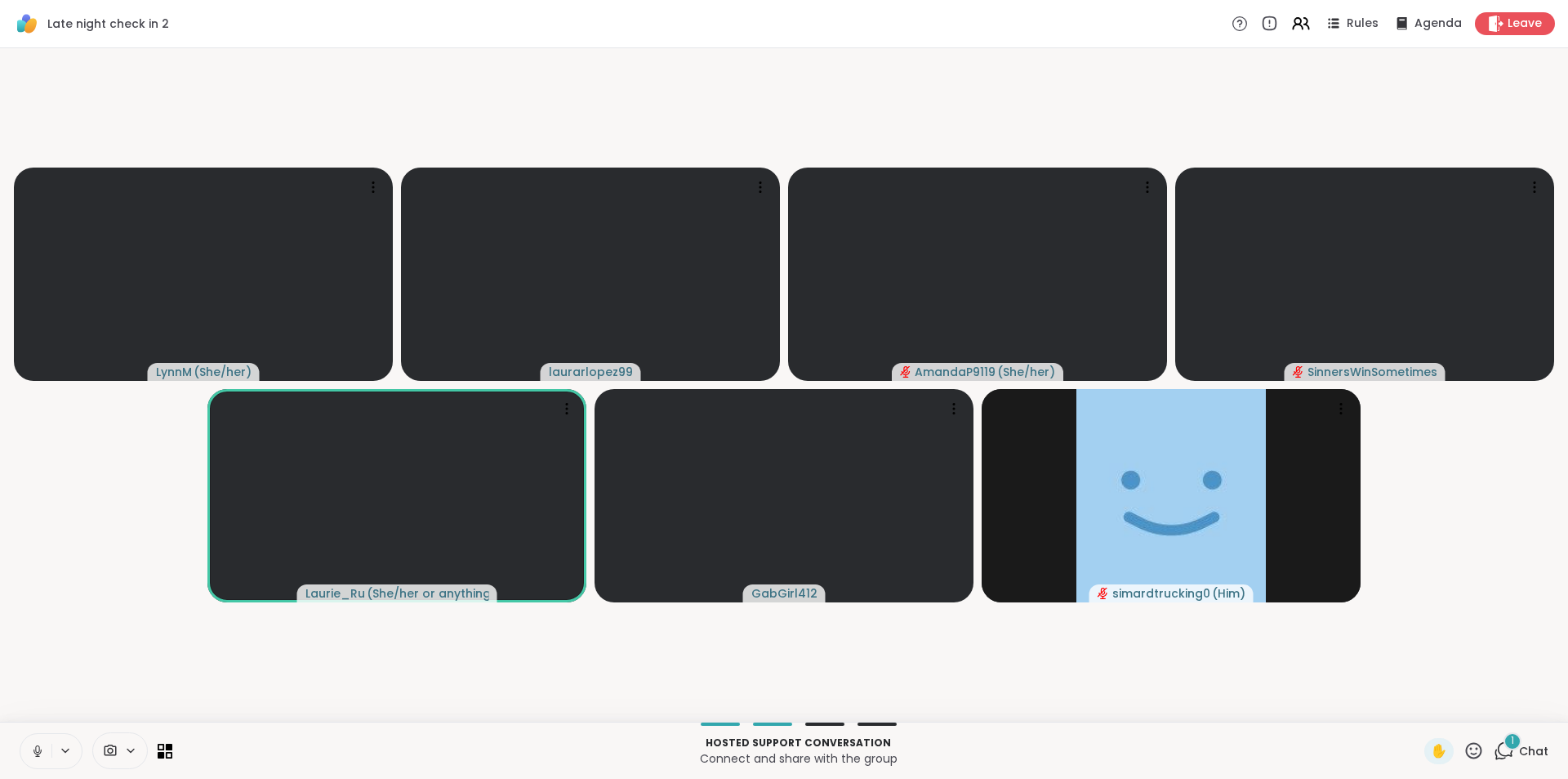
click at [34, 751] on icon at bounding box center [37, 750] width 9 height 5
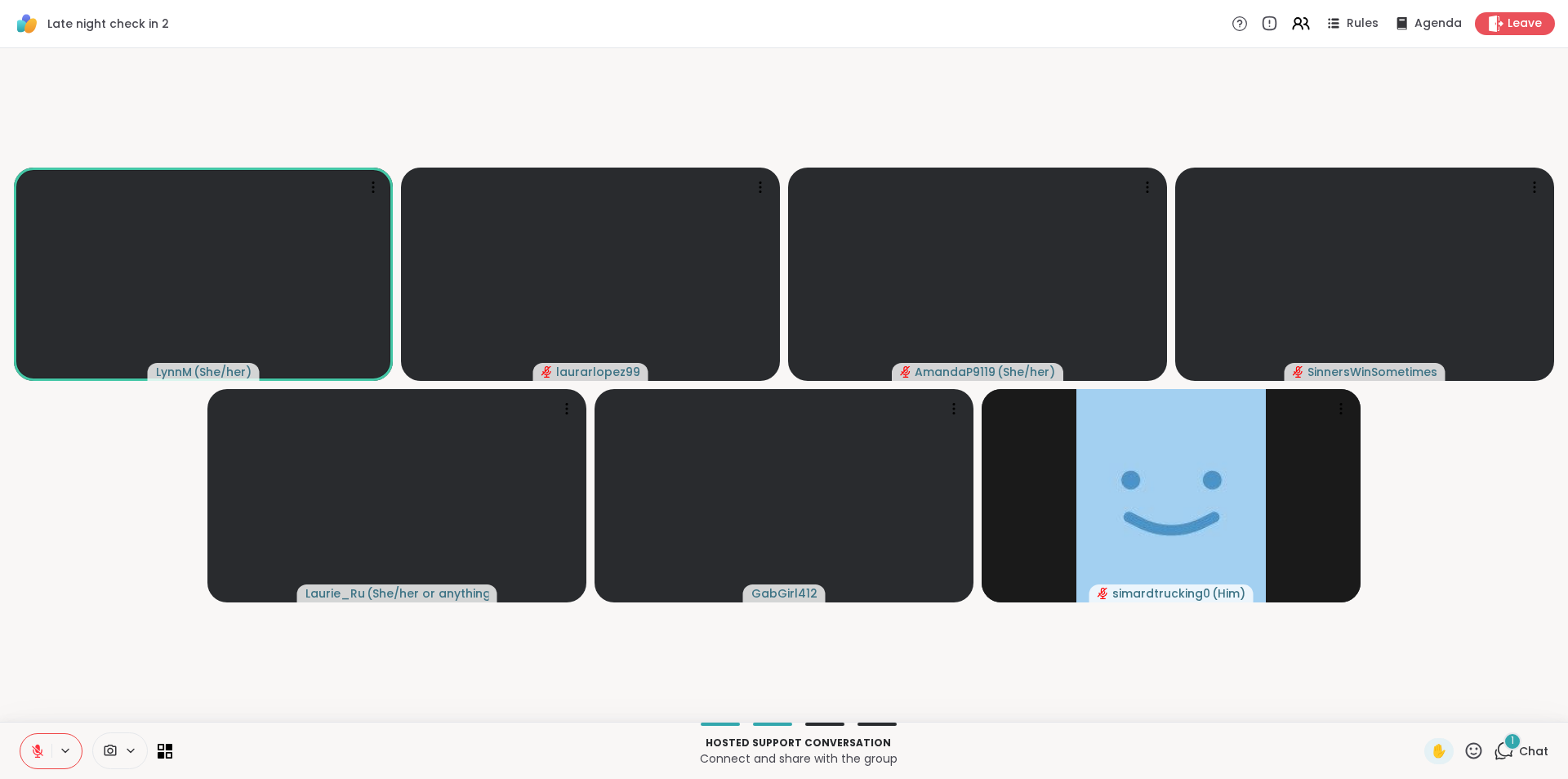
click at [37, 748] on icon at bounding box center [37, 747] width 5 height 7
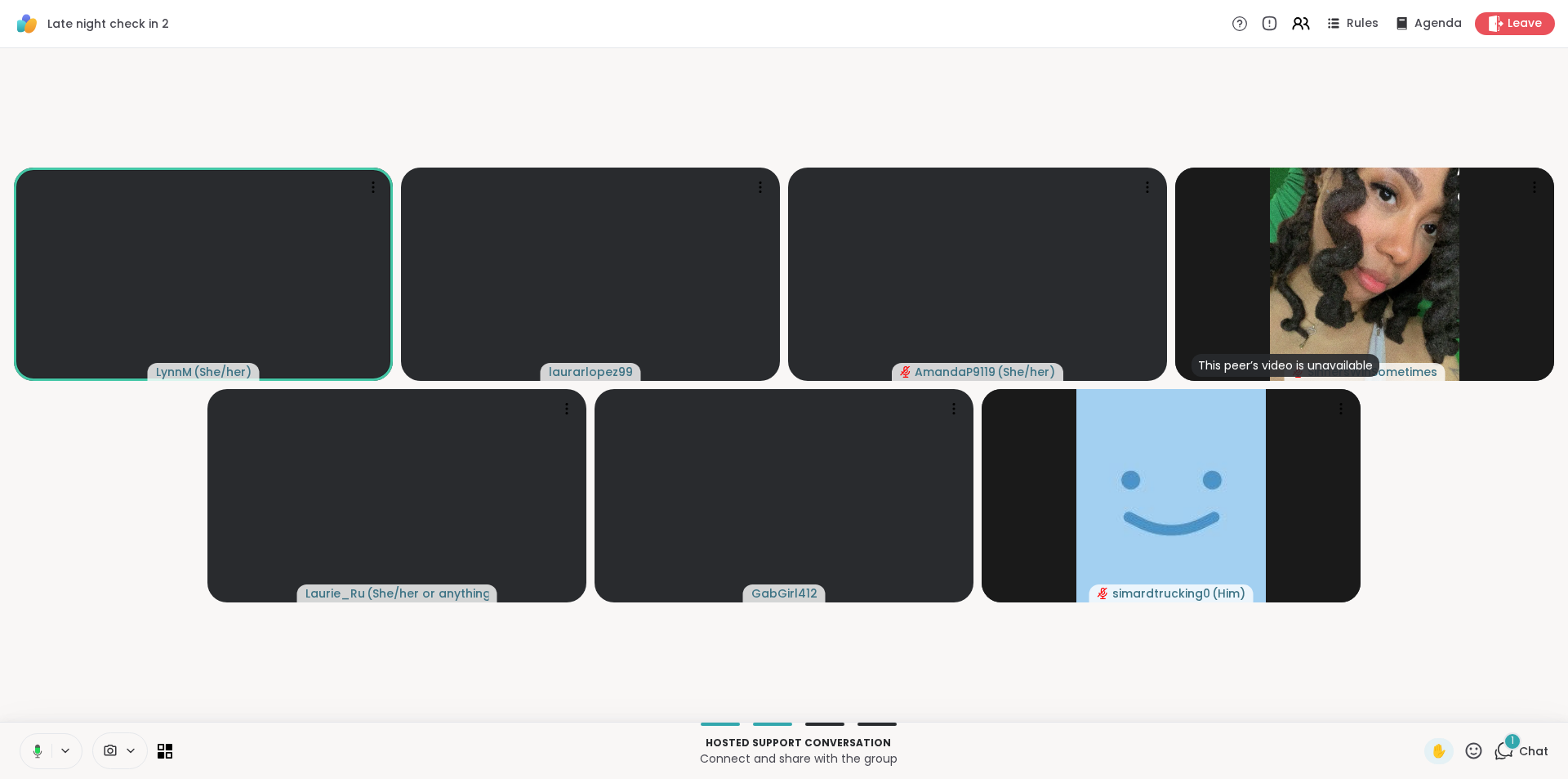
click at [36, 751] on icon at bounding box center [37, 750] width 5 height 7
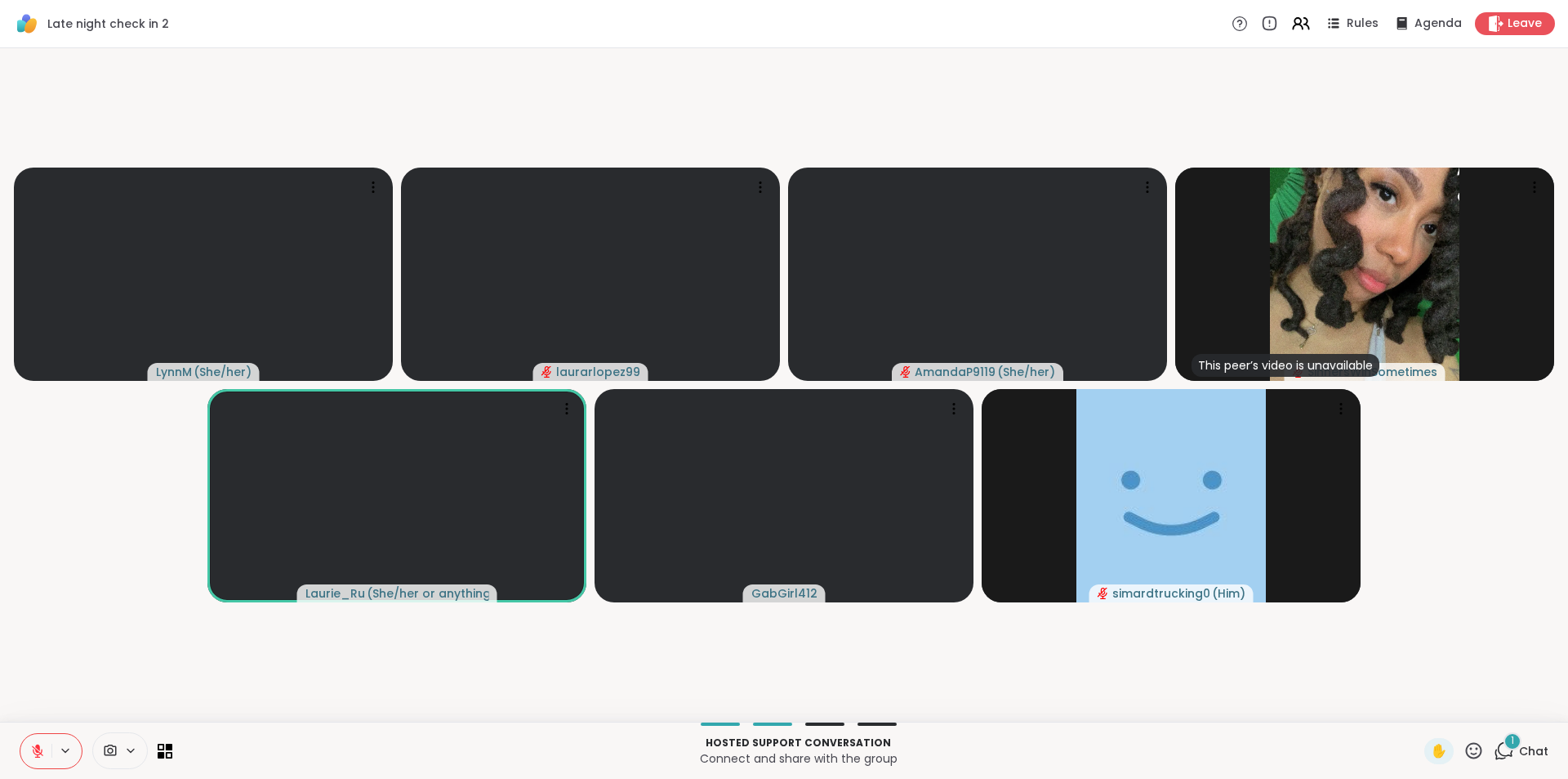
click at [32, 753] on icon at bounding box center [37, 750] width 14 height 14
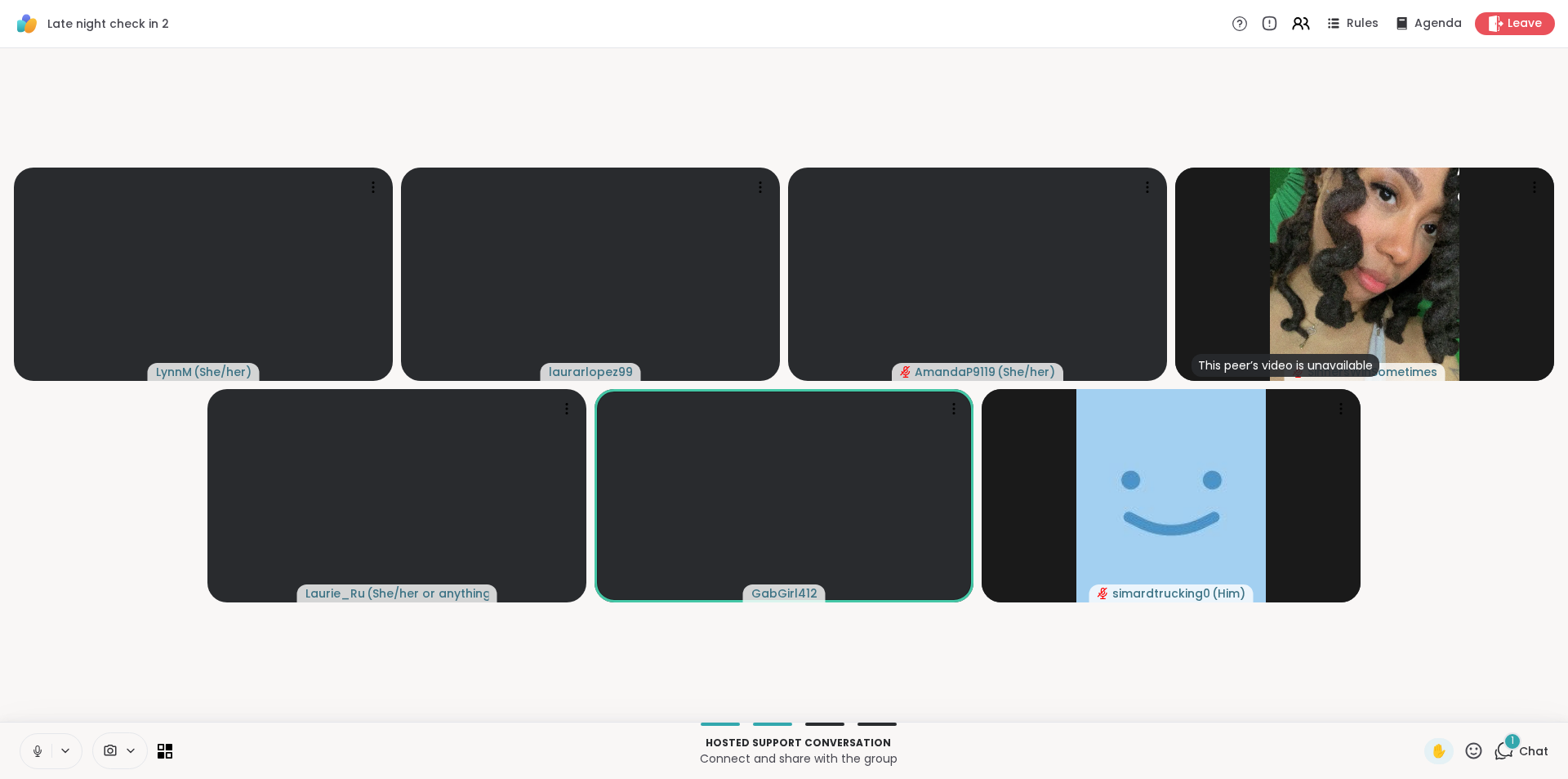
click at [32, 753] on icon at bounding box center [37, 750] width 14 height 14
click at [30, 751] on icon at bounding box center [37, 750] width 14 height 14
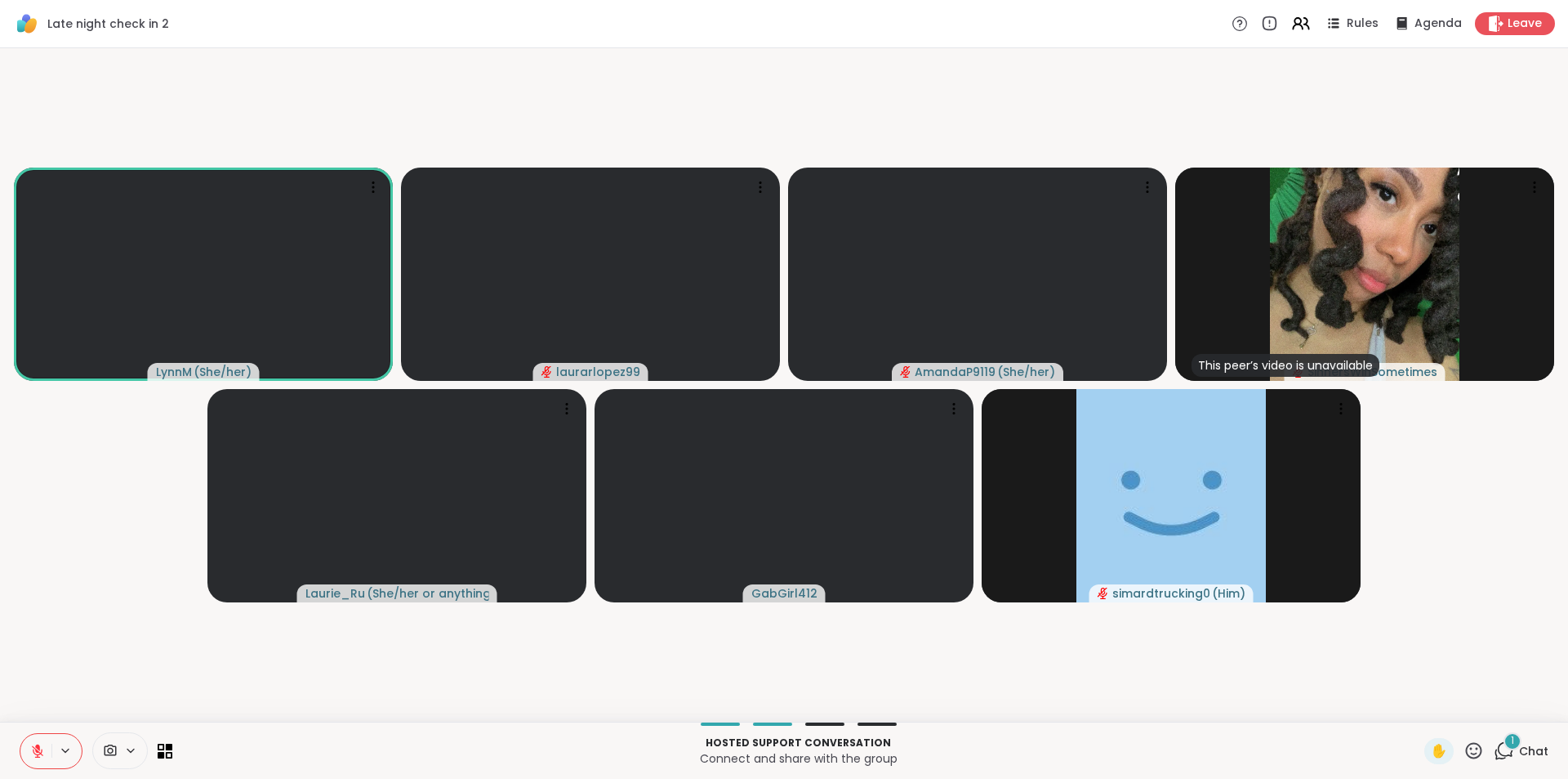
click at [45, 755] on button at bounding box center [35, 750] width 31 height 34
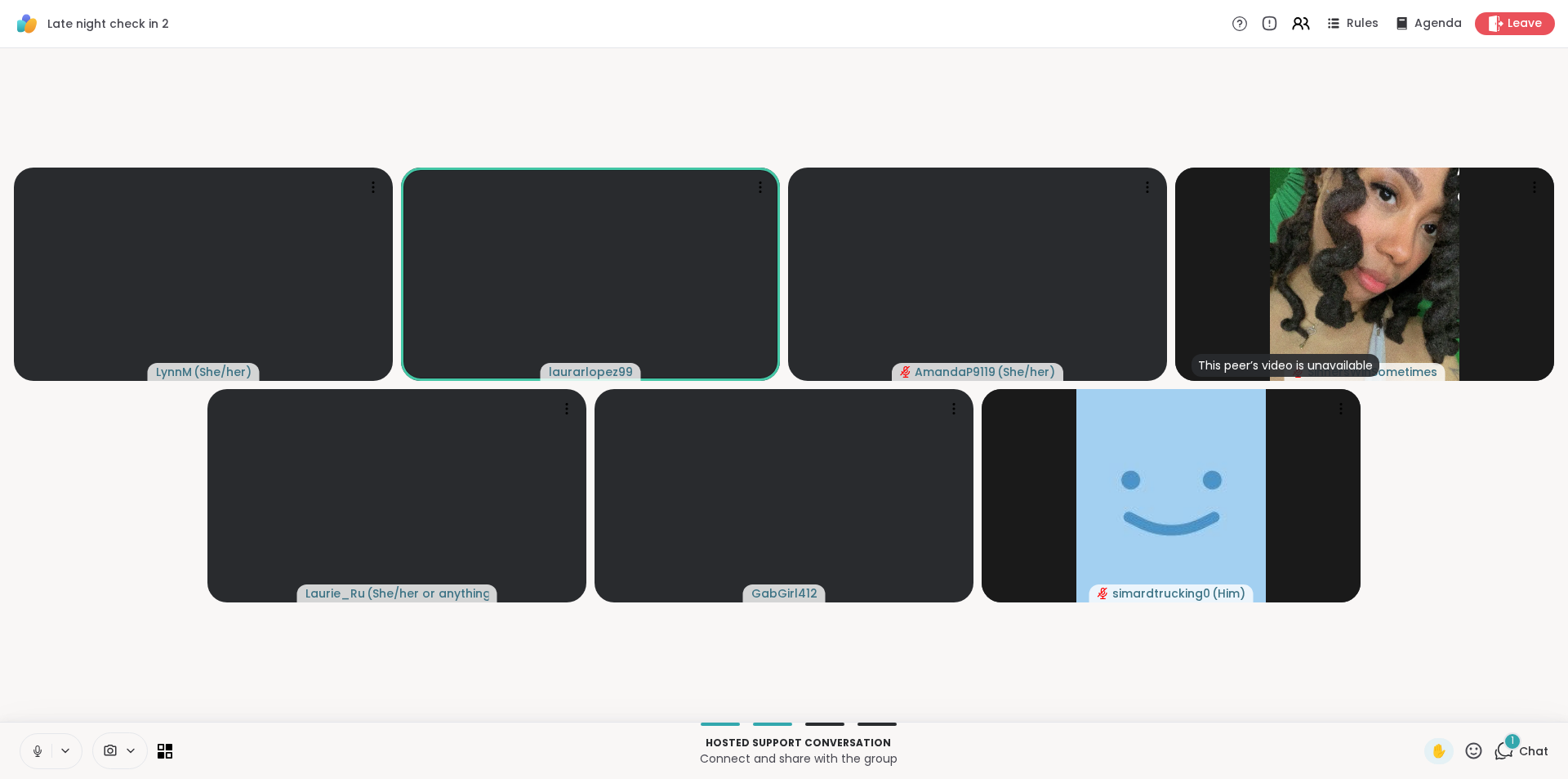
click at [28, 749] on button at bounding box center [35, 750] width 31 height 34
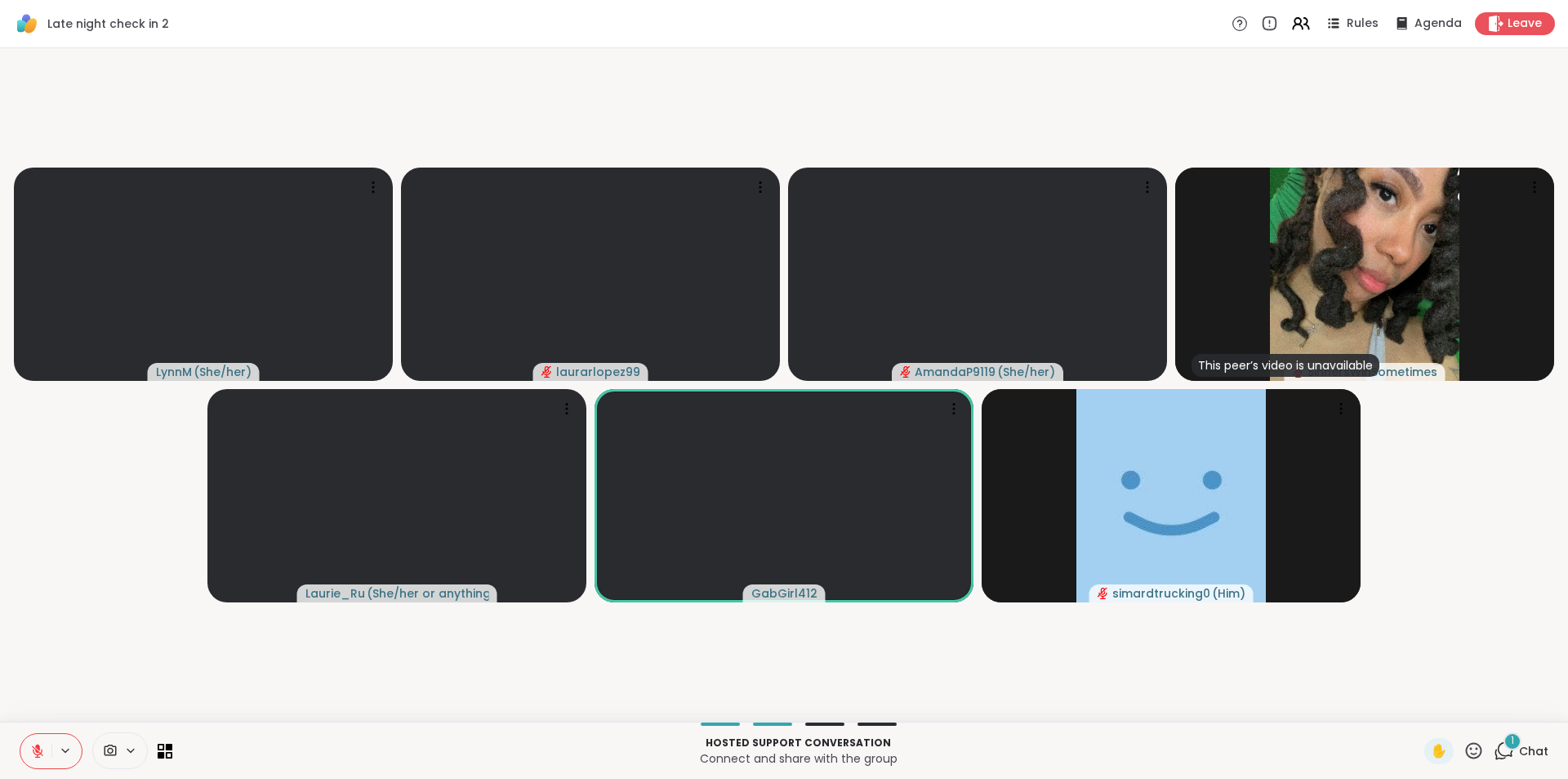
click at [32, 747] on icon at bounding box center [37, 750] width 14 height 14
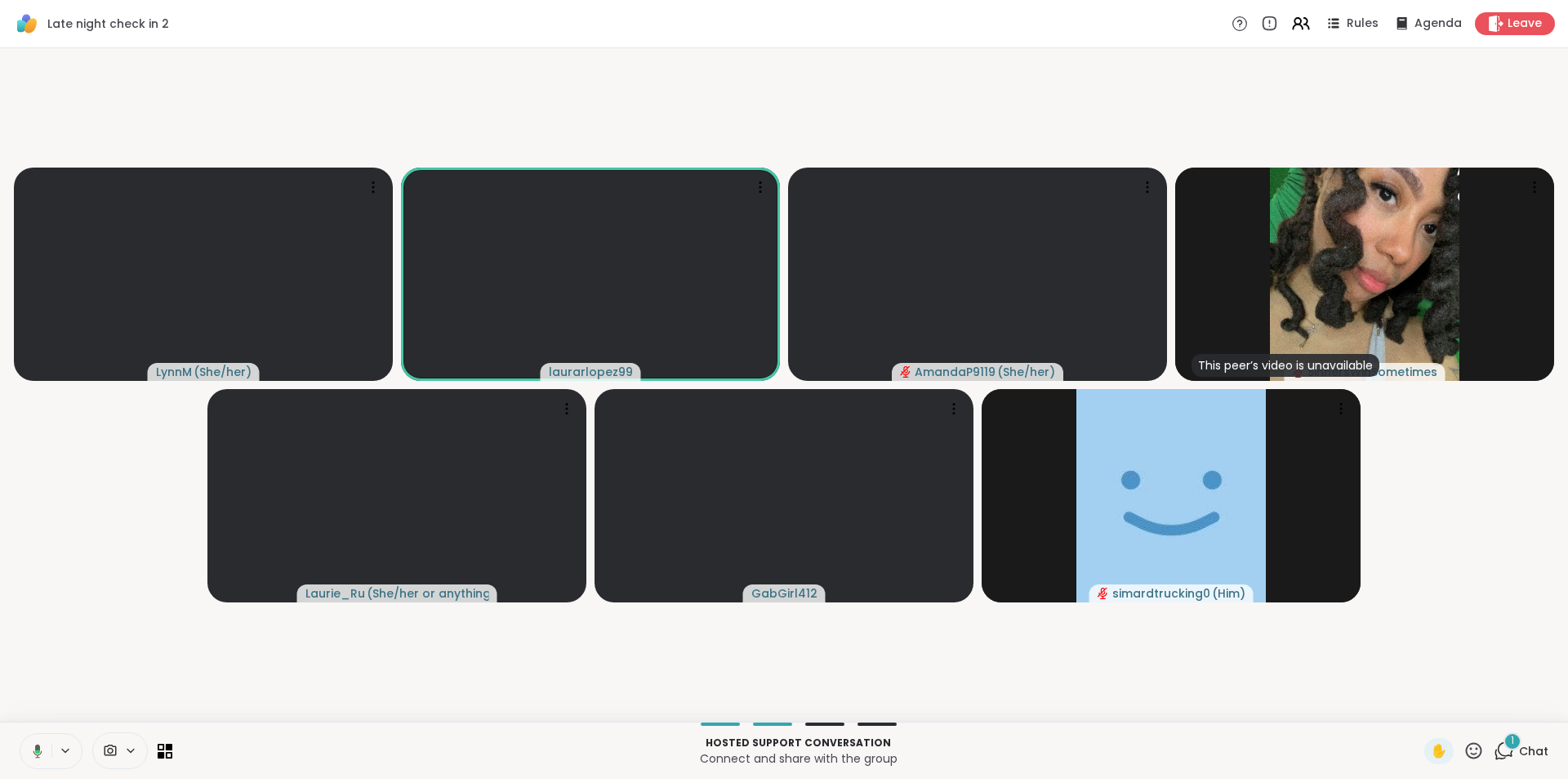
click at [32, 747] on icon at bounding box center [34, 750] width 14 height 14
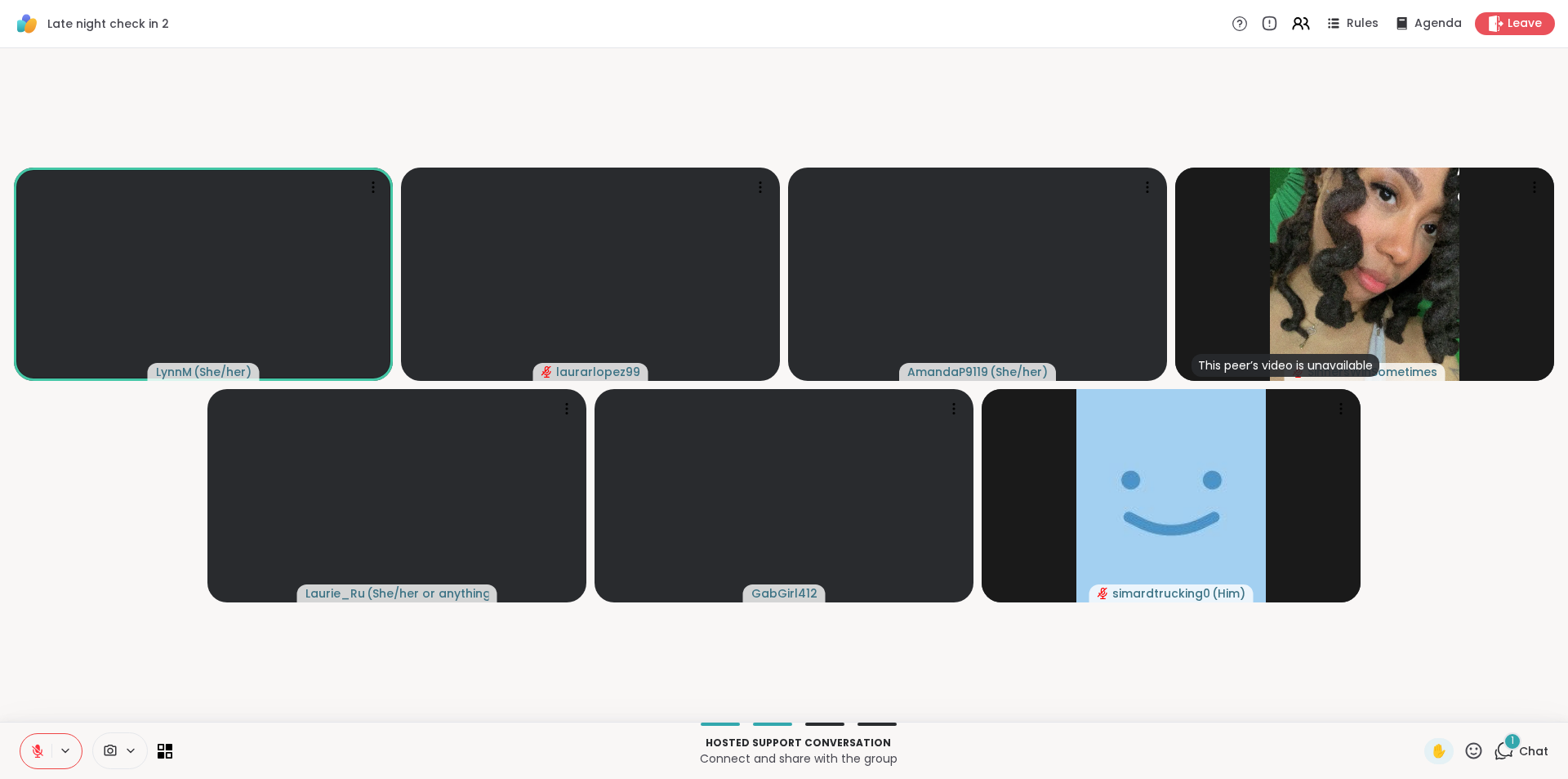
click at [30, 753] on icon at bounding box center [37, 750] width 14 height 14
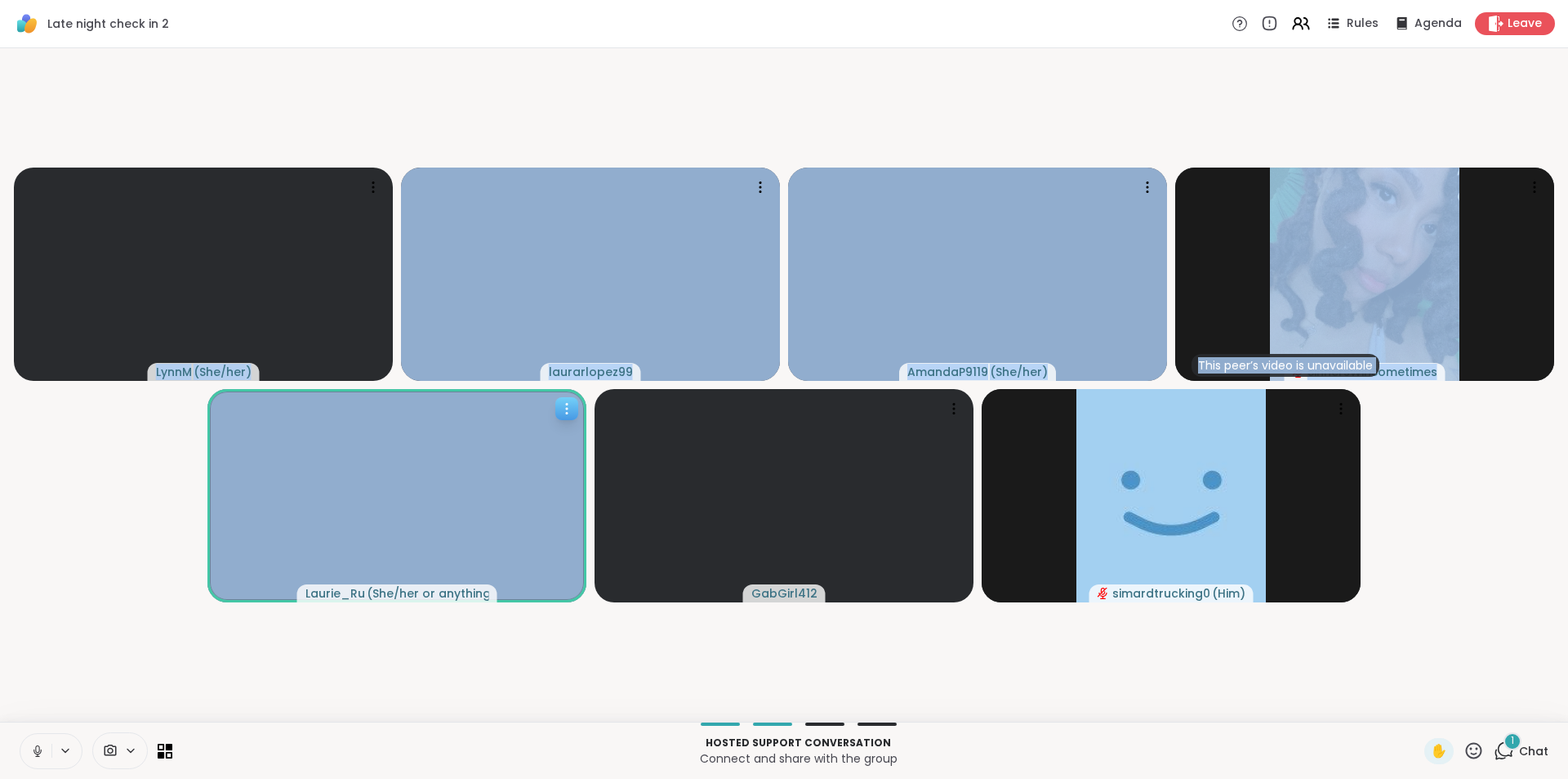
drag, startPoint x: 201, startPoint y: 392, endPoint x: 446, endPoint y: 423, distance: 247.0
click at [446, 423] on video-player-container "LynnM ( She/her ) laurarlopez99 AmandaP9119 ( She/her ) This peer’s video is un…" at bounding box center [784, 385] width 1548 height 660
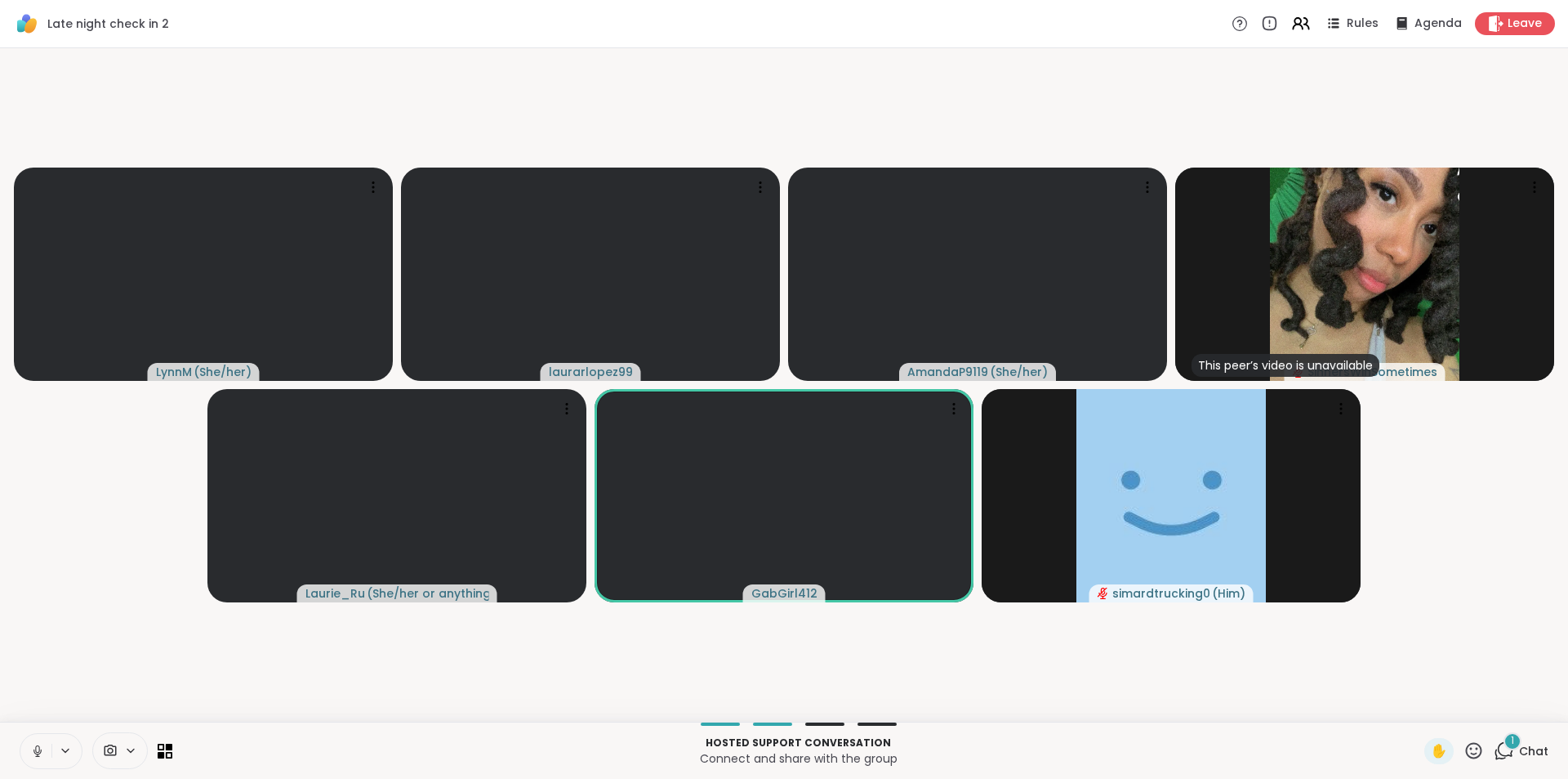
click at [191, 495] on video-player-container "LynnM ( She/her ) laurarlopez99 AmandaP9119 ( She/her ) This peer’s video is un…" at bounding box center [784, 385] width 1548 height 660
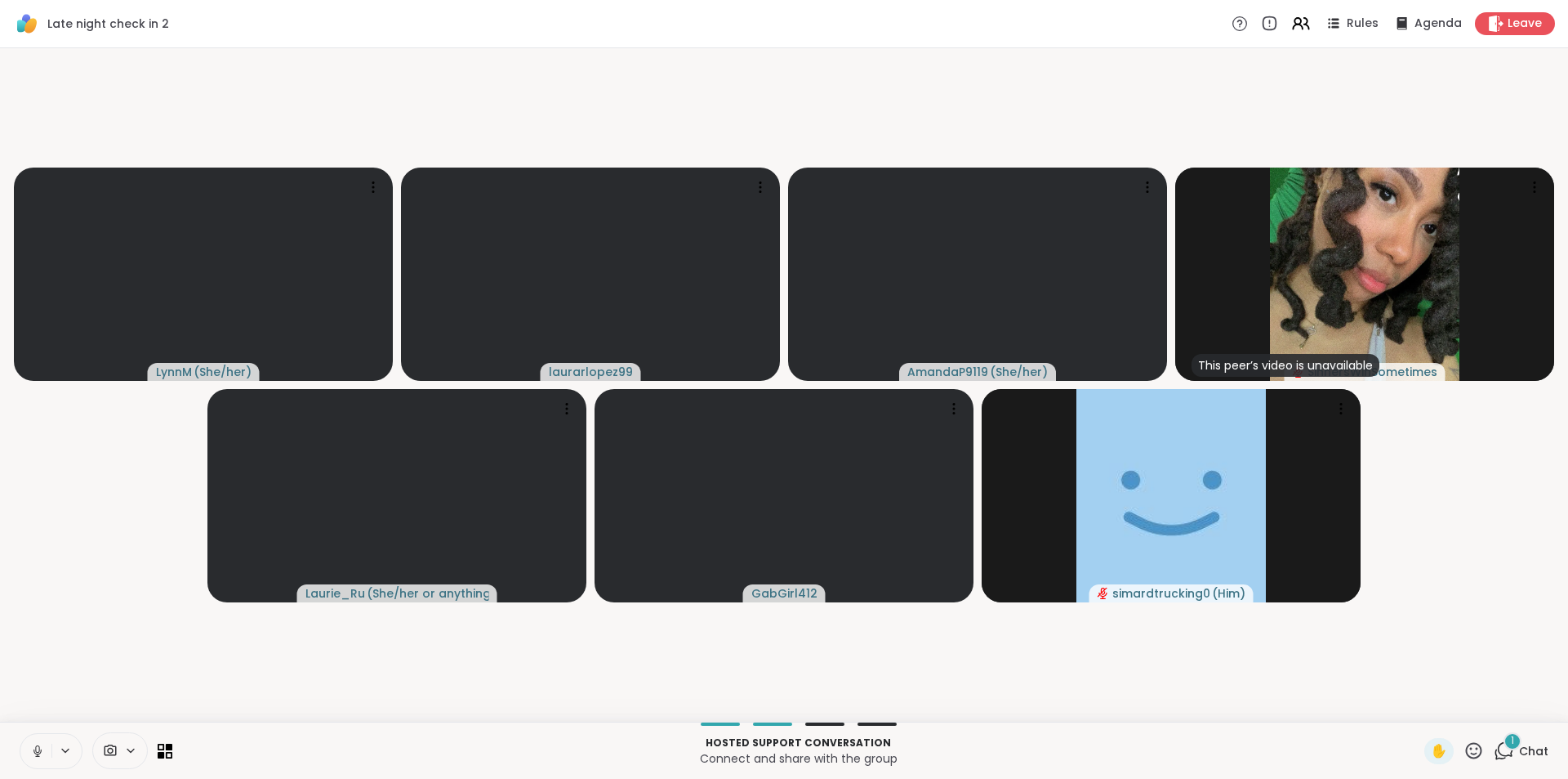
click at [38, 753] on icon at bounding box center [37, 750] width 9 height 5
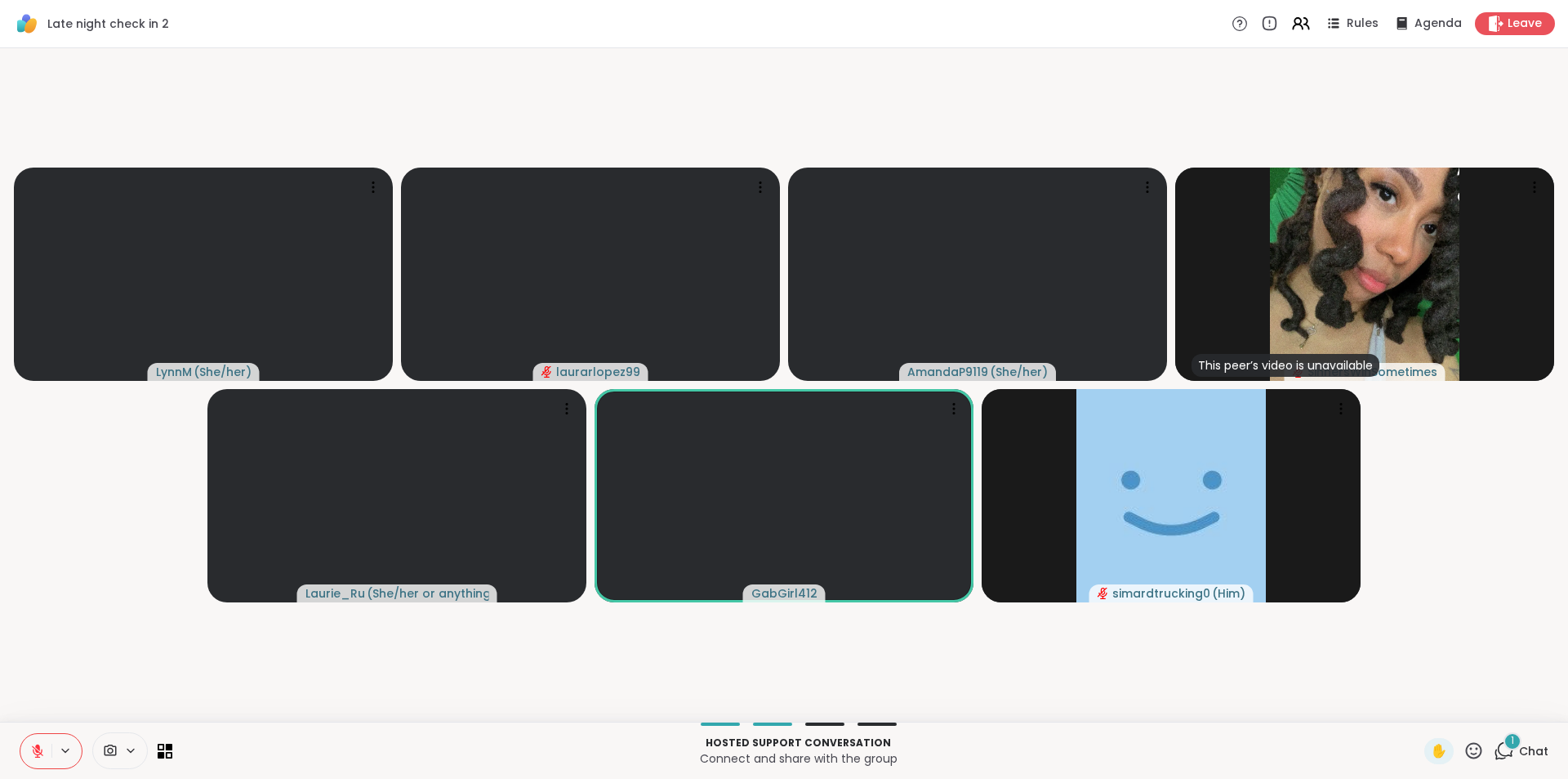
click at [1494, 750] on icon at bounding box center [1503, 750] width 20 height 20
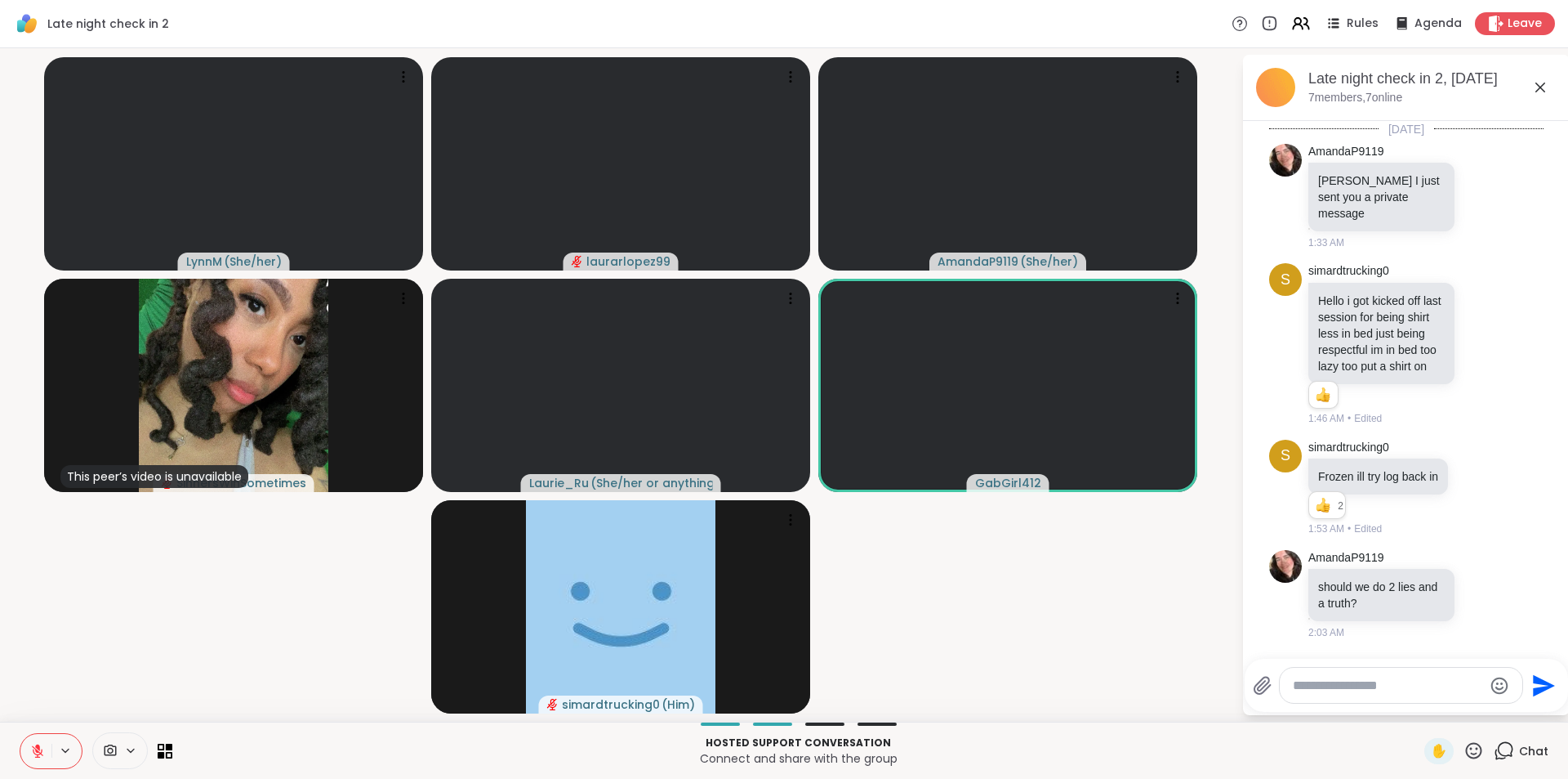
scroll to position [1873, 0]
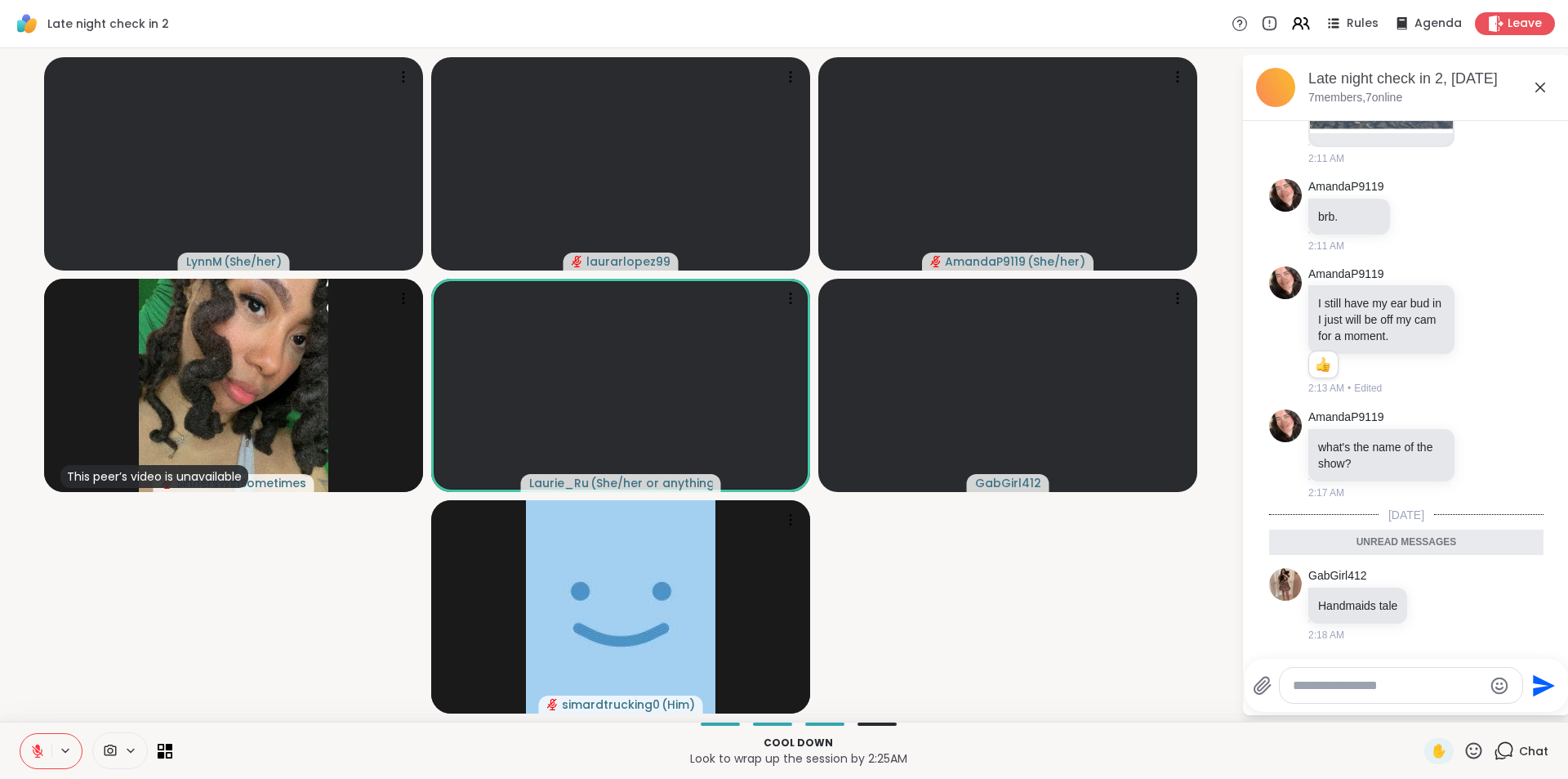
click at [1540, 85] on icon at bounding box center [1540, 87] width 20 height 20
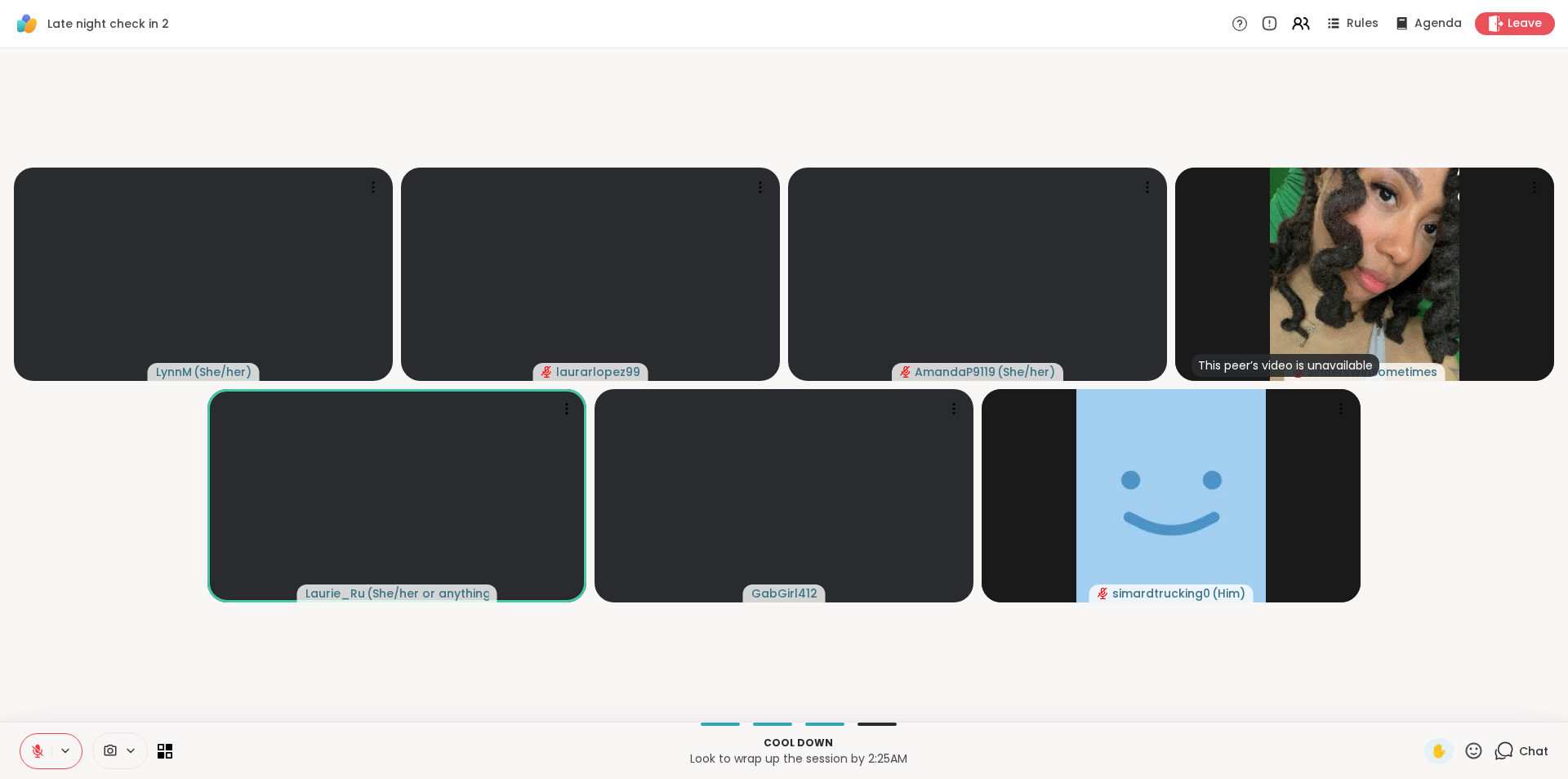
click at [42, 755] on icon at bounding box center [37, 750] width 14 height 14
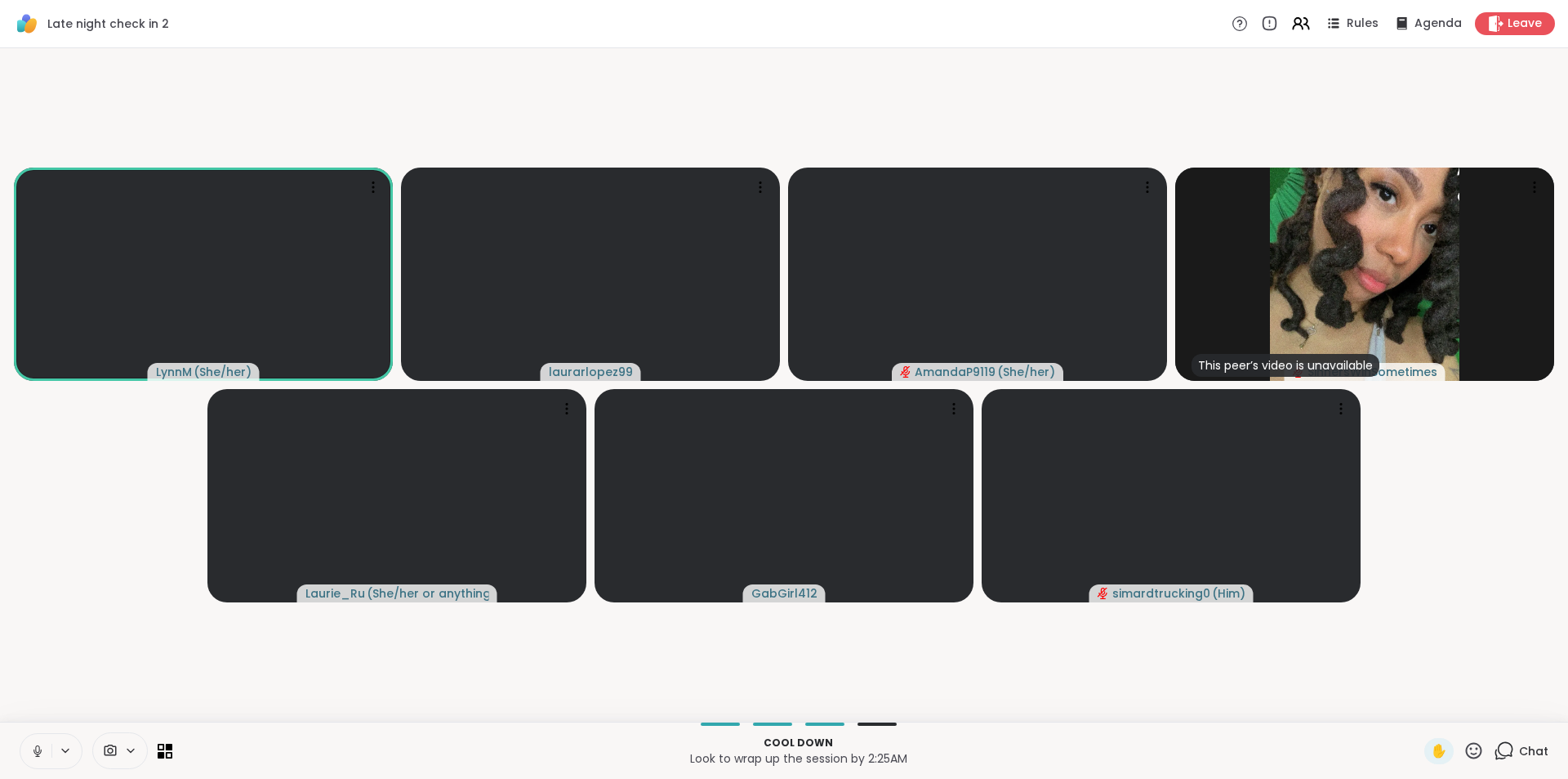
click at [27, 749] on button at bounding box center [35, 750] width 31 height 34
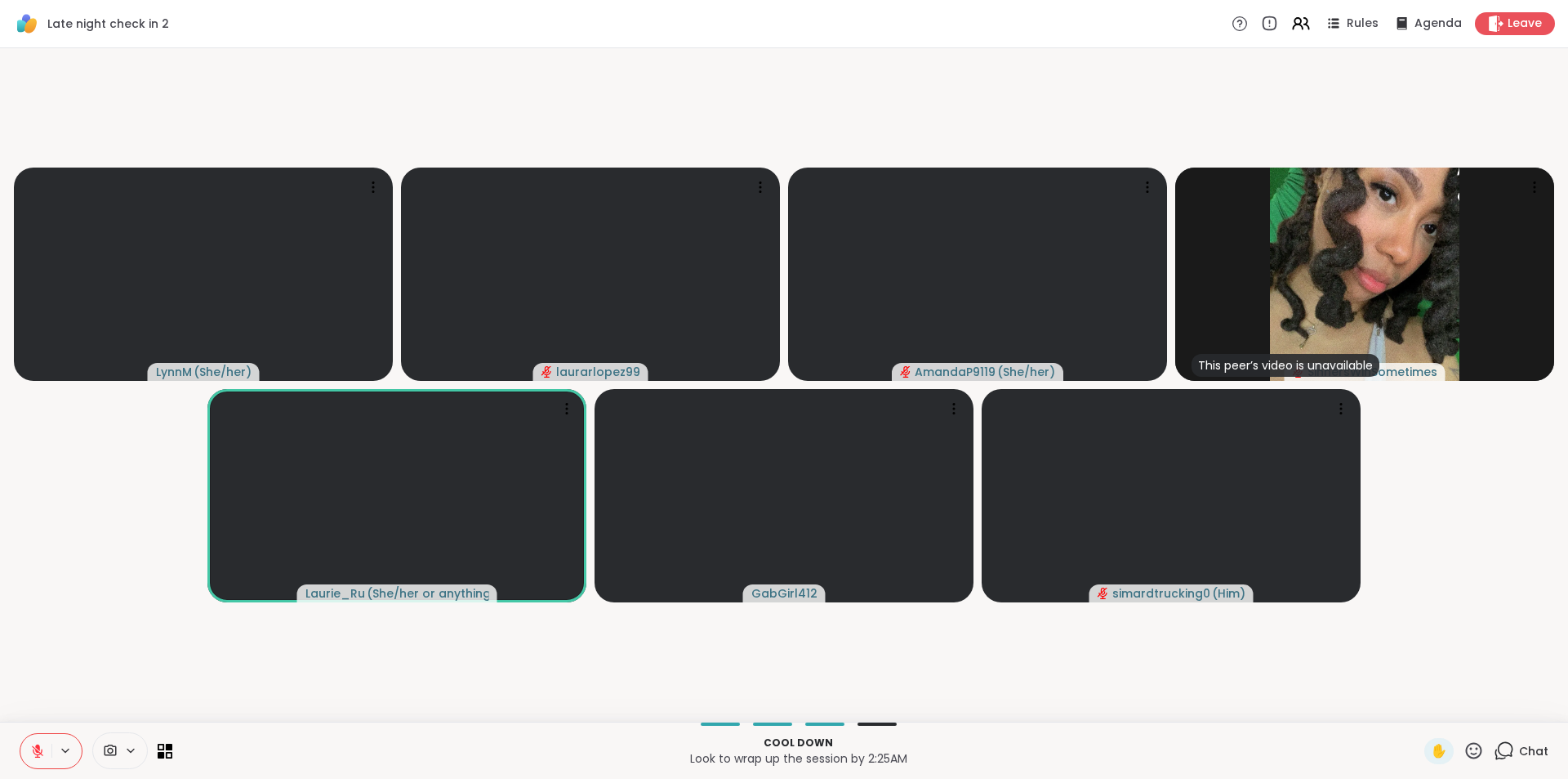
click at [28, 760] on button at bounding box center [35, 750] width 31 height 34
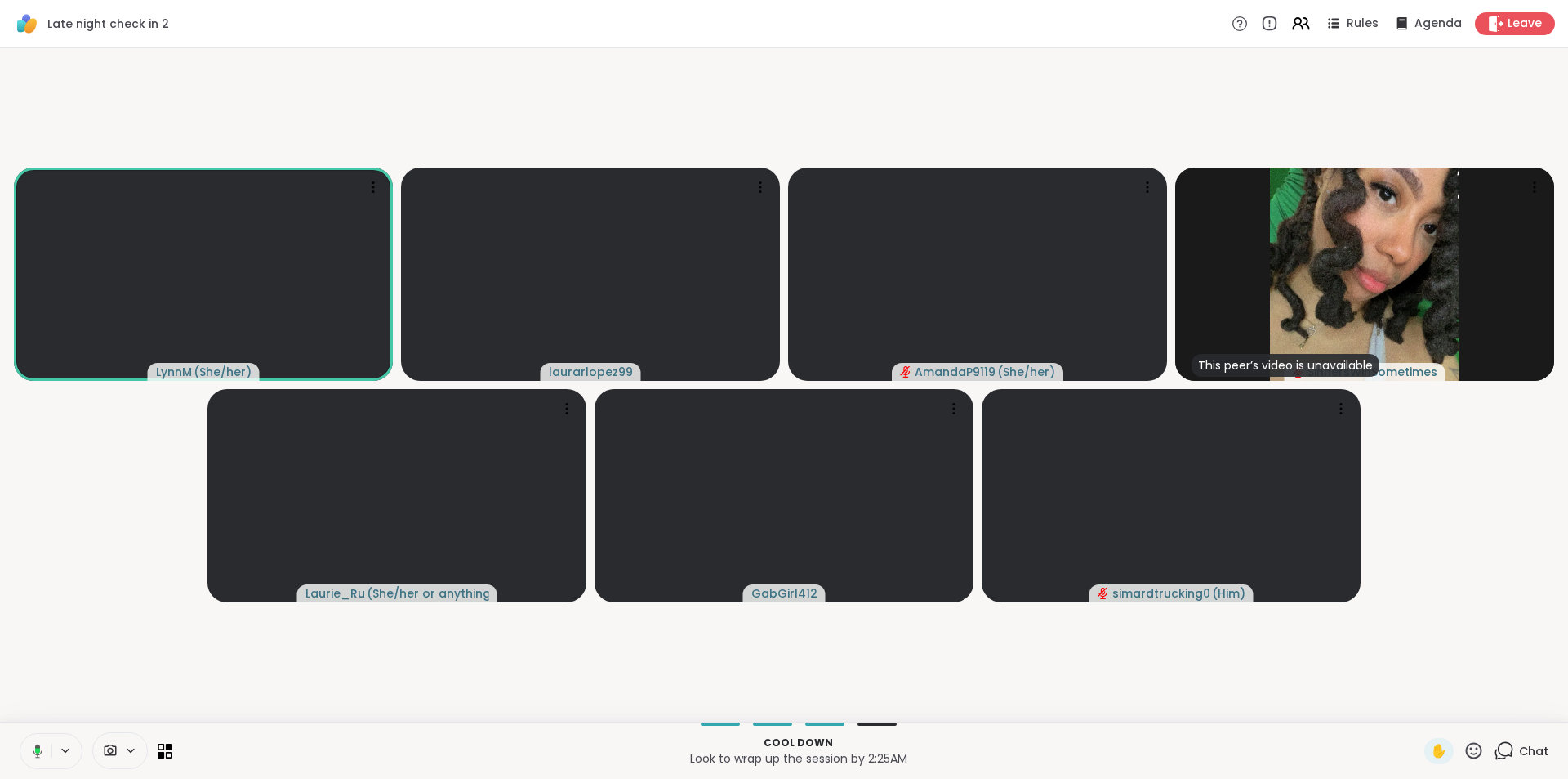
click at [39, 742] on button at bounding box center [34, 750] width 33 height 34
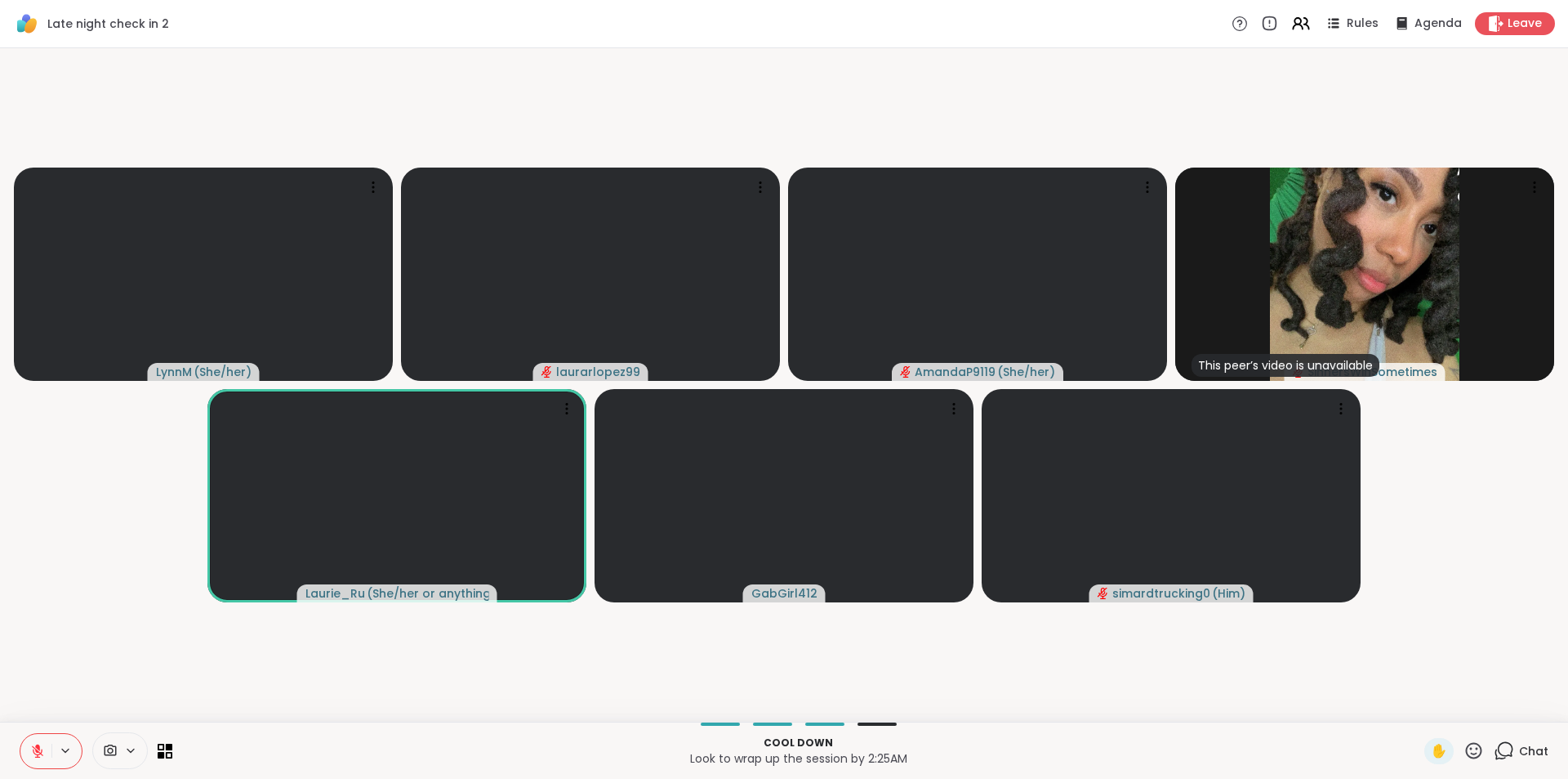
click at [36, 756] on icon at bounding box center [38, 750] width 11 height 11
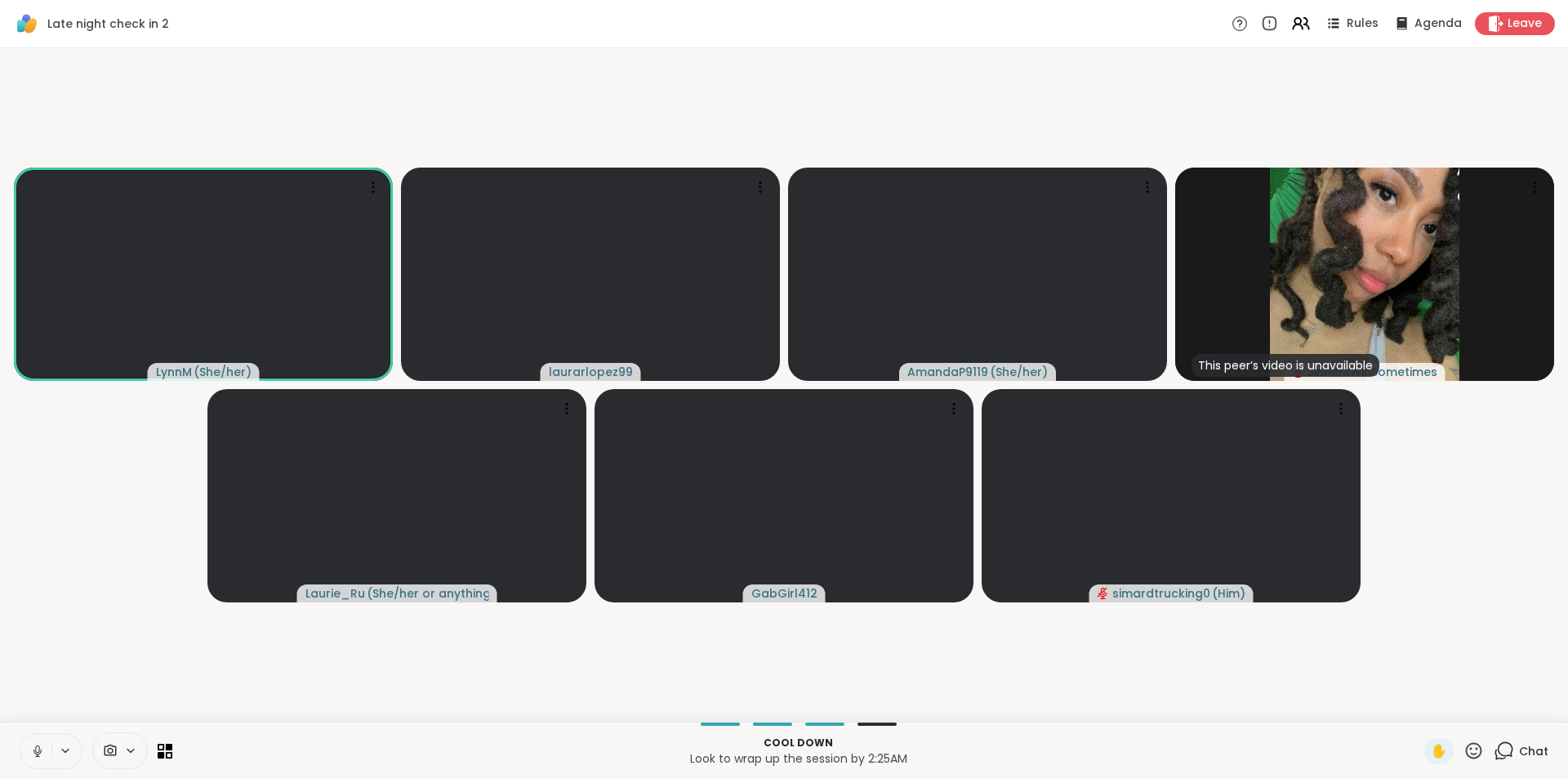
drag, startPoint x: 391, startPoint y: 149, endPoint x: 400, endPoint y: 101, distance: 48.8
click at [400, 101] on video-player-container "LynnM ( She/her ) laurarlopez99 AmandaP9119 ( She/her ) This peer’s video is un…" at bounding box center [784, 385] width 1548 height 660
click at [38, 757] on icon at bounding box center [37, 750] width 14 height 14
click at [38, 750] on icon at bounding box center [37, 747] width 5 height 7
click at [35, 748] on icon at bounding box center [37, 750] width 14 height 14
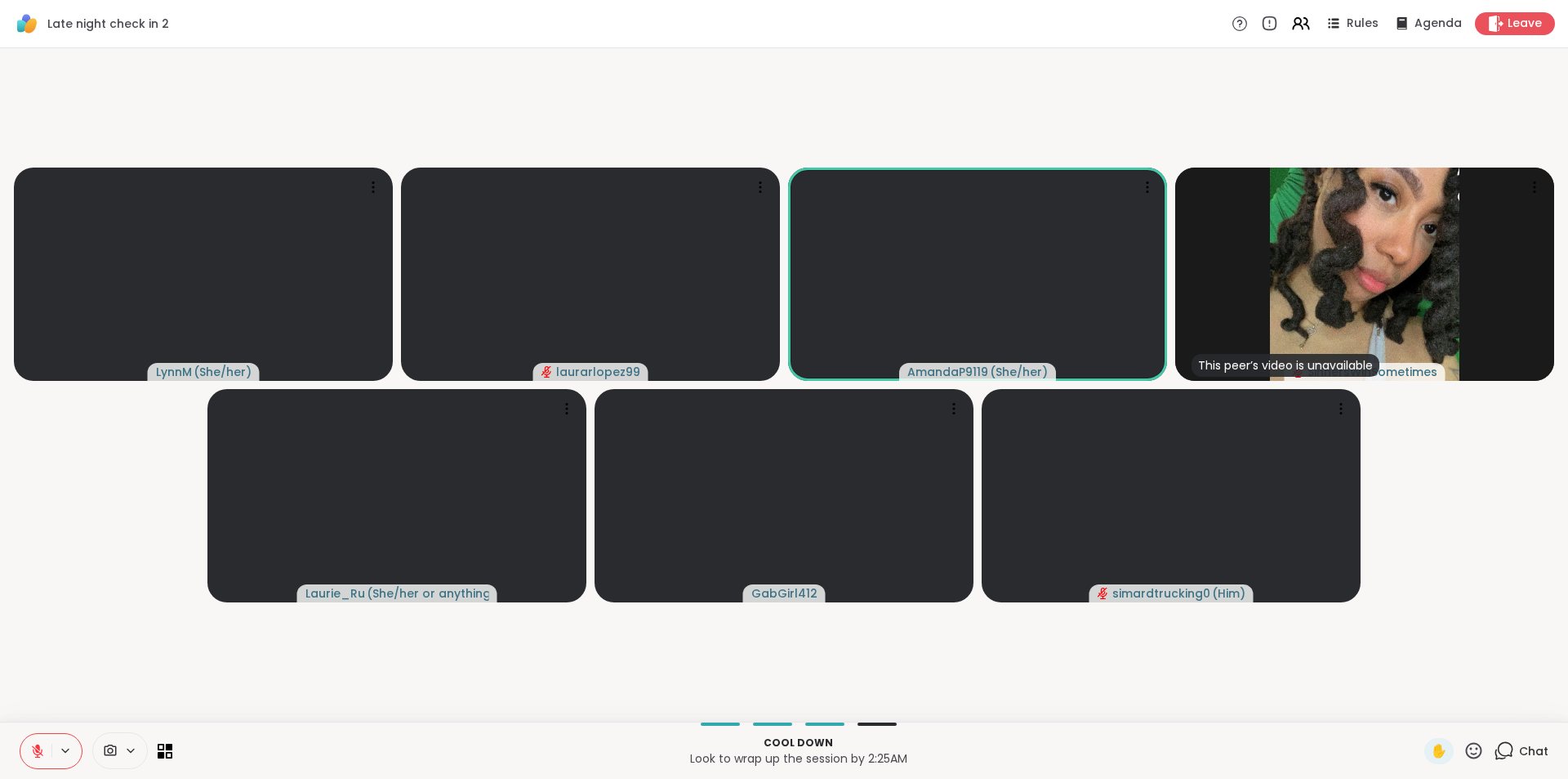
click at [34, 745] on icon at bounding box center [37, 750] width 14 height 14
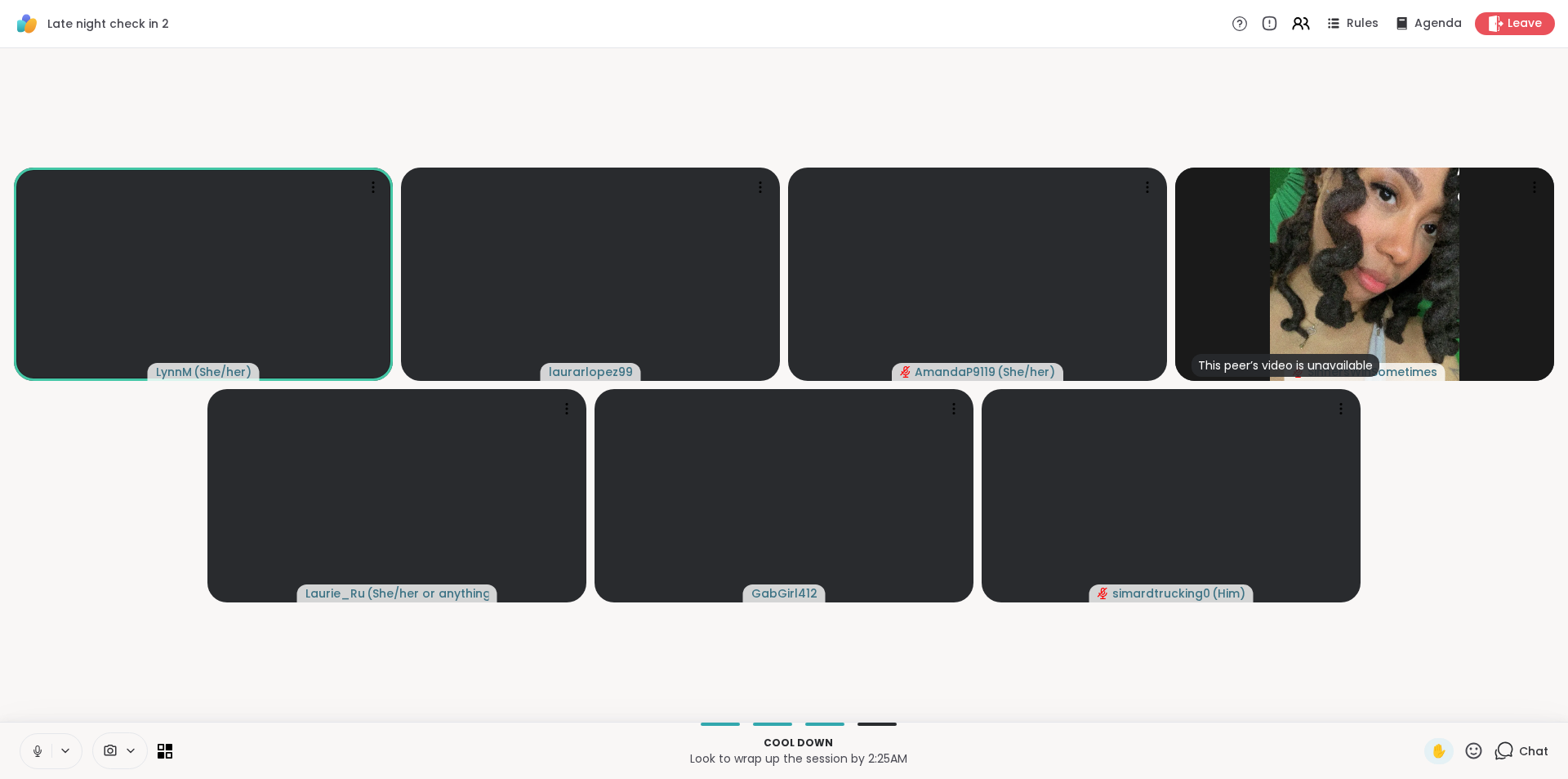
click at [29, 742] on button at bounding box center [35, 750] width 31 height 34
click at [33, 738] on button at bounding box center [35, 750] width 31 height 34
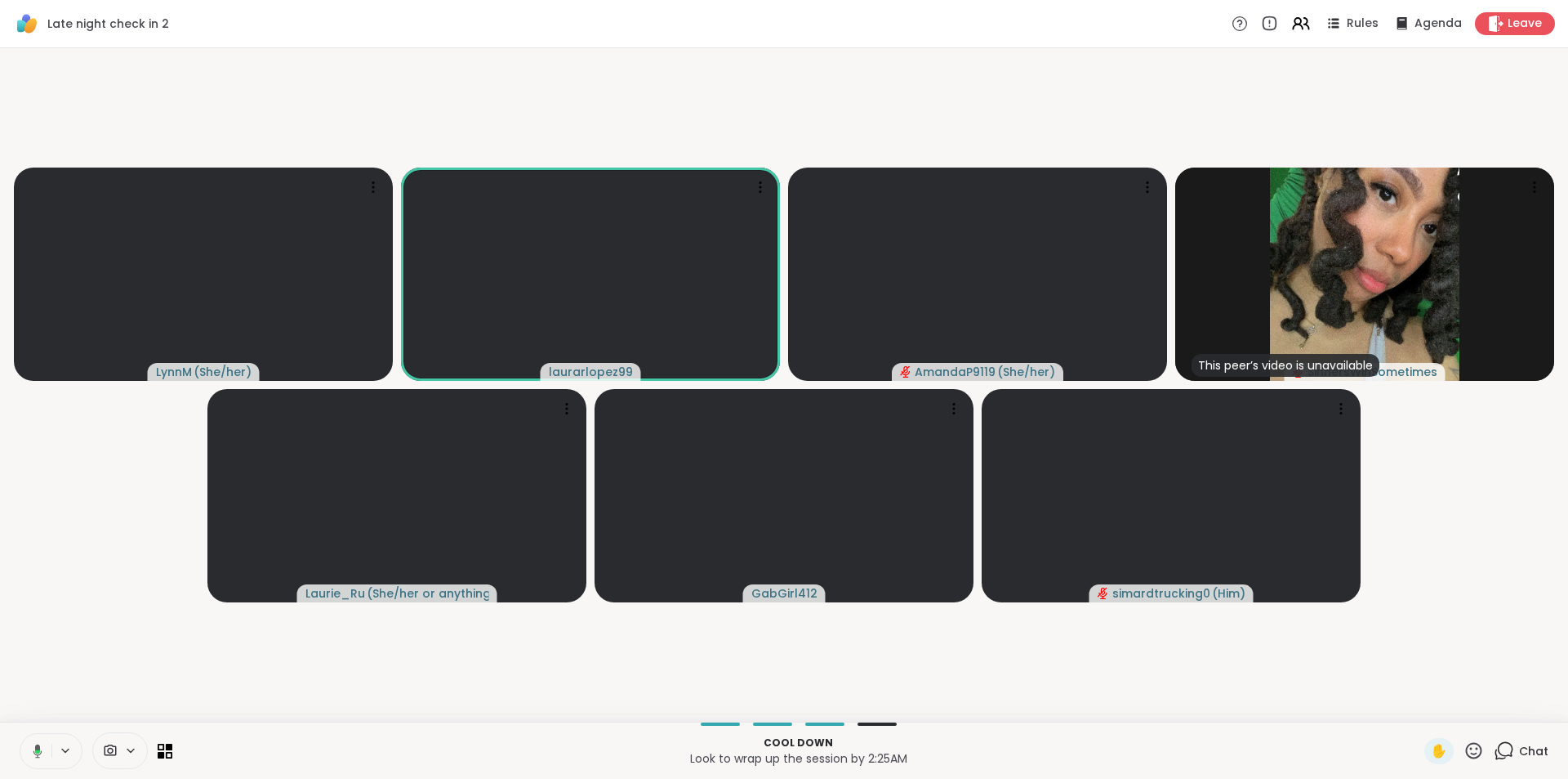
click at [32, 753] on icon at bounding box center [34, 750] width 14 height 14
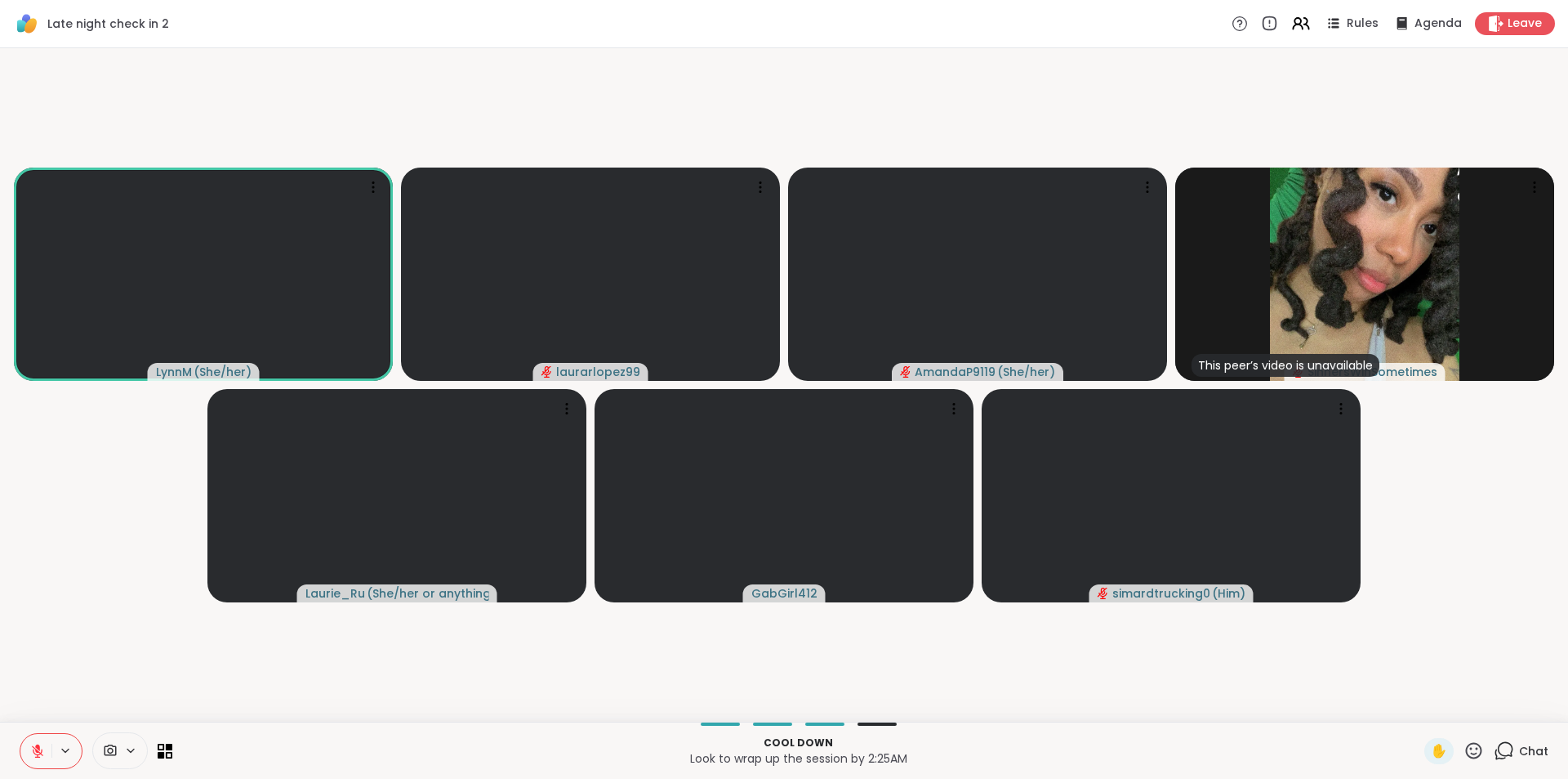
click at [35, 750] on icon at bounding box center [37, 750] width 14 height 14
click at [39, 748] on icon at bounding box center [37, 749] width 4 height 8
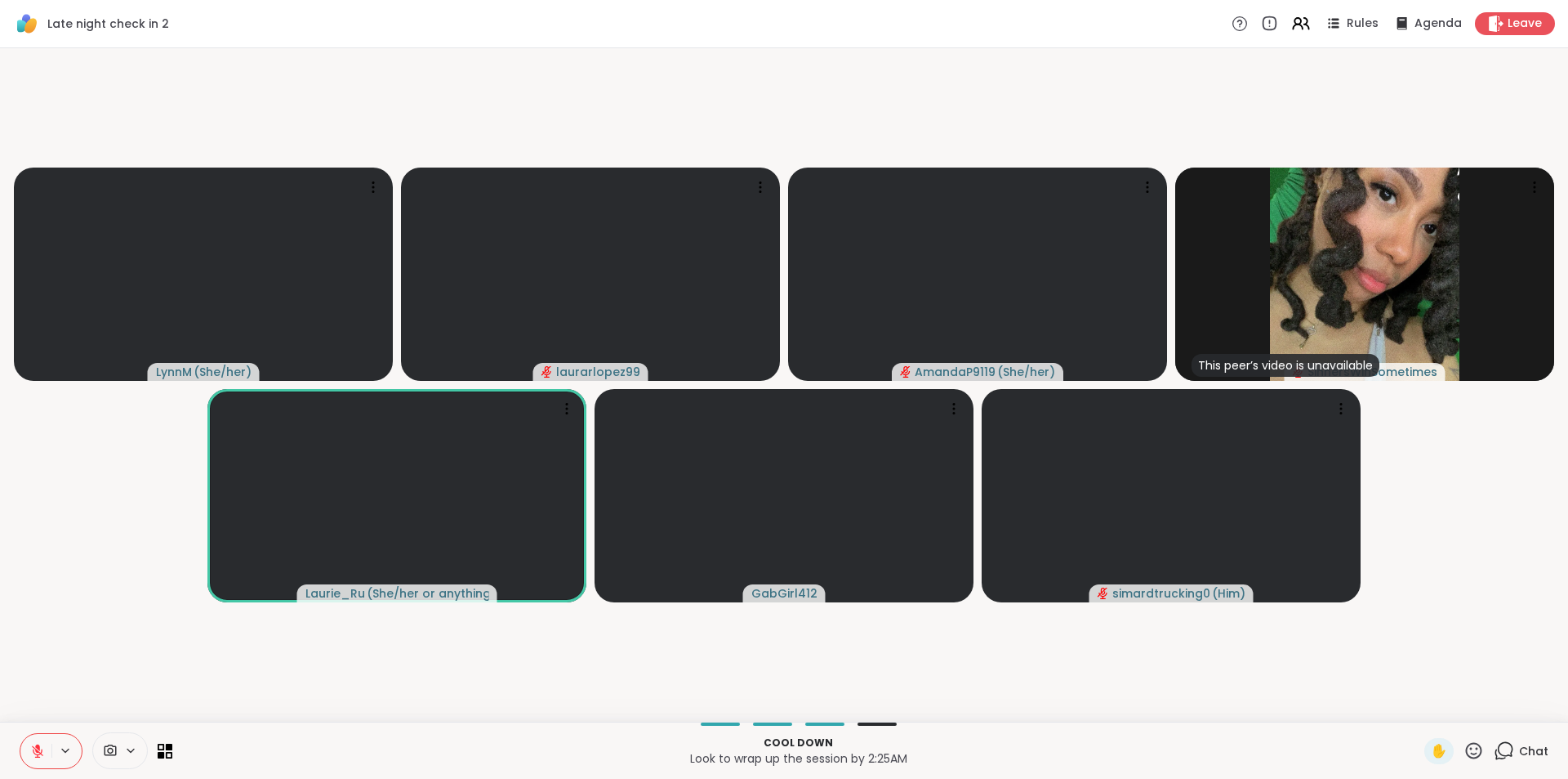
click at [38, 748] on icon at bounding box center [37, 747] width 5 height 7
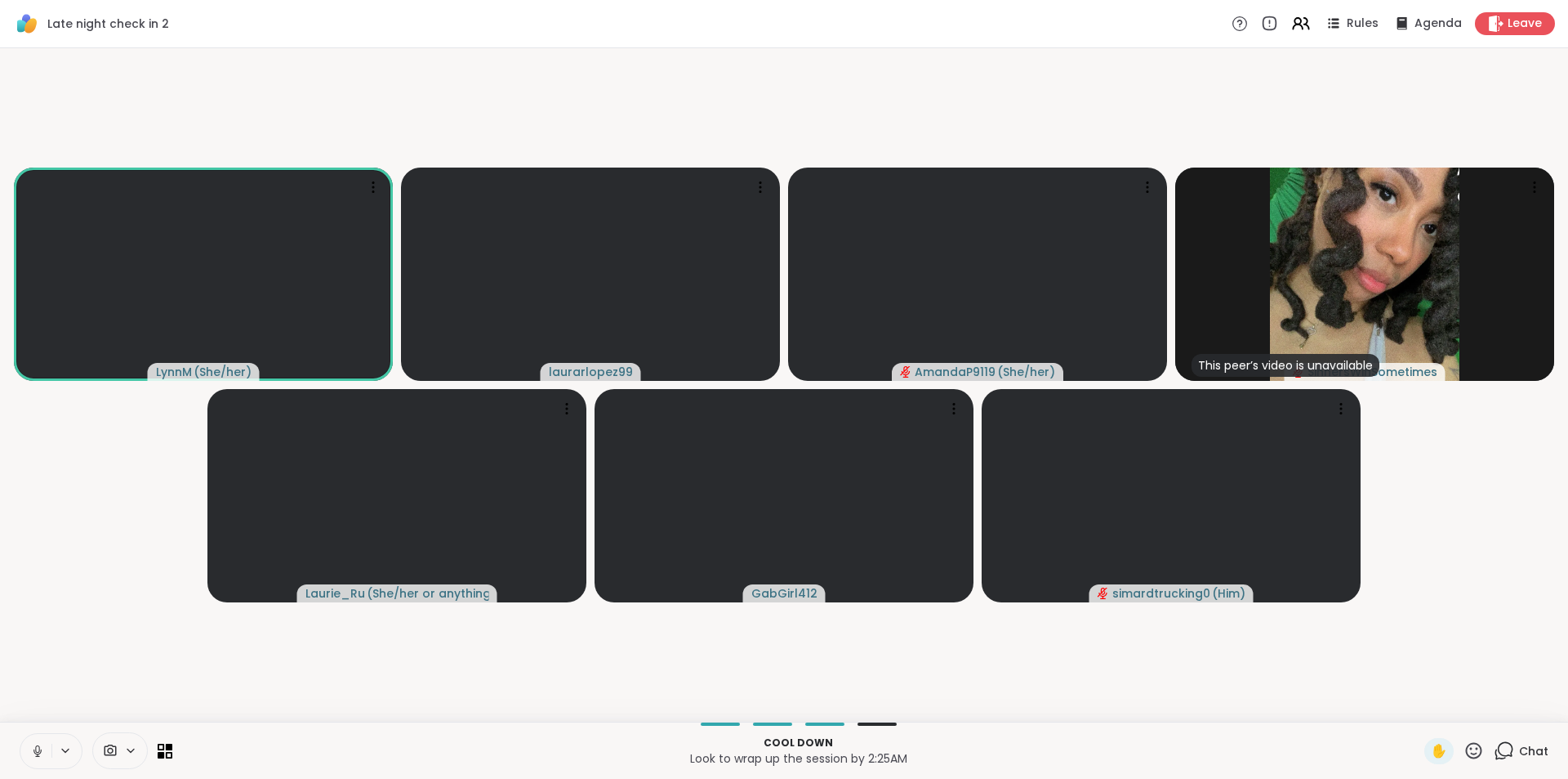
click at [38, 749] on icon at bounding box center [37, 750] width 14 height 14
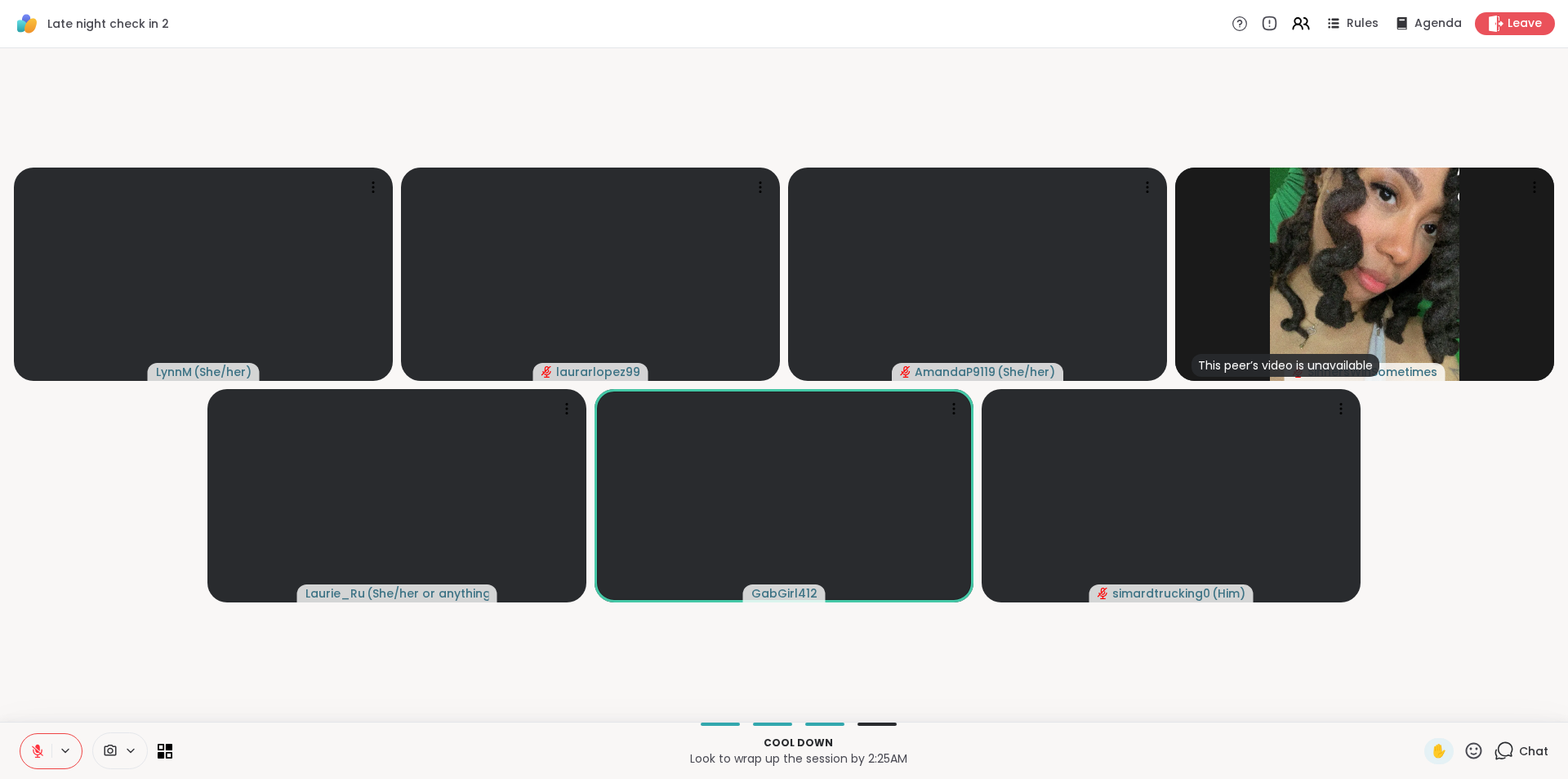
click at [32, 748] on icon at bounding box center [37, 750] width 14 height 14
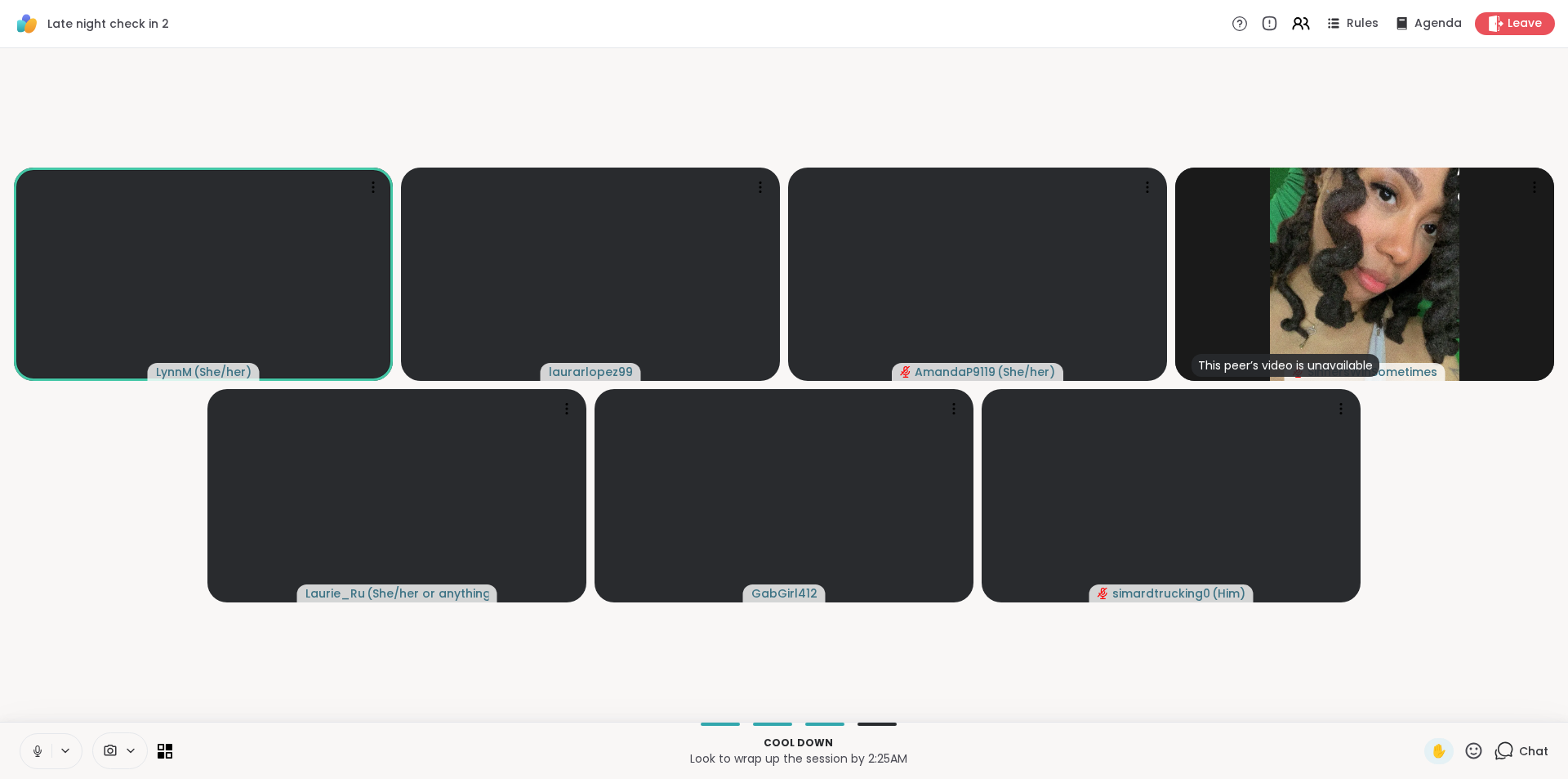
click at [36, 748] on icon at bounding box center [37, 749] width 4 height 8
click at [48, 749] on button at bounding box center [35, 750] width 31 height 34
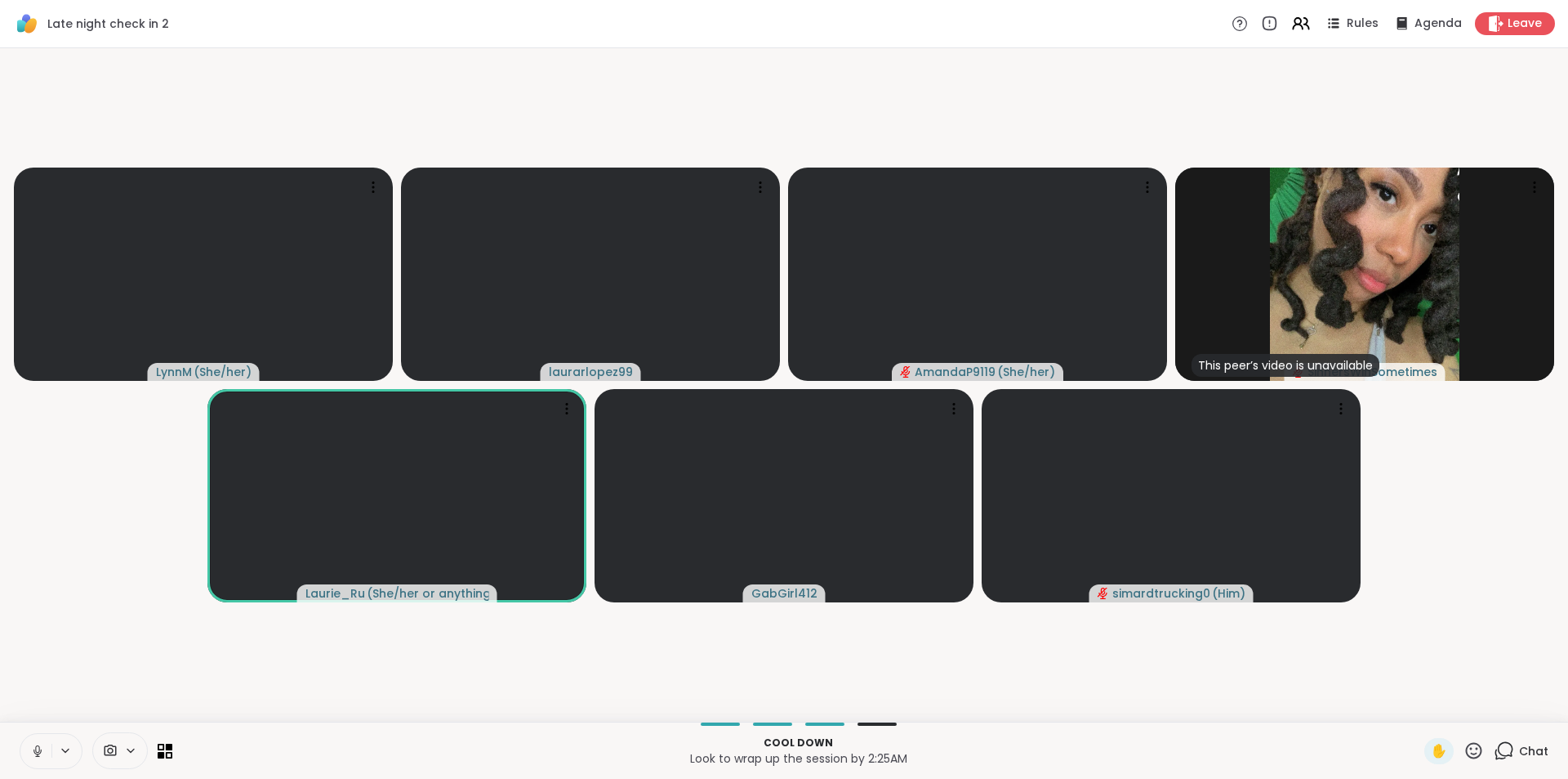
click at [41, 751] on icon at bounding box center [37, 750] width 9 height 5
click at [41, 751] on icon at bounding box center [38, 750] width 11 height 11
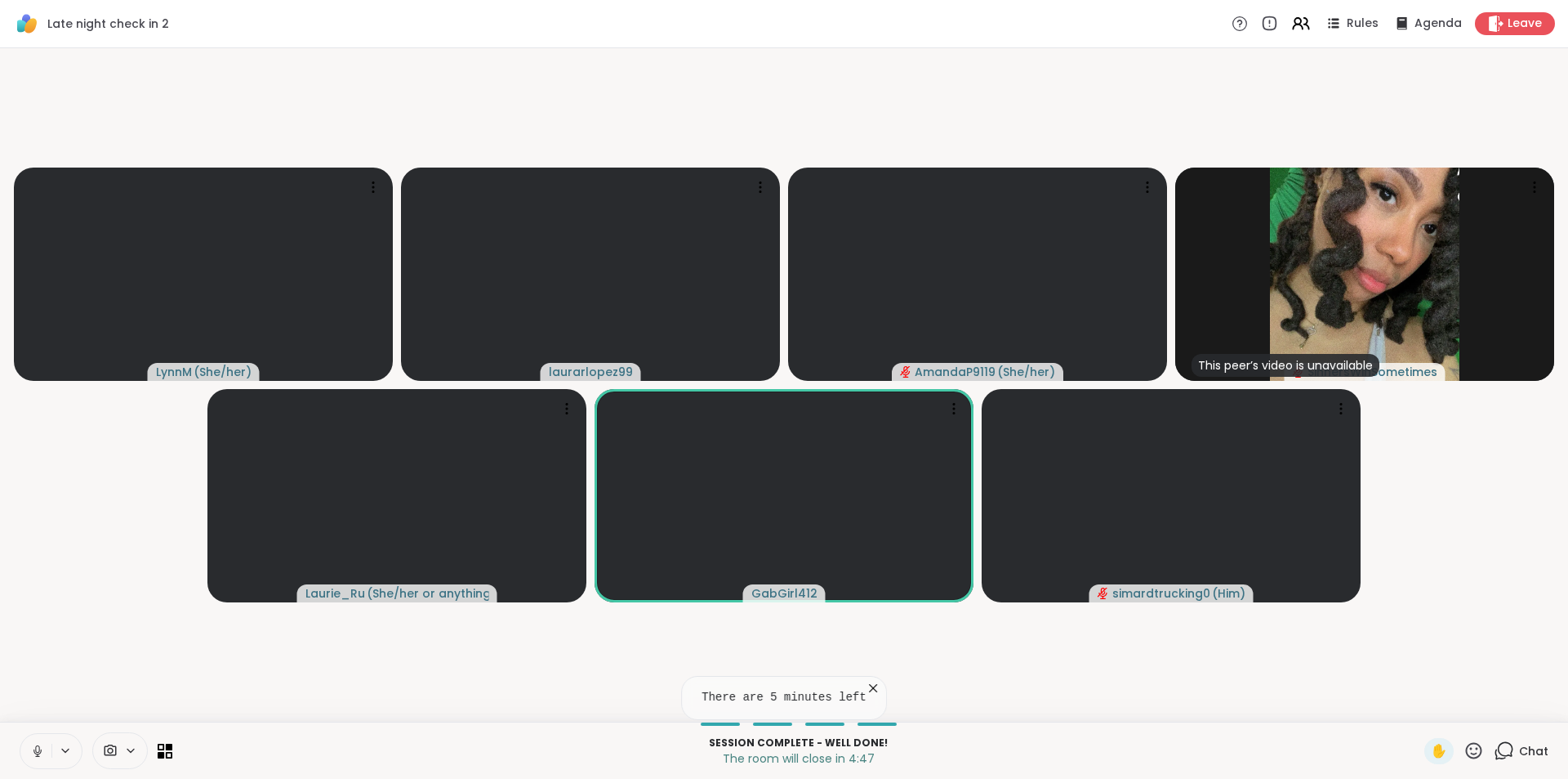
click at [36, 750] on icon at bounding box center [37, 749] width 4 height 8
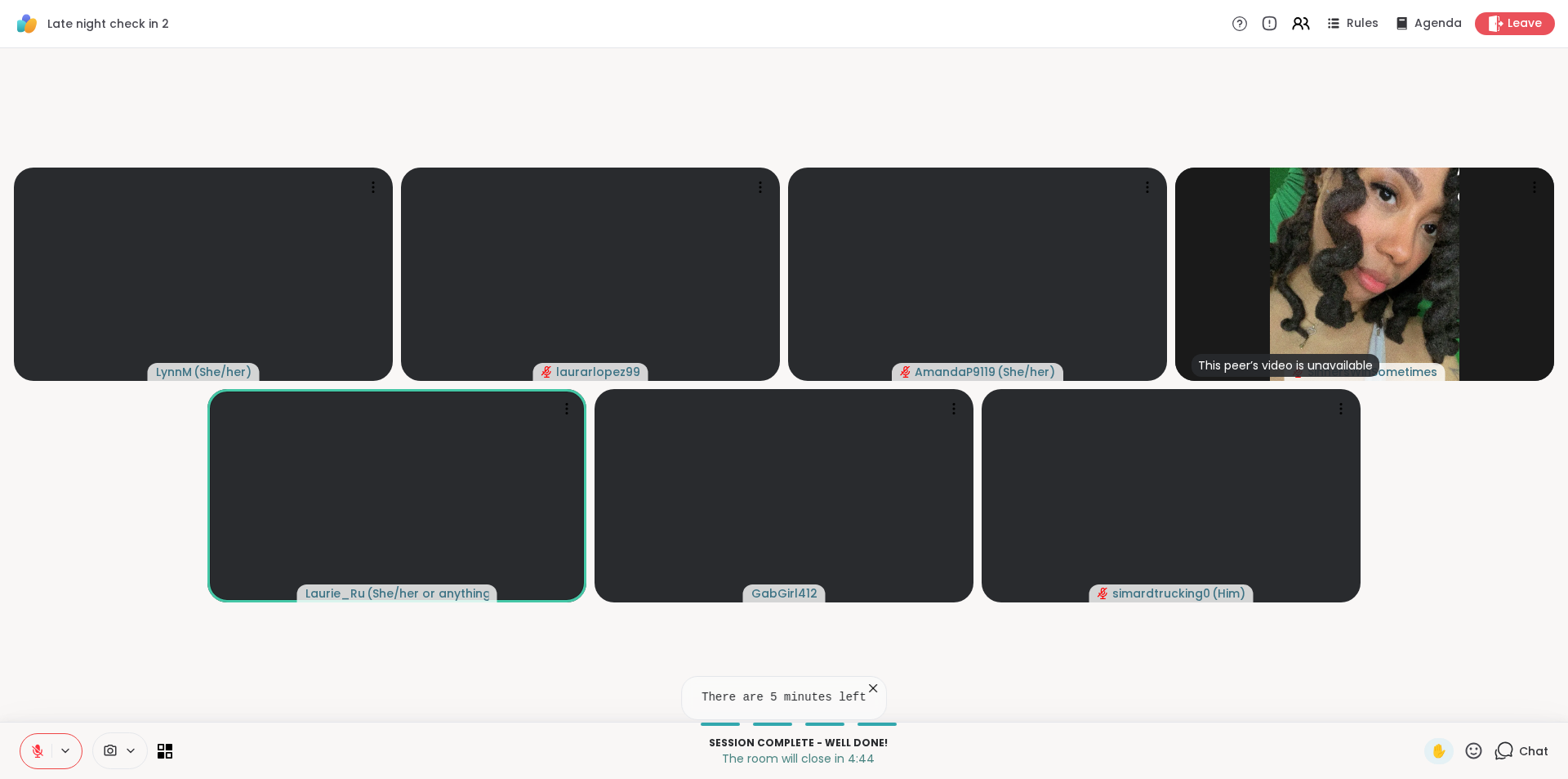
click at [42, 744] on icon at bounding box center [37, 750] width 14 height 14
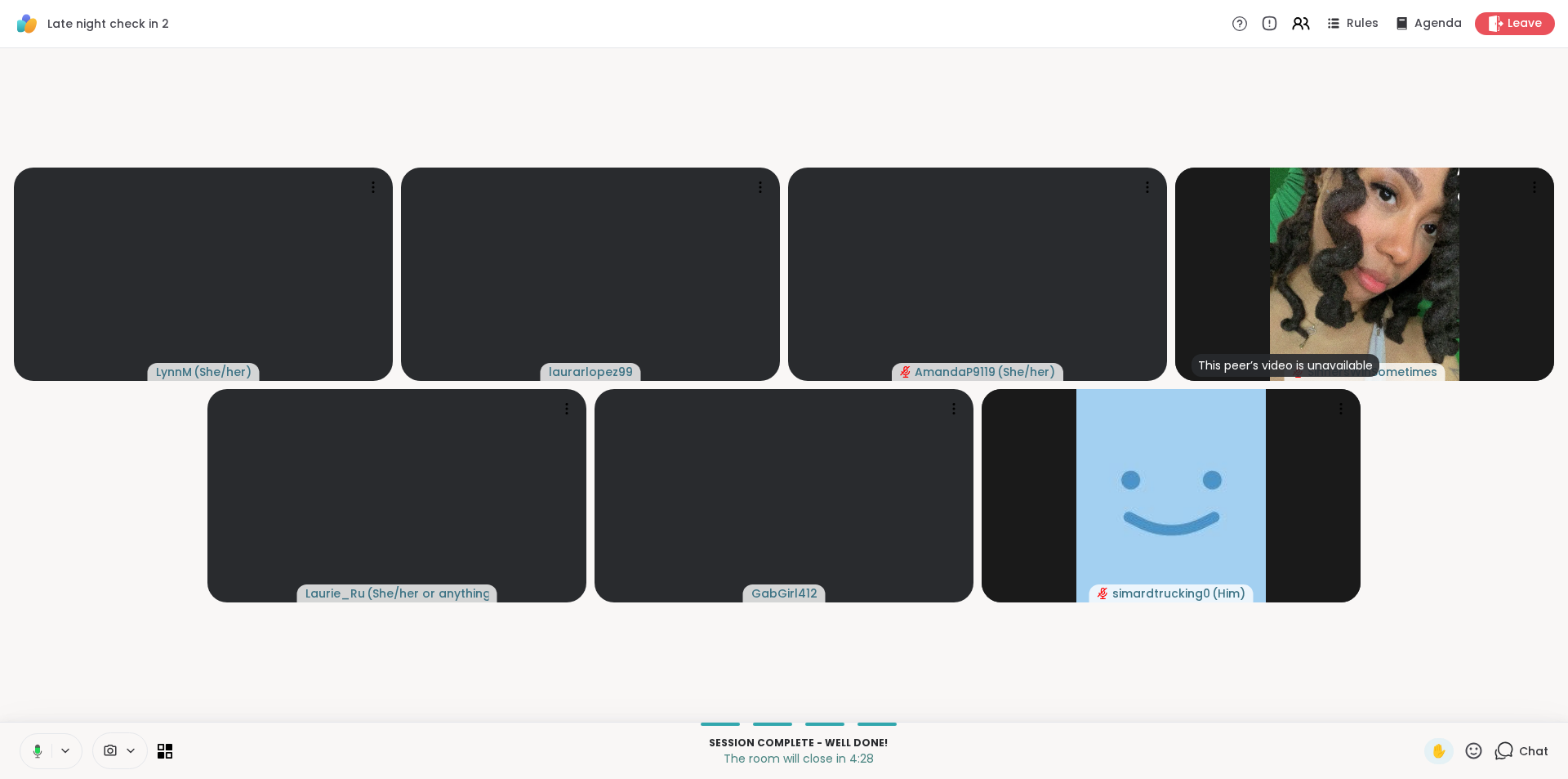
click at [32, 751] on icon at bounding box center [34, 750] width 14 height 14
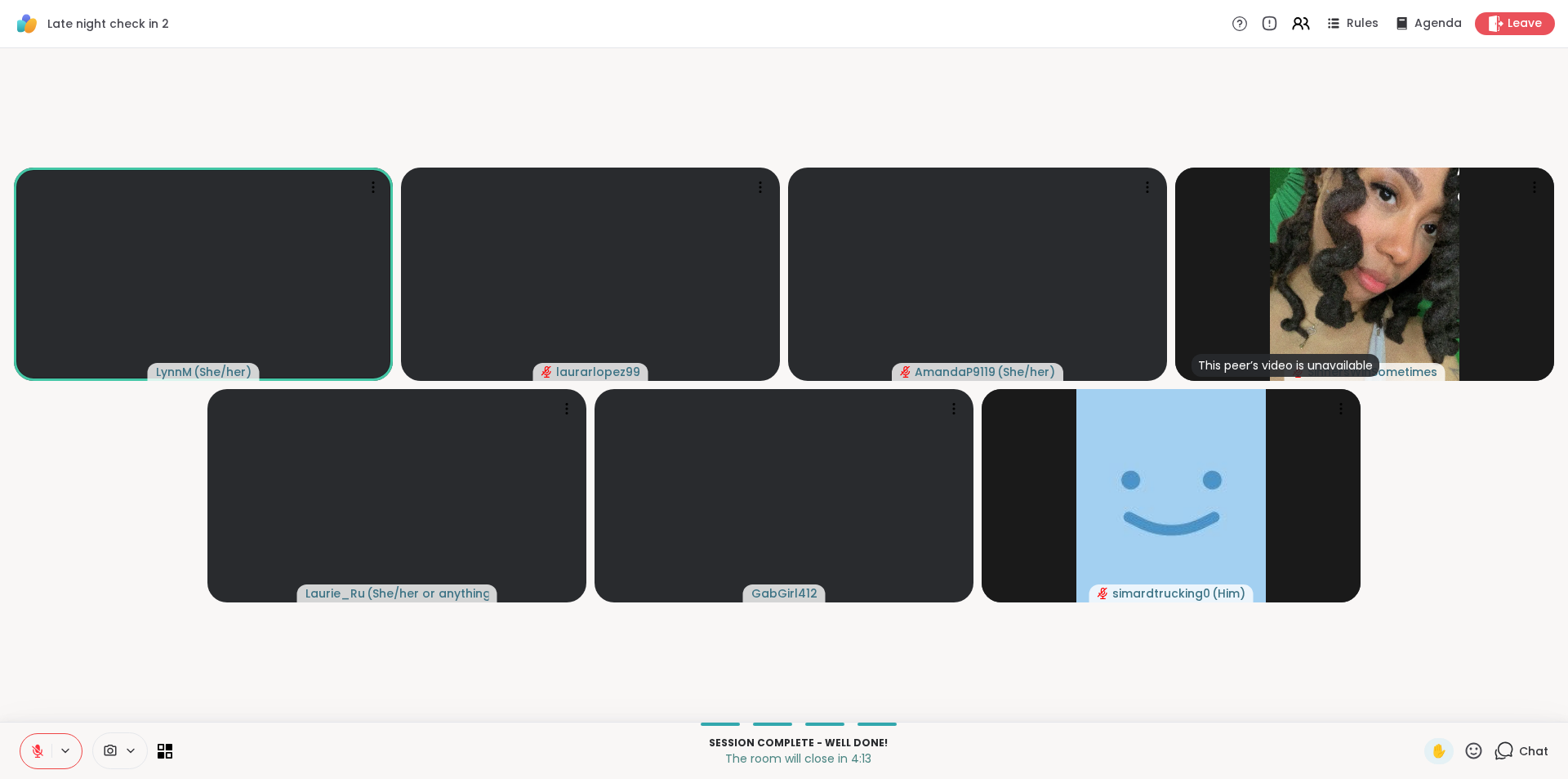
click at [46, 750] on button at bounding box center [35, 750] width 31 height 34
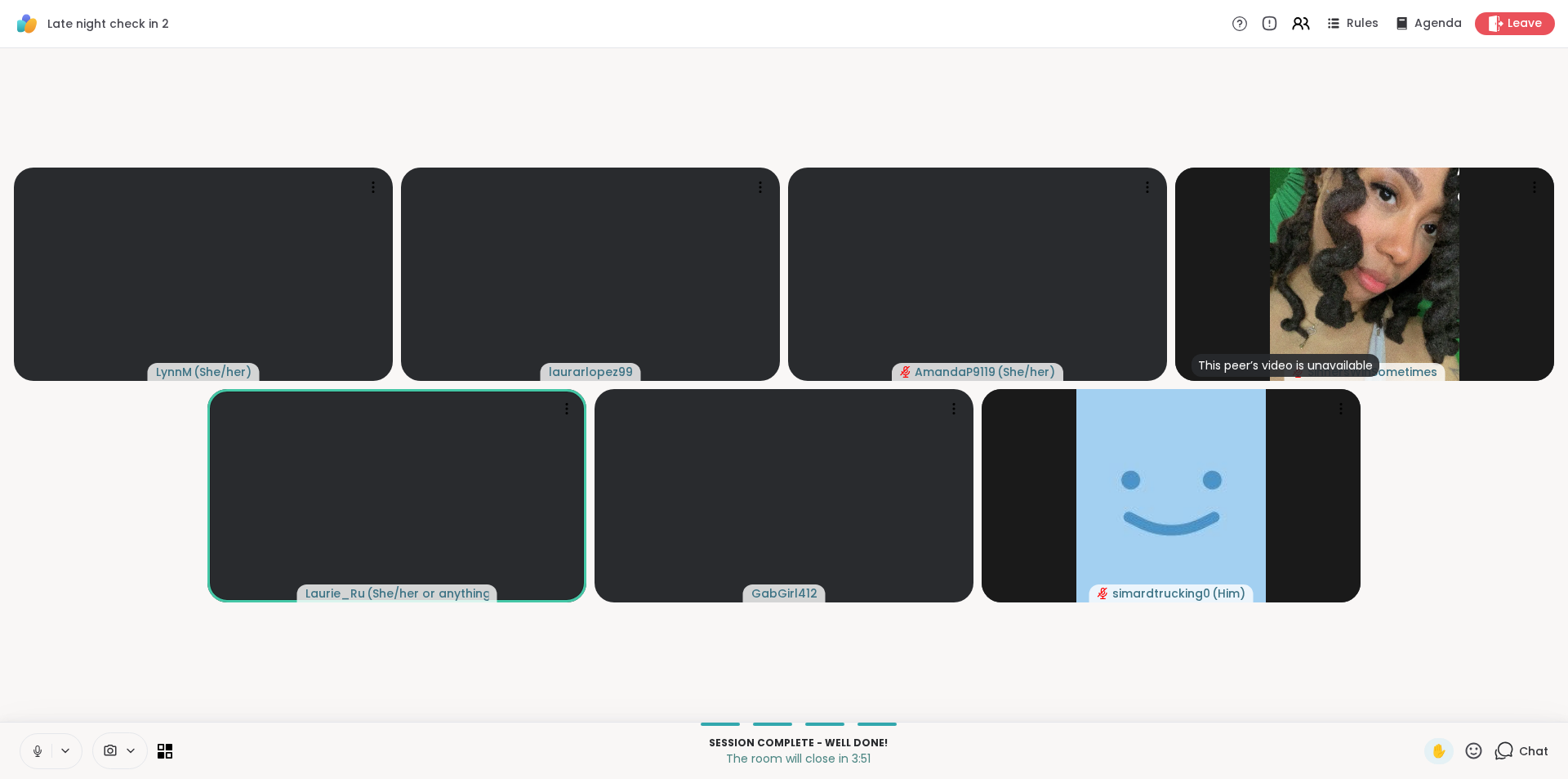
drag, startPoint x: 51, startPoint y: 396, endPoint x: 184, endPoint y: 509, distance: 174.5
click at [184, 508] on video-player-container "LynnM ( She/her ) laurarlopez99 AmandaP9119 ( She/her ) This peer’s video is un…" at bounding box center [784, 385] width 1548 height 660
drag, startPoint x: 67, startPoint y: 418, endPoint x: 734, endPoint y: 477, distance: 669.6
click at [157, 598] on video-player-container "LynnM ( She/her ) laurarlopez99 AmandaP9119 ( She/her ) This peer’s video is un…" at bounding box center [784, 385] width 1548 height 660
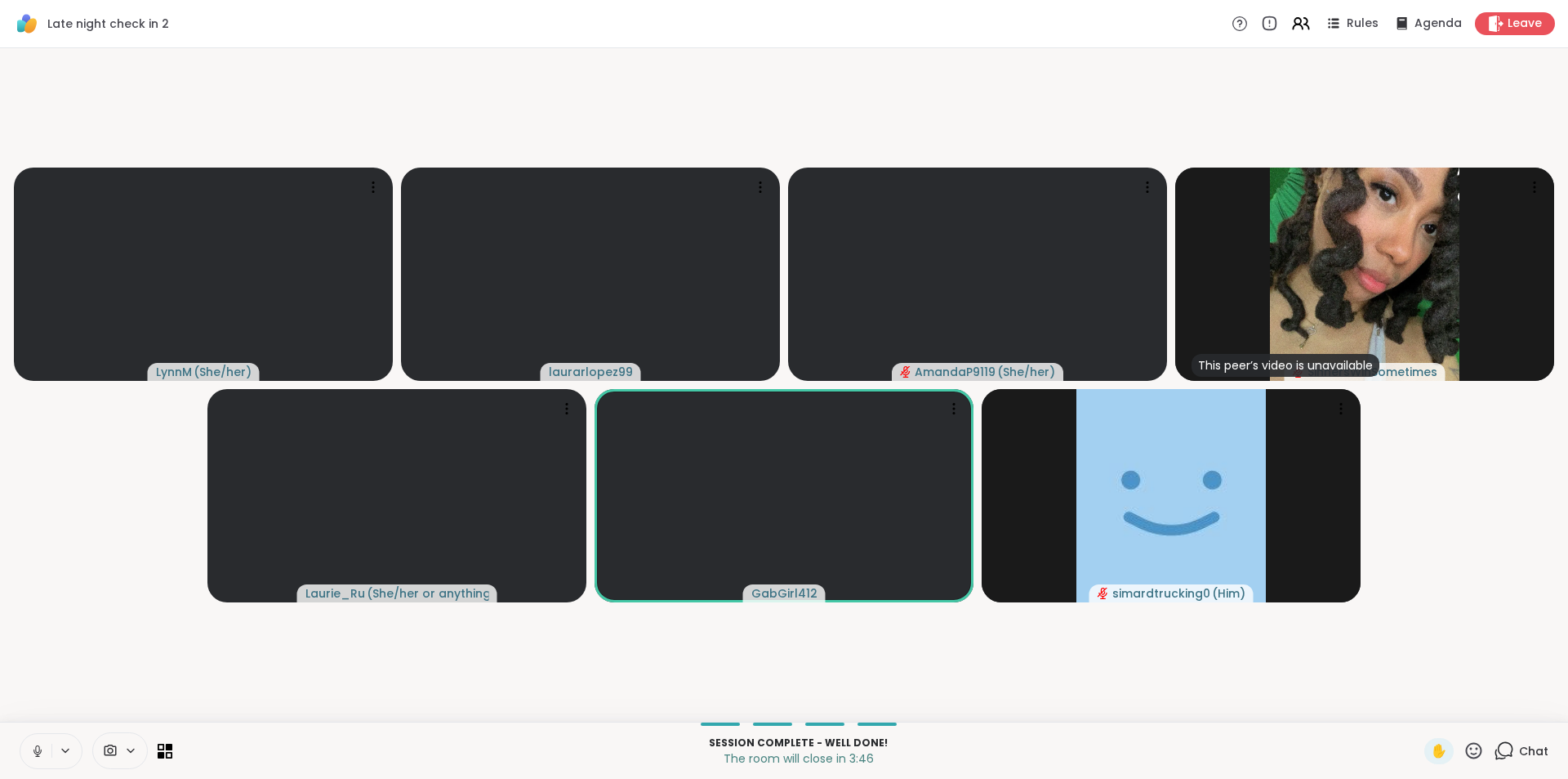
click at [46, 754] on button at bounding box center [35, 750] width 31 height 34
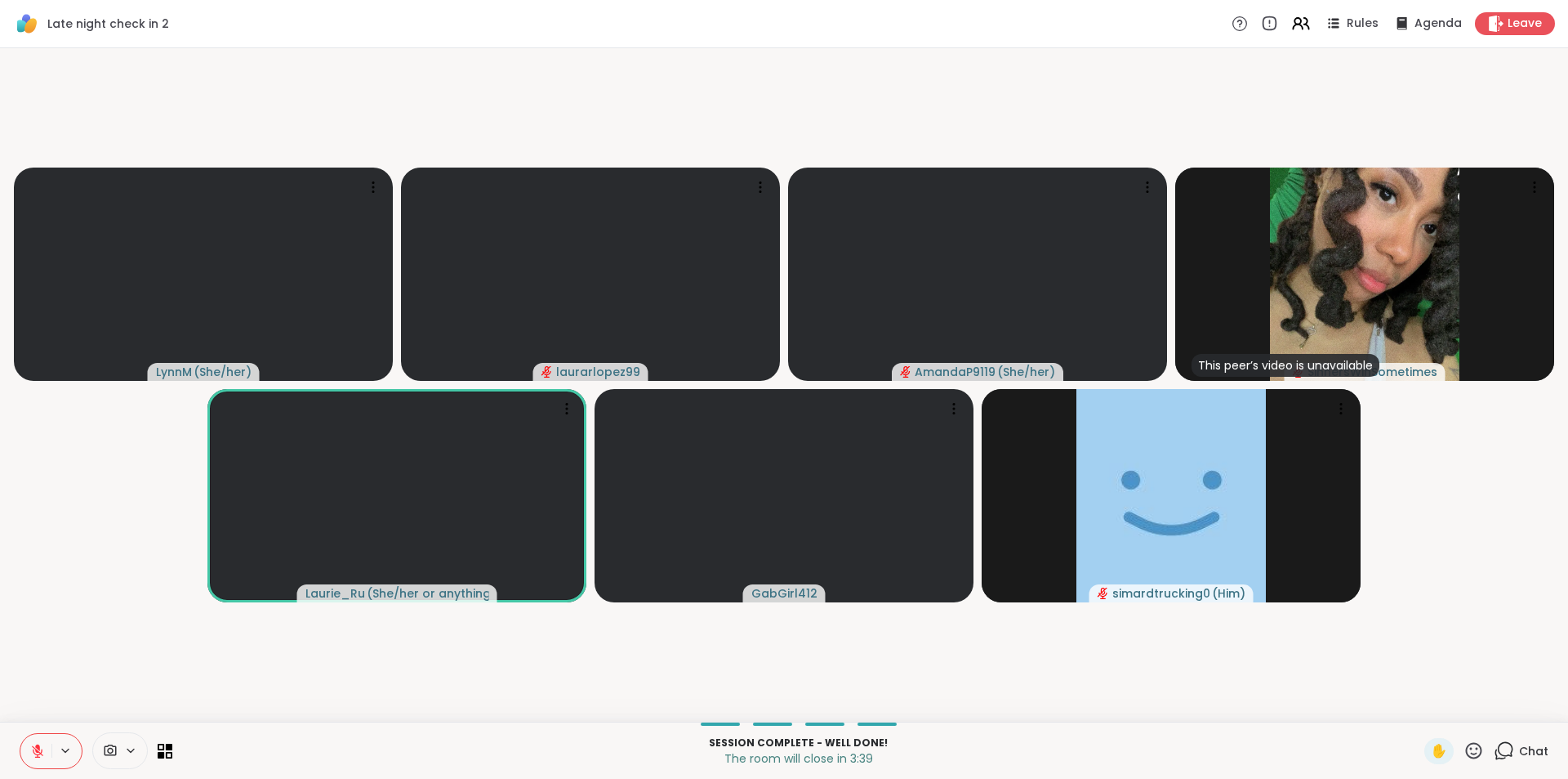
click at [33, 747] on icon at bounding box center [38, 750] width 11 height 11
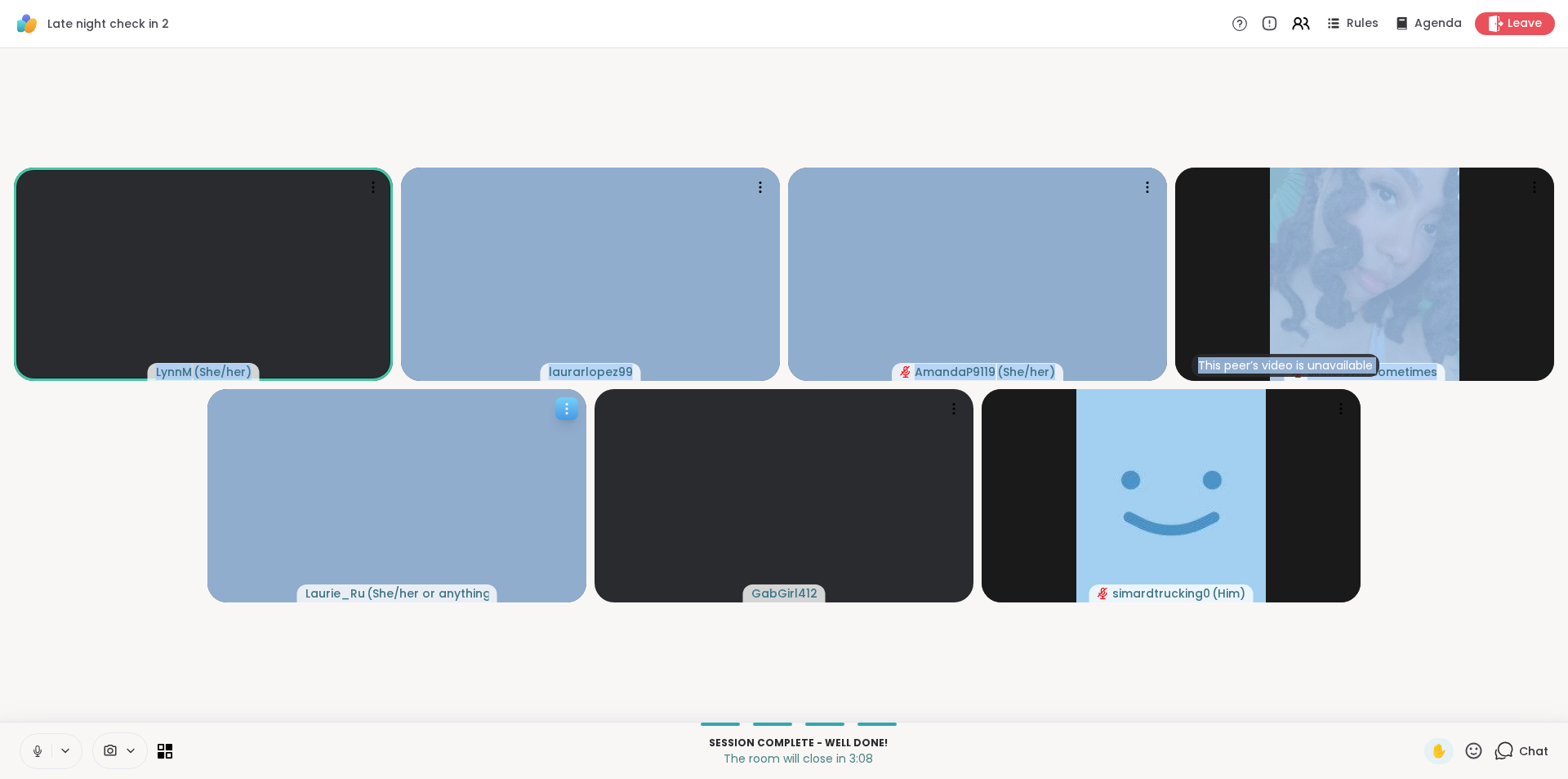
drag, startPoint x: 32, startPoint y: 392, endPoint x: 240, endPoint y: 492, distance: 230.8
click at [240, 491] on video-player-container "LynnM ( She/her ) laurarlopez99 AmandaP9119 ( She/her ) This peer’s video is un…" at bounding box center [784, 385] width 1548 height 660
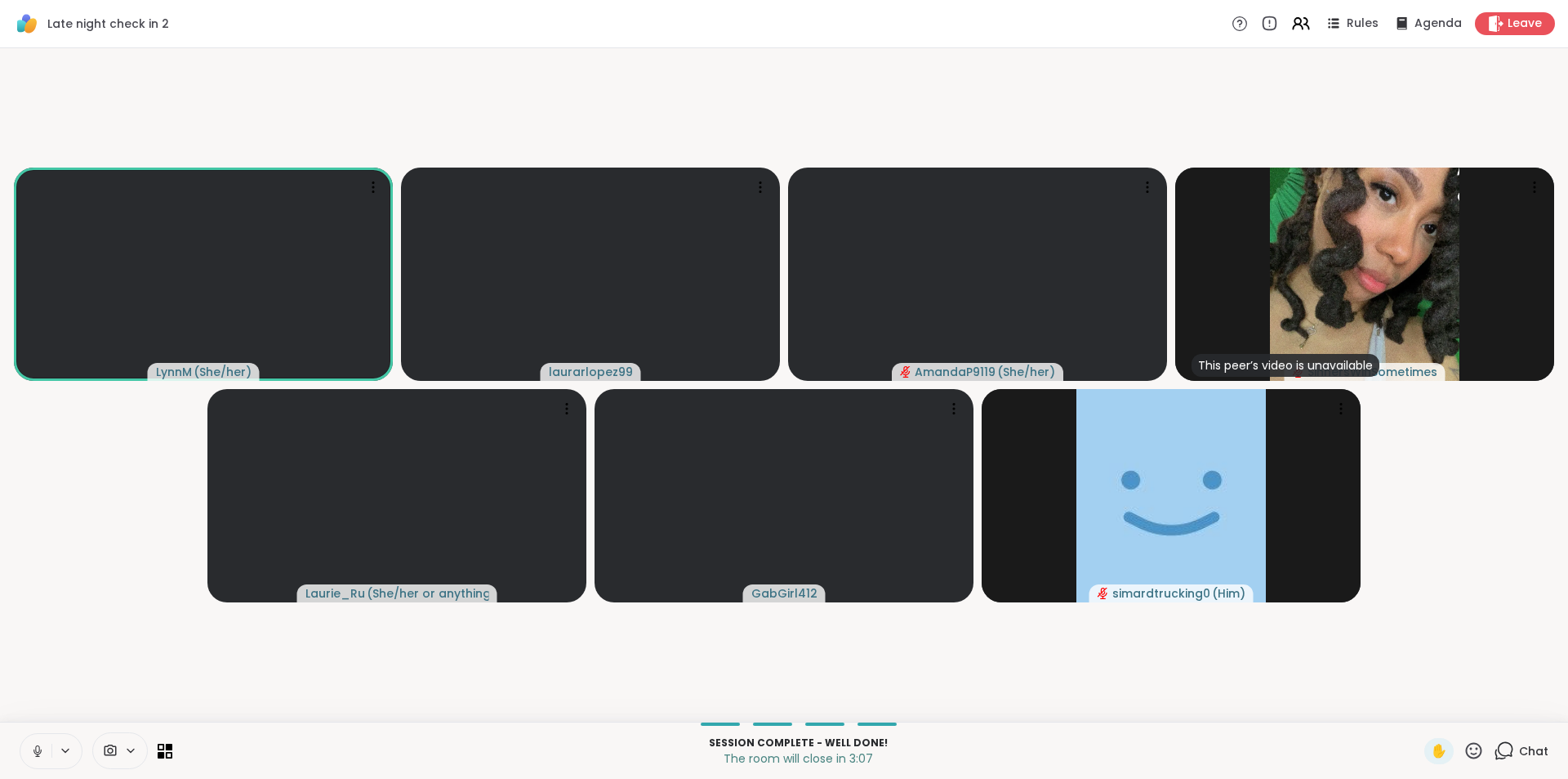
click at [143, 474] on video-player-container "LynnM ( She/her ) laurarlopez99 AmandaP9119 ( She/her ) This peer’s video is un…" at bounding box center [784, 385] width 1548 height 660
drag, startPoint x: 31, startPoint y: 396, endPoint x: 178, endPoint y: 408, distance: 147.5
click at [178, 408] on video-player-container "LynnM ( She/her ) laurarlopez99 AmandaP9119 ( She/her ) This peer’s video is un…" at bounding box center [784, 385] width 1548 height 660
click at [538, 102] on video-player-container "LynnM ( She/her ) laurarlopez99 AmandaP9119 ( She/her ) This peer’s video is un…" at bounding box center [784, 385] width 1548 height 660
click at [1426, 428] on video-player-container "LynnM ( She/her ) laurarlopez99 AmandaP9119 ( She/her ) This peer’s video is un…" at bounding box center [784, 385] width 1548 height 660
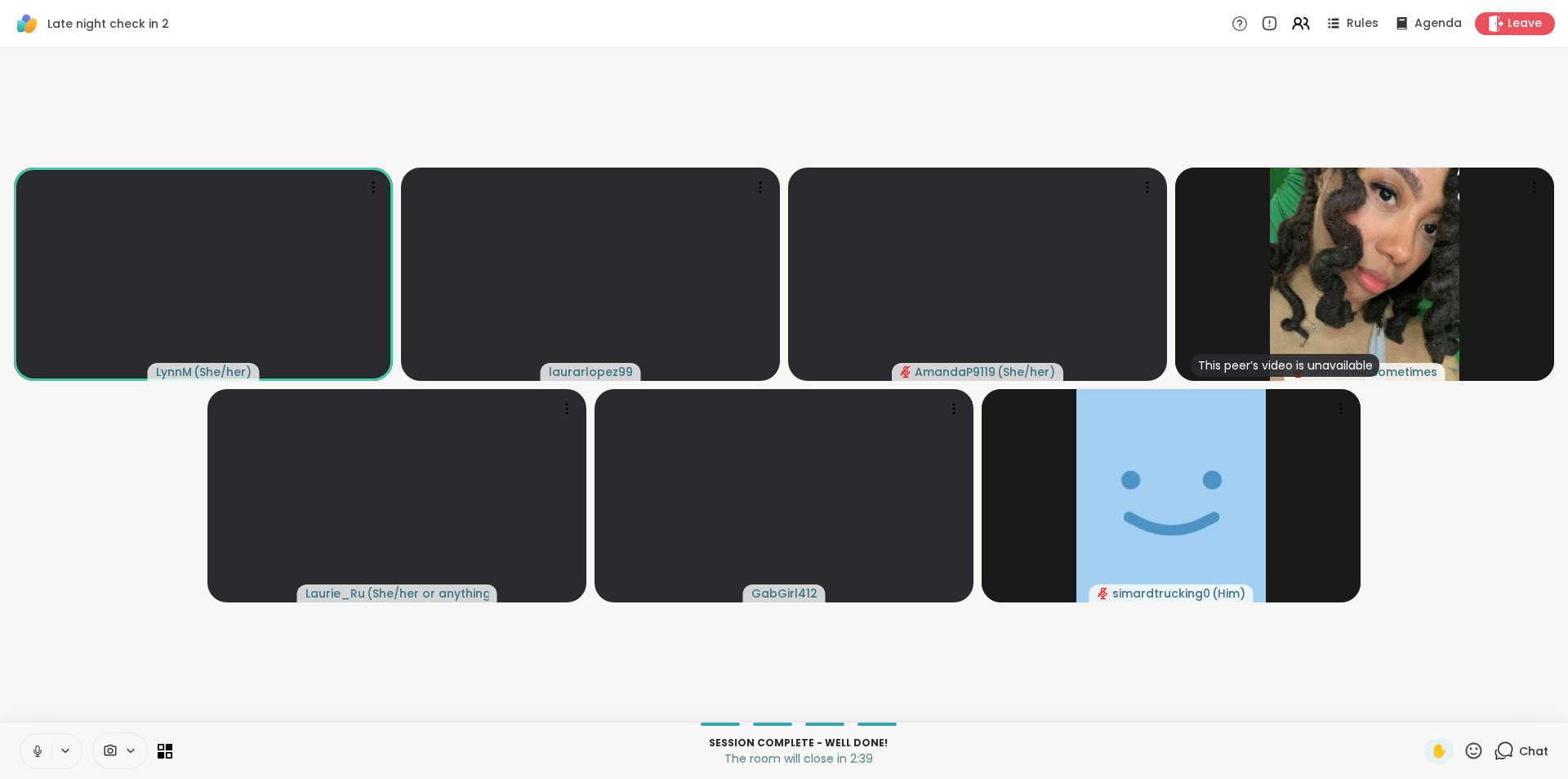
click at [183, 401] on video-player-container "LynnM ( She/her ) laurarlopez99 AmandaP9119 ( She/her ) This peer’s video is un…" at bounding box center [784, 385] width 1548 height 660
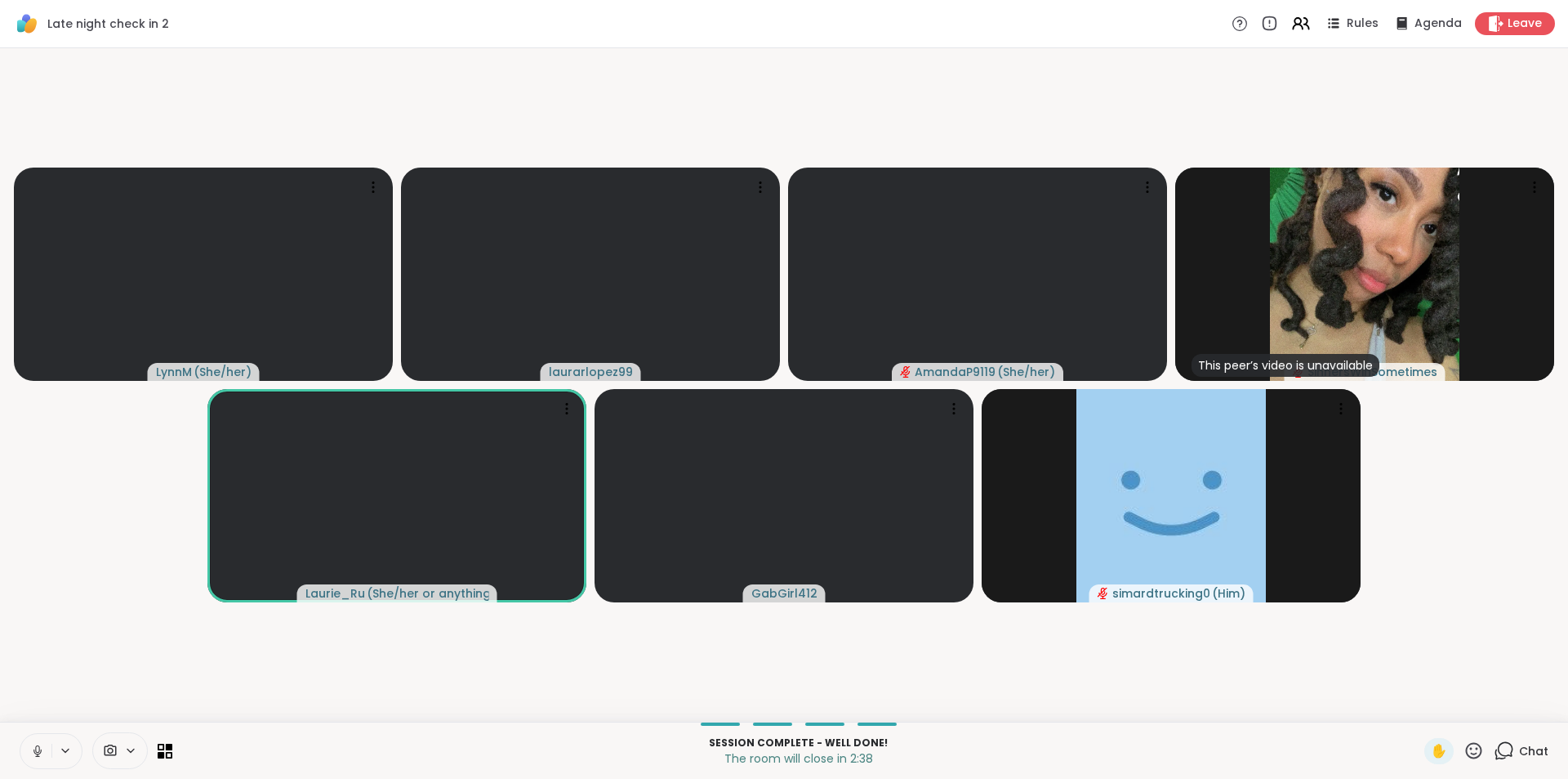
click at [187, 401] on video-player-container "LynnM ( She/her ) laurarlopez99 AmandaP9119 ( She/her ) This peer’s video is un…" at bounding box center [784, 385] width 1548 height 660
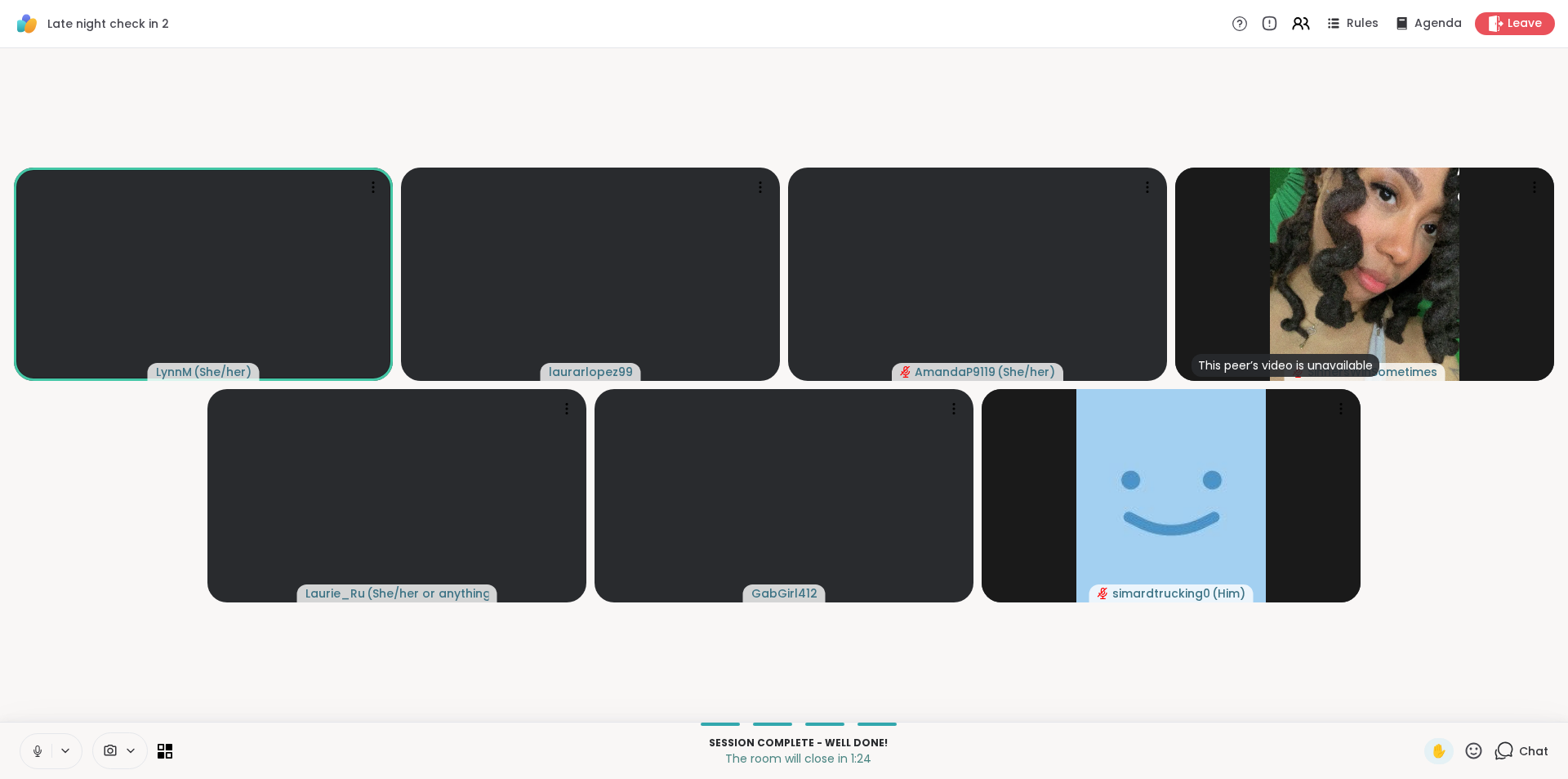
click at [23, 750] on button at bounding box center [35, 750] width 31 height 34
click at [38, 752] on icon at bounding box center [37, 750] width 14 height 14
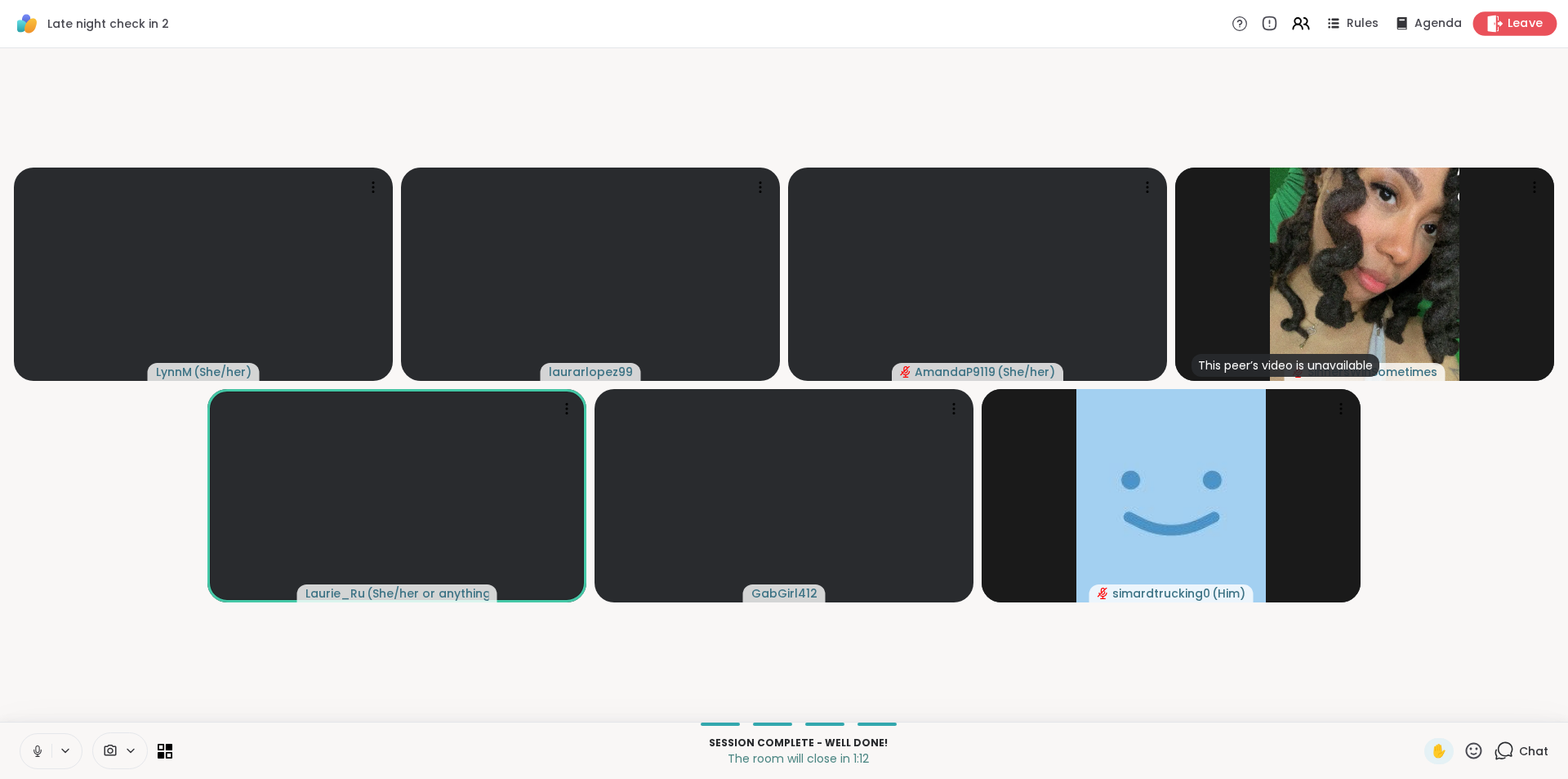
click at [1515, 27] on span "Leave" at bounding box center [1525, 24] width 36 height 17
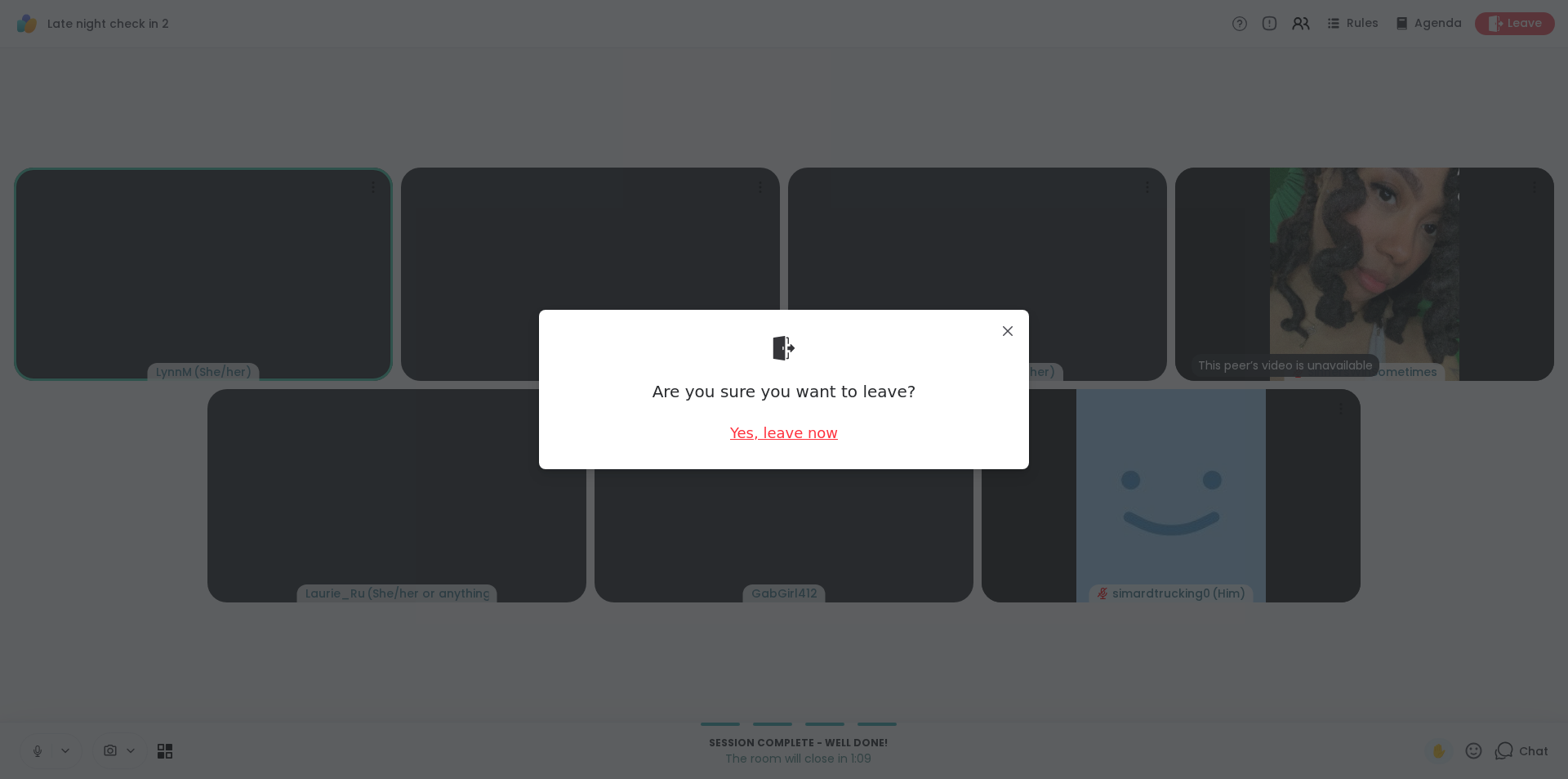
click at [782, 440] on div "Yes, leave now" at bounding box center [784, 432] width 108 height 20
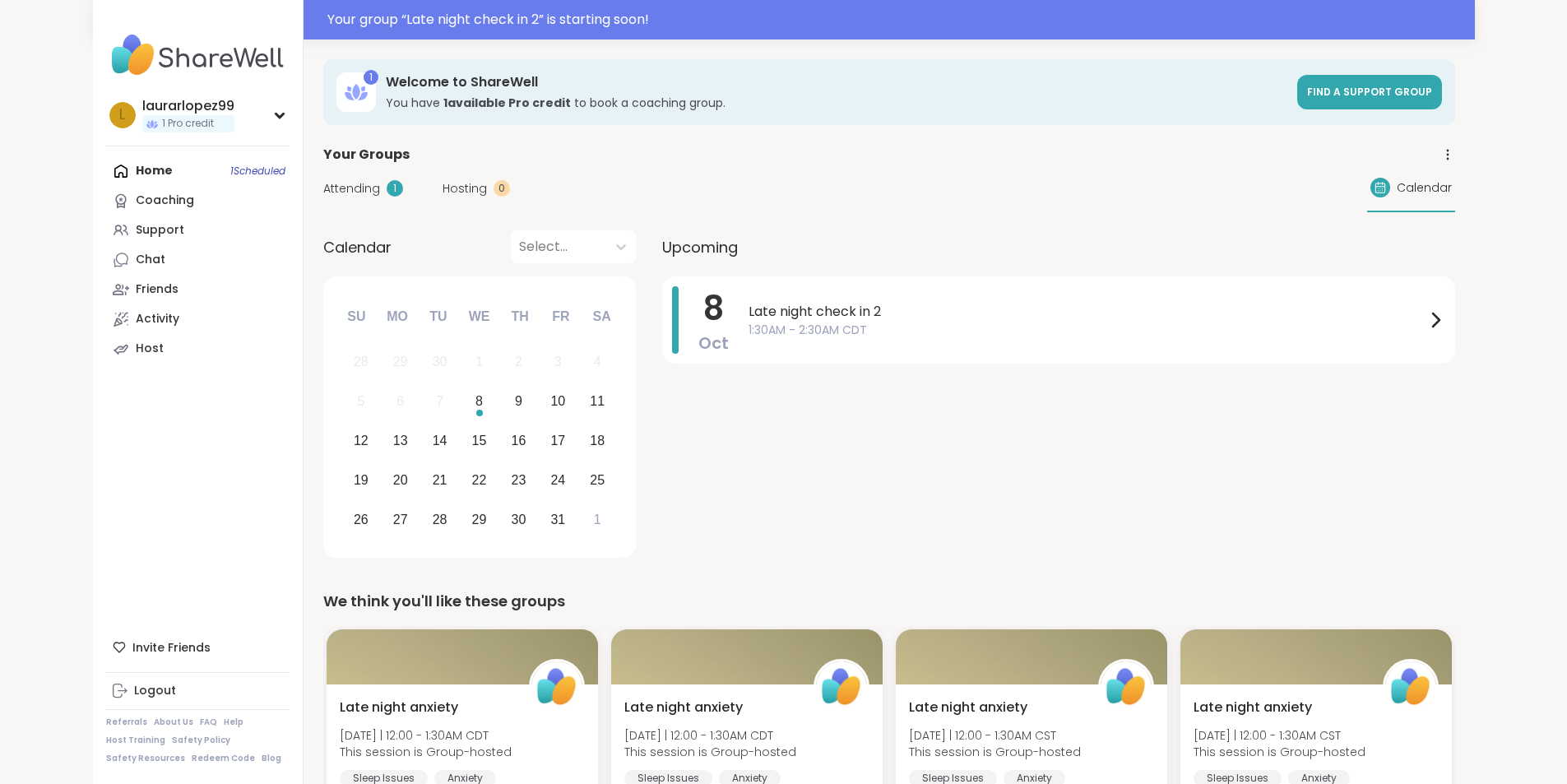
click at [323, 185] on span "Attending" at bounding box center [351, 188] width 56 height 17
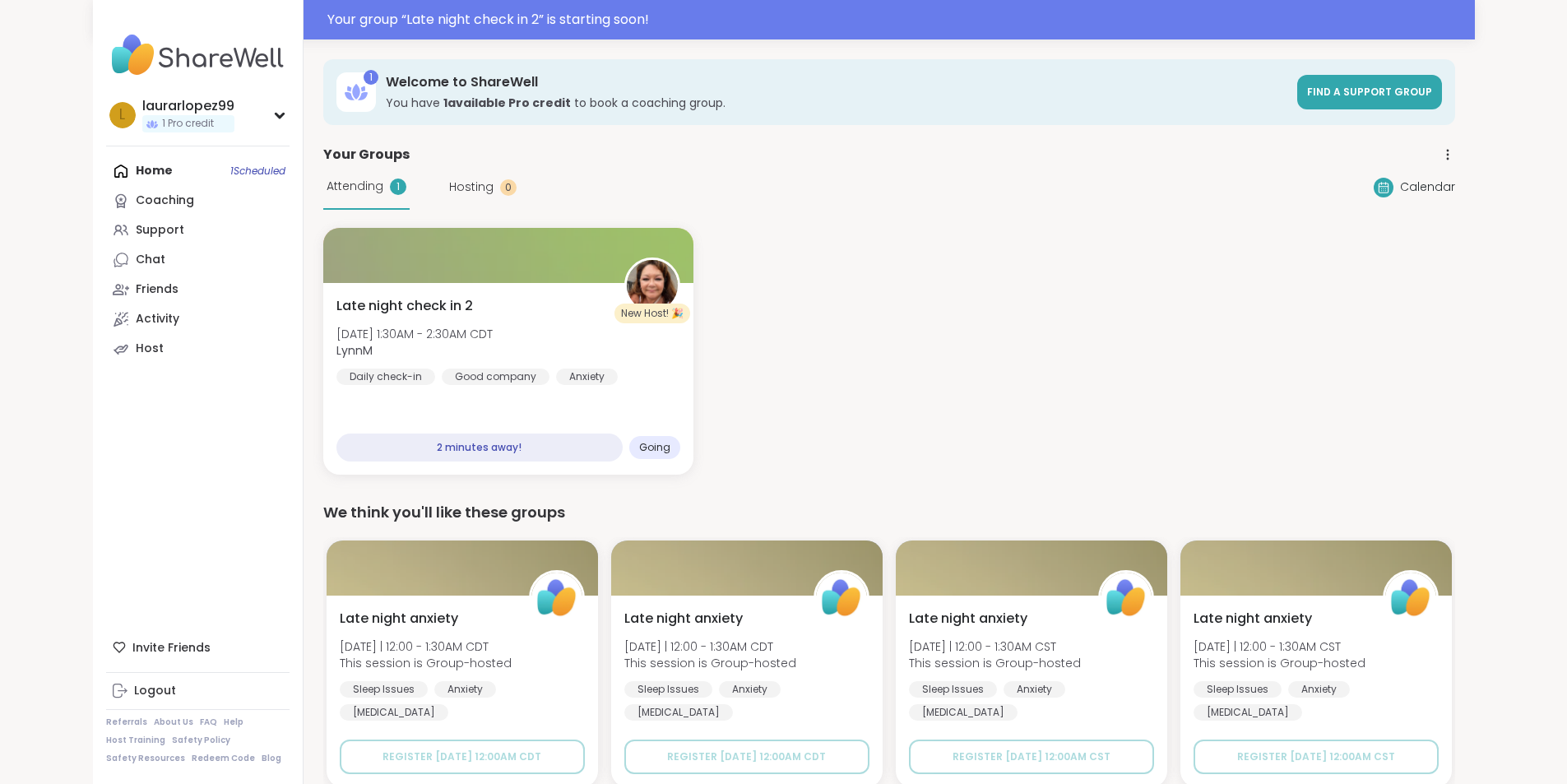
click at [450, 185] on span "Hosting" at bounding box center [472, 187] width 44 height 17
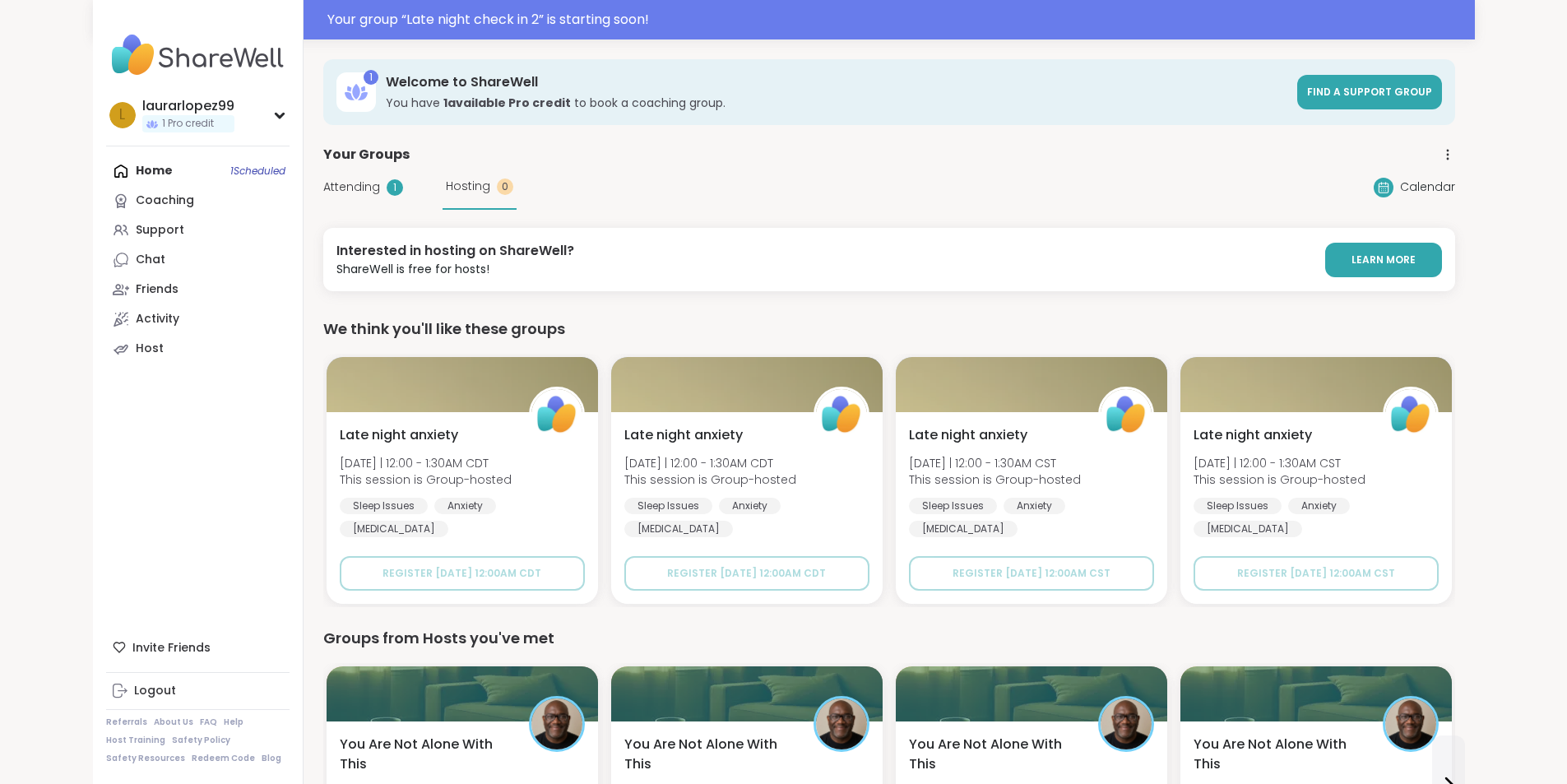
click at [106, 162] on div "Home 1 Scheduled Coaching Support Chat Friends Activity Host" at bounding box center [198, 259] width 184 height 207
